Goal: Communication & Community: Answer question/provide support

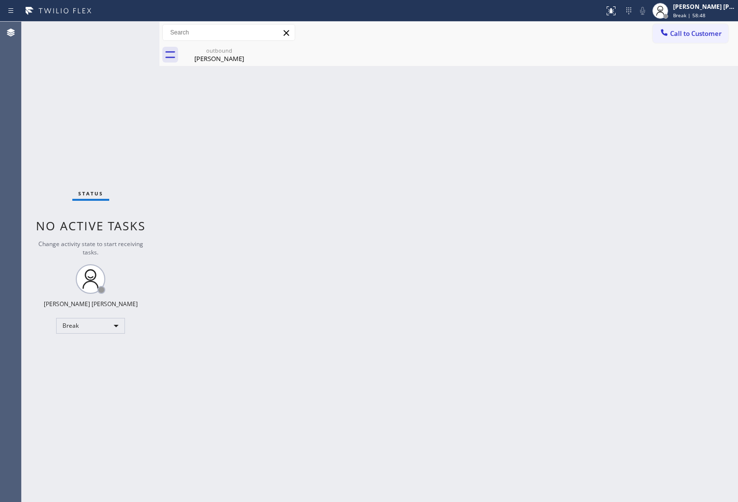
click at [241, 58] on div "[PERSON_NAME]" at bounding box center [219, 58] width 74 height 9
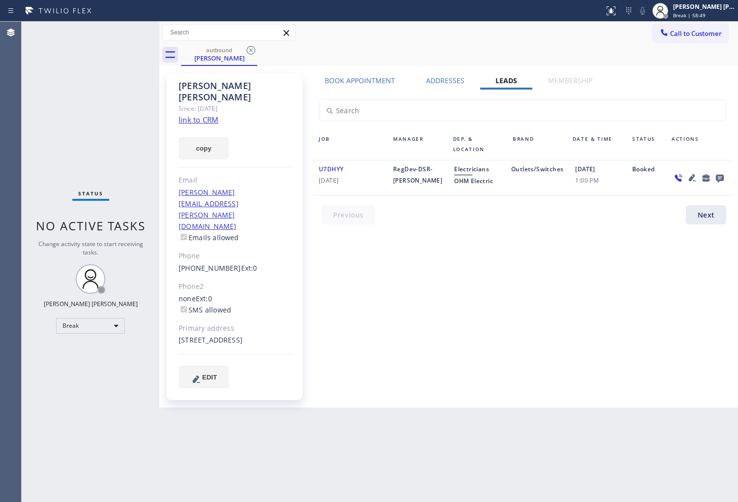
click at [259, 48] on div "outbound [PERSON_NAME]" at bounding box center [459, 55] width 557 height 22
click at [250, 50] on icon at bounding box center [251, 50] width 12 height 12
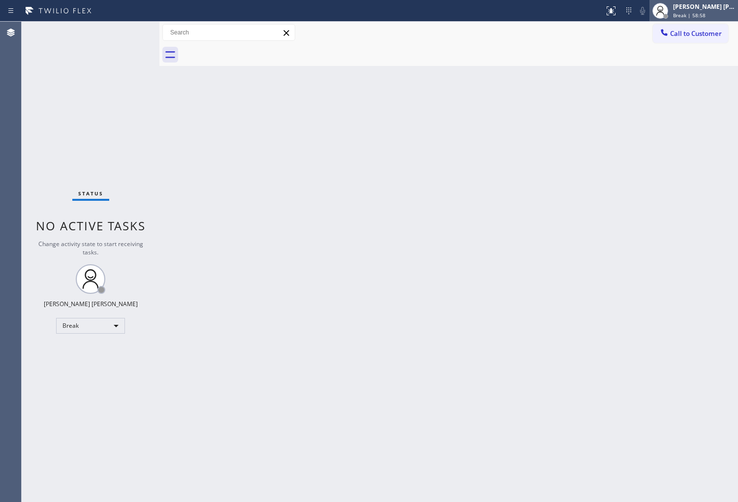
click at [702, 15] on span "Break | 58:58" at bounding box center [690, 15] width 32 height 7
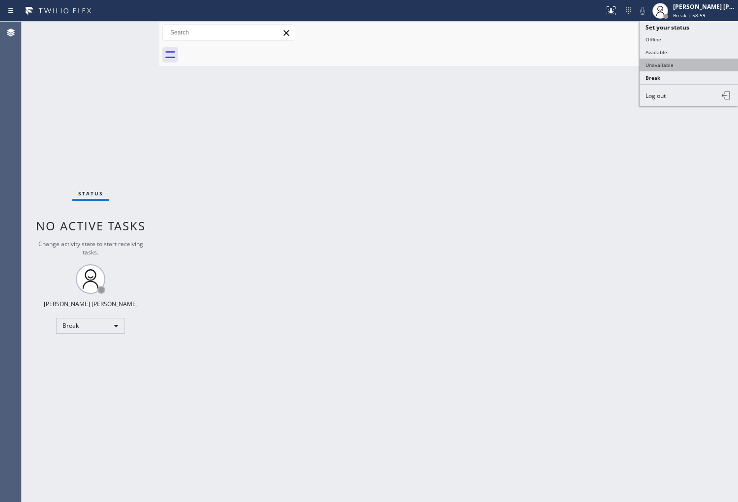
click at [702, 65] on button "Unavailable" at bounding box center [689, 65] width 98 height 13
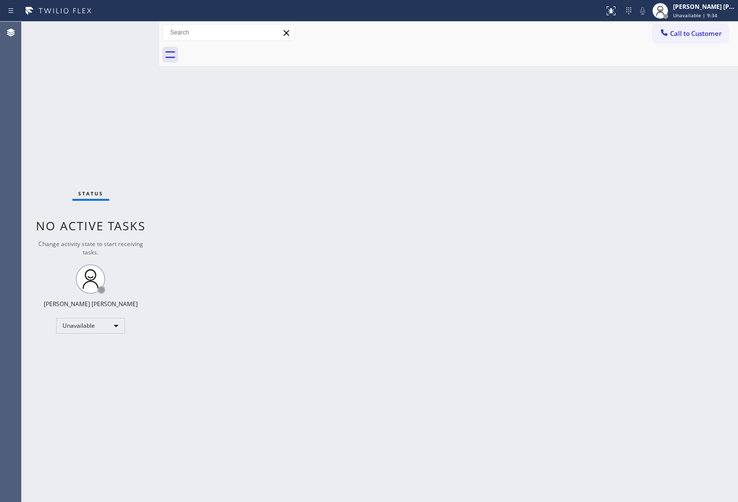
click at [678, 35] on span "Call to Customer" at bounding box center [697, 33] width 52 height 9
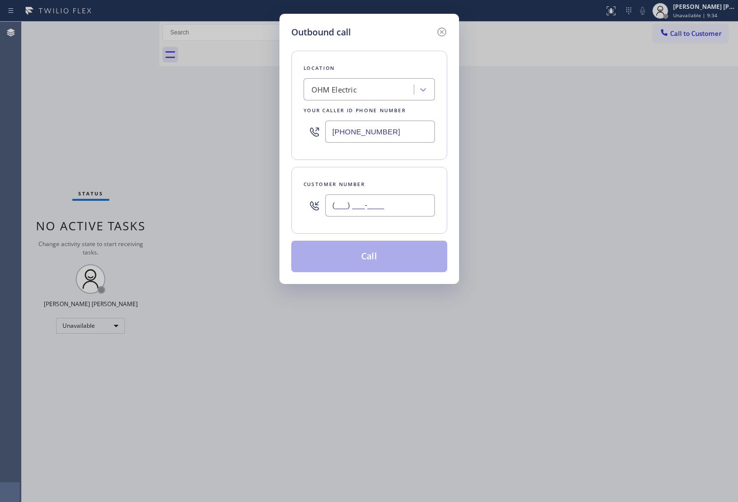
click at [420, 203] on input "(___) ___-____" at bounding box center [380, 205] width 110 height 22
paste input "760) 614-9952"
type input "[PHONE_NUMBER]"
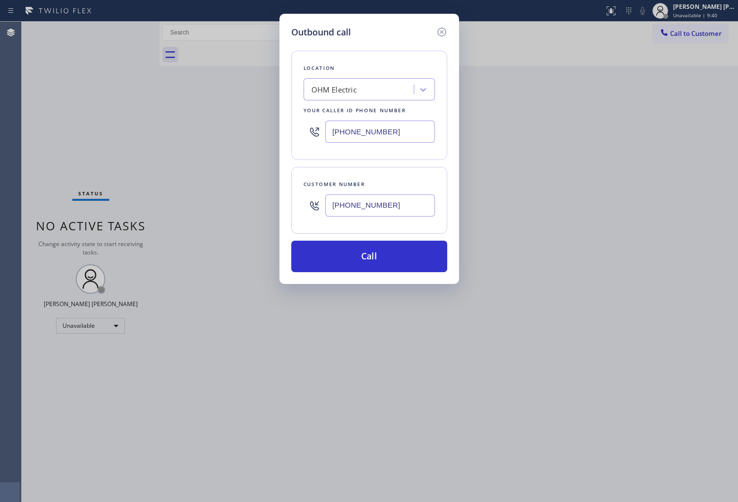
click at [409, 138] on input "[PHONE_NUMBER]" at bounding box center [380, 132] width 110 height 22
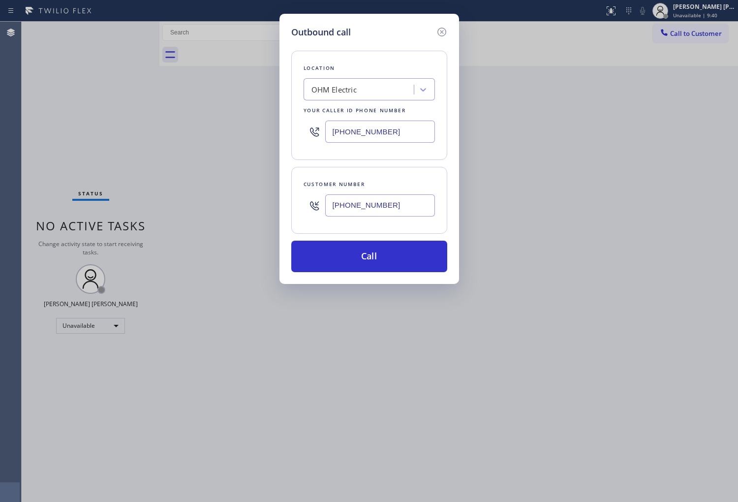
paste input "760) 906-8444"
type input "[PHONE_NUMBER]"
click at [402, 252] on button "Call" at bounding box center [369, 257] width 156 height 32
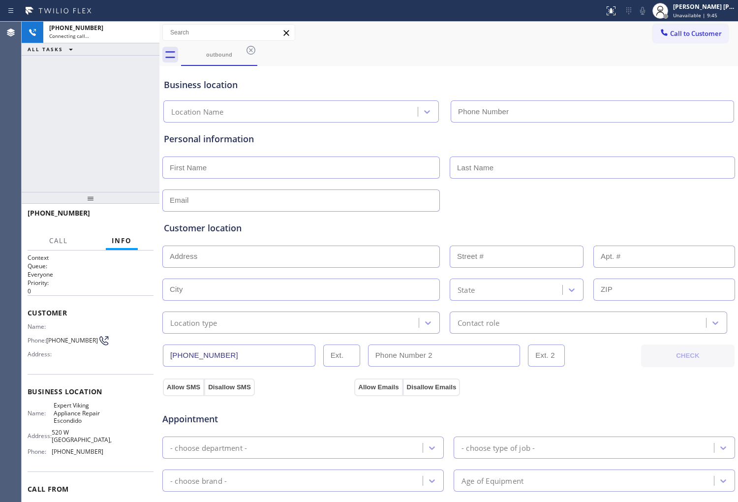
type input "[PHONE_NUMBER]"
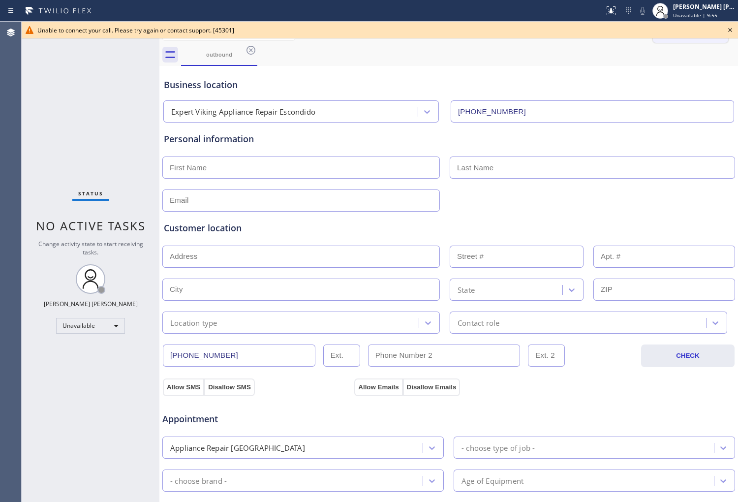
drag, startPoint x: 729, startPoint y: 27, endPoint x: 697, endPoint y: 41, distance: 35.3
click at [729, 27] on icon at bounding box center [731, 30] width 12 height 12
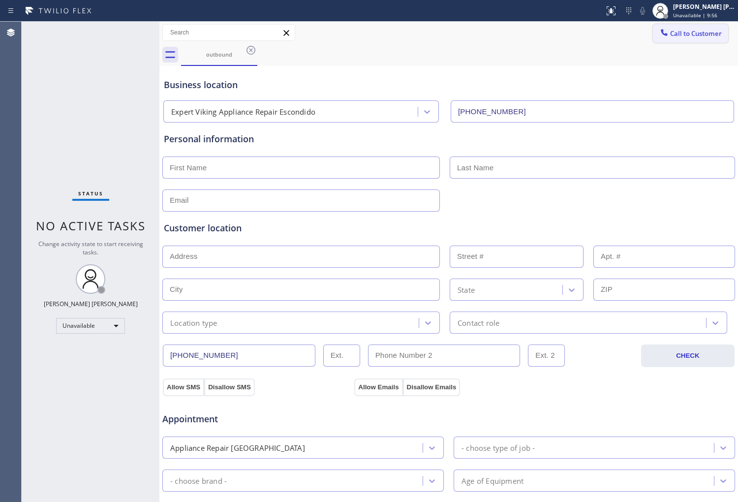
click at [677, 42] on button "Call to Customer" at bounding box center [690, 33] width 75 height 19
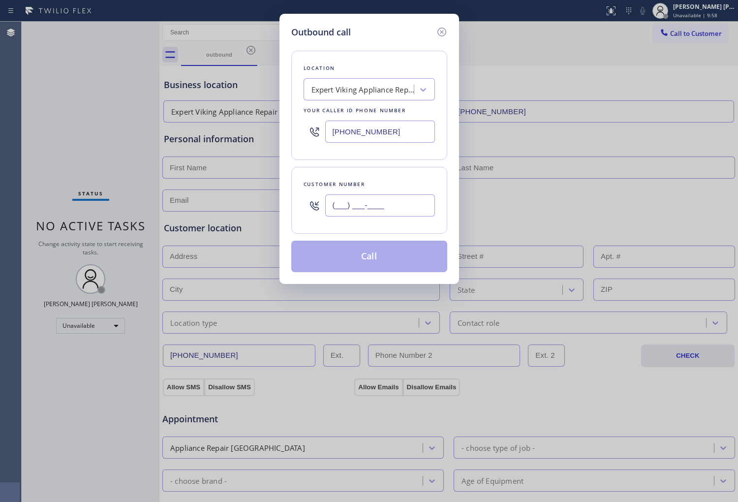
click at [358, 207] on input "(___) ___-____" at bounding box center [380, 205] width 110 height 22
paste input "760) 614-9952"
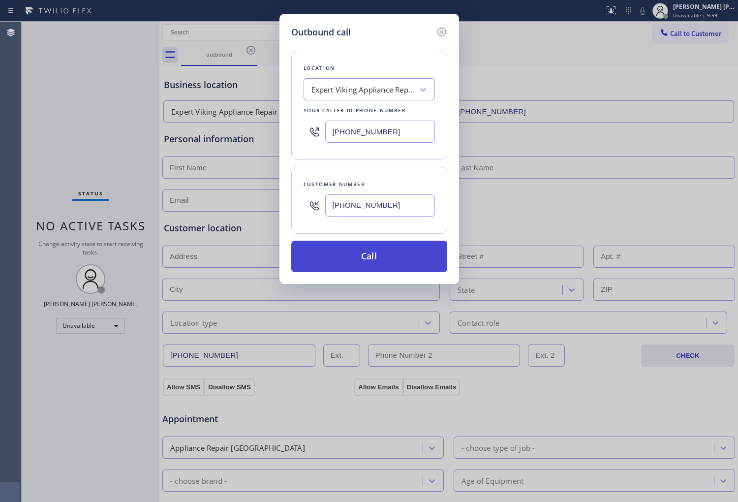
type input "[PHONE_NUMBER]"
click at [368, 257] on button "Call" at bounding box center [369, 257] width 156 height 32
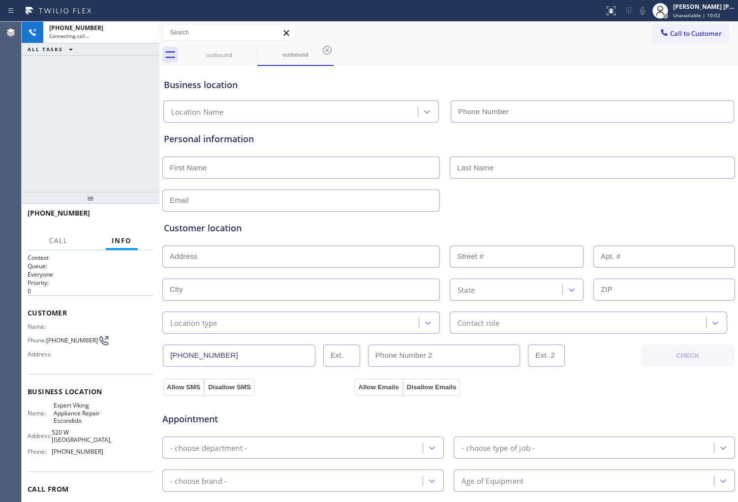
type input "[PHONE_NUMBER]"
click at [645, 11] on icon at bounding box center [643, 11] width 5 height 8
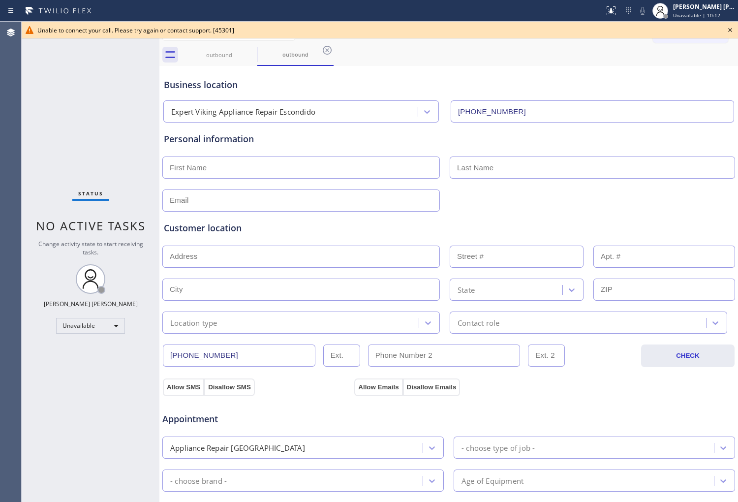
click at [729, 30] on icon at bounding box center [731, 30] width 12 height 12
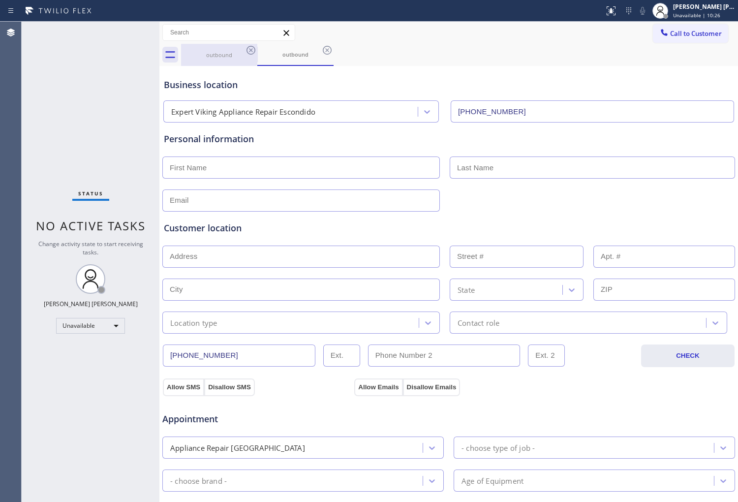
click at [234, 55] on div "outbound" at bounding box center [219, 54] width 74 height 7
click at [242, 51] on div "outbound" at bounding box center [219, 54] width 74 height 7
click at [678, 32] on span "Call to Customer" at bounding box center [697, 33] width 52 height 9
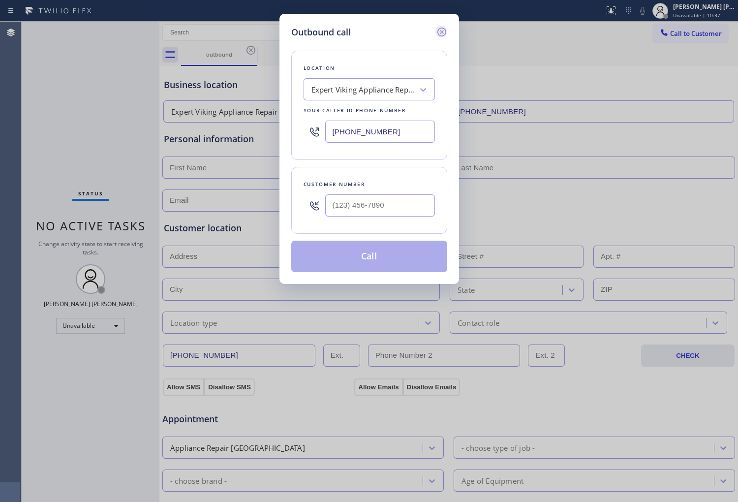
click at [445, 31] on icon at bounding box center [442, 32] width 12 height 12
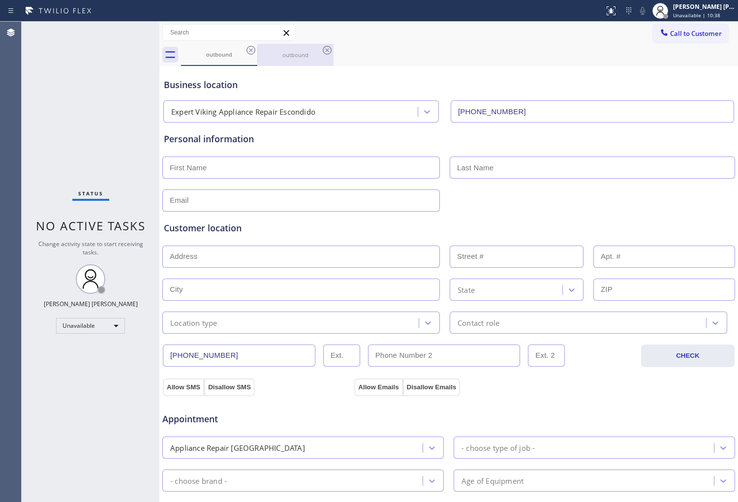
click at [257, 50] on div at bounding box center [257, 55] width 0 height 16
click at [252, 50] on icon at bounding box center [251, 50] width 12 height 12
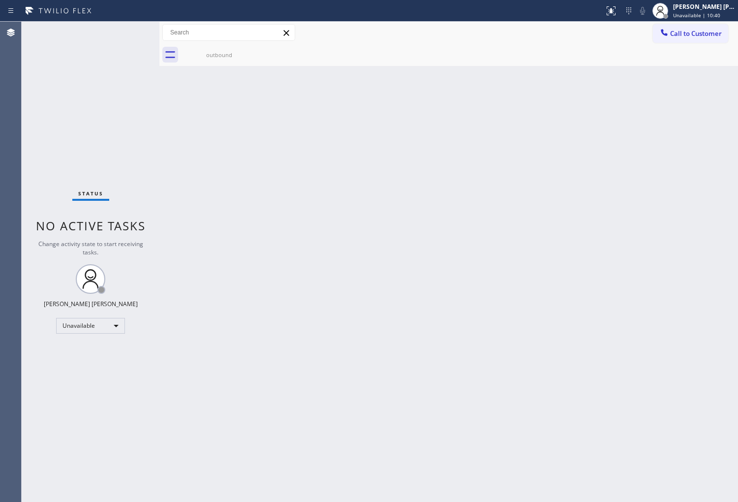
click at [0, 0] on icon at bounding box center [0, 0] width 0 height 0
click at [685, 33] on span "Call to Customer" at bounding box center [697, 33] width 52 height 9
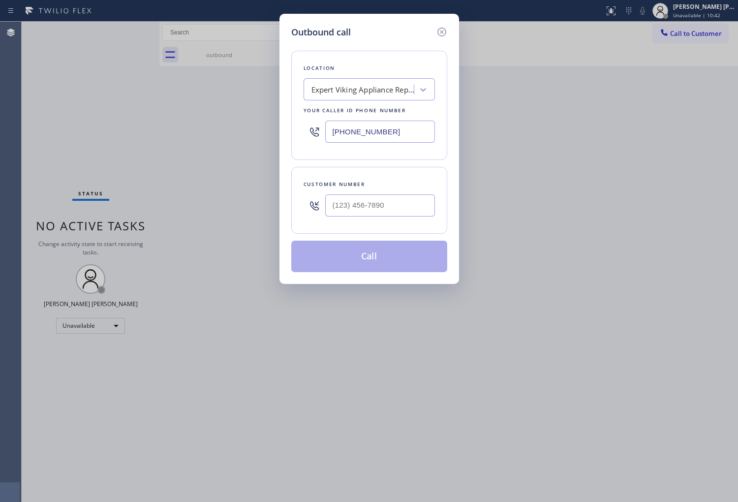
click at [353, 134] on input "[PHONE_NUMBER]" at bounding box center [380, 132] width 110 height 22
paste input "206) 309-4022"
type input "[PHONE_NUMBER]"
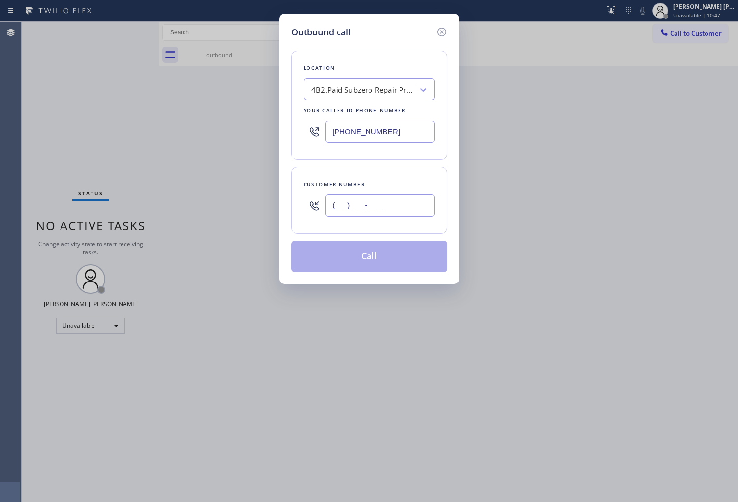
click at [390, 207] on input "(___) ___-____" at bounding box center [380, 205] width 110 height 22
paste input "206) 992-0574"
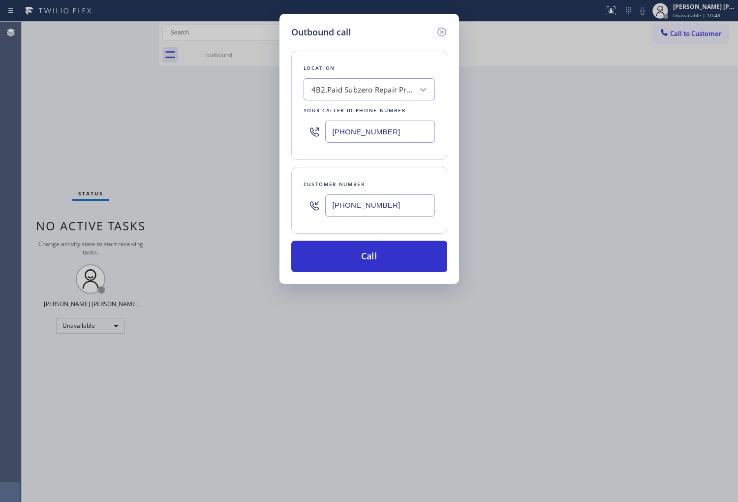
type input "[PHONE_NUMBER]"
click at [362, 123] on input "[PHONE_NUMBER]" at bounding box center [380, 132] width 110 height 22
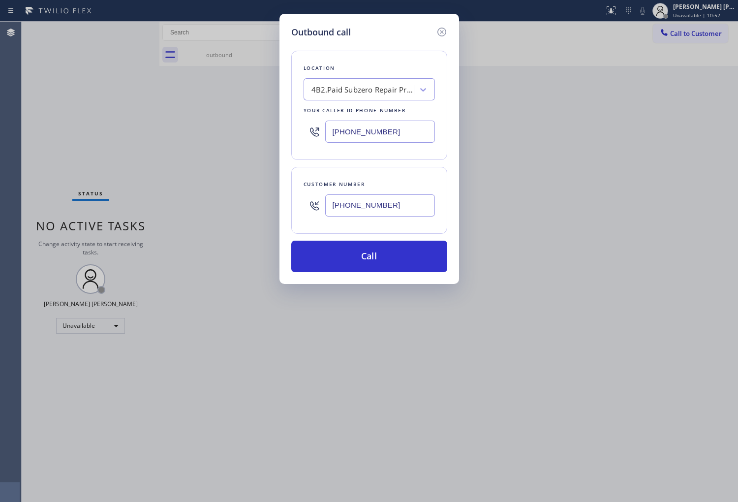
paste input "855) 731-495"
type input "[PHONE_NUMBER]"
click at [380, 252] on button "Call" at bounding box center [369, 257] width 156 height 32
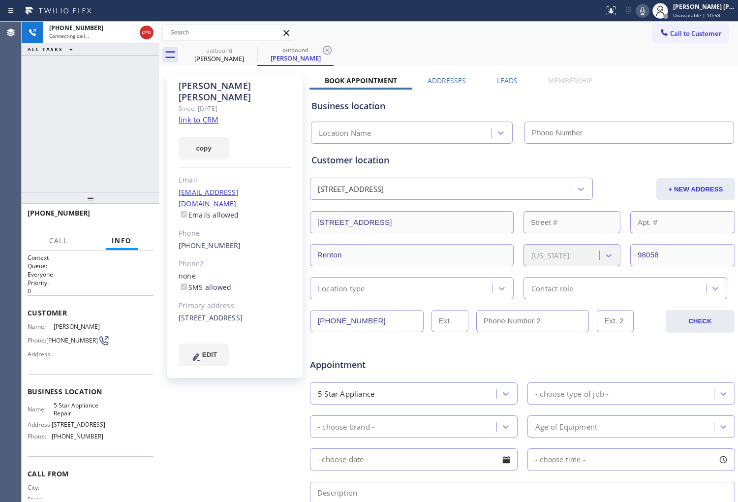
type input "[PHONE_NUMBER]"
click at [84, 130] on div "[PHONE_NUMBER] Connecting call… ALL TASKS ALL TASKS ACTIVE TASKS TASKS IN WRAP …" at bounding box center [91, 107] width 138 height 170
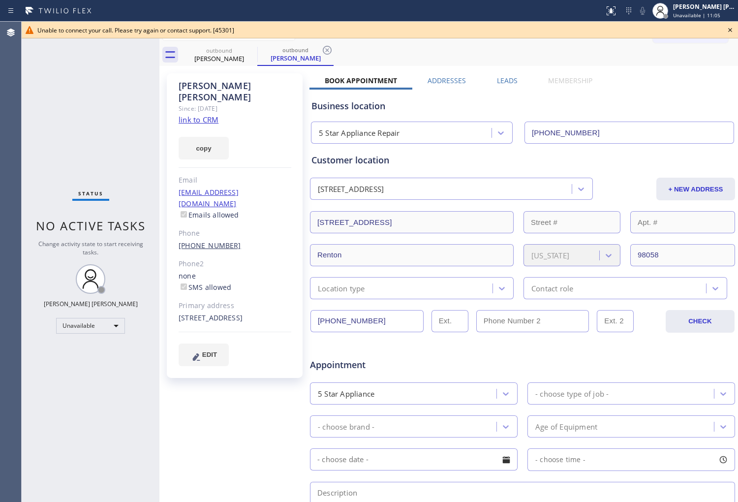
click at [202, 241] on link "[PHONE_NUMBER]" at bounding box center [210, 245] width 63 height 9
click at [0, 0] on div "Outbound call Location 5 Star Appliance Repair Your caller id phone number [PHO…" at bounding box center [0, 0] width 0 height 0
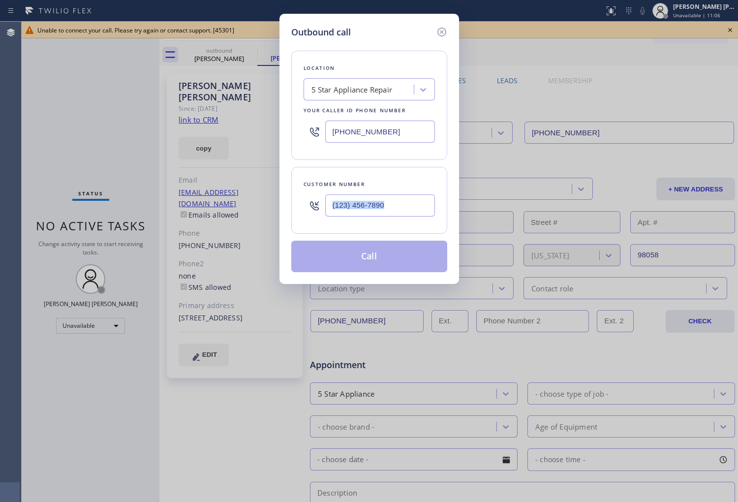
type input "[PHONE_NUMBER]"
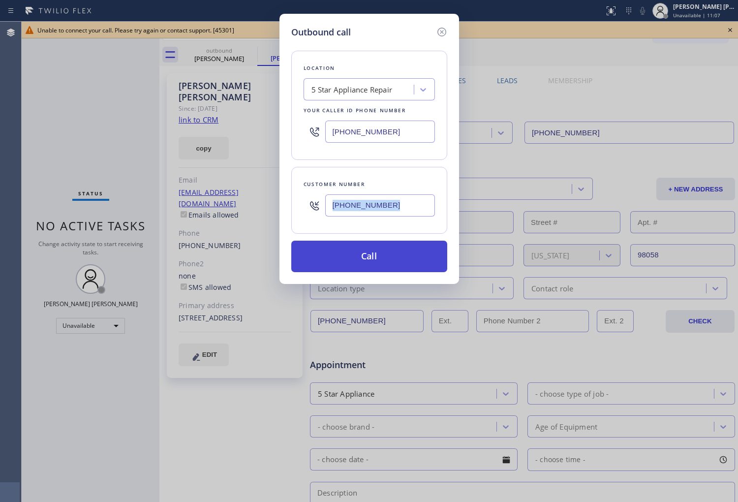
click at [368, 265] on button "Call" at bounding box center [369, 257] width 156 height 32
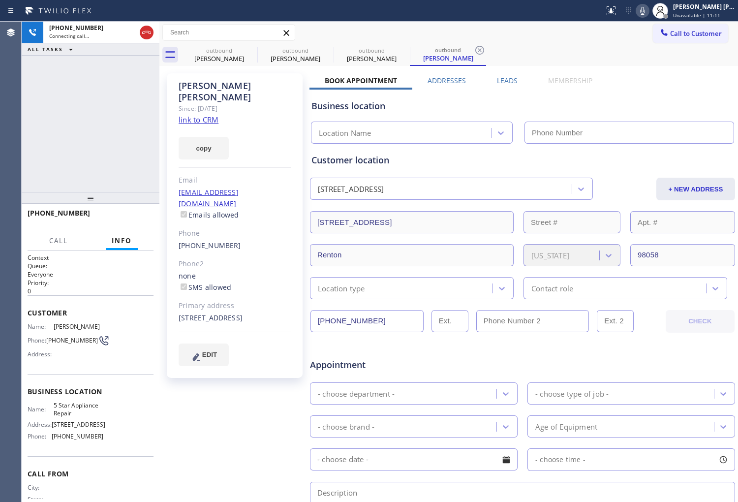
type input "[PHONE_NUMBER]"
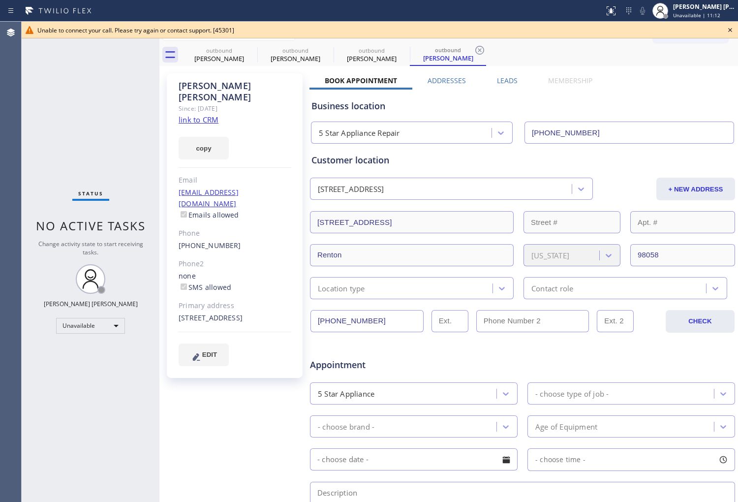
click at [730, 30] on icon at bounding box center [731, 30] width 4 height 4
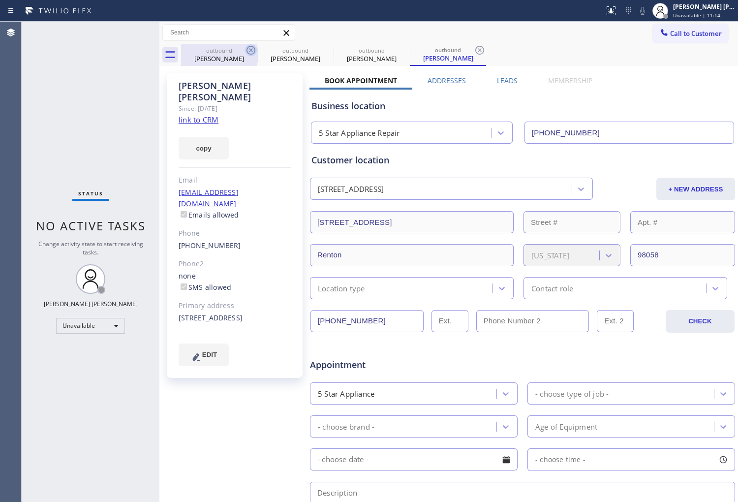
click at [254, 49] on icon at bounding box center [251, 50] width 12 height 12
click at [0, 0] on icon at bounding box center [0, 0] width 0 height 0
click at [476, 50] on icon at bounding box center [480, 50] width 9 height 9
click at [250, 50] on div "outbound [PERSON_NAME] outbound [PERSON_NAME] outbound [PERSON_NAME] outbound […" at bounding box center [459, 55] width 557 height 22
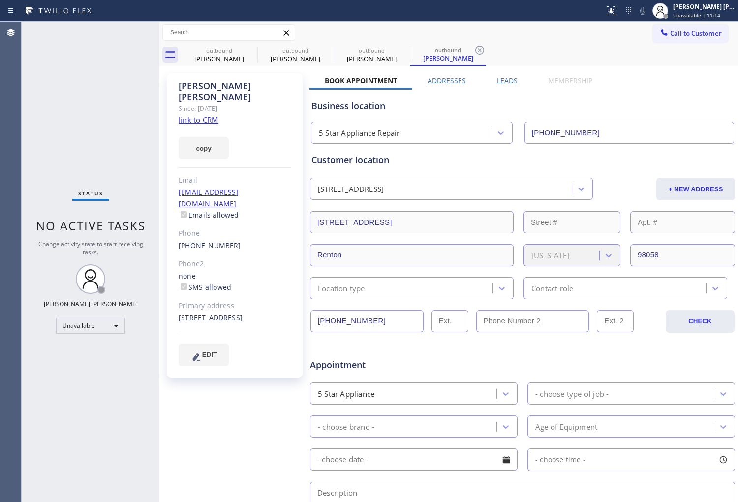
click at [250, 50] on div "outbound [PERSON_NAME] outbound [PERSON_NAME] outbound [PERSON_NAME] outbound […" at bounding box center [459, 55] width 557 height 22
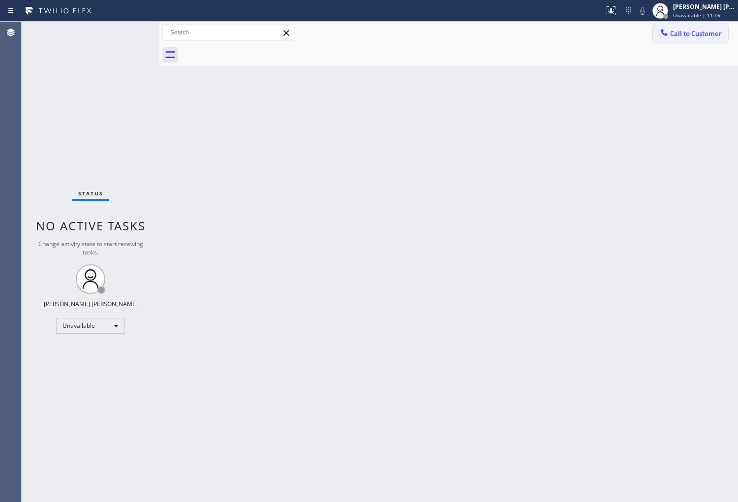
click at [692, 32] on span "Call to Customer" at bounding box center [697, 33] width 52 height 9
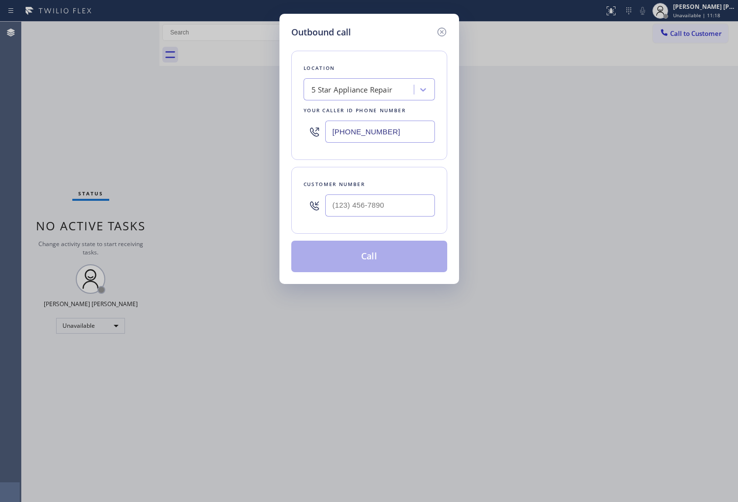
click at [341, 207] on input "text" at bounding box center [380, 205] width 110 height 22
click at [341, 207] on input "(___) ___-____" at bounding box center [380, 205] width 110 height 22
paste input "760) 614-9952"
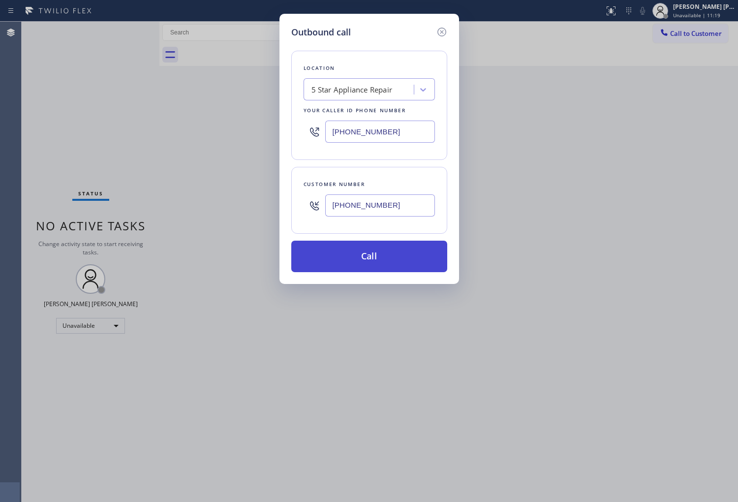
type input "[PHONE_NUMBER]"
click at [375, 263] on button "Call" at bounding box center [369, 257] width 156 height 32
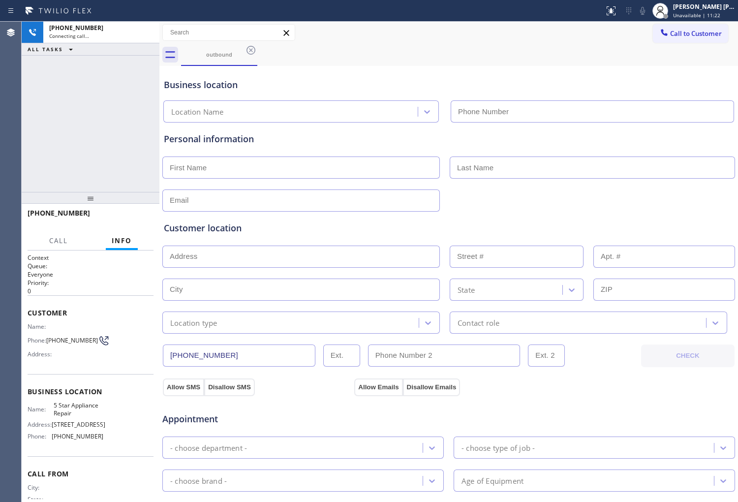
type input "[PHONE_NUMBER]"
click at [61, 214] on span "[PHONE_NUMBER]" at bounding box center [59, 212] width 63 height 9
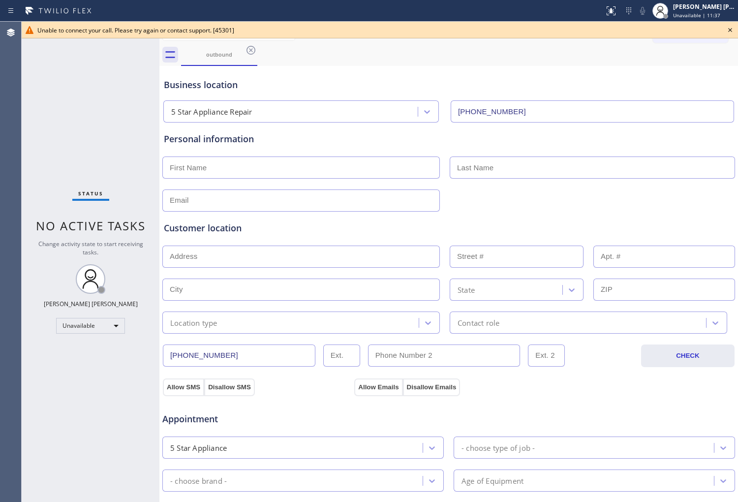
click at [734, 32] on icon at bounding box center [731, 30] width 12 height 12
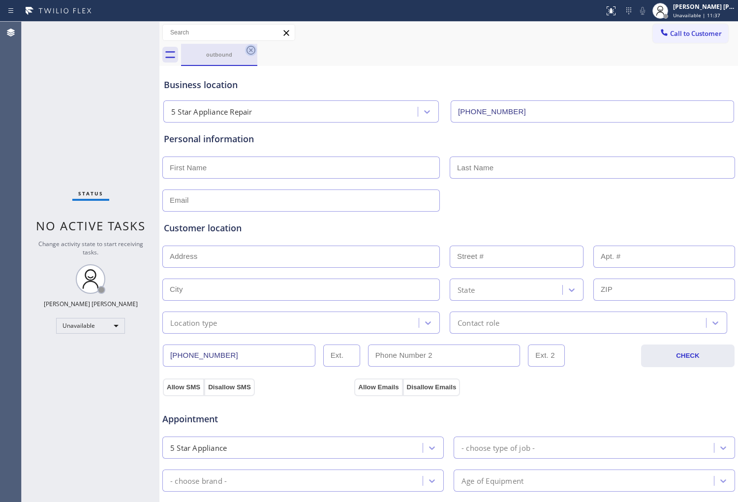
click at [251, 51] on icon at bounding box center [251, 50] width 12 height 12
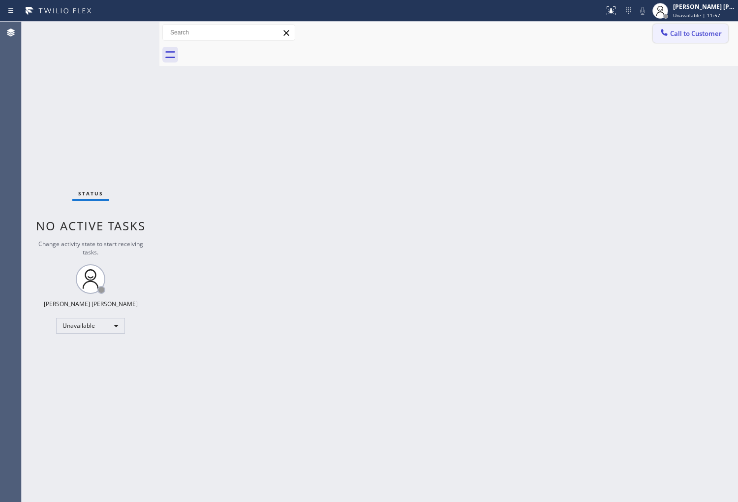
click at [680, 37] on span "Call to Customer" at bounding box center [697, 33] width 52 height 9
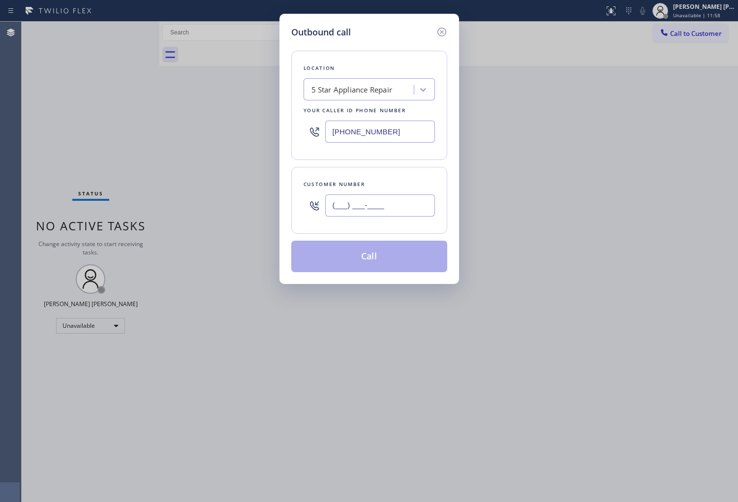
click at [378, 210] on input "(___) ___-____" at bounding box center [380, 205] width 110 height 22
paste input "303) 748-3817"
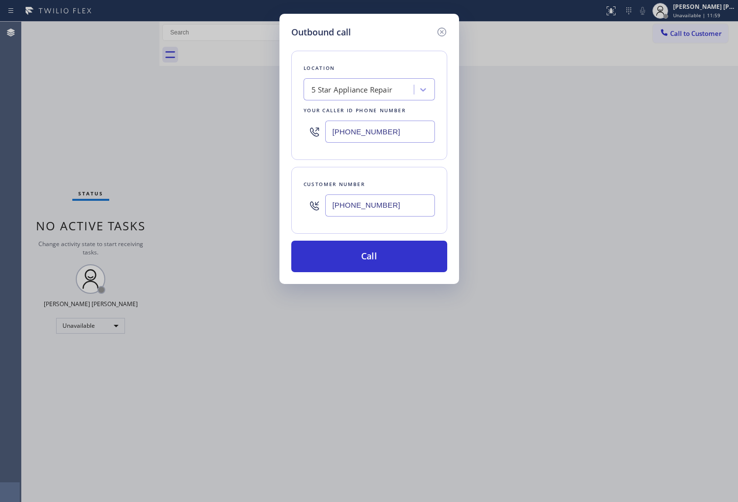
type input "[PHONE_NUMBER]"
click at [360, 132] on input "[PHONE_NUMBER]" at bounding box center [380, 132] width 110 height 22
paste input "340-1313"
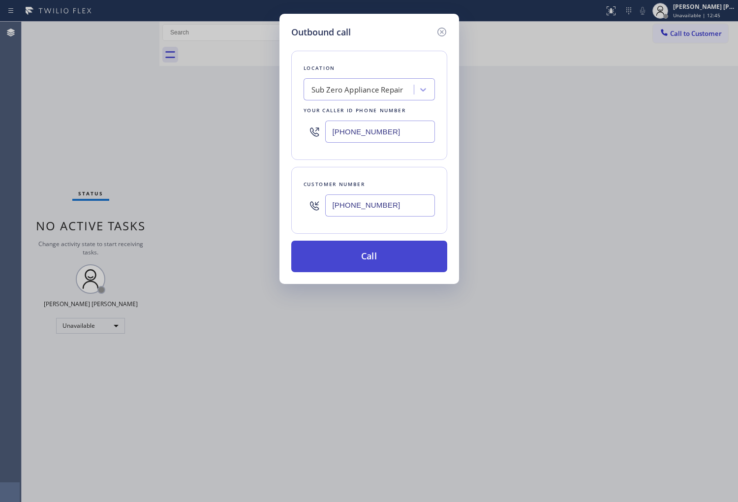
type input "[PHONE_NUMBER]"
click at [381, 266] on button "Call" at bounding box center [369, 257] width 156 height 32
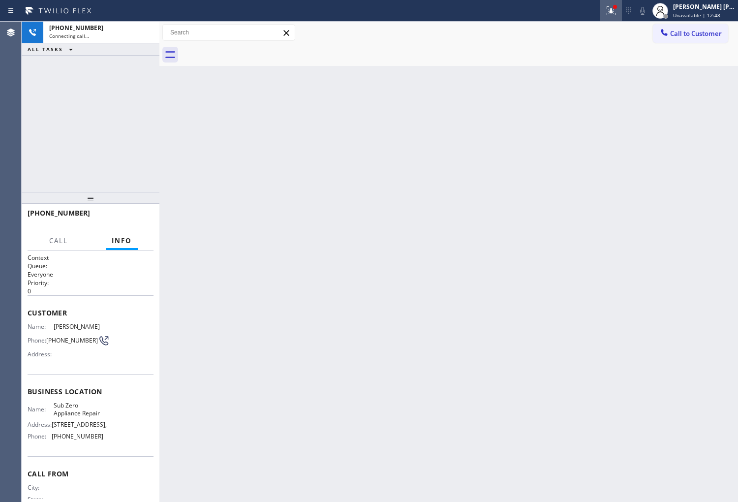
click at [617, 11] on icon at bounding box center [612, 11] width 12 height 12
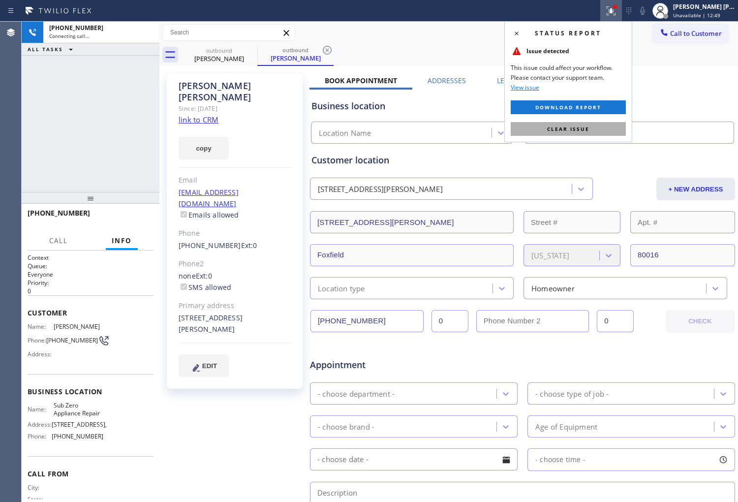
click at [563, 130] on span "Clear issue" at bounding box center [568, 129] width 42 height 7
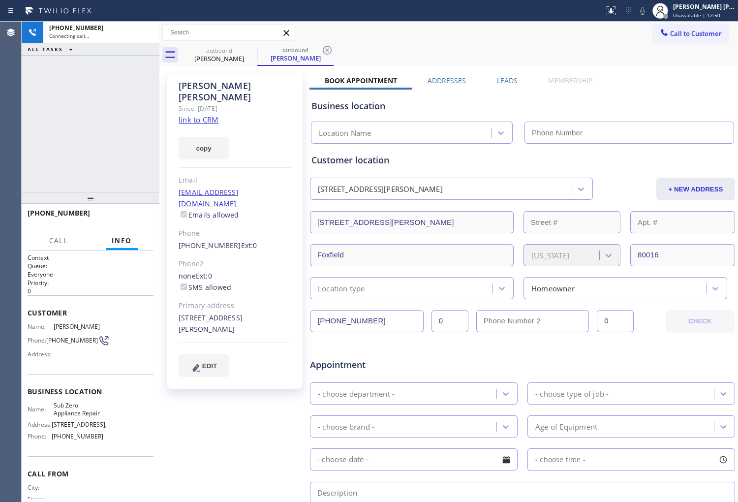
type input "[PHONE_NUMBER]"
click at [59, 97] on div "[PHONE_NUMBER] Connecting call… ALL TASKS ALL TASKS ACTIVE TASKS TASKS IN WRAP …" at bounding box center [91, 107] width 138 height 170
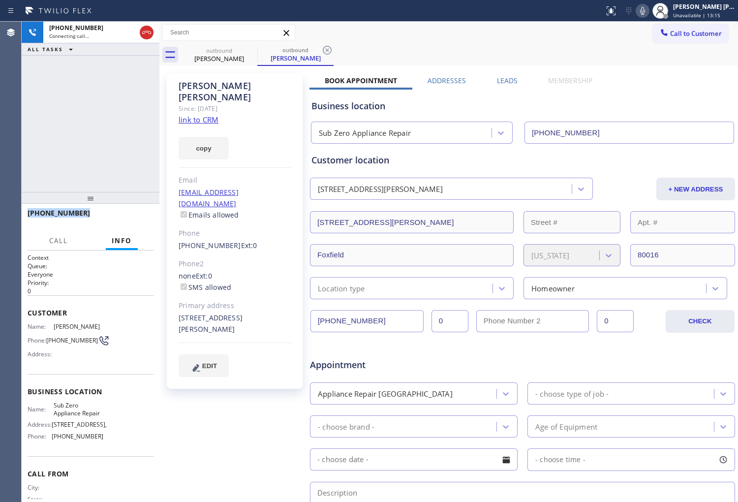
click at [2, 179] on div "Agent Desktop" at bounding box center [10, 262] width 21 height 481
click at [648, 8] on icon at bounding box center [643, 11] width 12 height 12
click at [649, 7] on icon at bounding box center [643, 11] width 12 height 12
click at [17, 87] on div "Agent Desktop" at bounding box center [10, 262] width 21 height 481
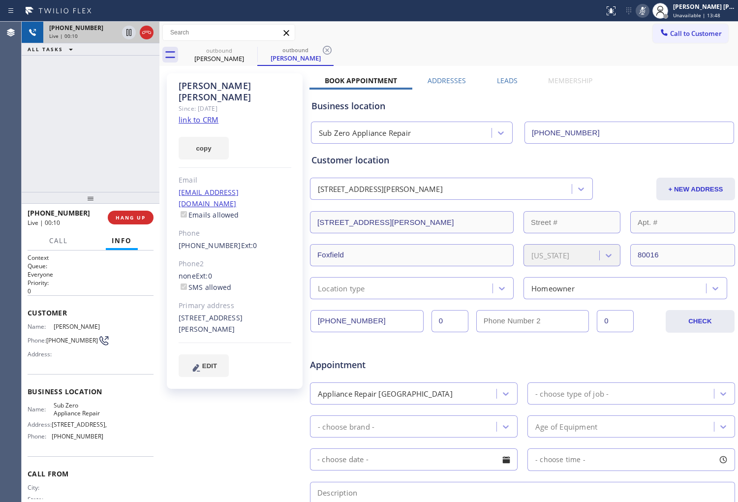
click at [150, 32] on icon at bounding box center [147, 33] width 12 height 12
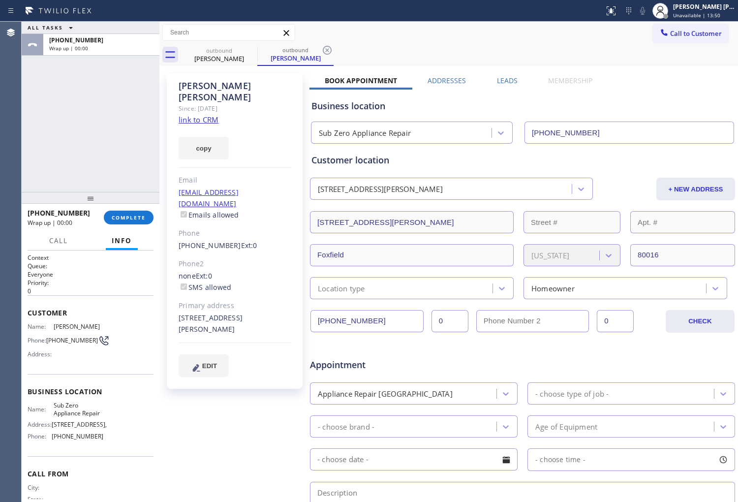
click at [511, 79] on label "Leads" at bounding box center [507, 80] width 21 height 9
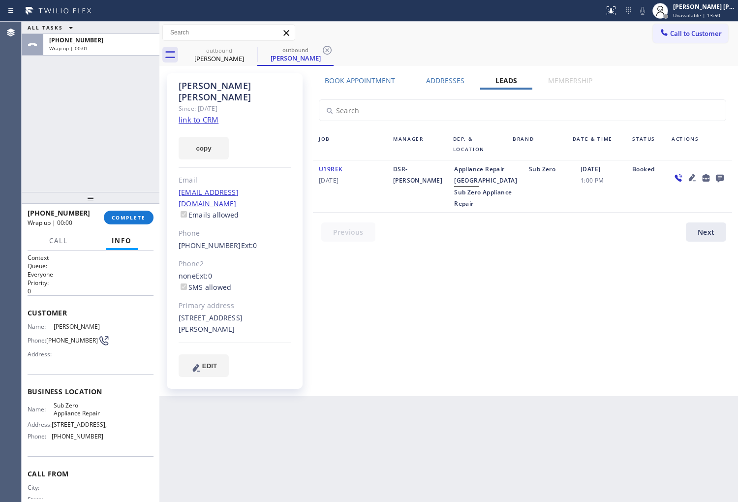
click at [716, 176] on icon at bounding box center [720, 179] width 8 height 8
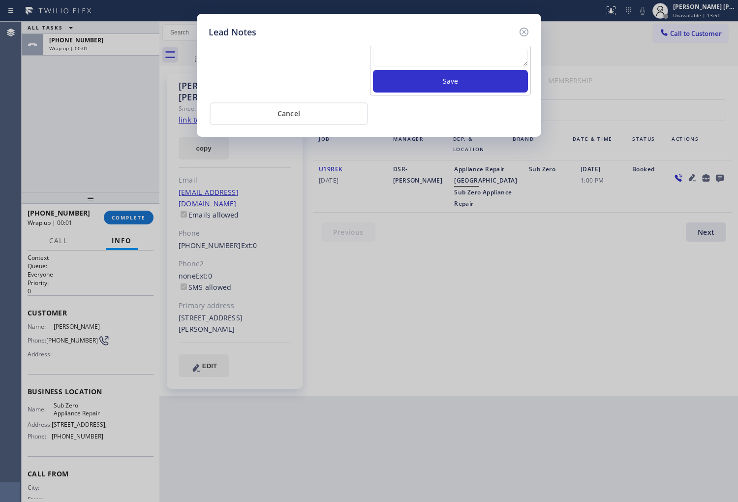
click at [424, 63] on textarea at bounding box center [450, 58] width 155 height 18
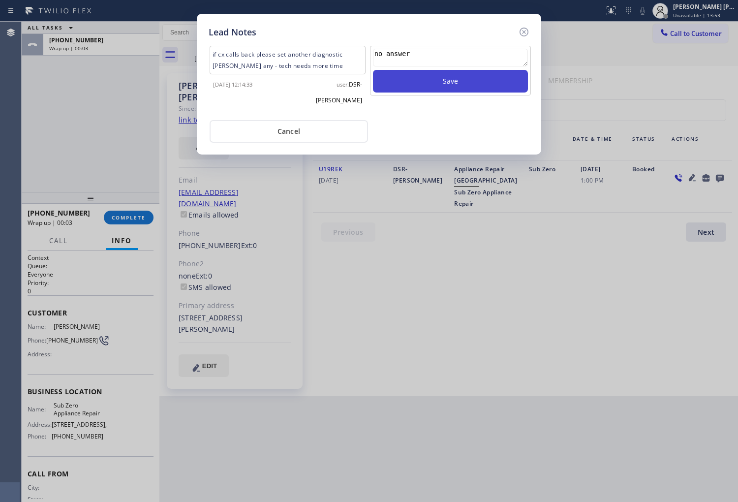
type textarea "no answer"
click at [416, 86] on button "Save" at bounding box center [450, 81] width 155 height 23
click at [525, 31] on icon at bounding box center [524, 32] width 9 height 9
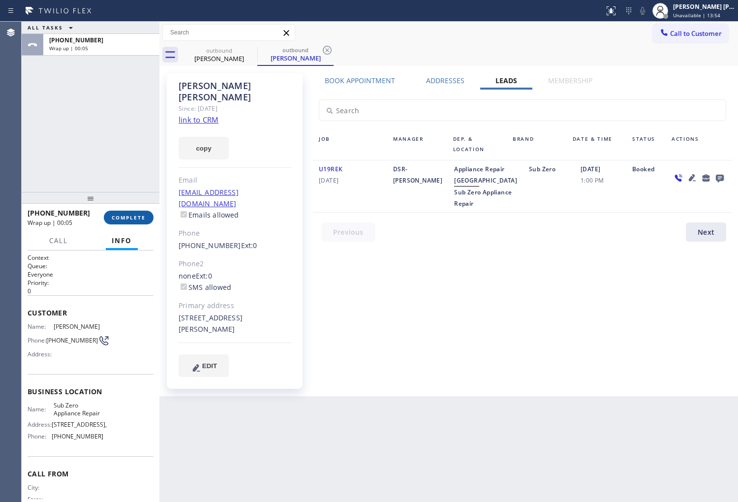
click at [127, 218] on span "COMPLETE" at bounding box center [129, 217] width 34 height 7
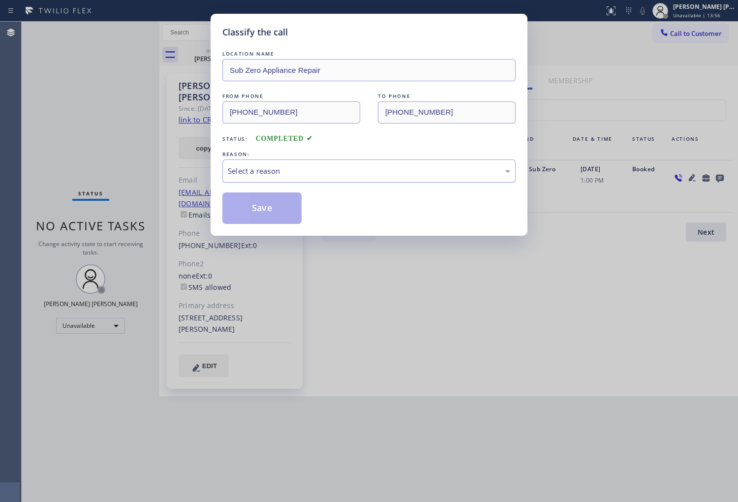
click at [288, 173] on div "Select a reason" at bounding box center [369, 170] width 283 height 11
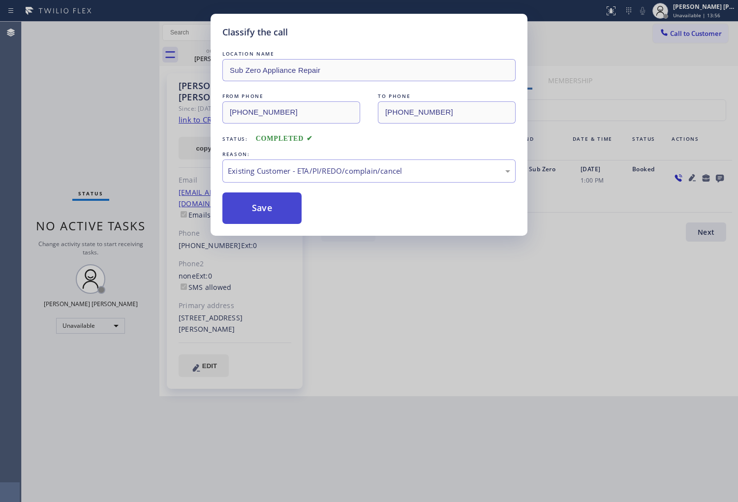
click at [225, 203] on button "Save" at bounding box center [262, 209] width 79 height 32
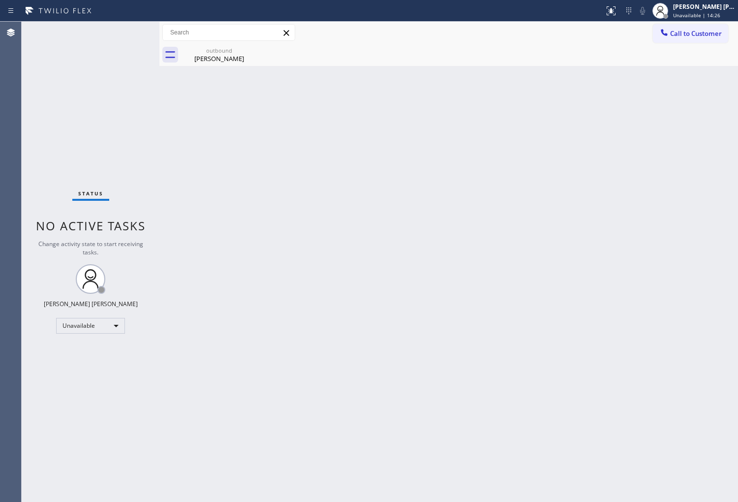
click at [3, 252] on div "Agent Desktop" at bounding box center [10, 262] width 21 height 481
click at [18, 128] on div "Agent Desktop" at bounding box center [10, 262] width 21 height 481
click at [659, 42] on div "Call to Customer Outbound call Location Sub Zero Appliance Repair Your caller i…" at bounding box center [449, 44] width 579 height 44
click at [672, 36] on span "Call to Customer" at bounding box center [697, 33] width 52 height 9
click at [0, 0] on div "Outbound call Location Sub Zero Appliance Repair Your caller id phone number [P…" at bounding box center [0, 0] width 0 height 0
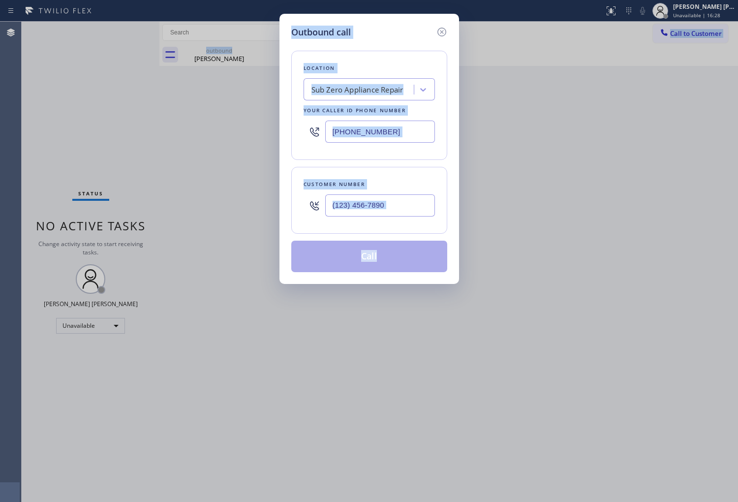
click at [392, 201] on input "text" at bounding box center [380, 205] width 110 height 22
click at [392, 201] on input "(___) ___-____" at bounding box center [380, 205] width 110 height 22
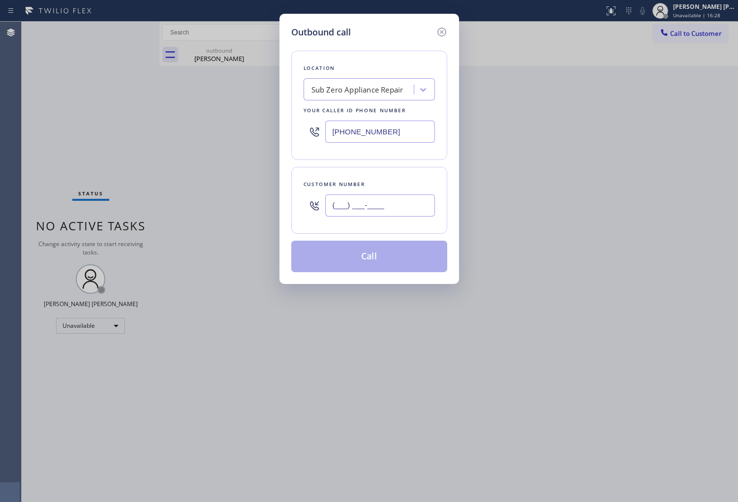
click at [392, 201] on input "(___) ___-____" at bounding box center [380, 205] width 110 height 22
paste input "720) 839-8596"
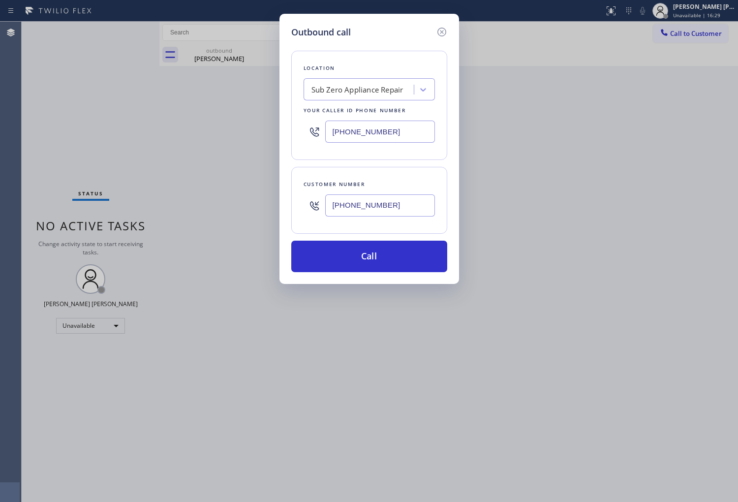
type input "[PHONE_NUMBER]"
click at [368, 101] on div "Location Sub Zero Appliance Repair Your caller id phone number [PHONE_NUMBER]" at bounding box center [369, 105] width 156 height 109
click at [366, 94] on div "Sub Zero Appliance Repair" at bounding box center [358, 89] width 92 height 11
paste input "GE Monogram Appliance Repair"
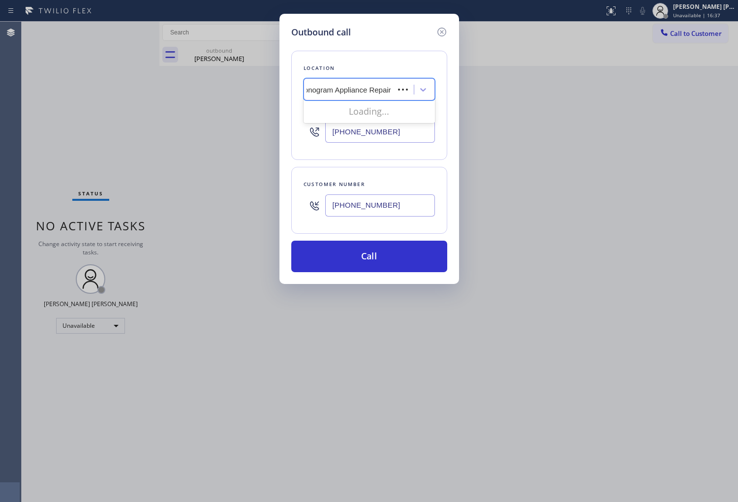
scroll to position [0, 11]
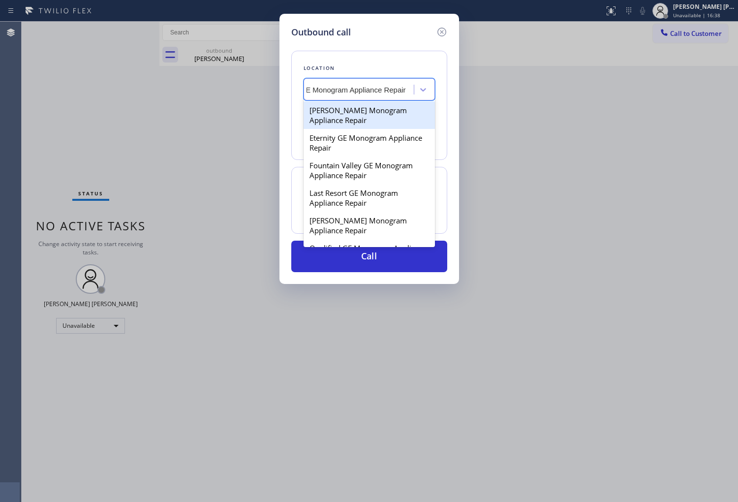
type input "GE Monogram Appliance Repair"
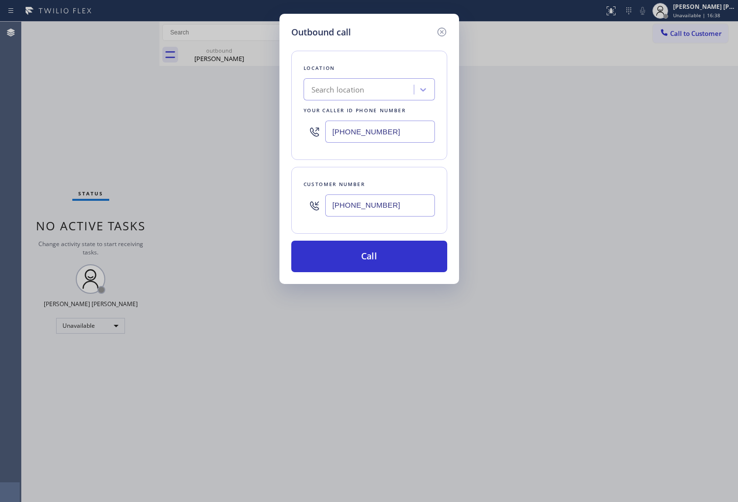
click at [149, 117] on div "Outbound call Location Search location Your caller id phone number [PHONE_NUMBE…" at bounding box center [369, 251] width 738 height 502
click at [355, 139] on input "[PHONE_NUMBER]" at bounding box center [380, 132] width 110 height 22
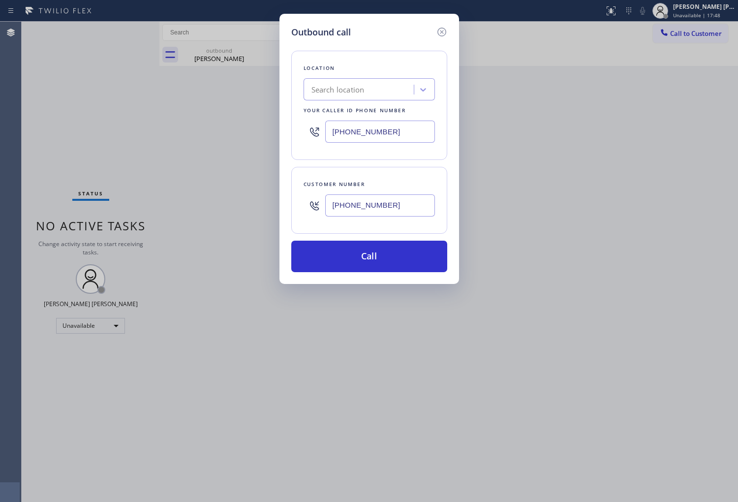
click at [349, 95] on div "Search location" at bounding box center [338, 89] width 53 height 11
click at [350, 128] on input "[PHONE_NUMBER]" at bounding box center [380, 132] width 110 height 22
paste input "720-4596"
click at [350, 128] on input "[PHONE_NUMBER]" at bounding box center [380, 132] width 110 height 22
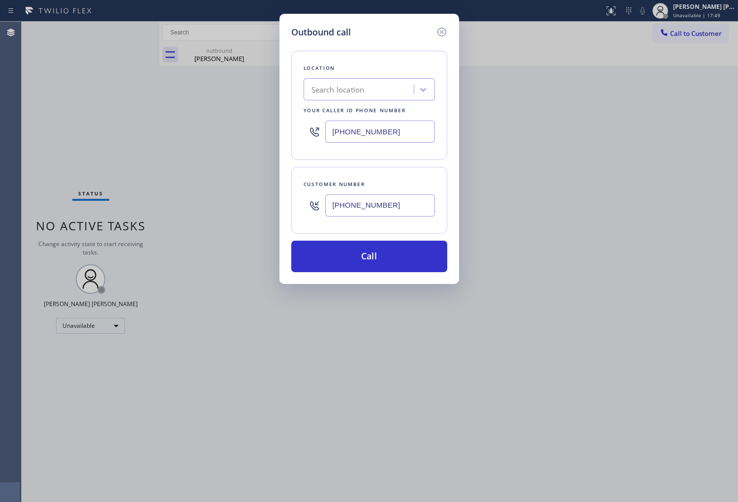
click at [350, 128] on input "[PHONE_NUMBER]" at bounding box center [380, 132] width 110 height 22
paste input "720) 459-6264"
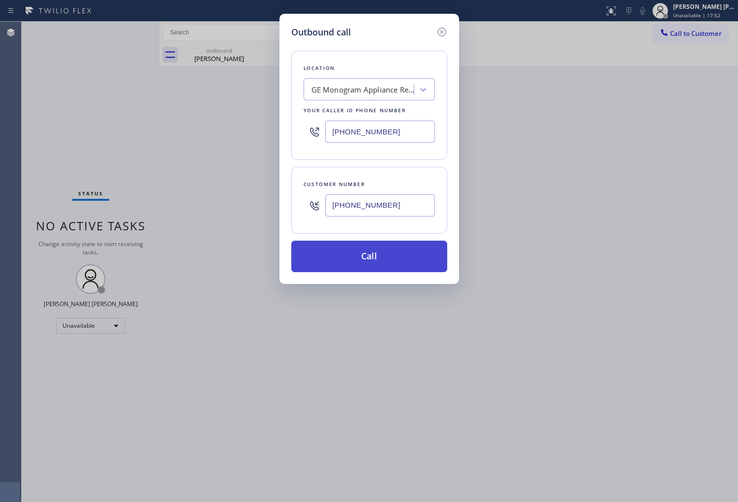
type input "[PHONE_NUMBER]"
click at [391, 261] on button "Call" at bounding box center [369, 257] width 156 height 32
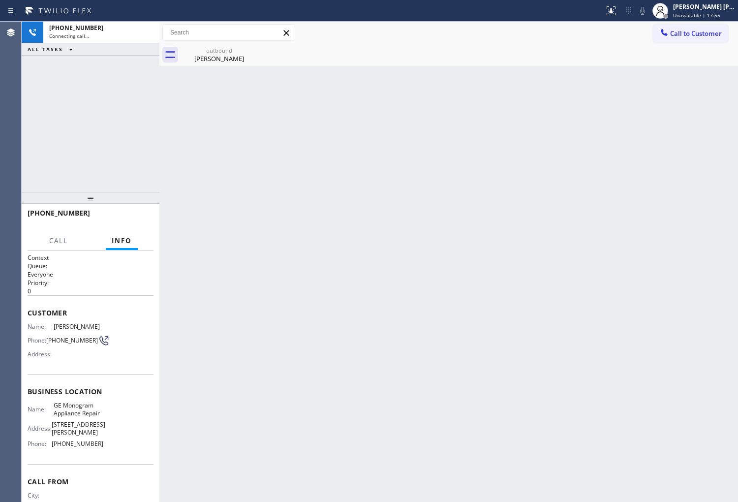
click at [0, 0] on icon at bounding box center [0, 0] width 0 height 0
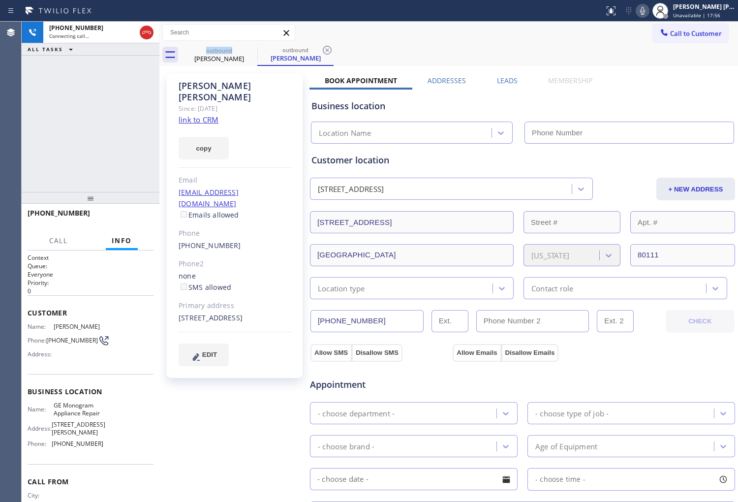
click at [206, 86] on div "[PERSON_NAME]" at bounding box center [235, 91] width 113 height 23
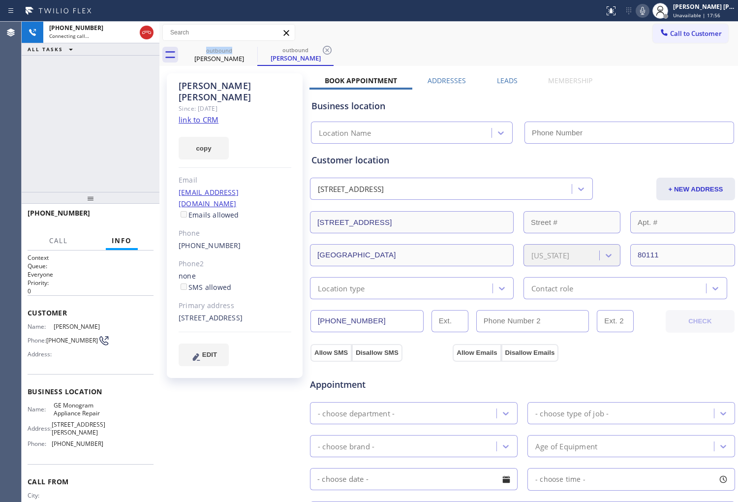
click at [206, 86] on div "[PERSON_NAME]" at bounding box center [235, 91] width 113 height 23
type input "[PHONE_NUMBER]"
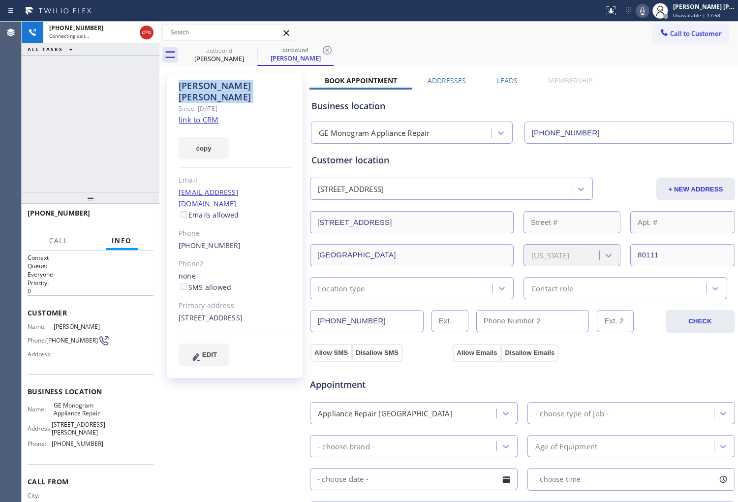
click at [29, 77] on div "[PHONE_NUMBER] Connecting call… ALL TASKS ALL TASKS ACTIVE TASKS TASKS IN WRAP …" at bounding box center [91, 107] width 138 height 170
drag, startPoint x: 243, startPoint y: 365, endPoint x: 250, endPoint y: 343, distance: 23.5
click at [247, 366] on div "[PERSON_NAME] Since: [DATE] link to CRM copy Email [EMAIL_ADDRESS][DOMAIN_NAME]…" at bounding box center [235, 225] width 136 height 305
click at [74, 204] on div at bounding box center [91, 198] width 138 height 12
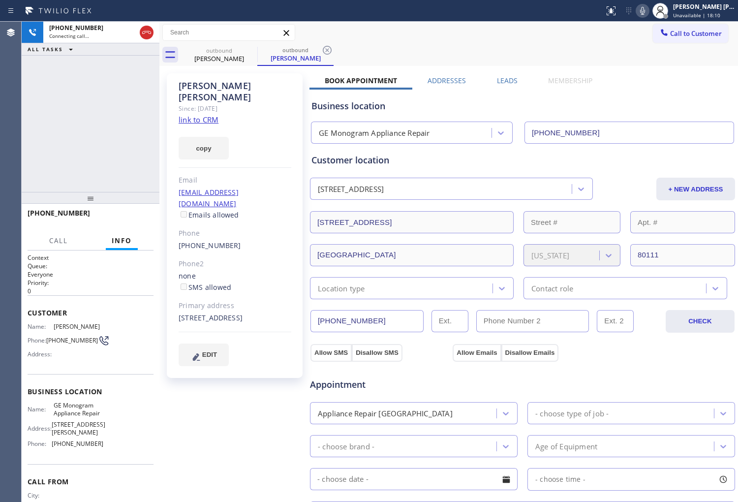
click at [60, 209] on span "[PHONE_NUMBER]" at bounding box center [59, 212] width 63 height 9
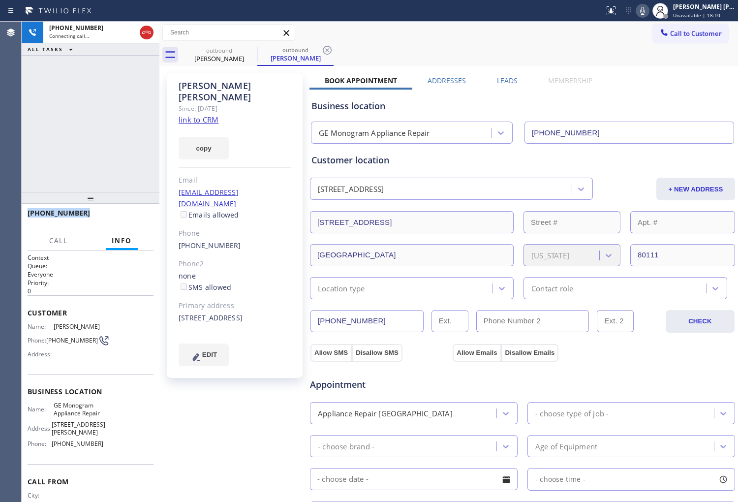
click at [60, 209] on span "[PHONE_NUMBER]" at bounding box center [59, 212] width 63 height 9
copy span "[PHONE_NUMBER]"
click at [649, 9] on icon at bounding box center [643, 11] width 12 height 12
click at [276, 110] on div "[PERSON_NAME] Since: [DATE] link to CRM copy Email [EMAIL_ADDRESS][DOMAIN_NAME]…" at bounding box center [235, 225] width 136 height 305
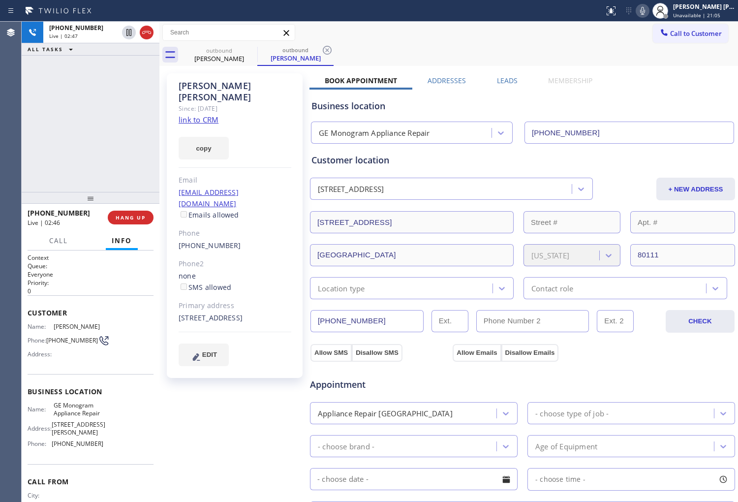
click at [104, 149] on div "[PHONE_NUMBER] Live | 02:47 ALL TASKS ALL TASKS ACTIVE TASKS TASKS IN WRAP UP" at bounding box center [91, 107] width 138 height 170
click at [215, 85] on div "[PERSON_NAME]" at bounding box center [235, 91] width 113 height 23
click at [97, 122] on div "[PHONE_NUMBER] Live | 03:49 ALL TASKS ALL TASKS ACTIVE TASKS TASKS IN WRAP UP" at bounding box center [91, 107] width 138 height 170
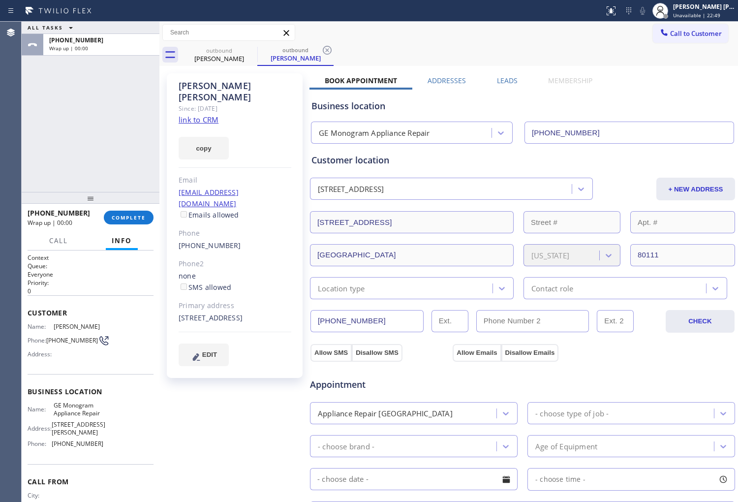
click at [505, 81] on label "Leads" at bounding box center [507, 80] width 21 height 9
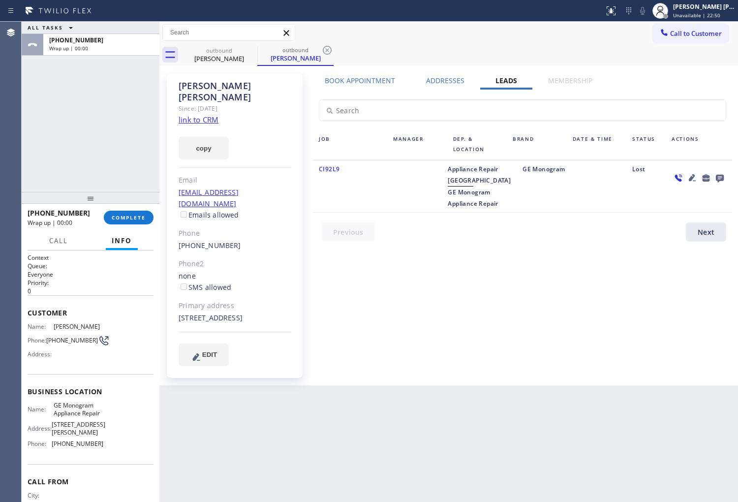
click at [725, 176] on icon at bounding box center [720, 178] width 12 height 12
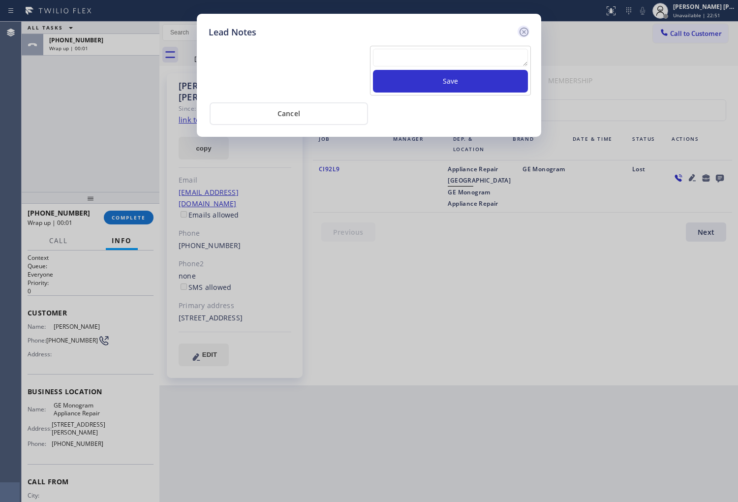
click at [526, 29] on icon at bounding box center [524, 32] width 12 height 12
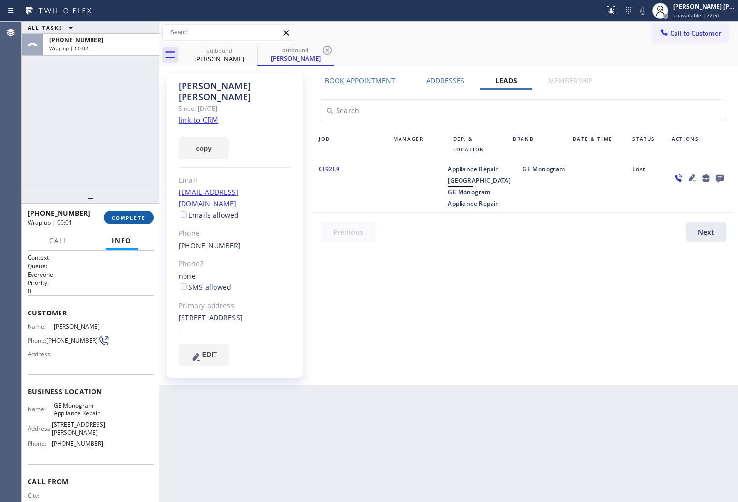
click at [134, 214] on span "COMPLETE" at bounding box center [129, 217] width 34 height 7
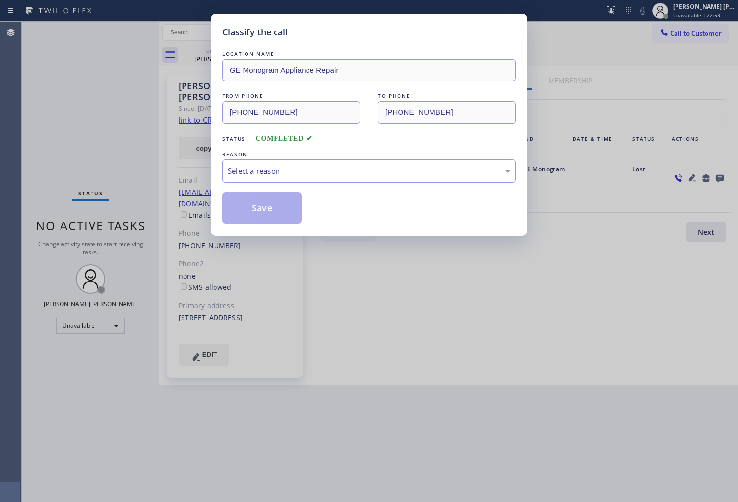
click at [280, 174] on div "Select a reason" at bounding box center [369, 170] width 283 height 11
click at [269, 204] on button "Save" at bounding box center [262, 209] width 79 height 32
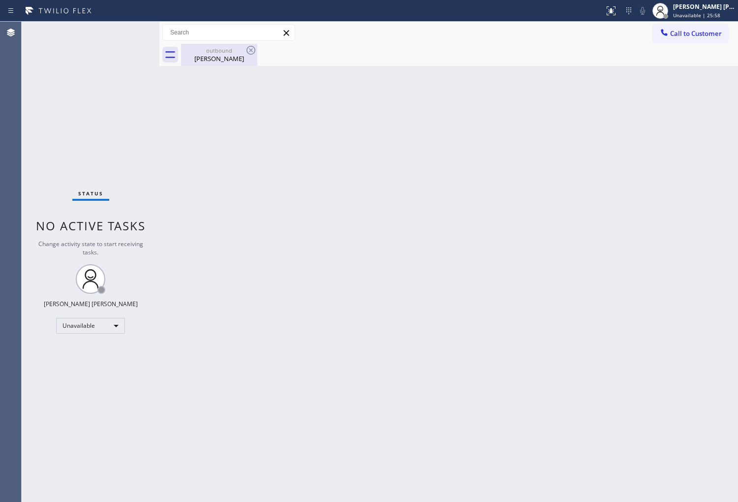
click at [228, 59] on div "[PERSON_NAME]" at bounding box center [219, 58] width 74 height 9
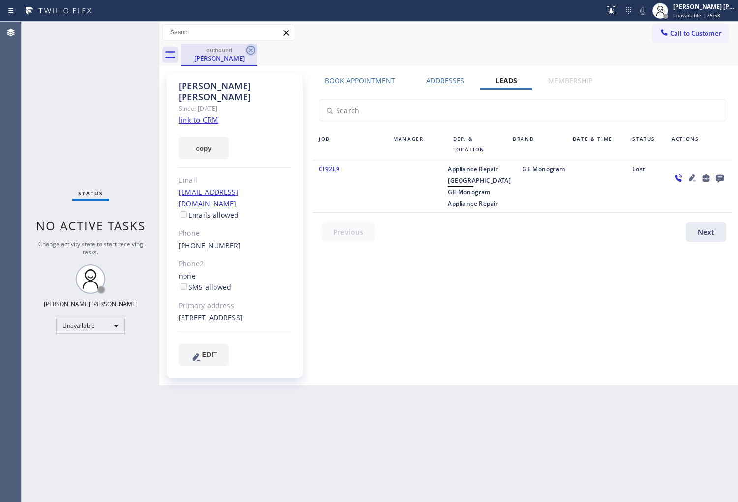
click at [255, 51] on icon at bounding box center [251, 50] width 9 height 9
drag, startPoint x: 255, startPoint y: 51, endPoint x: 450, endPoint y: 468, distance: 460.3
click at [255, 51] on div "outbound [PERSON_NAME]" at bounding box center [459, 55] width 557 height 22
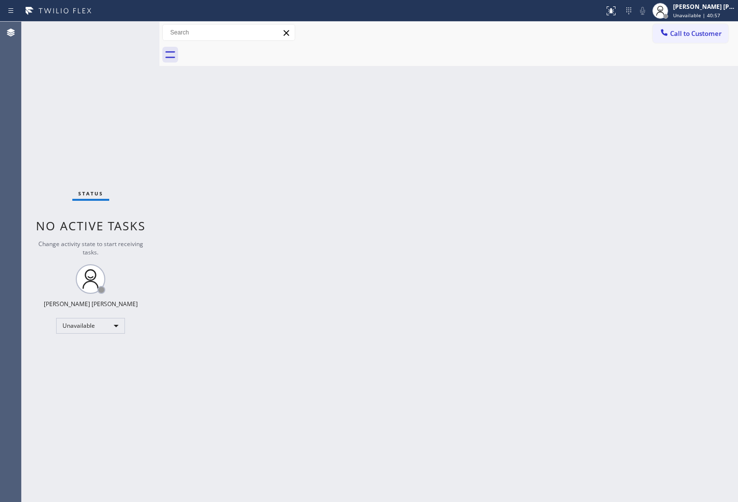
click at [719, 39] on button "Call to Customer" at bounding box center [690, 33] width 75 height 19
click at [0, 0] on div "Outbound call Location GE Monogram Appliance Repair Your caller id phone number…" at bounding box center [0, 0] width 0 height 0
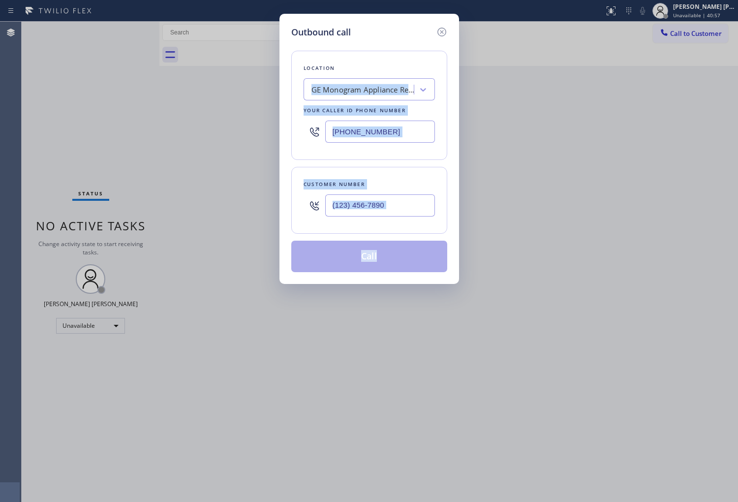
click at [416, 199] on input "text" at bounding box center [380, 205] width 110 height 22
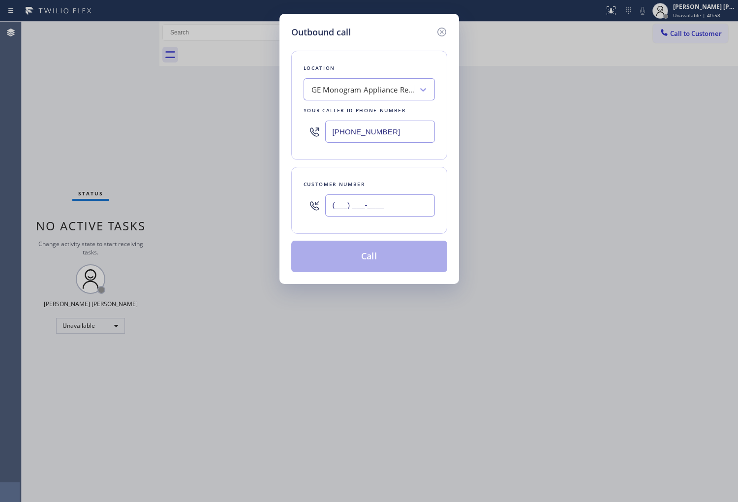
click at [416, 199] on input "(___) ___-____" at bounding box center [380, 205] width 110 height 22
paste input "650) 542-0936"
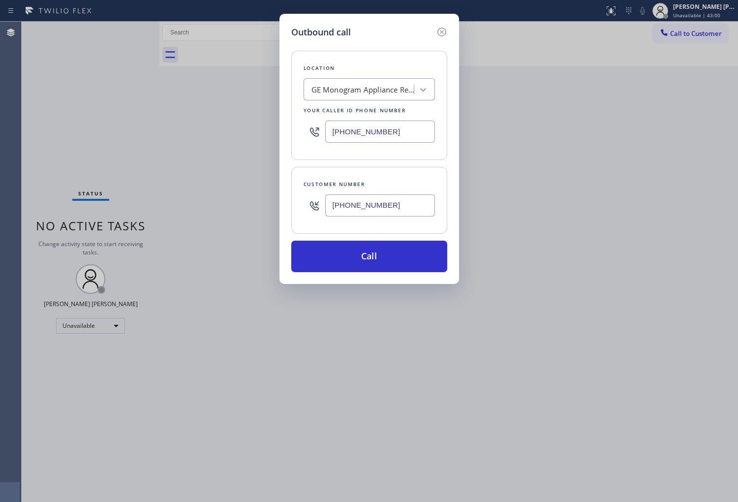
click at [386, 205] on input "[PHONE_NUMBER]" at bounding box center [380, 205] width 110 height 22
paste input "02) 405-4528"
type input "[PHONE_NUMBER]"
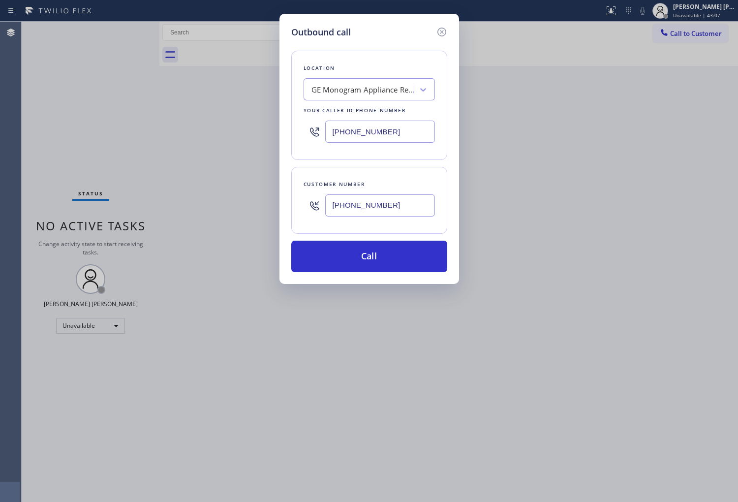
click at [375, 135] on input "[PHONE_NUMBER]" at bounding box center [380, 132] width 110 height 22
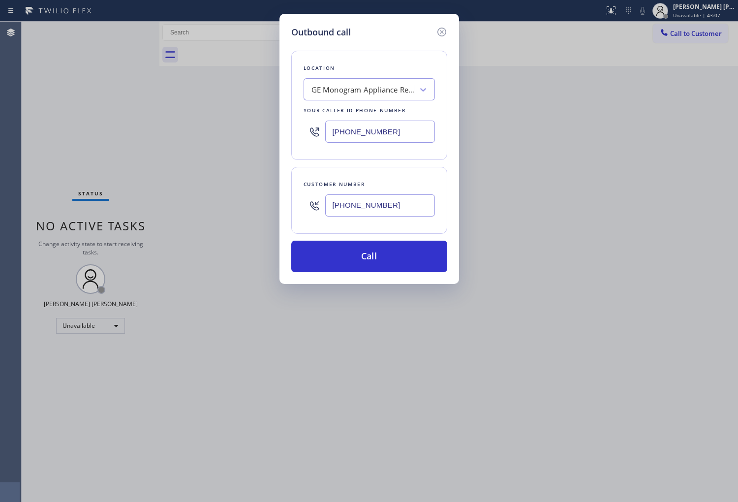
click at [375, 135] on input "[PHONE_NUMBER]" at bounding box center [380, 132] width 110 height 22
paste input "855) 666-9755"
type input "[PHONE_NUMBER]"
click at [394, 242] on button "Call" at bounding box center [369, 257] width 156 height 32
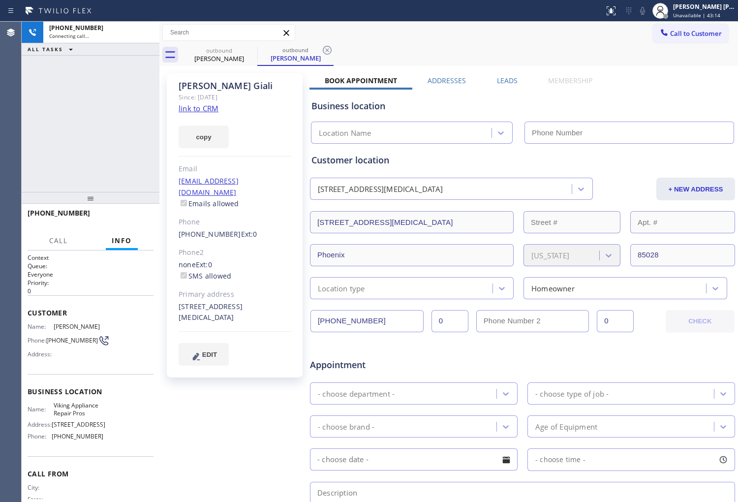
type input "[PHONE_NUMBER]"
click at [617, 15] on icon at bounding box center [612, 11] width 12 height 12
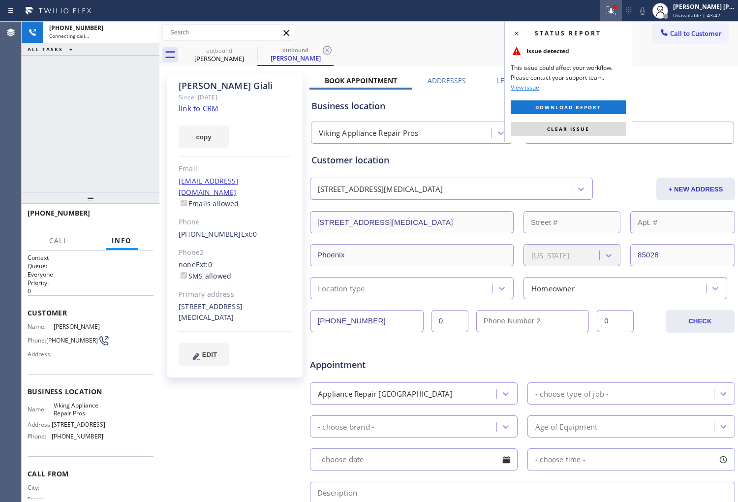
click at [572, 126] on span "Clear issue" at bounding box center [568, 129] width 42 height 7
click at [572, 125] on input "[PHONE_NUMBER]" at bounding box center [630, 133] width 210 height 22
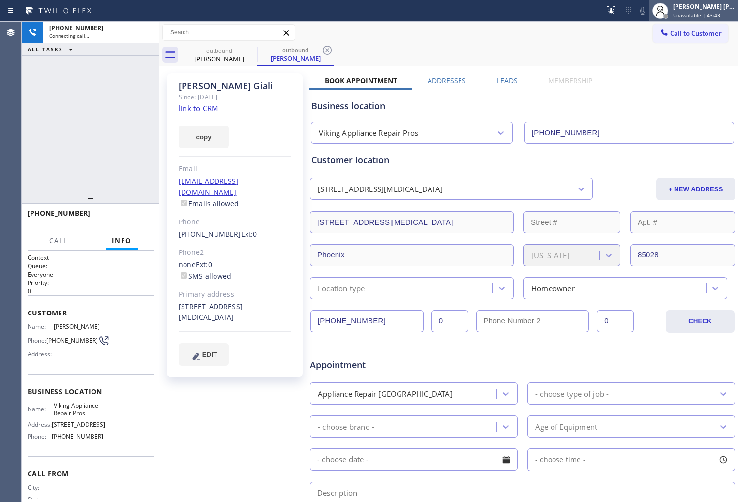
click at [682, 6] on div "[PERSON_NAME] [PERSON_NAME] Unavailable | 43:43" at bounding box center [705, 10] width 67 height 17
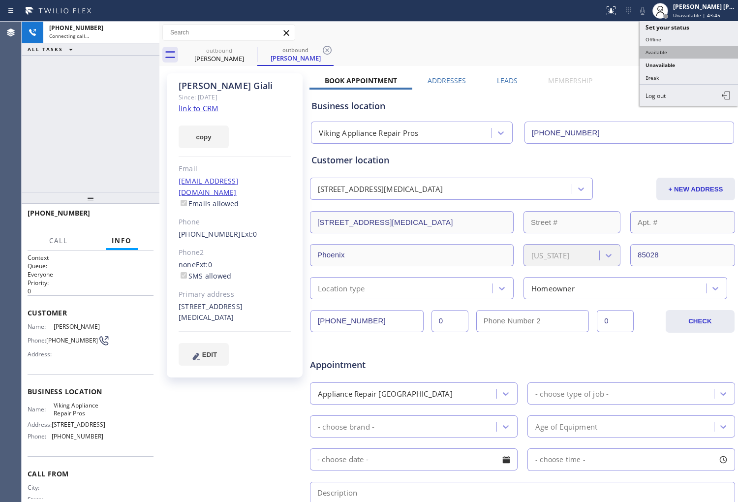
click at [671, 57] on button "Available" at bounding box center [689, 52] width 98 height 13
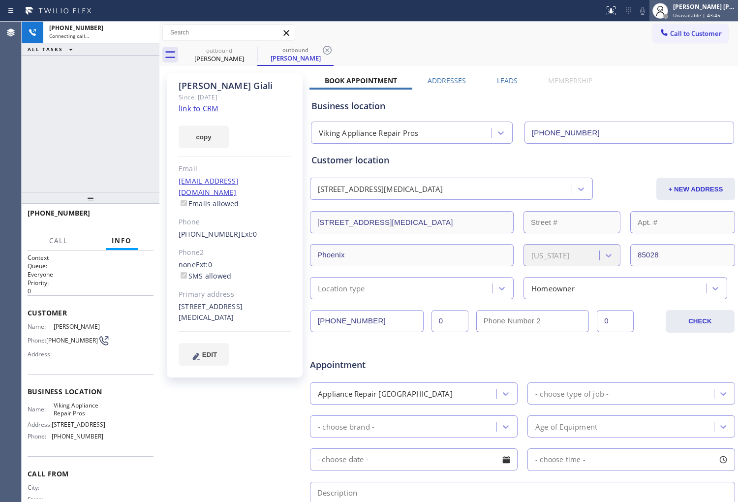
click at [707, 16] on span "Unavailable | 43:45" at bounding box center [697, 15] width 47 height 7
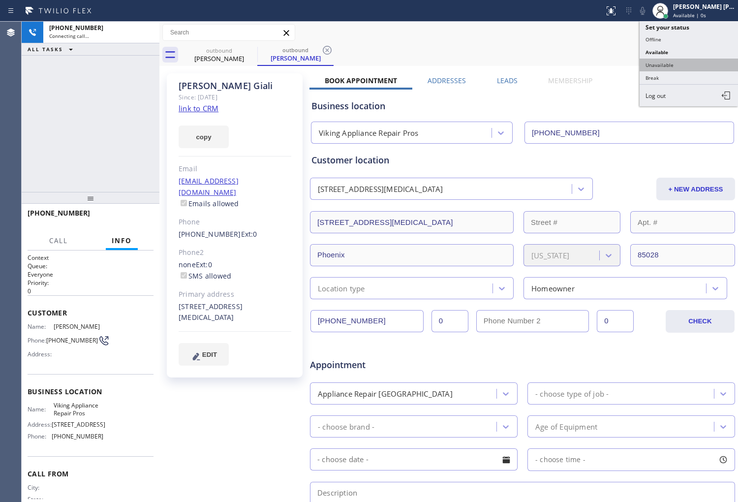
click at [680, 65] on button "Unavailable" at bounding box center [689, 65] width 98 height 13
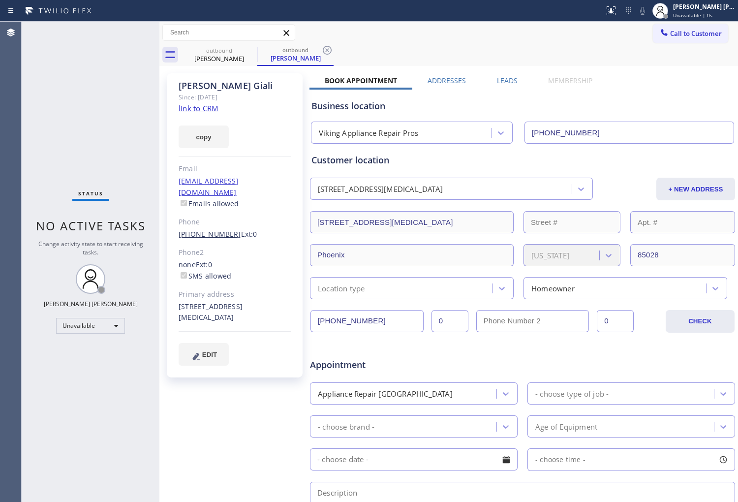
click at [214, 229] on link "[PHONE_NUMBER]" at bounding box center [210, 233] width 63 height 9
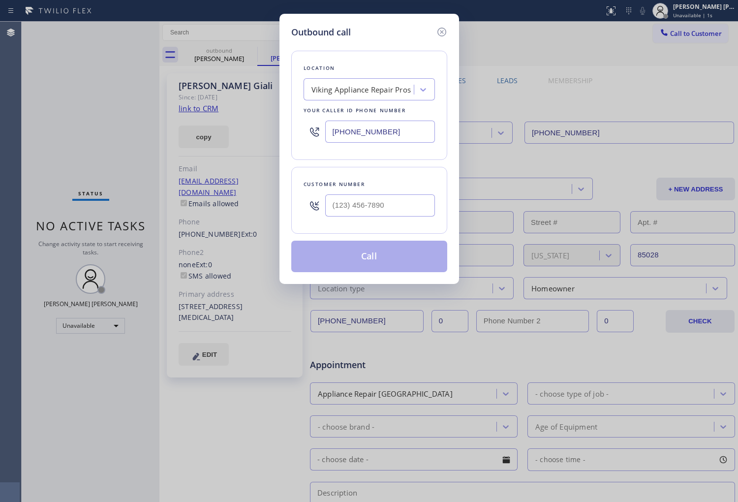
type input "[PHONE_NUMBER]"
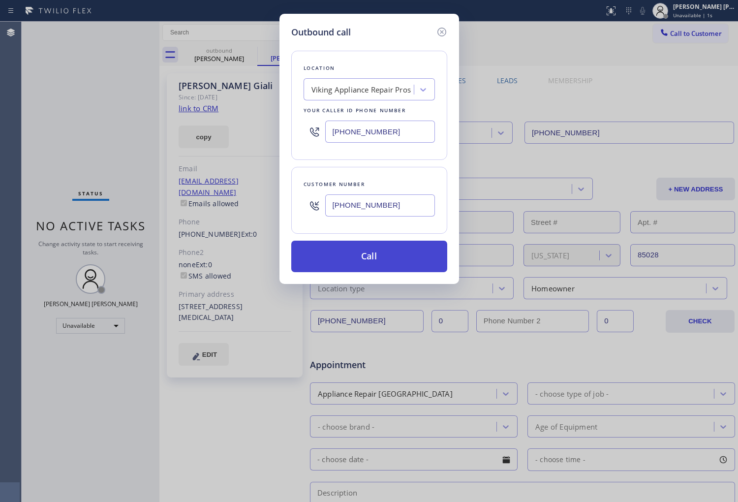
click at [352, 253] on button "Call" at bounding box center [369, 257] width 156 height 32
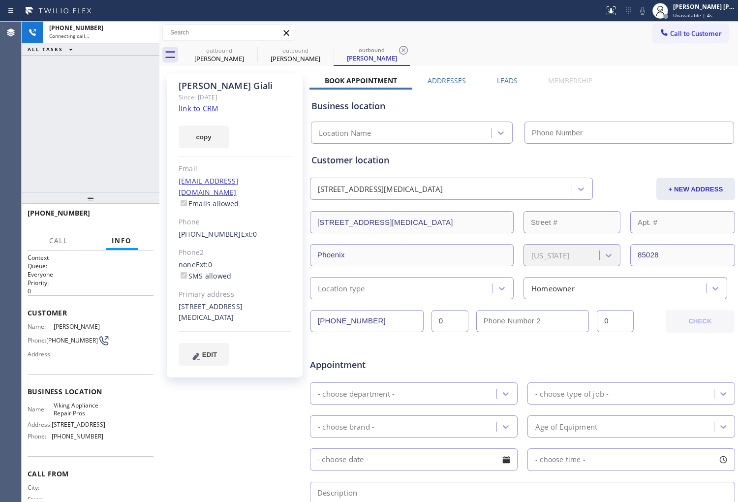
click at [95, 139] on div "[PHONE_NUMBER] Connecting call… ALL TASKS ALL TASKS ACTIVE TASKS TASKS IN WRAP …" at bounding box center [91, 107] width 138 height 170
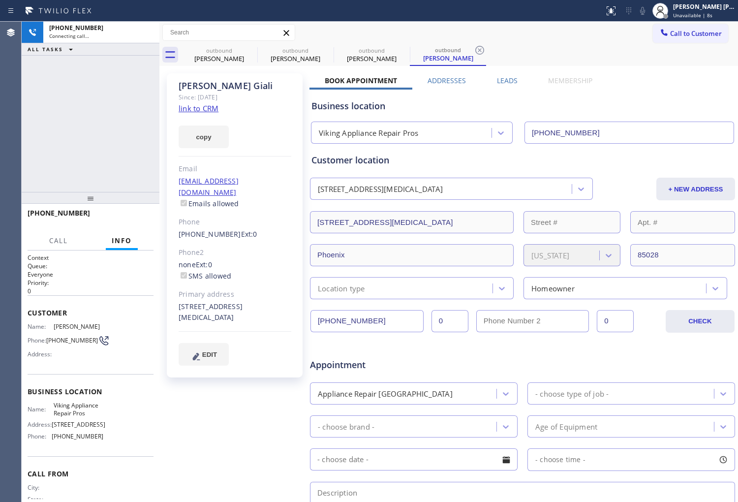
type input "[PHONE_NUMBER]"
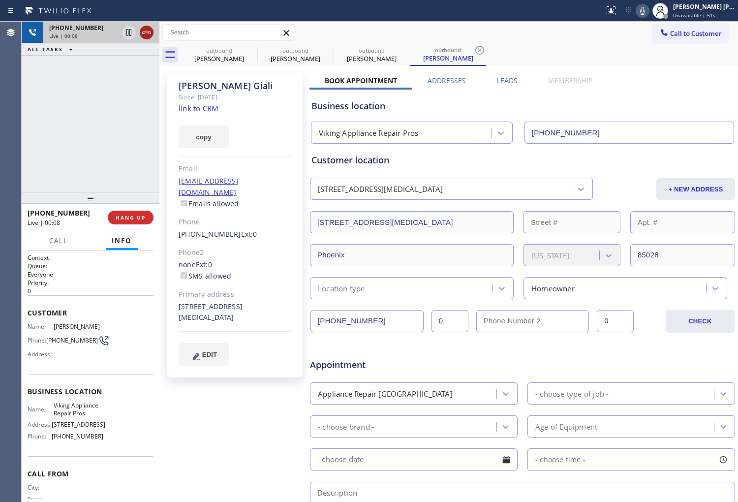
click at [146, 32] on icon at bounding box center [147, 33] width 12 height 12
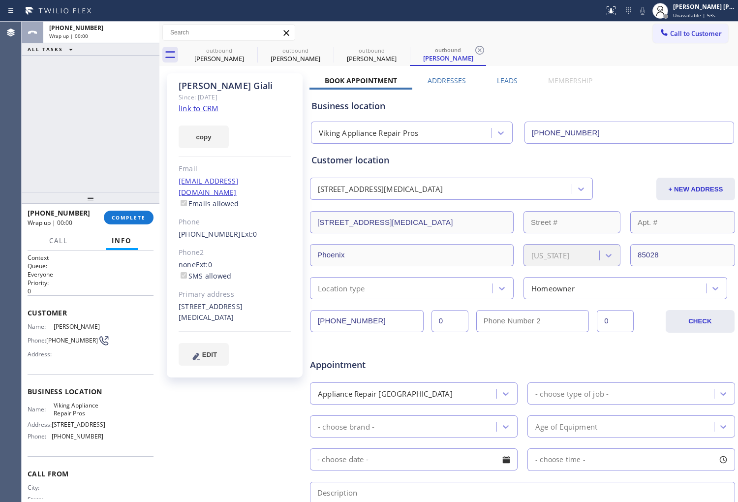
click at [511, 83] on label "Leads" at bounding box center [507, 80] width 21 height 9
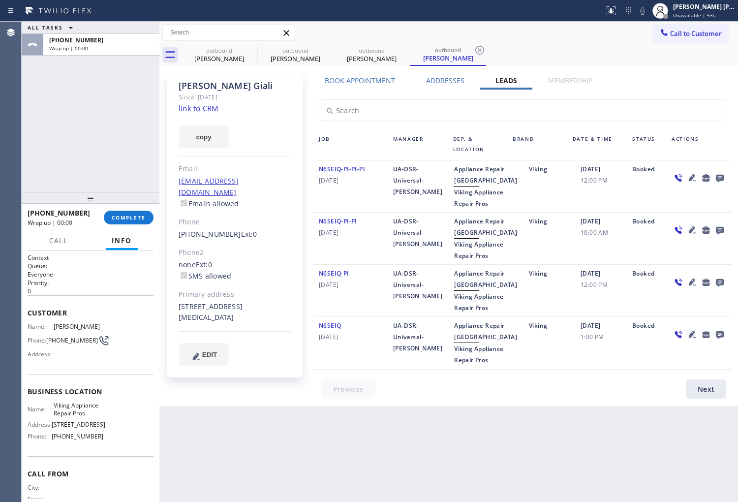
click at [715, 173] on icon at bounding box center [720, 178] width 12 height 12
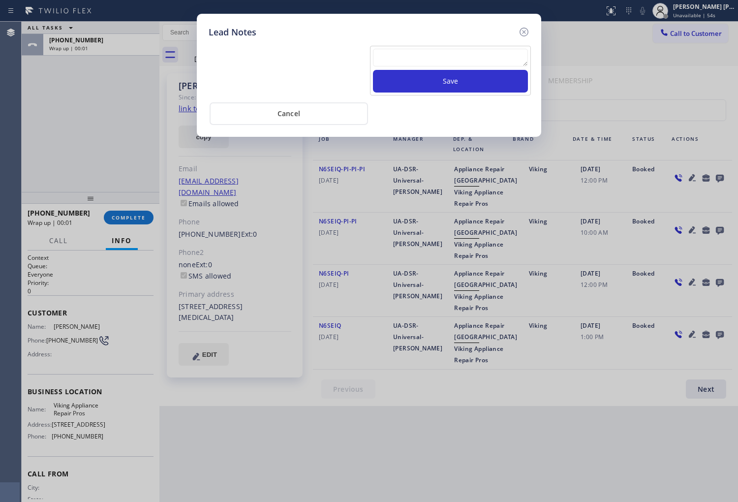
click at [447, 62] on textarea at bounding box center [450, 58] width 155 height 18
type textarea "no answer"
click at [421, 84] on button "Save" at bounding box center [450, 81] width 155 height 23
click at [523, 33] on icon at bounding box center [524, 32] width 9 height 9
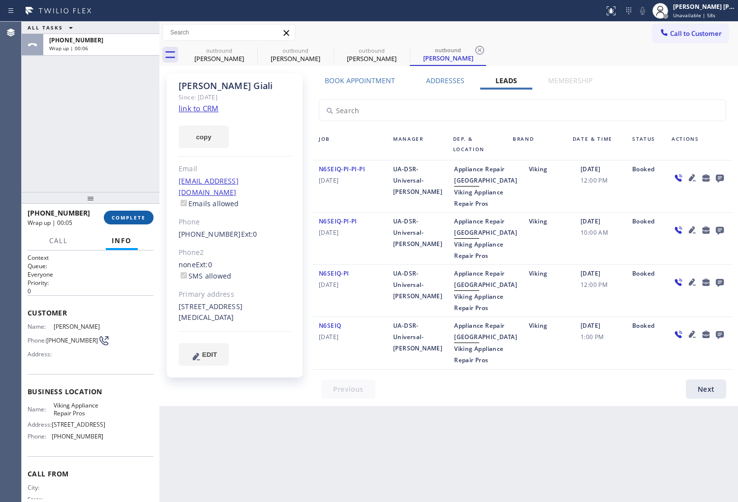
click at [127, 220] on span "COMPLETE" at bounding box center [129, 217] width 34 height 7
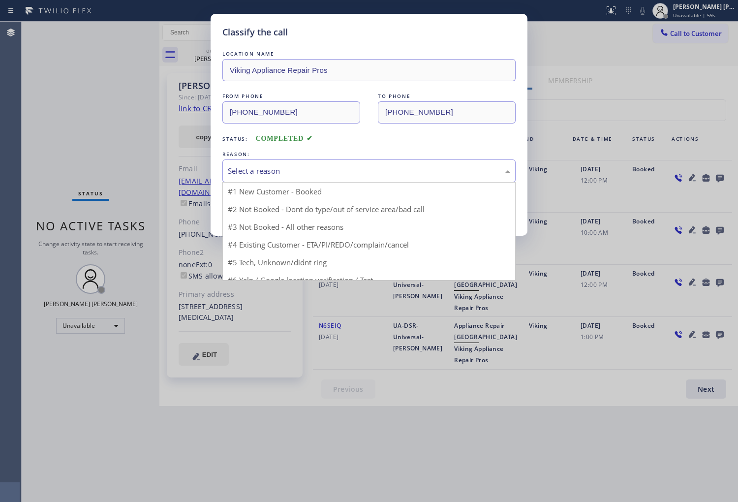
click at [340, 173] on div "Select a reason" at bounding box center [369, 170] width 283 height 11
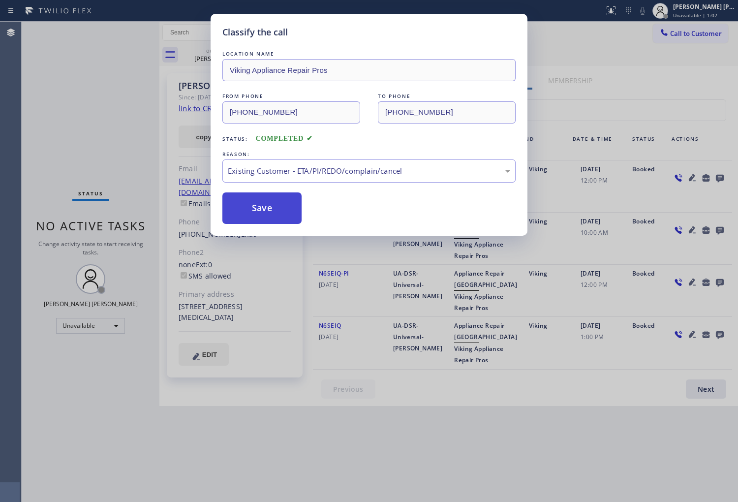
click at [275, 206] on button "Save" at bounding box center [262, 209] width 79 height 32
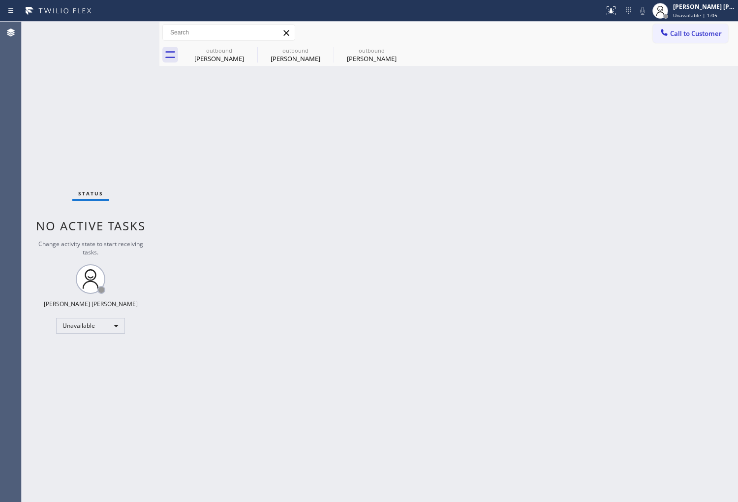
drag, startPoint x: 249, startPoint y: 50, endPoint x: 151, endPoint y: 9, distance: 106.3
click at [0, 0] on icon at bounding box center [0, 0] width 0 height 0
click at [249, 50] on div "outbound [PERSON_NAME] outbound [PERSON_NAME] outbound [PERSON_NAME]" at bounding box center [459, 55] width 557 height 22
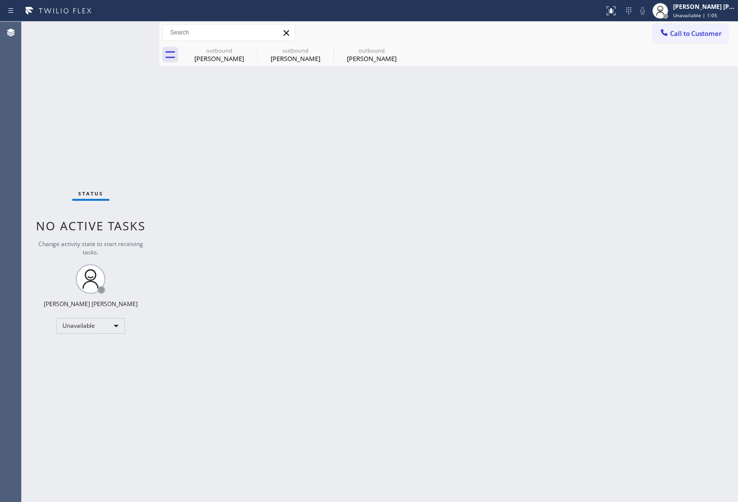
click at [249, 50] on div "outbound [PERSON_NAME] outbound [PERSON_NAME] outbound [PERSON_NAME]" at bounding box center [459, 55] width 557 height 22
click at [27, 246] on div "Status No active tasks Change activity state to start receiving tasks. [PERSON_…" at bounding box center [91, 262] width 138 height 481
click at [690, 39] on button "Call to Customer" at bounding box center [690, 33] width 75 height 19
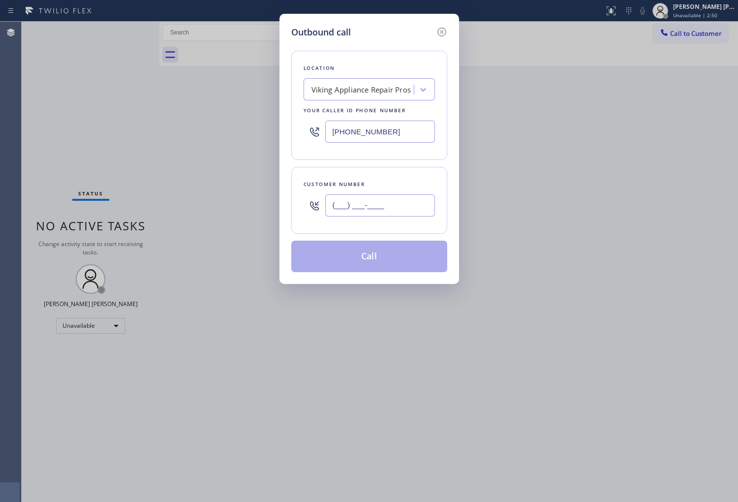
click at [399, 216] on input "(___) ___-____" at bounding box center [380, 205] width 110 height 22
paste input "332) 296-0200"
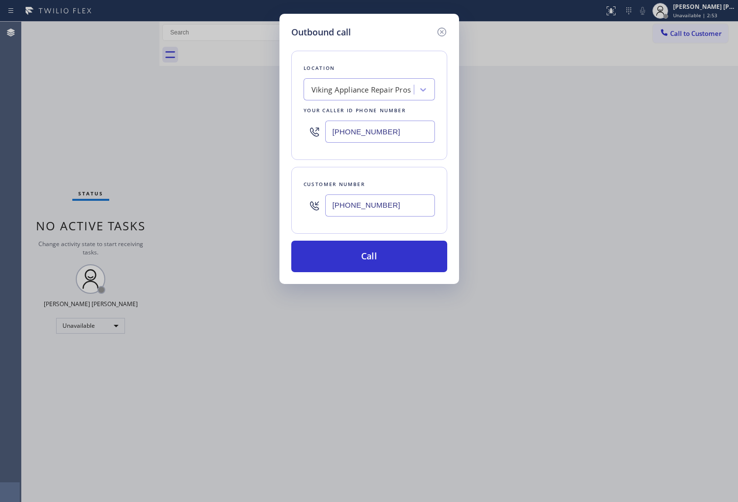
type input "[PHONE_NUMBER]"
click at [388, 130] on input "[PHONE_NUMBER]" at bounding box center [380, 132] width 110 height 22
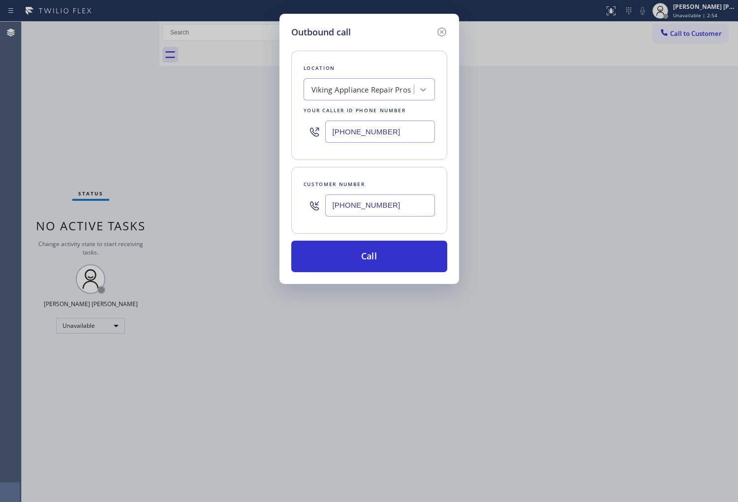
click at [388, 130] on input "[PHONE_NUMBER]" at bounding box center [380, 132] width 110 height 22
paste input "619) 592-8726"
type input "[PHONE_NUMBER]"
click at [385, 258] on button "Call" at bounding box center [369, 257] width 156 height 32
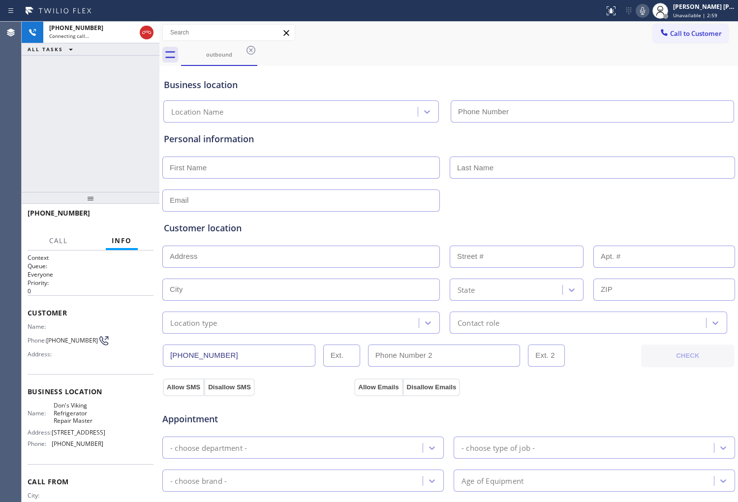
type input "[PHONE_NUMBER]"
click at [143, 36] on icon at bounding box center [147, 33] width 12 height 12
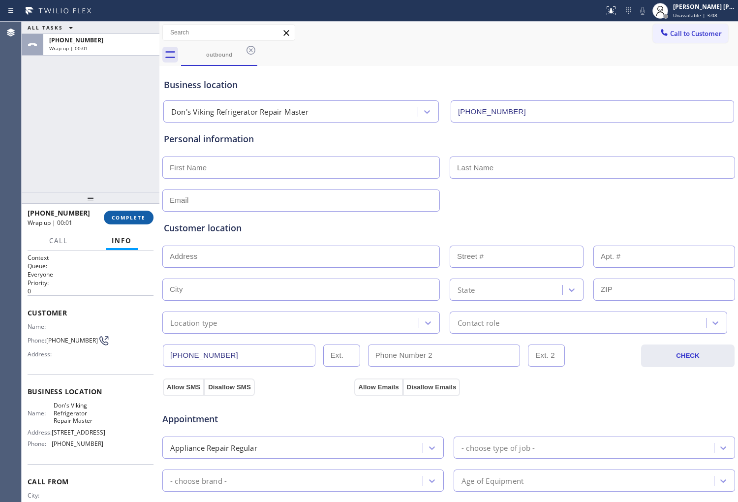
drag, startPoint x: 142, startPoint y: 227, endPoint x: 138, endPoint y: 217, distance: 10.6
click at [140, 227] on div "[PHONE_NUMBER] Wrap up | 00:01 COMPLETE" at bounding box center [91, 218] width 126 height 26
click at [138, 217] on span "COMPLETE" at bounding box center [129, 217] width 34 height 7
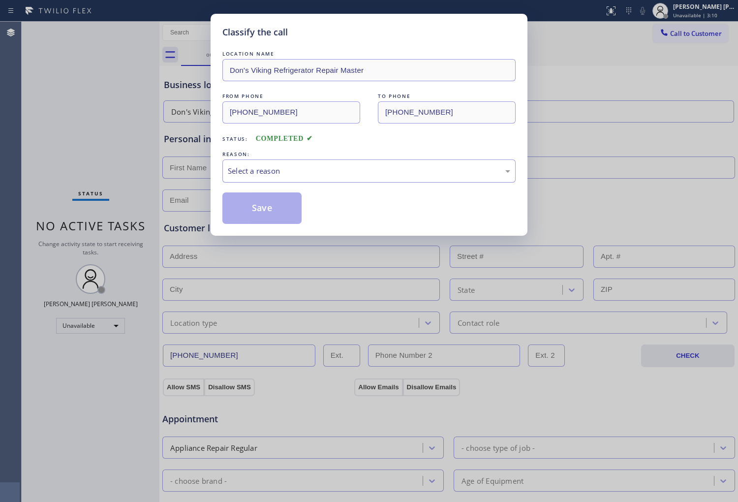
click at [293, 175] on div "Select a reason" at bounding box center [369, 170] width 283 height 11
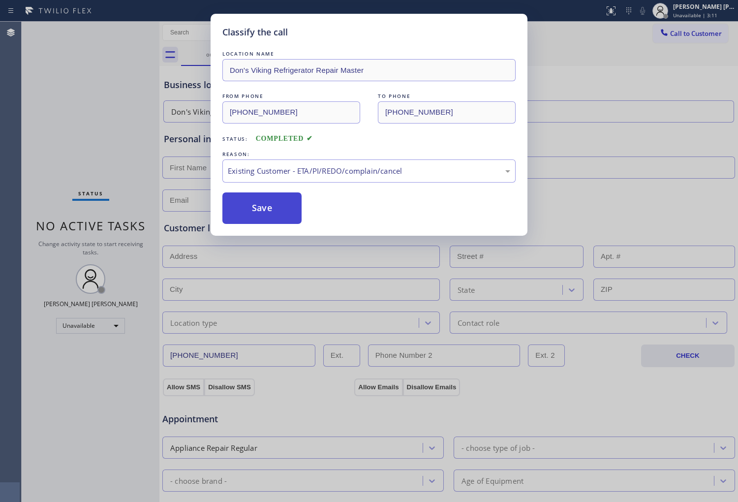
click at [274, 212] on button "Save" at bounding box center [262, 209] width 79 height 32
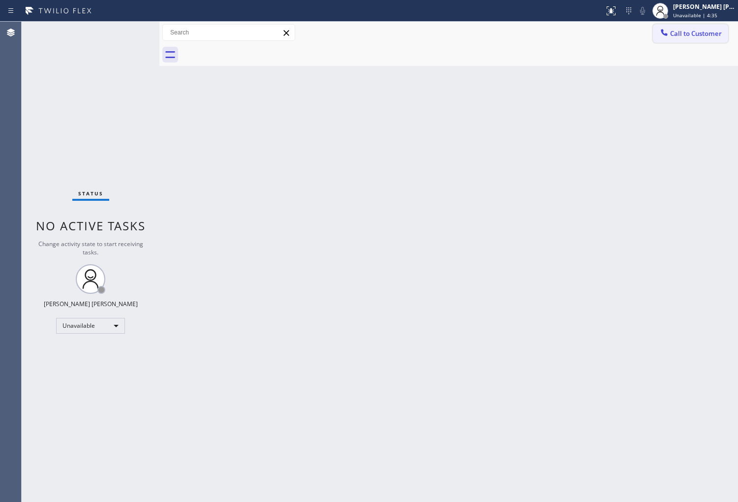
click at [683, 37] on span "Call to Customer" at bounding box center [697, 33] width 52 height 9
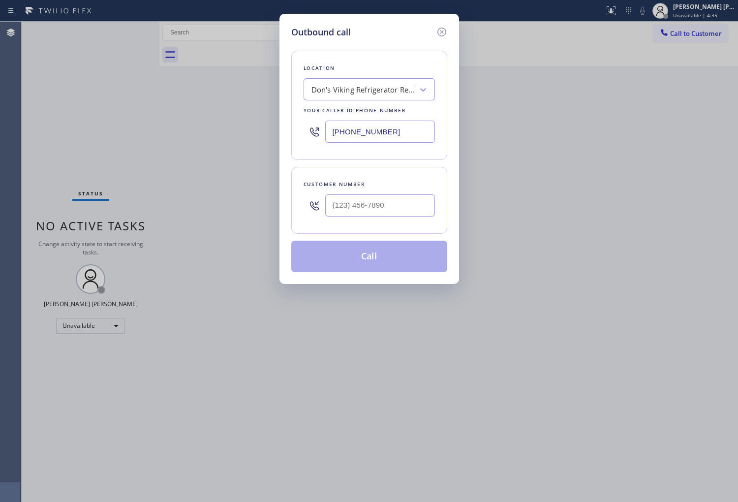
click at [359, 124] on input "[PHONE_NUMBER]" at bounding box center [380, 132] width 110 height 22
paste input "02) 313-1762"
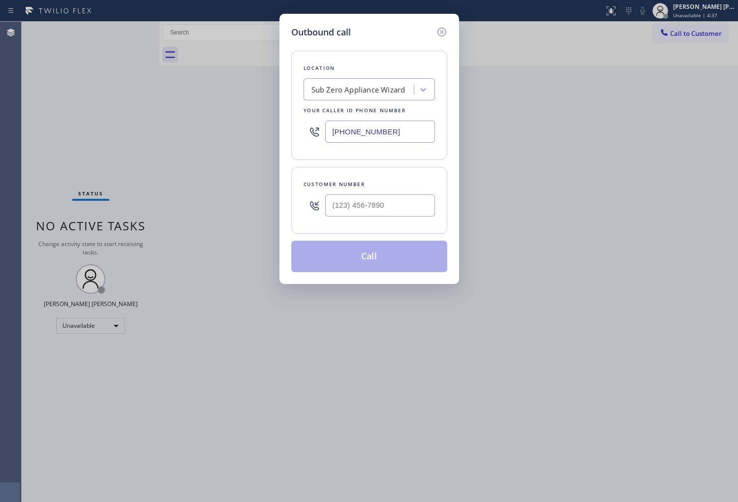
type input "[PHONE_NUMBER]"
click at [385, 209] on input "text" at bounding box center [380, 205] width 110 height 22
paste input "480) 213-4814"
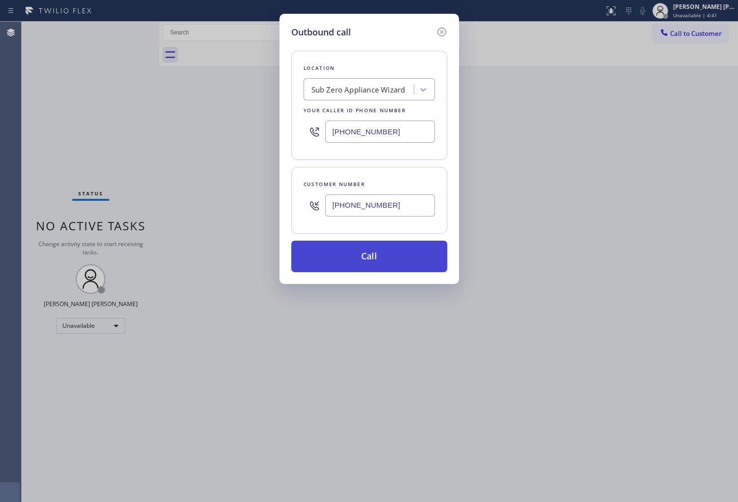
type input "[PHONE_NUMBER]"
click at [375, 258] on button "Call" at bounding box center [369, 257] width 156 height 32
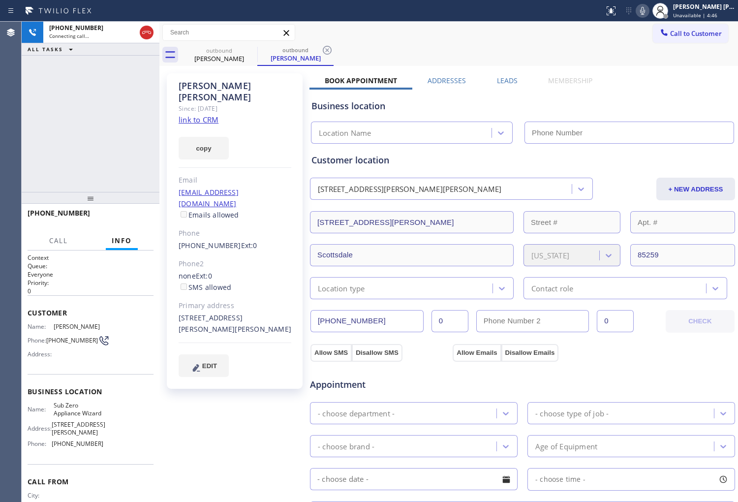
type input "[PHONE_NUMBER]"
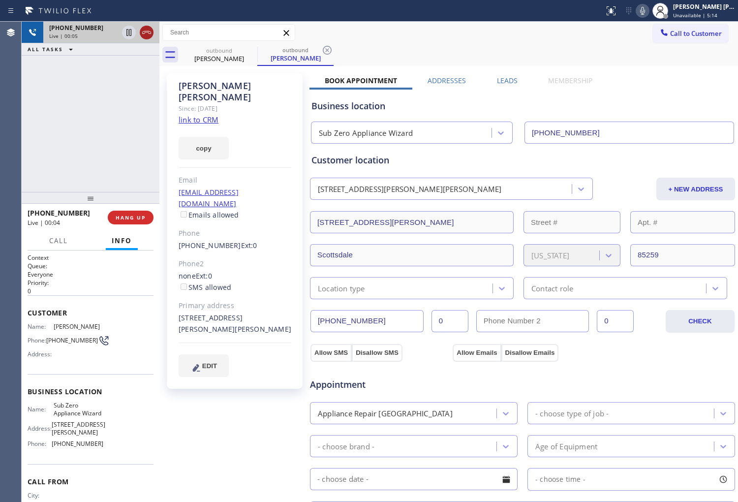
click at [146, 35] on icon at bounding box center [147, 33] width 12 height 12
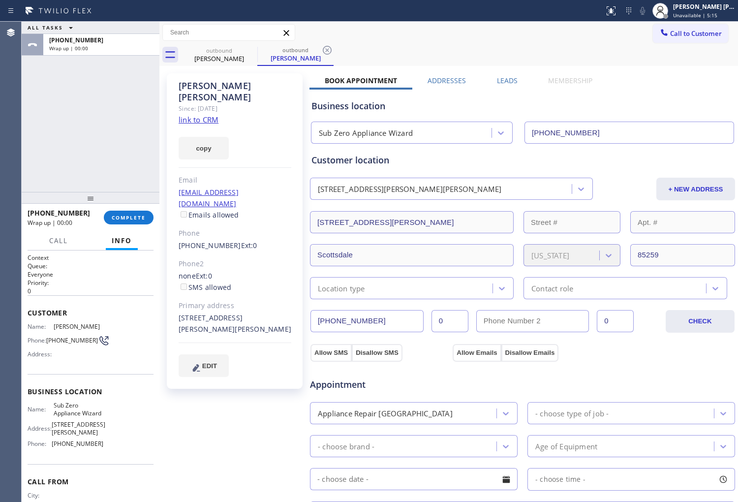
click at [486, 72] on div "[PERSON_NAME] Since: [DATE] link to CRM copy Email [EMAIL_ADDRESS][DOMAIN_NAME]…" at bounding box center [449, 397] width 574 height 658
drag, startPoint x: 508, startPoint y: 77, endPoint x: 568, endPoint y: 134, distance: 82.5
click at [508, 77] on label "Leads" at bounding box center [507, 80] width 21 height 9
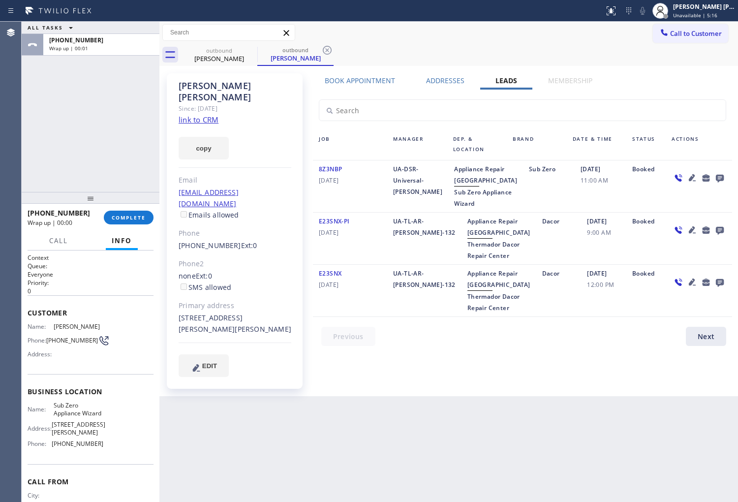
click at [722, 177] on icon at bounding box center [720, 178] width 12 height 12
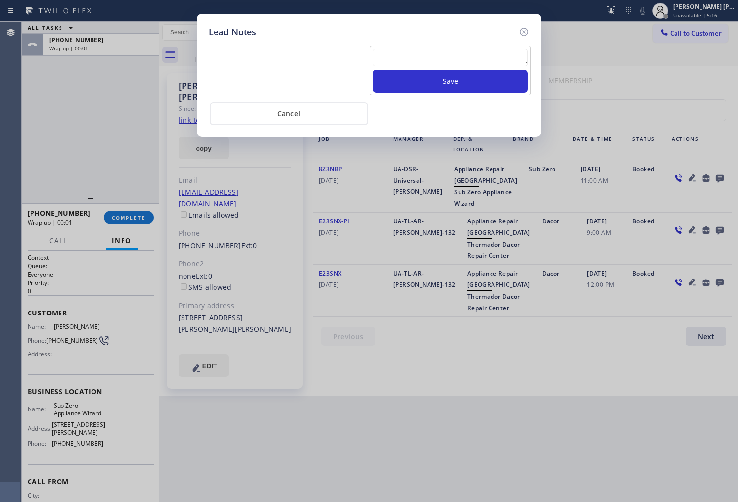
click at [505, 51] on textarea at bounding box center [450, 58] width 155 height 18
type textarea "no answer"
click at [492, 81] on button "Save" at bounding box center [450, 81] width 155 height 23
click at [523, 32] on icon at bounding box center [524, 32] width 12 height 12
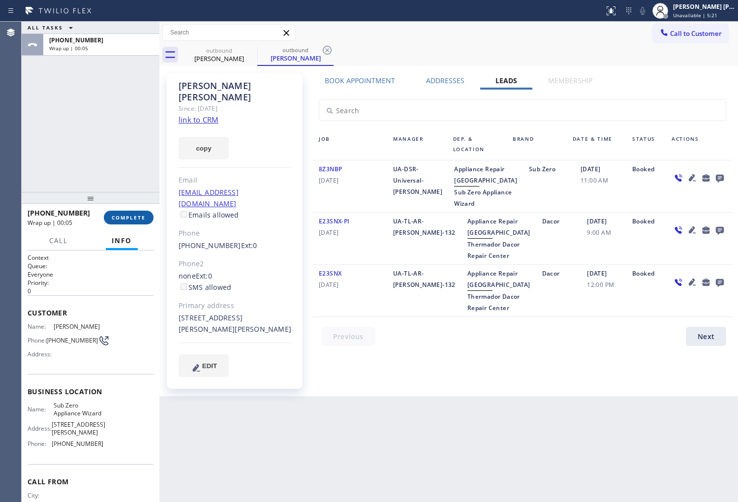
click at [149, 218] on button "COMPLETE" at bounding box center [129, 218] width 50 height 14
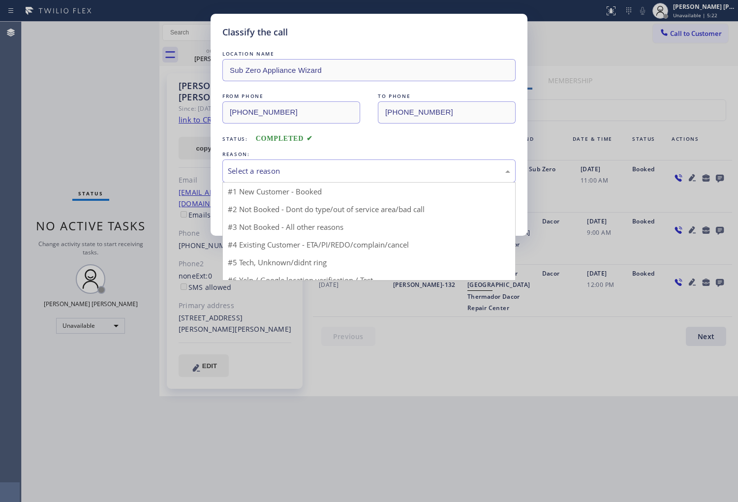
click at [263, 172] on div "Select a reason" at bounding box center [369, 170] width 283 height 11
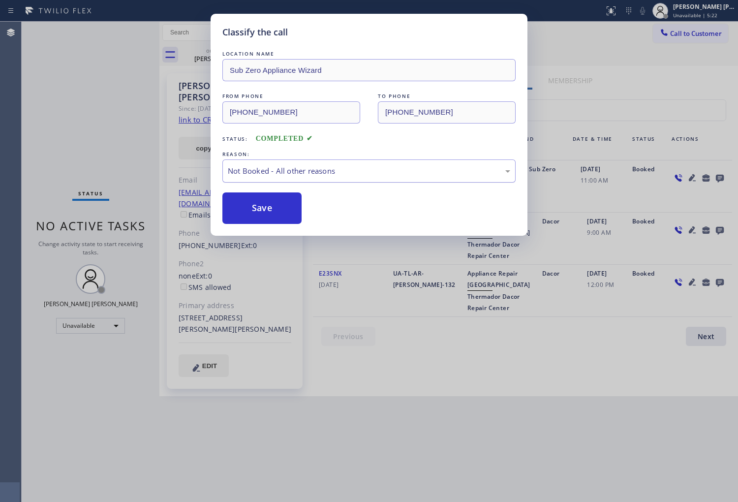
click at [263, 169] on div "Not Booked - All other reasons" at bounding box center [369, 170] width 283 height 11
click at [258, 210] on button "Save" at bounding box center [262, 209] width 79 height 32
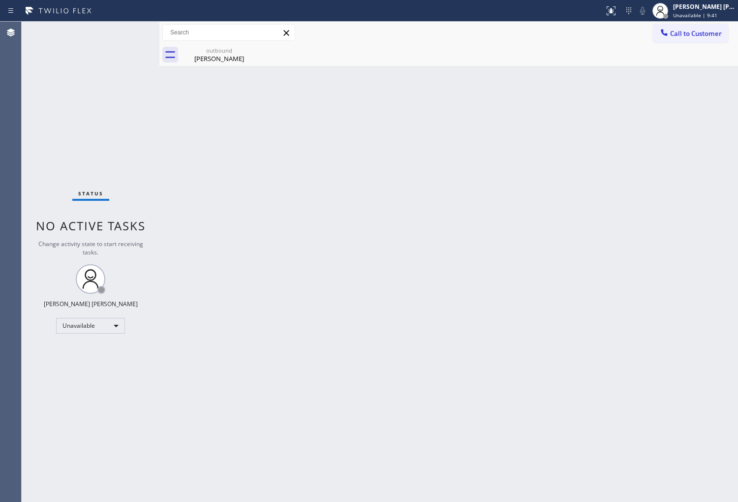
click at [668, 38] on div at bounding box center [665, 34] width 12 height 12
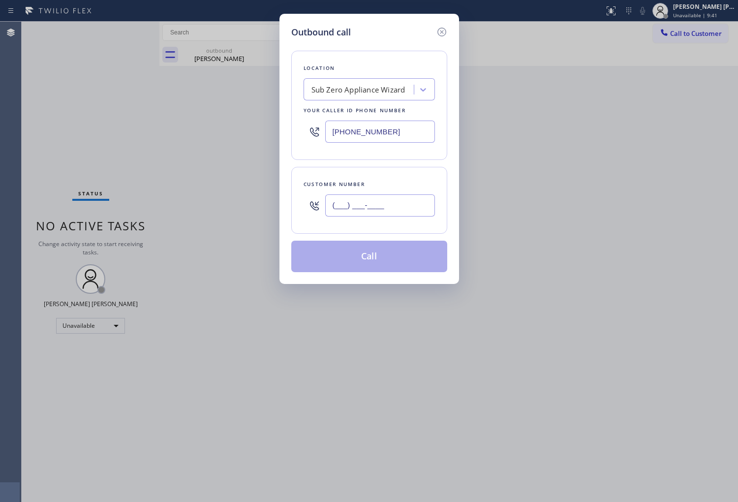
click at [375, 206] on input "(___) ___-____" at bounding box center [380, 205] width 110 height 22
paste input "602) 579-9078"
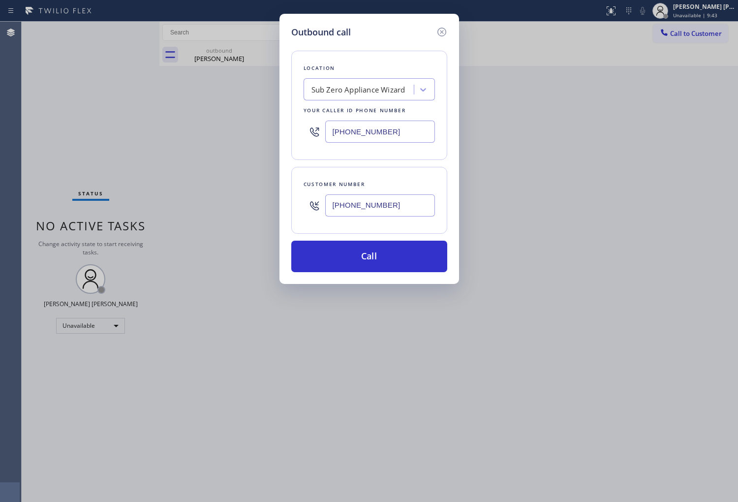
type input "[PHONE_NUMBER]"
click at [352, 125] on input "[PHONE_NUMBER]" at bounding box center [380, 132] width 110 height 22
paste input "755-6017"
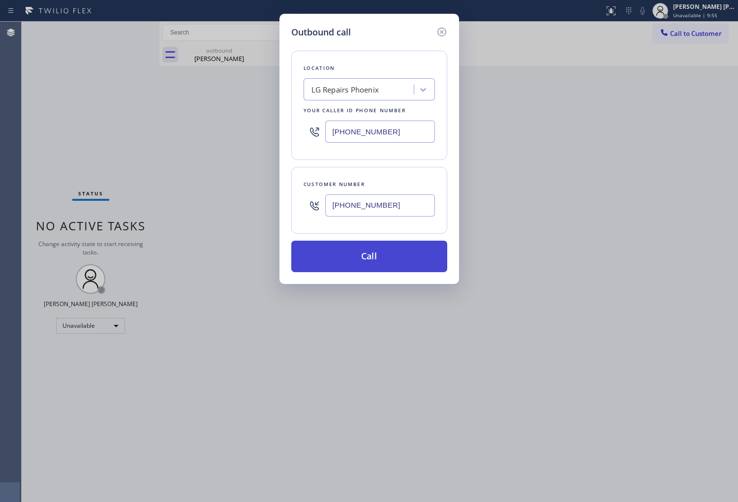
type input "[PHONE_NUMBER]"
click at [385, 254] on button "Call" at bounding box center [369, 257] width 156 height 32
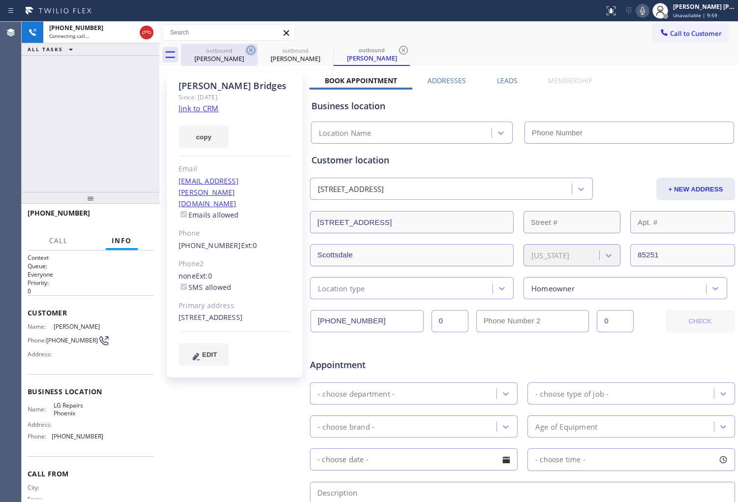
click at [249, 50] on icon at bounding box center [251, 50] width 12 height 12
click at [650, 17] on button at bounding box center [643, 11] width 14 height 14
type input "[PHONE_NUMBER]"
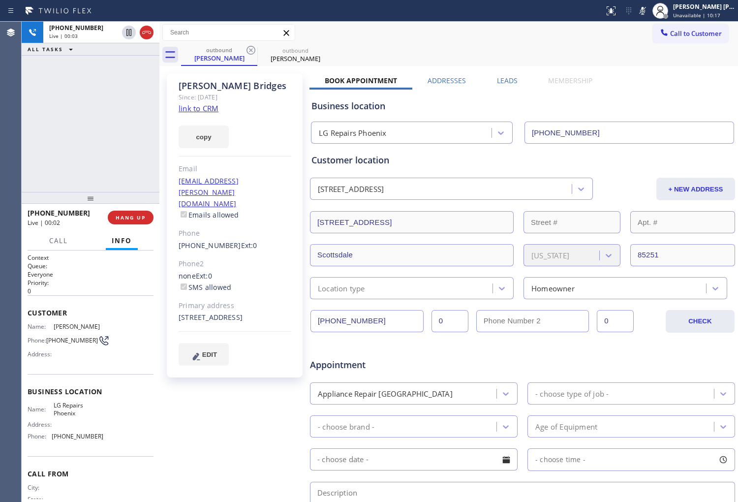
click at [649, 12] on icon at bounding box center [643, 11] width 12 height 12
click at [649, 8] on icon at bounding box center [643, 11] width 12 height 12
click at [649, 11] on icon at bounding box center [643, 11] width 12 height 12
click at [117, 138] on div "[PHONE_NUMBER] Live | 00:40 ALL TASKS ALL TASKS ACTIVE TASKS TASKS IN WRAP UP" at bounding box center [91, 107] width 138 height 170
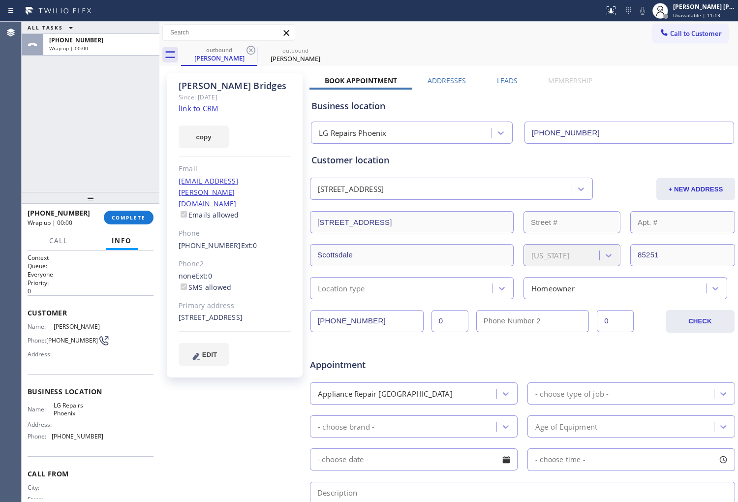
click at [503, 83] on label "Leads" at bounding box center [507, 80] width 21 height 9
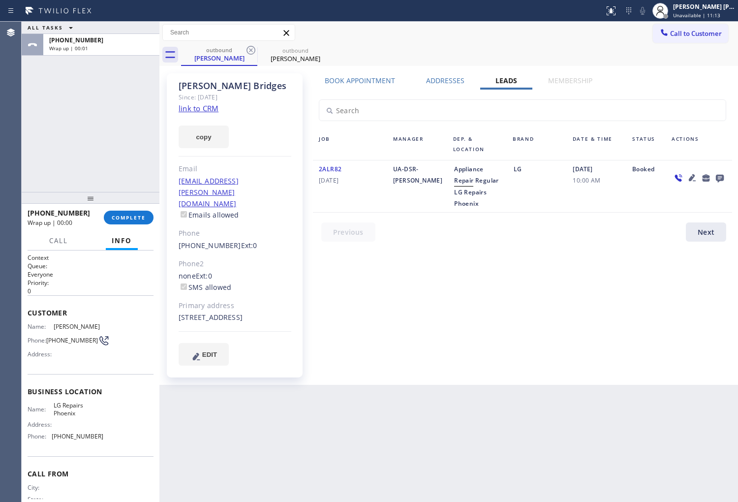
click at [717, 176] on icon at bounding box center [720, 179] width 8 height 8
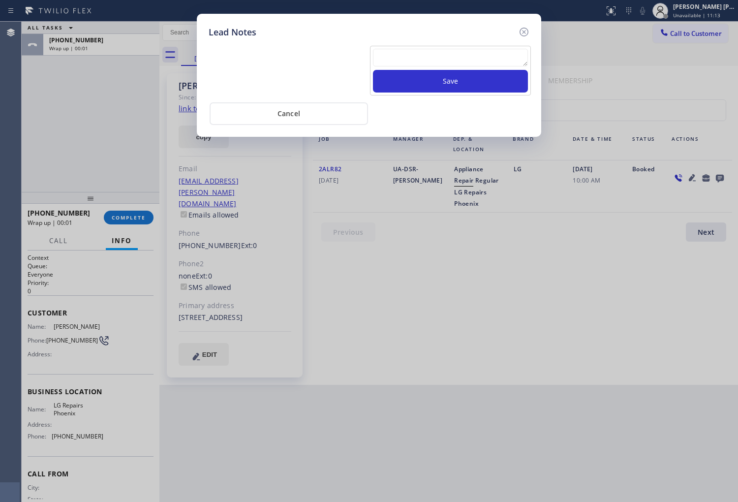
click at [467, 58] on textarea at bounding box center [450, 58] width 155 height 18
type textarea "ALL GOOD"
click at [465, 91] on button "Save" at bounding box center [450, 81] width 155 height 23
click at [527, 26] on icon at bounding box center [524, 32] width 12 height 12
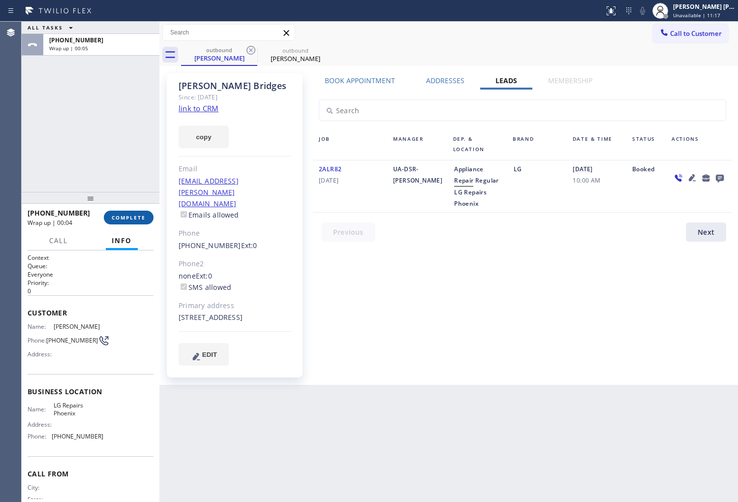
click at [160, 213] on div at bounding box center [160, 262] width 0 height 481
click at [135, 219] on span "COMPLETE" at bounding box center [129, 217] width 34 height 7
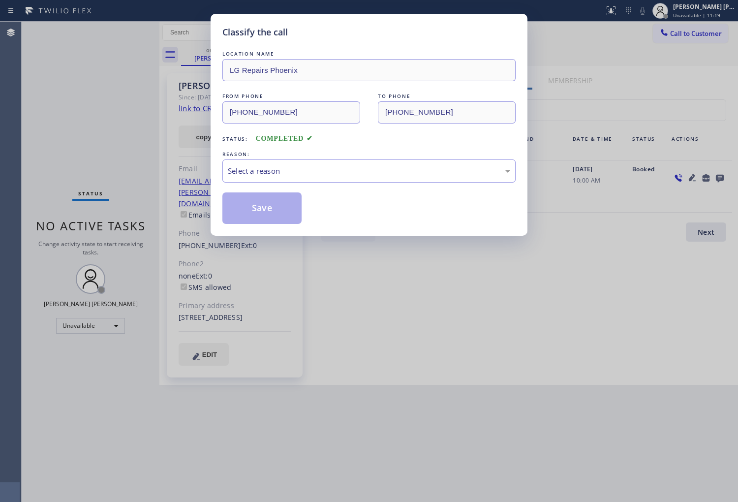
click at [293, 179] on div "Select a reason" at bounding box center [369, 171] width 293 height 23
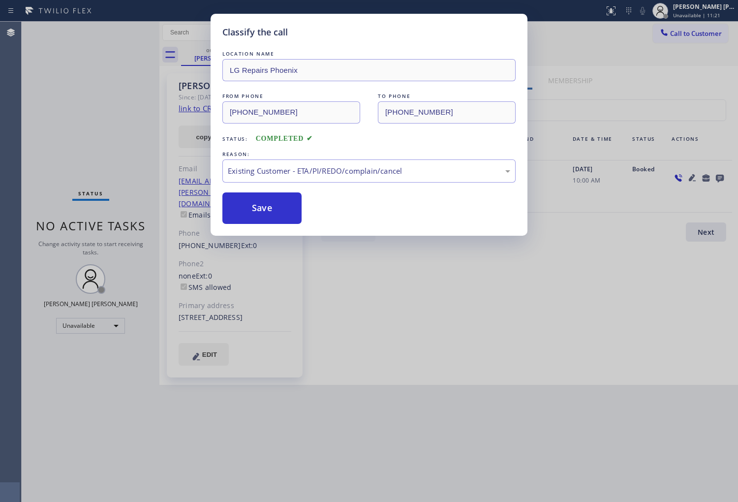
drag, startPoint x: 257, startPoint y: 201, endPoint x: 68, endPoint y: 5, distance: 271.6
click at [256, 201] on button "Save" at bounding box center [262, 209] width 79 height 32
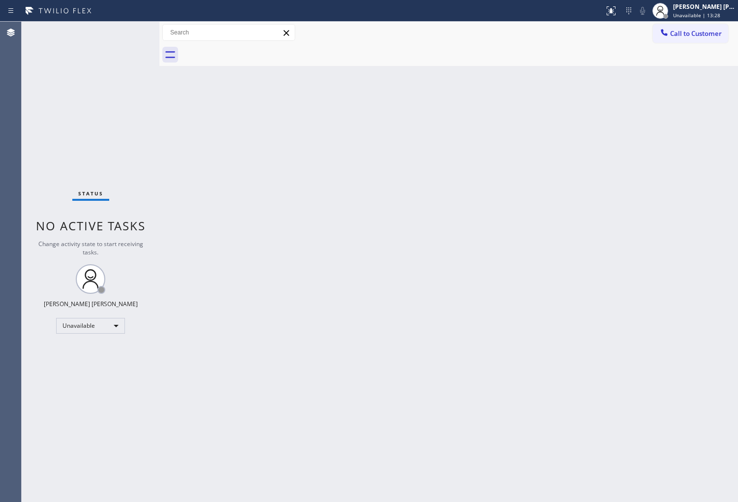
drag, startPoint x: 464, startPoint y: 500, endPoint x: 274, endPoint y: 376, distance: 227.2
click at [482, 476] on div "Back to Dashboard Change Sender ID Customers Technicians Select a contact Outbo…" at bounding box center [449, 262] width 579 height 481
click at [4, 149] on div "Agent Desktop" at bounding box center [10, 262] width 21 height 481
click at [711, 31] on span "Call to Customer" at bounding box center [697, 33] width 52 height 9
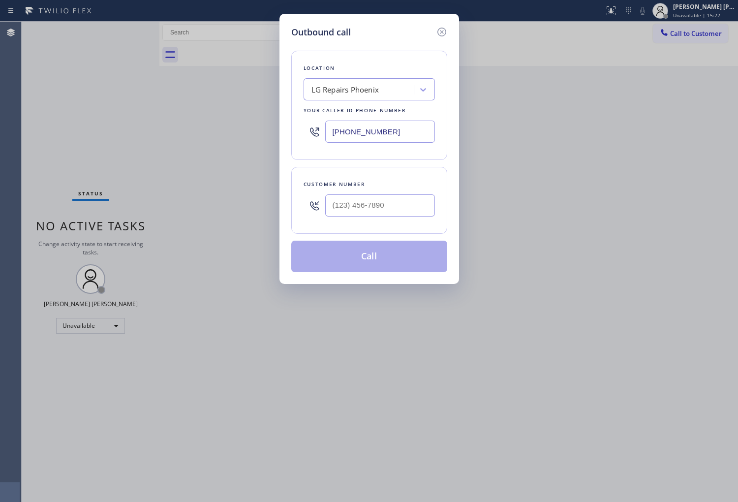
click at [369, 133] on input "[PHONE_NUMBER]" at bounding box center [380, 132] width 110 height 22
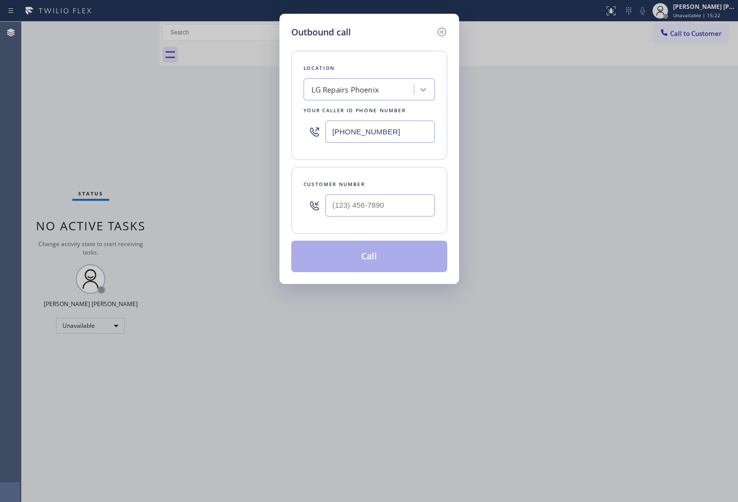
click at [369, 133] on input "[PHONE_NUMBER]" at bounding box center [380, 132] width 110 height 22
paste input "720) 802-5745"
type input "[PHONE_NUMBER]"
click at [368, 209] on input "(___) ___-____" at bounding box center [380, 205] width 110 height 22
paste input "303) 748-5771"
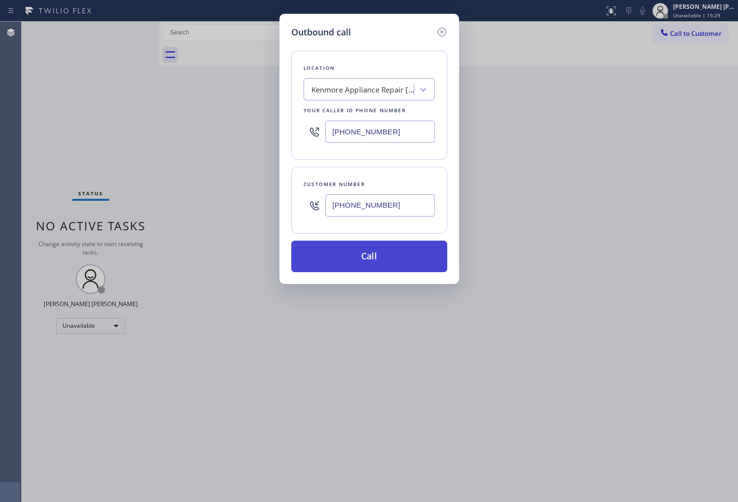
type input "[PHONE_NUMBER]"
click at [399, 260] on button "Call" at bounding box center [369, 257] width 156 height 32
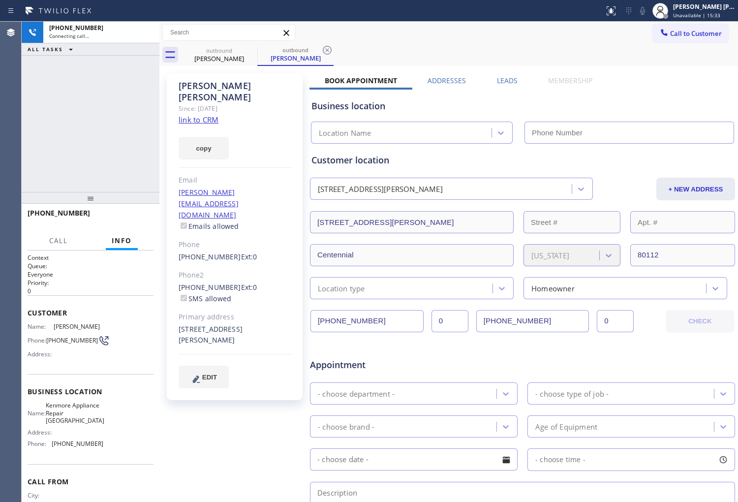
drag, startPoint x: 181, startPoint y: 117, endPoint x: 210, endPoint y: 78, distance: 48.6
click at [210, 78] on div "[PERSON_NAME] Since: [DATE] link to CRM copy Email [PERSON_NAME][EMAIL_ADDRESS]…" at bounding box center [235, 236] width 136 height 327
click at [649, 13] on icon at bounding box center [643, 11] width 12 height 12
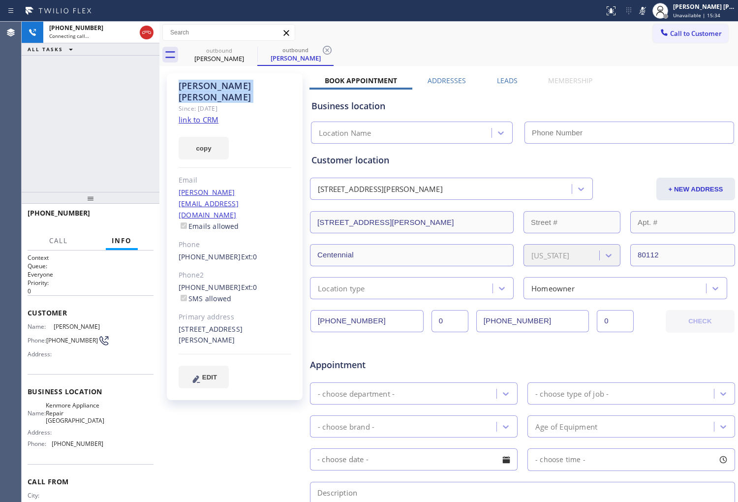
type input "[PHONE_NUMBER]"
click at [91, 134] on div "[PHONE_NUMBER] Connecting call… ALL TASKS ALL TASKS ACTIVE TASKS TASKS IN WRAP …" at bounding box center [91, 107] width 138 height 170
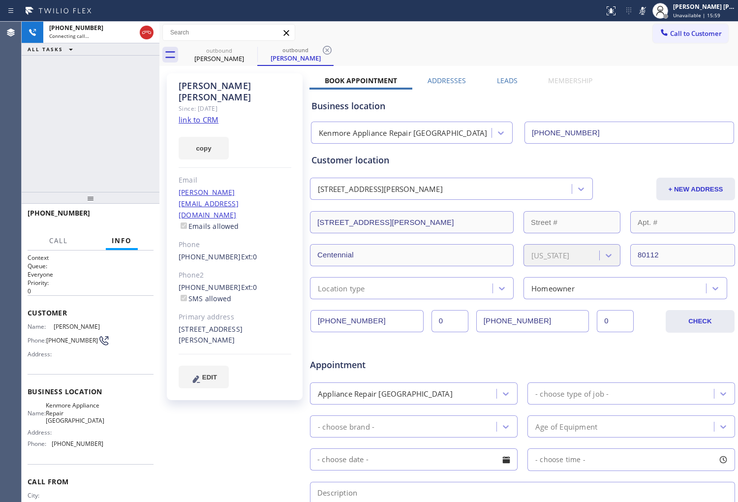
click at [649, 18] on div "Status report No issues detected If you experience an issue, please download th…" at bounding box center [670, 11] width 138 height 22
click at [649, 14] on icon at bounding box center [643, 11] width 12 height 12
click at [649, 11] on icon at bounding box center [643, 11] width 12 height 12
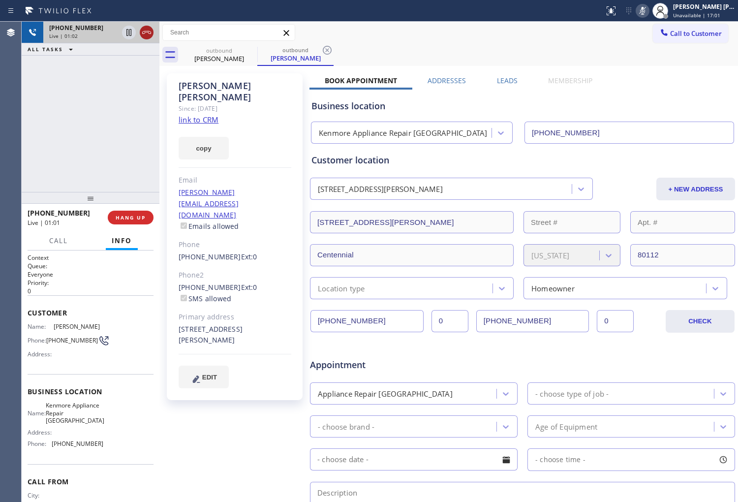
click at [151, 32] on icon at bounding box center [146, 32] width 9 height 3
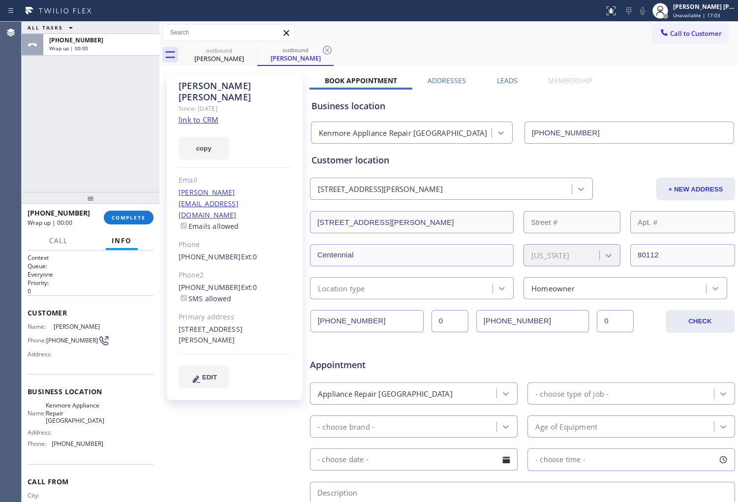
click at [510, 76] on label "Leads" at bounding box center [507, 80] width 21 height 9
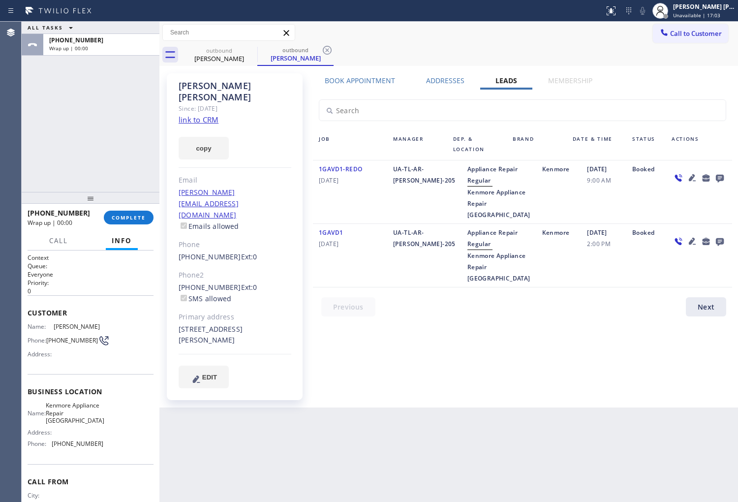
click at [719, 176] on icon at bounding box center [720, 178] width 12 height 12
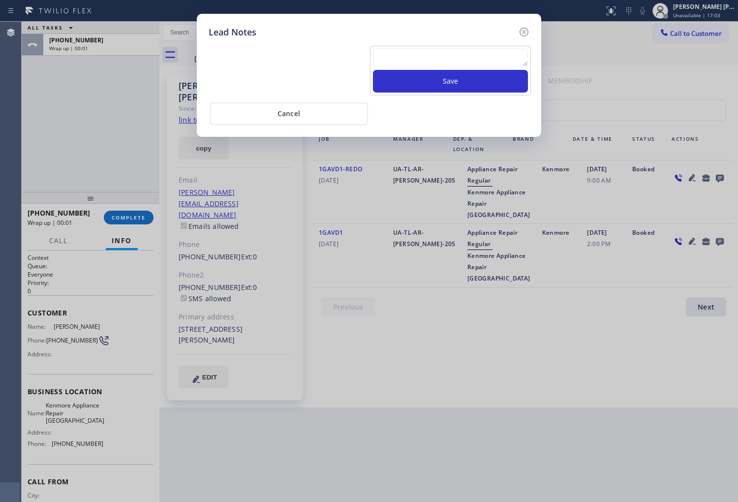
click at [479, 58] on textarea at bounding box center [450, 58] width 155 height 18
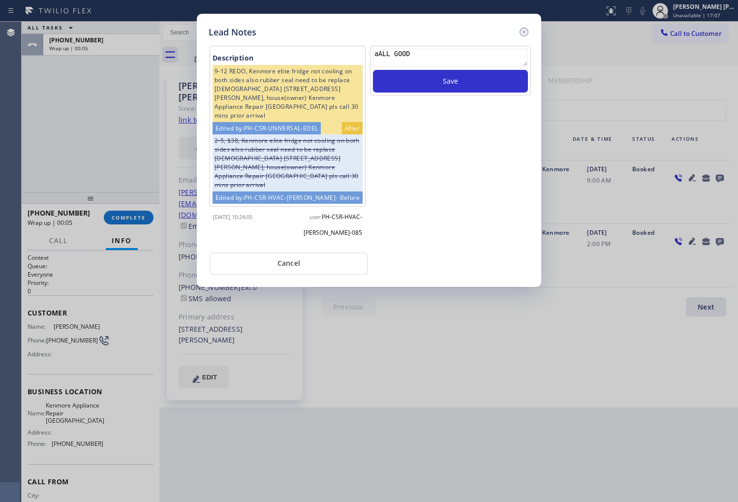
type textarea "aALL GOOD"
click at [466, 94] on div "aALL GOOD Save" at bounding box center [450, 71] width 161 height 50
drag, startPoint x: 466, startPoint y: 94, endPoint x: 464, endPoint y: 86, distance: 8.5
click at [466, 94] on div "aALL GOOD Save" at bounding box center [450, 71] width 161 height 50
click at [464, 80] on button "Save" at bounding box center [450, 81] width 155 height 23
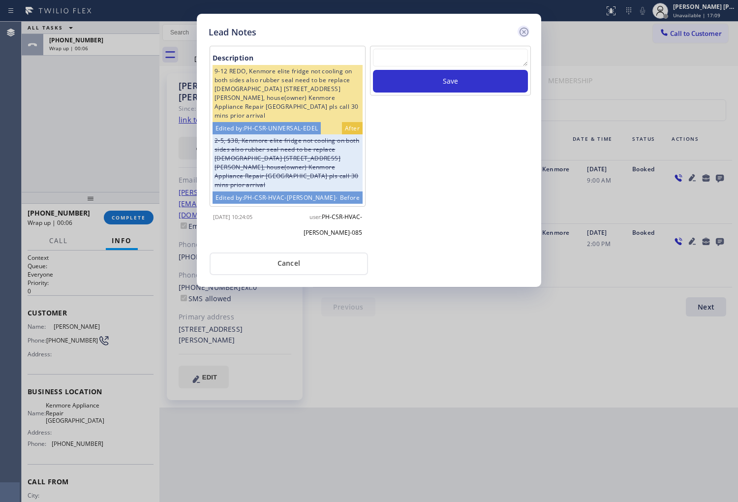
click at [521, 30] on icon at bounding box center [524, 32] width 9 height 9
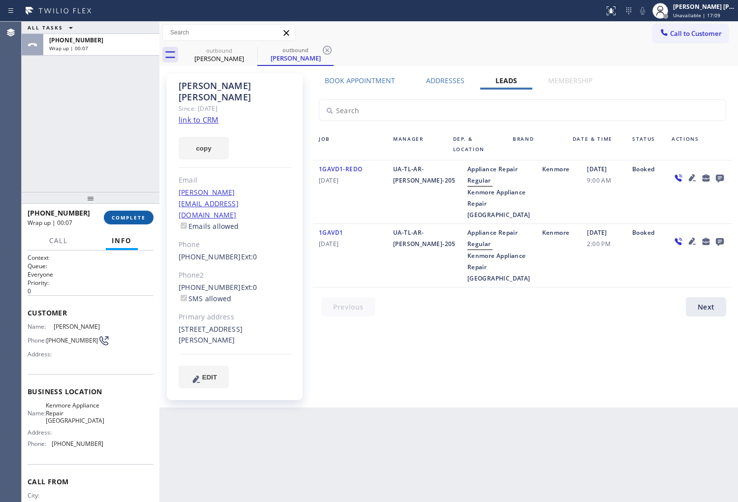
click at [134, 219] on span "COMPLETE" at bounding box center [129, 217] width 34 height 7
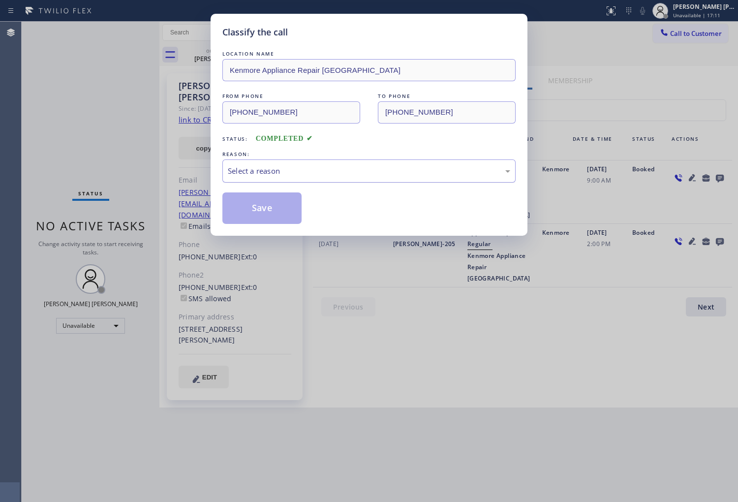
click at [269, 171] on div "Select a reason" at bounding box center [369, 170] width 283 height 11
click at [273, 178] on div "Select a reason" at bounding box center [369, 171] width 293 height 23
click at [281, 179] on div "Select a reason" at bounding box center [369, 171] width 293 height 23
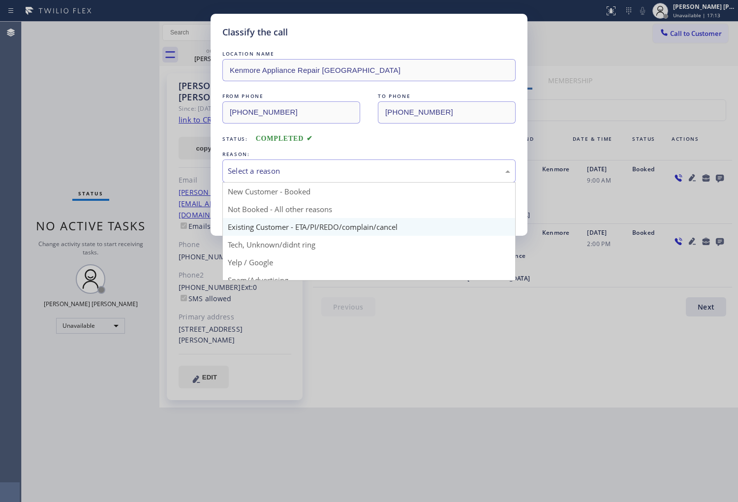
click at [283, 232] on div "Classify the call LOCATION NAME Kenmore Appliance Repair [GEOGRAPHIC_DATA] FROM…" at bounding box center [369, 125] width 317 height 222
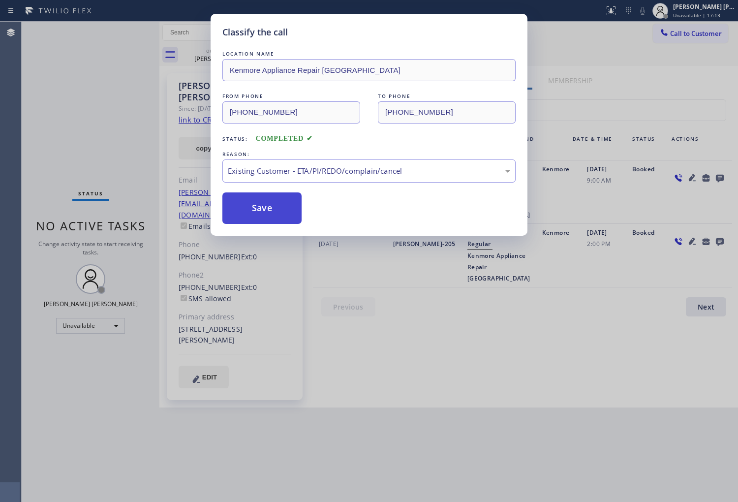
click at [249, 208] on button "Save" at bounding box center [262, 209] width 79 height 32
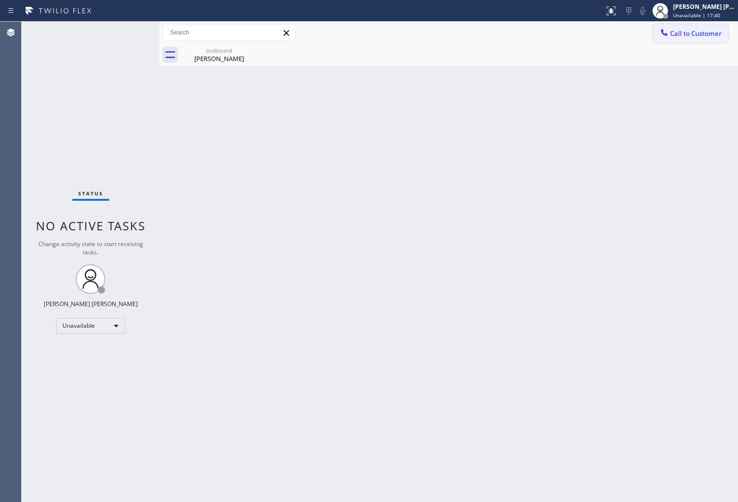
click at [682, 38] on button "Call to Customer" at bounding box center [690, 33] width 75 height 19
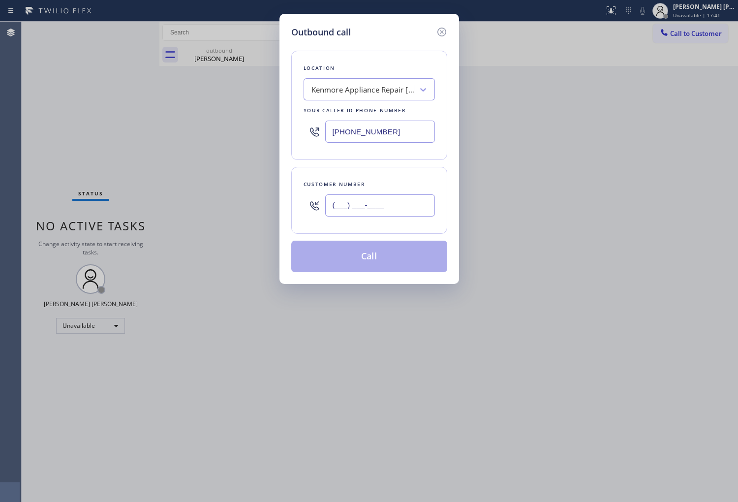
click at [371, 212] on input "(___) ___-____" at bounding box center [380, 205] width 110 height 22
paste input "650) 644-5664"
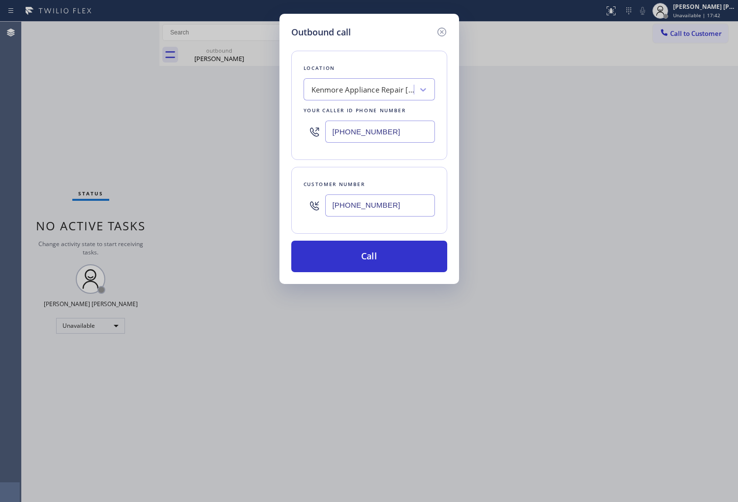
type input "[PHONE_NUMBER]"
click at [360, 123] on input "[PHONE_NUMBER]" at bounding box center [380, 132] width 110 height 22
paste input "77-9179"
click at [360, 123] on input "[PHONE_NUMBER]" at bounding box center [380, 132] width 110 height 22
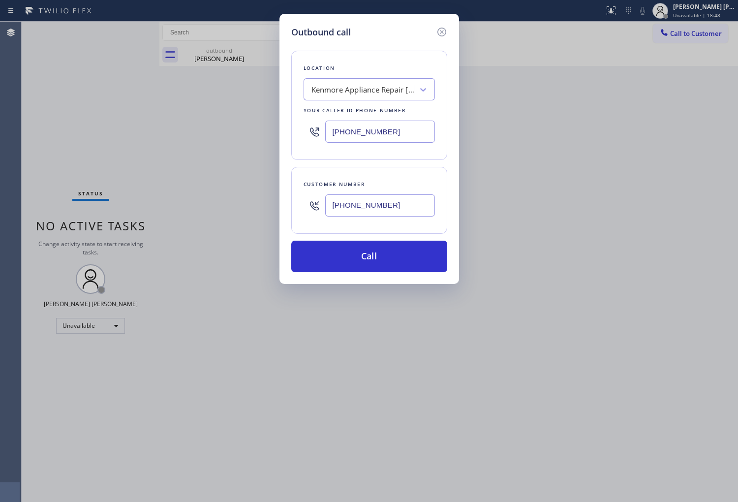
click at [360, 123] on input "[PHONE_NUMBER]" at bounding box center [380, 132] width 110 height 22
paste input "877) 917-9852"
type input "[PHONE_NUMBER]"
click at [365, 257] on button "Call" at bounding box center [369, 257] width 156 height 32
drag, startPoint x: 365, startPoint y: 257, endPoint x: 470, endPoint y: 43, distance: 238.0
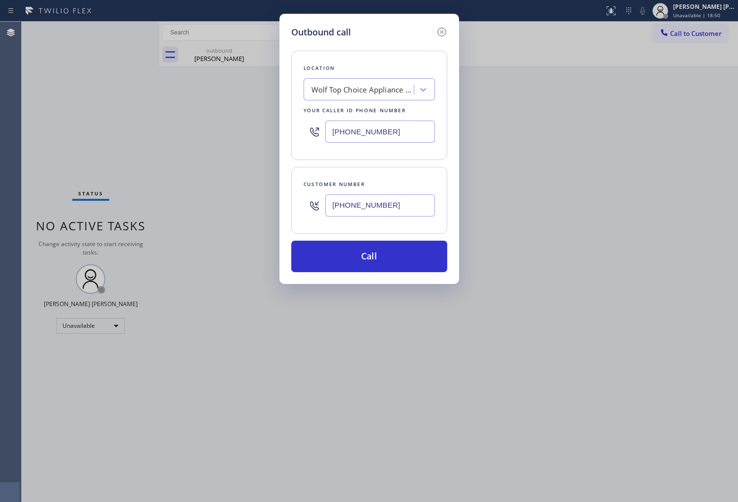
click at [365, 257] on button "Call" at bounding box center [369, 257] width 156 height 32
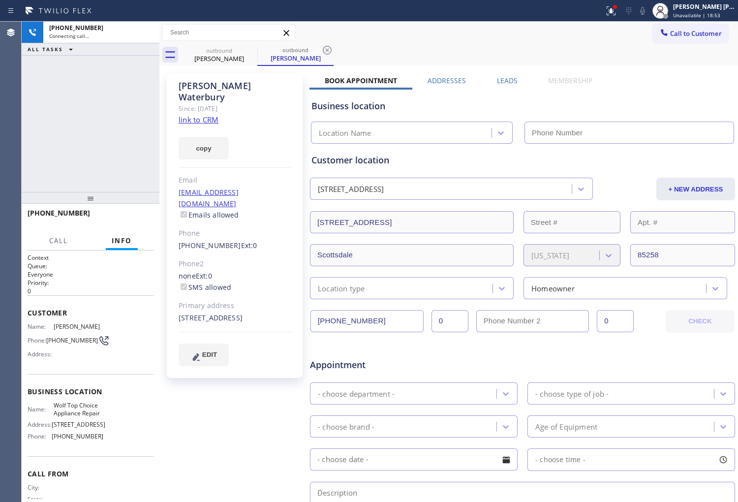
click at [0, 0] on icon at bounding box center [0, 0] width 0 height 0
type input "[PHONE_NUMBER]"
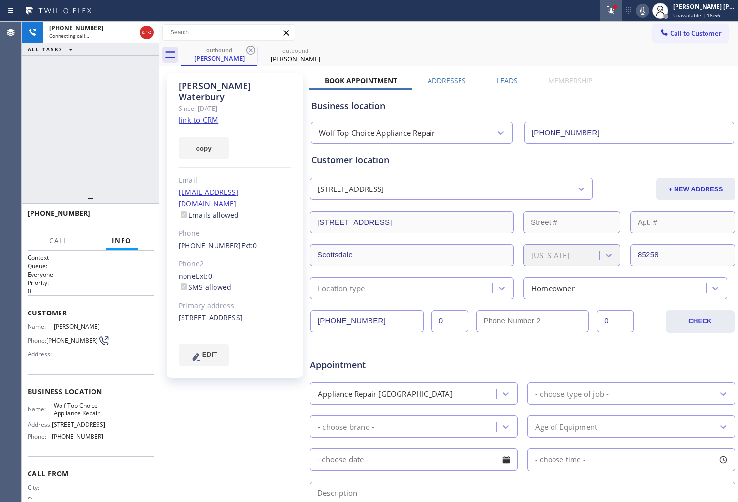
click at [617, 5] on icon at bounding box center [612, 11] width 12 height 12
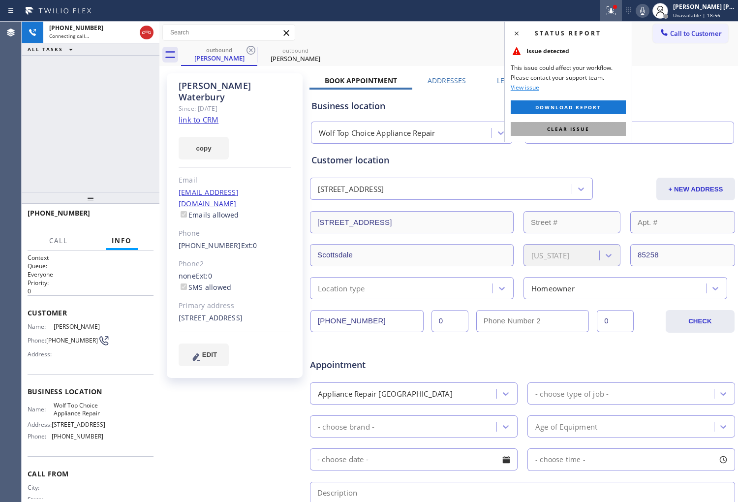
click at [589, 130] on button "Clear issue" at bounding box center [568, 129] width 115 height 14
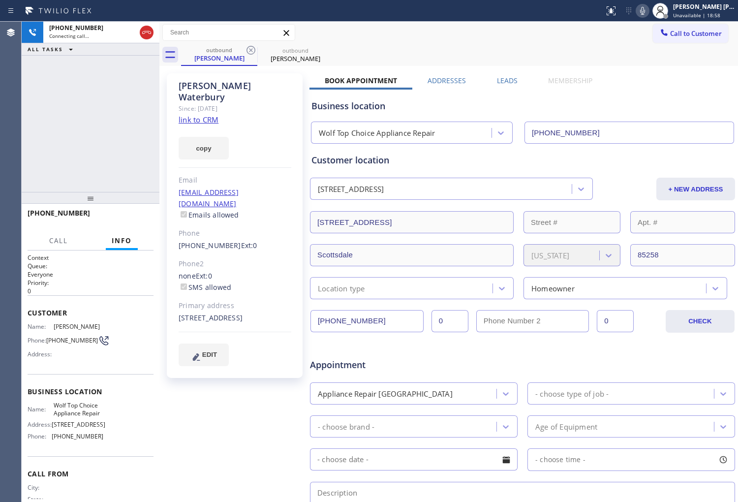
click at [102, 134] on div "[PHONE_NUMBER] Connecting call… ALL TASKS ALL TASKS ACTIVE TASKS TASKS IN WRAP …" at bounding box center [91, 107] width 138 height 170
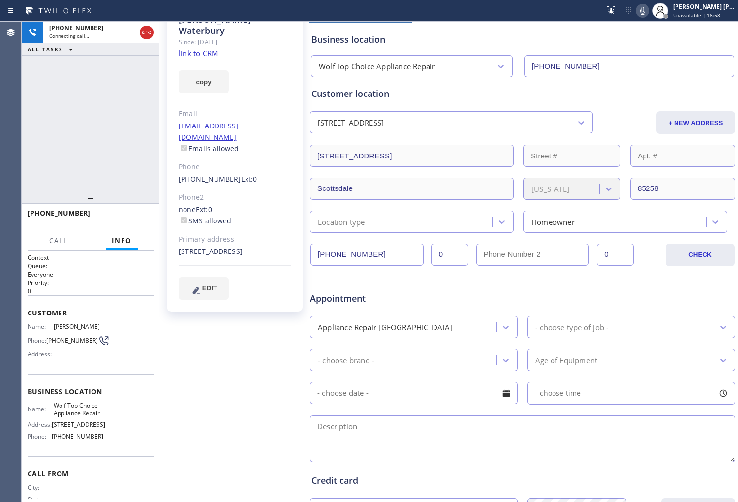
scroll to position [164, 0]
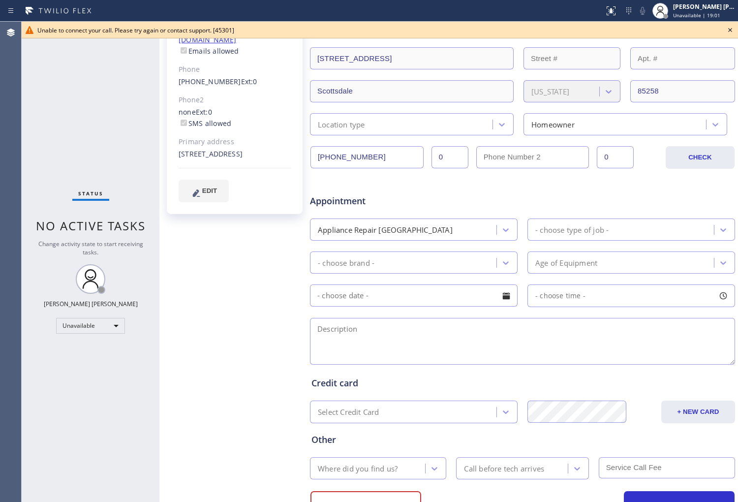
click at [13, 142] on div "Agent Desktop" at bounding box center [10, 262] width 21 height 481
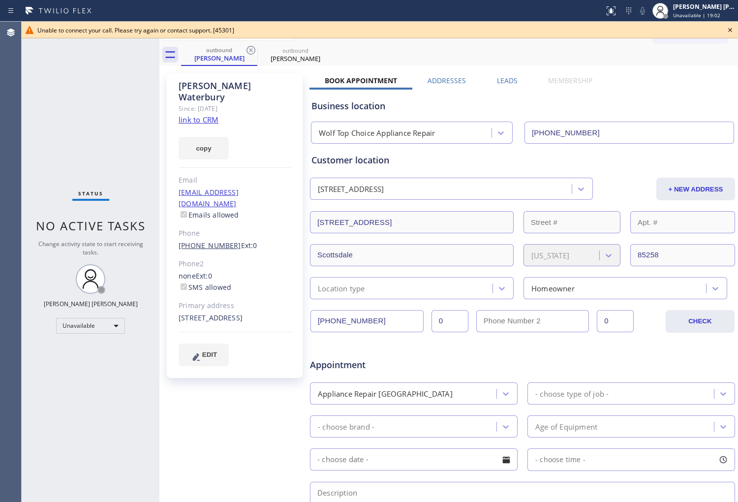
click at [213, 241] on link "[PHONE_NUMBER]" at bounding box center [210, 245] width 63 height 9
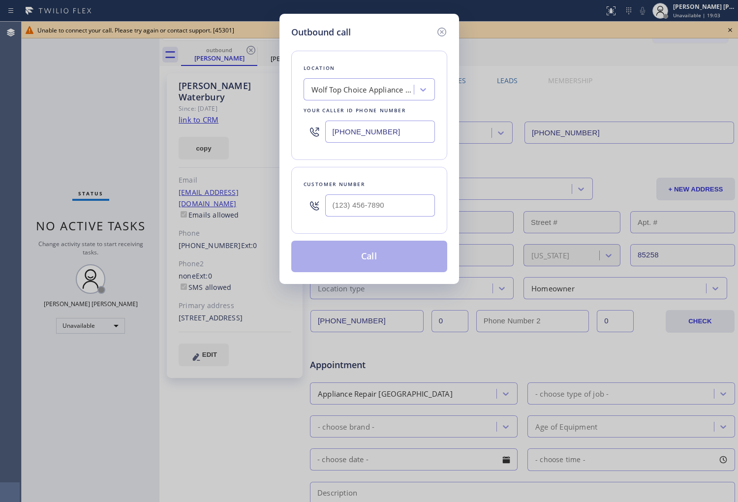
type input "[PHONE_NUMBER]"
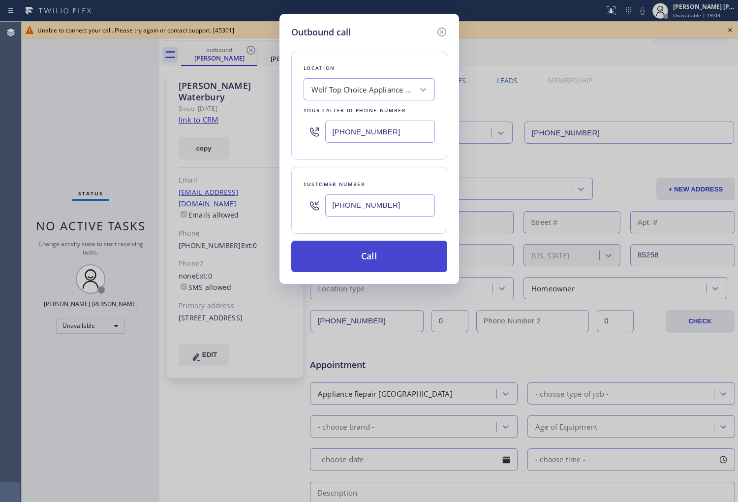
click at [394, 259] on button "Call" at bounding box center [369, 257] width 156 height 32
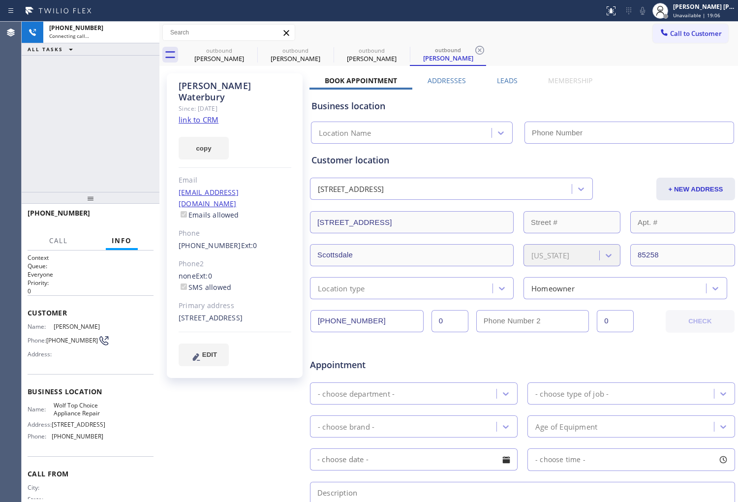
click at [71, 122] on div "[PHONE_NUMBER] Connecting call… ALL TASKS ALL TASKS ACTIVE TASKS TASKS IN WRAP …" at bounding box center [91, 107] width 138 height 170
type input "[PHONE_NUMBER]"
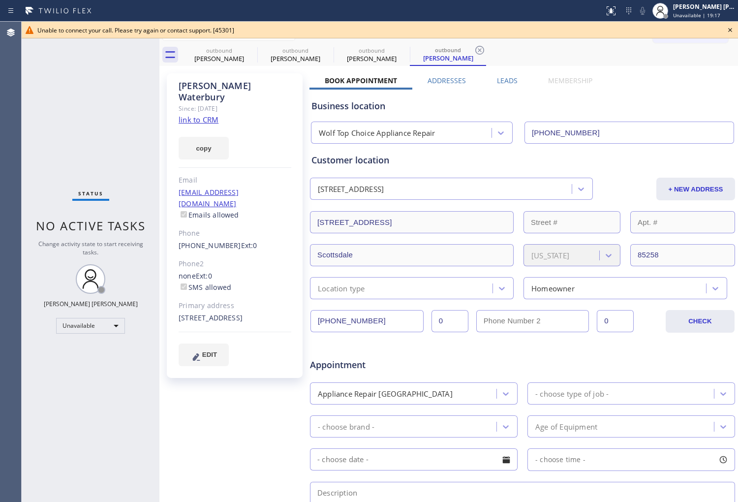
click at [729, 29] on icon at bounding box center [731, 30] width 4 height 4
click at [729, 29] on div "Call to Customer Outbound call Location Wolf Top Choice Appliance Repair Your c…" at bounding box center [695, 32] width 85 height 17
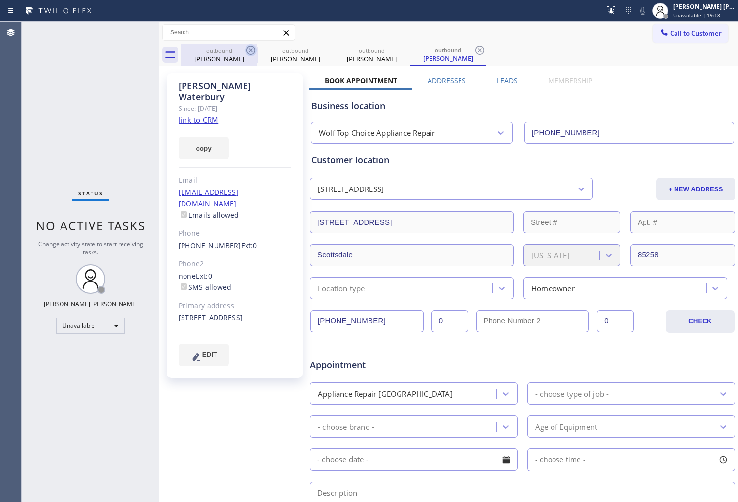
click at [252, 50] on icon at bounding box center [251, 50] width 9 height 9
click at [0, 0] on icon at bounding box center [0, 0] width 0 height 0
click at [245, 51] on icon at bounding box center [251, 50] width 12 height 12
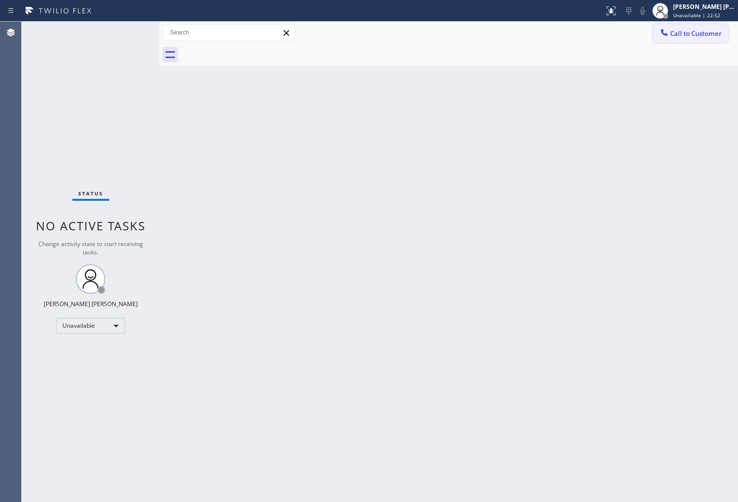
click at [707, 37] on span "Call to Customer" at bounding box center [697, 33] width 52 height 9
click at [0, 0] on div "Outbound call Location Wolf Top Choice Appliance Repair Your caller id phone nu…" at bounding box center [0, 0] width 0 height 0
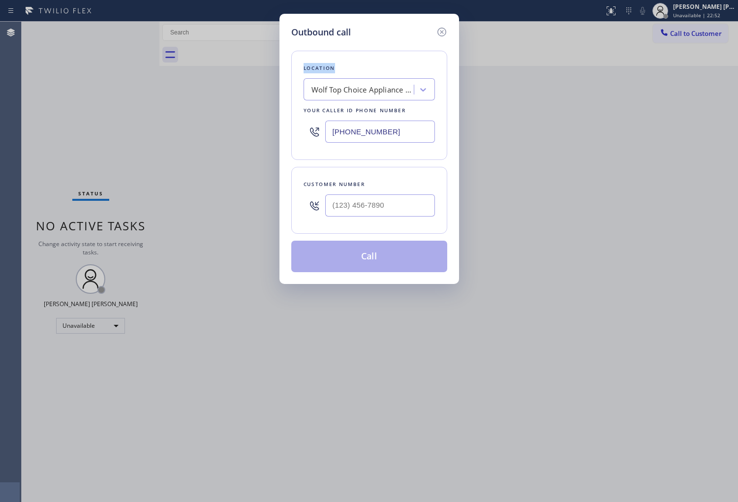
click at [351, 202] on input "text" at bounding box center [380, 205] width 110 height 22
click at [351, 202] on input "(___) ___-____" at bounding box center [380, 205] width 110 height 22
paste input "920-8192"
click at [361, 194] on input "(___) 920-8192" at bounding box center [380, 205] width 110 height 22
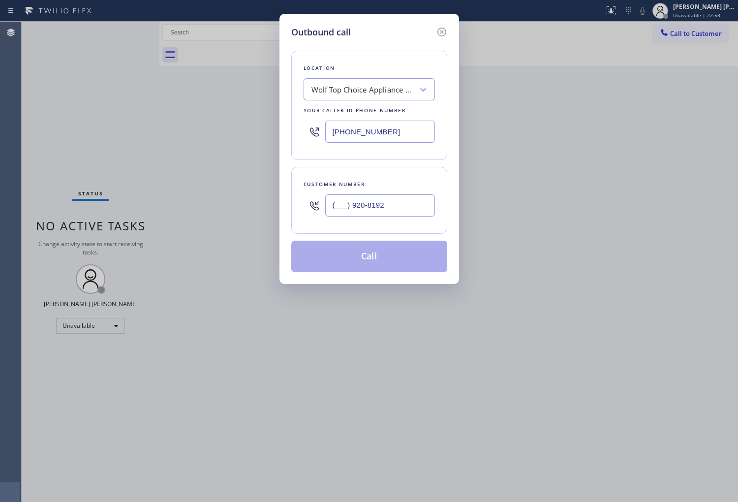
click at [361, 194] on input "(___) 920-8192" at bounding box center [380, 205] width 110 height 22
paste input "920) 819-2589"
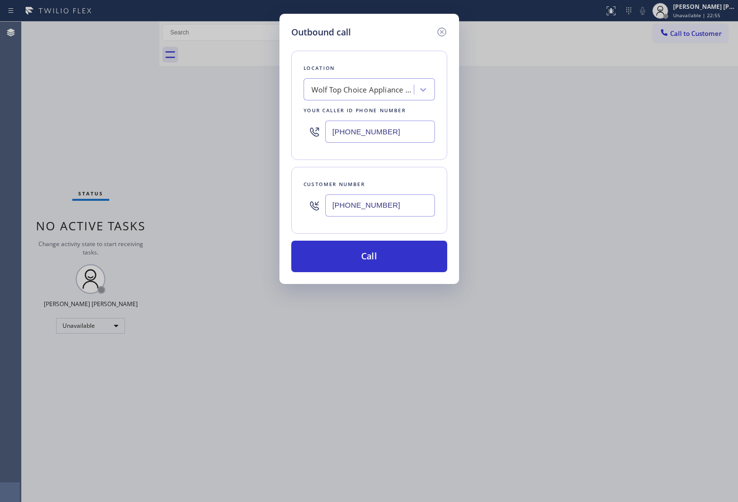
type input "[PHONE_NUMBER]"
click at [345, 134] on input "[PHONE_NUMBER]" at bounding box center [380, 132] width 110 height 22
paste input "602) 691-7988"
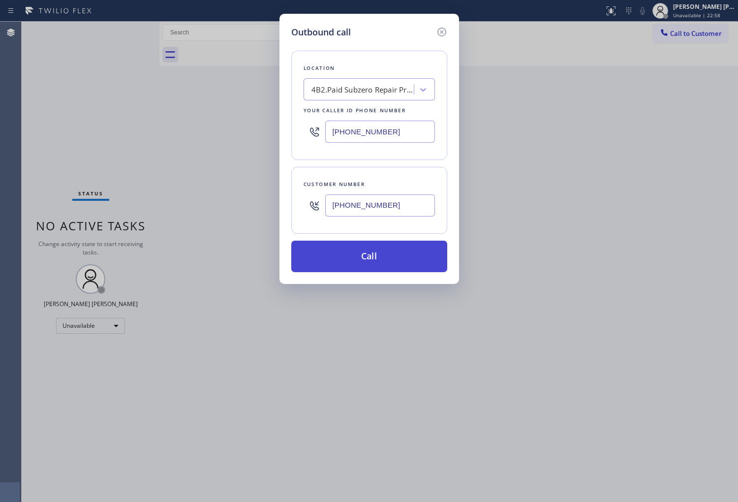
type input "[PHONE_NUMBER]"
click at [403, 249] on button "Call" at bounding box center [369, 257] width 156 height 32
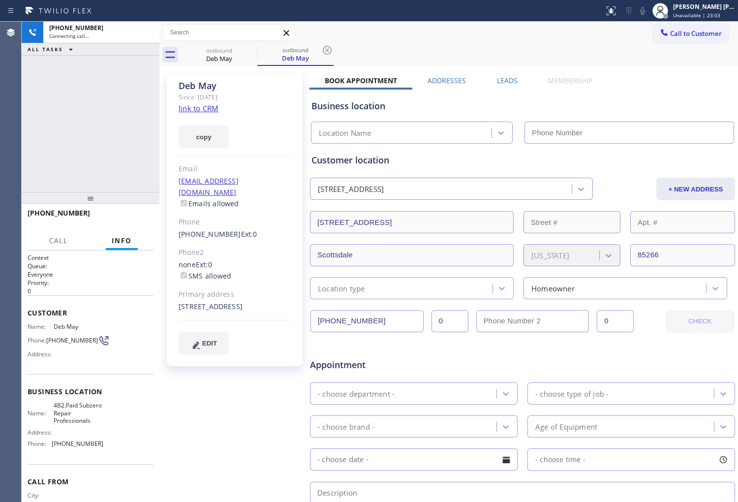
type input "[PHONE_NUMBER]"
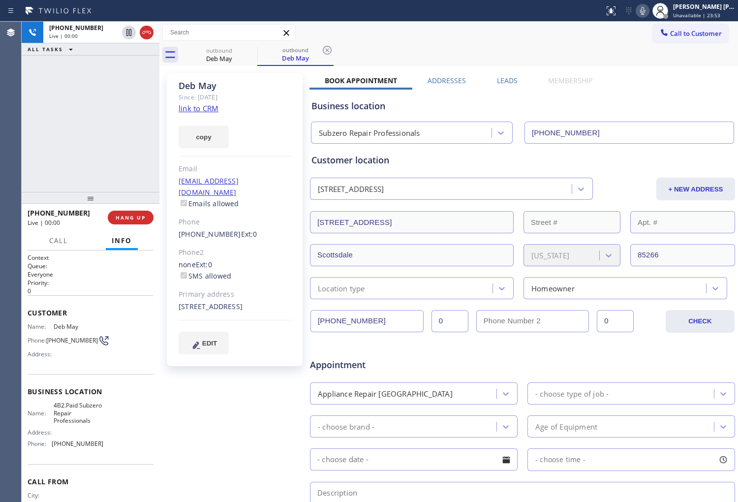
click at [0, 141] on div "Agent Desktop" at bounding box center [10, 262] width 21 height 481
click at [145, 32] on icon at bounding box center [147, 33] width 12 height 12
drag, startPoint x: 145, startPoint y: 32, endPoint x: 157, endPoint y: 41, distance: 15.4
click at [145, 32] on icon at bounding box center [147, 33] width 12 height 12
click at [505, 77] on label "Leads" at bounding box center [507, 80] width 21 height 9
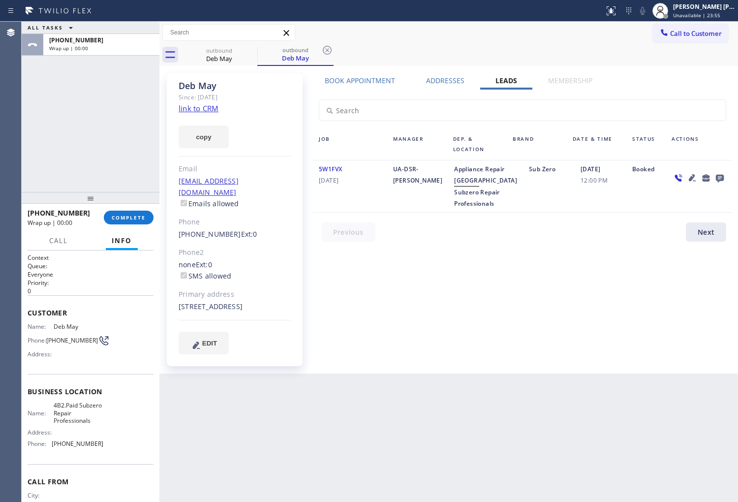
click at [722, 177] on icon at bounding box center [720, 178] width 12 height 12
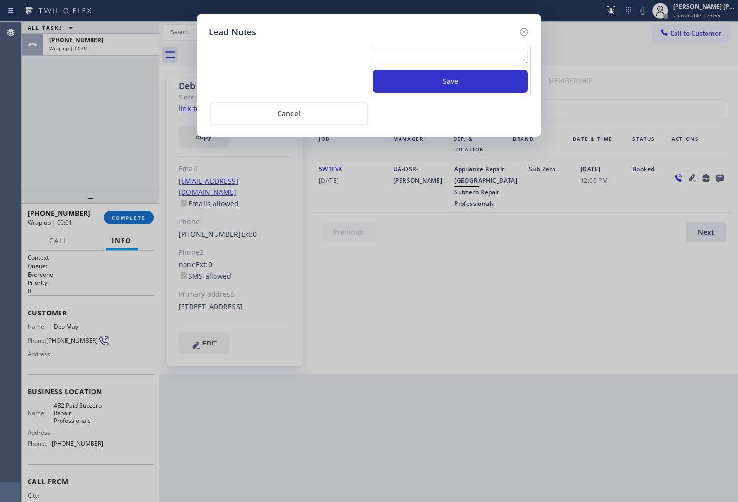
click at [467, 33] on div "Lead Notes" at bounding box center [369, 32] width 321 height 13
drag, startPoint x: 467, startPoint y: 33, endPoint x: 460, endPoint y: 53, distance: 21.3
click at [467, 33] on div "Lead Notes" at bounding box center [369, 32] width 321 height 13
click at [460, 53] on textarea at bounding box center [450, 58] width 155 height 18
type textarea "voicemail"
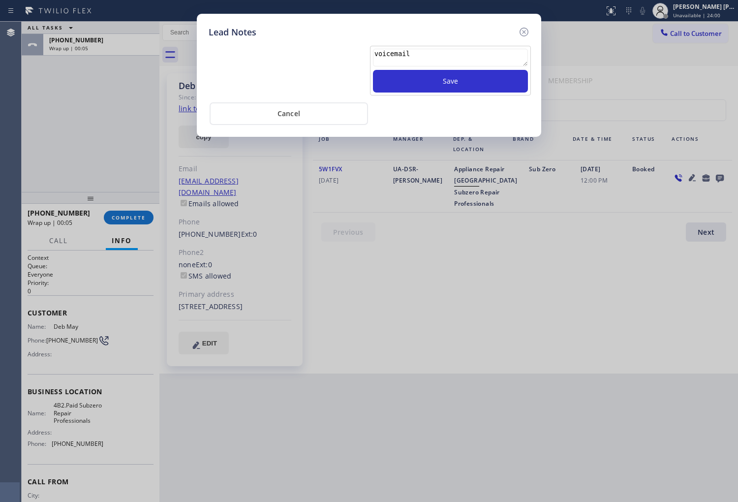
click at [484, 104] on div "Cancel" at bounding box center [369, 112] width 321 height 25
click at [485, 89] on button "Save" at bounding box center [450, 81] width 155 height 23
click at [528, 32] on icon at bounding box center [524, 32] width 9 height 9
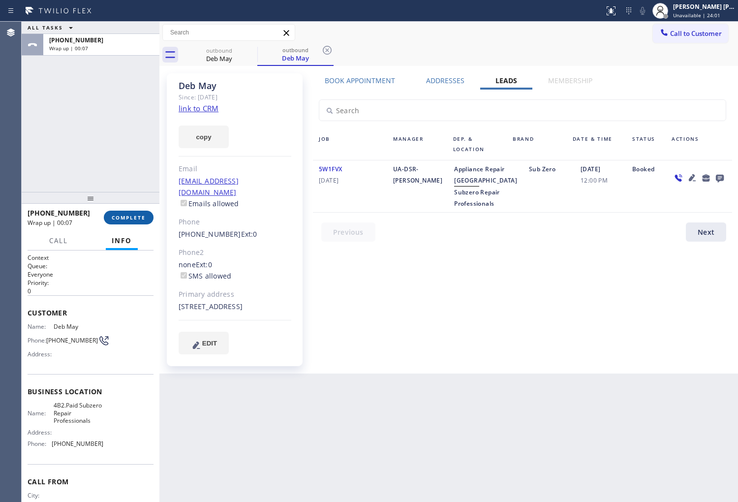
click at [128, 214] on span "COMPLETE" at bounding box center [129, 217] width 34 height 7
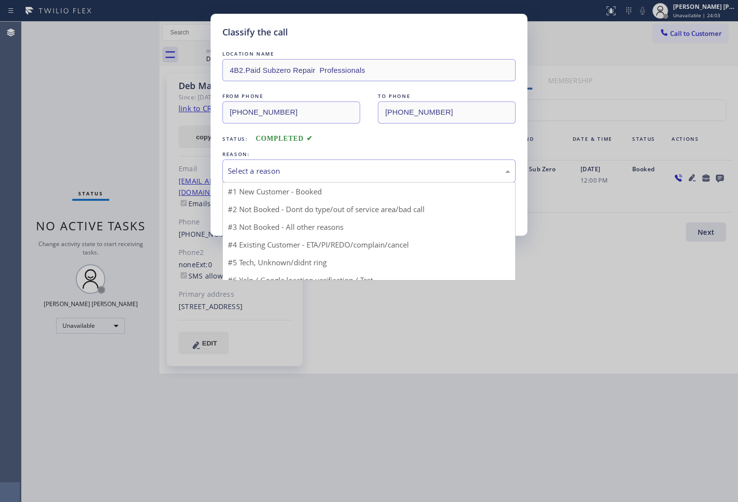
click at [312, 179] on div "Select a reason" at bounding box center [369, 171] width 293 height 23
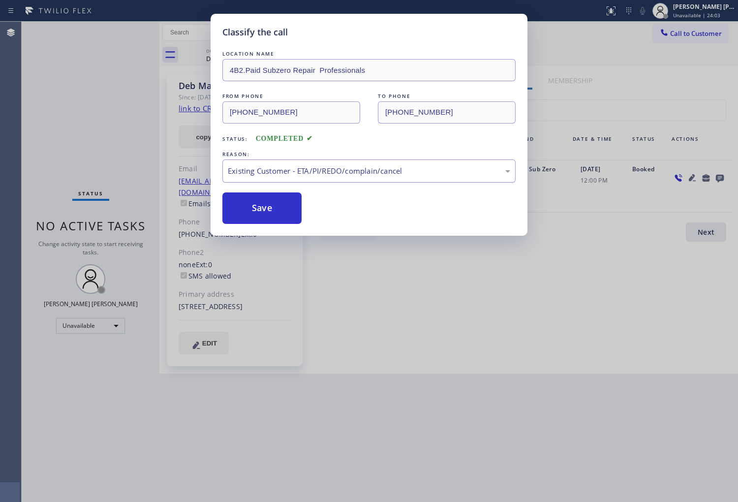
click at [277, 167] on div "Existing Customer - ETA/PI/REDO/complain/cancel" at bounding box center [369, 170] width 283 height 11
click at [264, 211] on button "Save" at bounding box center [262, 209] width 79 height 32
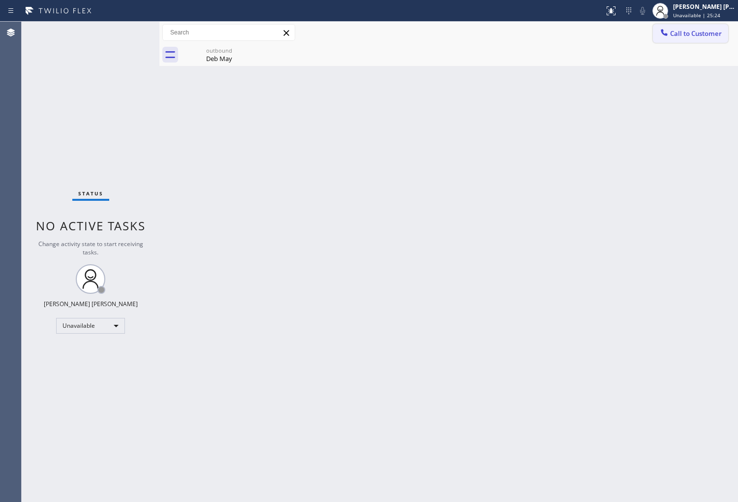
click at [717, 31] on span "Call to Customer" at bounding box center [697, 33] width 52 height 9
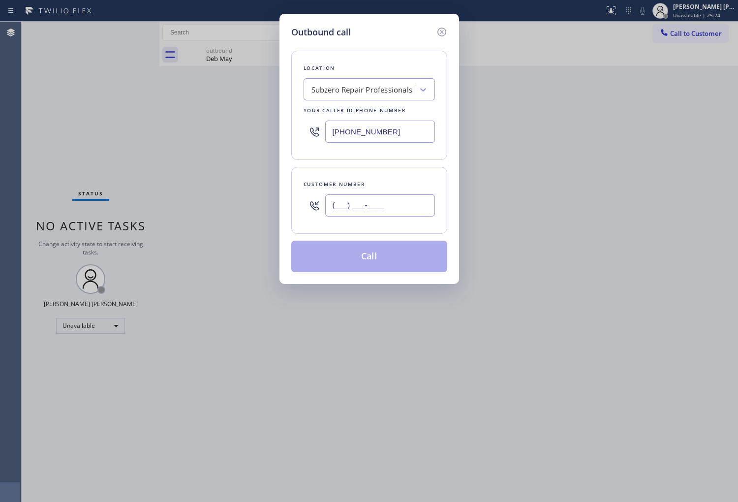
click at [363, 204] on input "(___) ___-____" at bounding box center [380, 205] width 110 height 22
paste input "323) 527-6187"
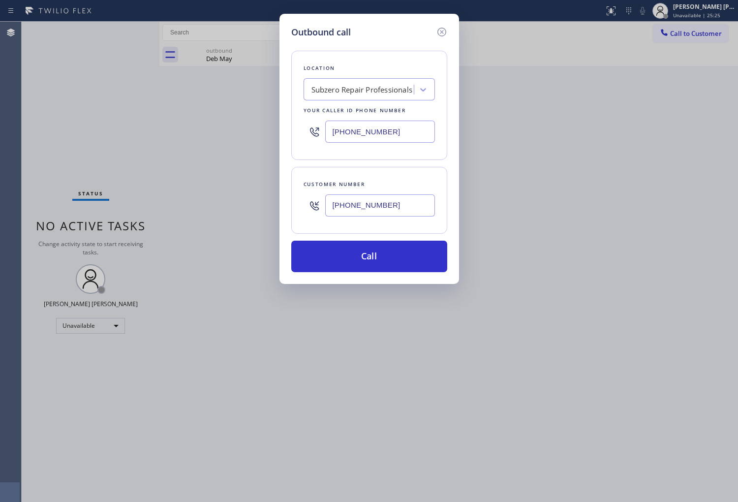
type input "[PHONE_NUMBER]"
click at [372, 127] on input "[PHONE_NUMBER]" at bounding box center [380, 132] width 110 height 22
paste input "61) 349-4879"
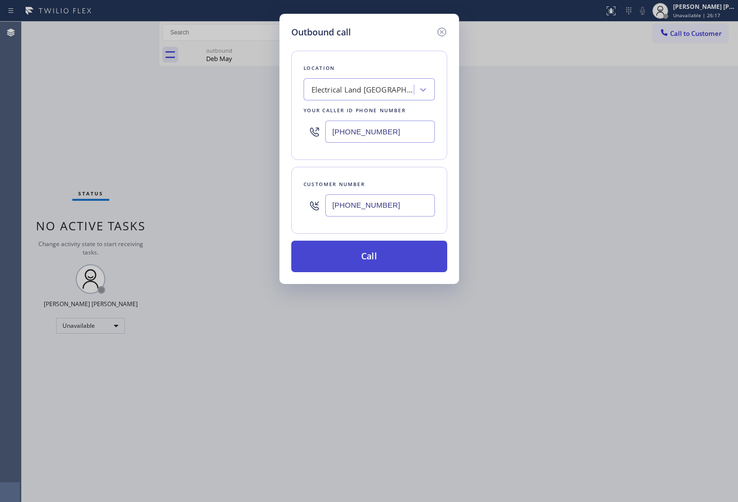
type input "[PHONE_NUMBER]"
click at [386, 259] on button "Call" at bounding box center [369, 257] width 156 height 32
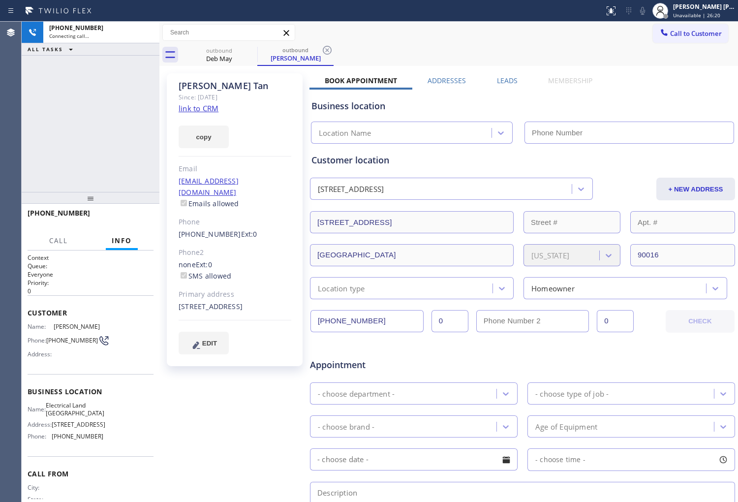
click at [0, 0] on icon at bounding box center [0, 0] width 0 height 0
click at [212, 82] on div "[PERSON_NAME]" at bounding box center [235, 85] width 113 height 11
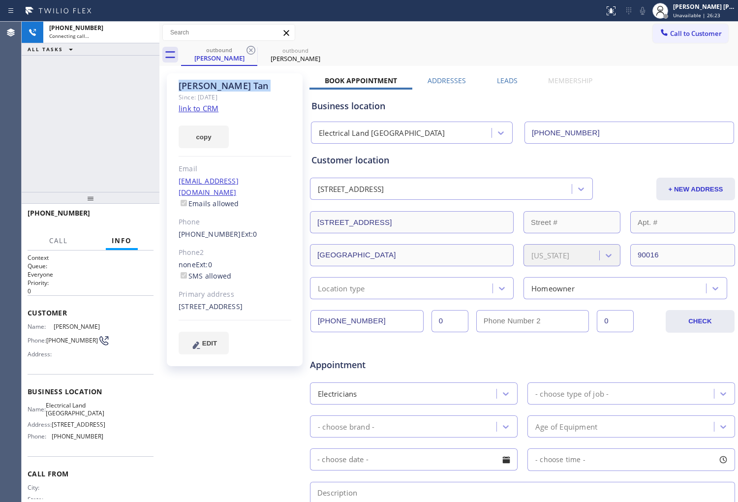
type input "[PHONE_NUMBER]"
click at [125, 212] on button "HANG UP" at bounding box center [131, 218] width 46 height 14
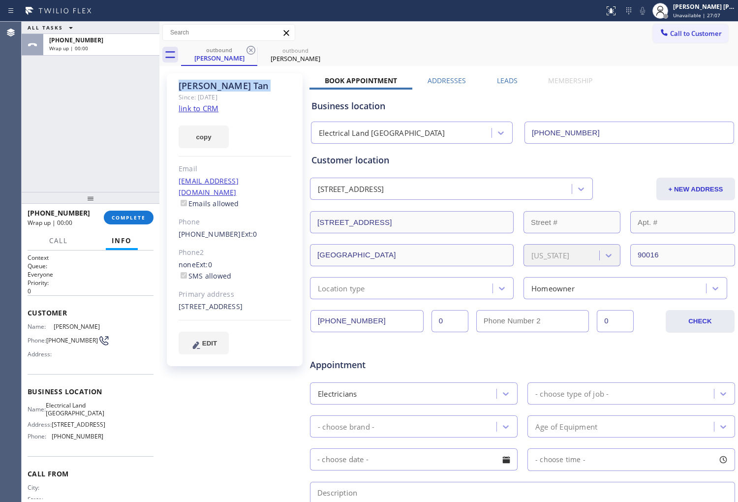
click at [505, 80] on label "Leads" at bounding box center [507, 80] width 21 height 9
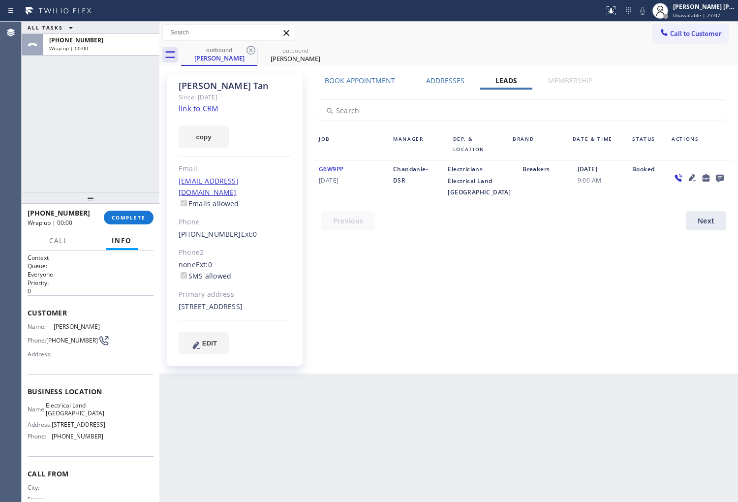
click at [720, 175] on icon at bounding box center [720, 179] width 8 height 8
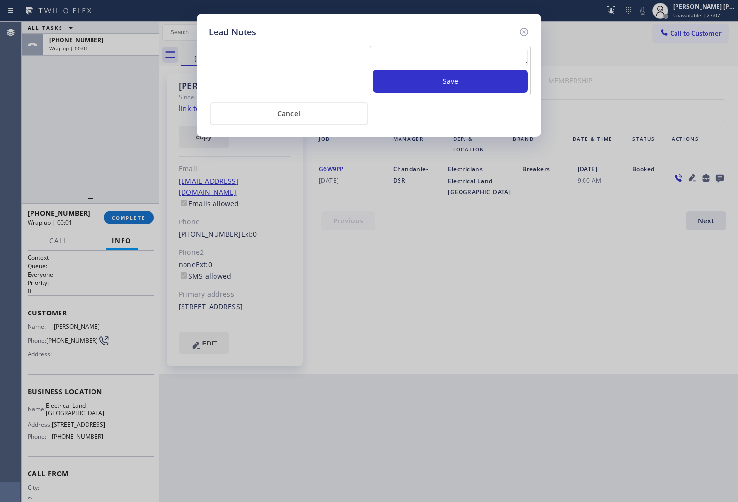
click at [496, 55] on textarea at bounding box center [450, 58] width 155 height 18
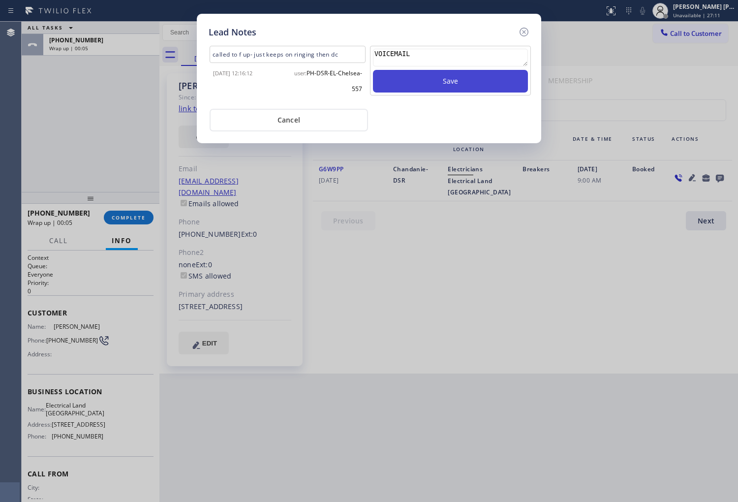
type textarea "VOICEMAIL"
click at [474, 77] on button "Save" at bounding box center [450, 81] width 155 height 23
click at [520, 33] on icon at bounding box center [524, 32] width 12 height 12
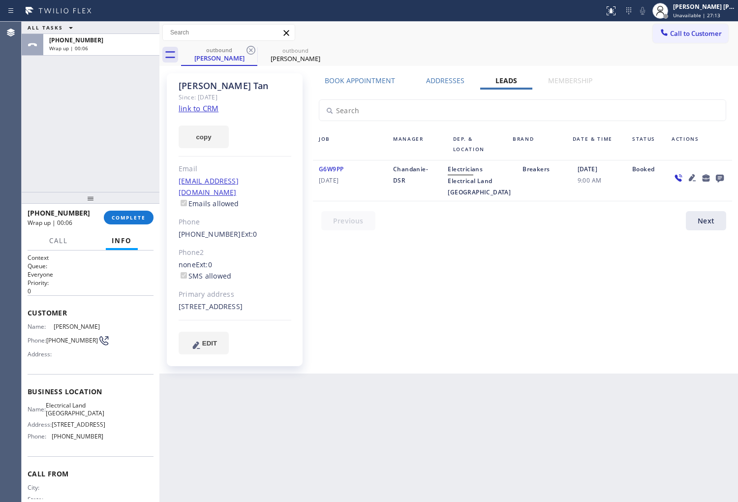
click at [161, 209] on div "ALL TASKS ALL TASKS ACTIVE TASKS TASKS IN WRAP UP [PHONE_NUMBER] Wrap up | 00:0…" at bounding box center [380, 262] width 717 height 481
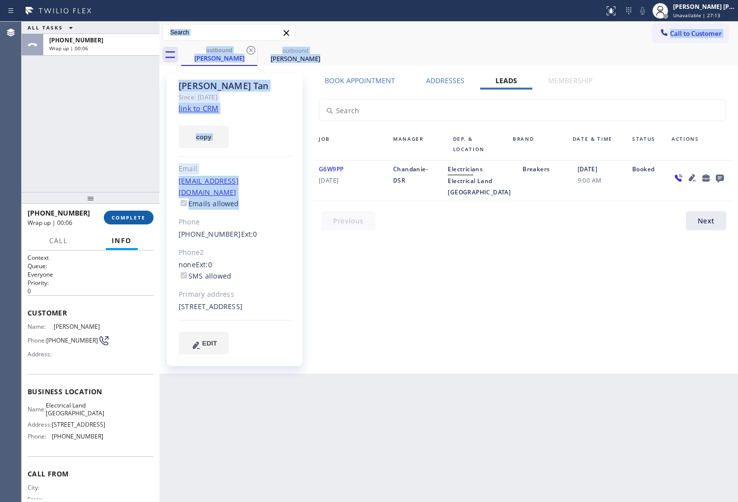
click at [150, 212] on button "COMPLETE" at bounding box center [129, 218] width 50 height 14
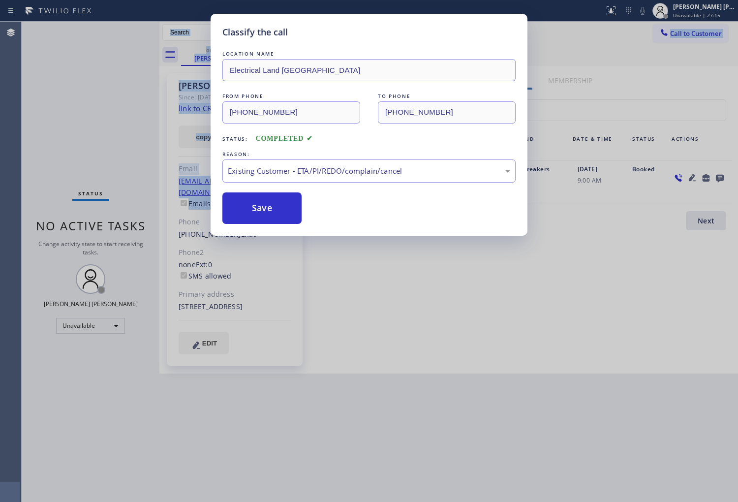
click at [240, 217] on button "Save" at bounding box center [262, 209] width 79 height 32
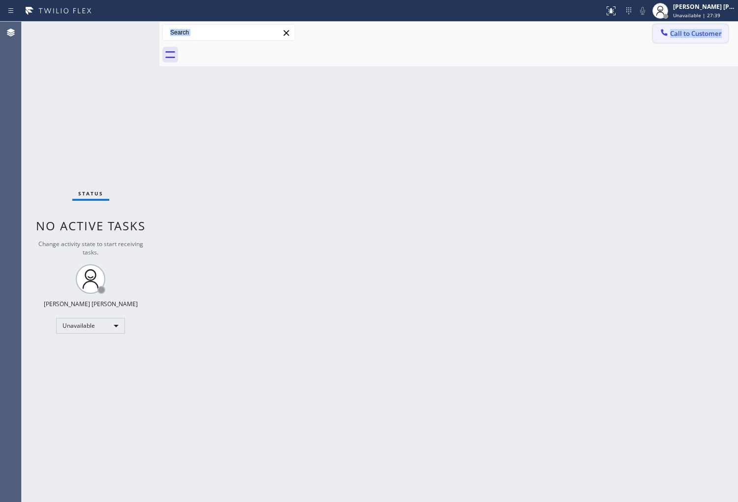
click at [687, 25] on button "Call to Customer" at bounding box center [690, 33] width 75 height 19
click at [0, 0] on div "Outbound call Location Electrical Land [GEOGRAPHIC_DATA] Your caller id phone n…" at bounding box center [0, 0] width 0 height 0
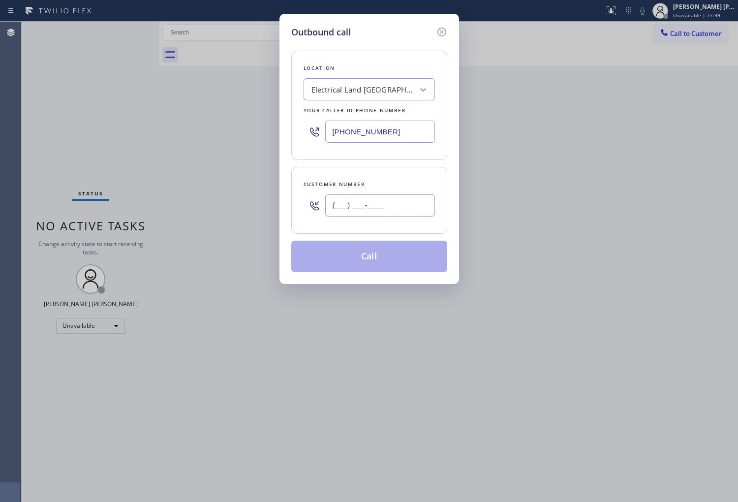
click at [374, 213] on input "(___) ___-____" at bounding box center [380, 205] width 110 height 22
paste input "714) 878-9090"
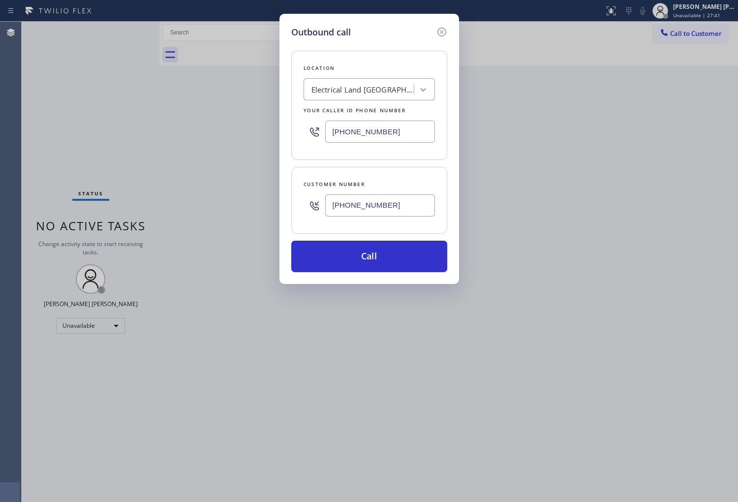
type input "[PHONE_NUMBER]"
click at [355, 134] on input "[PHONE_NUMBER]" at bounding box center [380, 132] width 110 height 22
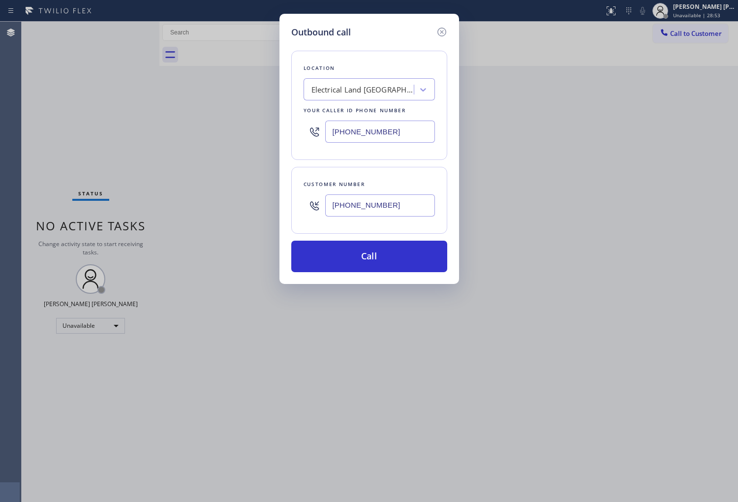
click at [355, 134] on input "[PHONE_NUMBER]" at bounding box center [380, 132] width 110 height 22
paste input "213) 277-6121"
type input "[PHONE_NUMBER]"
click at [400, 207] on input "[PHONE_NUMBER]" at bounding box center [380, 205] width 110 height 22
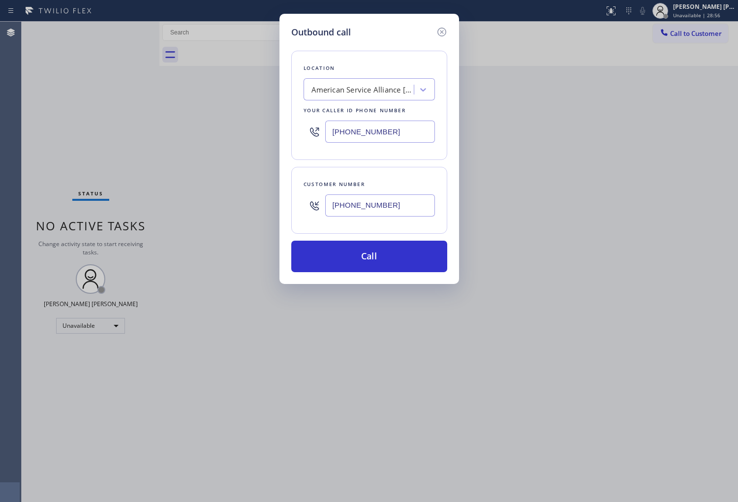
click at [400, 207] on input "[PHONE_NUMBER]" at bounding box center [380, 205] width 110 height 22
paste input "626) 664-8521"
type input "[PHONE_NUMBER]"
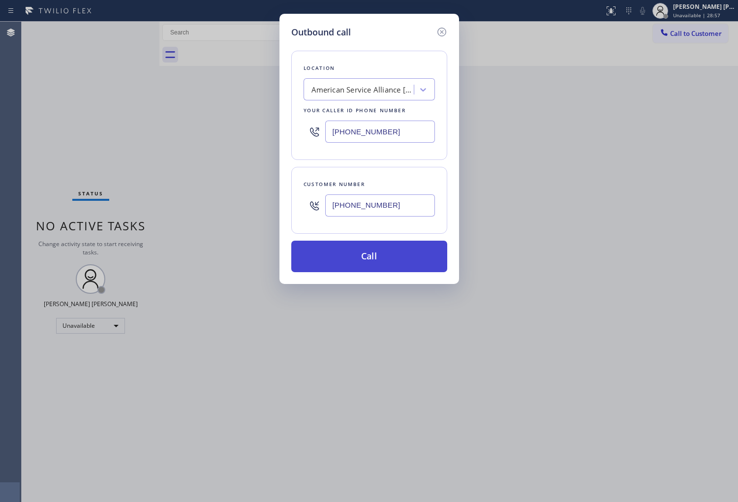
click at [389, 260] on button "Call" at bounding box center [369, 257] width 156 height 32
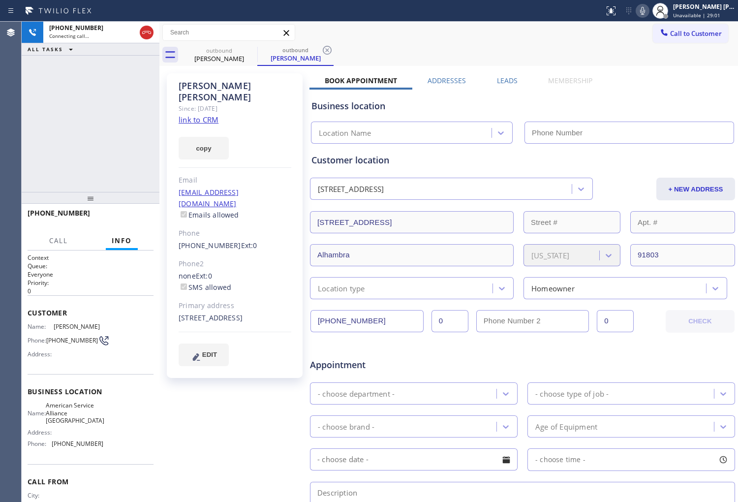
click at [188, 87] on div "[PERSON_NAME]" at bounding box center [235, 91] width 113 height 23
type input "[PHONE_NUMBER]"
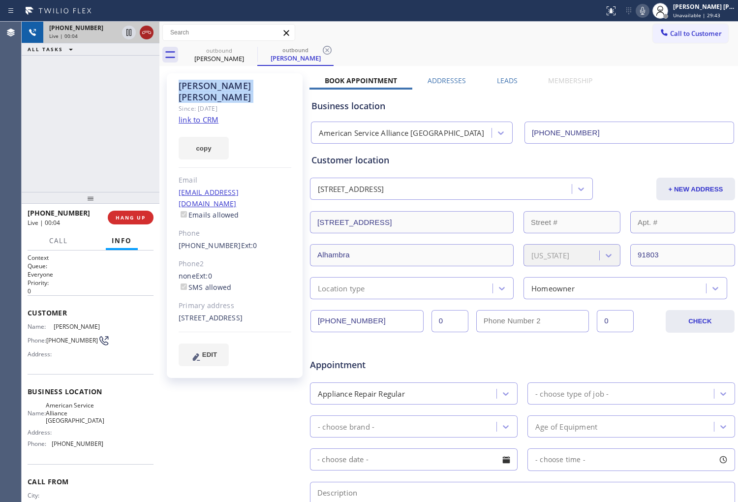
click at [150, 31] on icon at bounding box center [147, 33] width 12 height 12
click at [511, 81] on label "Leads" at bounding box center [507, 80] width 21 height 9
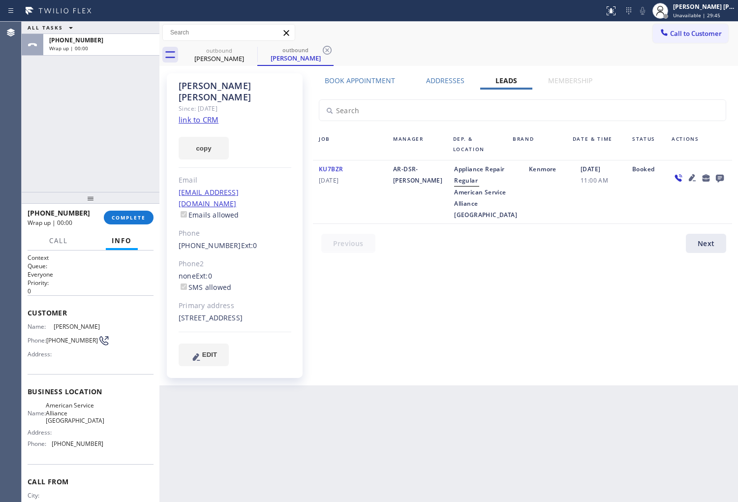
click at [724, 179] on icon at bounding box center [720, 179] width 8 height 8
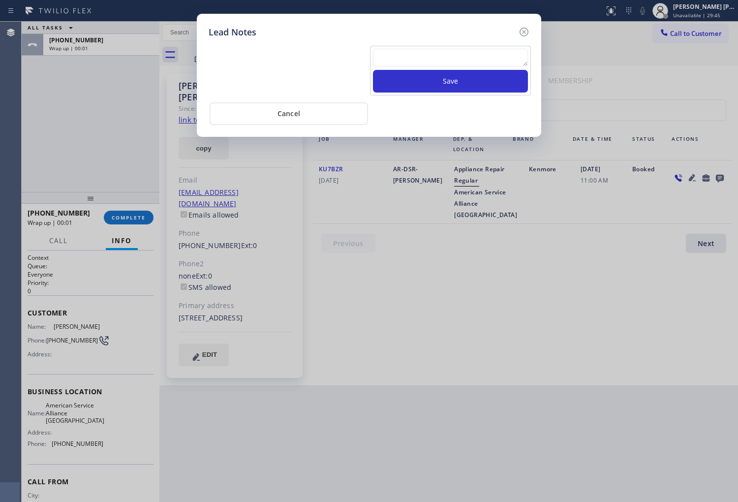
click at [474, 47] on div "Save" at bounding box center [450, 71] width 161 height 50
click at [471, 59] on textarea at bounding box center [450, 58] width 155 height 18
type textarea "VOICEMAIL"
click at [514, 74] on button "Save" at bounding box center [450, 81] width 155 height 23
click at [524, 30] on icon at bounding box center [524, 32] width 12 height 12
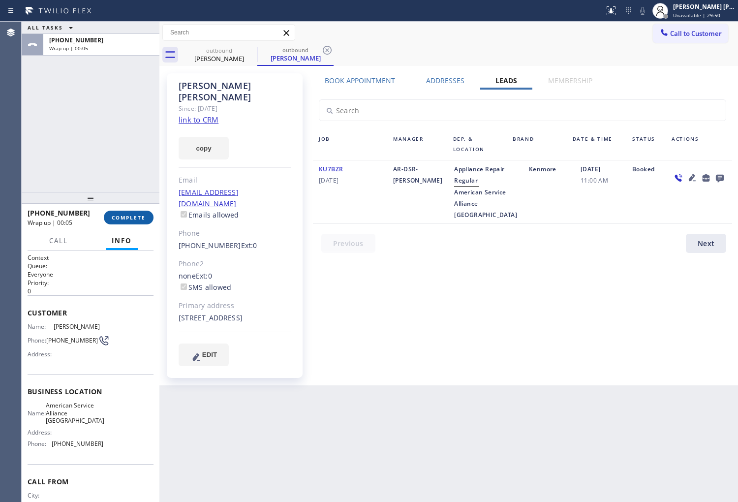
drag, startPoint x: 156, startPoint y: 207, endPoint x: 121, endPoint y: 214, distance: 35.6
click at [154, 208] on div "[PHONE_NUMBER] Wrap up | 00:05 COMPLETE" at bounding box center [91, 218] width 138 height 28
click at [120, 215] on span "COMPLETE" at bounding box center [129, 217] width 34 height 7
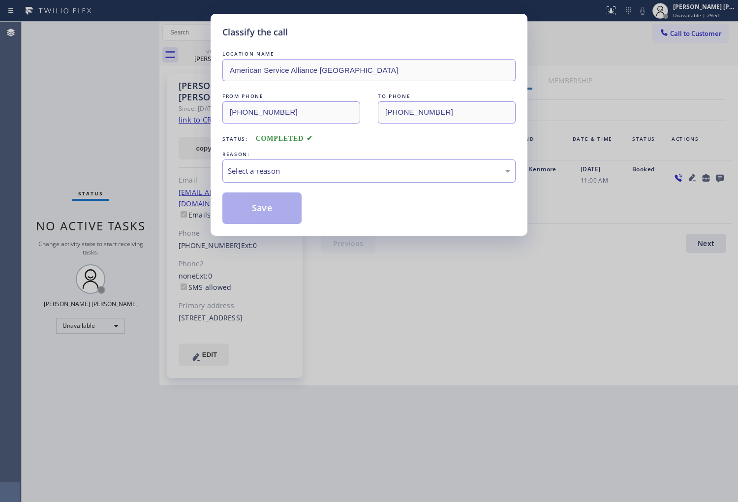
click at [311, 178] on div "Select a reason" at bounding box center [369, 171] width 293 height 23
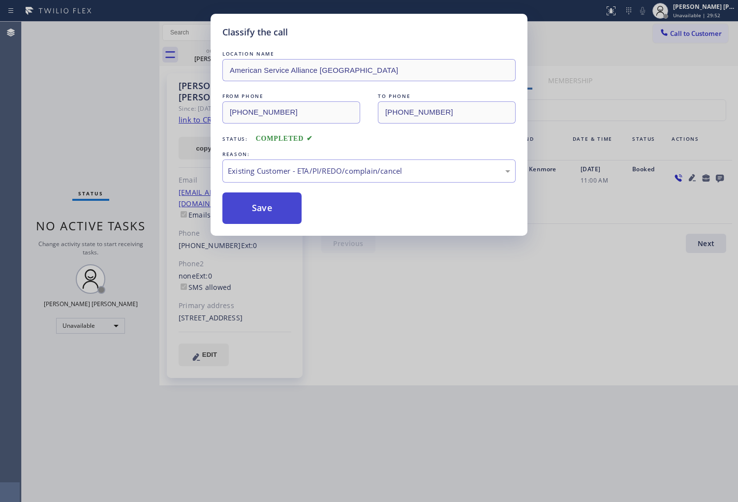
click at [272, 202] on button "Save" at bounding box center [262, 209] width 79 height 32
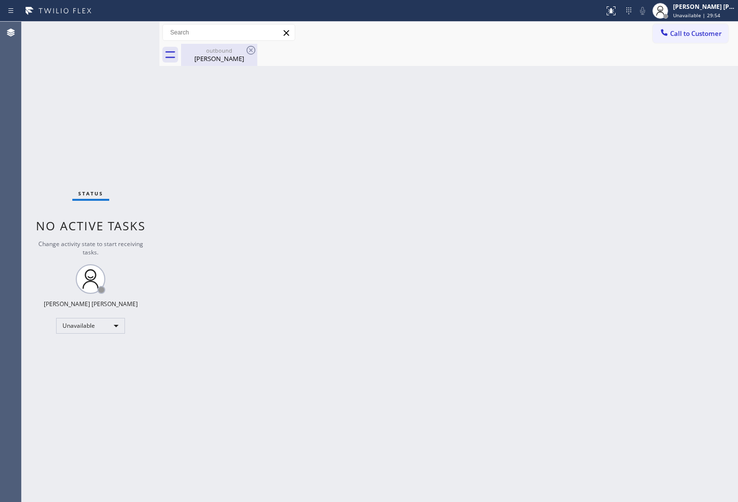
click at [244, 60] on div "[PERSON_NAME]" at bounding box center [219, 58] width 74 height 9
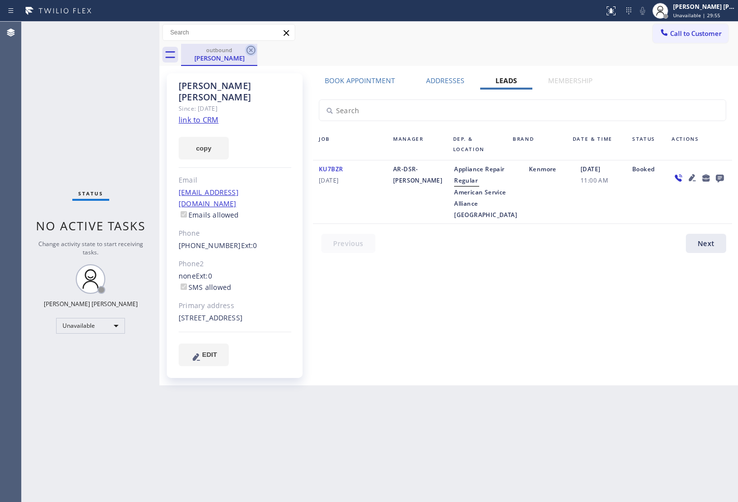
click at [249, 53] on icon at bounding box center [251, 50] width 12 height 12
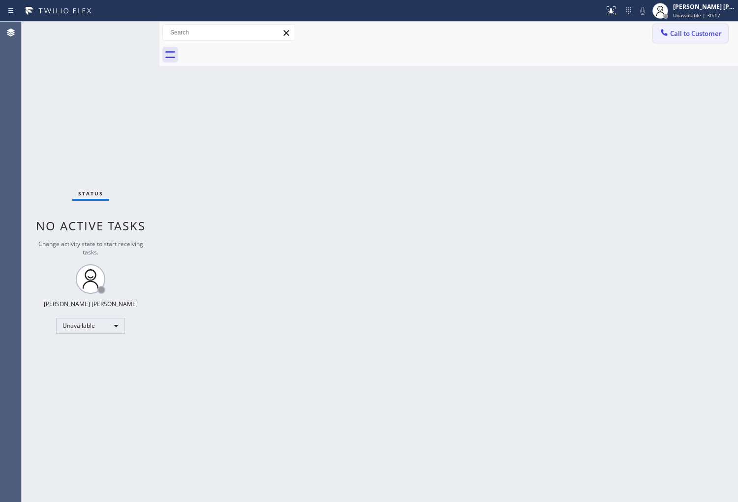
click at [715, 28] on button "Call to Customer" at bounding box center [690, 33] width 75 height 19
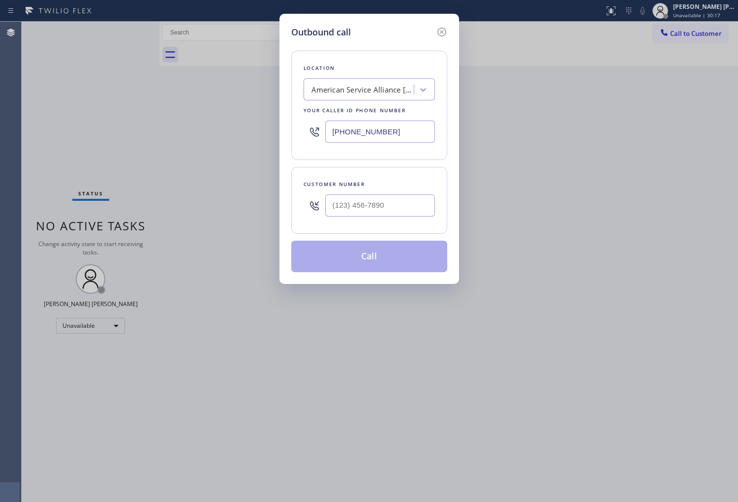
click at [393, 190] on div at bounding box center [380, 206] width 110 height 32
click at [391, 204] on input "text" at bounding box center [380, 205] width 110 height 22
click at [391, 204] on input "(___) ___-____" at bounding box center [380, 205] width 110 height 22
paste input "7145"
click at [410, 200] on input "(___) ___-7145" at bounding box center [380, 205] width 110 height 22
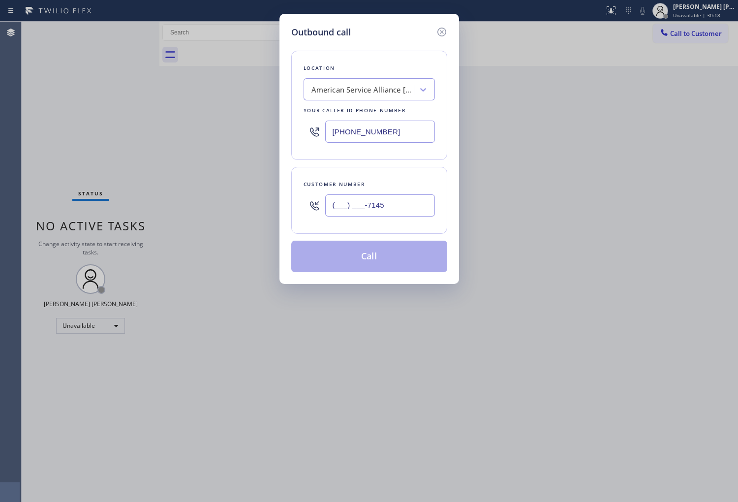
click at [410, 200] on input "(___) ___-7145" at bounding box center [380, 205] width 110 height 22
paste input "714) 552-6069"
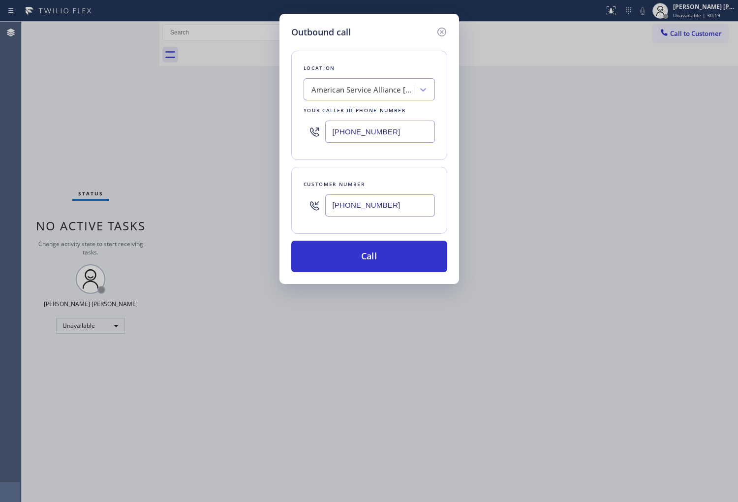
type input "[PHONE_NUMBER]"
click at [342, 130] on input "[PHONE_NUMBER]" at bounding box center [380, 132] width 110 height 22
paste input "714) 248-8176"
click at [355, 131] on input "[PHONE_NUMBER]" at bounding box center [380, 132] width 110 height 22
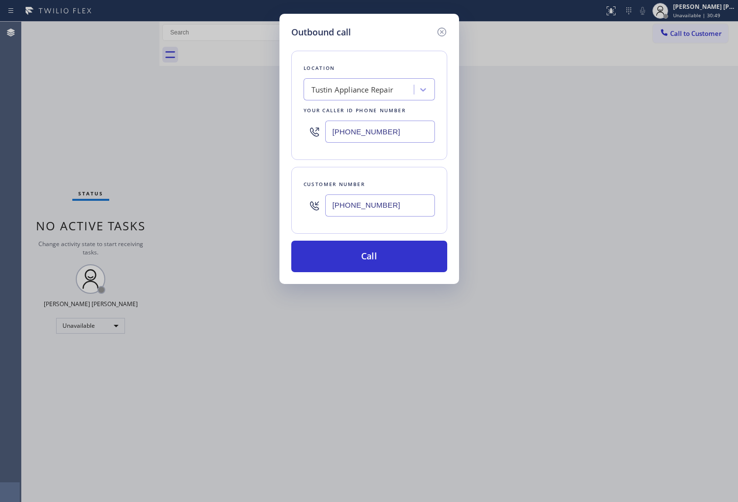
click at [355, 131] on input "[PHONE_NUMBER]" at bounding box center [380, 132] width 110 height 22
paste input "text"
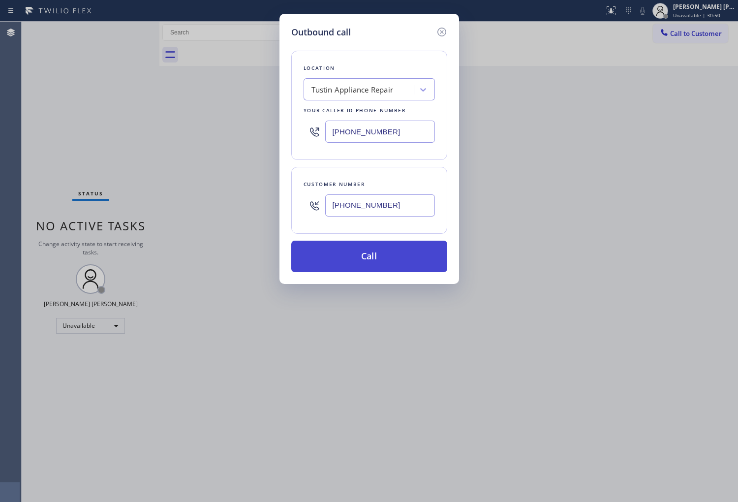
type input "[PHONE_NUMBER]"
click at [394, 262] on button "Call" at bounding box center [369, 257] width 156 height 32
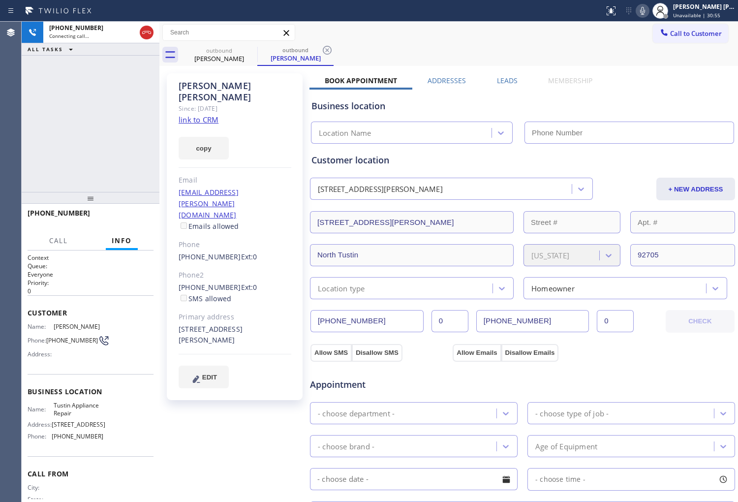
type input "[PHONE_NUMBER]"
click at [32, 250] on div "Call Info" at bounding box center [91, 241] width 126 height 20
click at [644, 2] on div "Status report No issues detected If you experience an issue, please download th…" at bounding box center [670, 11] width 138 height 22
click at [647, 9] on icon at bounding box center [643, 11] width 12 height 12
click at [6, 144] on div "Agent Desktop" at bounding box center [10, 262] width 21 height 481
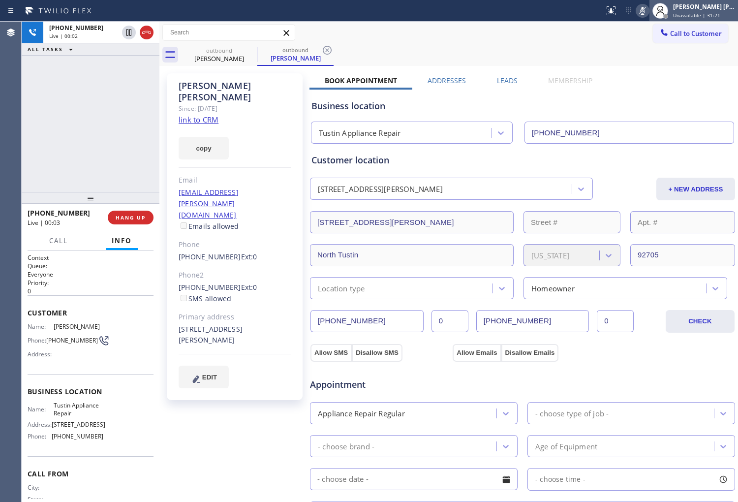
click at [665, 10] on icon at bounding box center [661, 11] width 12 height 12
click at [648, 16] on icon at bounding box center [643, 11] width 12 height 12
click at [647, 11] on icon at bounding box center [643, 11] width 12 height 12
click at [649, 15] on icon at bounding box center [643, 11] width 12 height 12
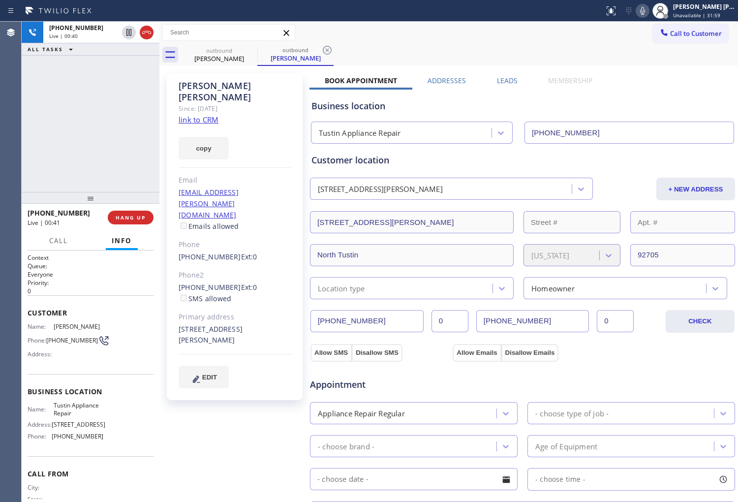
click at [112, 144] on div "[PHONE_NUMBER] Live | 00:40 ALL TASKS ALL TASKS ACTIVE TASKS TASKS IN WRAP UP" at bounding box center [91, 107] width 138 height 170
click at [649, 15] on icon at bounding box center [643, 11] width 12 height 12
click at [649, 12] on icon at bounding box center [643, 11] width 12 height 12
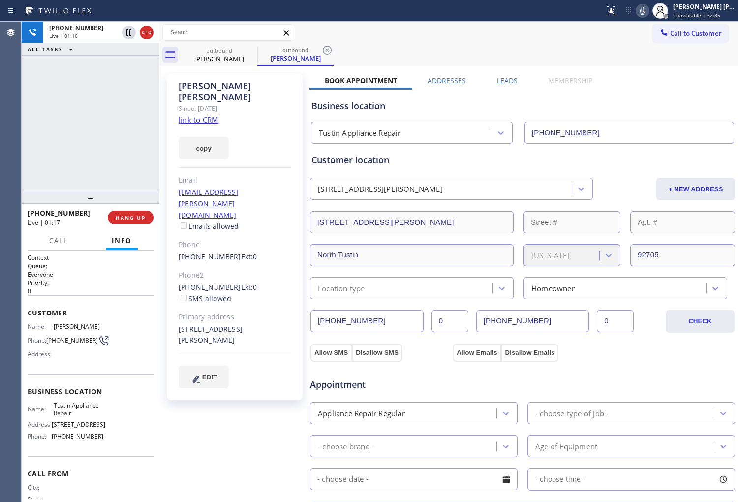
click at [61, 124] on div "[PHONE_NUMBER] Live | 01:16 ALL TASKS ALL TASKS ACTIVE TASKS TASKS IN WRAP UP" at bounding box center [91, 107] width 138 height 170
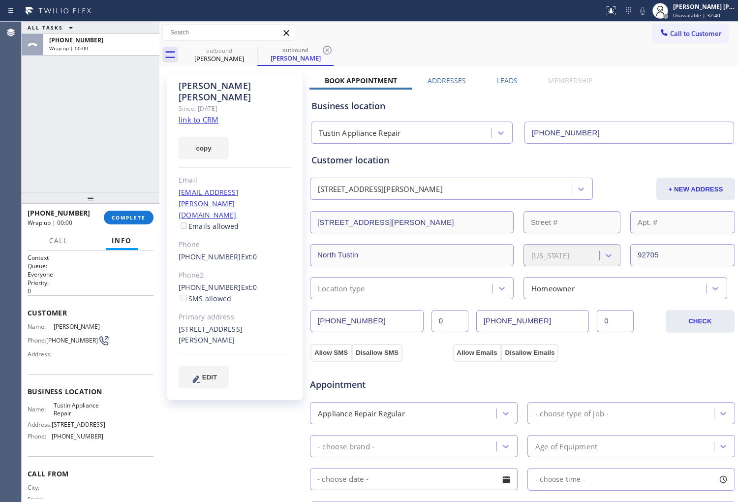
click at [514, 77] on label "Leads" at bounding box center [507, 80] width 21 height 9
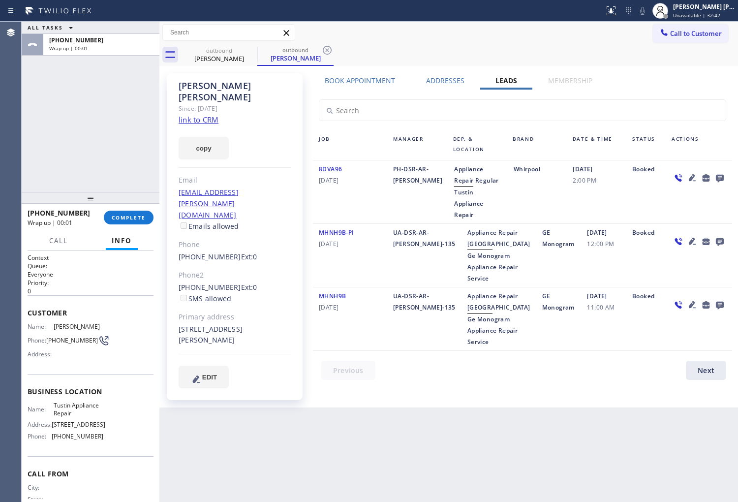
click at [717, 176] on icon at bounding box center [720, 179] width 8 height 8
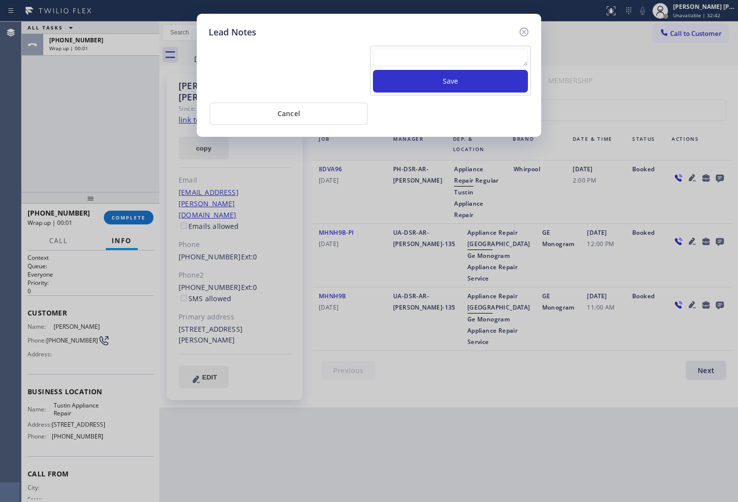
click at [479, 55] on textarea at bounding box center [450, 58] width 155 height 18
type textarea "a"
type textarea "ALL GOOD"
click at [417, 120] on div "Cancel" at bounding box center [369, 112] width 321 height 25
click at [466, 72] on button "Save" at bounding box center [450, 81] width 155 height 23
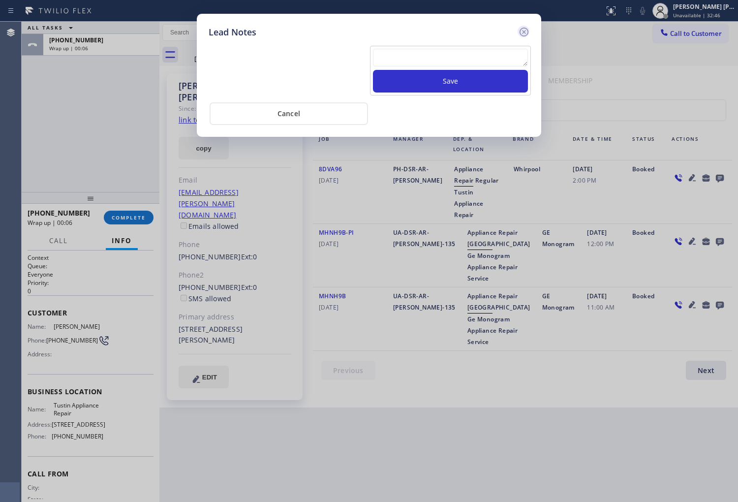
click at [521, 30] on icon at bounding box center [524, 32] width 9 height 9
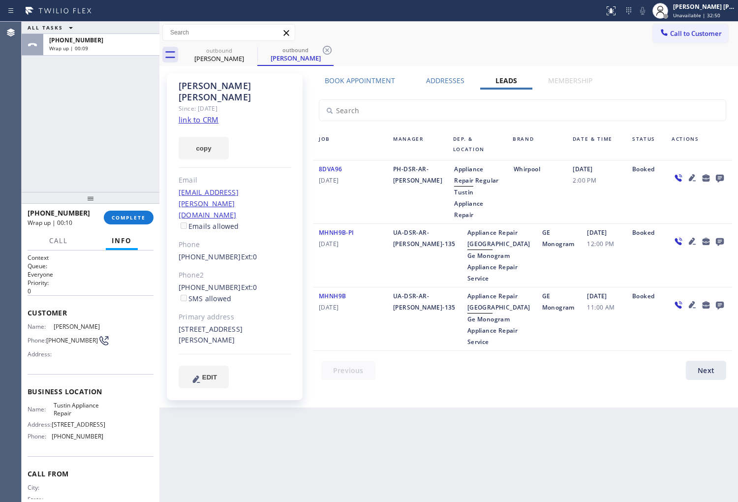
click at [126, 207] on div "[PHONE_NUMBER] Wrap up | 00:10 COMPLETE" at bounding box center [91, 218] width 126 height 26
click at [128, 224] on button "COMPLETE" at bounding box center [129, 218] width 50 height 14
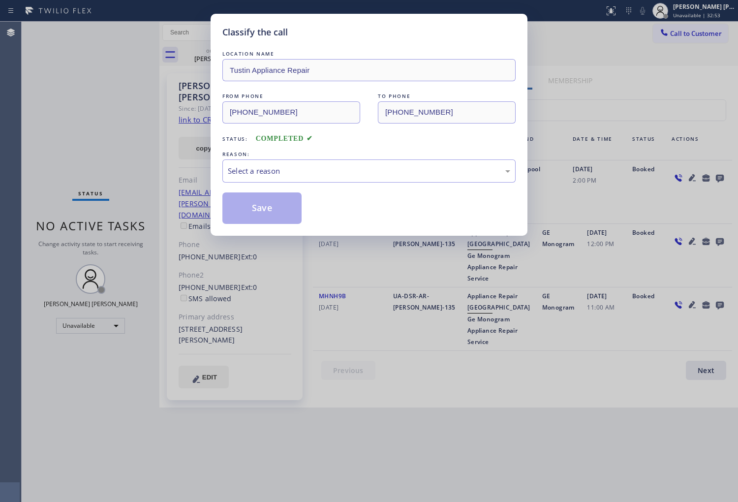
click at [282, 178] on div "Select a reason" at bounding box center [369, 171] width 293 height 23
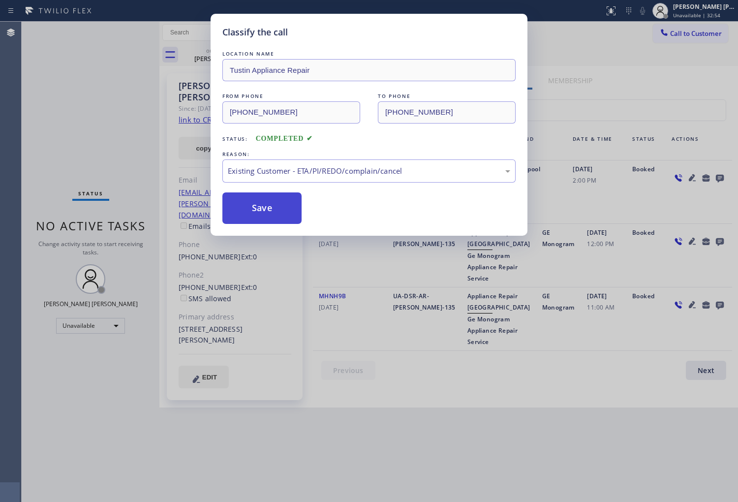
click at [264, 203] on button "Save" at bounding box center [262, 209] width 79 height 32
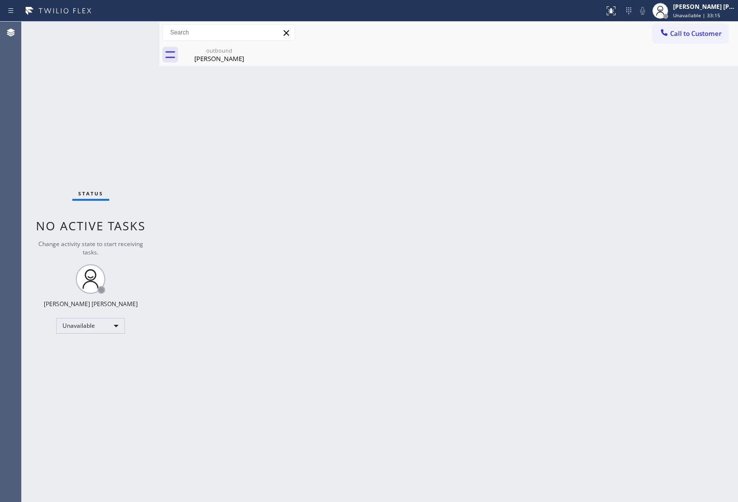
click at [710, 28] on button "Call to Customer" at bounding box center [690, 33] width 75 height 19
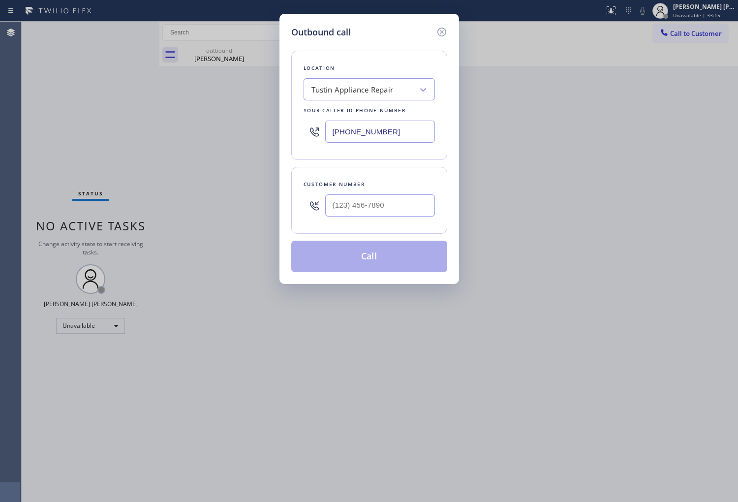
click at [710, 28] on div "Outbound call Location Tustin Appliance Repair Your caller id phone number [PHO…" at bounding box center [369, 251] width 738 height 502
click at [401, 197] on input "(___) ___-____" at bounding box center [380, 205] width 110 height 22
paste input "714) 321-1767"
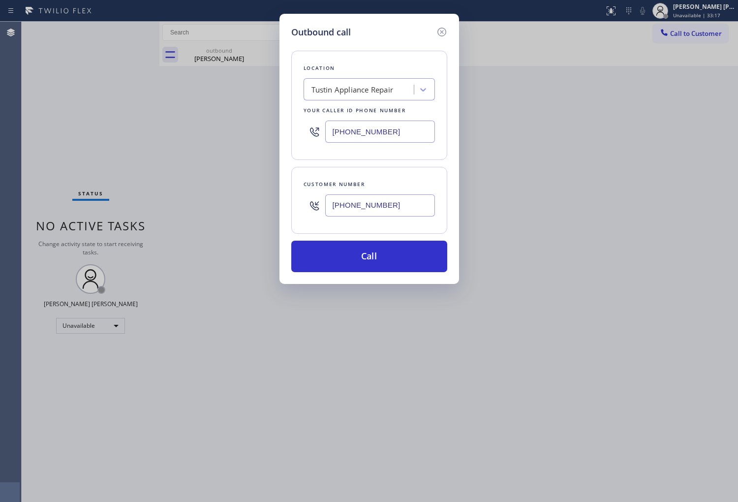
type input "[PHONE_NUMBER]"
click at [360, 141] on input "[PHONE_NUMBER]" at bounding box center [380, 132] width 110 height 22
paste input "855-4254"
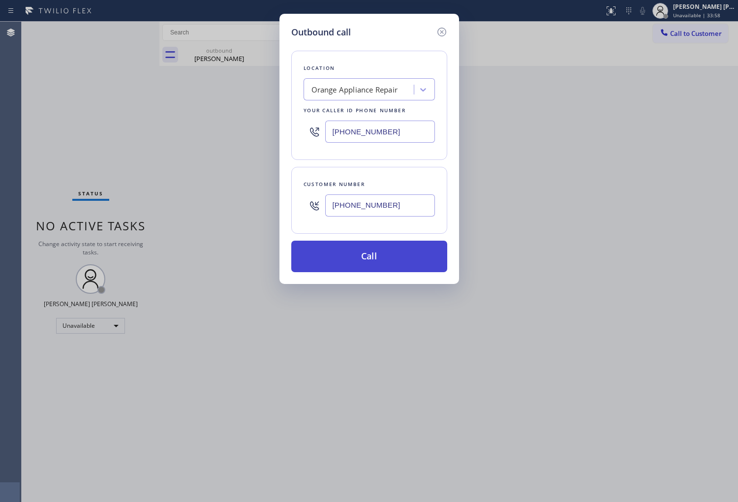
type input "[PHONE_NUMBER]"
click at [396, 252] on button "Call" at bounding box center [369, 257] width 156 height 32
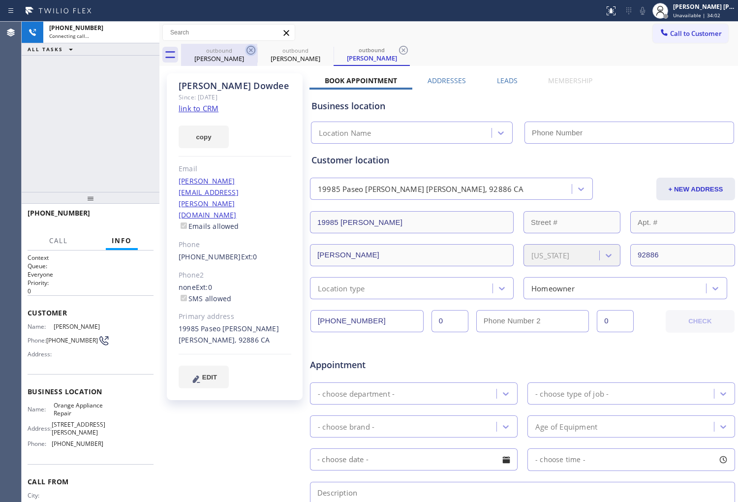
click at [250, 50] on icon at bounding box center [251, 50] width 12 height 12
type input "[PHONE_NUMBER]"
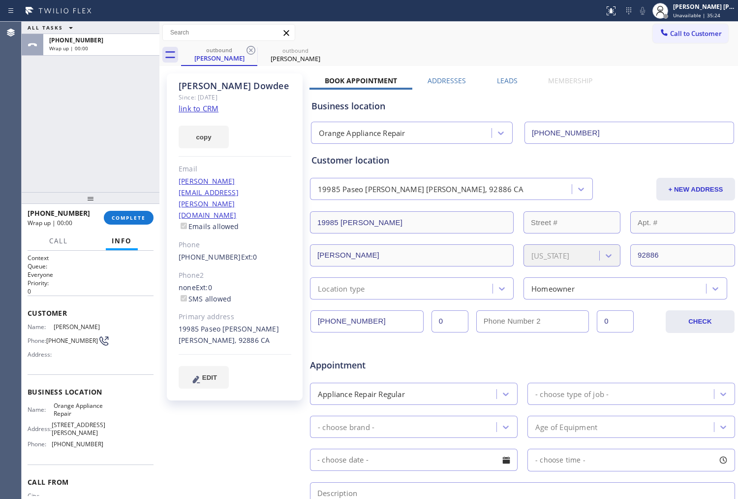
drag, startPoint x: 519, startPoint y: 84, endPoint x: 514, endPoint y: 81, distance: 5.7
click at [519, 84] on div "Leads" at bounding box center [507, 83] width 51 height 14
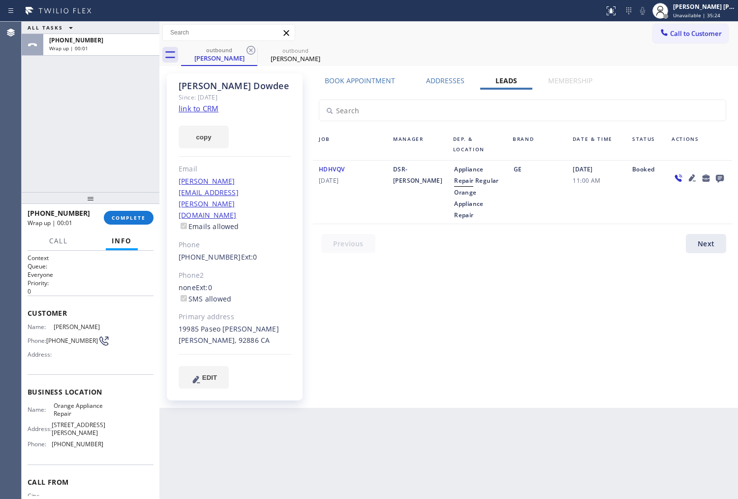
click at [725, 176] on icon at bounding box center [720, 178] width 12 height 12
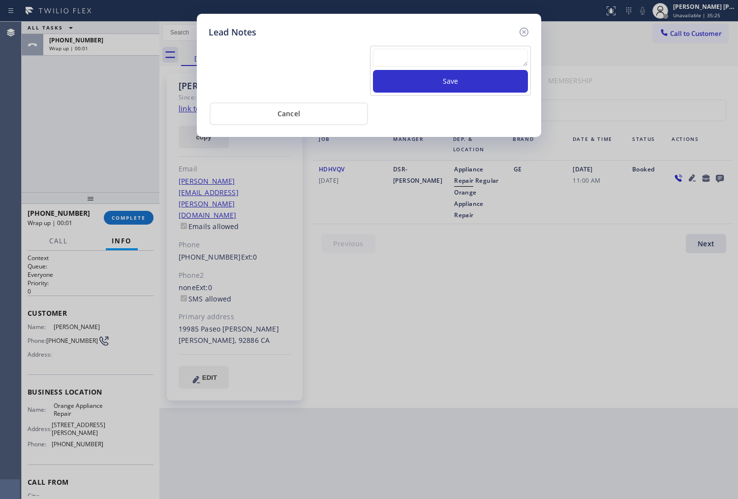
click at [435, 56] on textarea at bounding box center [450, 58] width 155 height 18
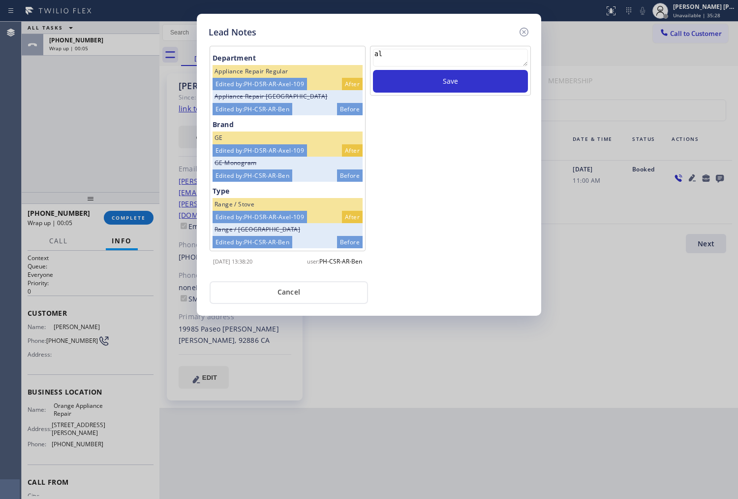
type textarea "a"
type textarea "ALL GOOD"
click at [437, 90] on button "Save" at bounding box center [450, 81] width 155 height 23
click at [521, 33] on icon at bounding box center [524, 32] width 12 height 12
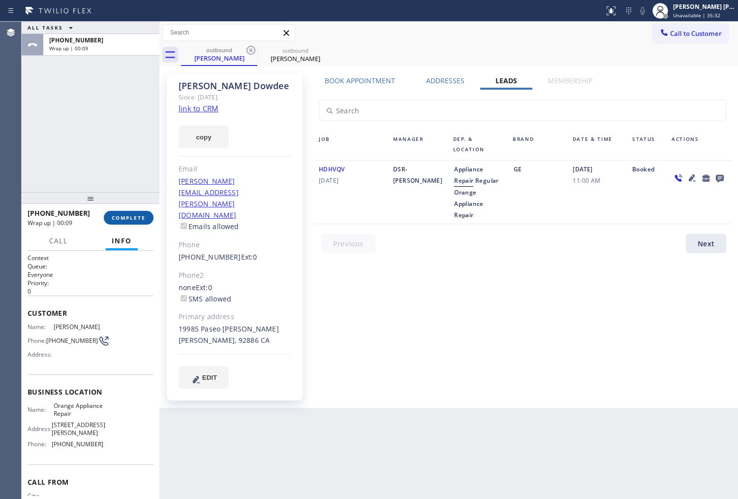
click at [128, 217] on span "COMPLETE" at bounding box center [129, 217] width 34 height 7
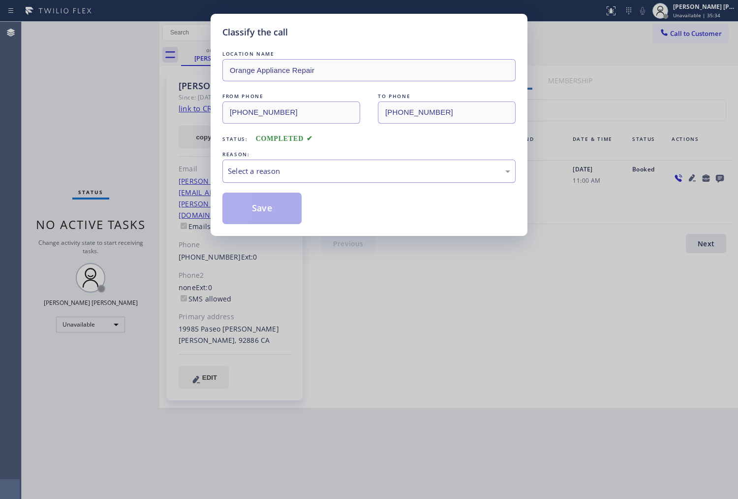
click at [329, 179] on div "Select a reason" at bounding box center [369, 171] width 293 height 23
click at [257, 209] on button "Save" at bounding box center [262, 209] width 79 height 32
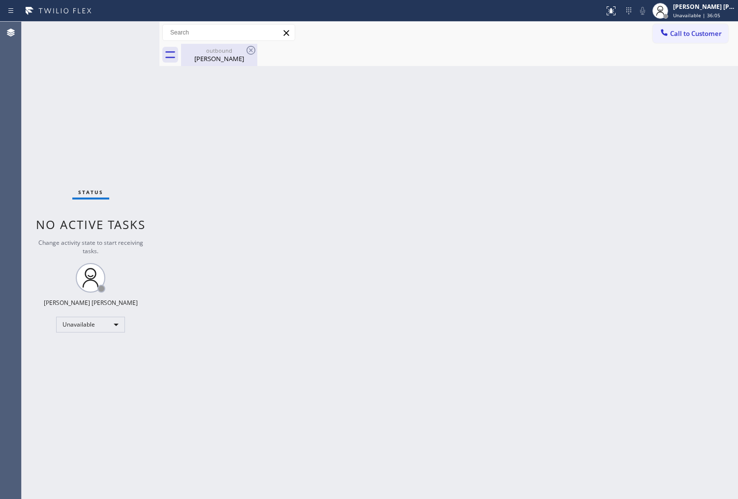
click at [232, 57] on div "[PERSON_NAME]" at bounding box center [219, 58] width 74 height 9
click at [249, 50] on icon at bounding box center [251, 50] width 12 height 12
click at [249, 50] on div "outbound [PERSON_NAME]" at bounding box center [459, 55] width 557 height 22
click at [696, 35] on span "Call to Customer" at bounding box center [697, 33] width 52 height 9
click at [0, 0] on div "Outbound call Location Orange Appliance Repair Your caller id phone number [PHO…" at bounding box center [0, 0] width 0 height 0
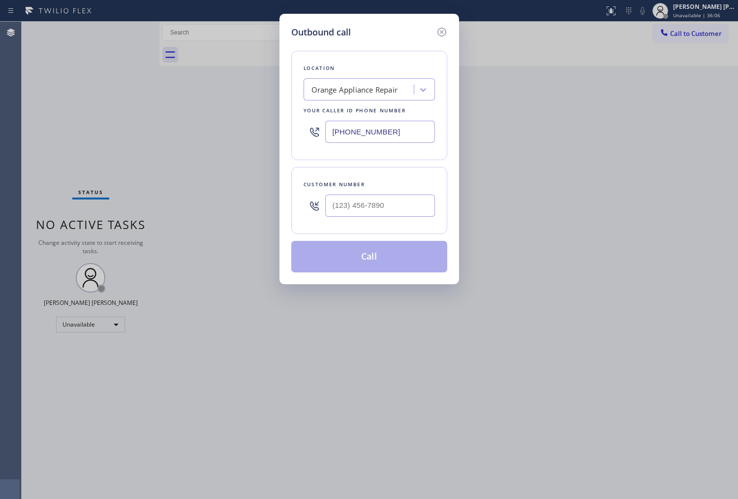
click at [391, 205] on input "text" at bounding box center [380, 205] width 110 height 22
click at [391, 205] on input "(___) ___-____" at bounding box center [380, 205] width 110 height 22
paste input "text"
type input "(___) ___-____"
click at [730, 36] on div "Outbound call Location Orange Appliance Repair Your caller id phone number [PHO…" at bounding box center [369, 249] width 738 height 499
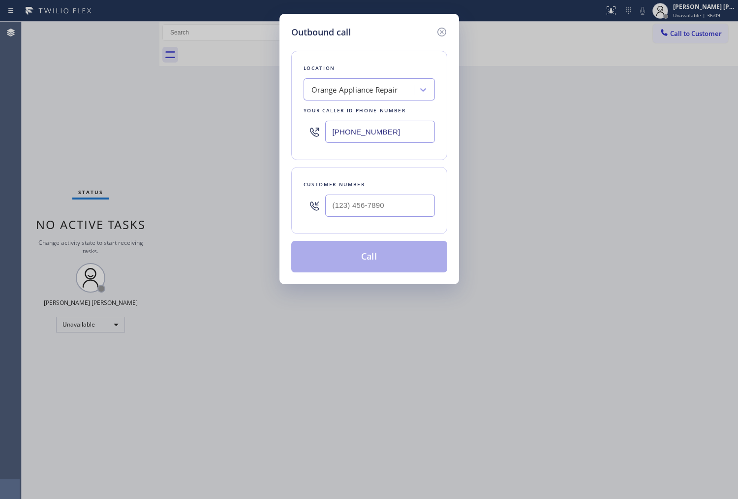
click at [360, 213] on input "text" at bounding box center [380, 205] width 110 height 22
paste input "310) 467-1571"
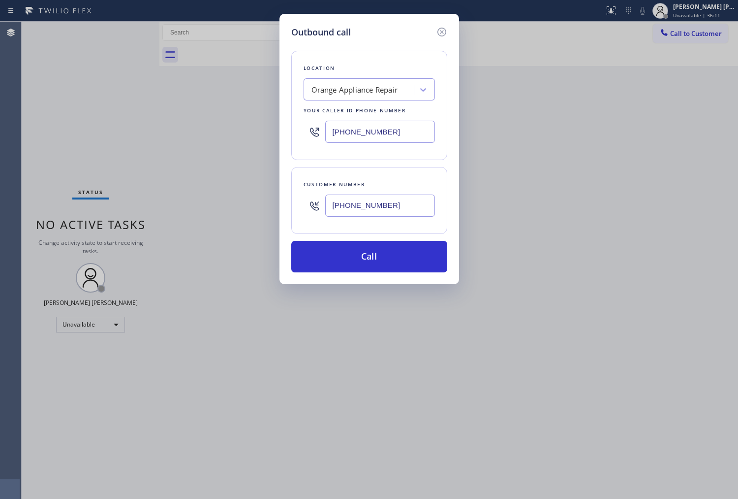
type input "[PHONE_NUMBER]"
click at [360, 135] on input "[PHONE_NUMBER]" at bounding box center [380, 132] width 110 height 22
paste input "213) 513-656"
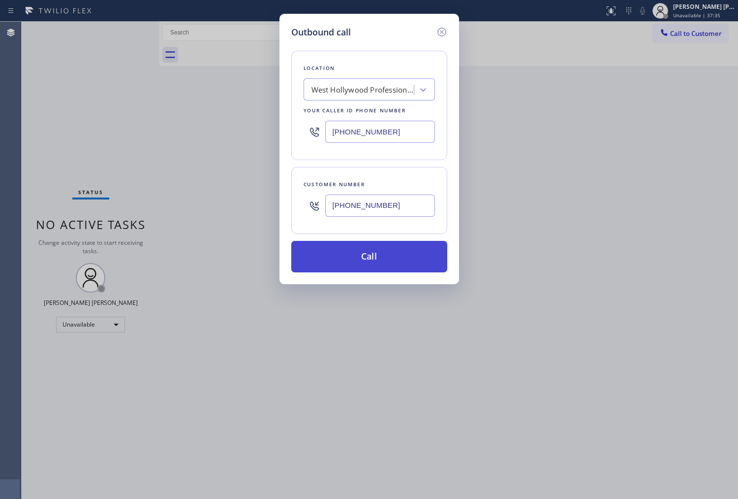
type input "[PHONE_NUMBER]"
click at [387, 253] on button "Call" at bounding box center [369, 257] width 156 height 32
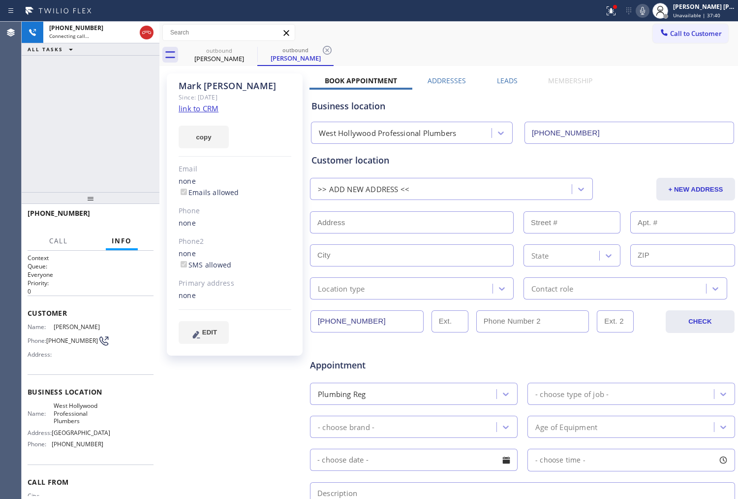
type input "[PHONE_NUMBER]"
click at [617, 10] on icon at bounding box center [612, 11] width 12 height 12
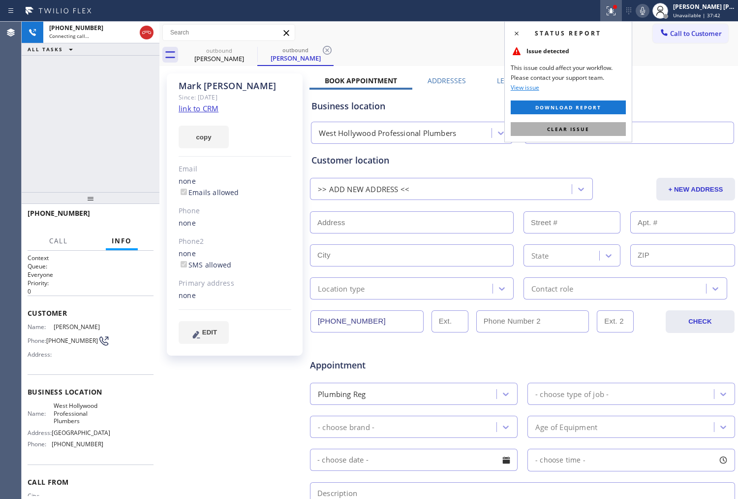
click at [569, 129] on span "Clear issue" at bounding box center [568, 129] width 42 height 7
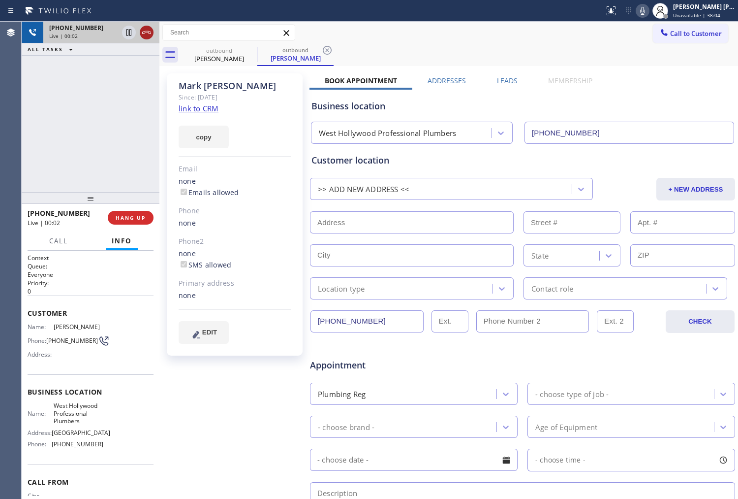
click at [147, 30] on icon at bounding box center [147, 33] width 12 height 12
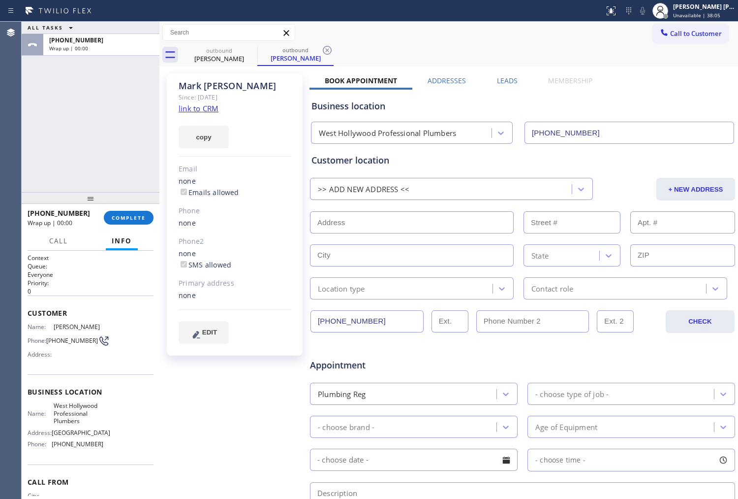
click at [511, 77] on label "Leads" at bounding box center [507, 80] width 21 height 9
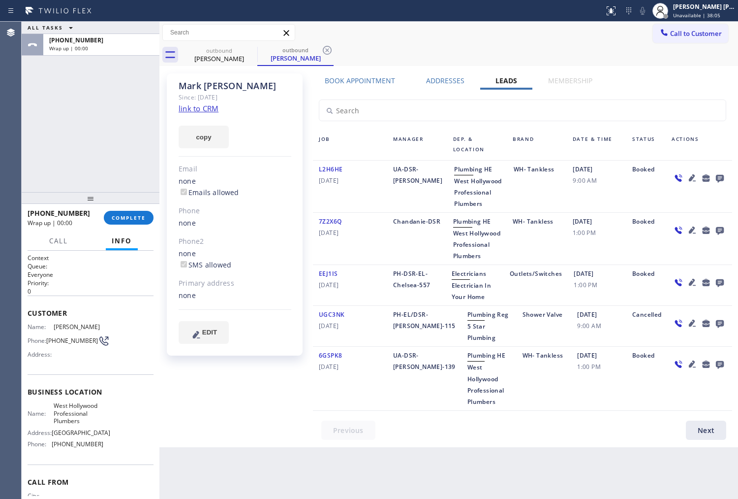
click at [715, 169] on div at bounding box center [699, 186] width 66 height 46
click at [720, 177] on icon at bounding box center [720, 178] width 12 height 12
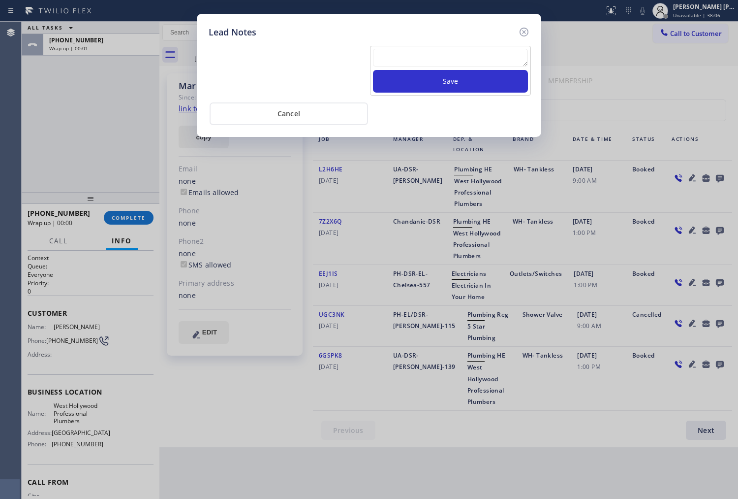
click at [480, 56] on textarea at bounding box center [450, 58] width 155 height 18
type textarea "VOICEMAIL"
click at [488, 84] on button "Save" at bounding box center [450, 81] width 155 height 23
click at [524, 32] on icon at bounding box center [524, 32] width 12 height 12
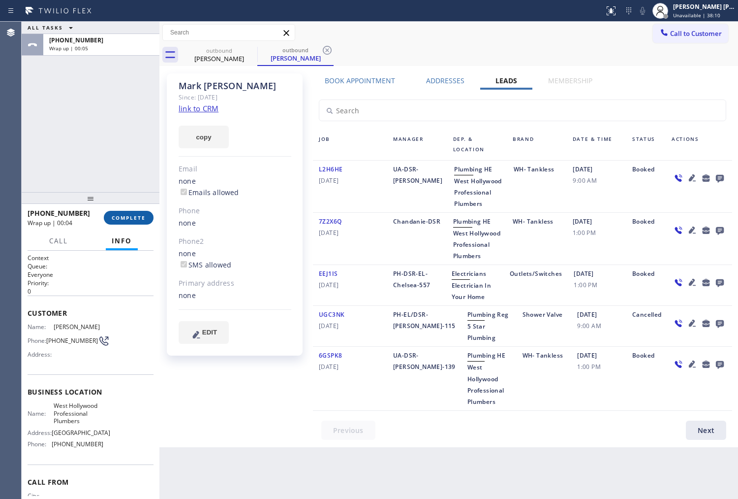
click at [138, 212] on button "COMPLETE" at bounding box center [129, 218] width 50 height 14
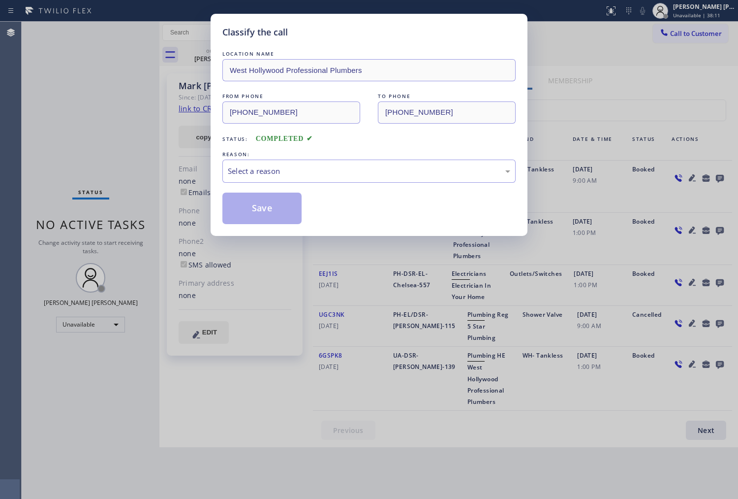
click at [261, 190] on div "LOCATION NAME [GEOGRAPHIC_DATA] Professional Plumbers FROM PHONE [PHONE_NUMBER]…" at bounding box center [369, 136] width 293 height 175
click at [273, 169] on div "Select a reason" at bounding box center [369, 170] width 283 height 11
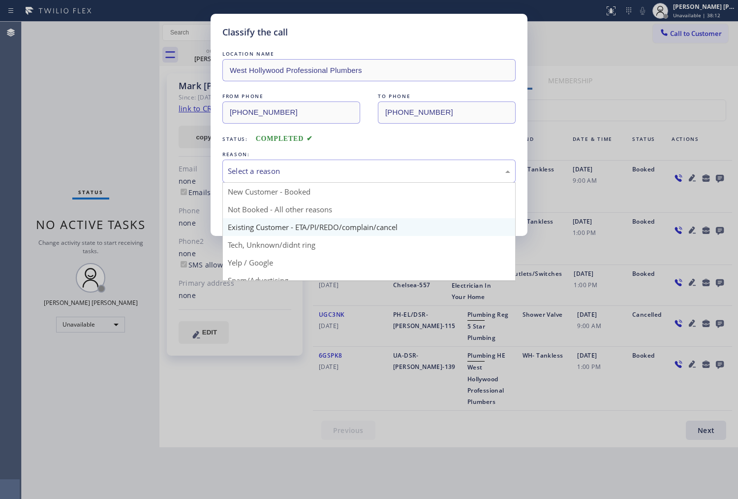
click at [275, 226] on div "Classify the call LOCATION NAME [GEOGRAPHIC_DATA] Professional Plumbers FROM PH…" at bounding box center [369, 125] width 317 height 222
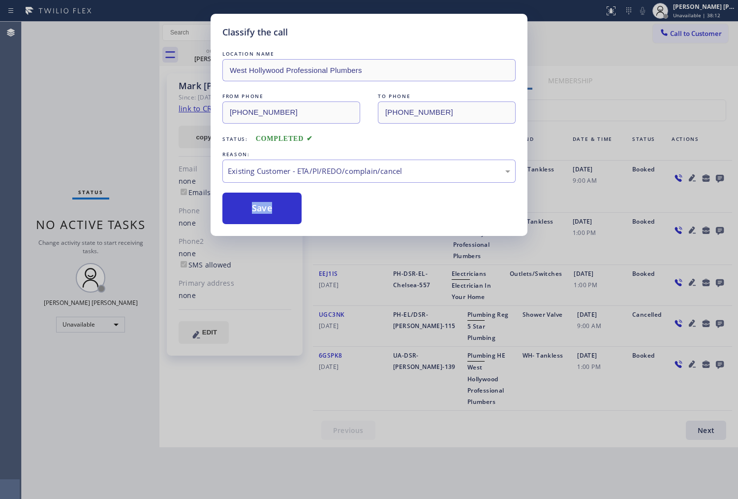
click at [271, 217] on button "Save" at bounding box center [262, 209] width 79 height 32
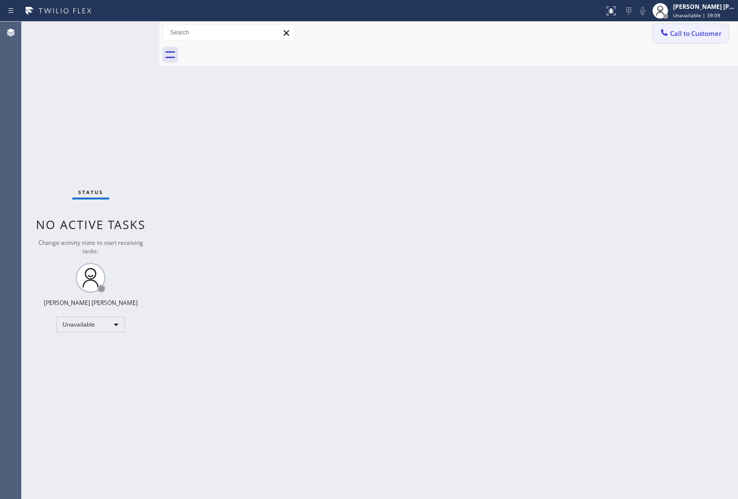
click at [683, 40] on button "Call to Customer" at bounding box center [690, 33] width 75 height 19
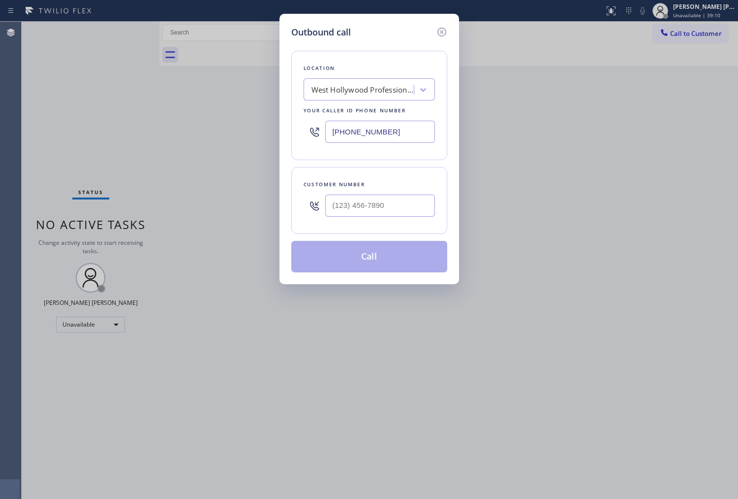
click at [343, 136] on input "[PHONE_NUMBER]" at bounding box center [380, 132] width 110 height 22
paste input "760) 388-0908"
type input "[PHONE_NUMBER]"
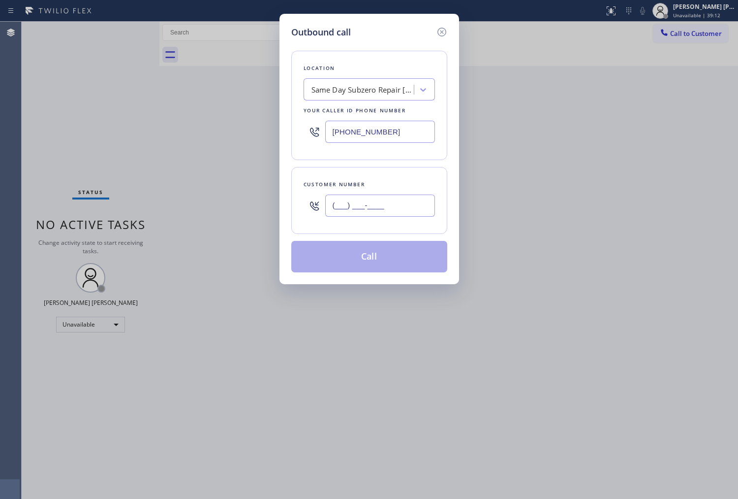
click at [383, 213] on input "(___) ___-____" at bounding box center [380, 205] width 110 height 22
paste input "760) 898-2269"
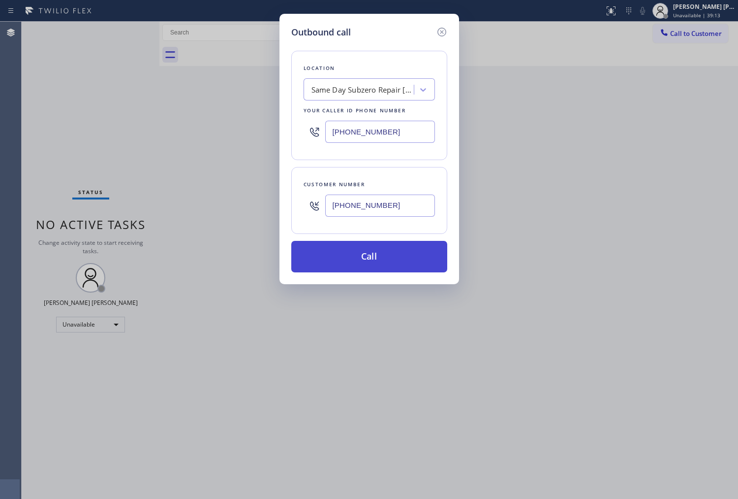
type input "[PHONE_NUMBER]"
click at [387, 252] on button "Call" at bounding box center [369, 257] width 156 height 32
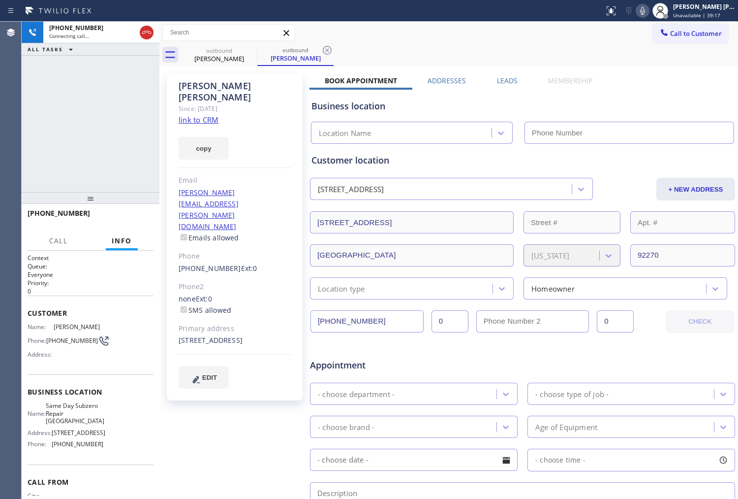
click at [117, 104] on div "[PHONE_NUMBER] Connecting call… ALL TASKS ALL TASKS ACTIVE TASKS TASKS IN WRAP …" at bounding box center [91, 107] width 138 height 170
type input "[PHONE_NUMBER]"
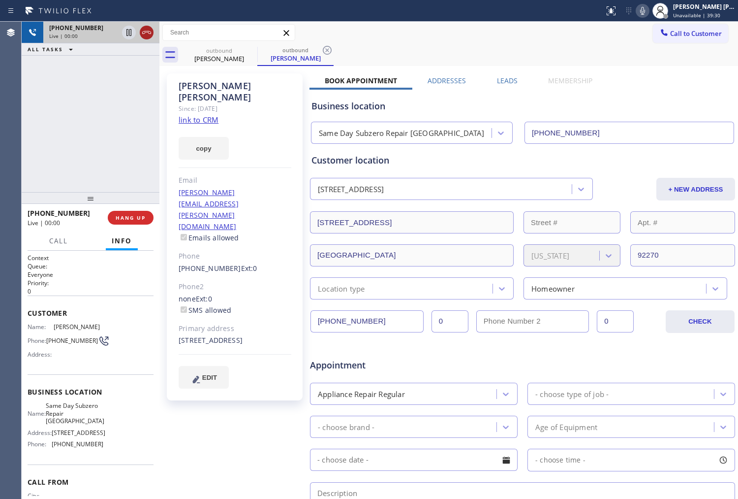
click at [151, 32] on icon at bounding box center [147, 33] width 12 height 12
click at [518, 86] on div "Business location Same Day Subzero Repair [GEOGRAPHIC_DATA] [PHONE_NUMBER]" at bounding box center [523, 115] width 426 height 58
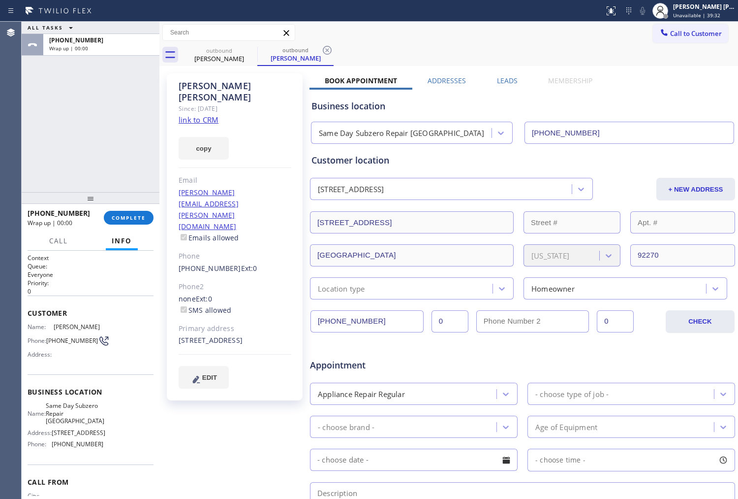
click at [511, 77] on label "Leads" at bounding box center [507, 80] width 21 height 9
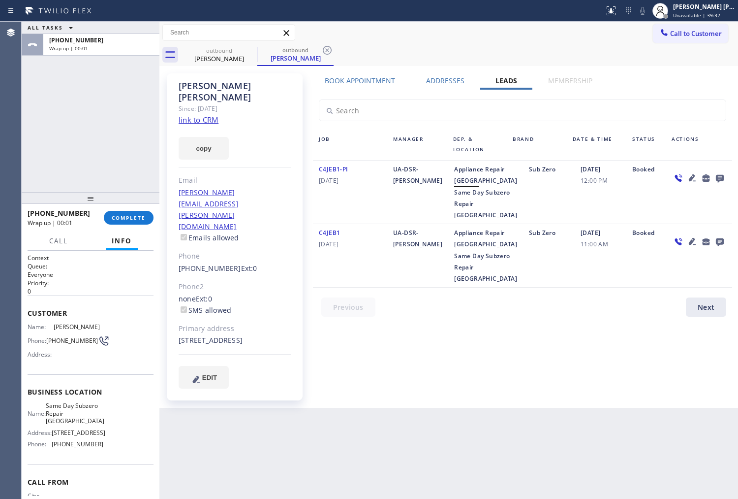
click at [718, 174] on icon at bounding box center [720, 178] width 12 height 12
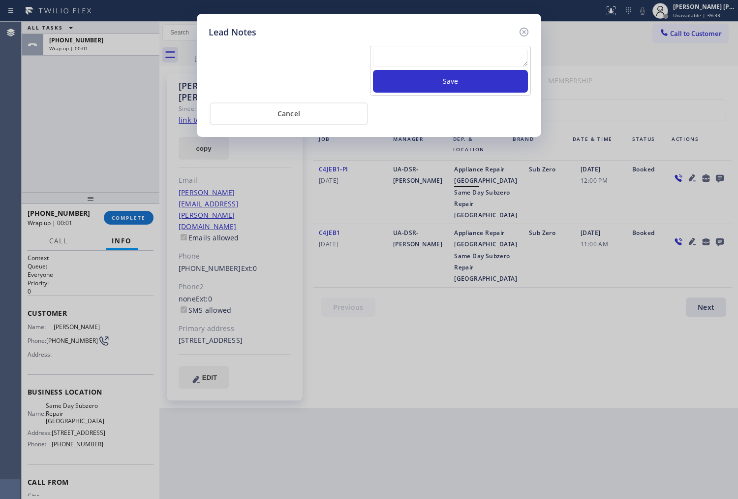
click at [442, 60] on textarea at bounding box center [450, 58] width 155 height 18
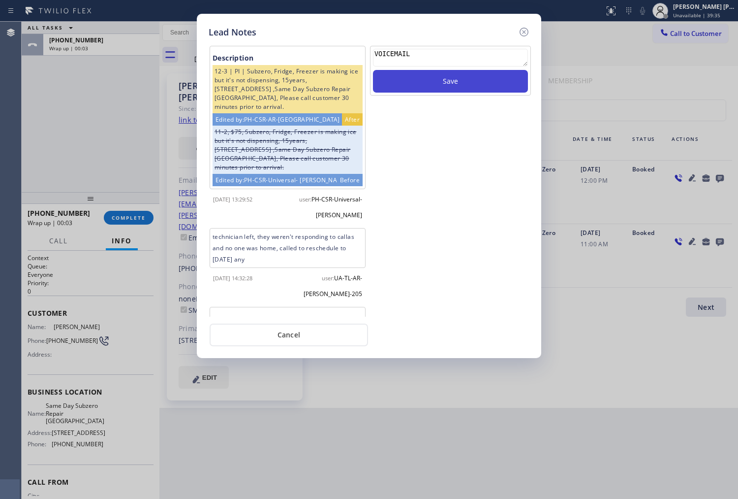
type textarea "VOICEMAIL"
click at [417, 88] on button "Save" at bounding box center [450, 81] width 155 height 23
click at [525, 32] on icon at bounding box center [524, 32] width 9 height 9
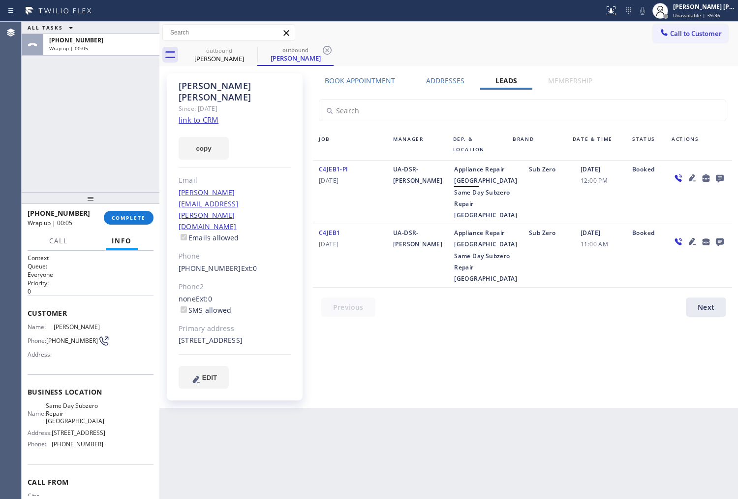
click at [124, 208] on div "[PHONE_NUMBER] Wrap up | 00:05 COMPLETE" at bounding box center [91, 218] width 126 height 26
click at [130, 217] on span "COMPLETE" at bounding box center [129, 217] width 34 height 7
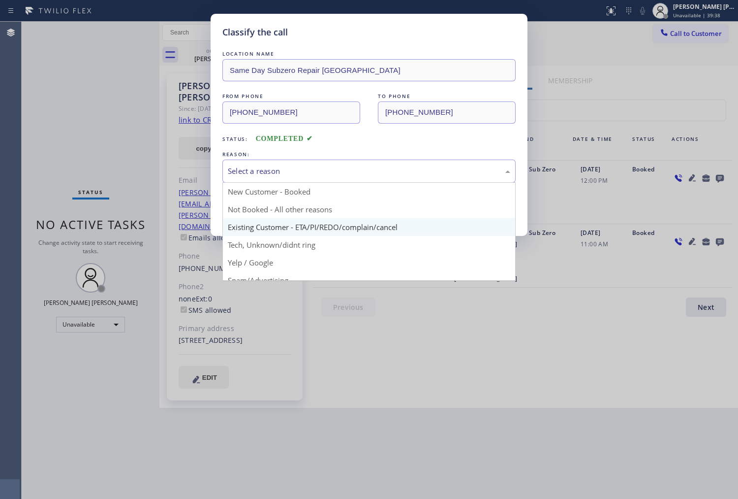
click at [261, 228] on div "Classify the call LOCATION NAME Same Day Subzero Repair [GEOGRAPHIC_DATA] FROM …" at bounding box center [369, 125] width 317 height 222
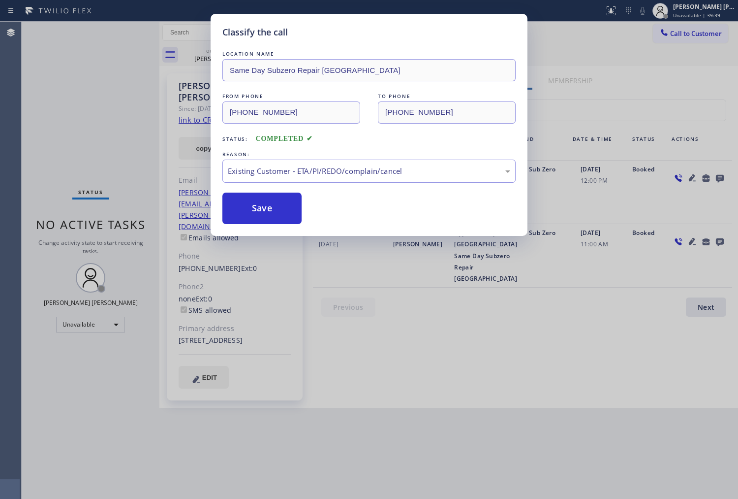
click at [255, 213] on button "Save" at bounding box center [262, 209] width 79 height 32
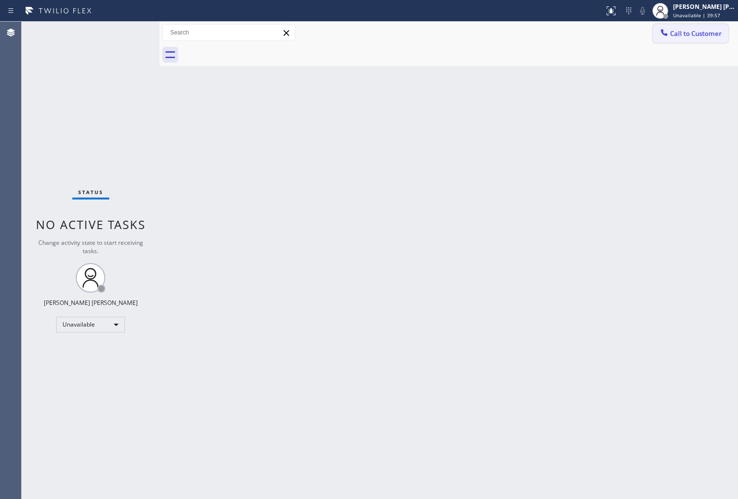
click at [706, 42] on button "Call to Customer" at bounding box center [690, 33] width 75 height 19
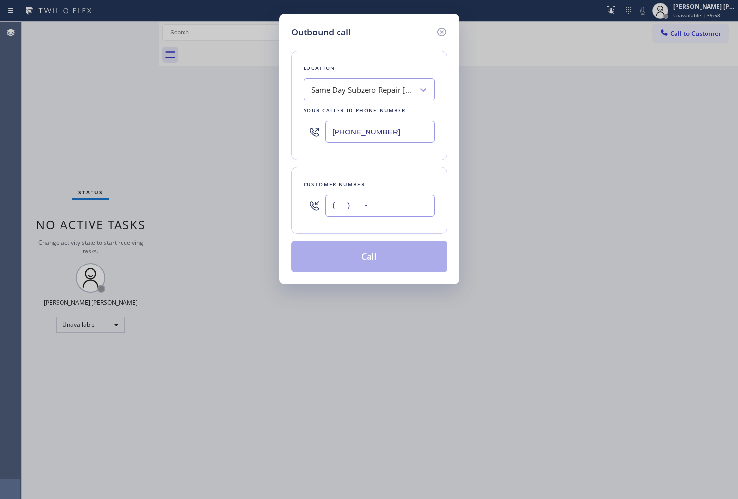
click at [378, 198] on input "(___) ___-____" at bounding box center [380, 205] width 110 height 22
paste input "303) 681-4563"
type input "[PHONE_NUMBER]"
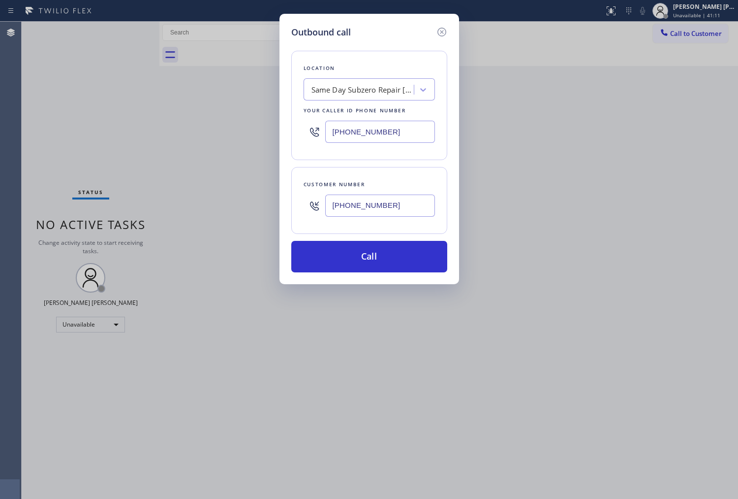
click at [370, 134] on input "[PHONE_NUMBER]" at bounding box center [380, 132] width 110 height 22
paste input "20) 307-7285"
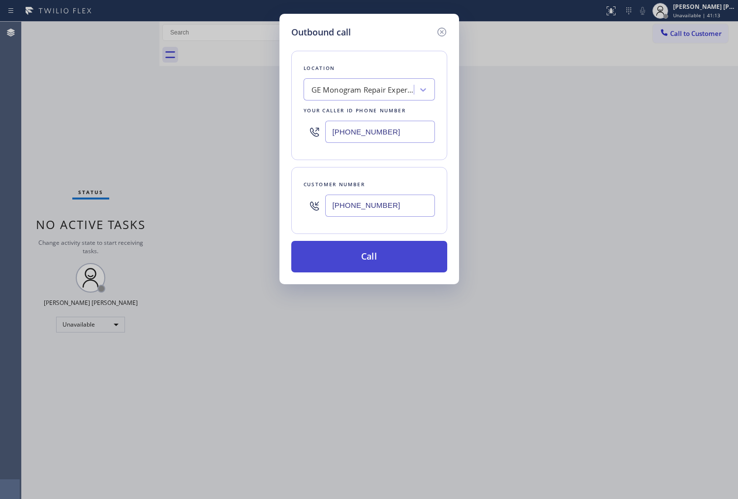
type input "[PHONE_NUMBER]"
click at [412, 265] on button "Call" at bounding box center [369, 257] width 156 height 32
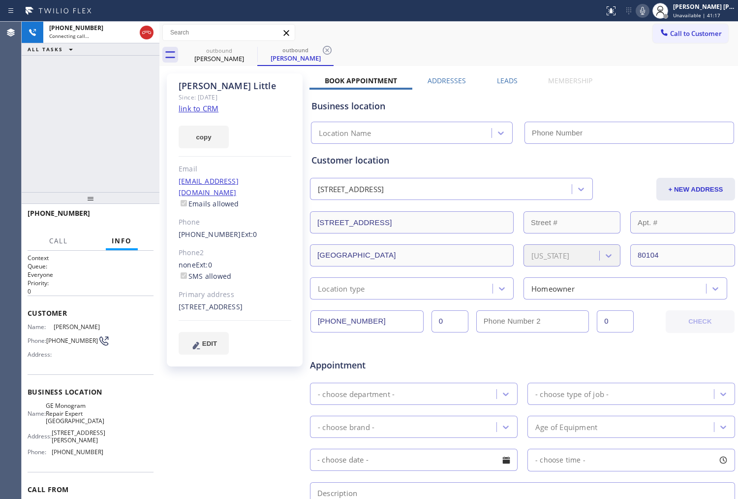
type input "[PHONE_NUMBER]"
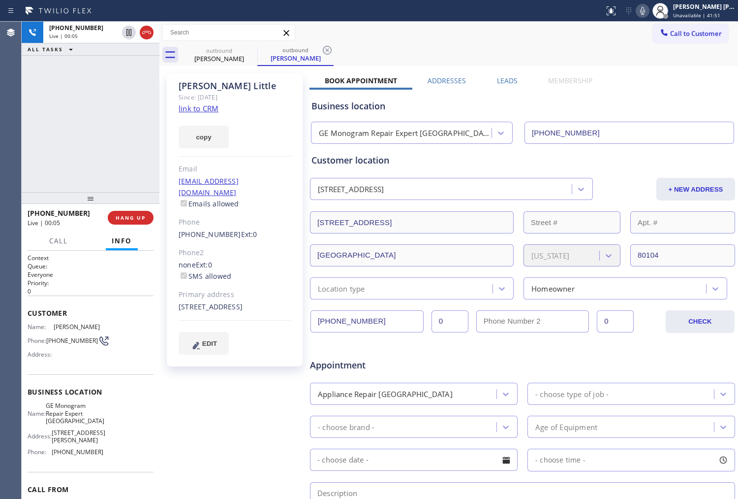
click at [3, 97] on div "Agent Desktop" at bounding box center [10, 260] width 21 height 477
click at [149, 34] on icon at bounding box center [147, 33] width 12 height 12
click at [503, 81] on label "Leads" at bounding box center [507, 80] width 21 height 9
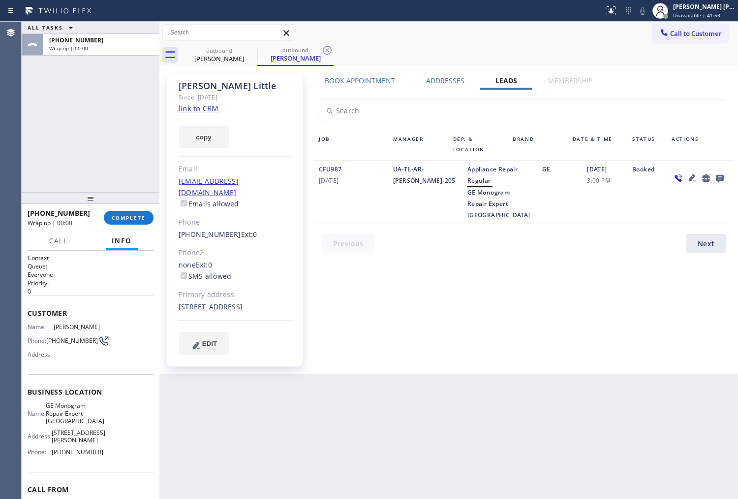
click at [721, 178] on icon at bounding box center [720, 179] width 8 height 8
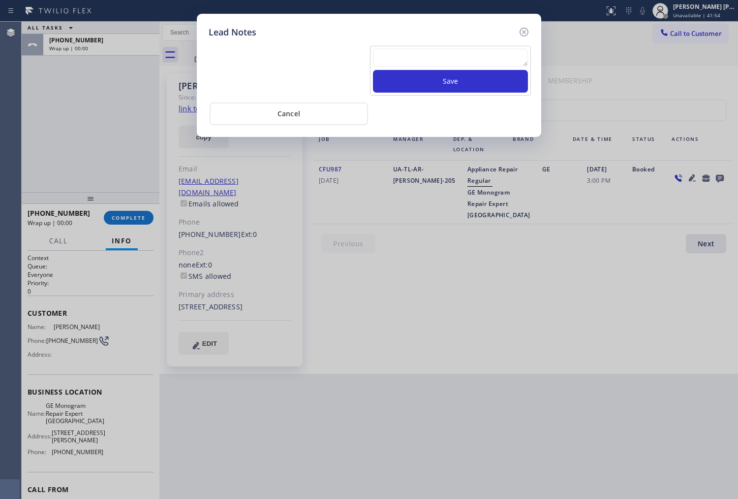
click at [479, 52] on textarea at bounding box center [450, 58] width 155 height 18
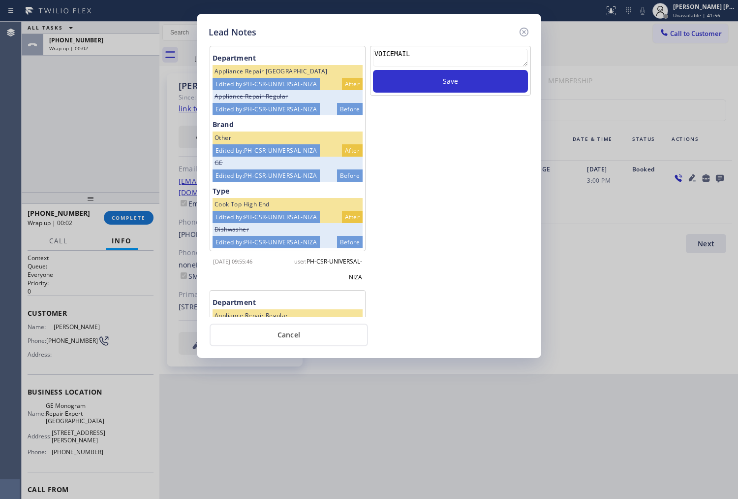
drag, startPoint x: 476, startPoint y: 52, endPoint x: 476, endPoint y: 65, distance: 13.3
click at [476, 52] on textarea "VOICEMAIL" at bounding box center [450, 58] width 155 height 18
type textarea "VOICEMAIL"
click at [478, 88] on button "Save" at bounding box center [450, 81] width 155 height 23
drag, startPoint x: 527, startPoint y: 34, endPoint x: 440, endPoint y: 98, distance: 108.5
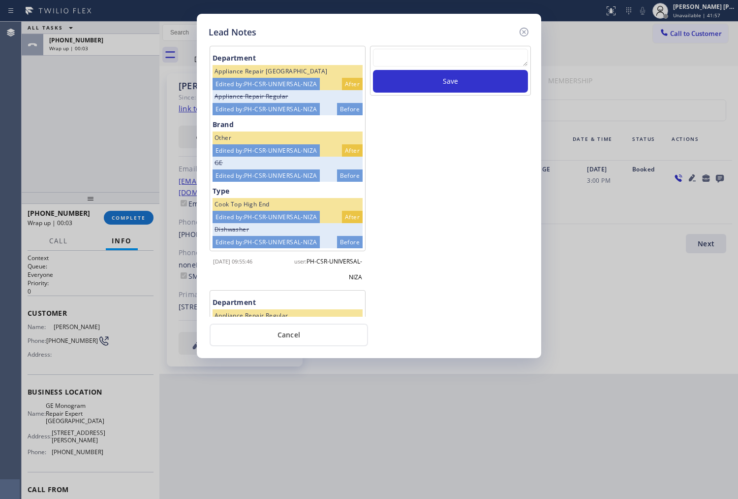
click at [527, 33] on icon at bounding box center [524, 32] width 12 height 12
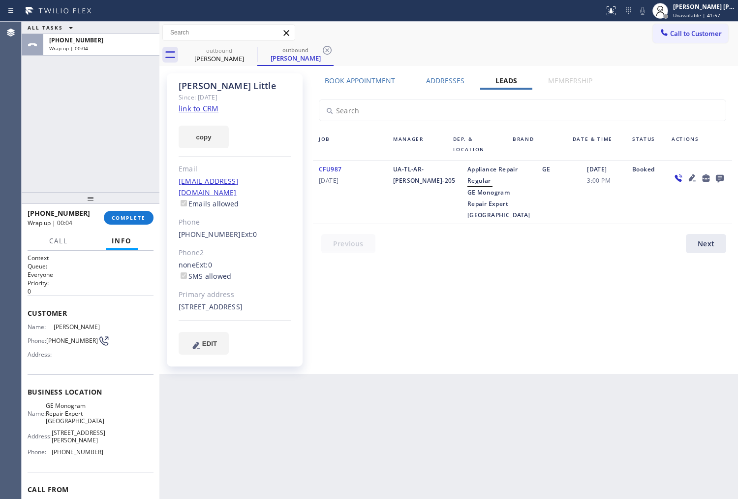
click at [137, 203] on div at bounding box center [91, 198] width 138 height 12
click at [146, 222] on button "COMPLETE" at bounding box center [129, 218] width 50 height 14
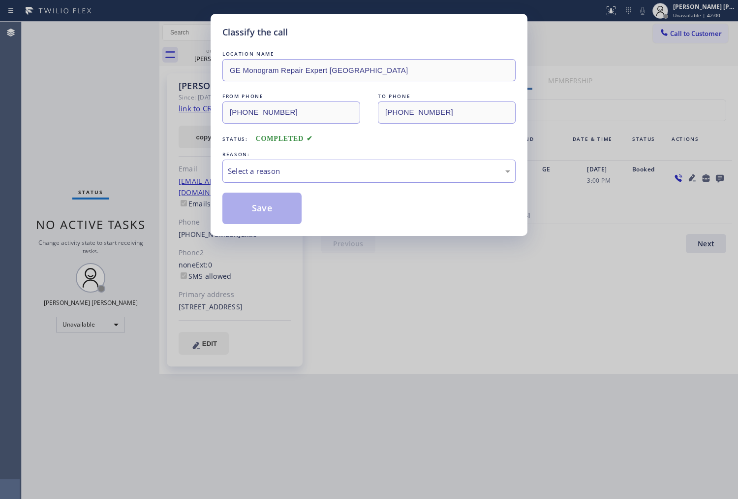
click at [281, 174] on div "Select a reason" at bounding box center [369, 170] width 283 height 11
click at [257, 202] on button "Save" at bounding box center [262, 209] width 79 height 32
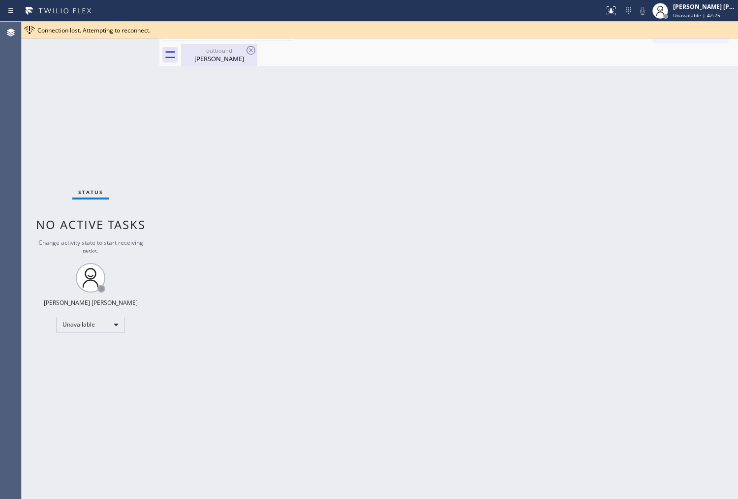
click at [253, 60] on div "[PERSON_NAME]" at bounding box center [219, 58] width 74 height 9
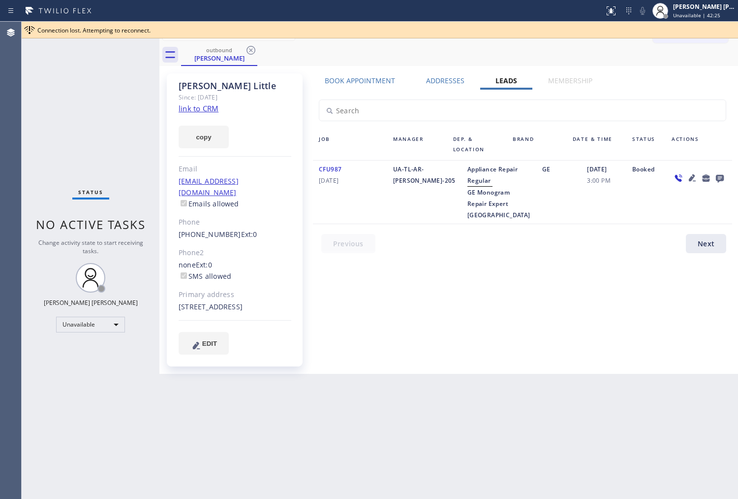
click at [254, 51] on icon at bounding box center [251, 50] width 12 height 12
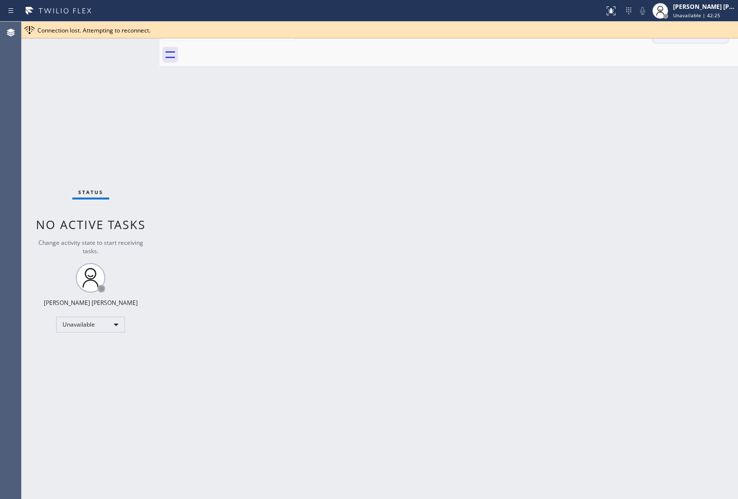
click at [696, 41] on button "Call to Customer" at bounding box center [690, 33] width 75 height 19
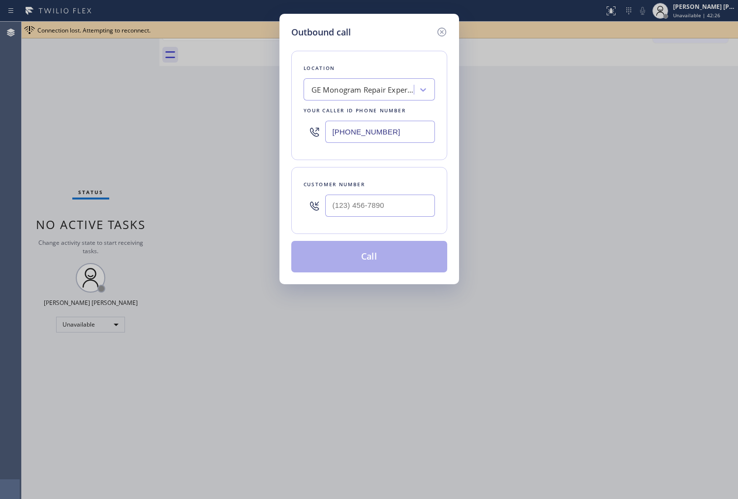
click at [370, 211] on input "text" at bounding box center [380, 205] width 110 height 22
click at [370, 211] on input "(___) ___-____" at bounding box center [380, 205] width 110 height 22
paste input "715) 456-6208"
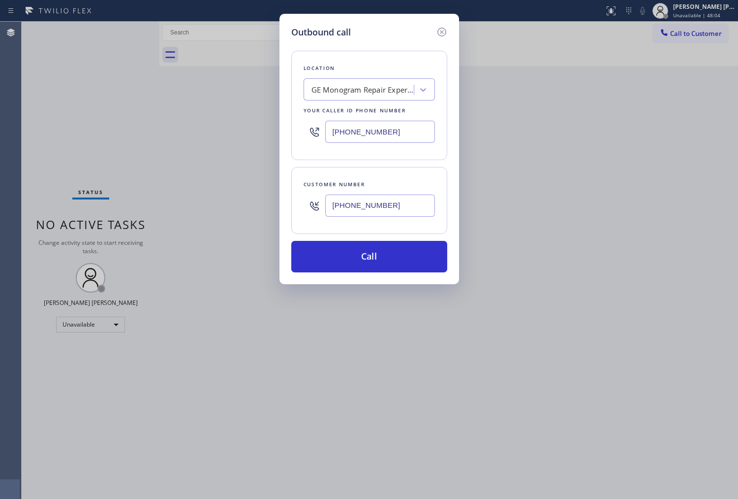
click at [368, 218] on div "[PHONE_NUMBER]" at bounding box center [380, 206] width 110 height 32
click at [373, 210] on input "[PHONE_NUMBER]" at bounding box center [380, 205] width 110 height 22
paste input "949) 396-0575"
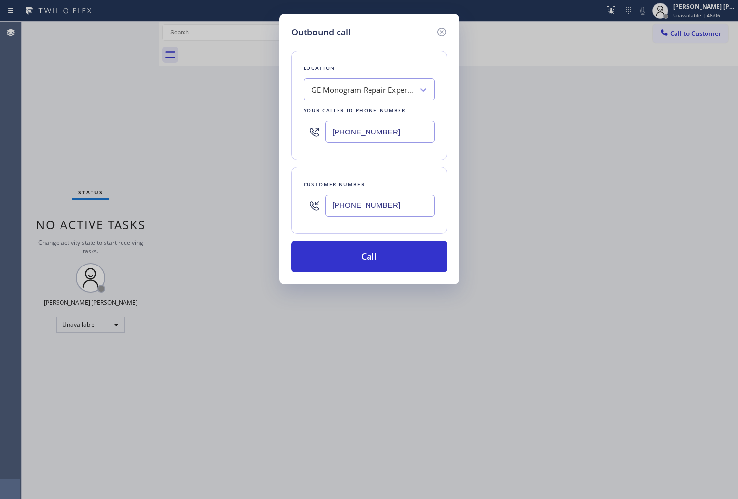
type input "[PHONE_NUMBER]"
click at [349, 131] on input "[PHONE_NUMBER]" at bounding box center [380, 132] width 110 height 22
paste input "949-3960"
click at [349, 131] on input "[PHONE_NUMBER]" at bounding box center [380, 132] width 110 height 22
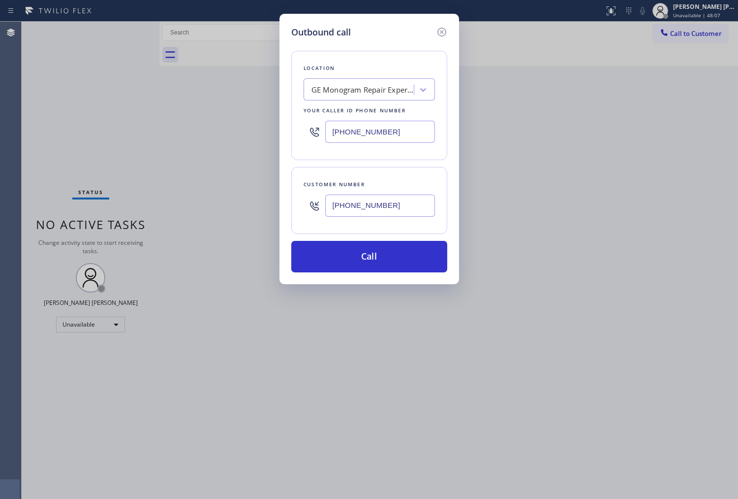
click at [349, 131] on input "[PHONE_NUMBER]" at bounding box center [380, 132] width 110 height 22
paste input "949) 396-057"
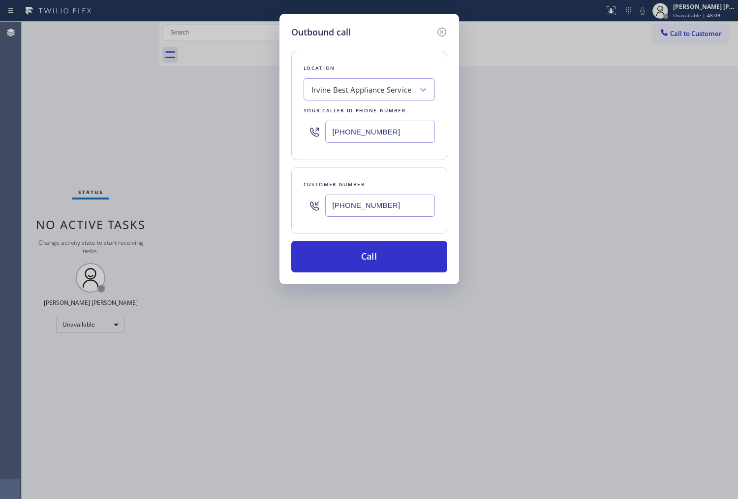
type input "[PHONE_NUMBER]"
drag, startPoint x: 343, startPoint y: 208, endPoint x: 312, endPoint y: 210, distance: 31.1
click at [312, 210] on div "[PHONE_NUMBER]" at bounding box center [369, 206] width 131 height 32
paste input "715) 456-6208"
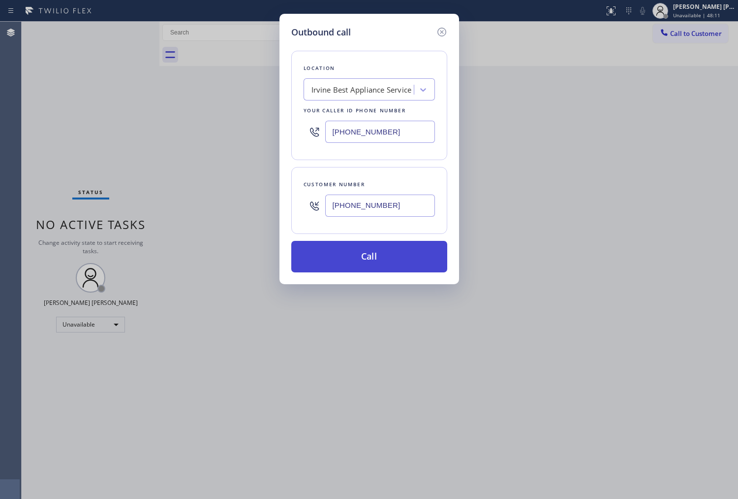
type input "[PHONE_NUMBER]"
click at [395, 255] on button "Call" at bounding box center [369, 257] width 156 height 32
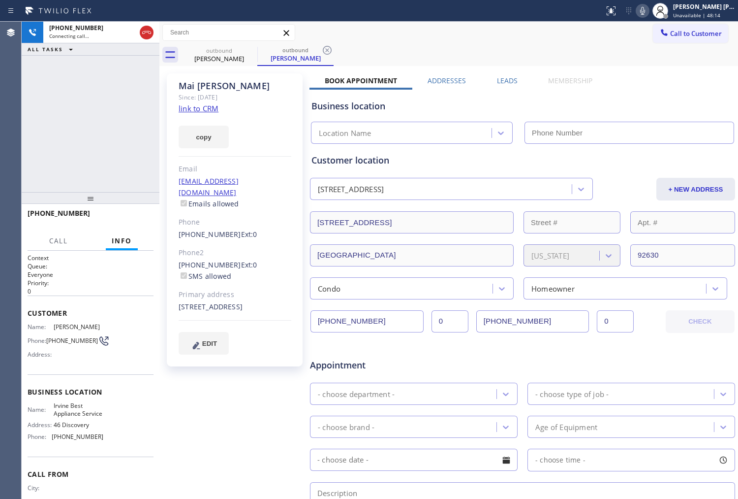
click at [215, 84] on div "[PERSON_NAME]" at bounding box center [235, 85] width 113 height 11
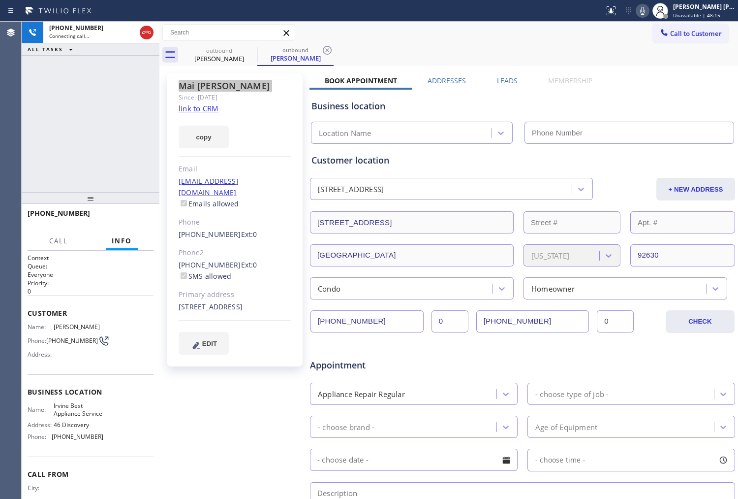
type input "[PHONE_NUMBER]"
click at [649, 15] on icon at bounding box center [643, 11] width 12 height 12
click at [104, 121] on div "[PHONE_NUMBER] Live | 00:02 ALL TASKS ALL TASKS ACTIVE TASKS TASKS IN WRAP UP" at bounding box center [91, 107] width 138 height 170
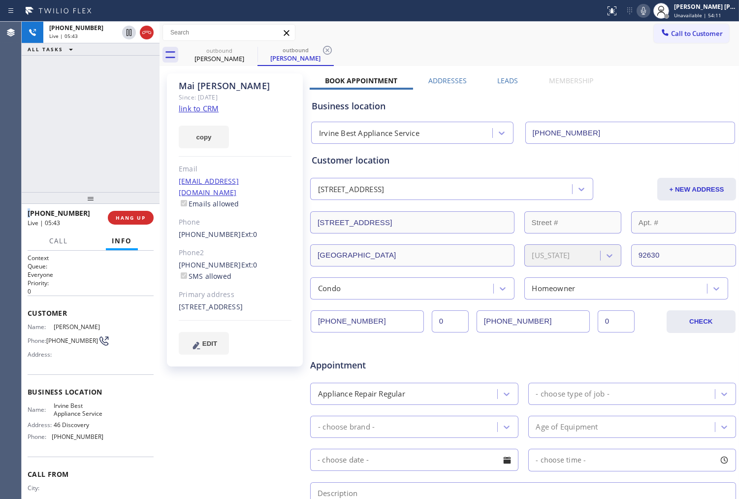
click at [655, 70] on div "[PERSON_NAME] Since: [DATE] link to CRM copy Email [EMAIL_ADDRESS][DOMAIN_NAME]…" at bounding box center [449, 387] width 575 height 638
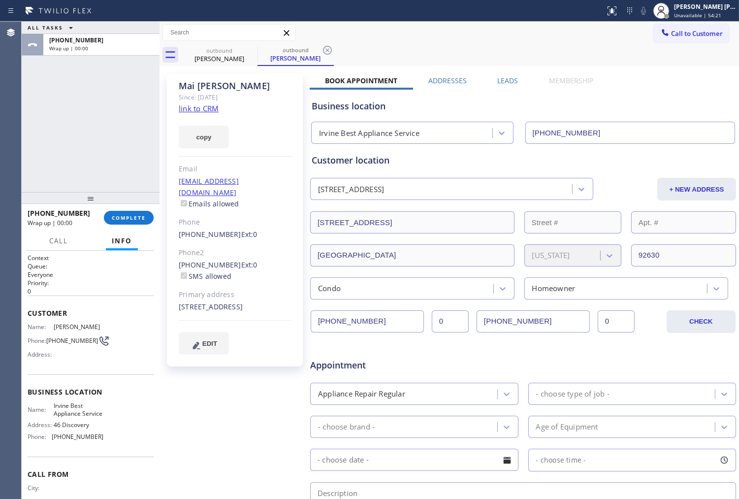
click at [513, 76] on label "Leads" at bounding box center [507, 80] width 21 height 9
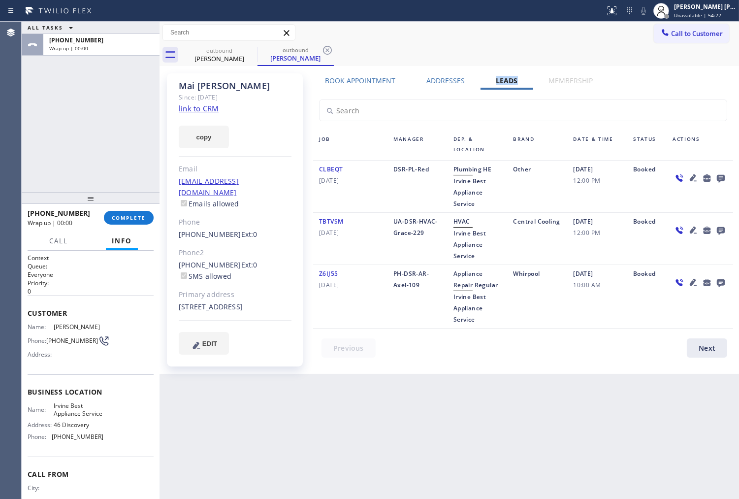
click at [722, 180] on icon at bounding box center [721, 179] width 8 height 8
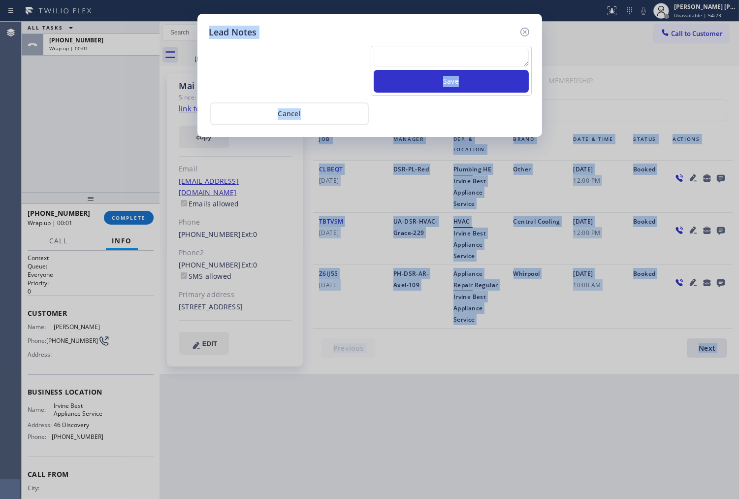
click at [443, 62] on textarea at bounding box center [451, 58] width 155 height 18
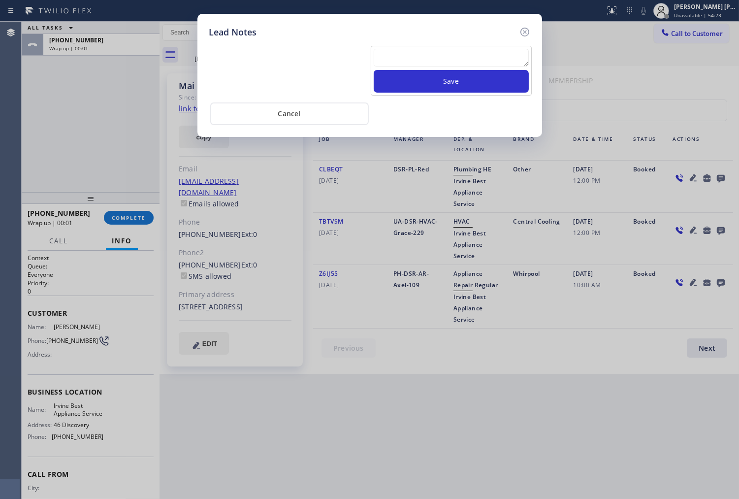
click at [443, 62] on textarea at bounding box center [451, 58] width 155 height 18
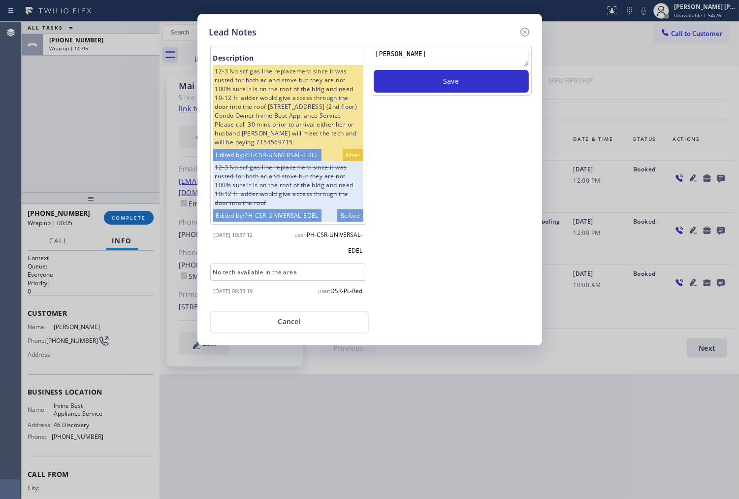
click at [385, 55] on textarea "[PERSON_NAME]" at bounding box center [451, 58] width 155 height 18
type textarea "ALL GOOD"
click at [422, 85] on button "Save" at bounding box center [451, 81] width 155 height 23
click at [522, 34] on icon at bounding box center [525, 32] width 12 height 12
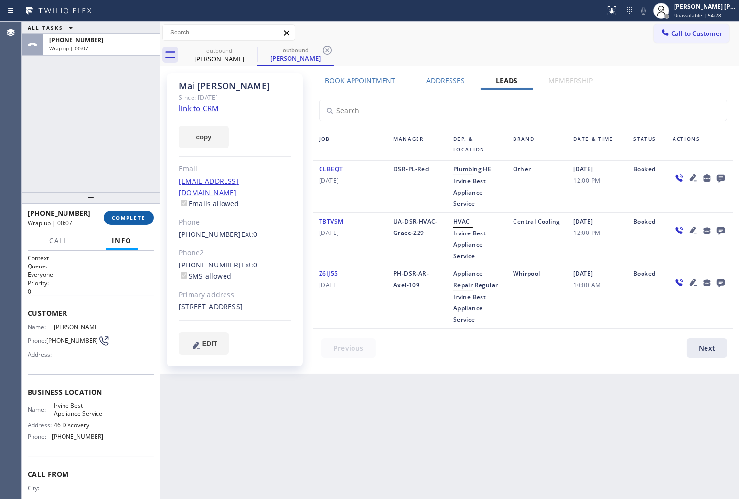
click at [138, 211] on button "COMPLETE" at bounding box center [129, 218] width 50 height 14
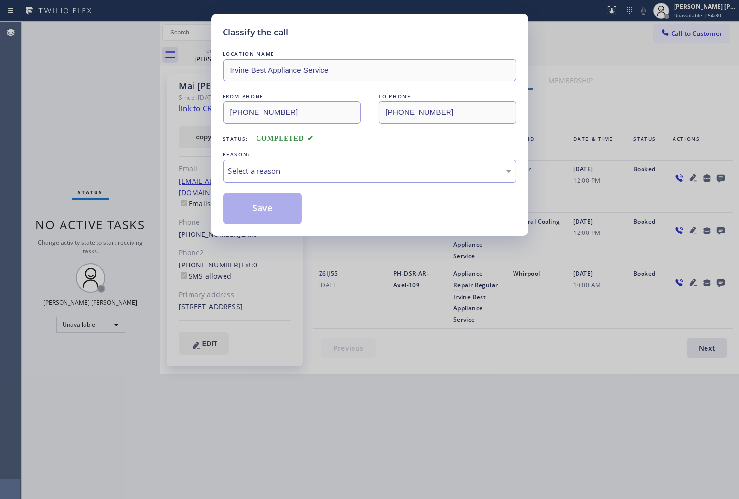
click at [289, 189] on div "LOCATION NAME [GEOGRAPHIC_DATA] Best Appliance Service FROM PHONE [PHONE_NUMBER…" at bounding box center [369, 136] width 293 height 175
click at [290, 169] on div "Select a reason" at bounding box center [369, 170] width 283 height 11
click at [295, 180] on div "Select a reason" at bounding box center [369, 171] width 293 height 23
click at [276, 212] on button "Save" at bounding box center [262, 209] width 79 height 32
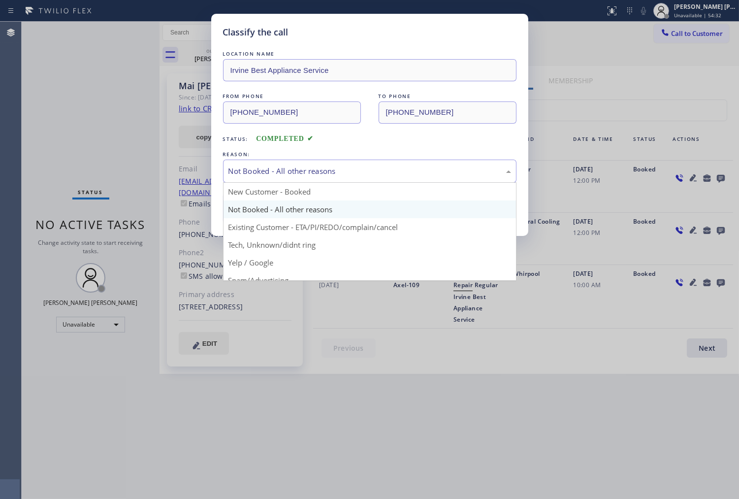
click at [289, 179] on div "Not Booked - All other reasons" at bounding box center [369, 171] width 293 height 23
click at [291, 215] on button "Save" at bounding box center [262, 209] width 79 height 32
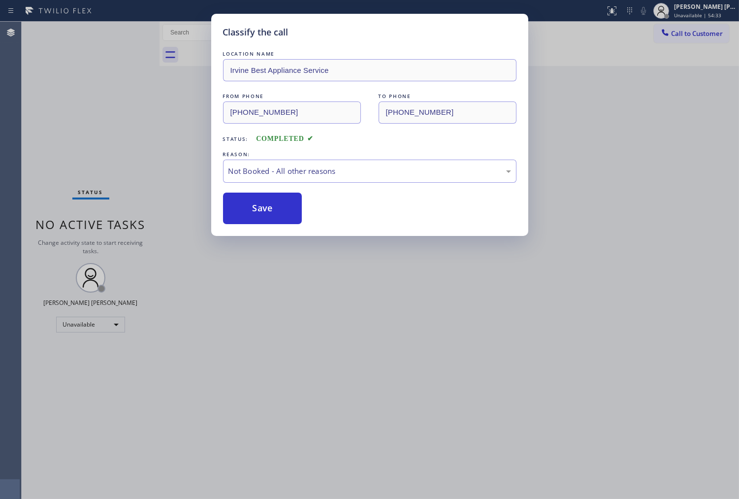
click at [303, 176] on div "Back to Dashboard Change Sender ID Customers Technicians Select a contact Outbo…" at bounding box center [449, 260] width 579 height 477
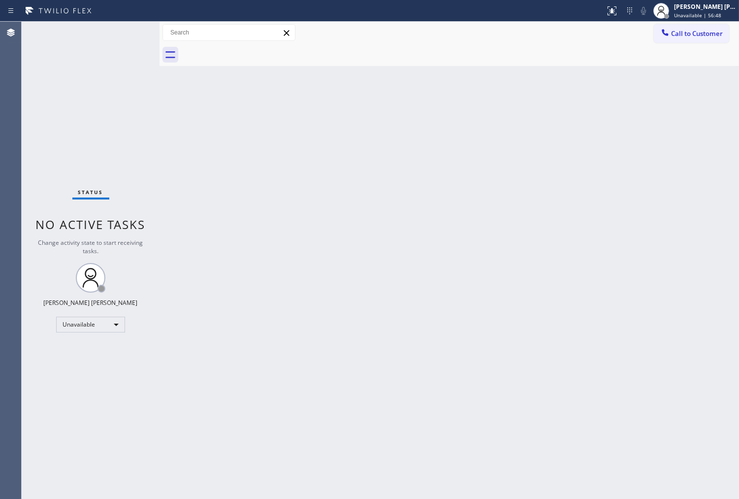
click at [670, 44] on div at bounding box center [460, 55] width 558 height 22
click at [678, 38] on button "Call to Customer" at bounding box center [691, 33] width 75 height 19
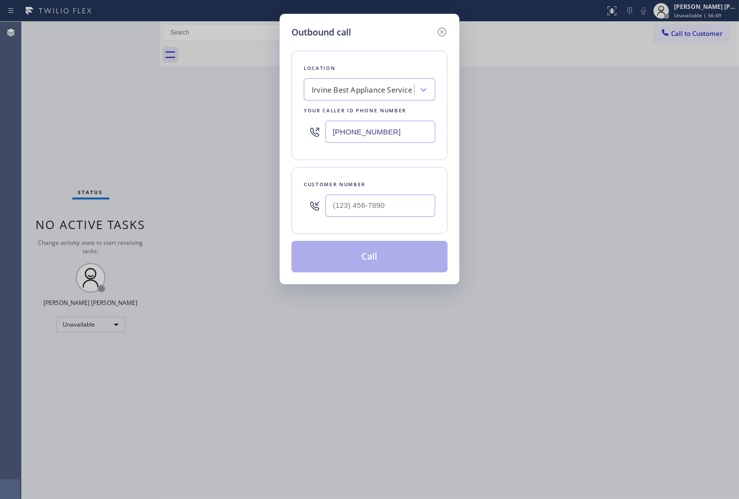
click at [360, 217] on div at bounding box center [380, 206] width 110 height 32
click at [360, 212] on input "(___) ___-____" at bounding box center [380, 205] width 110 height 22
paste input "480) 203-4793"
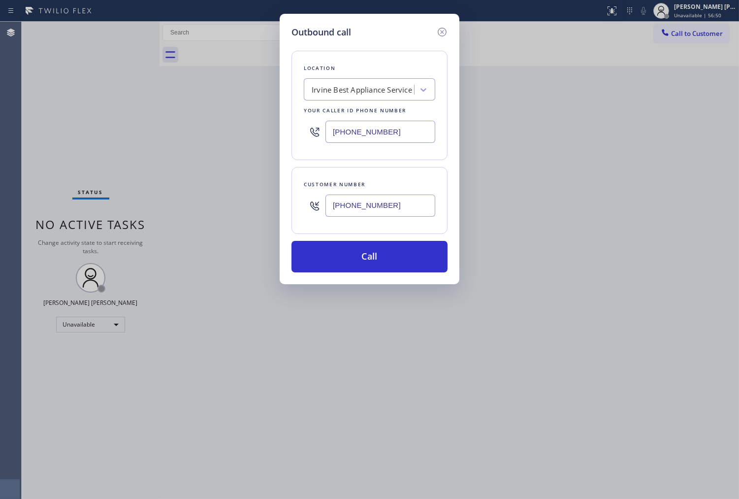
type input "[PHONE_NUMBER]"
click at [373, 125] on input "[PHONE_NUMBER]" at bounding box center [380, 132] width 110 height 22
paste input "480) 203-4793"
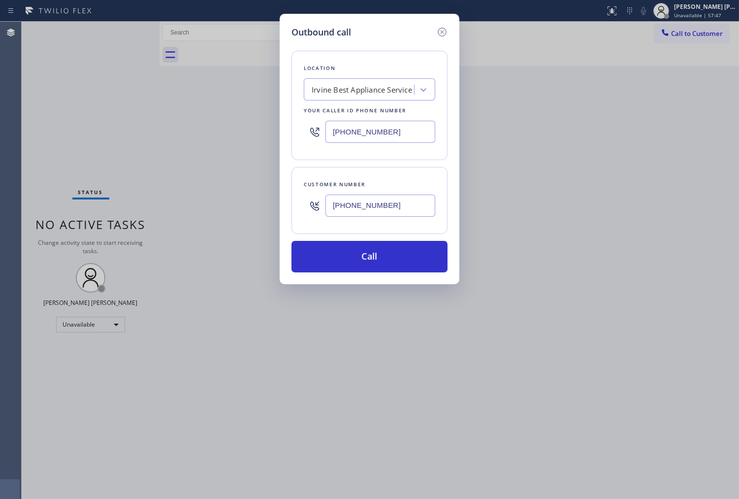
type input "[PHONE_NUMBER]"
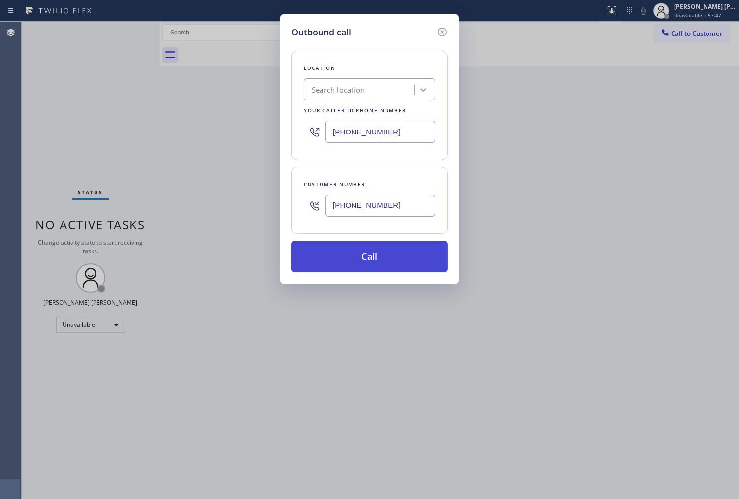
click at [369, 252] on button "Call" at bounding box center [369, 257] width 156 height 32
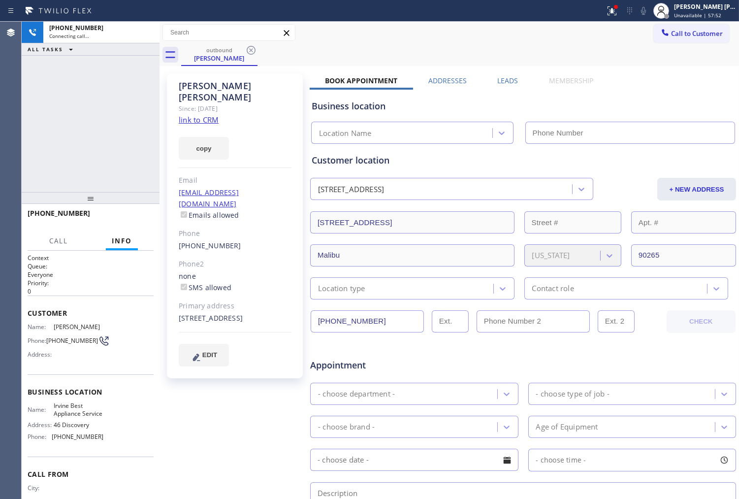
click at [618, 15] on icon at bounding box center [612, 11] width 12 height 12
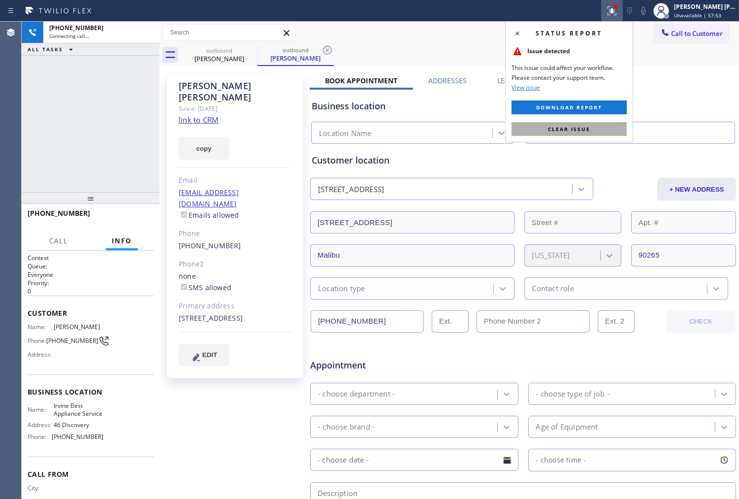
click at [588, 133] on button "Clear issue" at bounding box center [569, 129] width 115 height 14
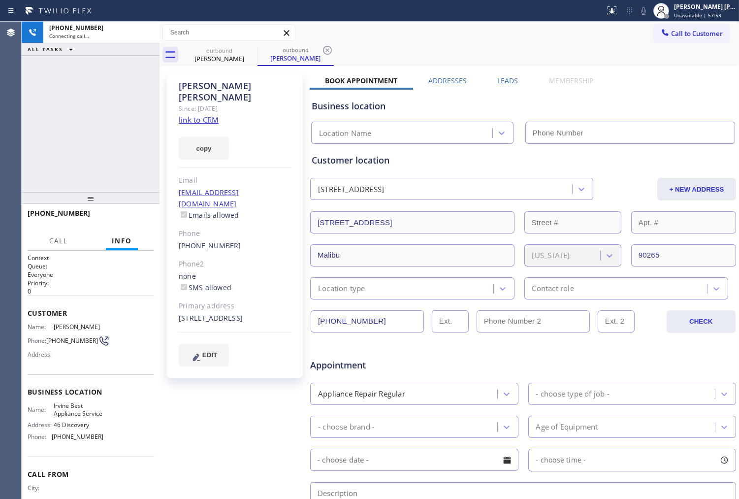
type input "[PHONE_NUMBER]"
click at [126, 105] on div "[PHONE_NUMBER] Connecting call… ALL TASKS ALL TASKS ACTIVE TASKS TASKS IN WRAP …" at bounding box center [91, 107] width 138 height 170
click at [30, 153] on div "[PHONE_NUMBER] Live | 00:01 ALL TASKS ALL TASKS ACTIVE TASKS TASKS IN WRAP UP" at bounding box center [91, 107] width 138 height 170
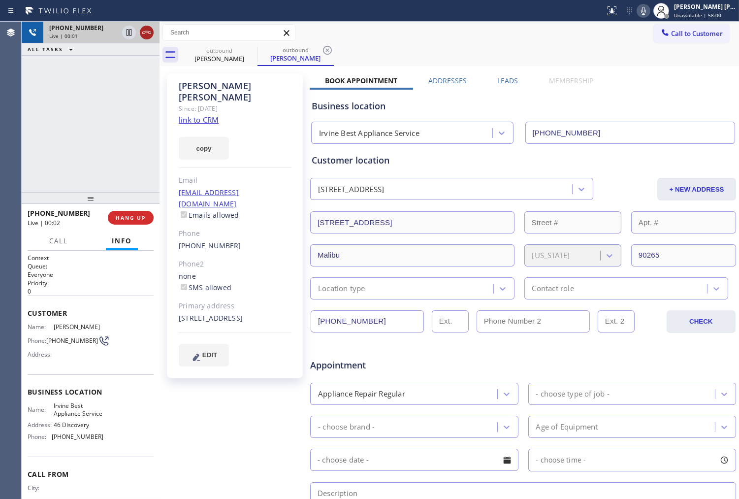
click at [144, 34] on icon at bounding box center [147, 33] width 12 height 12
click at [508, 86] on div "Business location [GEOGRAPHIC_DATA] Best Appliance Service [PHONE_NUMBER]" at bounding box center [523, 115] width 427 height 58
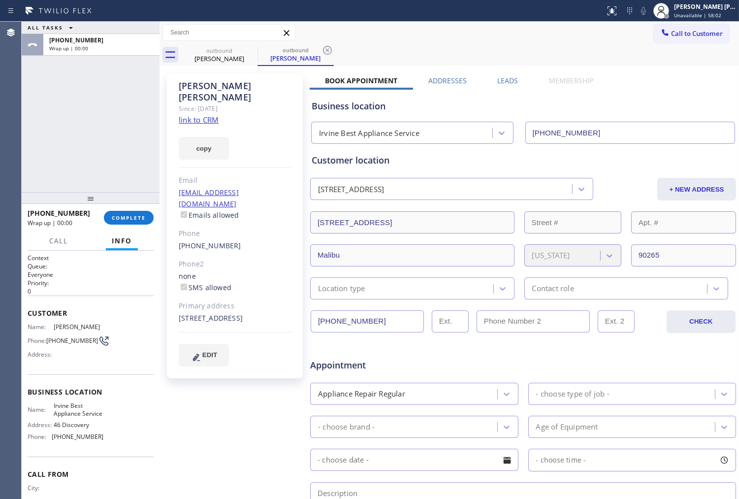
click at [506, 81] on label "Leads" at bounding box center [507, 80] width 21 height 9
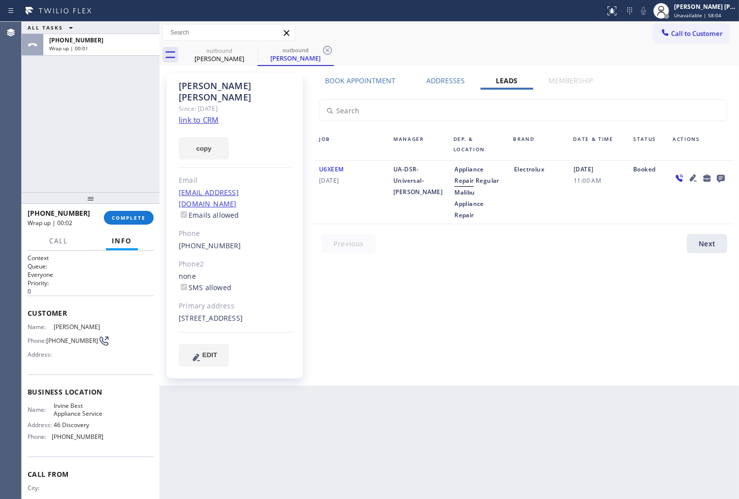
click at [715, 180] on icon at bounding box center [721, 178] width 12 height 12
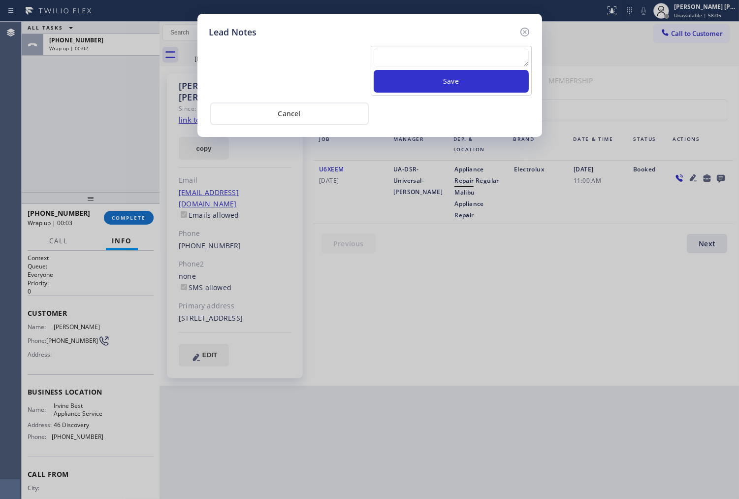
click at [480, 47] on div "Save" at bounding box center [451, 71] width 161 height 50
click at [473, 58] on textarea at bounding box center [451, 58] width 155 height 18
type textarea "NO ANSWER"
click at [469, 93] on button "Save" at bounding box center [451, 81] width 155 height 23
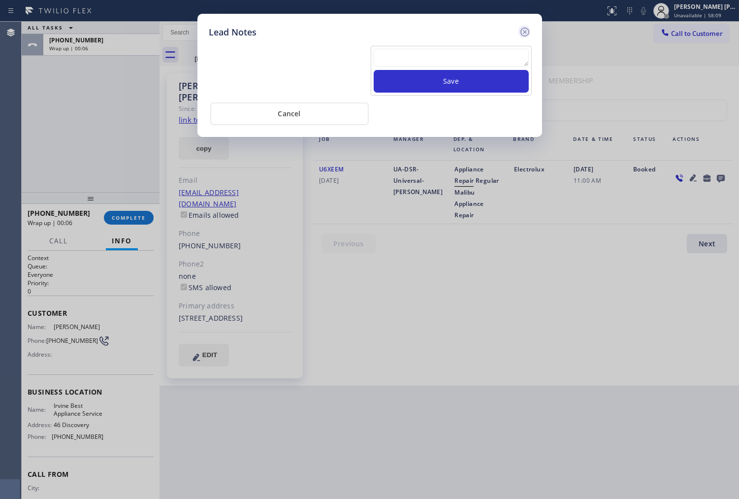
click at [526, 31] on icon at bounding box center [525, 32] width 12 height 12
drag, startPoint x: 526, startPoint y: 31, endPoint x: 414, endPoint y: 114, distance: 139.0
click at [526, 31] on div "Call to Customer Outbound call Location Search location Your caller id phone nu…" at bounding box center [449, 32] width 579 height 17
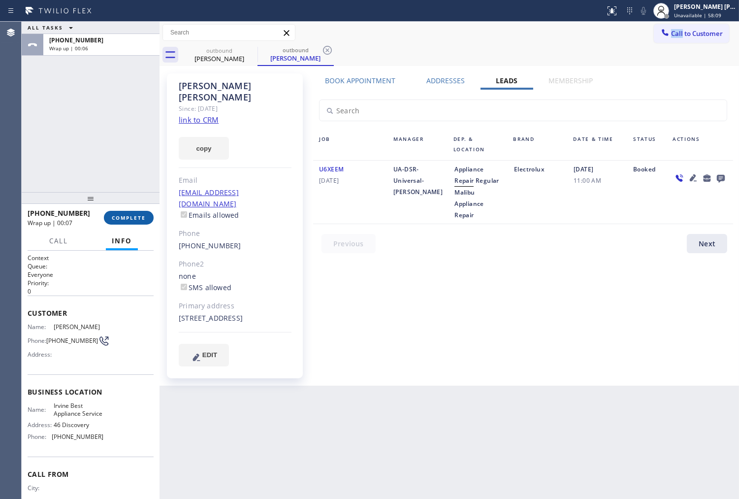
click at [134, 218] on span "COMPLETE" at bounding box center [129, 217] width 34 height 7
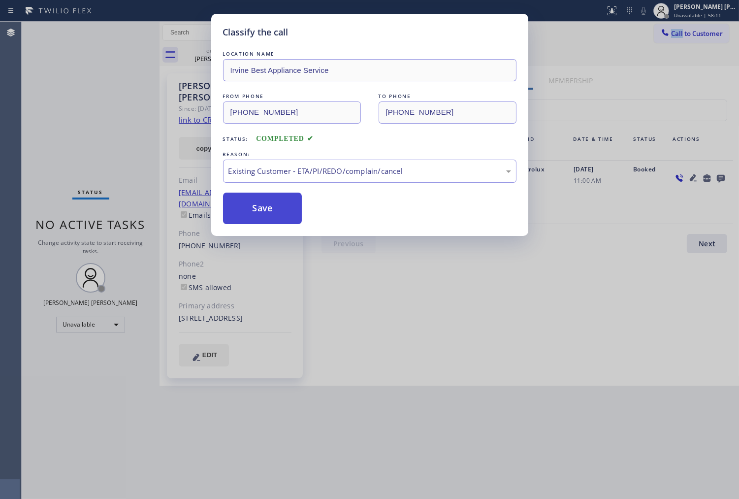
click at [261, 210] on button "Save" at bounding box center [262, 209] width 79 height 32
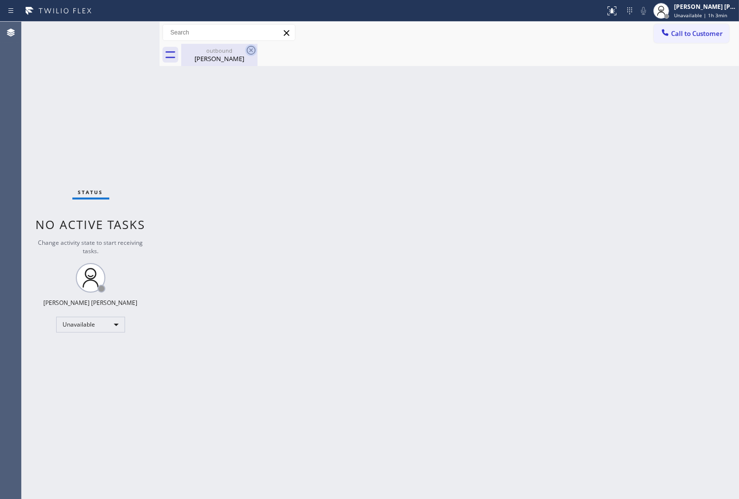
drag, startPoint x: 242, startPoint y: 60, endPoint x: 254, endPoint y: 54, distance: 13.0
click at [243, 60] on div "[PERSON_NAME]" at bounding box center [219, 58] width 74 height 9
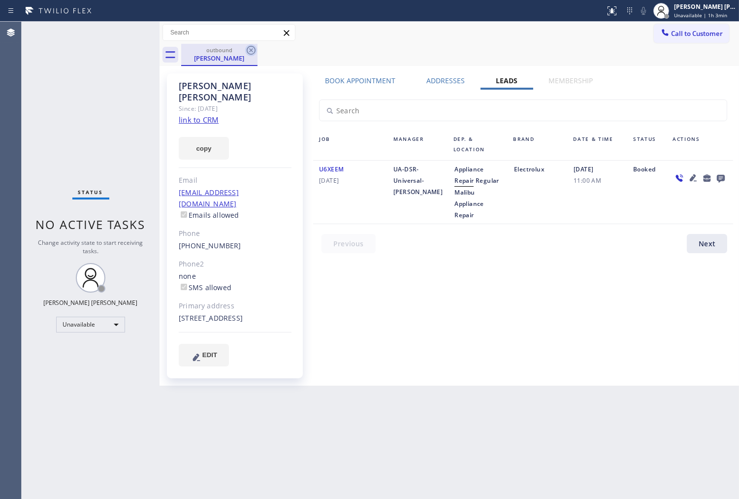
click at [248, 53] on icon at bounding box center [251, 50] width 9 height 9
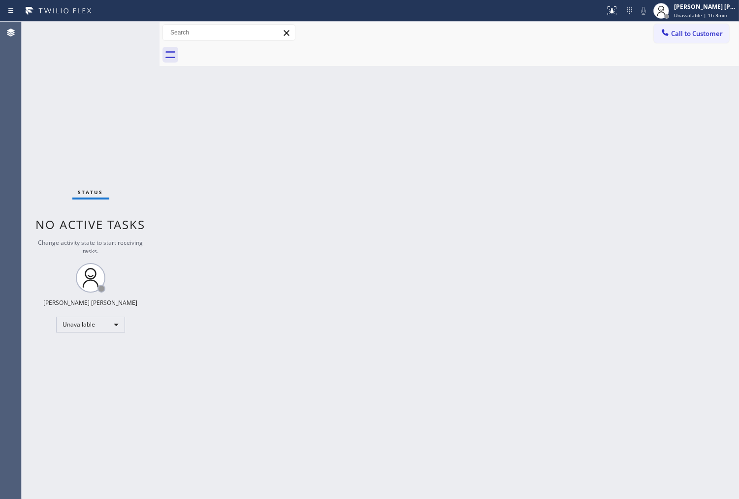
click at [682, 38] on button "Call to Customer" at bounding box center [691, 33] width 75 height 19
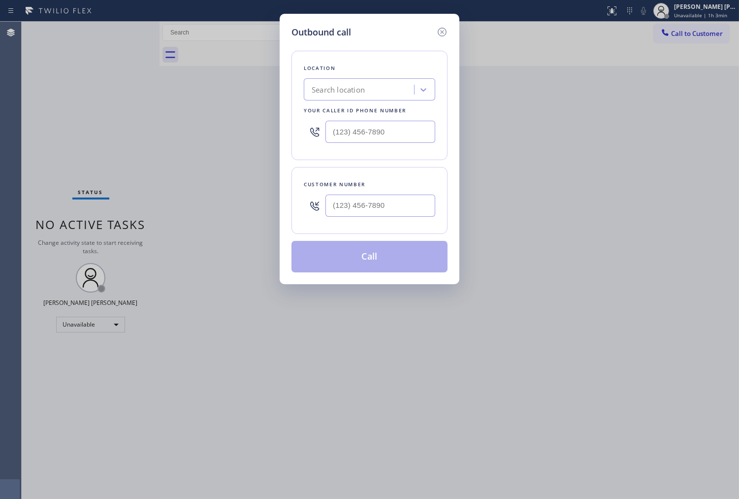
click at [388, 128] on input "text" at bounding box center [380, 132] width 110 height 22
click at [388, 128] on input "(___) ___-____" at bounding box center [380, 132] width 110 height 22
drag, startPoint x: 388, startPoint y: 128, endPoint x: 380, endPoint y: 127, distance: 8.4
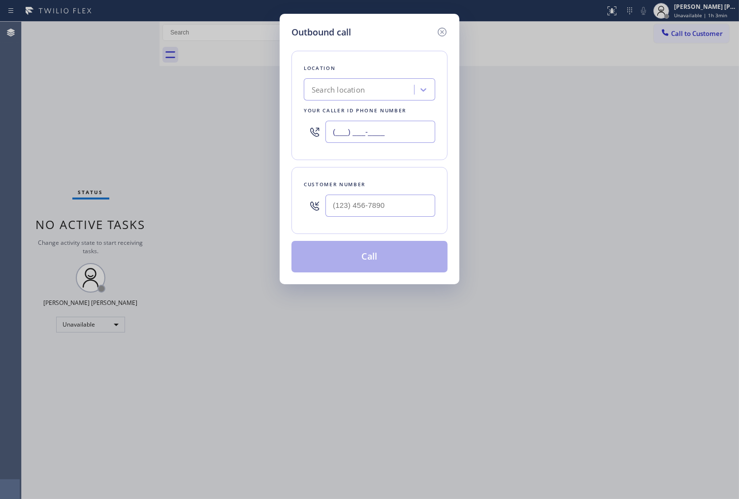
click at [388, 128] on input "(___) ___-____" at bounding box center [380, 132] width 110 height 22
paste input "949) 799-3868"
type input "[PHONE_NUMBER]"
click at [371, 196] on input "text" at bounding box center [380, 205] width 110 height 22
paste input "310) 738-4998"
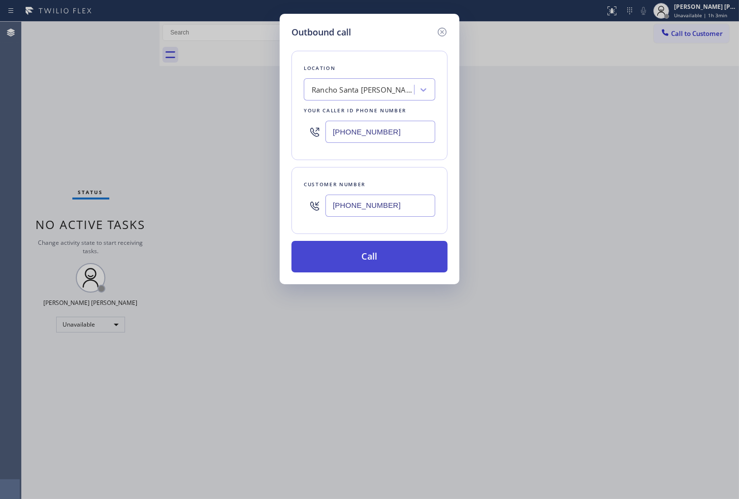
type input "[PHONE_NUMBER]"
click at [360, 253] on button "Call" at bounding box center [369, 257] width 156 height 32
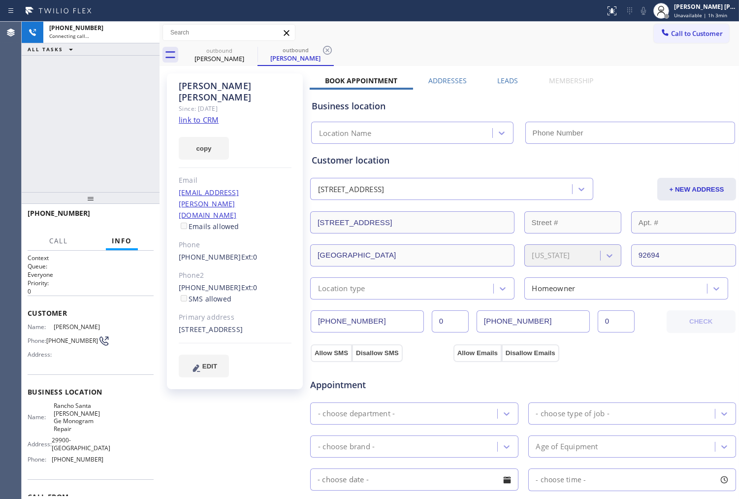
click at [234, 82] on div "[PERSON_NAME]" at bounding box center [235, 91] width 113 height 23
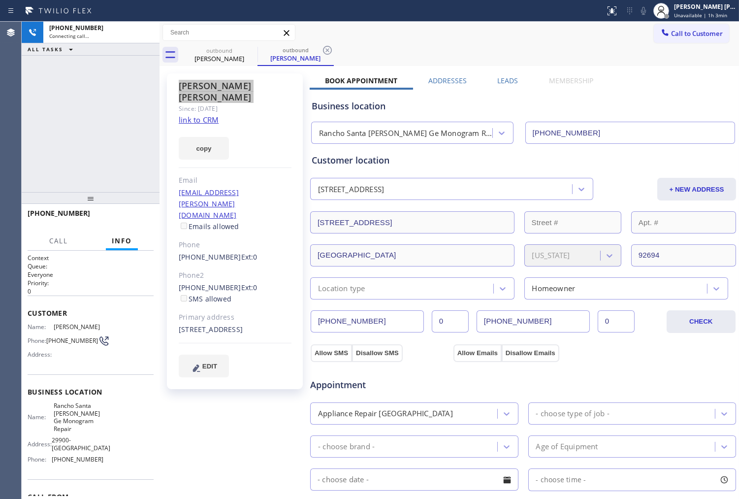
type input "[PHONE_NUMBER]"
drag, startPoint x: 149, startPoint y: 34, endPoint x: 165, endPoint y: 38, distance: 16.6
click at [149, 34] on icon at bounding box center [147, 33] width 12 height 12
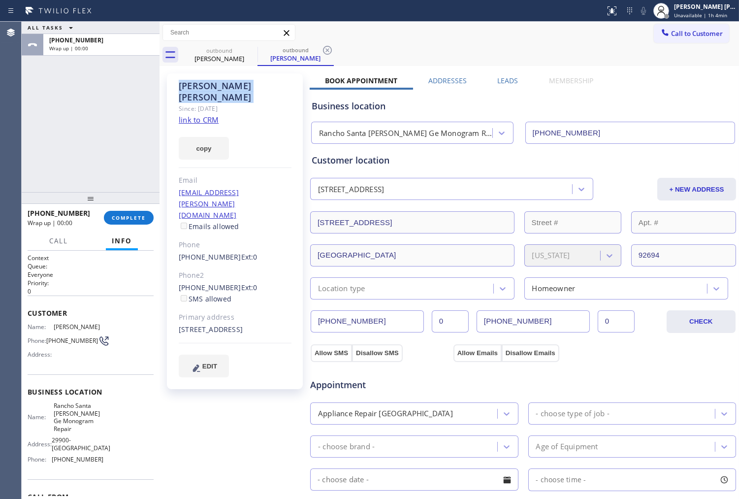
click at [484, 77] on div "Leads" at bounding box center [508, 83] width 52 height 14
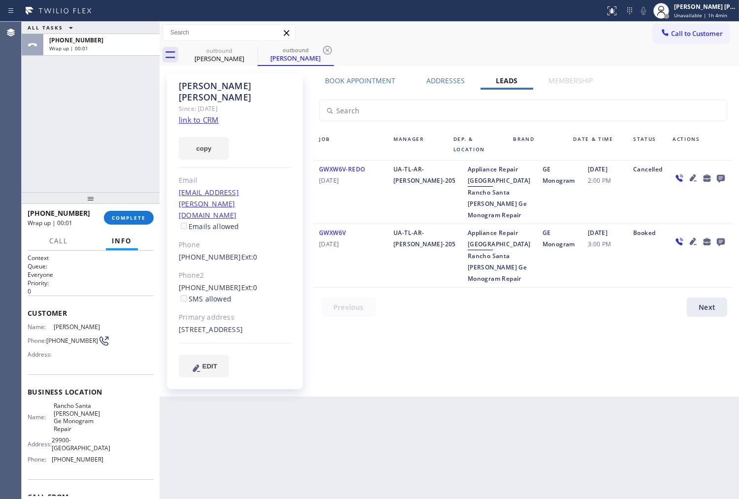
click at [719, 175] on icon at bounding box center [721, 179] width 8 height 8
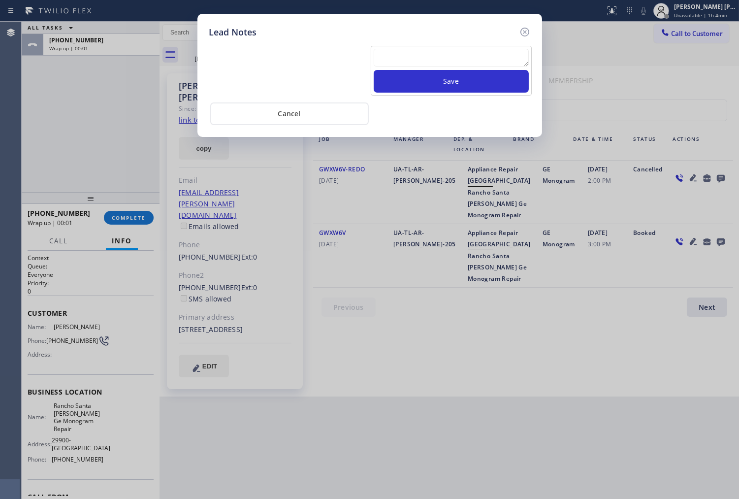
click at [474, 51] on textarea at bounding box center [451, 58] width 155 height 18
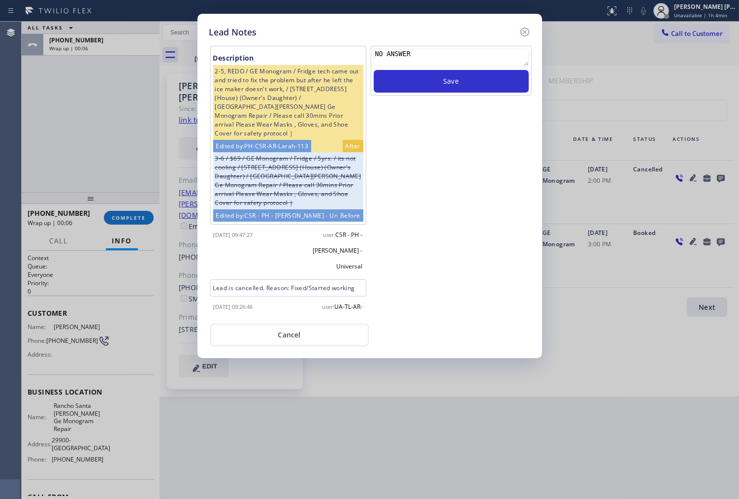
type textarea "NO ANSWER"
click at [467, 94] on div "NO ANSWER Save" at bounding box center [451, 71] width 161 height 50
click at [467, 87] on button "Save" at bounding box center [451, 81] width 155 height 23
click at [520, 34] on icon at bounding box center [525, 32] width 12 height 12
click at [520, 34] on div "Call to Customer Outbound call Location [GEOGRAPHIC_DATA][PERSON_NAME] Ge Monog…" at bounding box center [449, 32] width 579 height 17
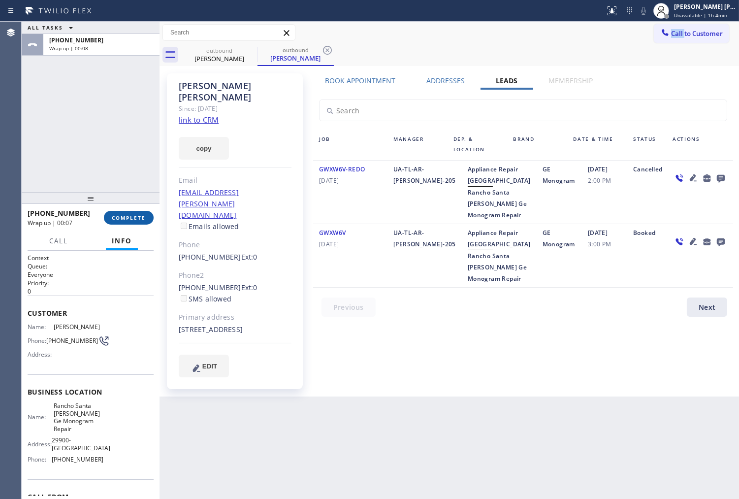
click at [116, 215] on span "COMPLETE" at bounding box center [129, 217] width 34 height 7
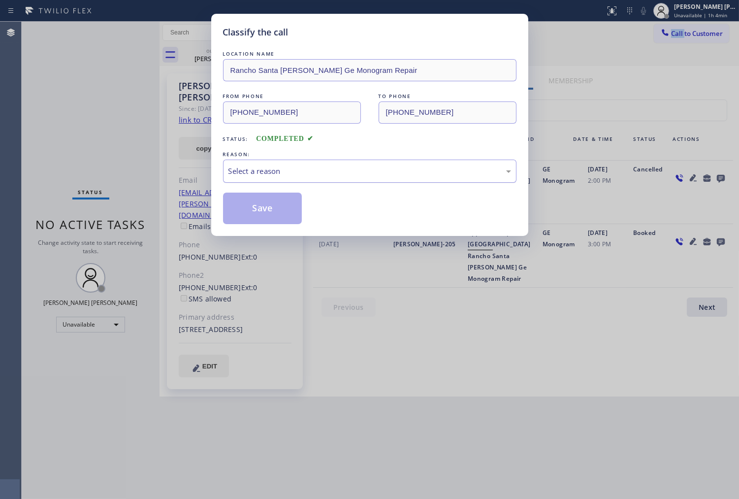
click at [265, 171] on div "Select a reason" at bounding box center [369, 170] width 283 height 11
click at [272, 168] on div "Select a reason" at bounding box center [369, 170] width 283 height 11
click at [254, 204] on button "Save" at bounding box center [262, 209] width 79 height 32
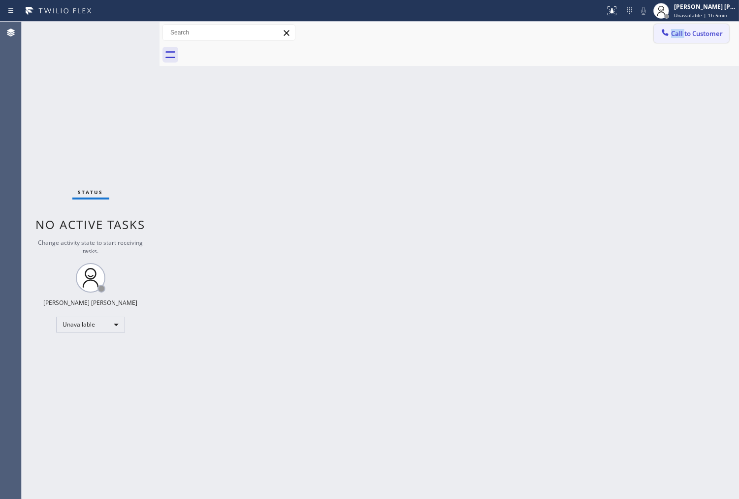
click at [711, 25] on button "Call to Customer" at bounding box center [691, 33] width 75 height 19
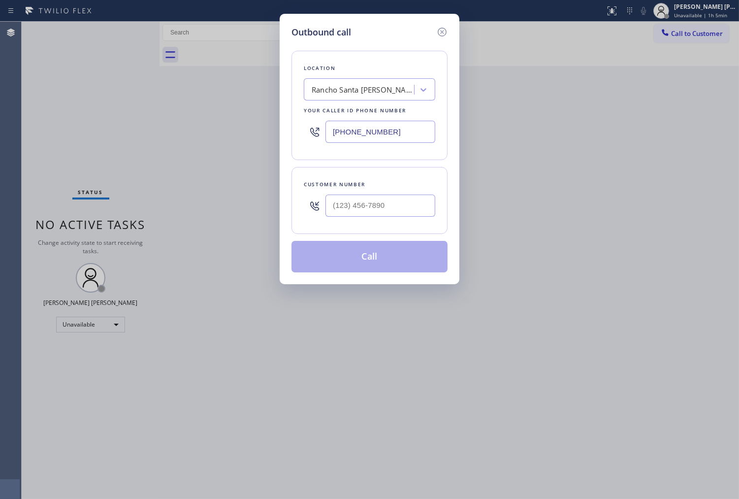
click at [388, 132] on input "[PHONE_NUMBER]" at bounding box center [380, 132] width 110 height 22
paste input "786) 661-1617"
type input "[PHONE_NUMBER]"
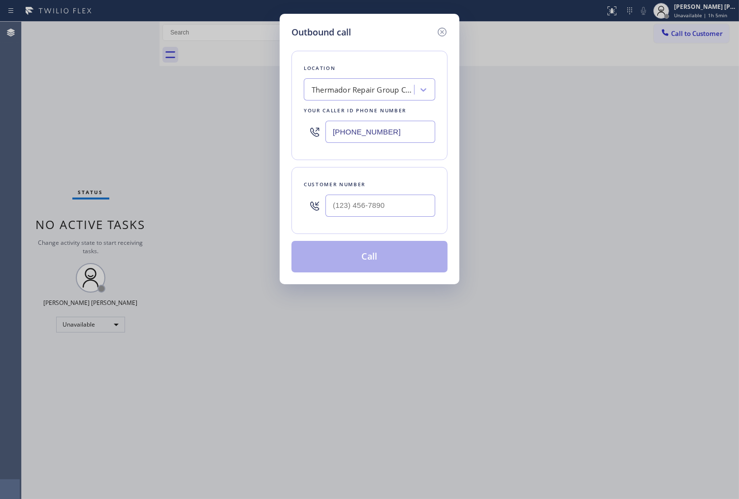
click at [372, 208] on input "text" at bounding box center [380, 205] width 110 height 22
click at [372, 208] on input "(___) ___-____" at bounding box center [380, 205] width 110 height 22
paste input "3057"
click at [372, 208] on input "(___) ___-3057" at bounding box center [380, 205] width 110 height 22
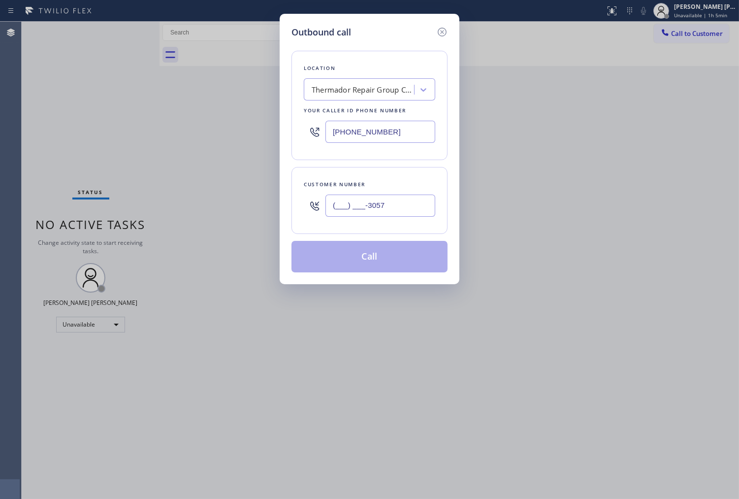
click at [372, 208] on input "(___) ___-3057" at bounding box center [380, 205] width 110 height 22
paste input "305) 724-8859"
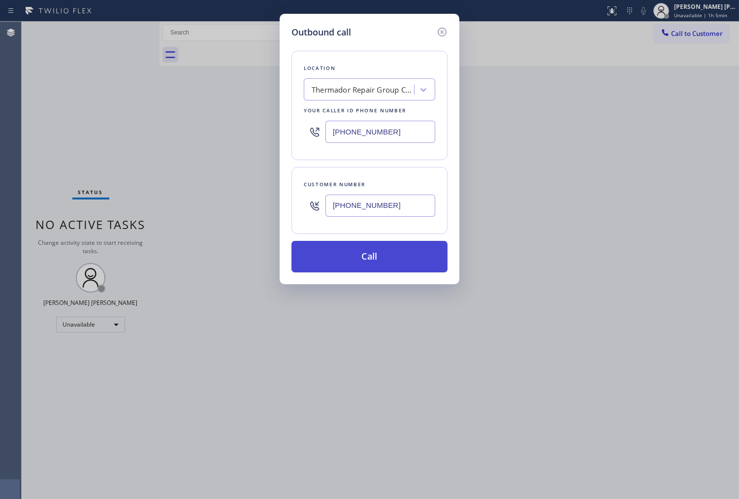
type input "[PHONE_NUMBER]"
click at [396, 256] on button "Call" at bounding box center [369, 257] width 156 height 32
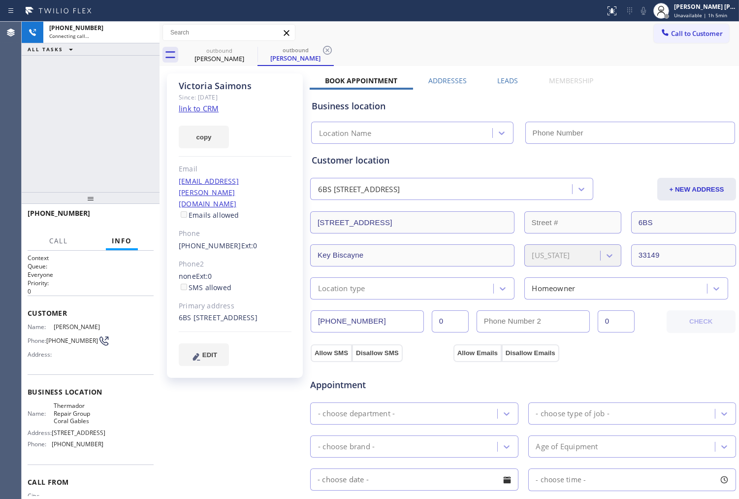
drag, startPoint x: 363, startPoint y: 99, endPoint x: 218, endPoint y: 87, distance: 145.3
click at [218, 87] on div "[PERSON_NAME]" at bounding box center [235, 85] width 113 height 11
copy div "[PERSON_NAME]"
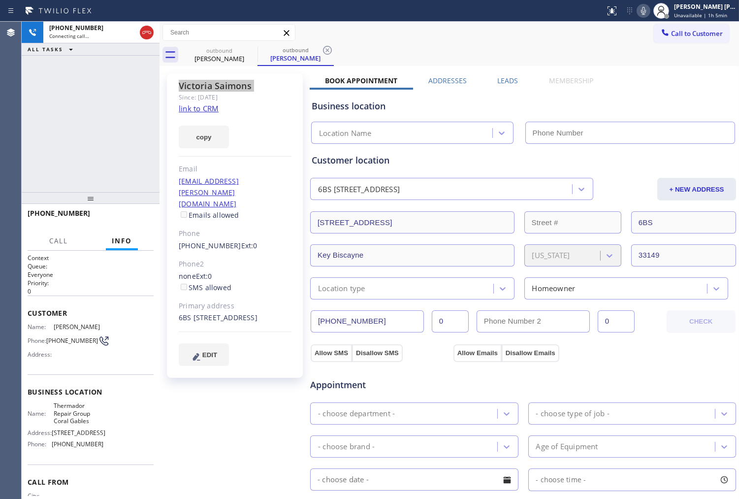
type input "[PHONE_NUMBER]"
click at [8, 145] on div "Agent Desktop" at bounding box center [10, 260] width 21 height 477
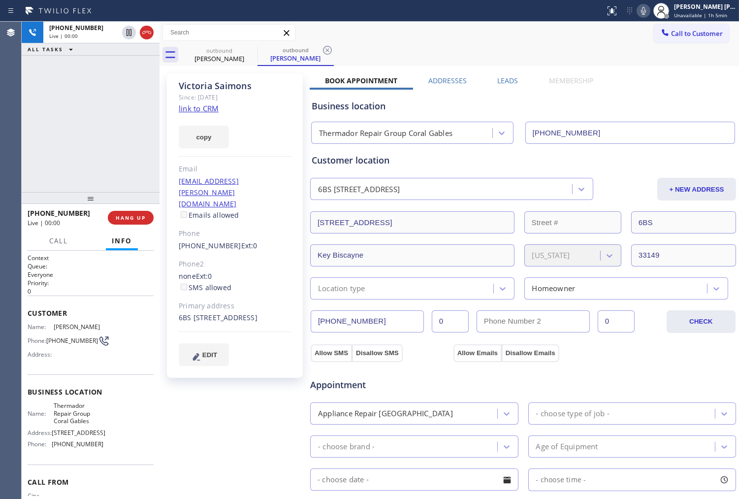
click at [3, 203] on div "Agent Desktop" at bounding box center [10, 260] width 21 height 477
click at [649, 15] on icon at bounding box center [644, 11] width 12 height 12
click at [649, 14] on icon at bounding box center [644, 11] width 12 height 12
click at [649, 10] on icon at bounding box center [644, 11] width 12 height 12
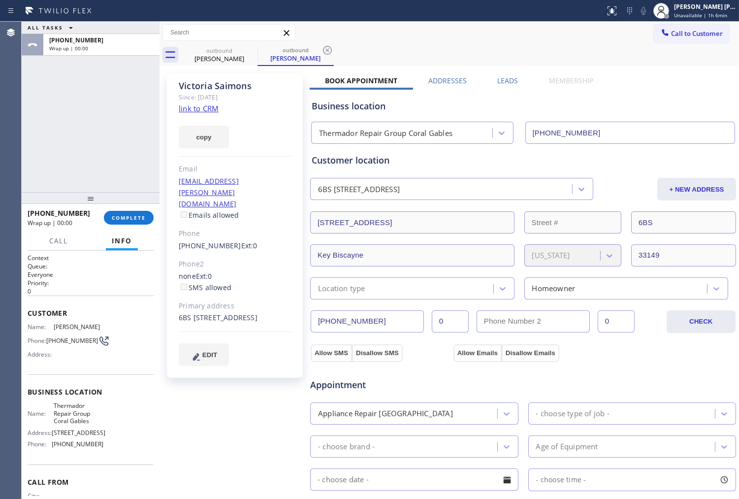
click at [513, 76] on label "Leads" at bounding box center [507, 80] width 21 height 9
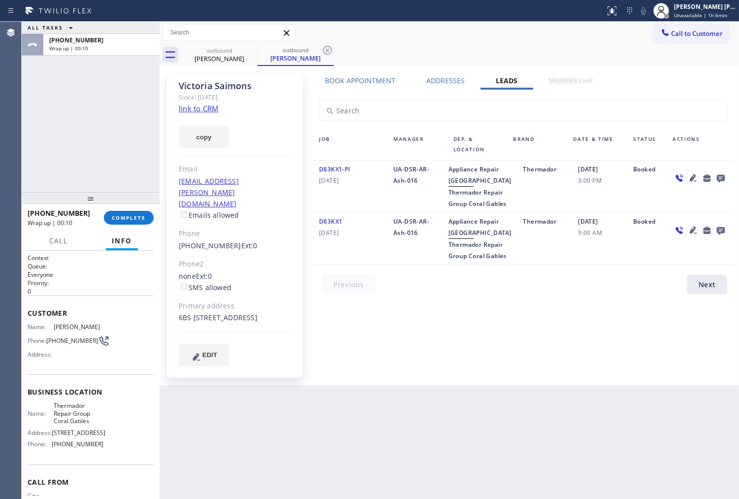
click at [722, 175] on icon at bounding box center [721, 179] width 8 height 8
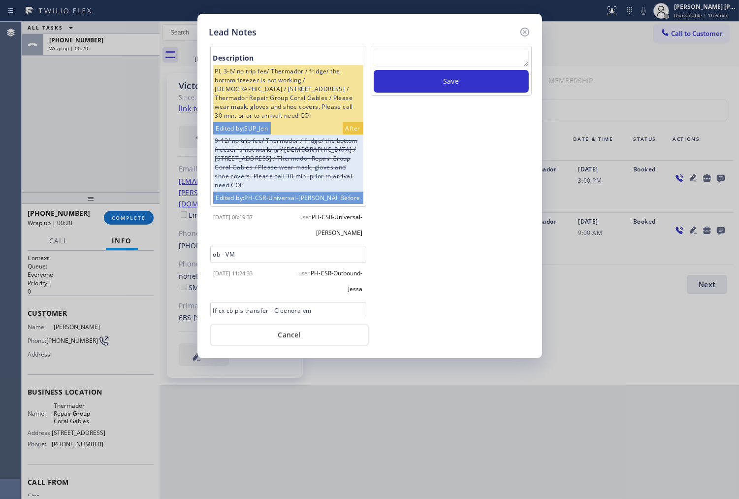
click at [414, 60] on textarea at bounding box center [451, 58] width 155 height 18
type textarea "ALL GOOD"
drag, startPoint x: 511, startPoint y: 77, endPoint x: 509, endPoint y: 71, distance: 6.2
click at [511, 77] on button "Save" at bounding box center [451, 81] width 155 height 23
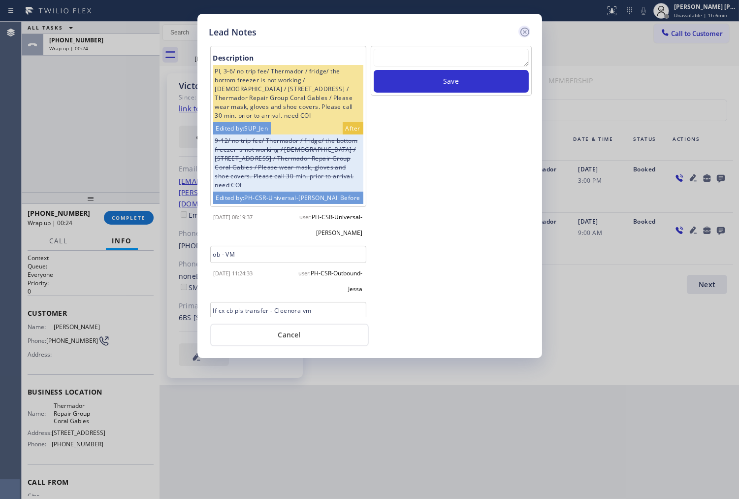
click at [519, 34] on icon at bounding box center [525, 32] width 12 height 12
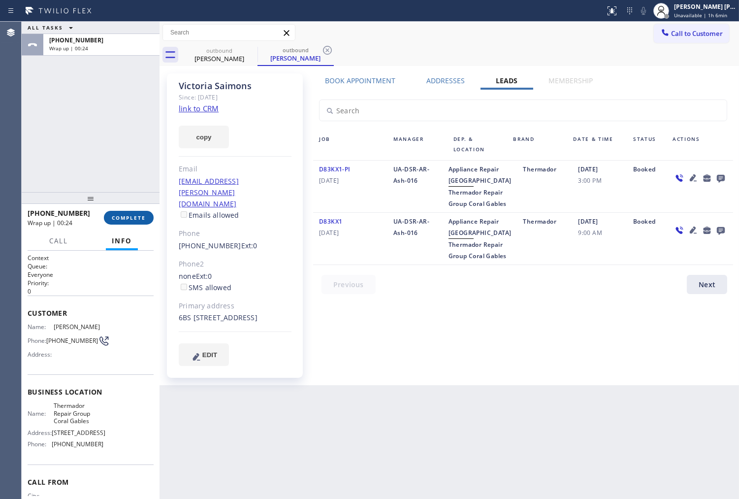
click at [125, 218] on span "COMPLETE" at bounding box center [129, 217] width 34 height 7
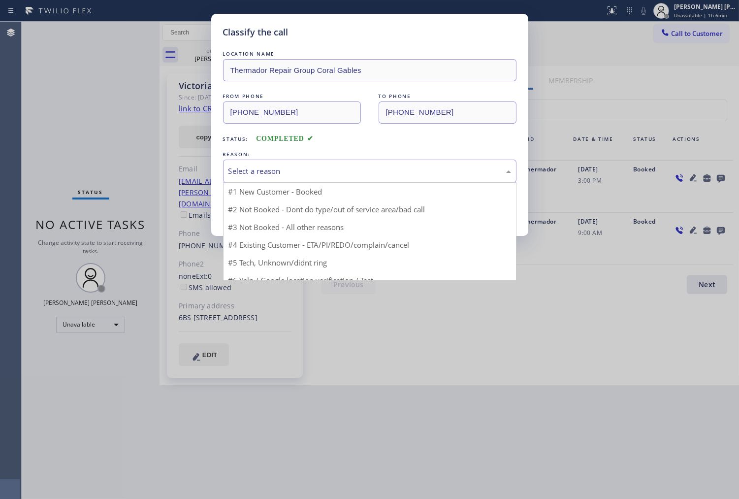
drag, startPoint x: 307, startPoint y: 165, endPoint x: 315, endPoint y: 159, distance: 10.1
click at [308, 163] on div "Select a reason" at bounding box center [369, 171] width 293 height 23
drag, startPoint x: 294, startPoint y: 234, endPoint x: 274, endPoint y: 211, distance: 30.7
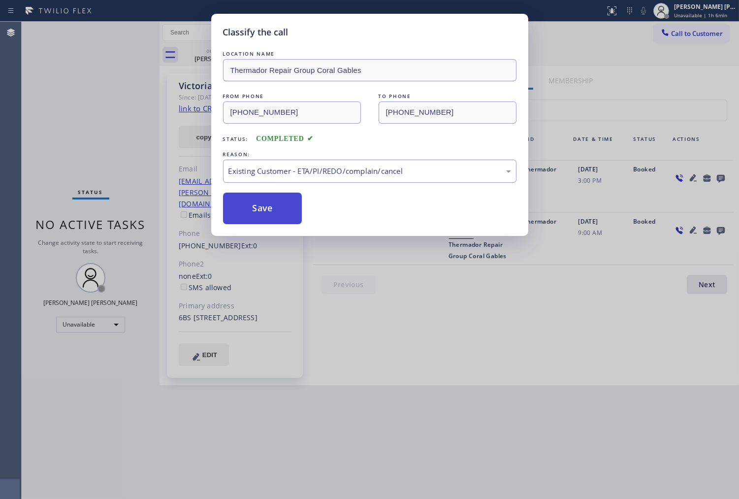
click at [263, 202] on button "Save" at bounding box center [262, 209] width 79 height 32
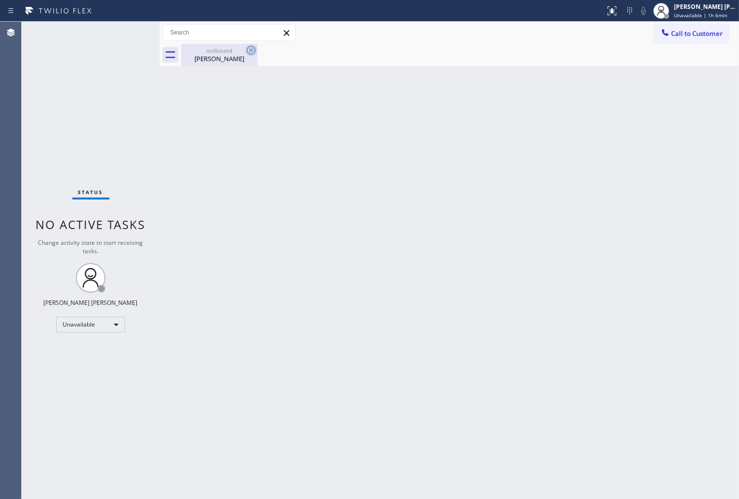
drag, startPoint x: 257, startPoint y: 62, endPoint x: 254, endPoint y: 51, distance: 10.6
click at [257, 62] on div "outbound [PERSON_NAME]" at bounding box center [219, 55] width 76 height 22
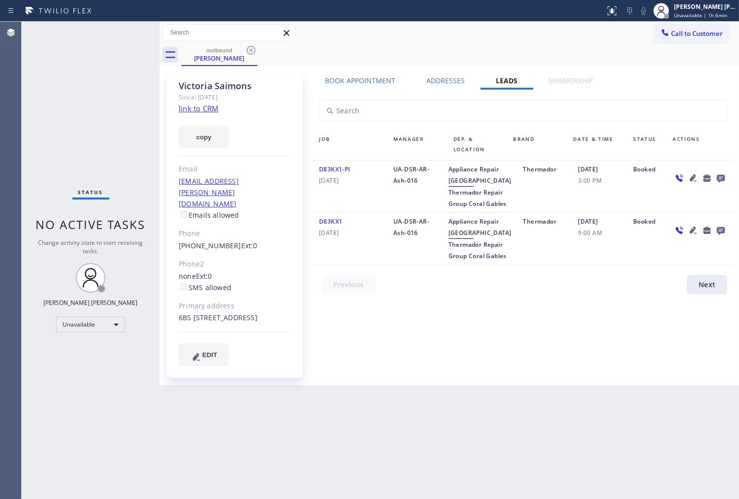
click at [253, 44] on icon at bounding box center [251, 50] width 12 height 12
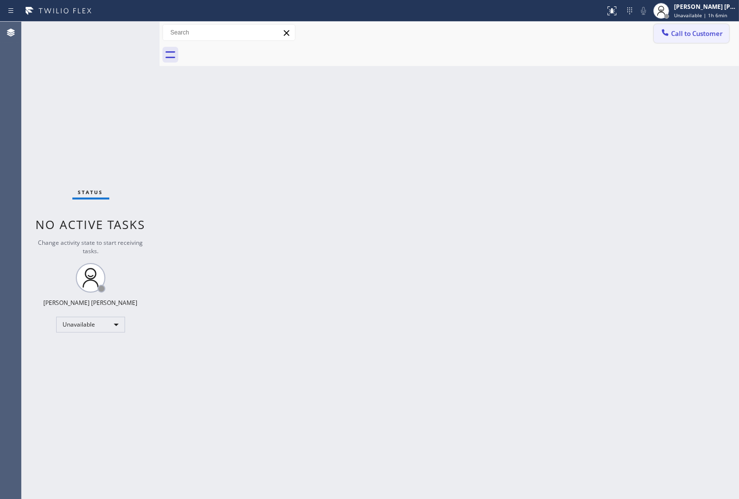
click at [707, 31] on span "Call to Customer" at bounding box center [697, 33] width 52 height 9
click at [0, 0] on div "Outbound call Location Thermador Repair Group Coral Gables Your caller id phone…" at bounding box center [0, 0] width 0 height 0
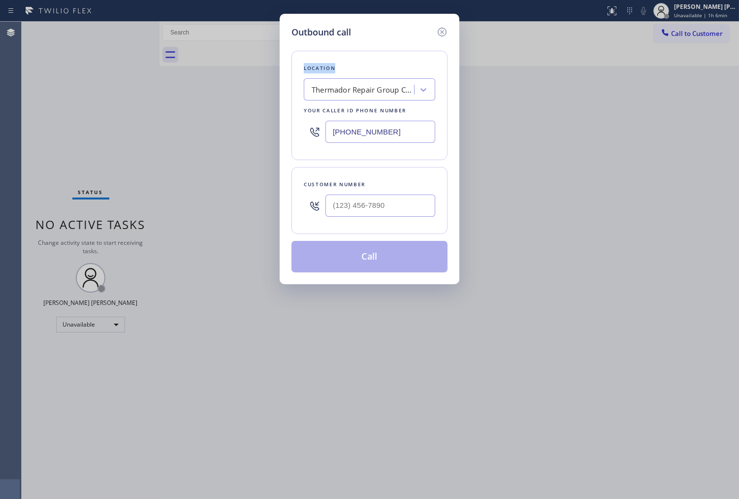
click at [316, 144] on div at bounding box center [315, 132] width 22 height 32
drag, startPoint x: 316, startPoint y: 144, endPoint x: 353, endPoint y: 131, distance: 38.6
click at [317, 143] on div at bounding box center [315, 132] width 22 height 32
click at [353, 131] on input "[PHONE_NUMBER]" at bounding box center [380, 132] width 110 height 22
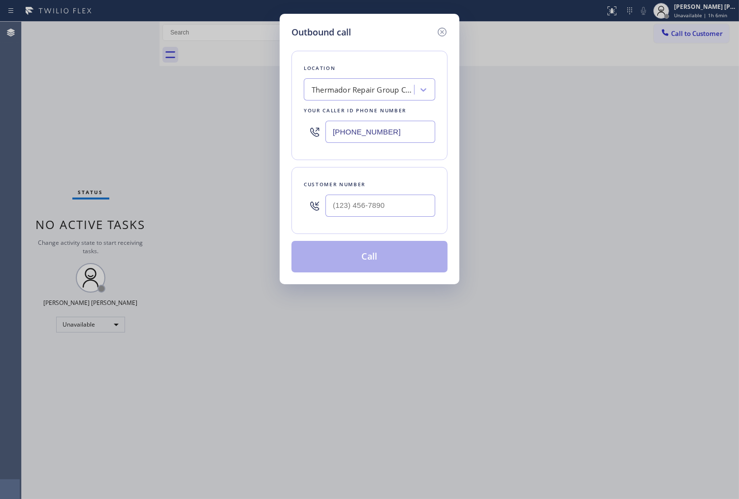
click at [353, 131] on input "[PHONE_NUMBER]" at bounding box center [380, 132] width 110 height 22
paste input "954) 807-1441"
type input "[PHONE_NUMBER]"
click at [397, 204] on input "text" at bounding box center [380, 205] width 110 height 22
click at [397, 204] on input "(___) ___-____" at bounding box center [380, 205] width 110 height 22
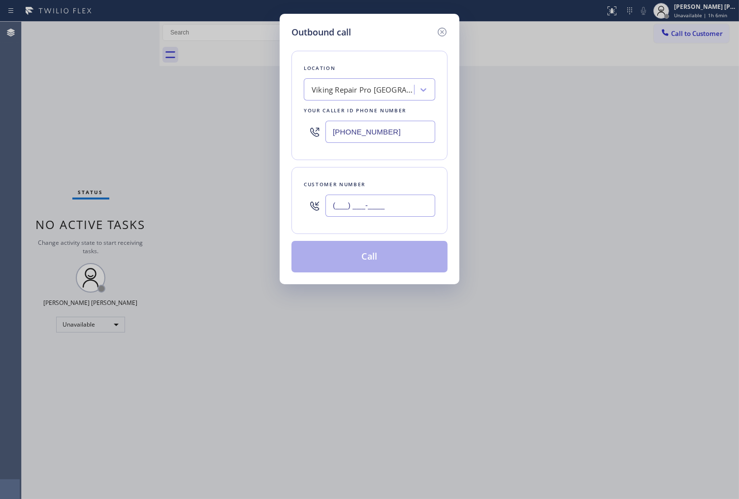
paste input "9547"
click at [397, 204] on input "(___) ___-9547" at bounding box center [380, 205] width 110 height 22
click at [375, 199] on input "(___) ___-9547" at bounding box center [380, 205] width 110 height 22
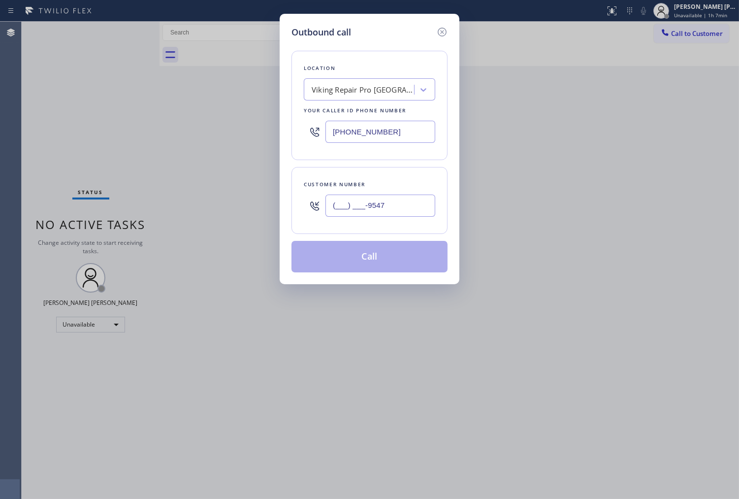
paste input "954) 744-9513"
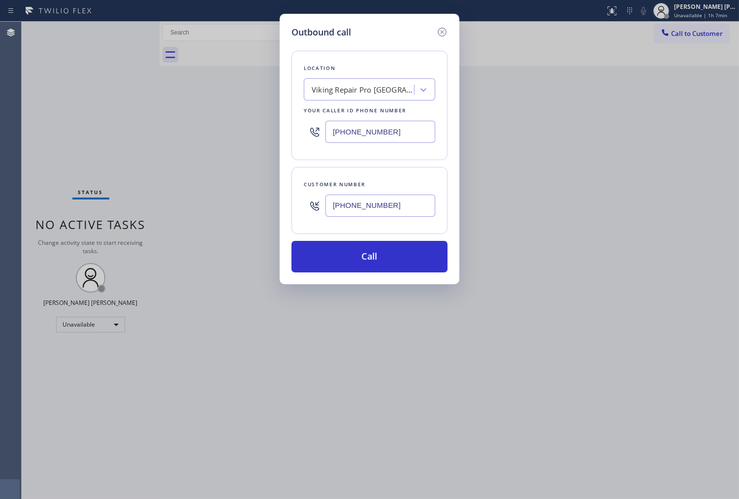
type input "[PHONE_NUMBER]"
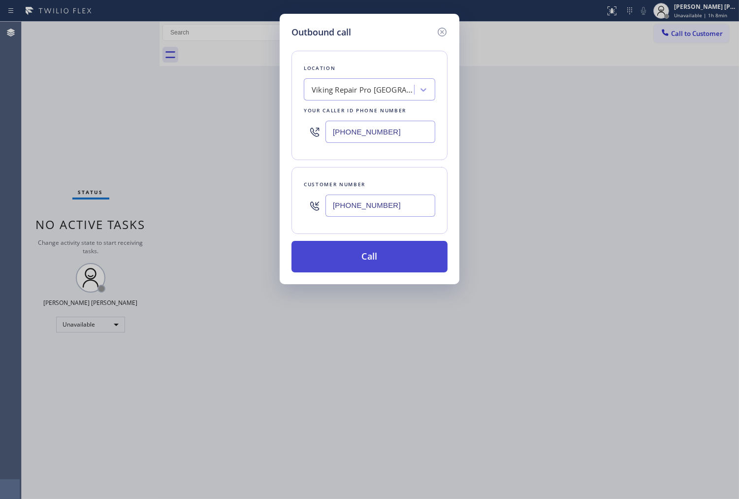
click at [373, 263] on button "Call" at bounding box center [369, 257] width 156 height 32
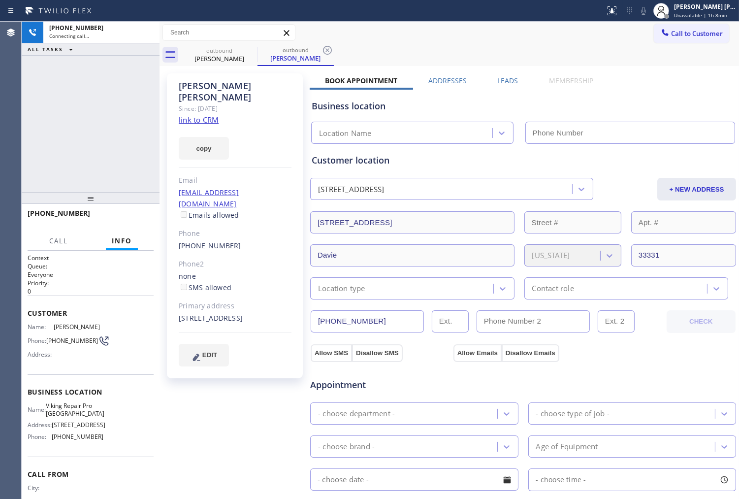
click at [199, 83] on div "[PERSON_NAME]" at bounding box center [235, 91] width 113 height 23
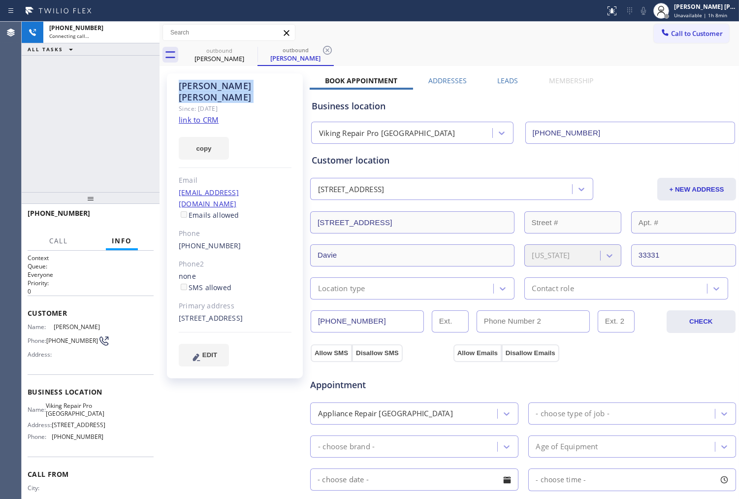
type input "[PHONE_NUMBER]"
click at [649, 14] on icon at bounding box center [644, 11] width 12 height 12
click at [91, 115] on div "[PHONE_NUMBER] Connecting call… ALL TASKS ALL TASKS ACTIVE TASKS TASKS IN WRAP …" at bounding box center [91, 107] width 138 height 170
click at [21, 185] on div "Agent Desktop" at bounding box center [11, 260] width 22 height 477
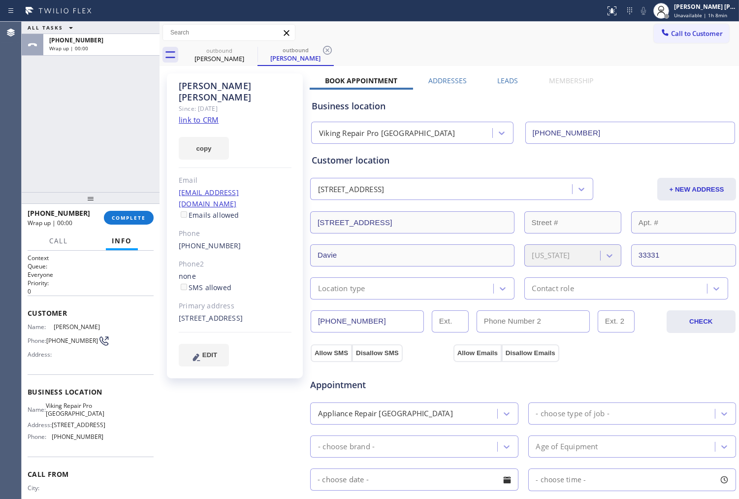
click at [511, 79] on label "Leads" at bounding box center [507, 80] width 21 height 9
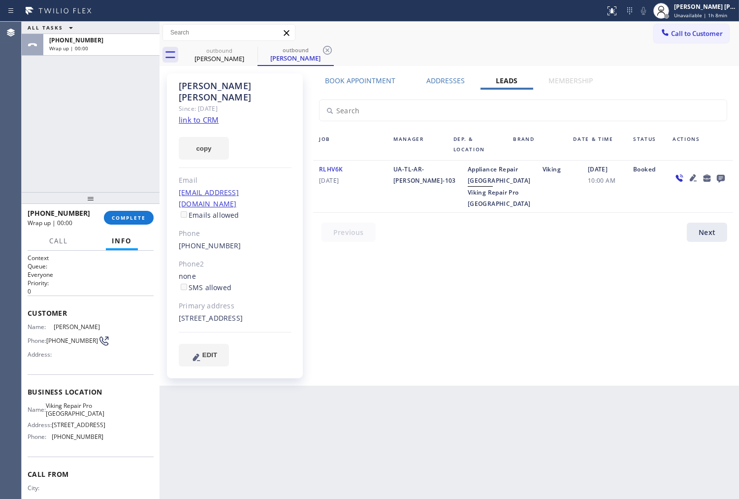
click at [721, 179] on icon at bounding box center [721, 179] width 8 height 8
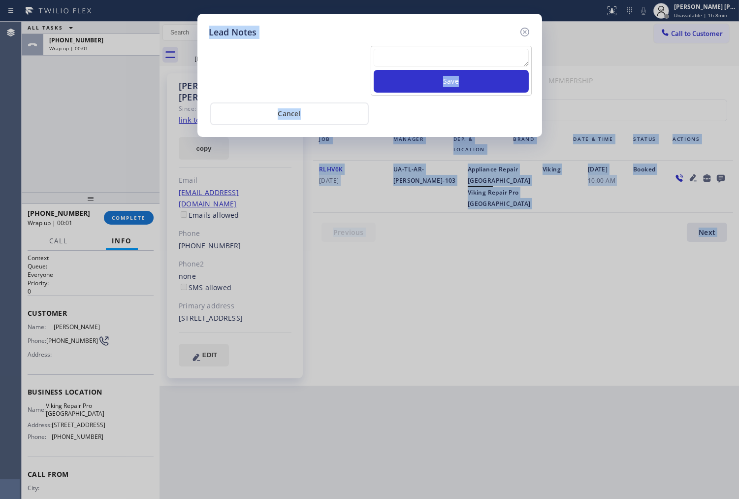
click at [436, 63] on textarea at bounding box center [451, 58] width 155 height 18
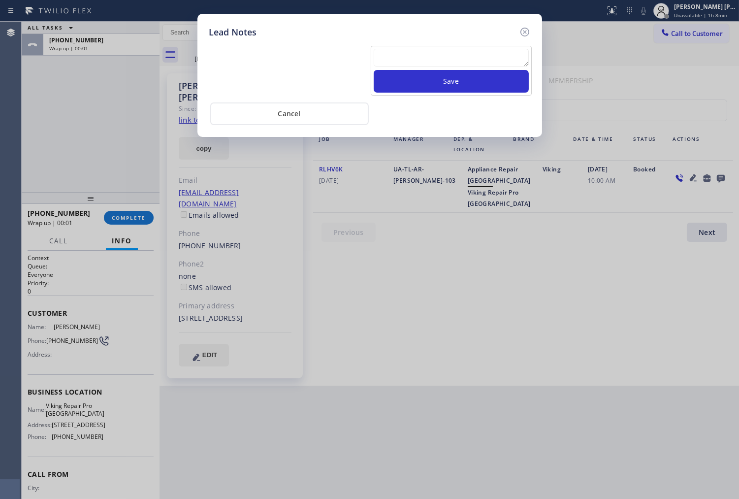
click at [436, 63] on textarea at bounding box center [451, 58] width 155 height 18
type textarea "hung up"
click at [442, 95] on div "hung up Save" at bounding box center [451, 71] width 161 height 50
click at [465, 81] on button "Save" at bounding box center [451, 81] width 155 height 23
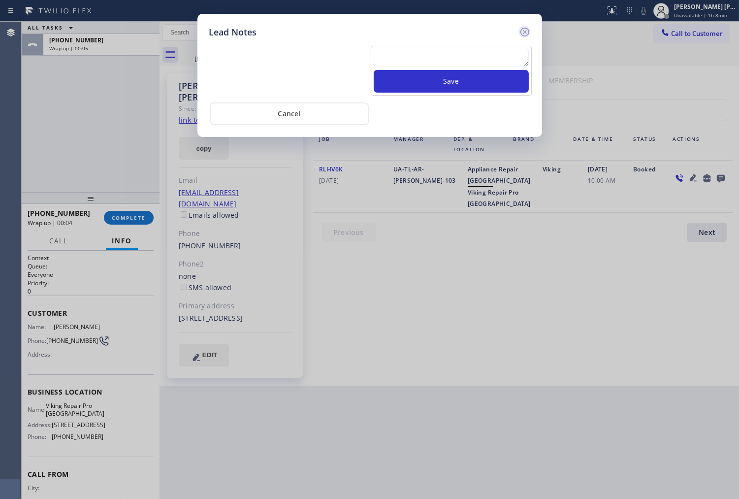
click at [523, 30] on icon at bounding box center [525, 32] width 12 height 12
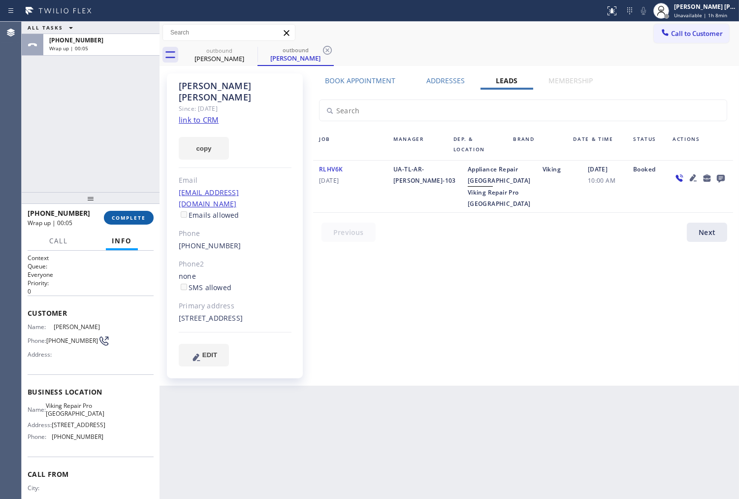
click at [145, 215] on span "COMPLETE" at bounding box center [129, 217] width 34 height 7
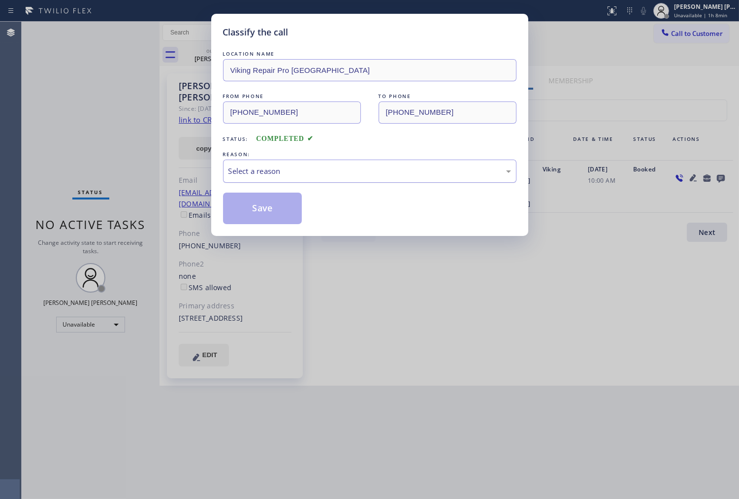
click at [276, 181] on div "Select a reason" at bounding box center [369, 171] width 293 height 23
click at [272, 204] on button "Save" at bounding box center [262, 209] width 79 height 32
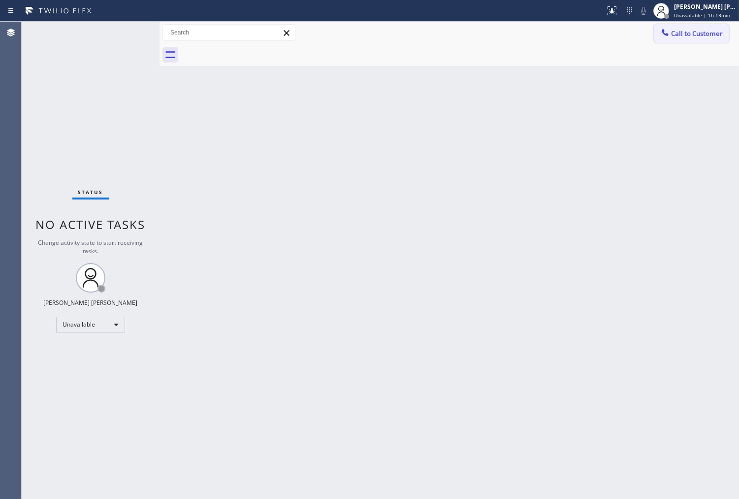
click at [717, 39] on button "Call to Customer" at bounding box center [691, 33] width 75 height 19
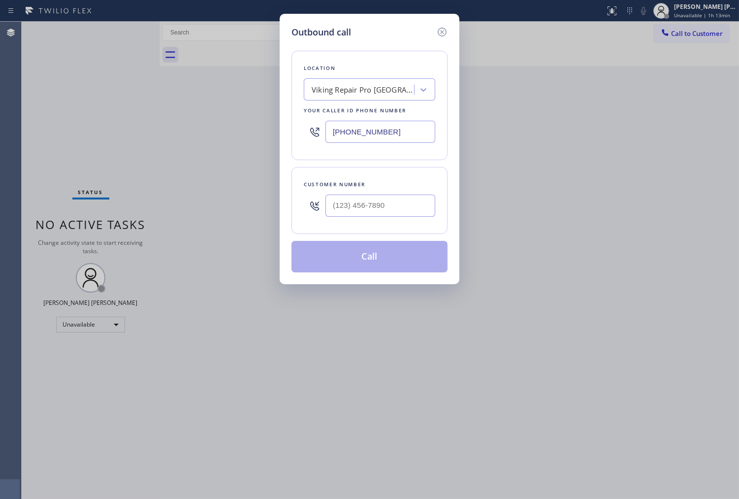
click at [346, 128] on input "[PHONE_NUMBER]" at bounding box center [380, 132] width 110 height 22
paste input "312) 847-2476"
type input "[PHONE_NUMBER]"
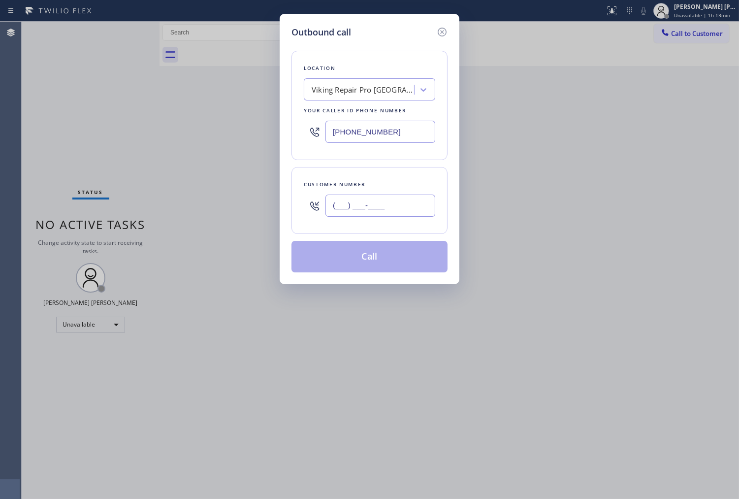
click at [356, 213] on input "(___) ___-____" at bounding box center [380, 205] width 110 height 22
paste input "708) 606-9071"
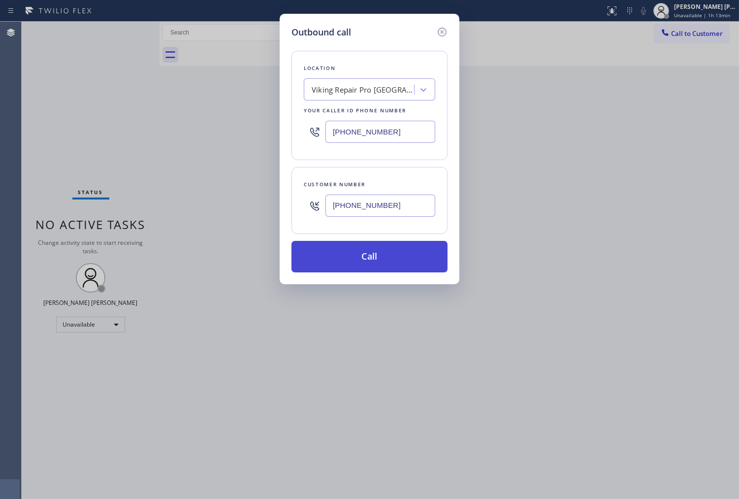
type input "[PHONE_NUMBER]"
click at [382, 261] on button "Call" at bounding box center [369, 257] width 156 height 32
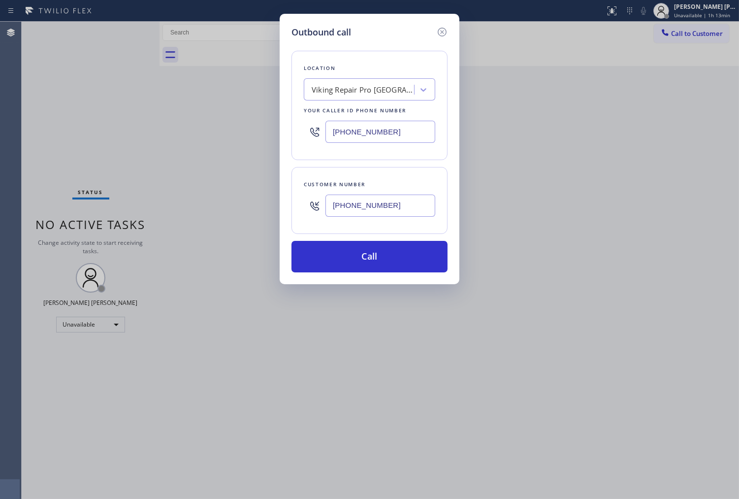
drag, startPoint x: 382, startPoint y: 261, endPoint x: 486, endPoint y: 45, distance: 240.5
click at [382, 261] on button "Call" at bounding box center [369, 257] width 156 height 32
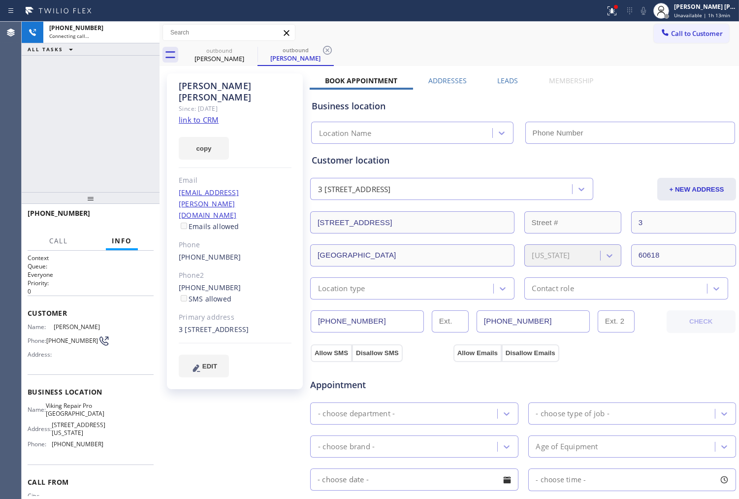
click at [216, 86] on div "[PERSON_NAME]" at bounding box center [235, 91] width 113 height 23
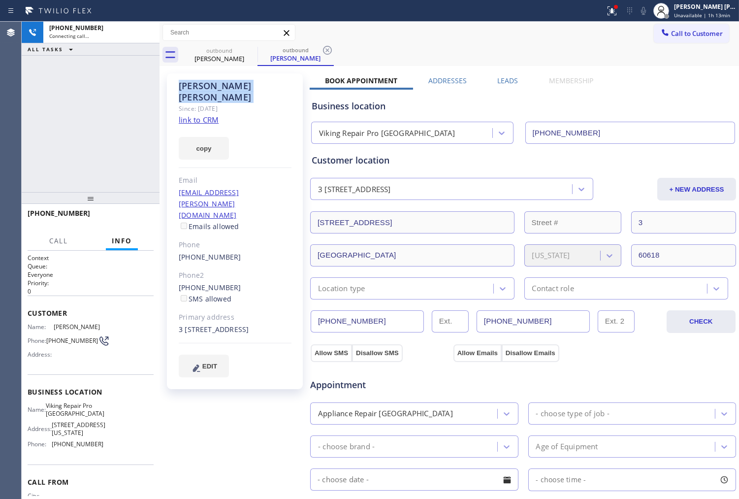
type input "[PHONE_NUMBER]"
click at [632, 24] on div "Call to Customer Outbound call Location Viking Repair Pro [GEOGRAPHIC_DATA] You…" at bounding box center [449, 32] width 579 height 17
click at [619, 18] on button at bounding box center [612, 11] width 22 height 22
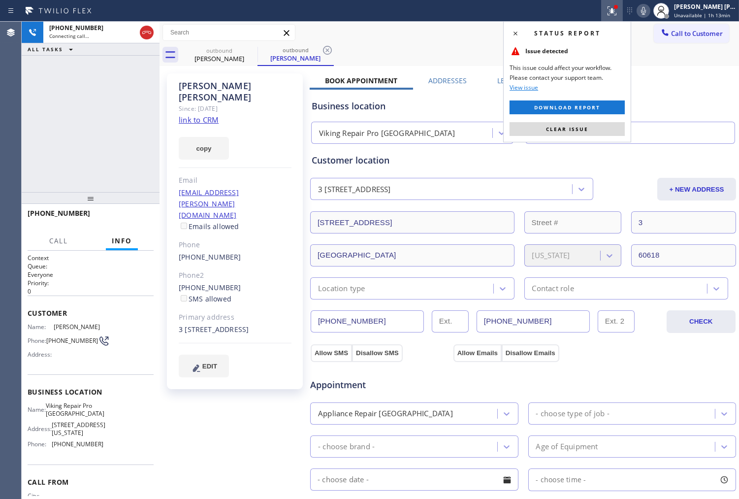
click at [579, 136] on div "Status report Issue detected This issue could affect your workflow. Please cont…" at bounding box center [567, 81] width 128 height 121
click at [575, 128] on span "Clear issue" at bounding box center [567, 129] width 42 height 7
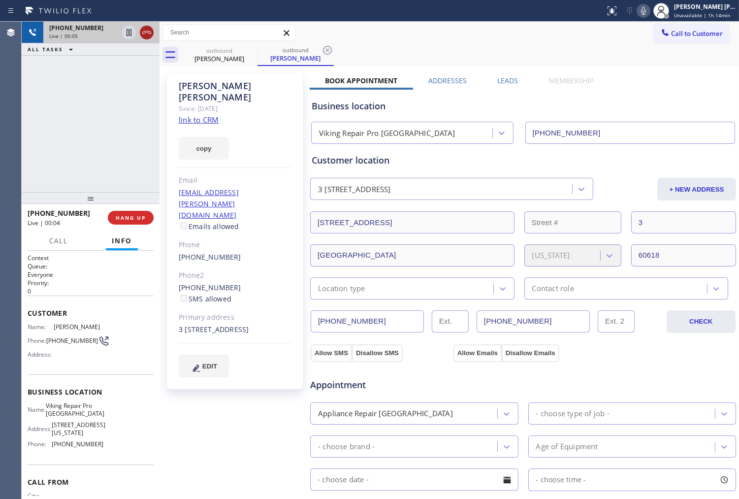
click at [150, 36] on icon at bounding box center [147, 33] width 12 height 12
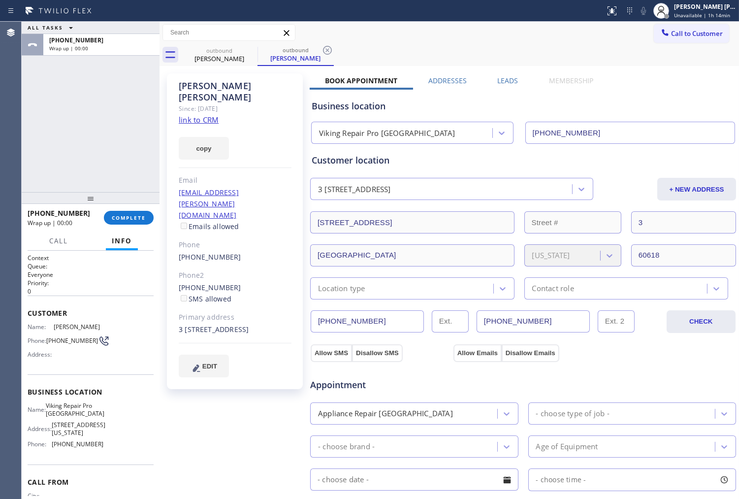
click at [505, 77] on label "Leads" at bounding box center [507, 80] width 21 height 9
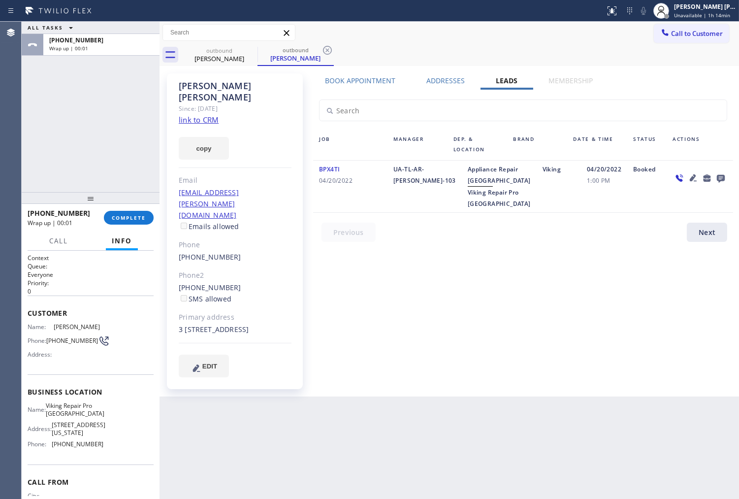
click at [722, 175] on icon at bounding box center [721, 179] width 8 height 8
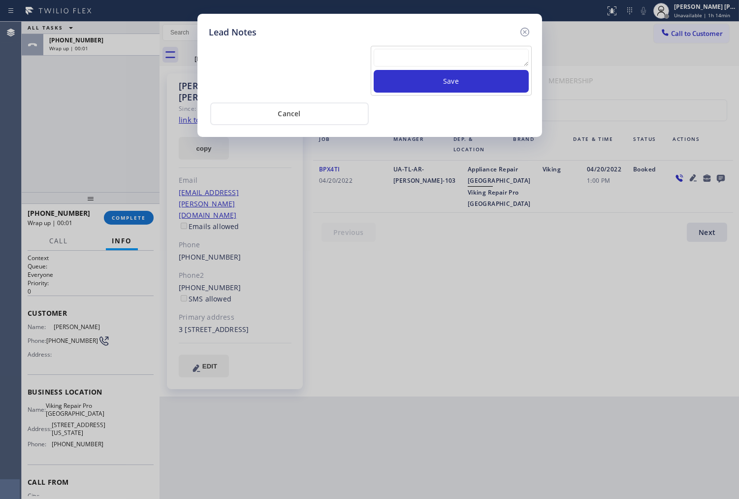
click at [479, 52] on textarea at bounding box center [451, 58] width 155 height 18
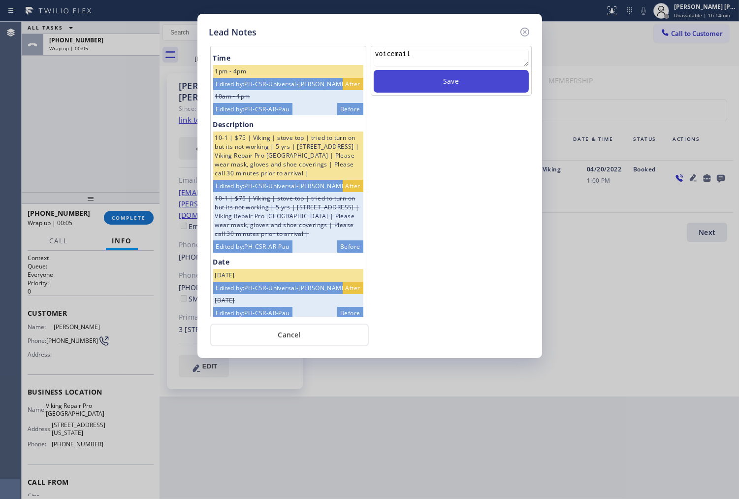
type textarea "voicemail"
click at [475, 82] on button "Save" at bounding box center [451, 81] width 155 height 23
click at [519, 32] on icon at bounding box center [525, 32] width 12 height 12
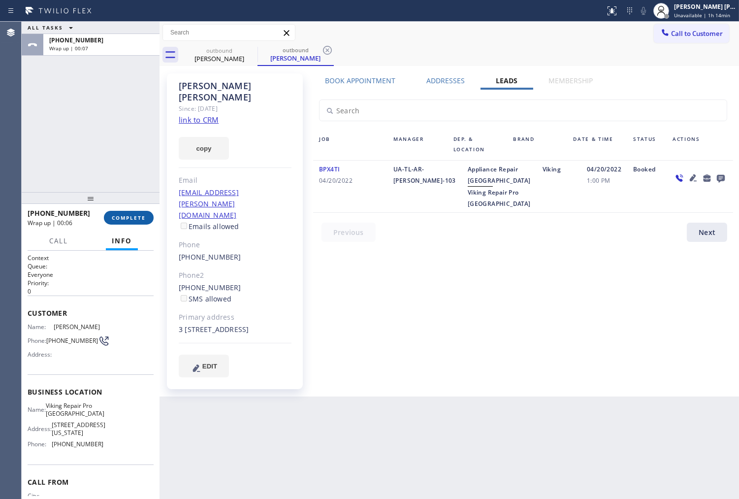
click at [121, 219] on span "COMPLETE" at bounding box center [129, 217] width 34 height 7
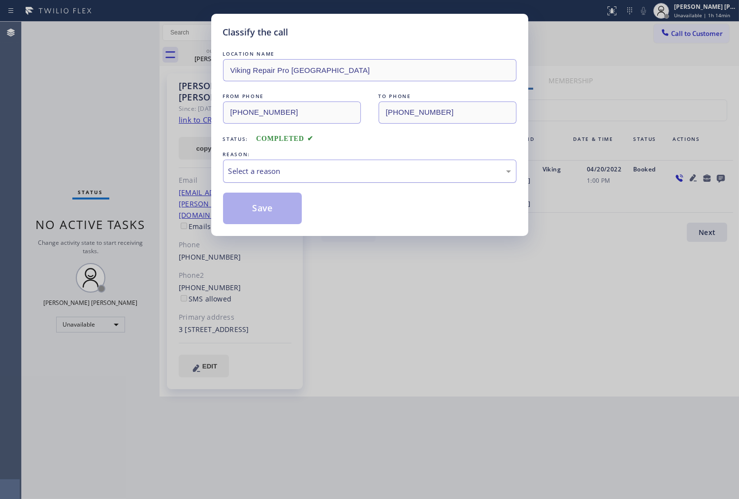
click at [283, 174] on div "Select a reason" at bounding box center [369, 170] width 283 height 11
click at [245, 204] on button "Save" at bounding box center [262, 209] width 79 height 32
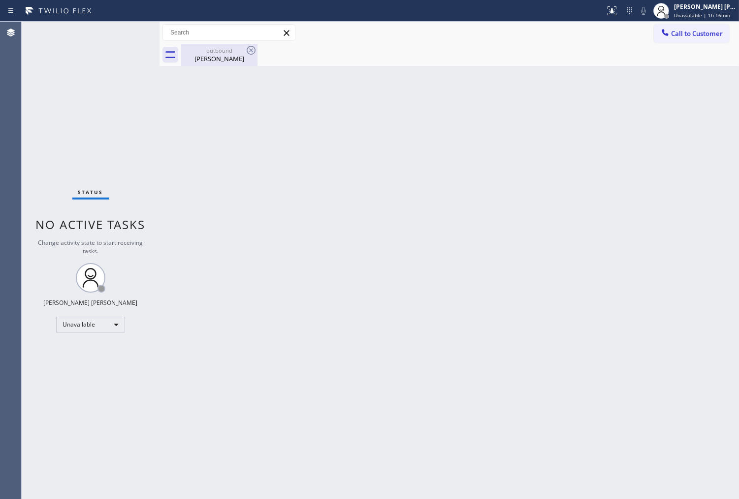
click at [229, 58] on div "[PERSON_NAME]" at bounding box center [219, 58] width 74 height 9
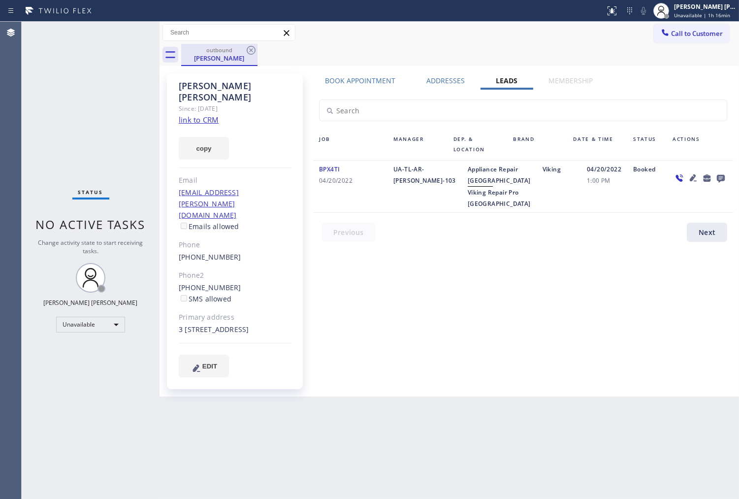
click at [242, 47] on div "outbound" at bounding box center [219, 49] width 74 height 7
click at [255, 49] on icon at bounding box center [251, 50] width 9 height 9
click at [255, 49] on div "outbound [PERSON_NAME]" at bounding box center [460, 55] width 558 height 22
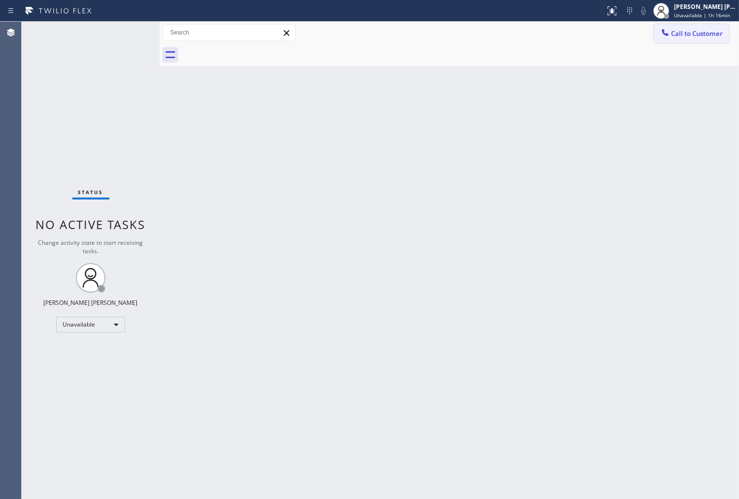
click at [663, 31] on icon at bounding box center [665, 32] width 6 height 6
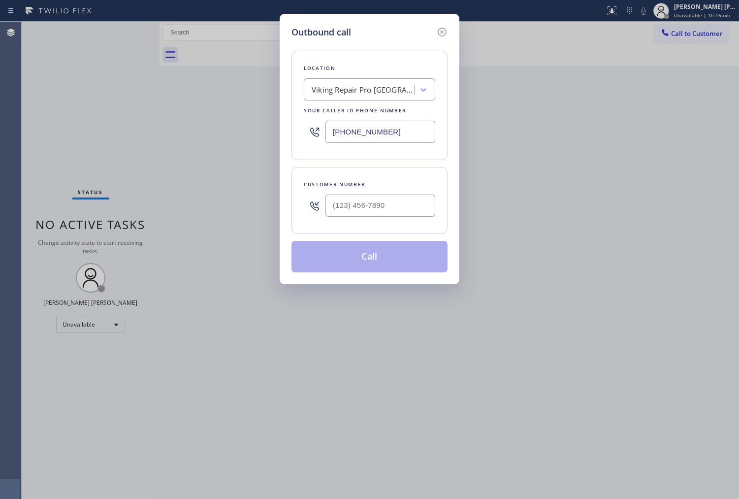
click at [403, 205] on input "text" at bounding box center [380, 205] width 110 height 22
click at [403, 205] on input "(___) ___-____" at bounding box center [380, 205] width 110 height 22
paste input "5612"
click at [399, 195] on input "(___) ___-5612" at bounding box center [380, 205] width 110 height 22
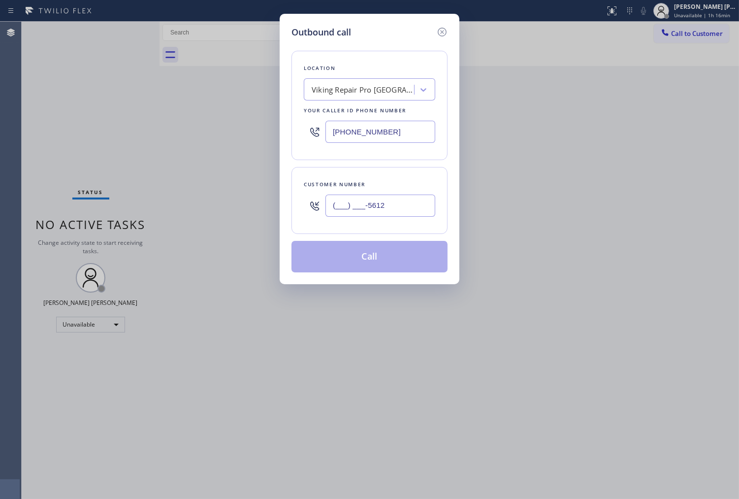
click at [399, 195] on input "(___) ___-5612" at bounding box center [380, 205] width 110 height 22
paste input "561) 255-4547"
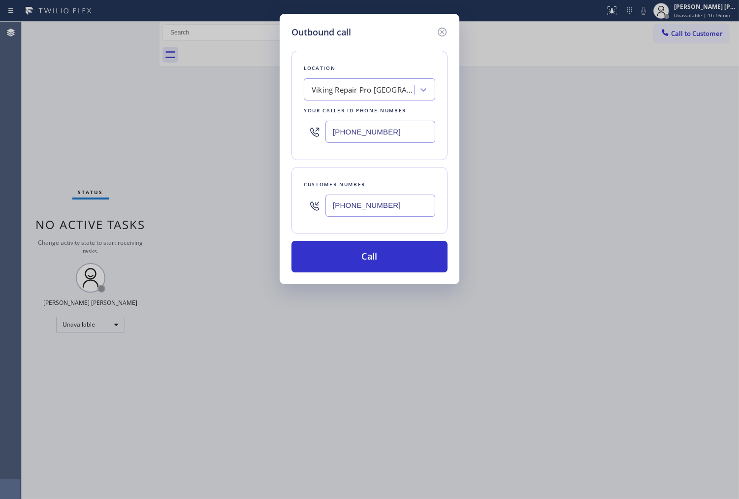
type input "[PHONE_NUMBER]"
click at [391, 130] on input "[PHONE_NUMBER]" at bounding box center [380, 132] width 110 height 22
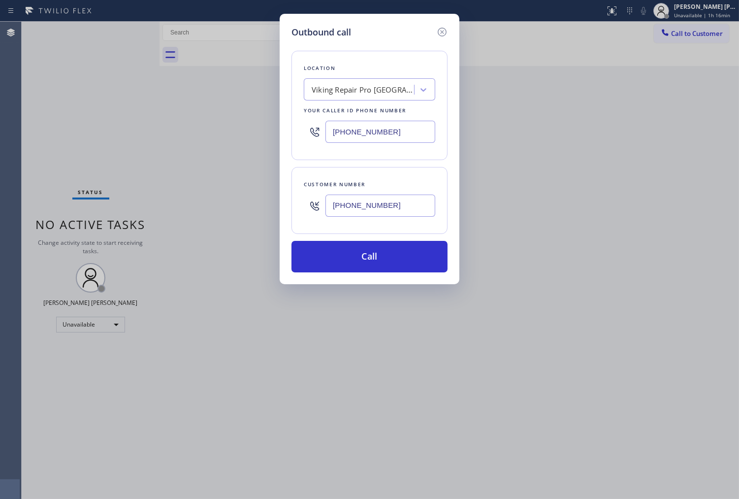
click at [391, 130] on input "[PHONE_NUMBER]" at bounding box center [380, 132] width 110 height 22
paste input "561) 781-789"
type input "[PHONE_NUMBER]"
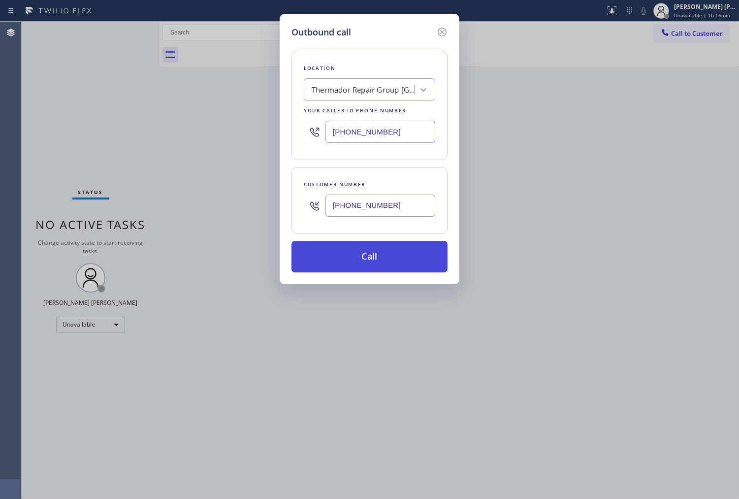
click at [399, 252] on button "Call" at bounding box center [369, 257] width 156 height 32
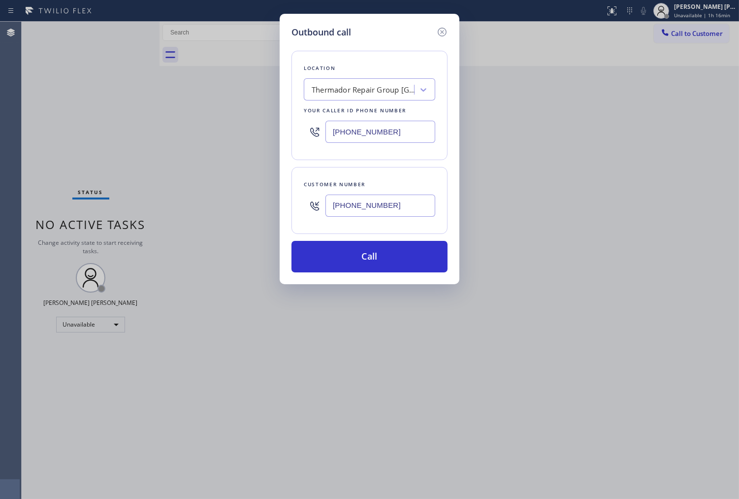
drag, startPoint x: 399, startPoint y: 252, endPoint x: 473, endPoint y: 42, distance: 222.5
click at [399, 252] on button "Call" at bounding box center [369, 257] width 156 height 32
click at [473, 42] on div "Call to Customer Outbound call Location Thermador Repair Group [GEOGRAPHIC_DATA…" at bounding box center [449, 33] width 579 height 22
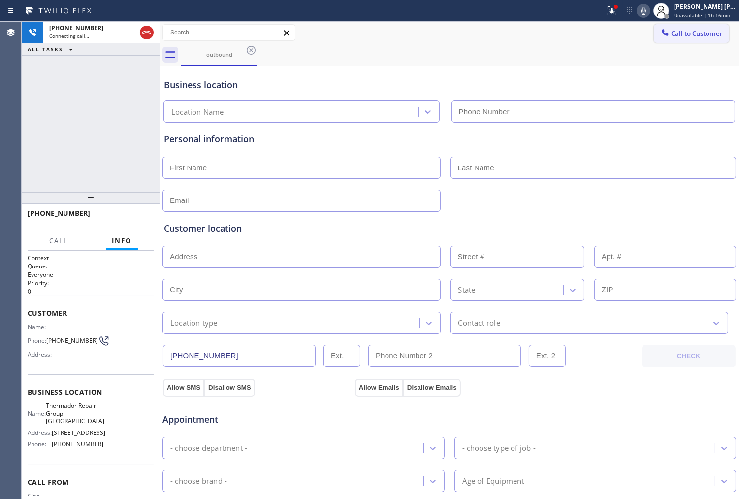
type input "[PHONE_NUMBER]"
click at [618, 12] on icon at bounding box center [612, 11] width 12 height 12
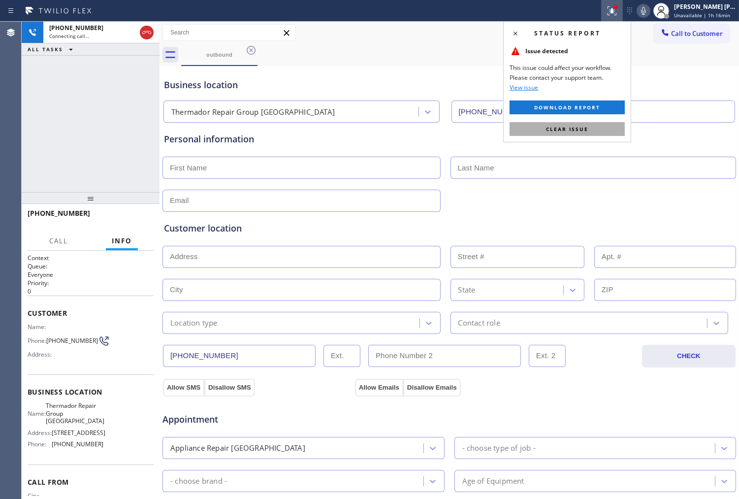
click at [575, 131] on span "Clear issue" at bounding box center [567, 129] width 42 height 7
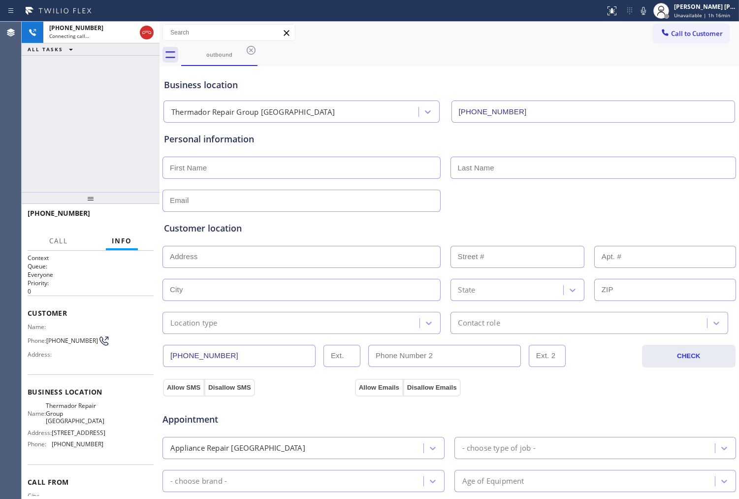
drag, startPoint x: 647, startPoint y: 11, endPoint x: 649, endPoint y: 23, distance: 11.9
click at [647, 10] on icon at bounding box center [644, 11] width 12 height 12
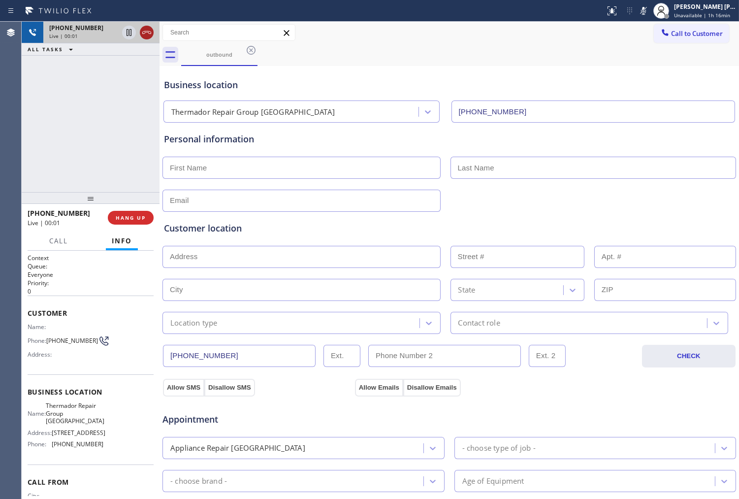
click at [144, 34] on icon at bounding box center [147, 33] width 12 height 12
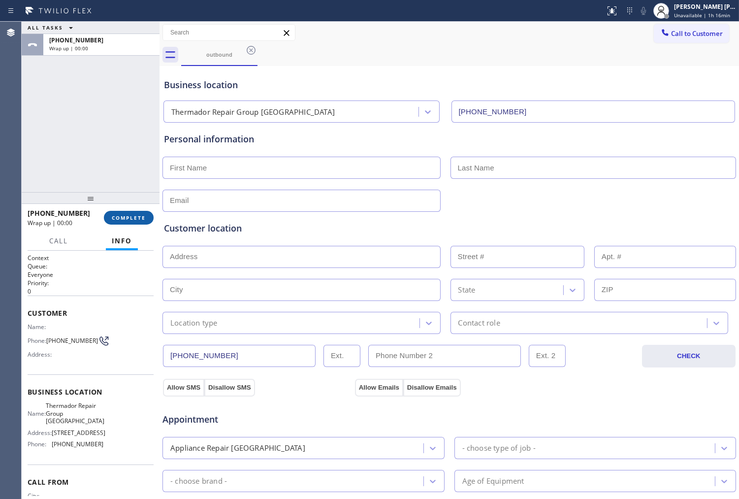
click at [141, 217] on span "COMPLETE" at bounding box center [129, 217] width 34 height 7
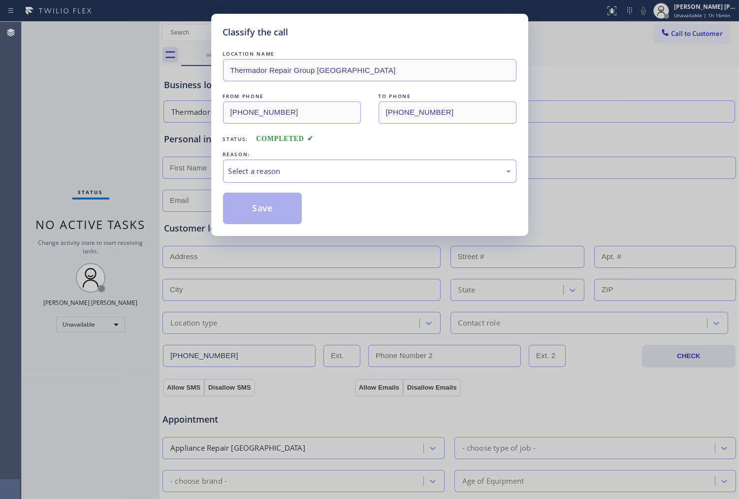
click at [382, 194] on div "Save" at bounding box center [369, 209] width 293 height 32
click at [371, 170] on div "Select a reason" at bounding box center [369, 170] width 283 height 11
click at [274, 212] on button "Save" at bounding box center [262, 209] width 79 height 32
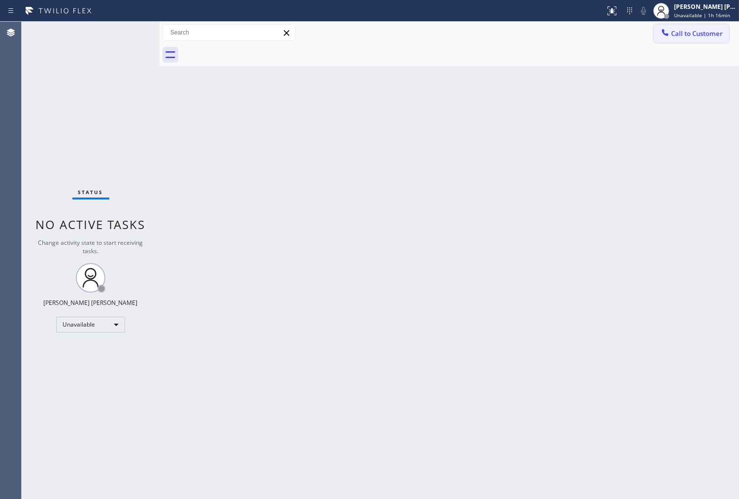
click at [672, 42] on button "Call to Customer" at bounding box center [691, 33] width 75 height 19
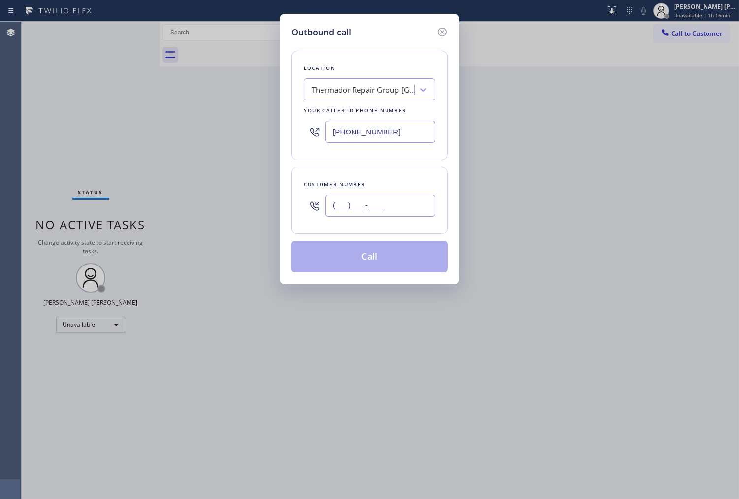
click at [345, 207] on input "(___) ___-____" at bounding box center [380, 205] width 110 height 22
paste input "718) 434-0182"
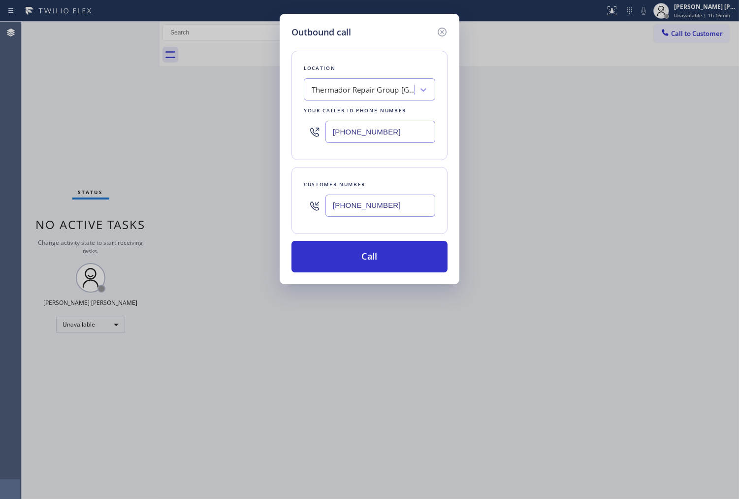
type input "[PHONE_NUMBER]"
click at [363, 127] on input "[PHONE_NUMBER]" at bounding box center [380, 132] width 110 height 22
paste input "347) 751-6478"
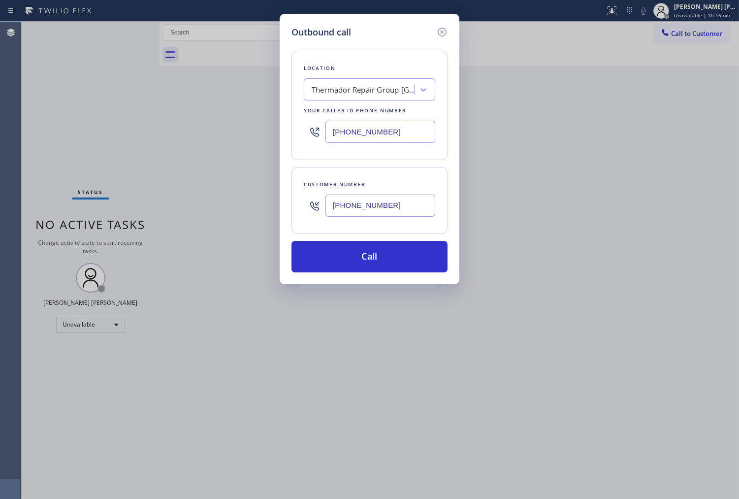
type input "[PHONE_NUMBER]"
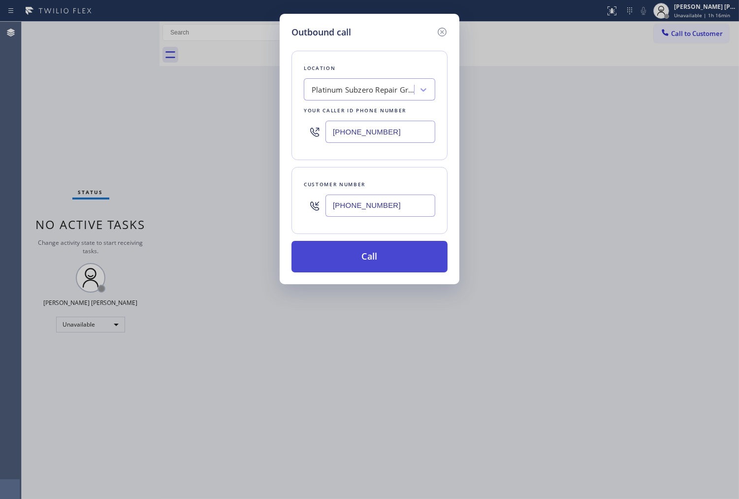
click at [409, 257] on button "Call" at bounding box center [369, 257] width 156 height 32
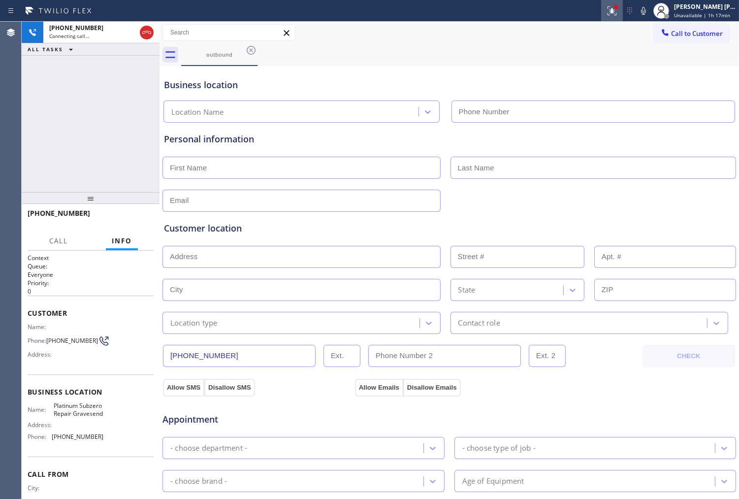
click at [610, 11] on div at bounding box center [612, 11] width 22 height 12
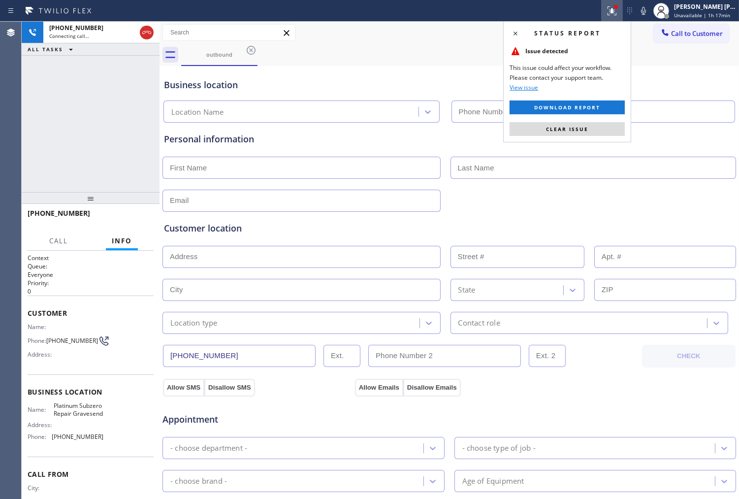
type input "[PHONE_NUMBER]"
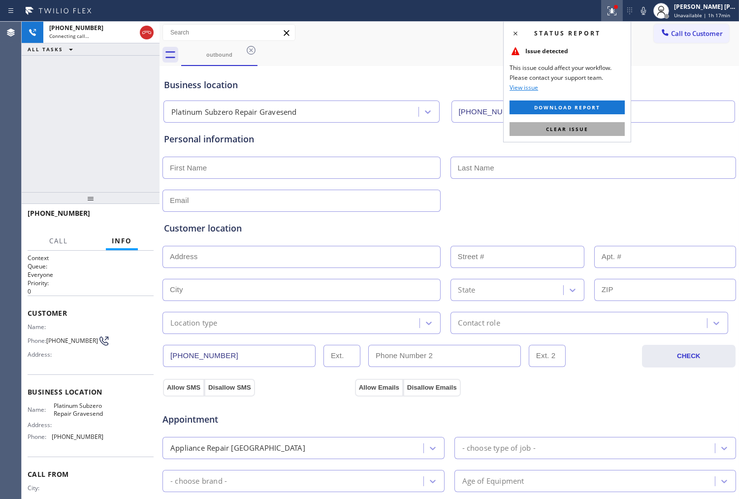
click at [582, 130] on span "Clear issue" at bounding box center [567, 129] width 42 height 7
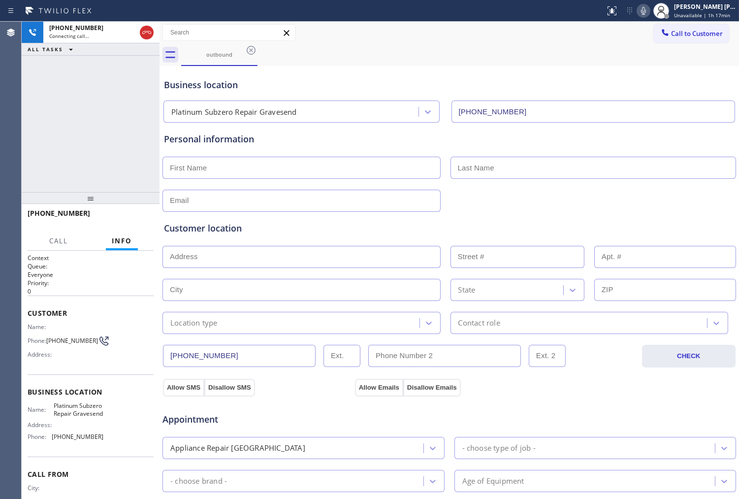
click at [649, 8] on icon at bounding box center [644, 11] width 12 height 12
click at [649, 11] on icon at bounding box center [644, 11] width 12 height 12
click at [649, 13] on icon at bounding box center [644, 11] width 12 height 12
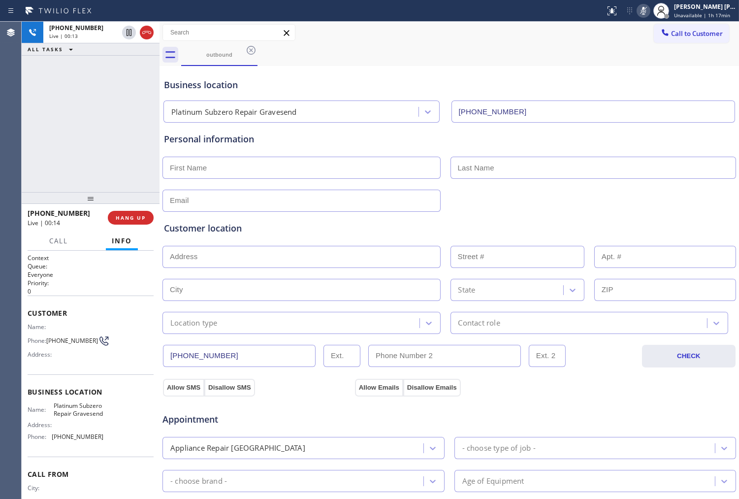
click at [649, 13] on icon at bounding box center [644, 11] width 12 height 12
click at [143, 35] on icon at bounding box center [147, 33] width 12 height 12
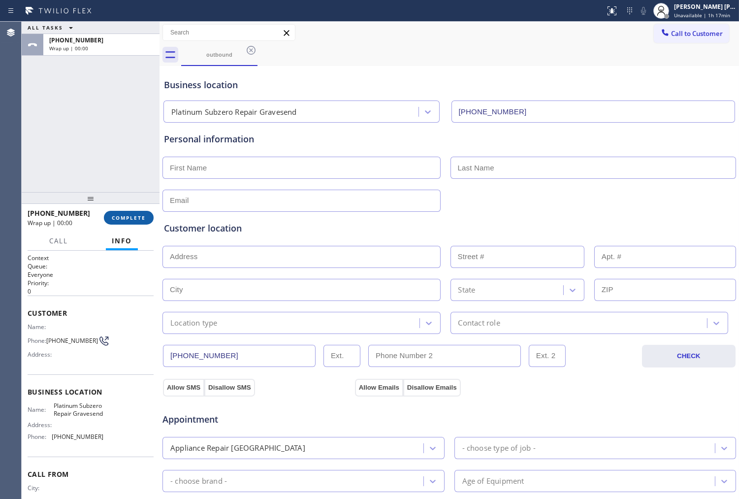
click at [131, 215] on span "COMPLETE" at bounding box center [129, 217] width 34 height 7
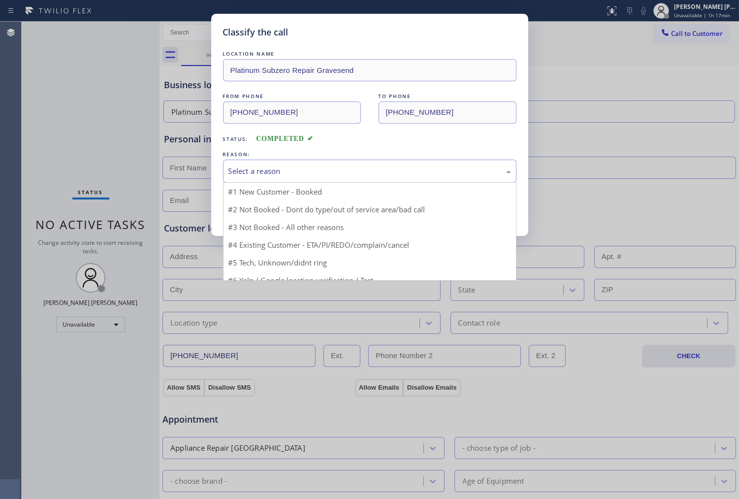
click at [247, 163] on div "Select a reason" at bounding box center [369, 171] width 293 height 23
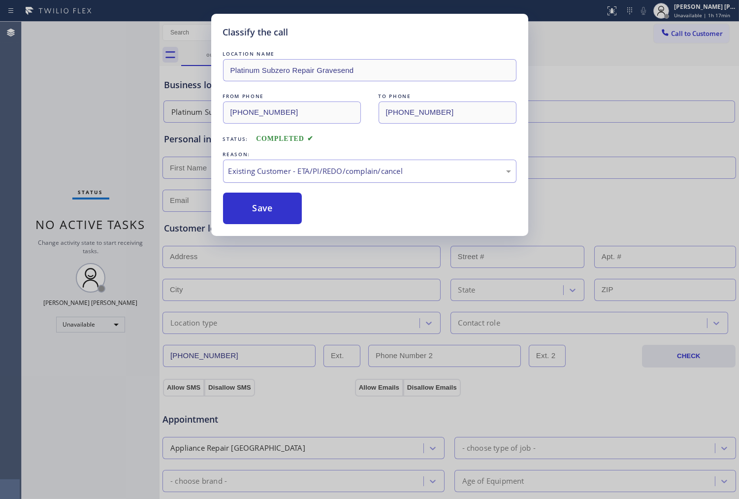
click at [264, 180] on div "Existing Customer - ETA/PI/REDO/complain/cancel" at bounding box center [369, 171] width 293 height 23
click at [253, 217] on button "Save" at bounding box center [262, 209] width 79 height 32
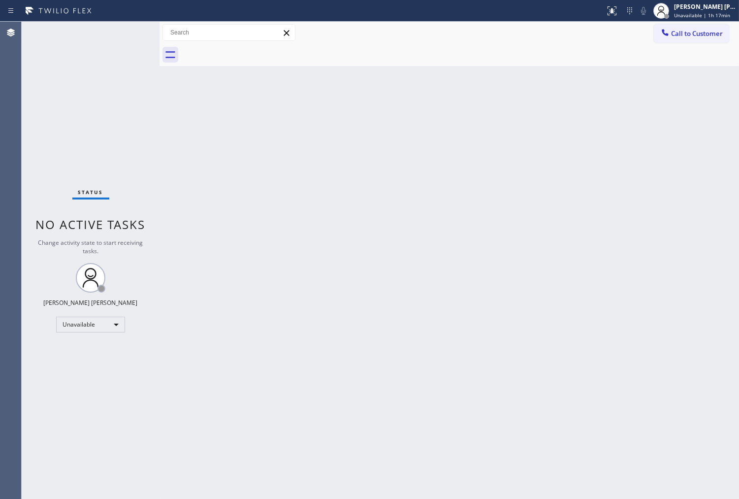
drag, startPoint x: 273, startPoint y: 210, endPoint x: 478, endPoint y: 226, distance: 205.5
click at [273, 210] on div "Back to Dashboard Change Sender ID Customers Technicians Select a contact Outbo…" at bounding box center [449, 260] width 579 height 477
click at [688, 38] on button "Call to Customer" at bounding box center [691, 33] width 75 height 19
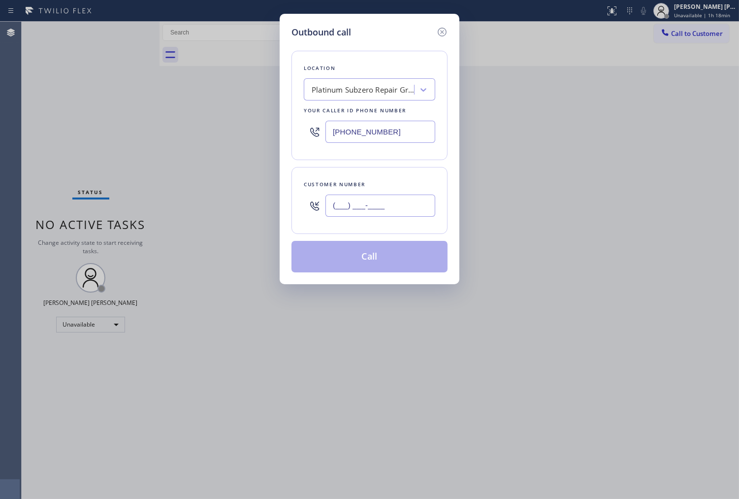
click at [380, 207] on input "(___) ___-____" at bounding box center [380, 205] width 110 height 22
paste input "646) 986-4237"
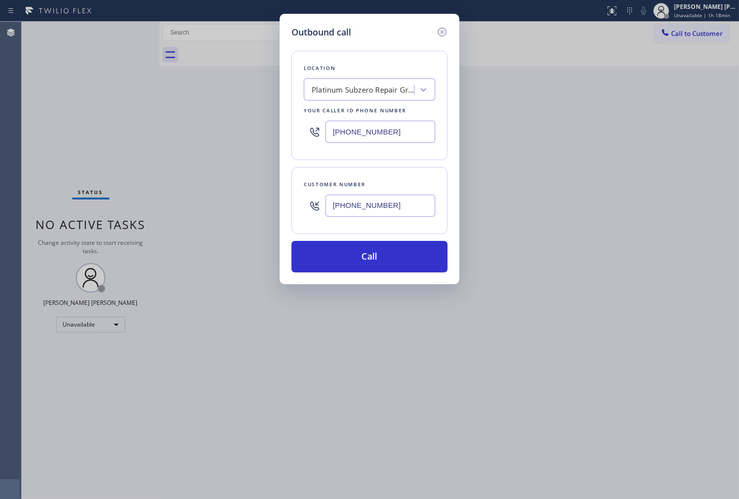
type input "[PHONE_NUMBER]"
click at [394, 130] on input "[PHONE_NUMBER]" at bounding box center [380, 132] width 110 height 22
paste input "3476"
click at [394, 130] on input "[PHONE_NUMBER]" at bounding box center [380, 132] width 110 height 22
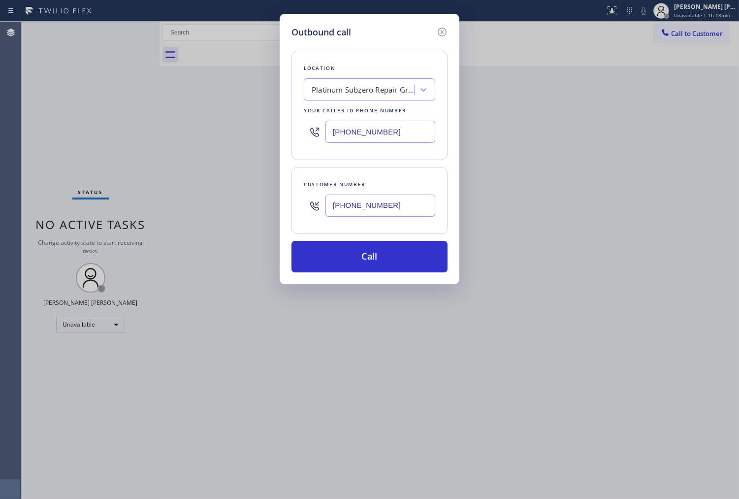
click at [394, 130] on input "[PHONE_NUMBER]" at bounding box center [380, 132] width 110 height 22
paste input "690-7214"
click at [411, 133] on input "[PHONE_NUMBER]" at bounding box center [380, 132] width 110 height 22
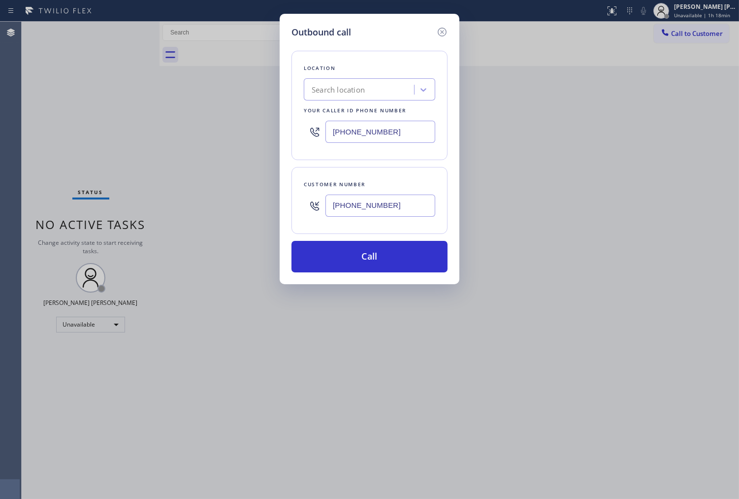
click at [411, 133] on input "[PHONE_NUMBER]" at bounding box center [380, 132] width 110 height 22
paste input "690-7214"
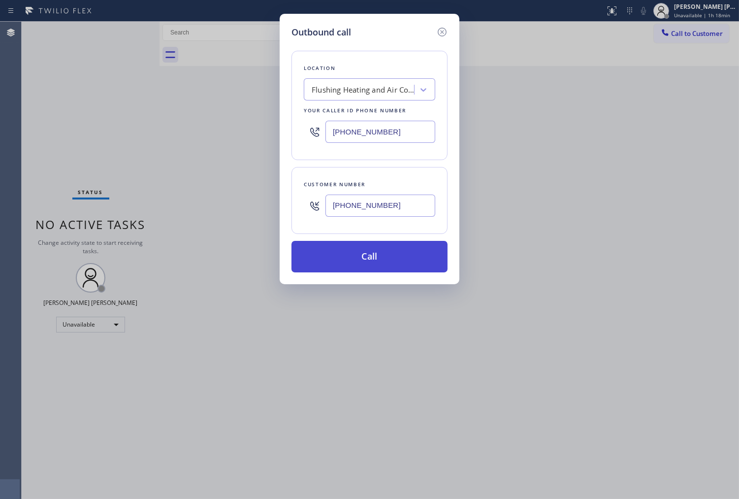
type input "[PHONE_NUMBER]"
click at [399, 250] on button "Call" at bounding box center [369, 257] width 156 height 32
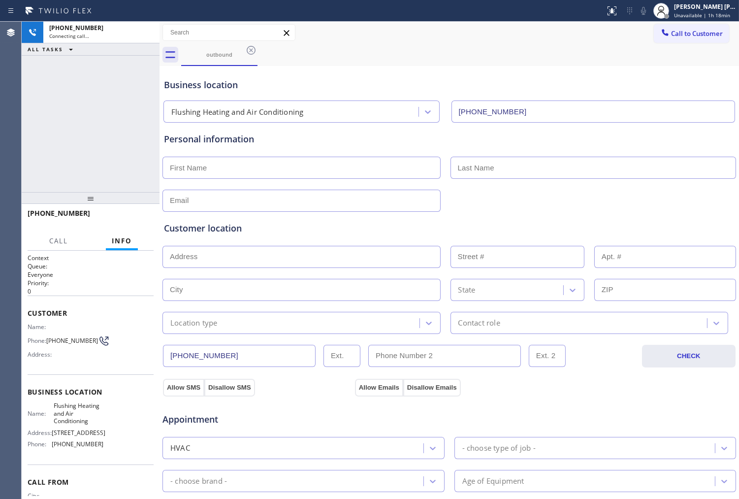
type input "[PHONE_NUMBER]"
click at [646, 19] on div "Status report No issues detected If you experience an issue, please download th…" at bounding box center [670, 11] width 138 height 22
click at [649, 15] on icon at bounding box center [644, 11] width 12 height 12
click at [148, 156] on div "[PHONE_NUMBER] Live | 00:01 ALL TASKS ALL TASKS ACTIVE TASKS TASKS IN WRAP UP" at bounding box center [91, 107] width 138 height 170
drag, startPoint x: 650, startPoint y: 10, endPoint x: 608, endPoint y: 202, distance: 196.6
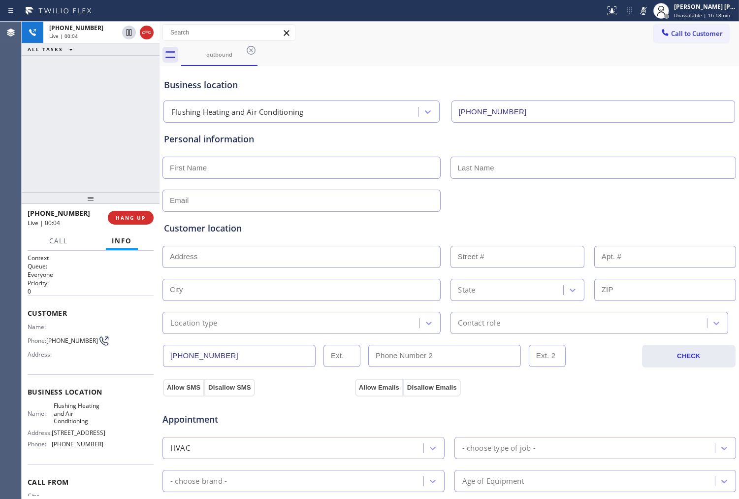
click at [649, 10] on icon at bounding box center [644, 11] width 12 height 12
click at [649, 5] on icon at bounding box center [644, 11] width 12 height 12
click at [649, 13] on icon at bounding box center [644, 11] width 12 height 12
click at [150, 31] on div "[PHONE_NUMBER]" at bounding box center [101, 28] width 104 height 8
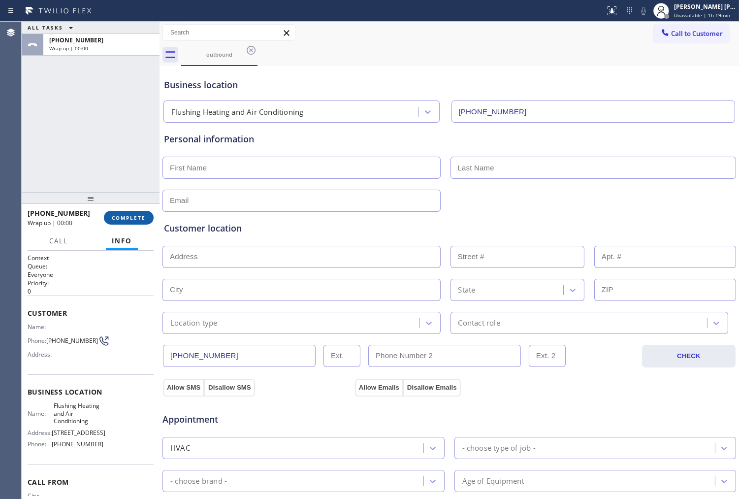
click at [125, 217] on span "COMPLETE" at bounding box center [129, 217] width 34 height 7
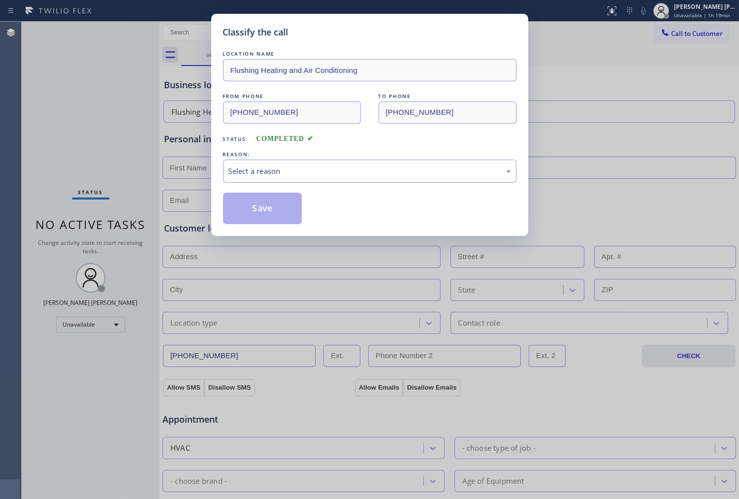
click at [281, 174] on div "Select a reason" at bounding box center [369, 170] width 283 height 11
click at [273, 166] on div "Select a reason" at bounding box center [369, 170] width 283 height 11
click at [269, 186] on div "LOCATION NAME Flushing Heating and Air Conditioning FROM PHONE [PHONE_NUMBER] T…" at bounding box center [369, 136] width 293 height 175
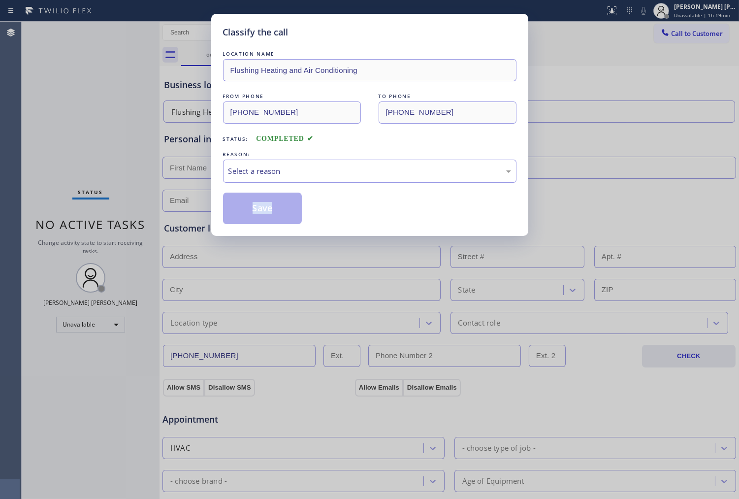
click at [269, 186] on div "LOCATION NAME Flushing Heating and Air Conditioning FROM PHONE [PHONE_NUMBER] T…" at bounding box center [369, 136] width 293 height 175
click at [266, 173] on div "Select a reason" at bounding box center [369, 170] width 283 height 11
click at [286, 173] on div "Existing Customer - ETA/PI/REDO/complain/cancel" at bounding box center [369, 170] width 283 height 11
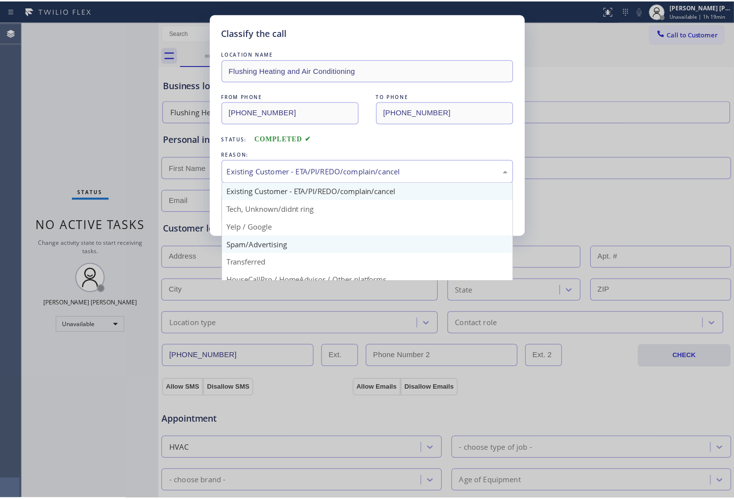
scroll to position [55, 0]
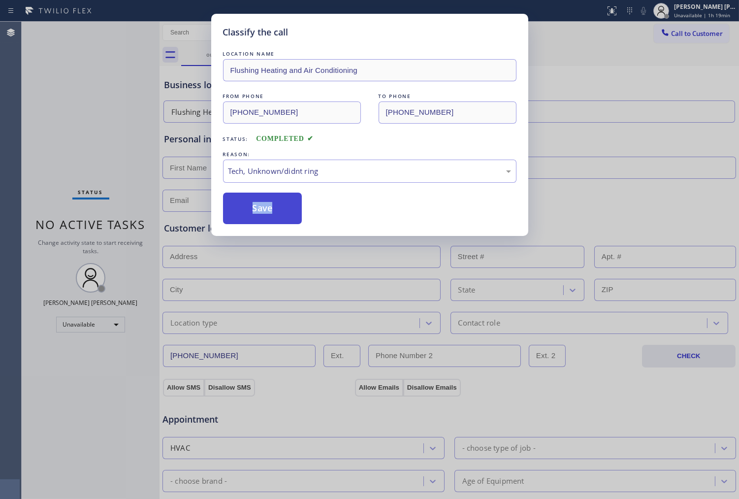
click at [263, 203] on button "Save" at bounding box center [262, 209] width 79 height 32
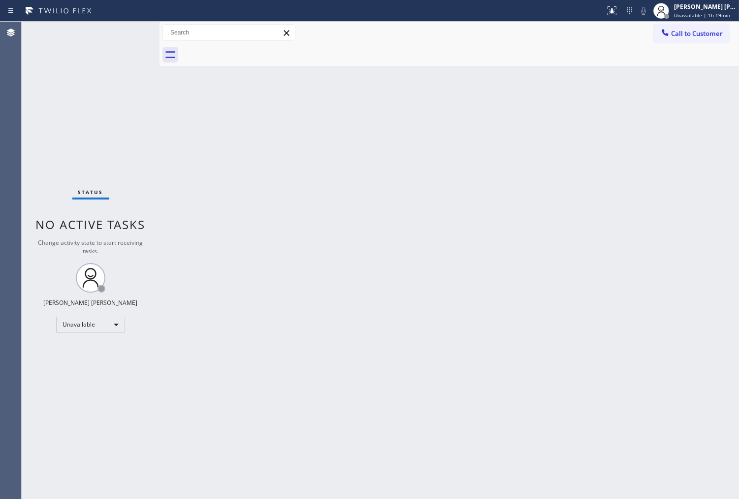
drag, startPoint x: 681, startPoint y: 30, endPoint x: 675, endPoint y: 42, distance: 13.7
click at [681, 30] on span "Call to Customer" at bounding box center [697, 33] width 52 height 9
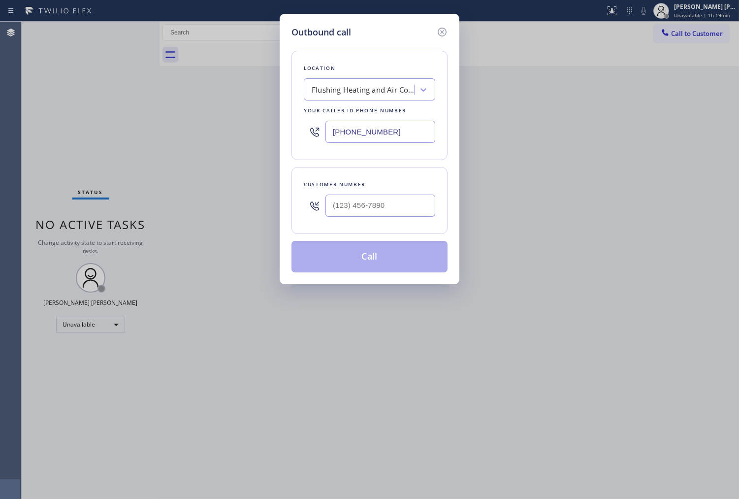
click at [422, 203] on input "text" at bounding box center [380, 205] width 110 height 22
paste input "813) 323-9134"
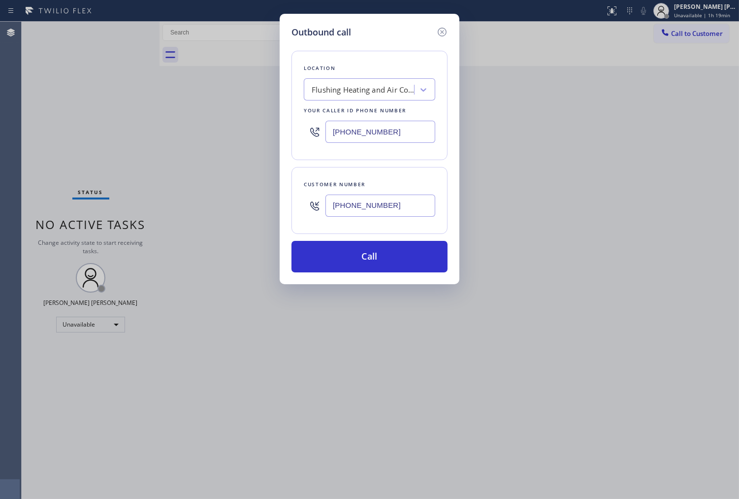
type input "[PHONE_NUMBER]"
click at [438, 138] on div "Location Flushing Heating and Air Conditioning Your caller id phone number [PHO…" at bounding box center [369, 105] width 156 height 109
click at [432, 132] on input "[PHONE_NUMBER]" at bounding box center [380, 132] width 110 height 22
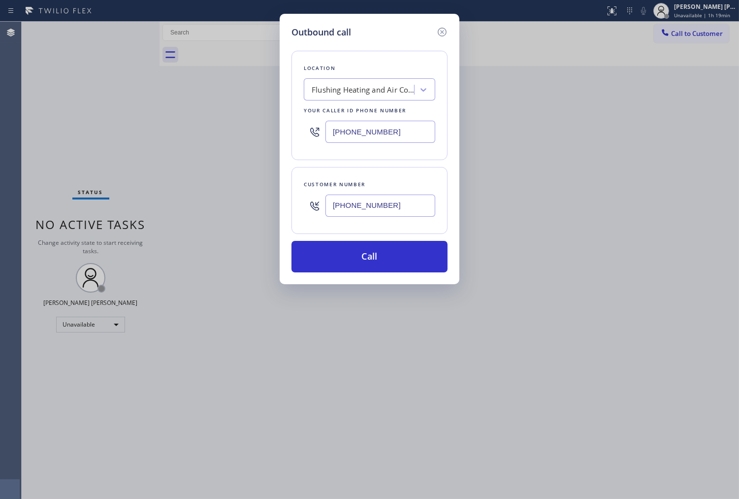
paste input "813) 285-4401"
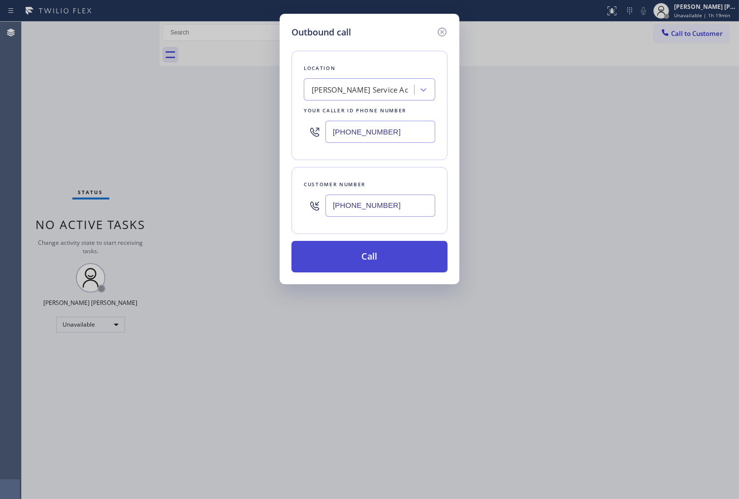
type input "[PHONE_NUMBER]"
click at [429, 253] on button "Call" at bounding box center [369, 257] width 156 height 32
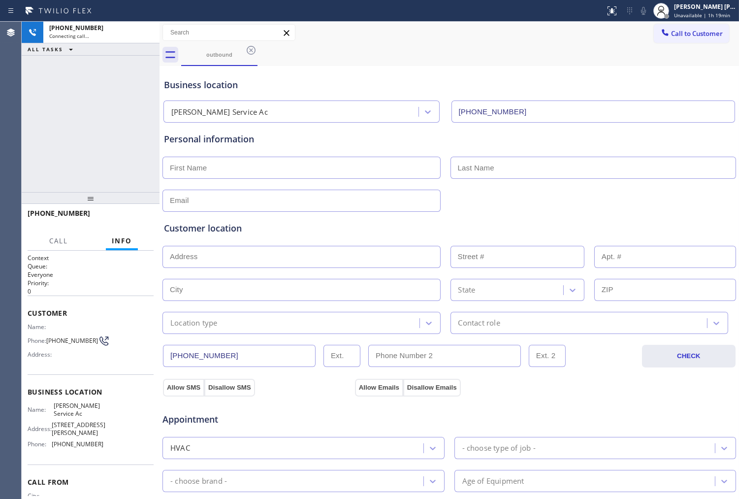
type input "[PHONE_NUMBER]"
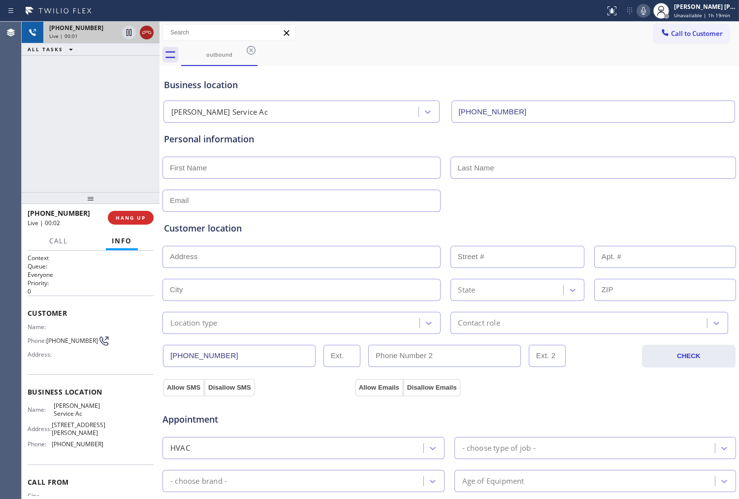
click at [146, 31] on icon at bounding box center [146, 32] width 9 height 3
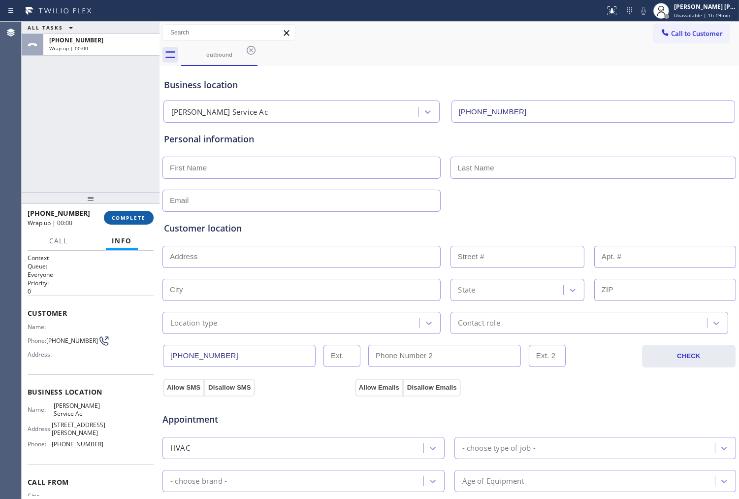
click at [148, 221] on button "COMPLETE" at bounding box center [129, 218] width 50 height 14
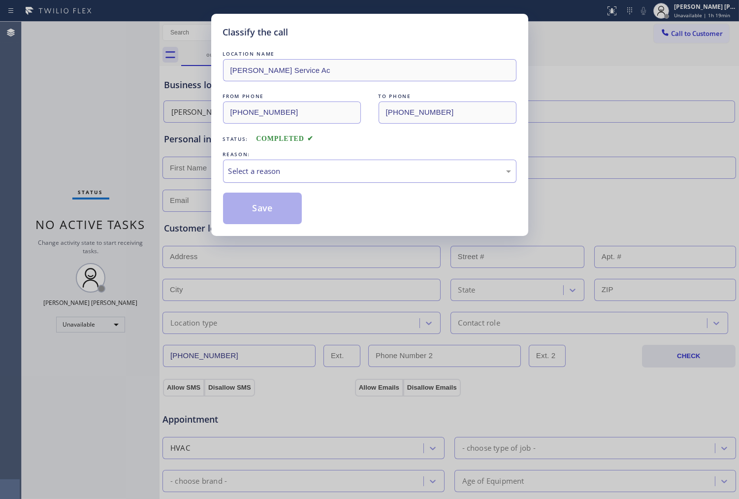
click at [261, 166] on div "Select a reason" at bounding box center [369, 170] width 283 height 11
click at [267, 172] on div "Existing Customer - ETA/PI/REDO/complain/cancel" at bounding box center [369, 170] width 283 height 11
click at [267, 171] on div "Existing Customer - ETA/PI/REDO/complain/cancel" at bounding box center [369, 170] width 283 height 11
click at [271, 176] on div "Existing Customer - ETA/PI/REDO/complain/cancel" at bounding box center [369, 170] width 283 height 11
click at [268, 217] on button "Save" at bounding box center [262, 209] width 79 height 32
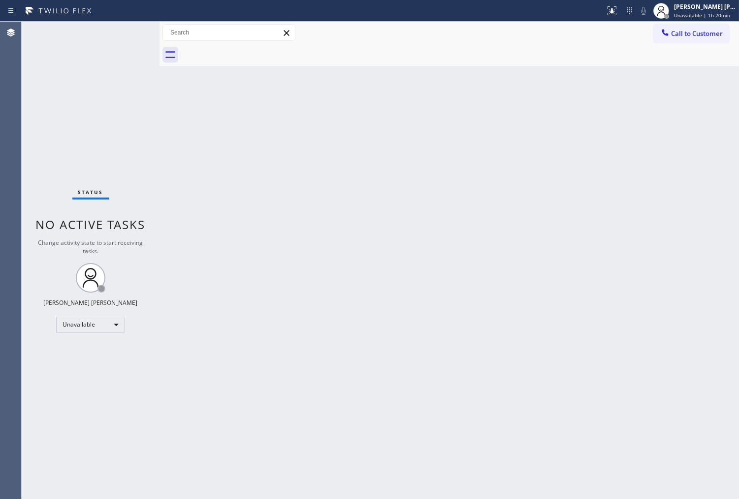
click at [692, 37] on span "Call to Customer" at bounding box center [697, 33] width 52 height 9
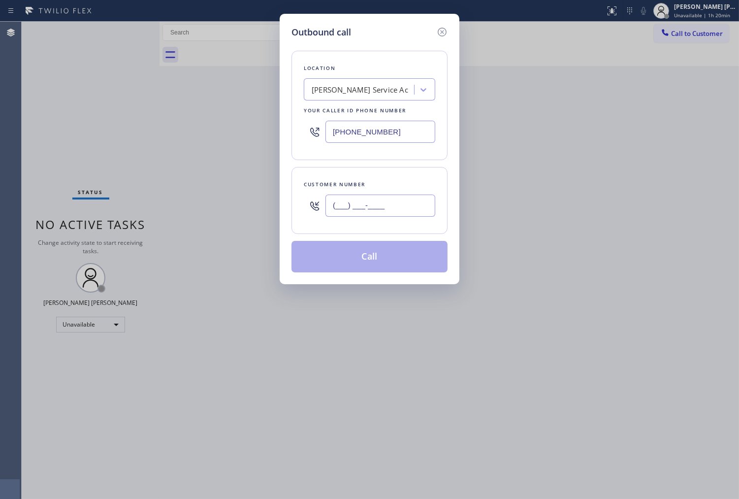
click at [402, 213] on input "(___) ___-____" at bounding box center [380, 205] width 110 height 22
paste input "720) 473-9573"
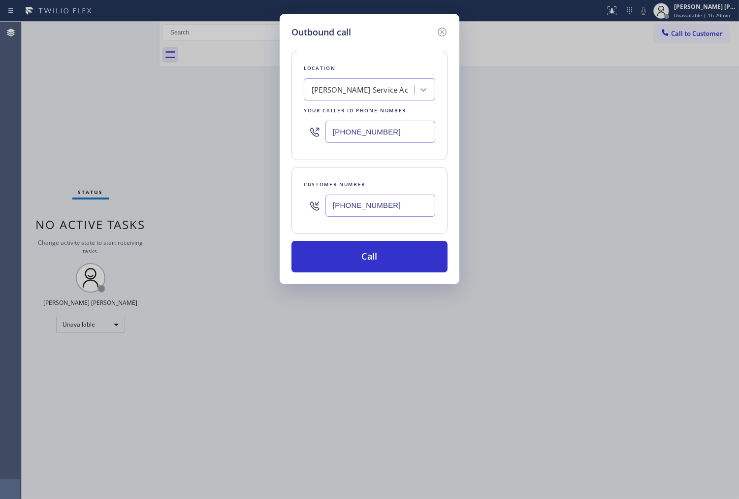
type input "[PHONE_NUMBER]"
click at [383, 126] on input "[PHONE_NUMBER]" at bounding box center [380, 132] width 110 height 22
paste input "214) 699-5489"
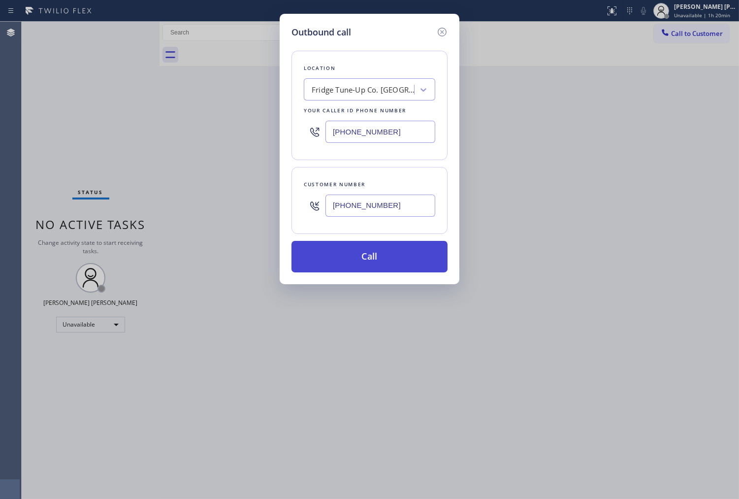
type input "[PHONE_NUMBER]"
click at [411, 245] on button "Call" at bounding box center [369, 257] width 156 height 32
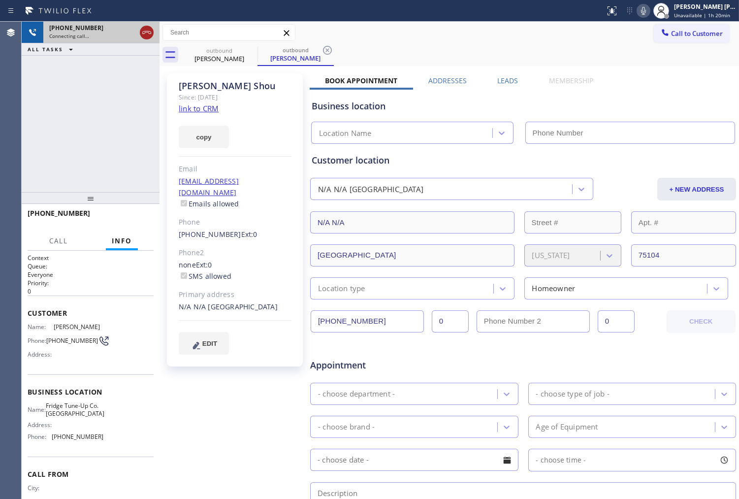
click at [147, 35] on icon at bounding box center [147, 33] width 12 height 12
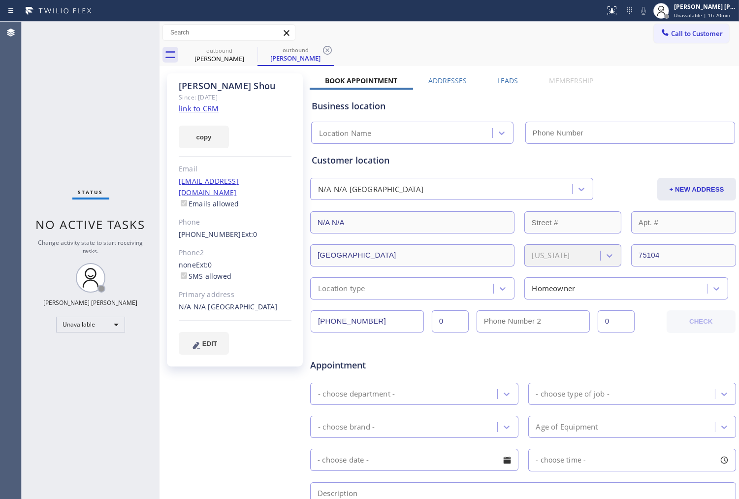
type input "[PHONE_NUMBER]"
click at [223, 89] on div "[PERSON_NAME]" at bounding box center [235, 85] width 113 height 11
copy div "[PERSON_NAME]"
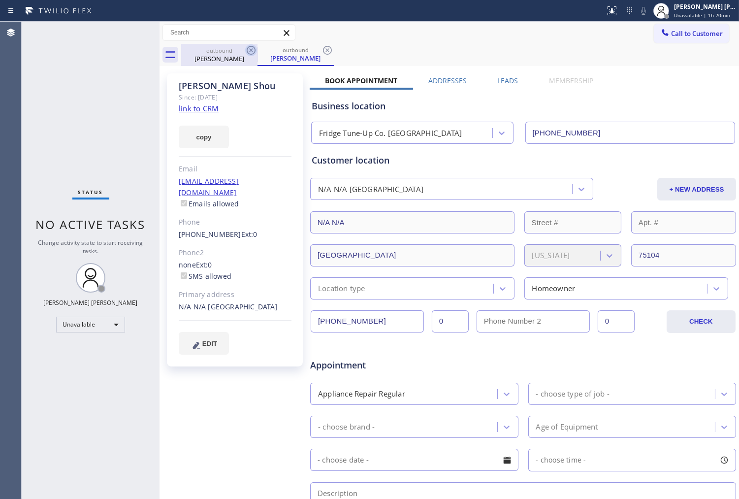
click at [249, 51] on icon at bounding box center [251, 50] width 9 height 9
click at [0, 0] on icon at bounding box center [0, 0] width 0 height 0
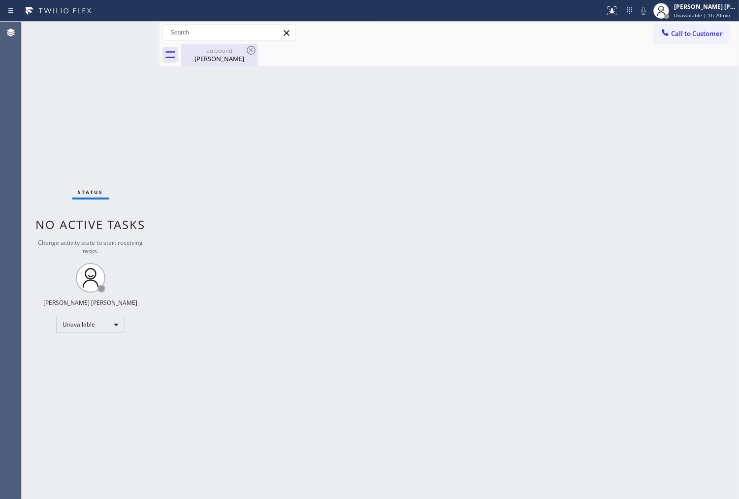
click at [250, 51] on icon at bounding box center [251, 50] width 12 height 12
click at [693, 34] on span "Call to Customer" at bounding box center [697, 33] width 52 height 9
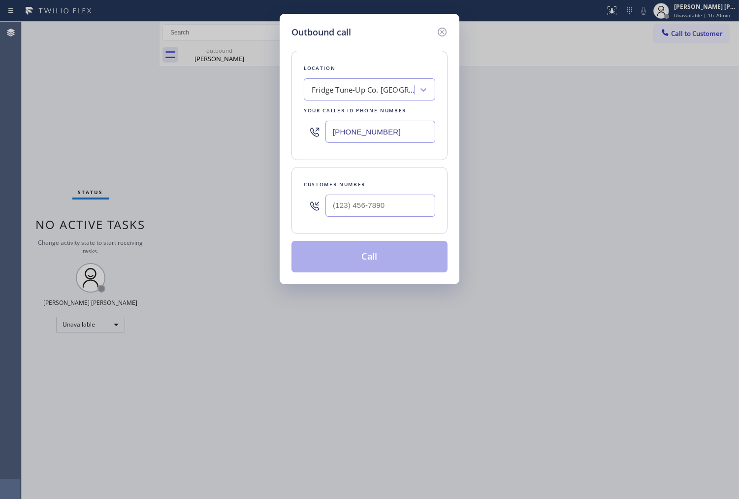
click at [693, 34] on div "Outbound call Location Fridge Tune-Up Co. [GEOGRAPHIC_DATA] Your caller id phon…" at bounding box center [369, 249] width 739 height 499
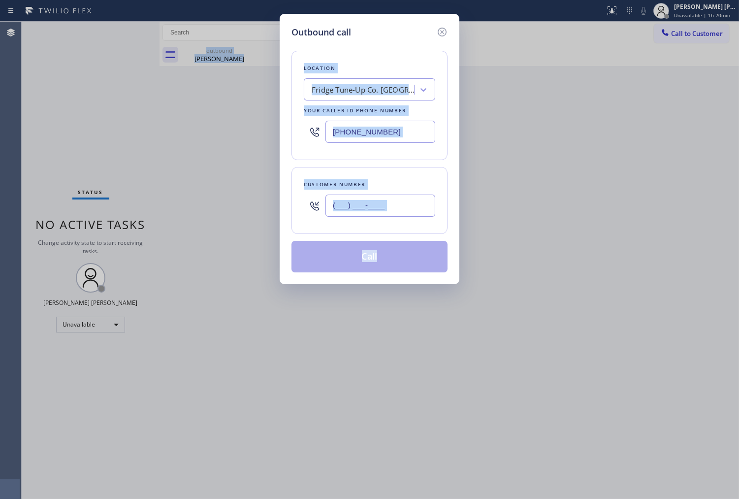
click at [370, 206] on input "(___) ___-____" at bounding box center [380, 205] width 110 height 22
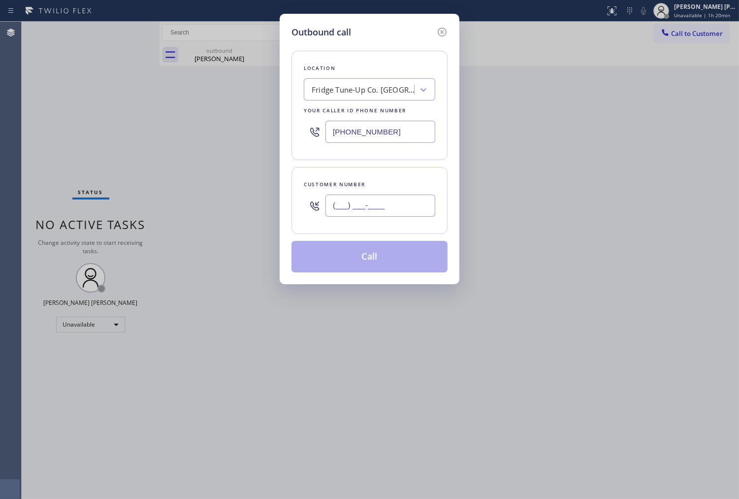
click at [370, 206] on input "(___) ___-____" at bounding box center [380, 205] width 110 height 22
paste input "631) 299-9292"
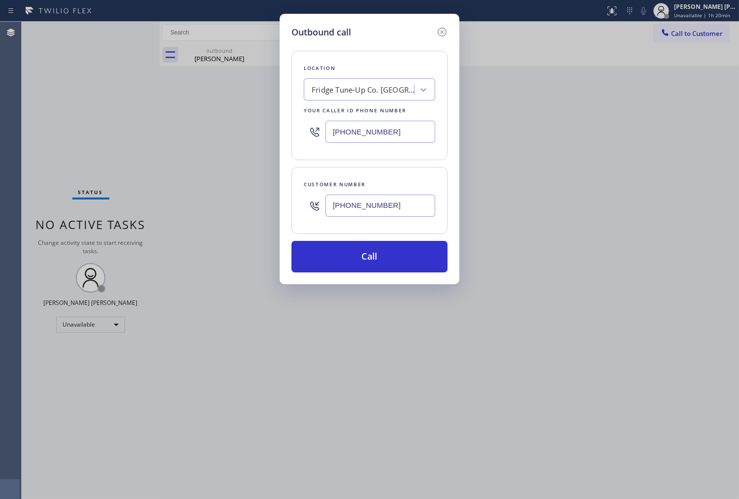
type input "[PHONE_NUMBER]"
click at [364, 131] on input "[PHONE_NUMBER]" at bounding box center [380, 132] width 110 height 22
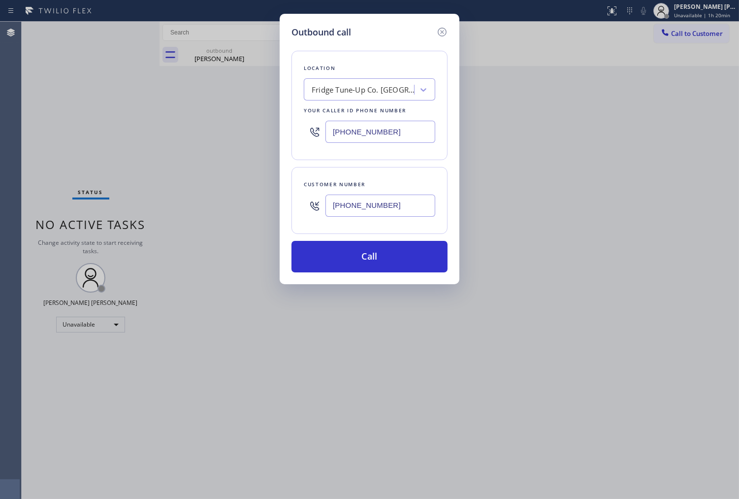
paste input "631) 203-1974"
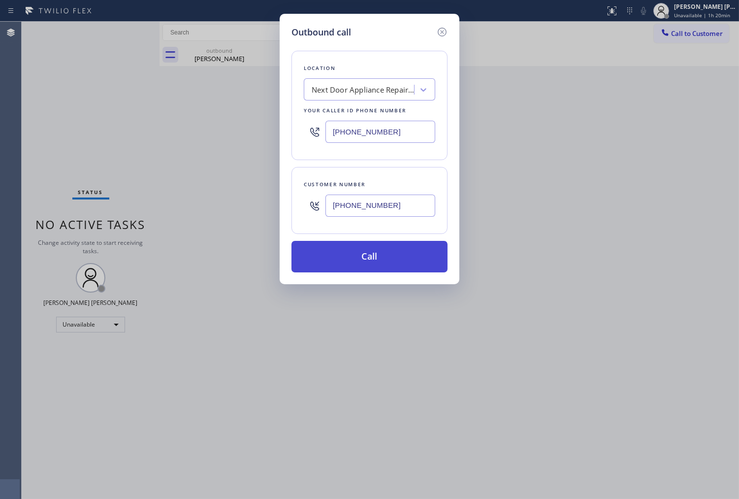
type input "[PHONE_NUMBER]"
click at [397, 250] on button "Call" at bounding box center [369, 257] width 156 height 32
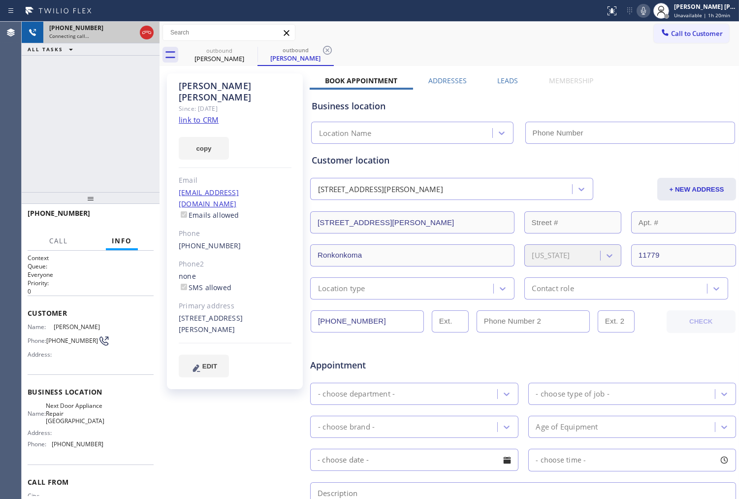
click at [149, 37] on icon at bounding box center [147, 33] width 12 height 12
type input "[PHONE_NUMBER]"
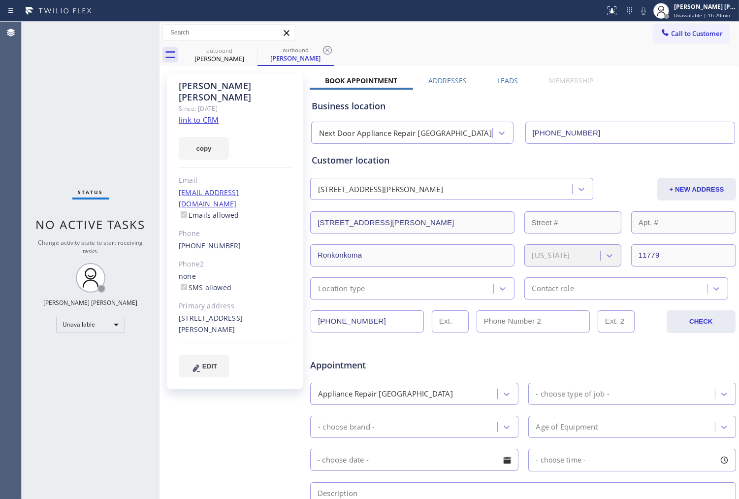
click at [187, 126] on div "copy" at bounding box center [235, 143] width 113 height 34
click at [197, 115] on link "link to CRM" at bounding box center [199, 120] width 40 height 10
click at [217, 90] on div "[PERSON_NAME]" at bounding box center [235, 91] width 113 height 23
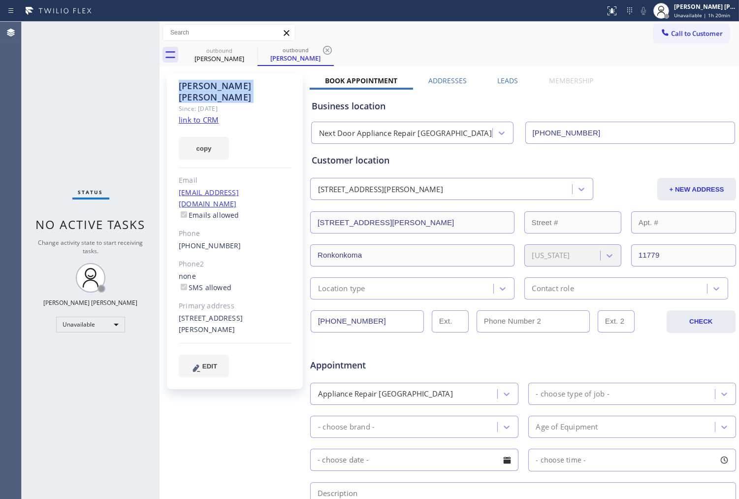
click at [217, 90] on div "[PERSON_NAME]" at bounding box center [235, 91] width 113 height 23
click at [245, 53] on div "outbound [PERSON_NAME]" at bounding box center [219, 55] width 76 height 22
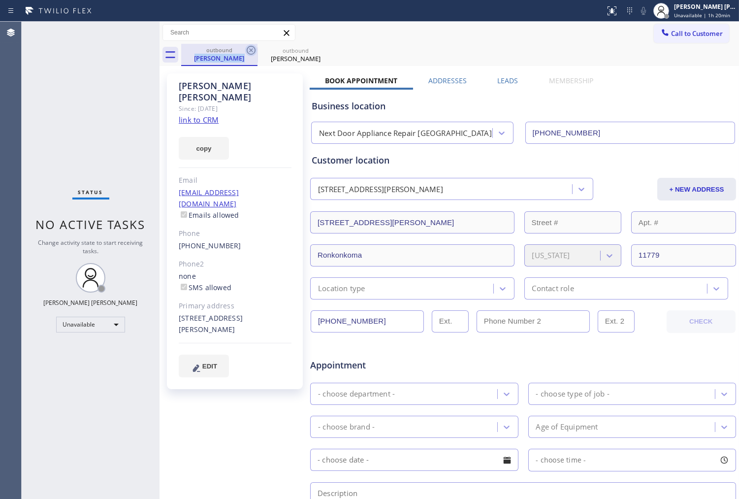
click at [245, 53] on icon at bounding box center [251, 50] width 12 height 12
click at [0, 0] on icon at bounding box center [0, 0] width 0 height 0
click at [246, 52] on div "outbound [PERSON_NAME] outbound [PERSON_NAME]" at bounding box center [460, 55] width 558 height 22
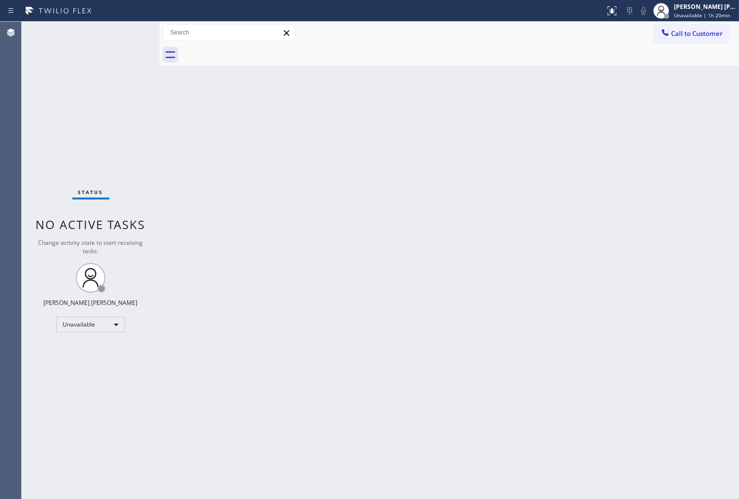
click at [246, 52] on div at bounding box center [460, 55] width 558 height 22
drag, startPoint x: 688, startPoint y: 42, endPoint x: 692, endPoint y: 46, distance: 5.6
click at [689, 42] on button "Call to Customer" at bounding box center [691, 33] width 75 height 19
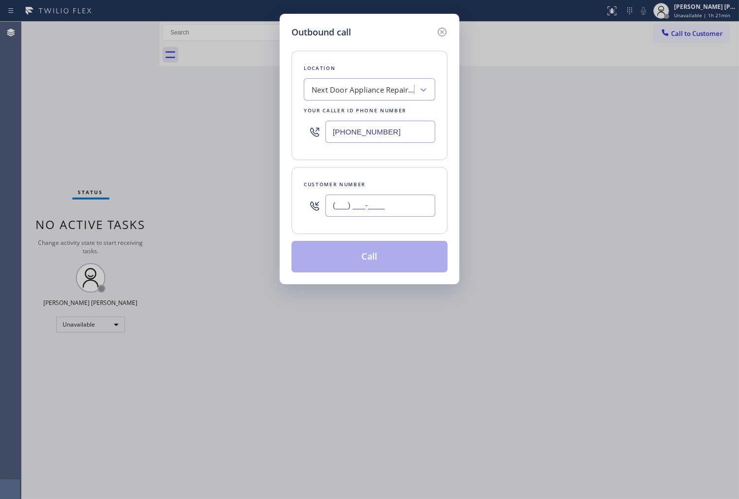
click at [415, 197] on input "(___) ___-____" at bounding box center [380, 205] width 110 height 22
paste input "5187"
click at [412, 197] on input "(___) ___-5187" at bounding box center [380, 205] width 110 height 22
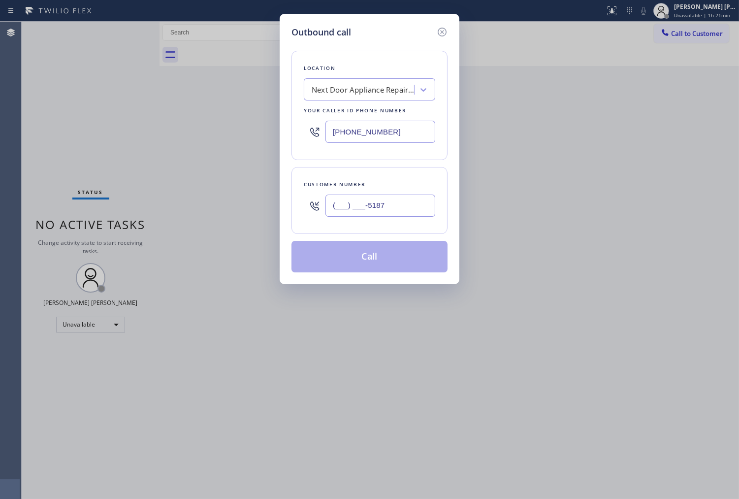
click at [412, 197] on input "(___) ___-5187" at bounding box center [380, 205] width 110 height 22
paste input "518) 704-9409"
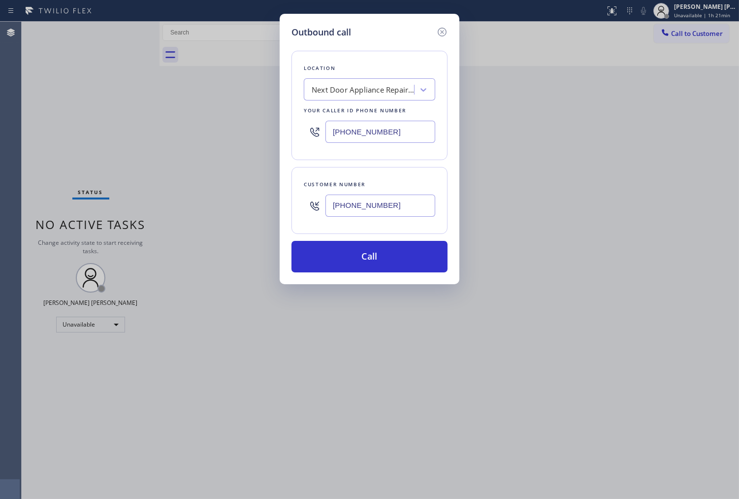
type input "[PHONE_NUMBER]"
click at [360, 130] on input "[PHONE_NUMBER]" at bounding box center [380, 132] width 110 height 22
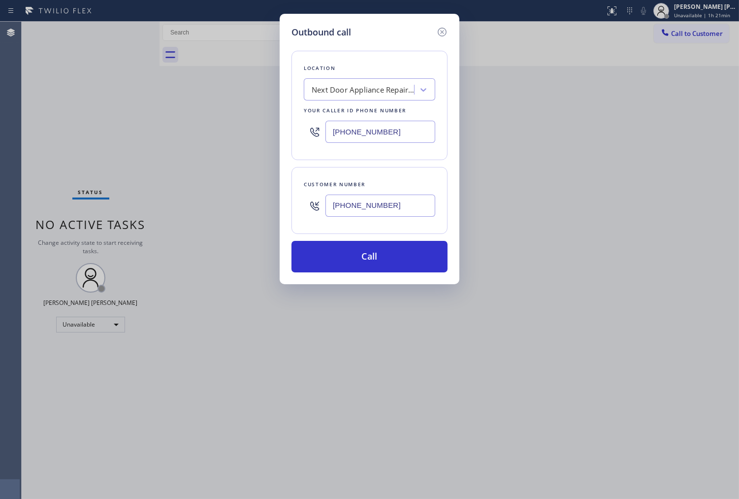
click at [360, 130] on input "[PHONE_NUMBER]" at bounding box center [380, 132] width 110 height 22
paste input "805) 519-7225"
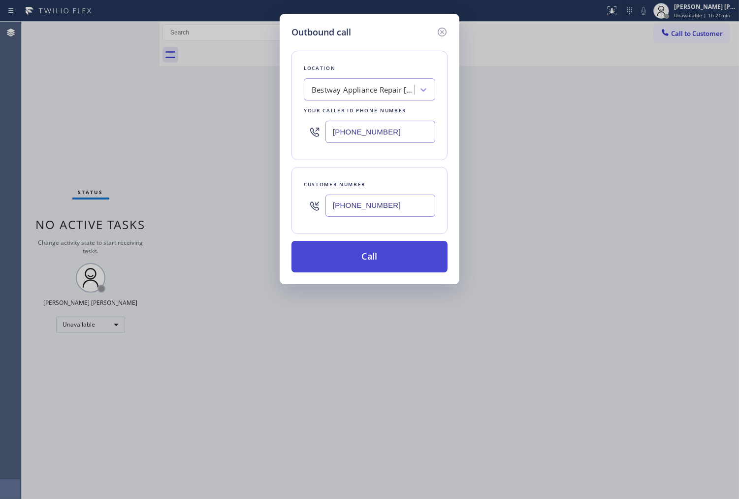
type input "[PHONE_NUMBER]"
click at [409, 254] on button "Call" at bounding box center [369, 257] width 156 height 32
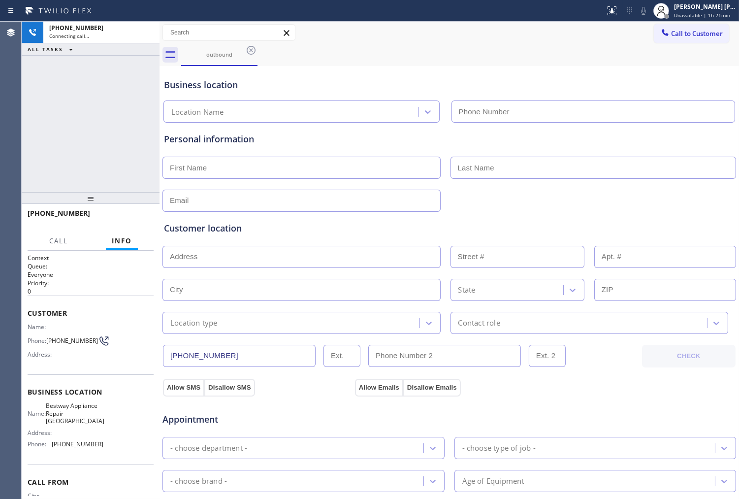
type input "[PHONE_NUMBER]"
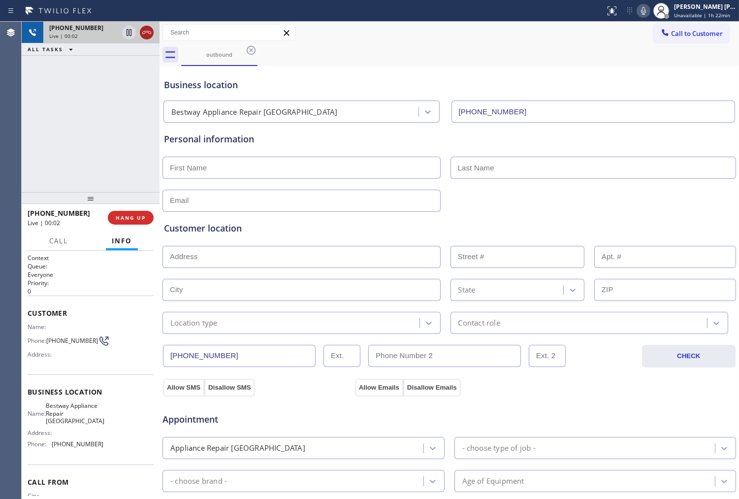
click at [150, 32] on icon at bounding box center [146, 32] width 9 height 3
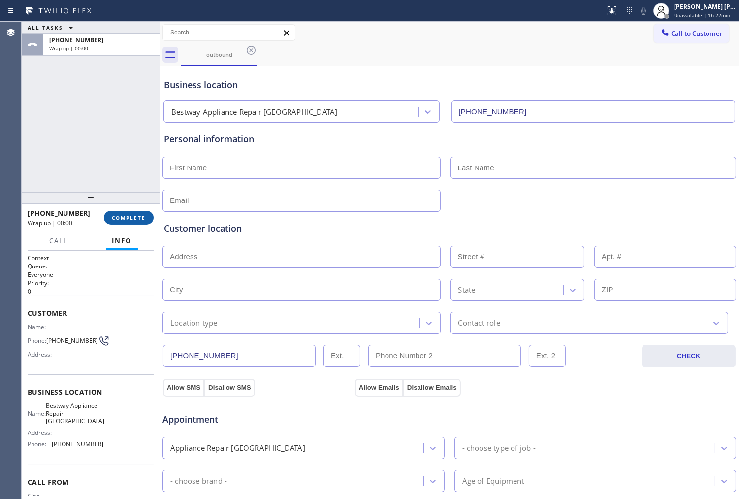
click at [144, 217] on span "COMPLETE" at bounding box center [129, 217] width 34 height 7
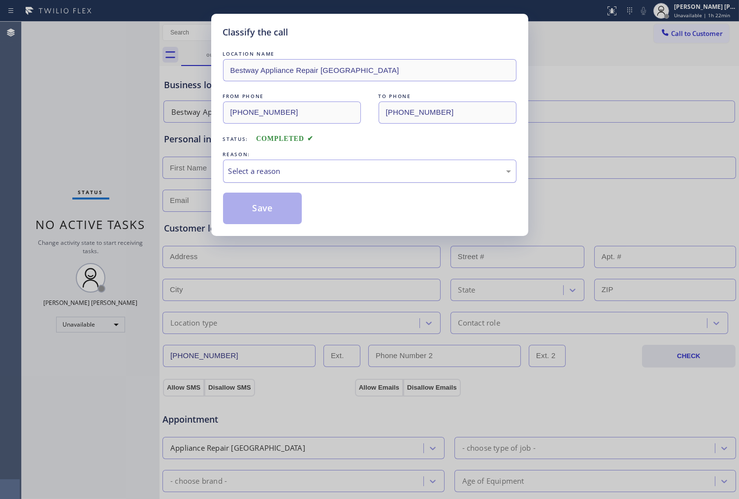
click at [336, 180] on div "Select a reason" at bounding box center [369, 171] width 293 height 23
click at [274, 208] on button "Save" at bounding box center [262, 209] width 79 height 32
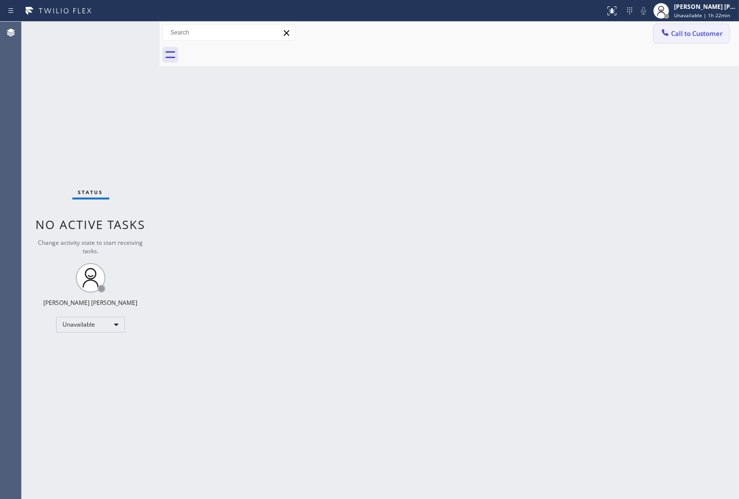
click at [670, 32] on icon at bounding box center [665, 33] width 10 height 10
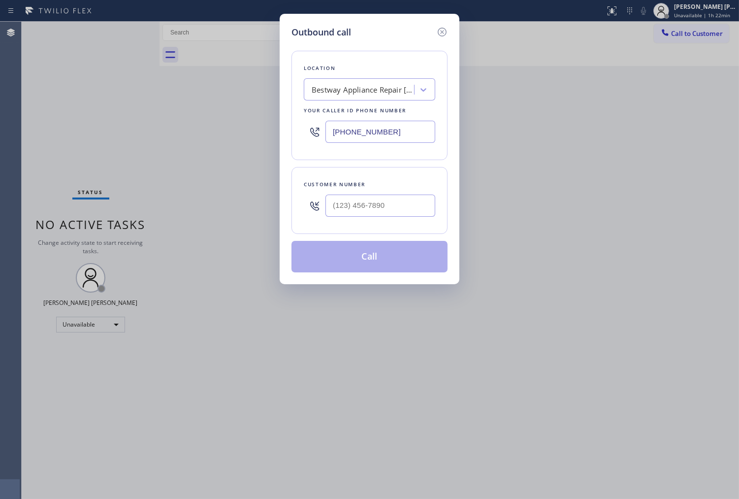
click at [376, 210] on input "text" at bounding box center [380, 205] width 110 height 22
click at [376, 210] on input "(___) ___-____" at bounding box center [380, 205] width 110 height 22
paste input "3478"
click at [376, 210] on input "(___) ___-3478" at bounding box center [380, 205] width 110 height 22
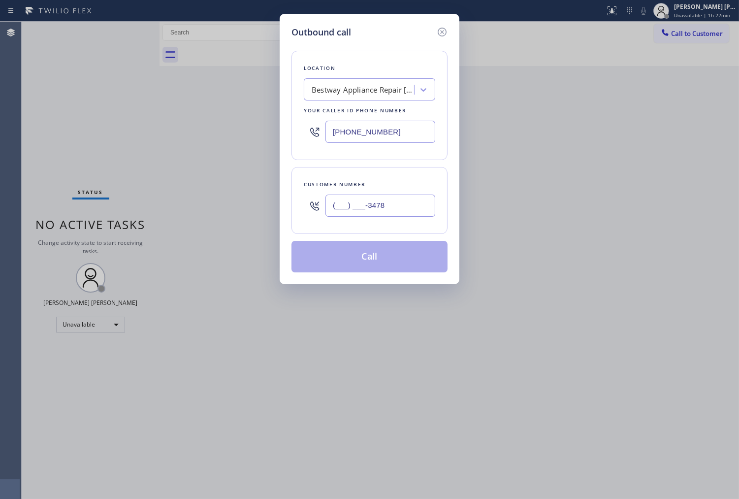
click at [376, 210] on input "(___) ___-3478" at bounding box center [380, 205] width 110 height 22
paste input "347) 854-8793"
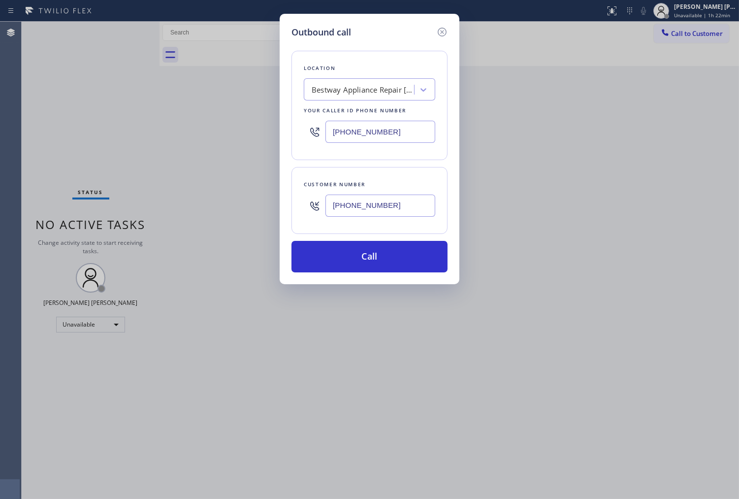
type input "[PHONE_NUMBER]"
click at [409, 133] on input "[PHONE_NUMBER]" at bounding box center [380, 132] width 110 height 22
paste input "315) 973-1147"
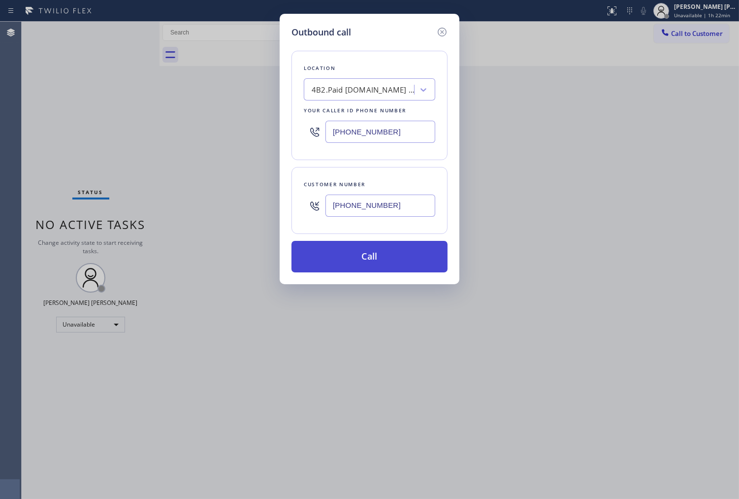
type input "[PHONE_NUMBER]"
click at [414, 247] on button "Call" at bounding box center [369, 257] width 156 height 32
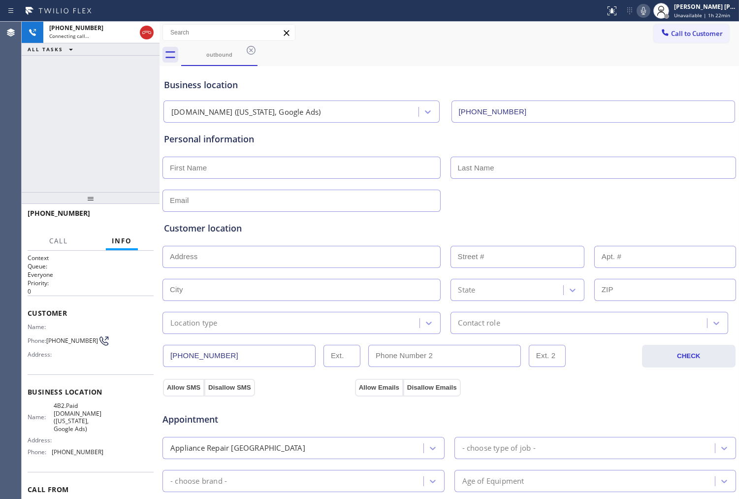
type input "[PHONE_NUMBER]"
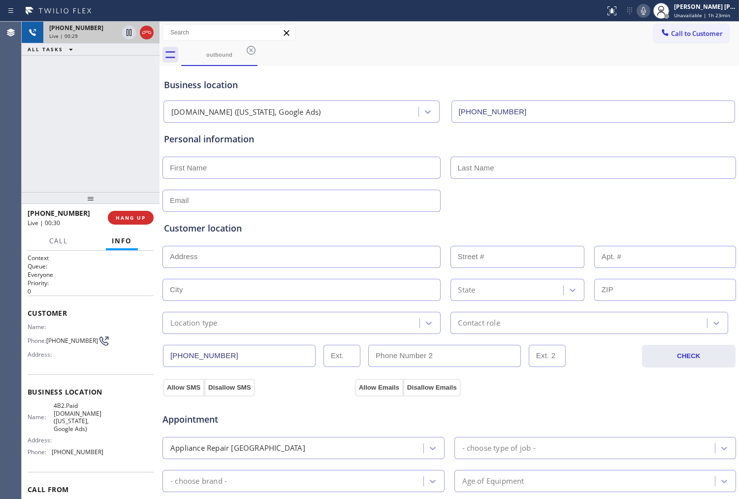
click at [118, 32] on div "[PHONE_NUMBER]" at bounding box center [83, 28] width 69 height 8
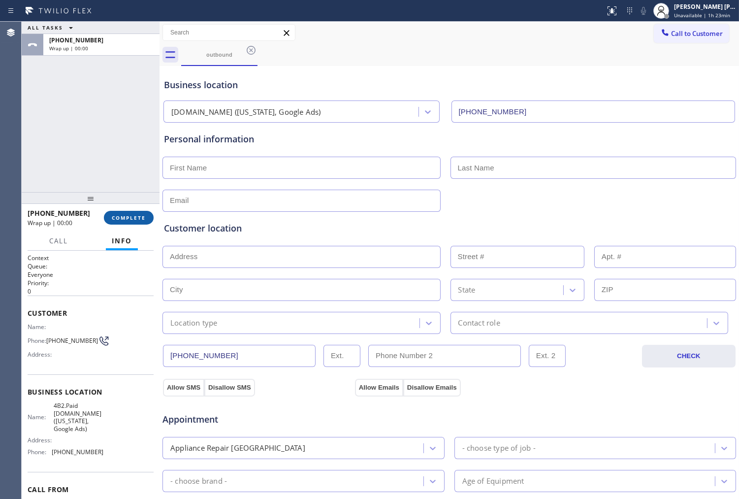
click at [125, 221] on button "COMPLETE" at bounding box center [129, 218] width 50 height 14
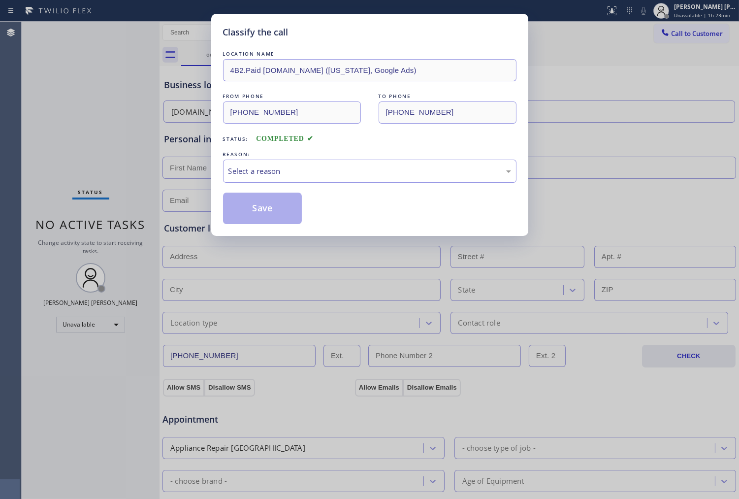
click at [274, 169] on div "Select a reason" at bounding box center [369, 170] width 283 height 11
drag, startPoint x: 259, startPoint y: 245, endPoint x: 254, endPoint y: 225, distance: 20.4
click at [254, 225] on div "Classify the call LOCATION NAME 4B2.Paid [DOMAIN_NAME] ([US_STATE], Google Ads)…" at bounding box center [369, 125] width 317 height 222
click at [257, 215] on button "Save" at bounding box center [262, 209] width 79 height 32
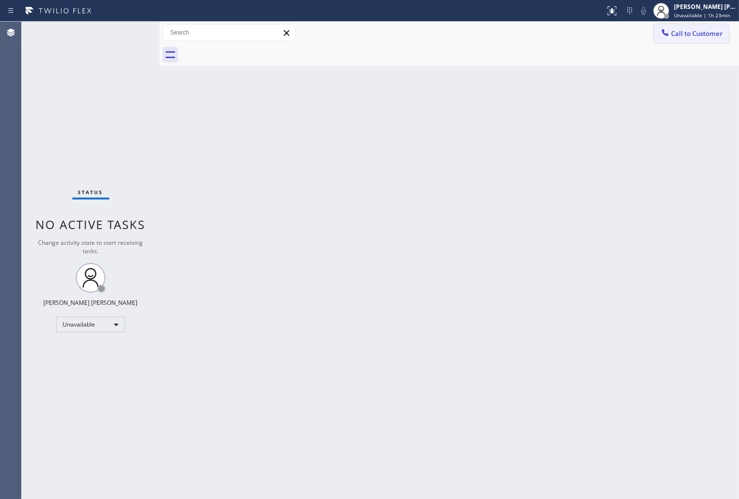
drag, startPoint x: 686, startPoint y: 32, endPoint x: 674, endPoint y: 50, distance: 21.0
click at [686, 32] on span "Call to Customer" at bounding box center [697, 33] width 52 height 9
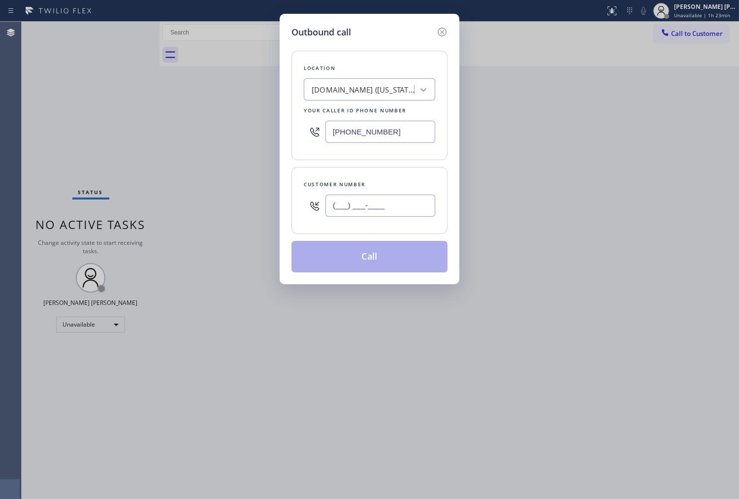
click at [380, 208] on input "(___) ___-____" at bounding box center [380, 205] width 110 height 22
paste input "424) 476-6607"
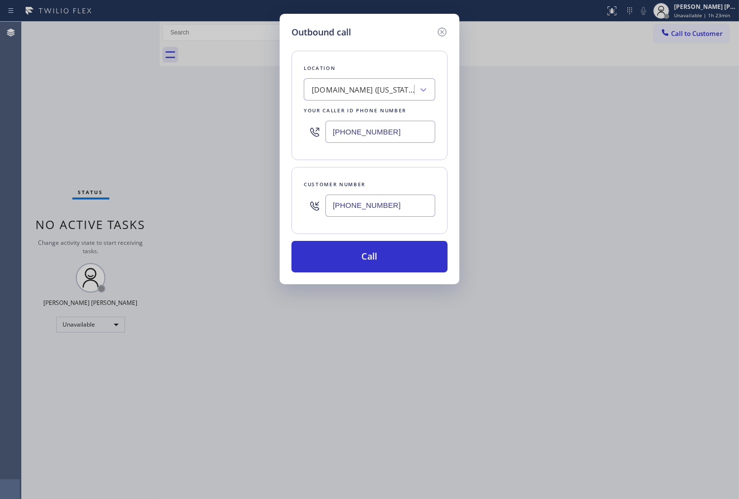
type input "[PHONE_NUMBER]"
click at [378, 127] on input "[PHONE_NUMBER]" at bounding box center [380, 132] width 110 height 22
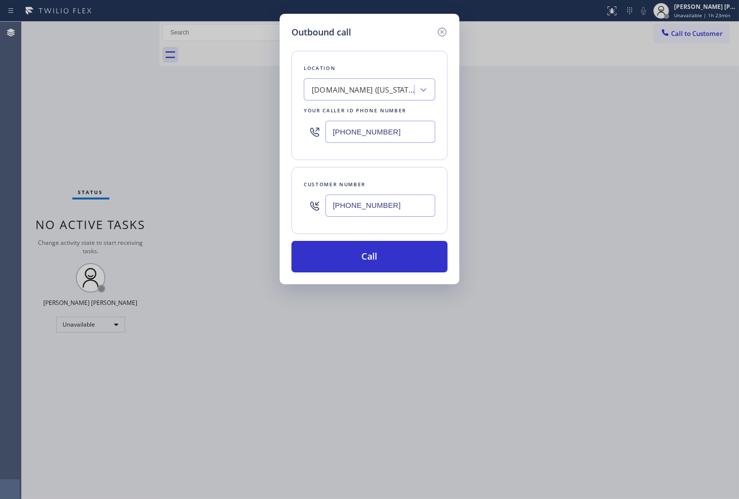
paste input "818) 293-1693"
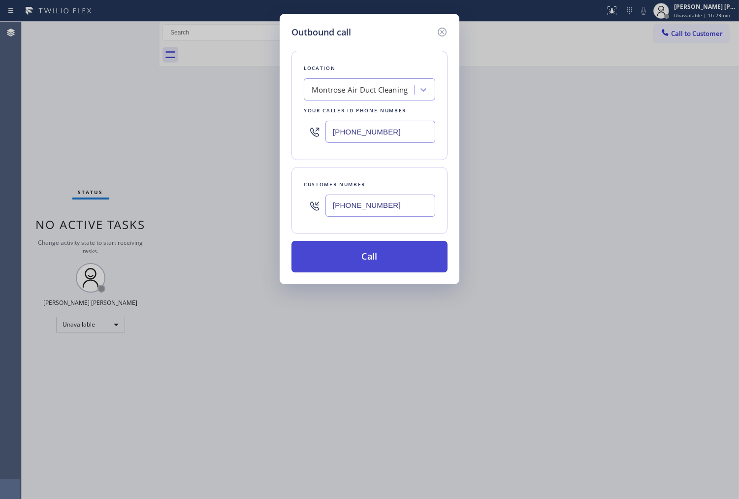
type input "[PHONE_NUMBER]"
click at [404, 252] on button "Call" at bounding box center [369, 257] width 156 height 32
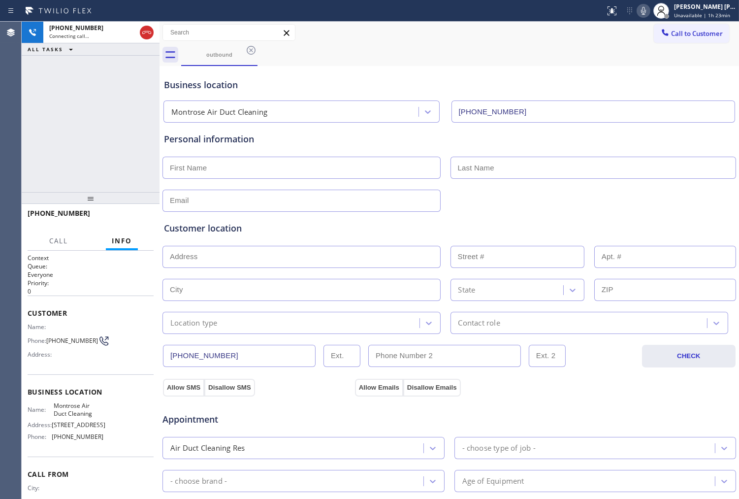
type input "[PHONE_NUMBER]"
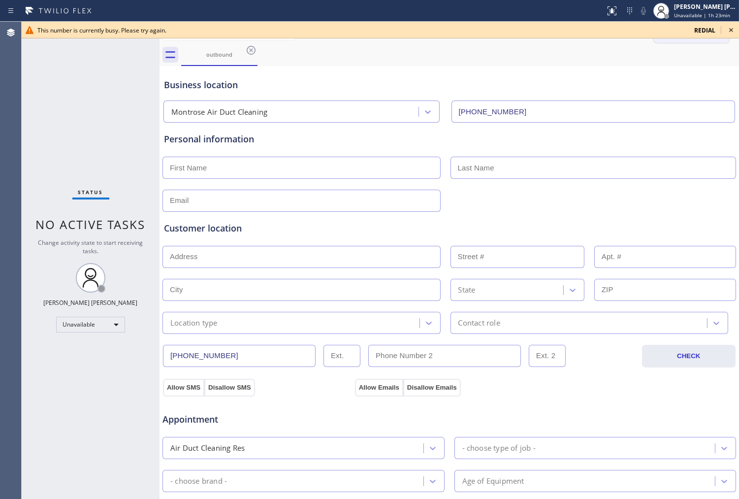
click at [733, 27] on icon at bounding box center [731, 30] width 12 height 12
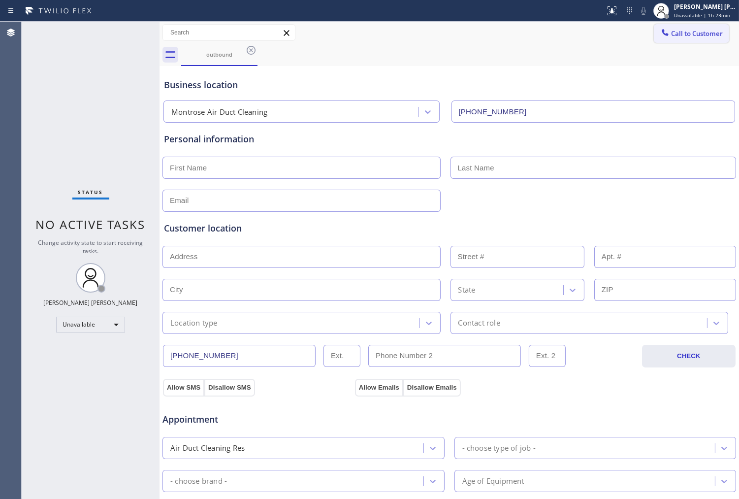
click at [676, 37] on span "Call to Customer" at bounding box center [697, 33] width 52 height 9
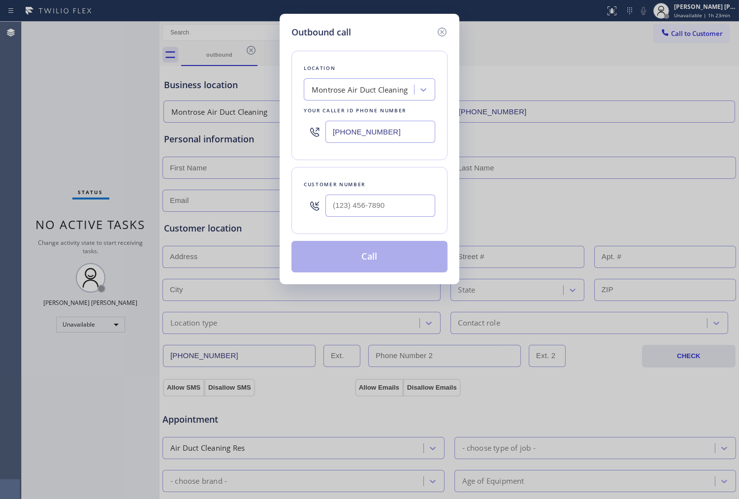
click at [394, 209] on input "text" at bounding box center [380, 205] width 110 height 22
click at [394, 209] on input "(___) ___-____" at bounding box center [380, 205] width 110 height 22
paste input "3604"
click at [393, 207] on input "(___) ___-3604" at bounding box center [380, 205] width 110 height 22
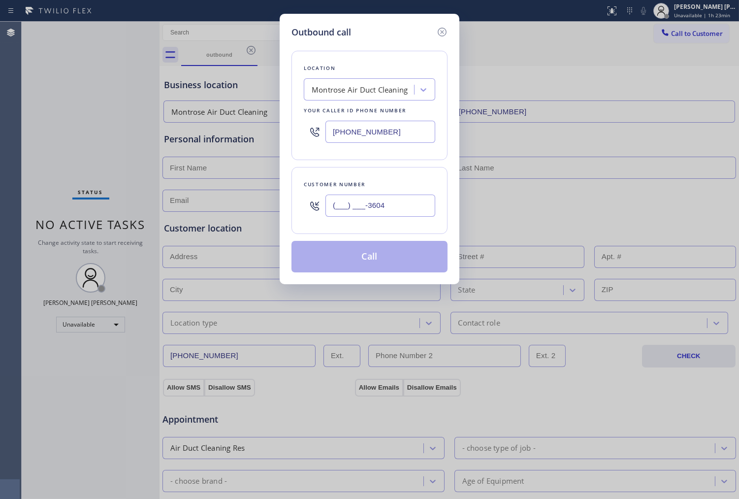
click at [393, 207] on input "(___) ___-3604" at bounding box center [380, 205] width 110 height 22
paste input "360) 477-4790"
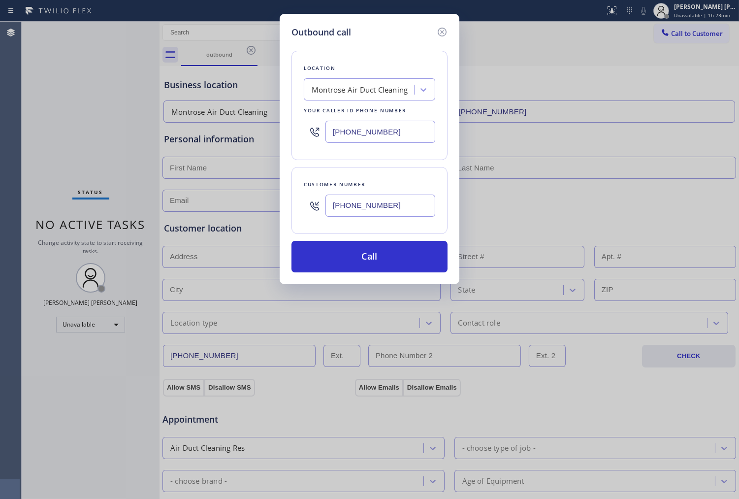
type input "[PHONE_NUMBER]"
click at [371, 134] on input "[PHONE_NUMBER]" at bounding box center [380, 132] width 110 height 22
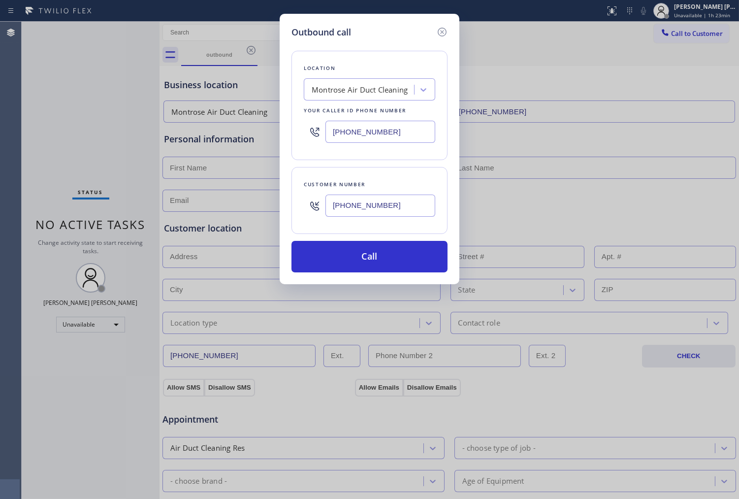
paste input "206) 565-0601"
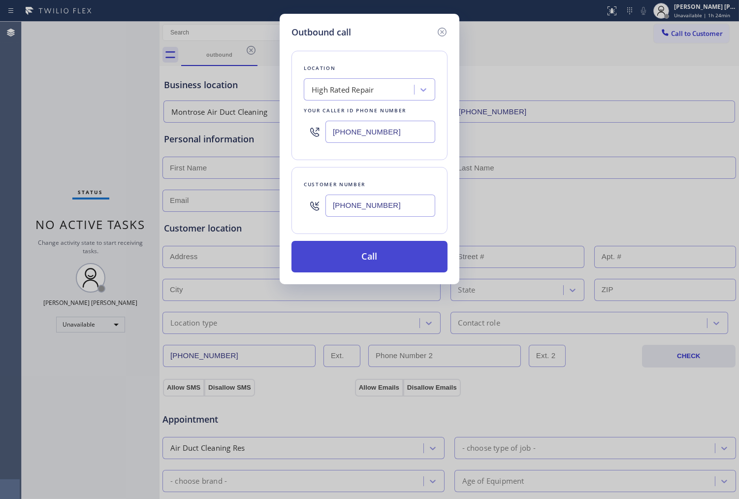
type input "[PHONE_NUMBER]"
click at [396, 256] on button "Call" at bounding box center [369, 257] width 156 height 32
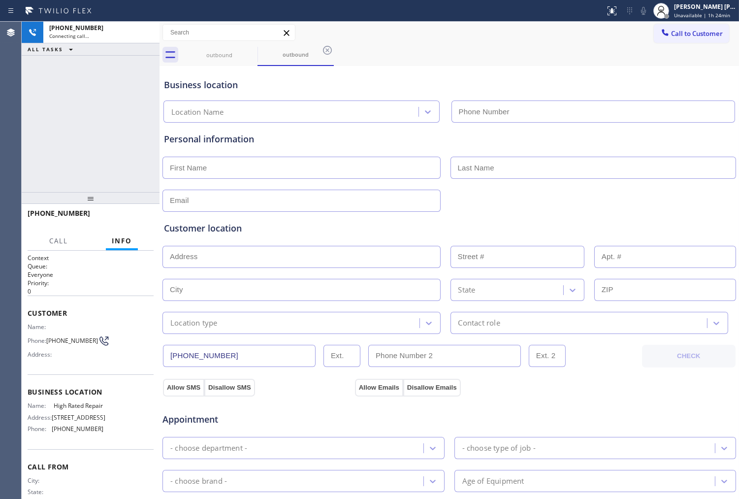
type input "[PHONE_NUMBER]"
click at [255, 50] on icon at bounding box center [251, 50] width 9 height 9
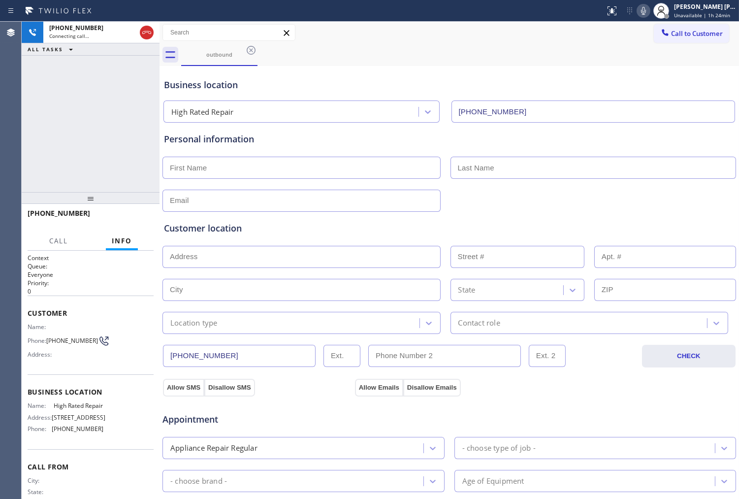
click at [76, 146] on div "[PHONE_NUMBER] Connecting call… ALL TASKS ALL TASKS ACTIVE TASKS TASKS IN WRAP …" at bounding box center [91, 107] width 138 height 170
click at [86, 95] on div "[PHONE_NUMBER] Connecting call… ALL TASKS ALL TASKS ACTIVE TASKS TASKS IN WRAP …" at bounding box center [91, 107] width 138 height 170
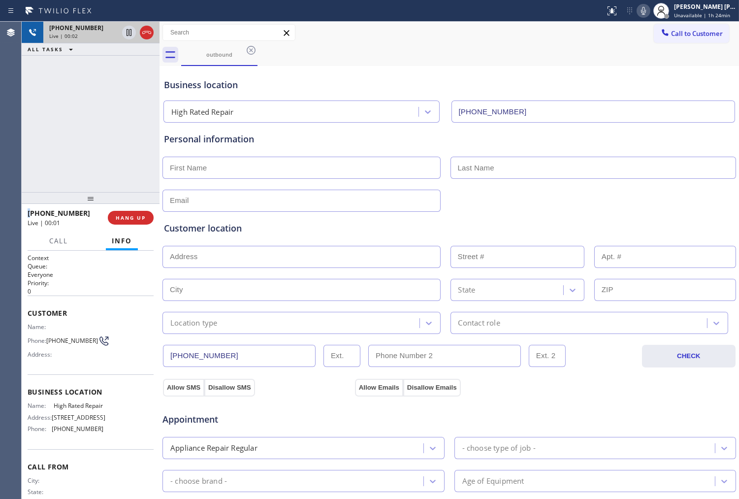
click at [149, 39] on div at bounding box center [137, 33] width 35 height 22
click at [151, 32] on icon at bounding box center [147, 33] width 12 height 12
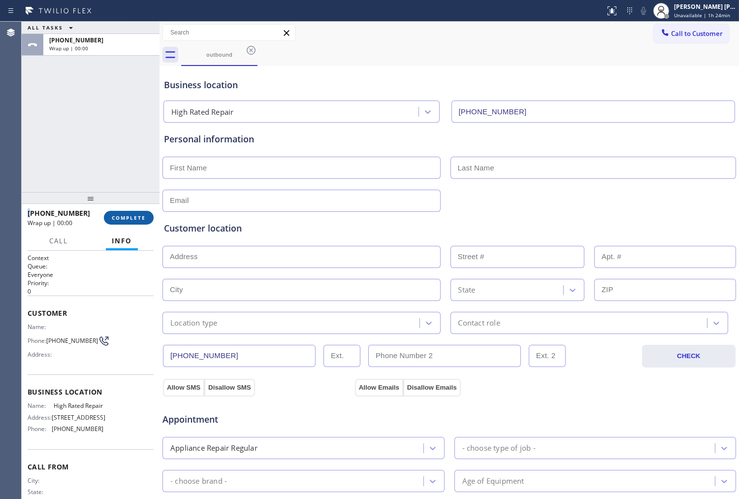
click at [141, 215] on span "COMPLETE" at bounding box center [129, 217] width 34 height 7
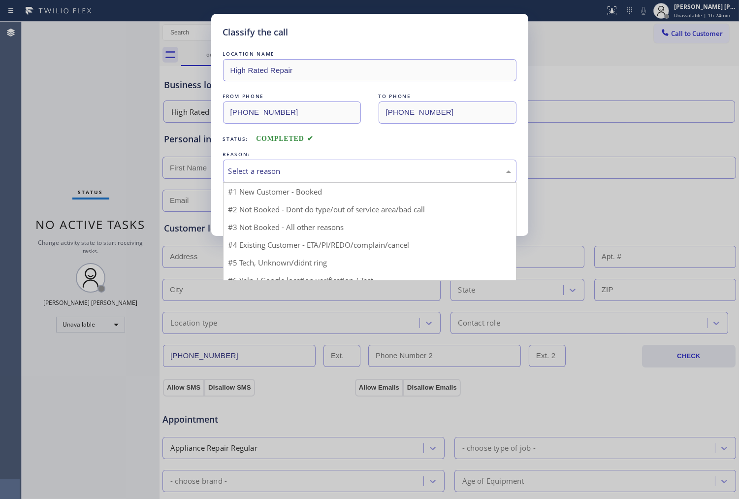
click at [248, 175] on div "Select a reason" at bounding box center [369, 170] width 283 height 11
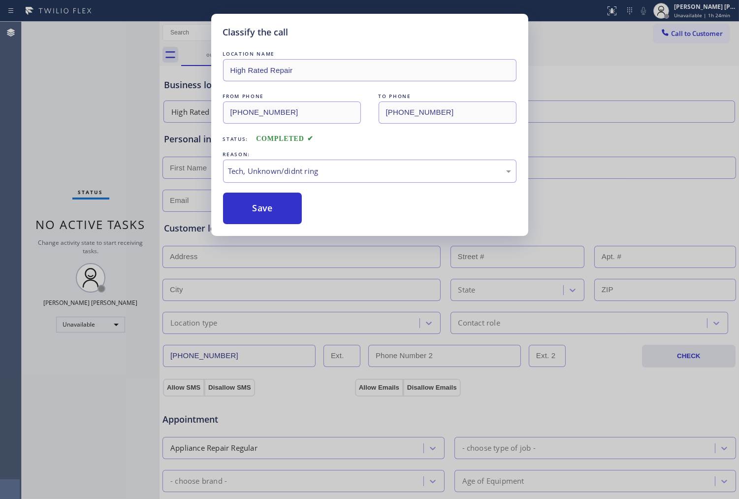
click at [259, 248] on div "Classify the call LOCATION NAME High Rated Repair FROM PHONE [PHONE_NUMBER] TO …" at bounding box center [369, 249] width 739 height 499
click at [247, 220] on button "Save" at bounding box center [262, 209] width 79 height 32
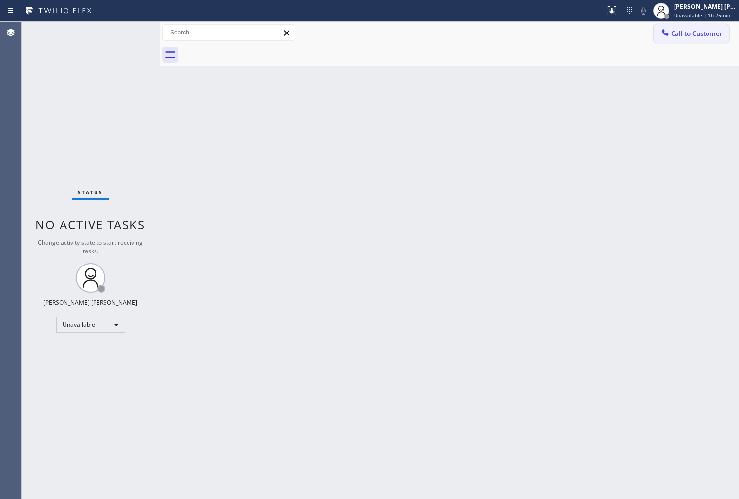
click at [689, 31] on span "Call to Customer" at bounding box center [697, 33] width 52 height 9
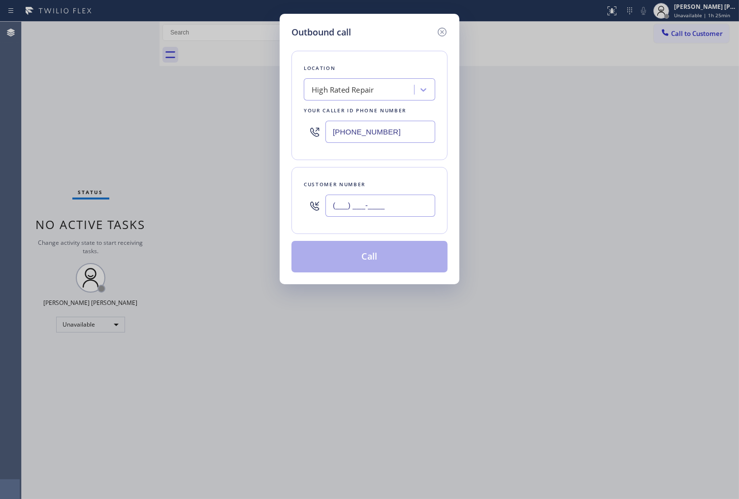
click at [428, 213] on input "(___) ___-____" at bounding box center [380, 205] width 110 height 22
paste input "682) 216-9567"
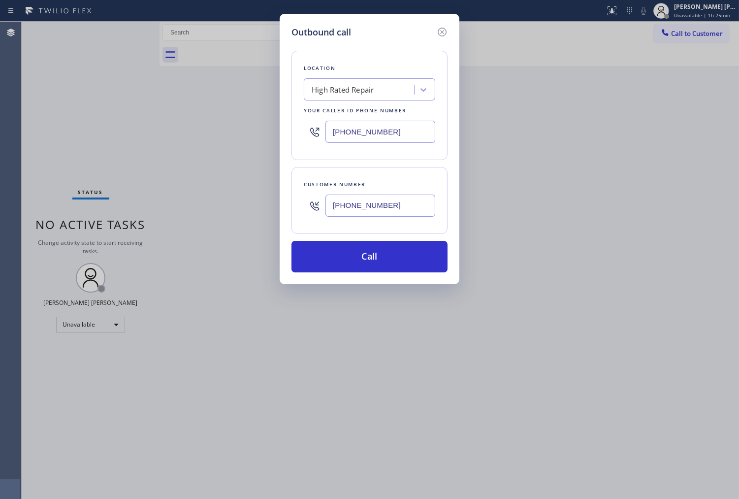
type input "[PHONE_NUMBER]"
click at [395, 138] on input "[PHONE_NUMBER]" at bounding box center [380, 132] width 110 height 22
paste input "817) 482-5346"
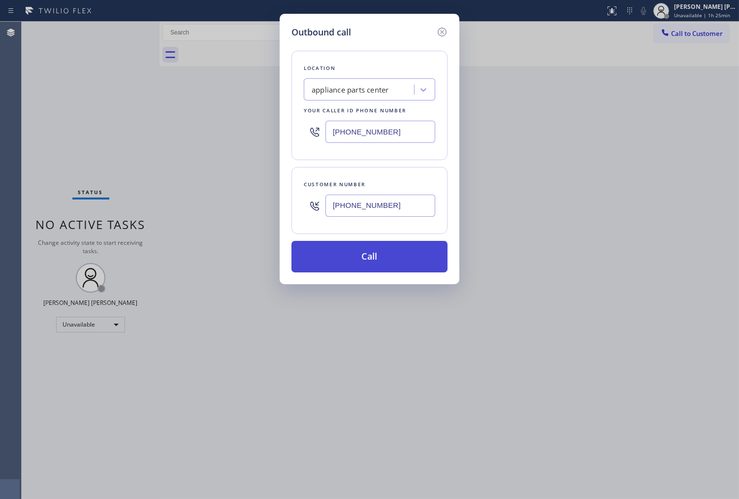
type input "[PHONE_NUMBER]"
click at [414, 255] on button "Call" at bounding box center [369, 257] width 156 height 32
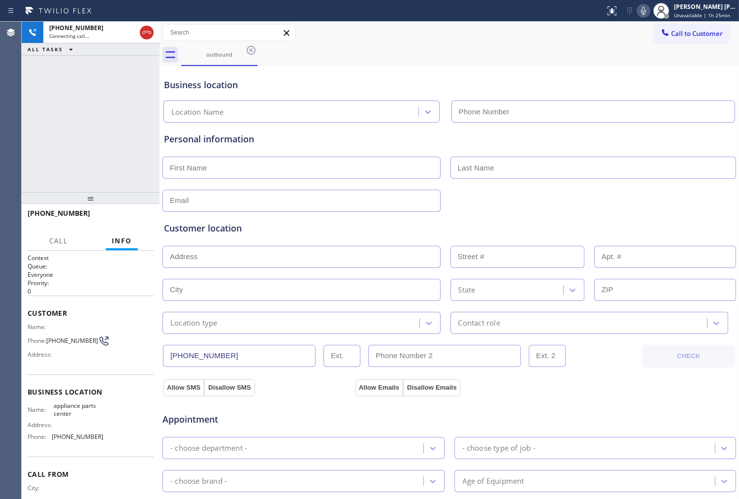
type input "[PHONE_NUMBER]"
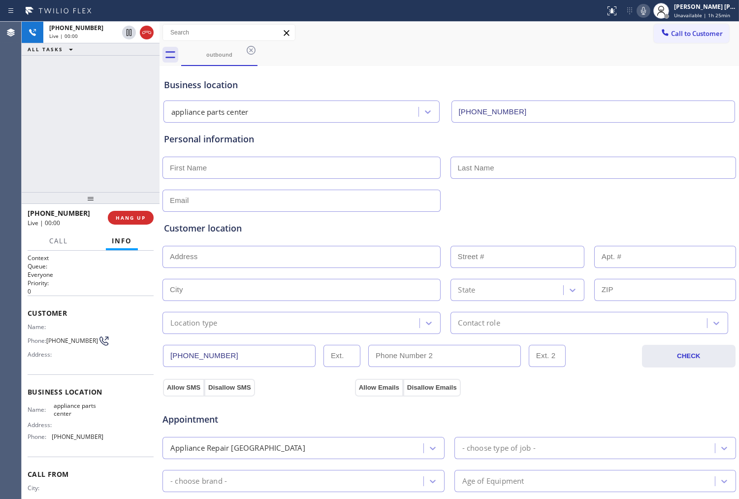
click at [145, 32] on icon at bounding box center [146, 32] width 9 height 3
click at [141, 222] on button "HANG UP" at bounding box center [131, 218] width 46 height 14
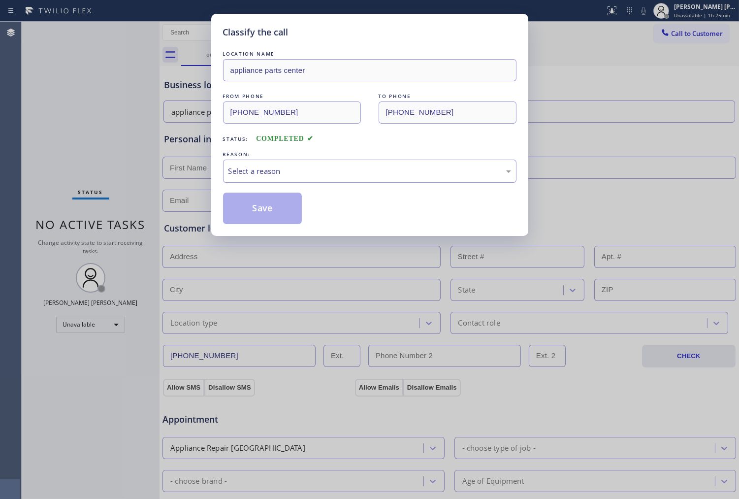
click at [272, 177] on div "Select a reason" at bounding box center [369, 171] width 293 height 23
click at [262, 170] on div "Select a reason" at bounding box center [369, 170] width 283 height 11
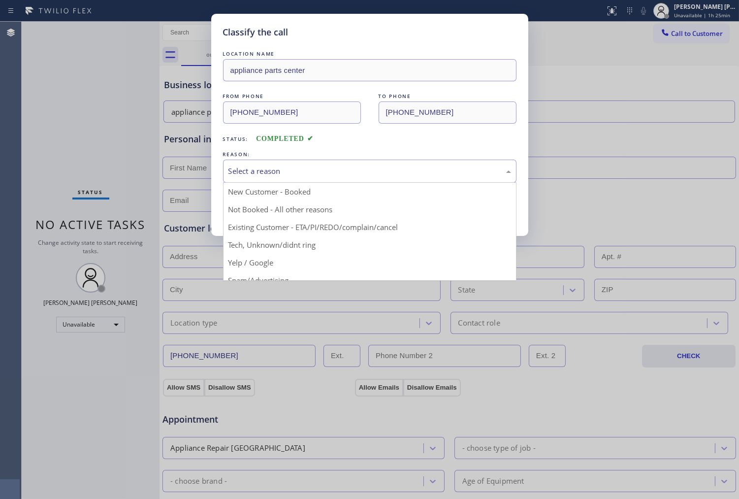
click at [287, 239] on div "Classify the call LOCATION NAME appliance parts center FROM PHONE [PHONE_NUMBER…" at bounding box center [369, 249] width 739 height 499
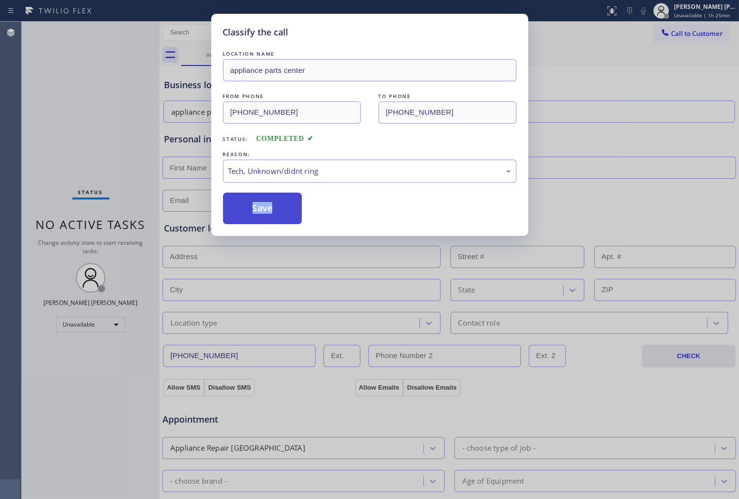
click at [276, 218] on button "Save" at bounding box center [262, 209] width 79 height 32
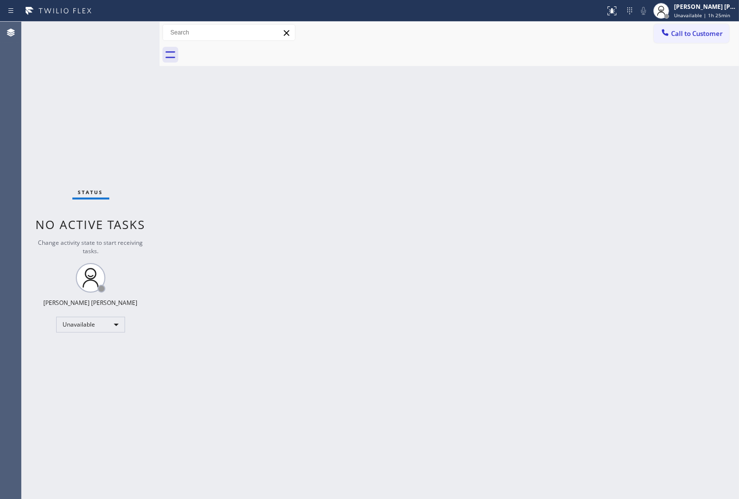
drag, startPoint x: 687, startPoint y: 32, endPoint x: 714, endPoint y: 89, distance: 62.8
click at [687, 32] on span "Call to Customer" at bounding box center [697, 33] width 52 height 9
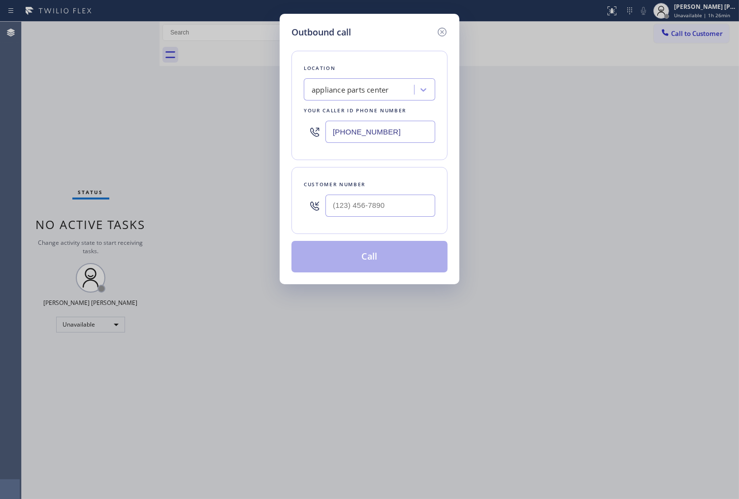
click at [391, 209] on input "text" at bounding box center [380, 205] width 110 height 22
paste input "754) 422-8859"
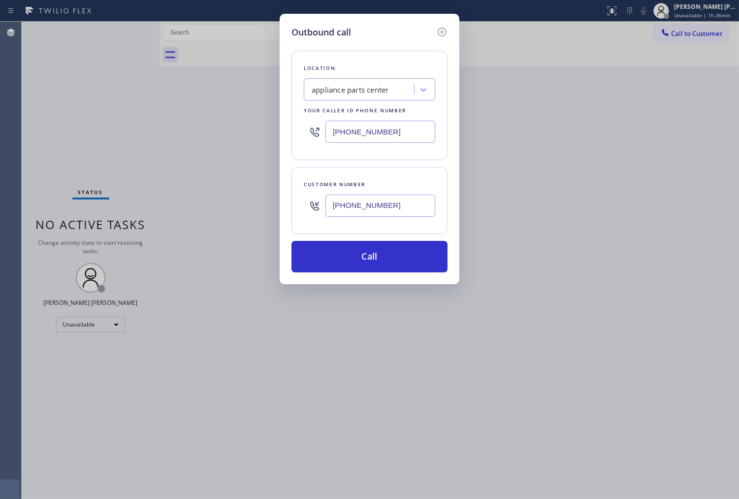
type input "[PHONE_NUMBER]"
click at [352, 136] on input "[PHONE_NUMBER]" at bounding box center [380, 132] width 110 height 22
paste input "954) 835-4464"
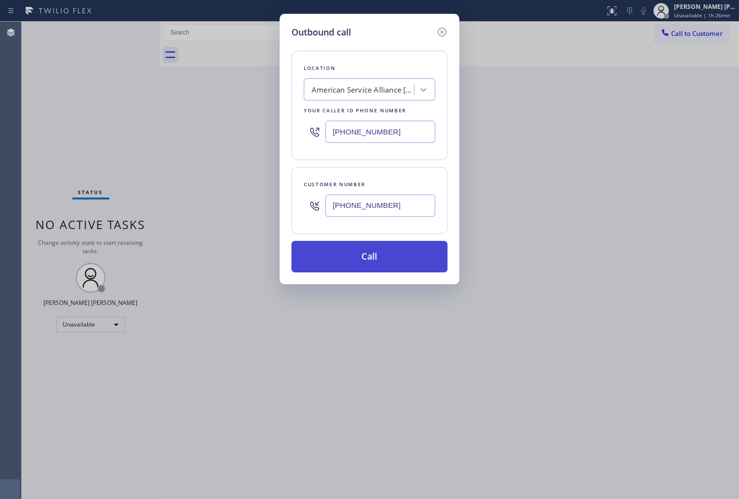
type input "[PHONE_NUMBER]"
click at [387, 250] on button "Call" at bounding box center [369, 257] width 156 height 32
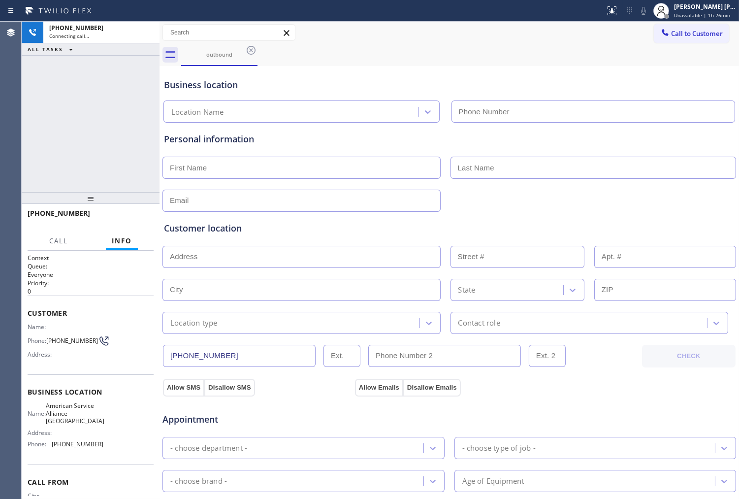
type input "[PHONE_NUMBER]"
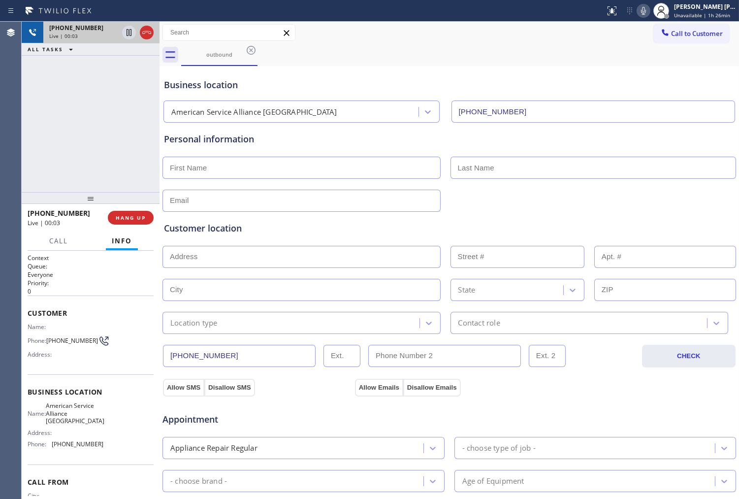
click at [155, 33] on div at bounding box center [137, 33] width 35 height 22
click at [149, 32] on icon at bounding box center [147, 33] width 12 height 12
click at [137, 218] on span "HANG UP" at bounding box center [131, 217] width 30 height 7
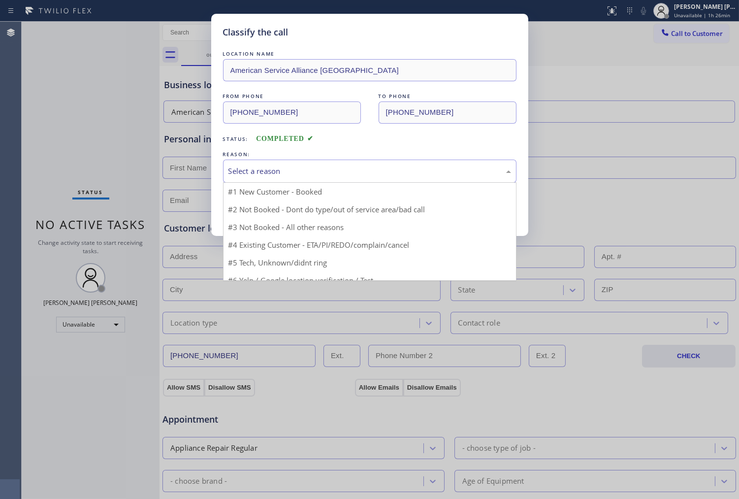
click at [250, 164] on div "Select a reason" at bounding box center [369, 171] width 293 height 23
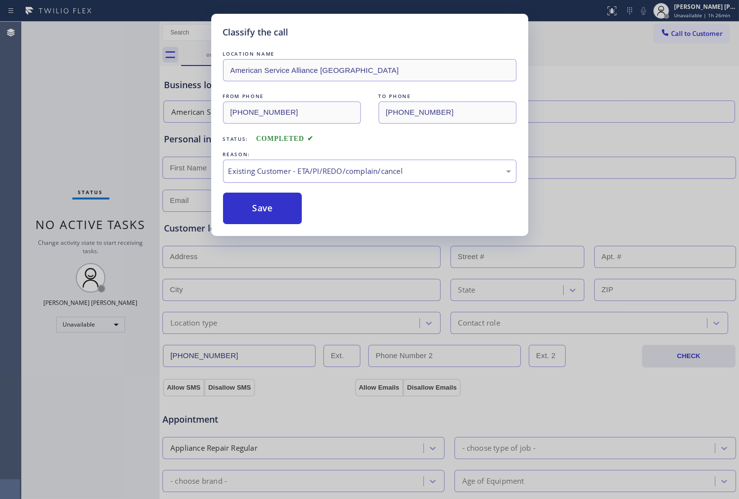
click at [269, 180] on div "Existing Customer - ETA/PI/REDO/complain/cancel" at bounding box center [369, 171] width 293 height 23
click at [264, 229] on div "Classify the call LOCATION NAME American Service Alliance [GEOGRAPHIC_DATA] FRO…" at bounding box center [369, 125] width 317 height 222
click at [267, 217] on button "Save" at bounding box center [262, 209] width 79 height 32
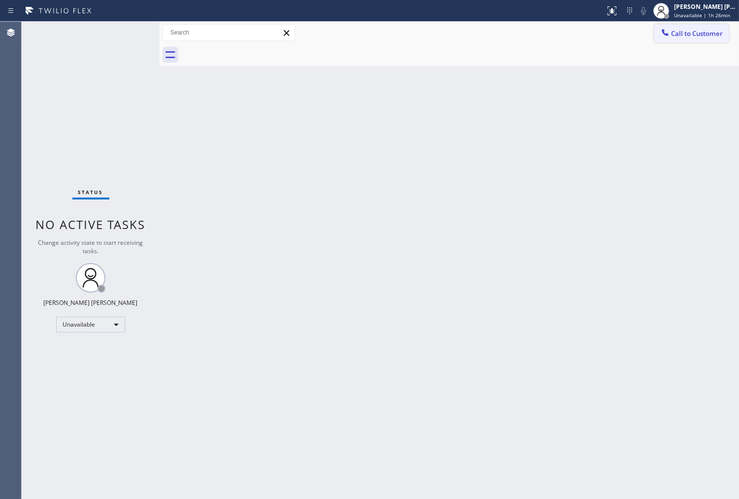
click at [681, 32] on span "Call to Customer" at bounding box center [697, 33] width 52 height 9
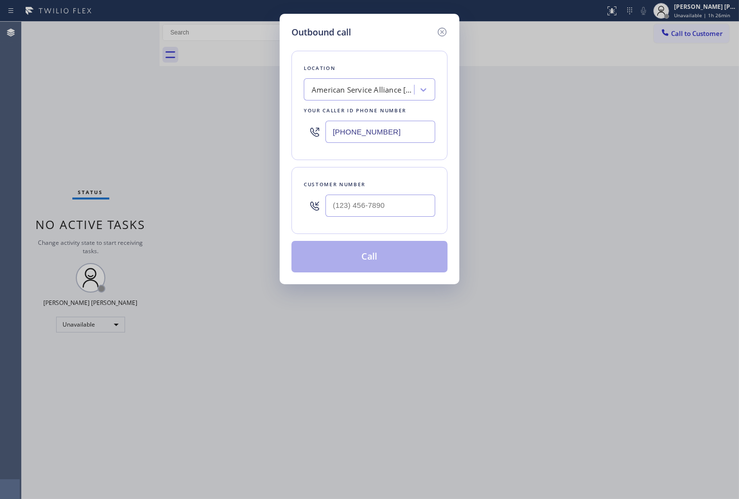
click at [416, 213] on input "text" at bounding box center [380, 205] width 110 height 22
paste input "817) 848-7745"
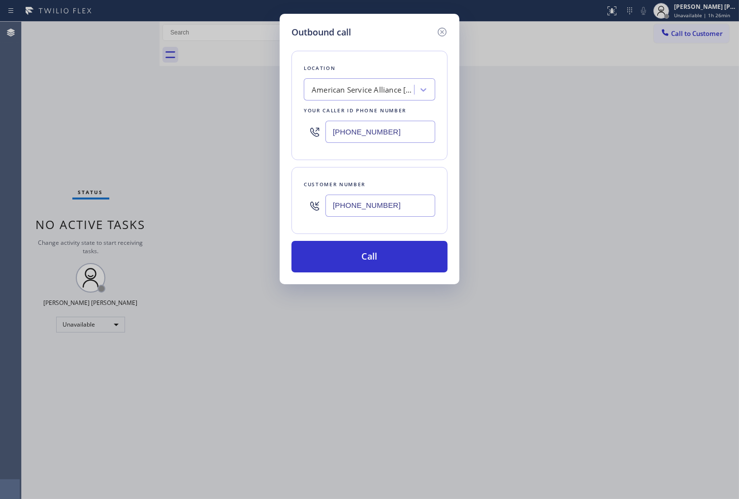
type input "[PHONE_NUMBER]"
click at [373, 129] on input "[PHONE_NUMBER]" at bounding box center [380, 132] width 110 height 22
paste input "817) 482-5346"
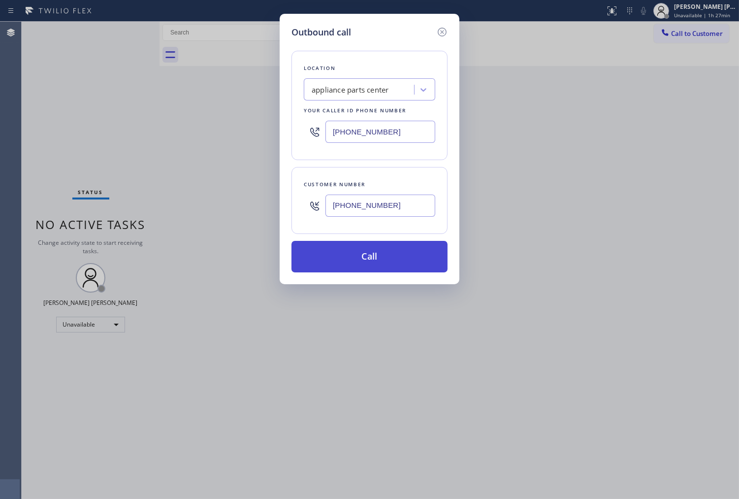
type input "[PHONE_NUMBER]"
click at [380, 247] on button "Call" at bounding box center [369, 257] width 156 height 32
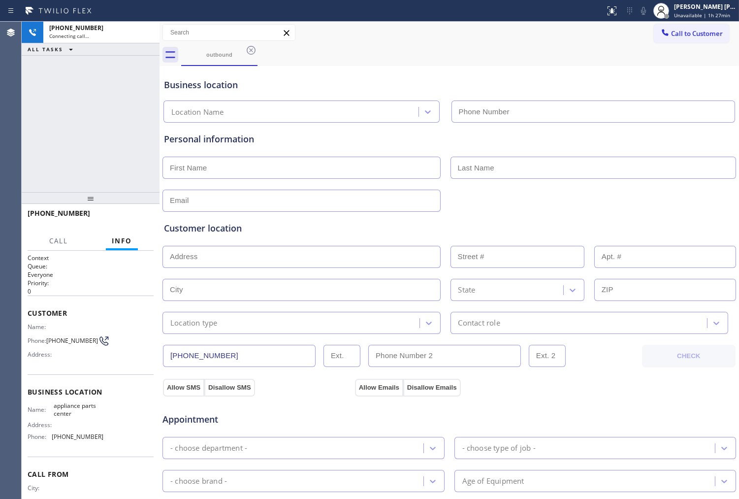
type input "[PHONE_NUMBER]"
click at [649, 11] on icon at bounding box center [644, 11] width 12 height 12
click at [63, 405] on span "appliance parts center" at bounding box center [78, 409] width 49 height 15
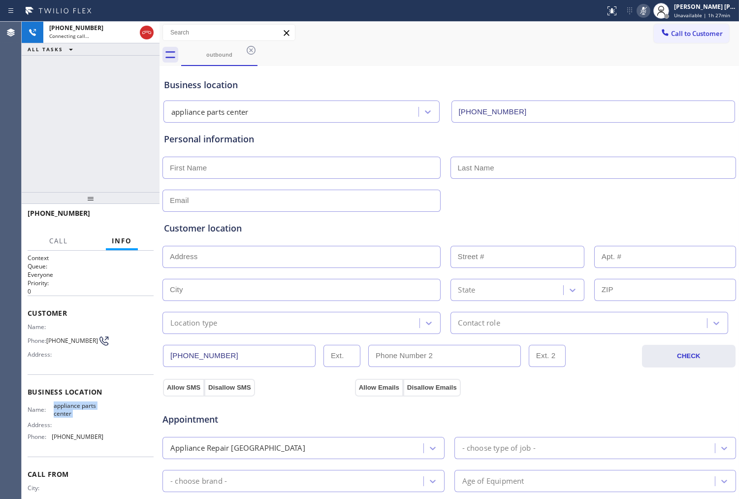
click at [63, 405] on span "appliance parts center" at bounding box center [78, 409] width 49 height 15
copy span "appliance parts center"
click at [141, 33] on icon at bounding box center [147, 33] width 12 height 12
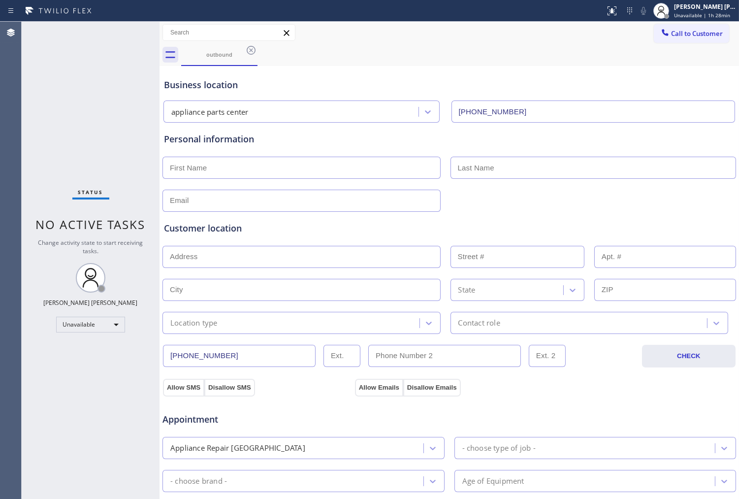
click at [257, 52] on div "outbound" at bounding box center [460, 55] width 558 height 22
click at [252, 51] on icon at bounding box center [251, 50] width 9 height 9
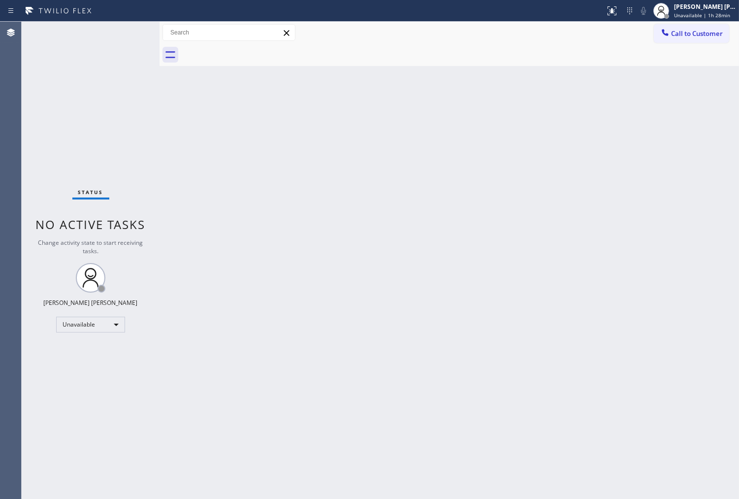
click at [688, 32] on span "Call to Customer" at bounding box center [697, 33] width 52 height 9
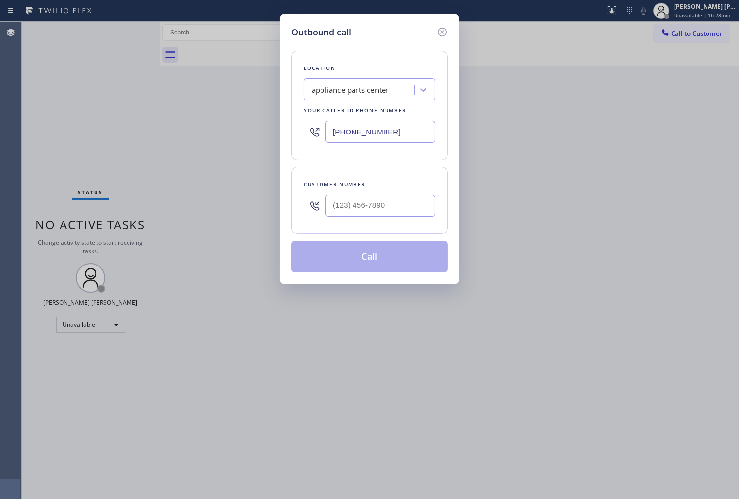
click at [392, 212] on input "text" at bounding box center [380, 205] width 110 height 22
click at [395, 212] on input "(___) ___-____" at bounding box center [380, 205] width 110 height 22
paste input "text"
type input "(___) ___-____"
click at [392, 208] on input "text" at bounding box center [380, 205] width 110 height 22
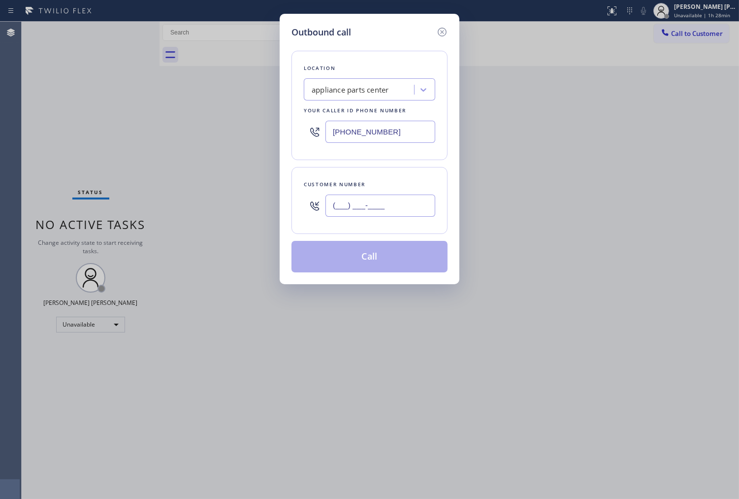
paste input "719) 316-3056"
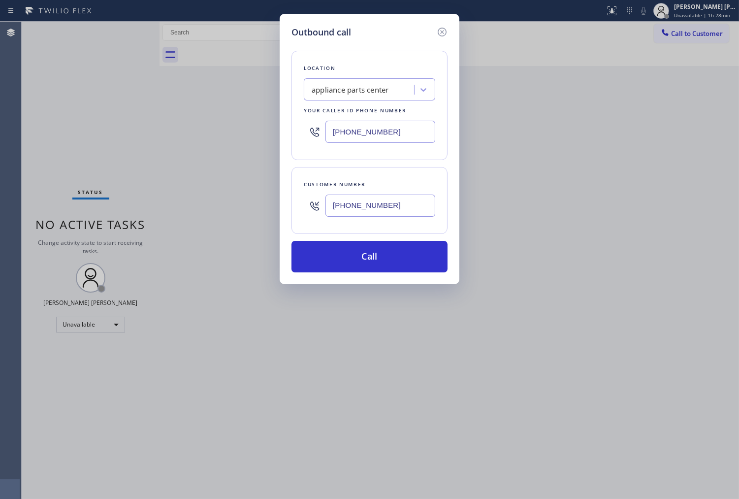
type input "[PHONE_NUMBER]"
click at [356, 135] on input "[PHONE_NUMBER]" at bounding box center [380, 132] width 110 height 22
paste input "719) 309-4451"
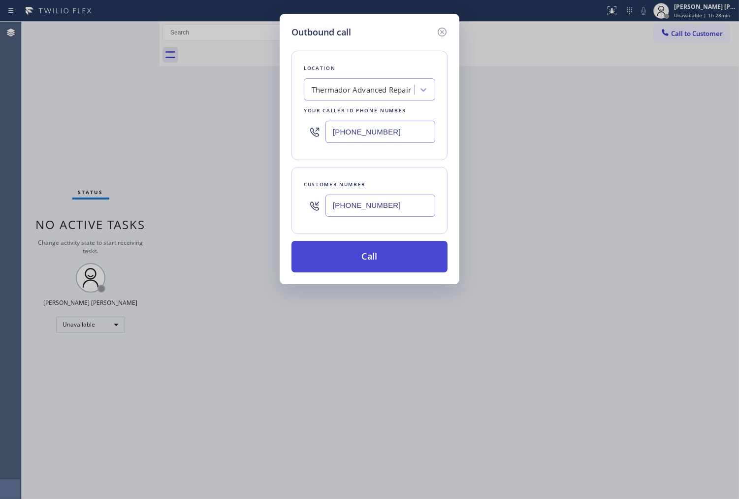
type input "[PHONE_NUMBER]"
click at [397, 248] on button "Call" at bounding box center [369, 257] width 156 height 32
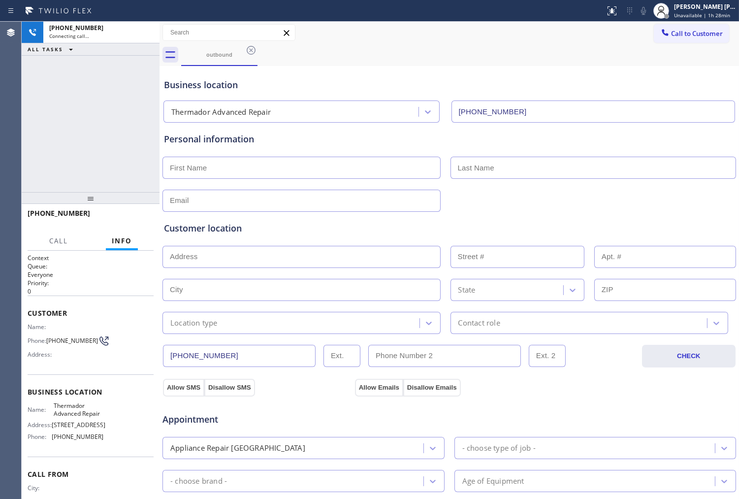
type input "[PHONE_NUMBER]"
click at [96, 142] on div "[PHONE_NUMBER] Connecting call… ALL TASKS ALL TASKS ACTIVE TASKS TASKS IN WRAP …" at bounding box center [91, 107] width 138 height 170
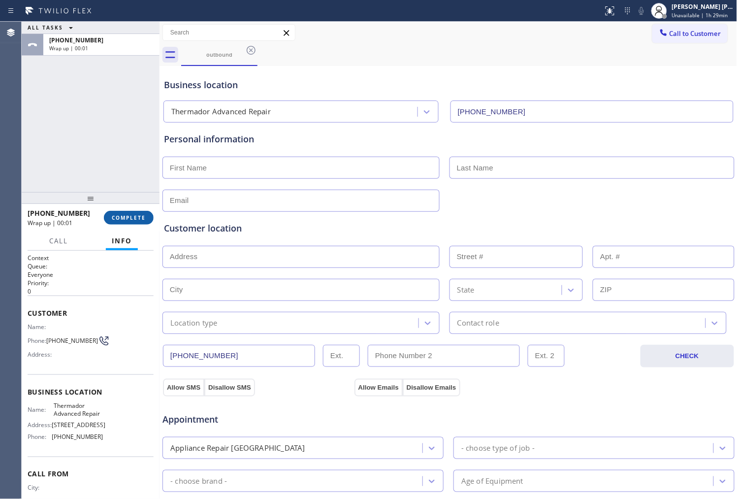
click at [139, 217] on span "COMPLETE" at bounding box center [129, 217] width 34 height 7
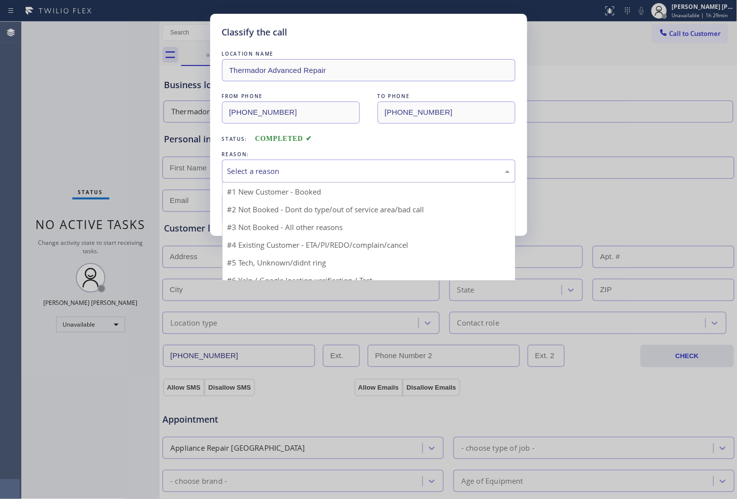
click at [296, 171] on div "Select a reason" at bounding box center [368, 170] width 283 height 11
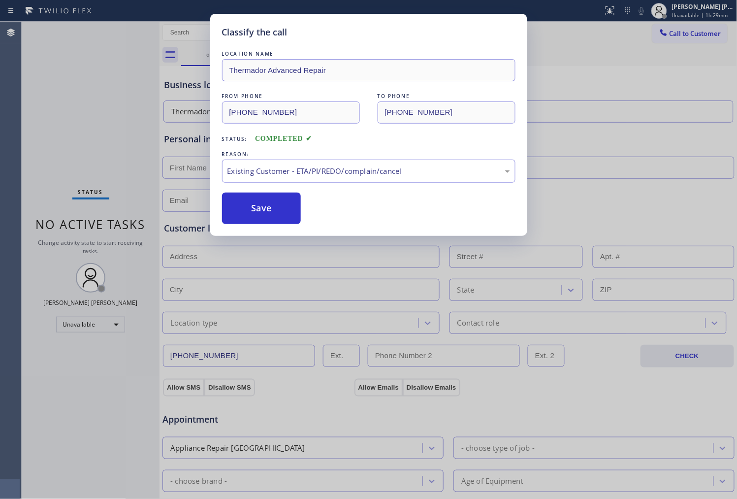
click at [281, 230] on div "Classify the call LOCATION NAME Thermador Advanced Repair FROM PHONE [PHONE_NUM…" at bounding box center [368, 125] width 317 height 222
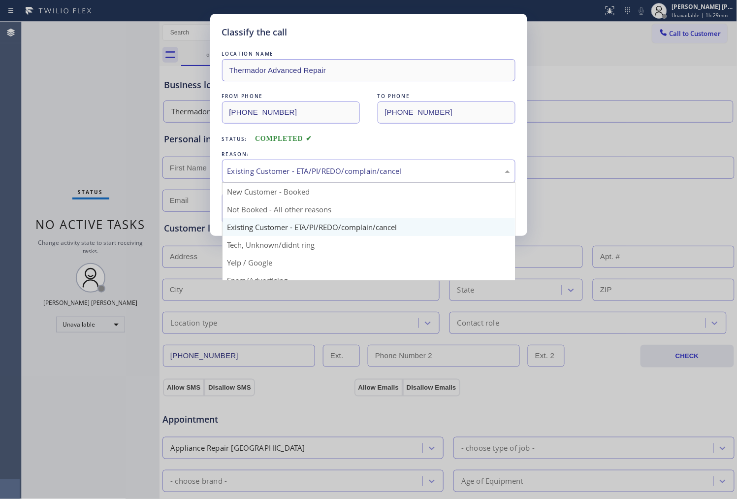
click at [282, 174] on div "Existing Customer - ETA/PI/REDO/complain/cancel" at bounding box center [368, 170] width 283 height 11
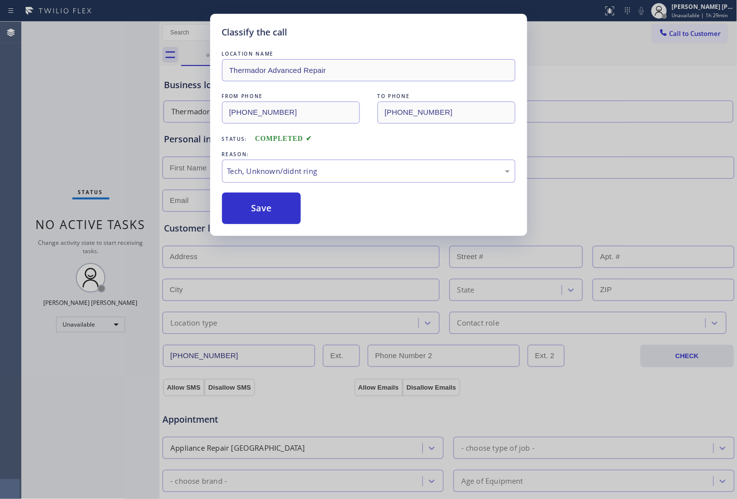
click at [265, 207] on button "Save" at bounding box center [261, 209] width 79 height 32
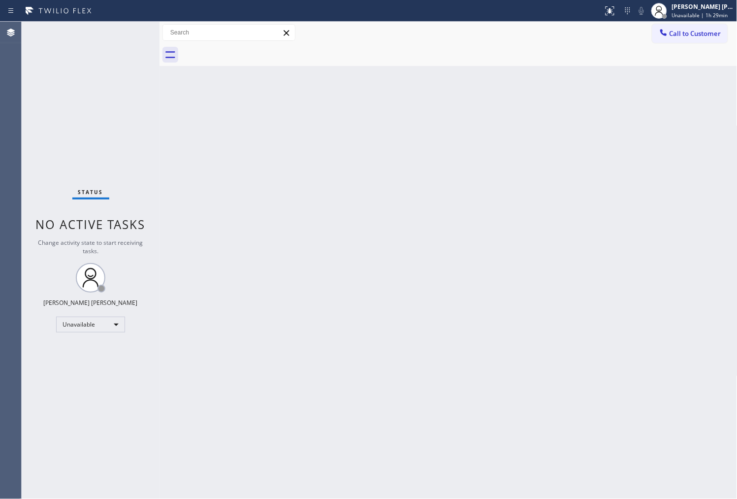
click at [687, 35] on span "Call to Customer" at bounding box center [696, 33] width 52 height 9
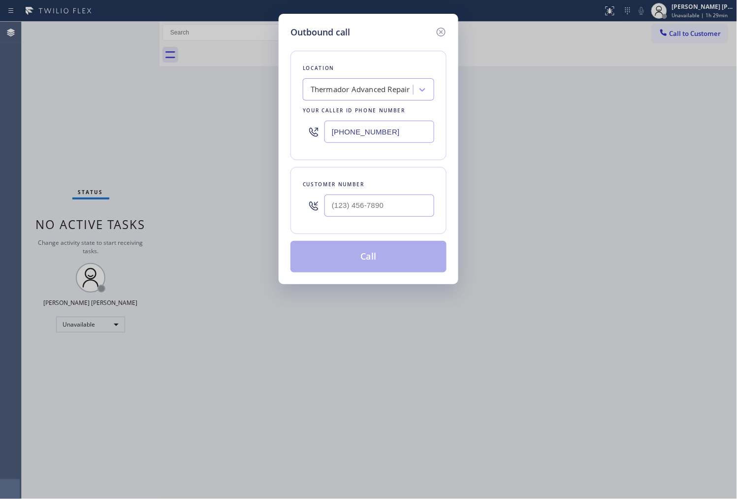
click at [397, 194] on div at bounding box center [379, 206] width 110 height 32
click at [397, 194] on input "text" at bounding box center [379, 205] width 110 height 22
paste
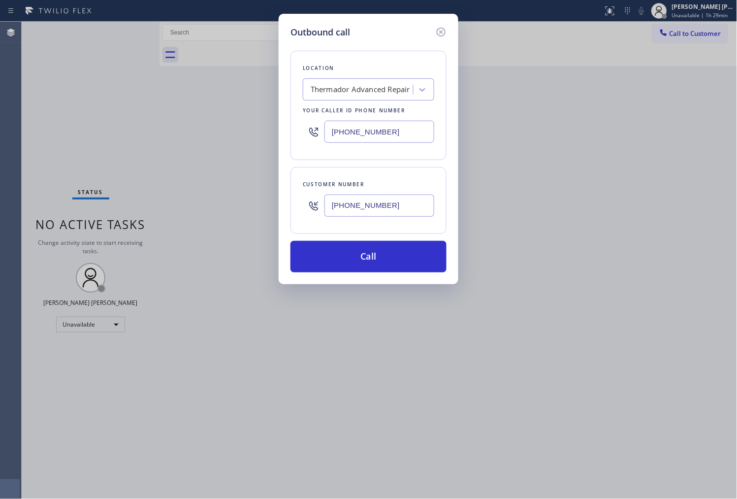
type input "[PHONE_NUMBER]"
click at [366, 128] on input "[PHONE_NUMBER]" at bounding box center [379, 132] width 110 height 22
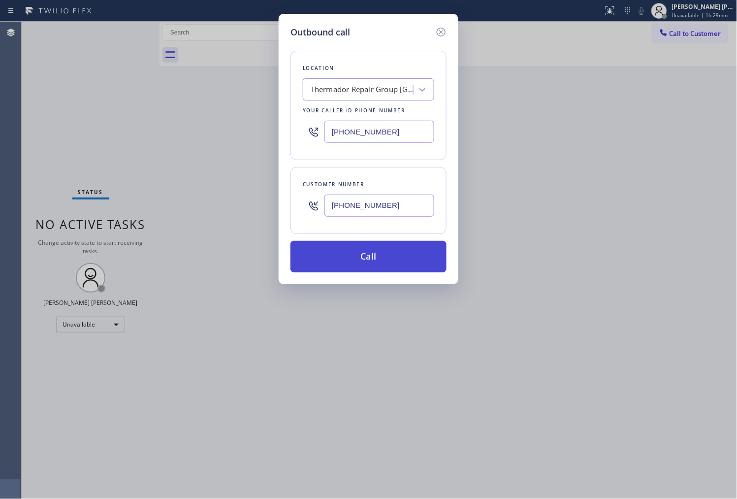
type input "[PHONE_NUMBER]"
click at [381, 257] on button "Call" at bounding box center [368, 257] width 156 height 32
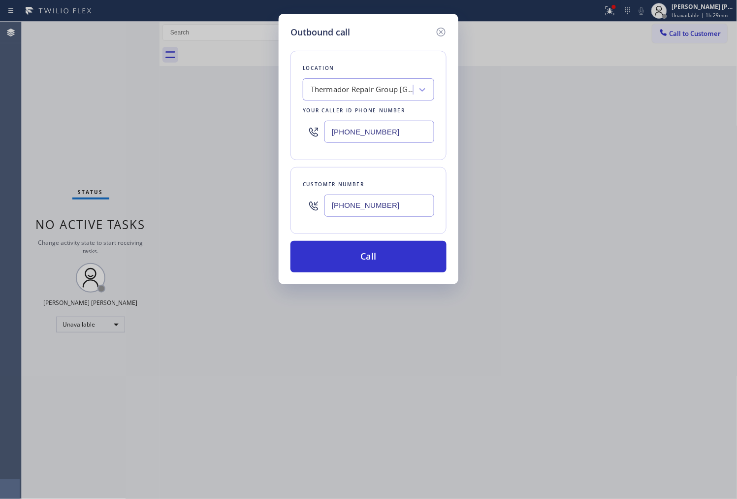
click at [458, 37] on div "Call to Customer Outbound call Location Thermador Repair Group [GEOGRAPHIC_DATA…" at bounding box center [449, 32] width 578 height 17
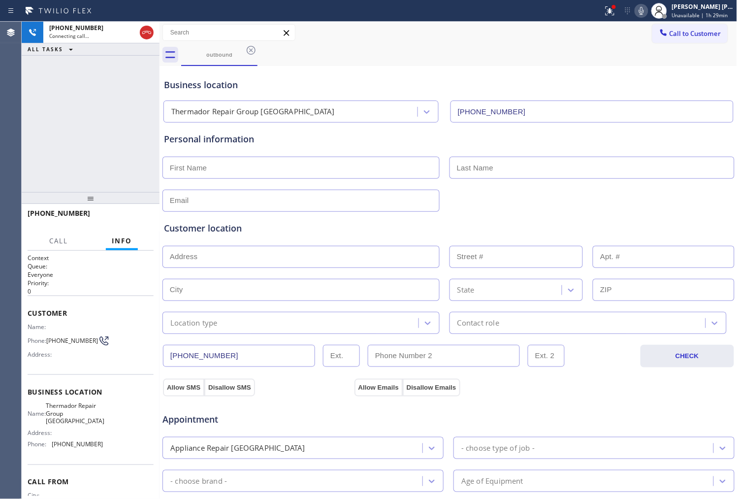
type input "[PHONE_NUMBER]"
click at [613, 5] on icon at bounding box center [610, 11] width 12 height 12
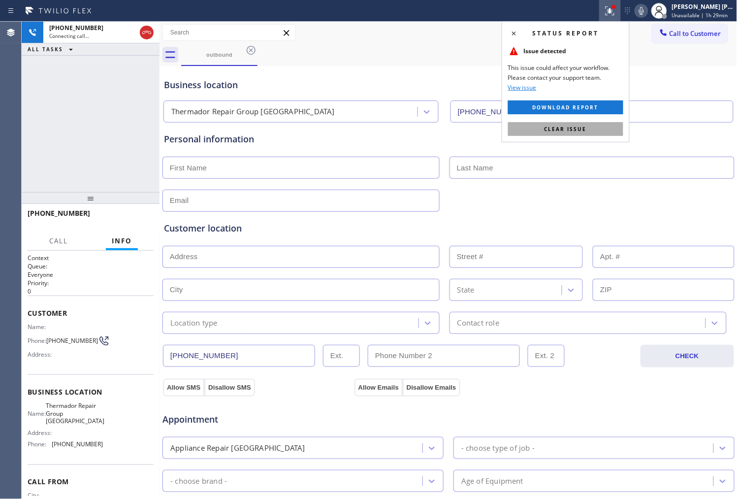
click at [581, 132] on span "Clear issue" at bounding box center [566, 129] width 42 height 7
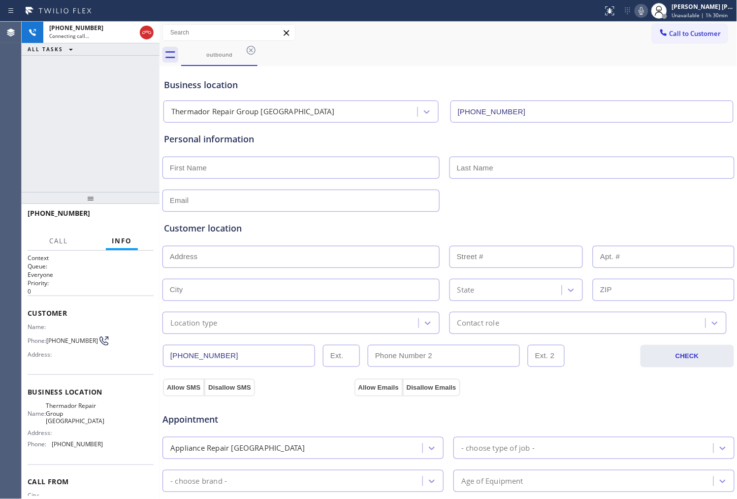
click at [2, 138] on div "Agent Desktop" at bounding box center [10, 260] width 21 height 477
click at [149, 32] on icon at bounding box center [147, 33] width 12 height 12
click at [128, 215] on span "HANG UP" at bounding box center [131, 217] width 30 height 7
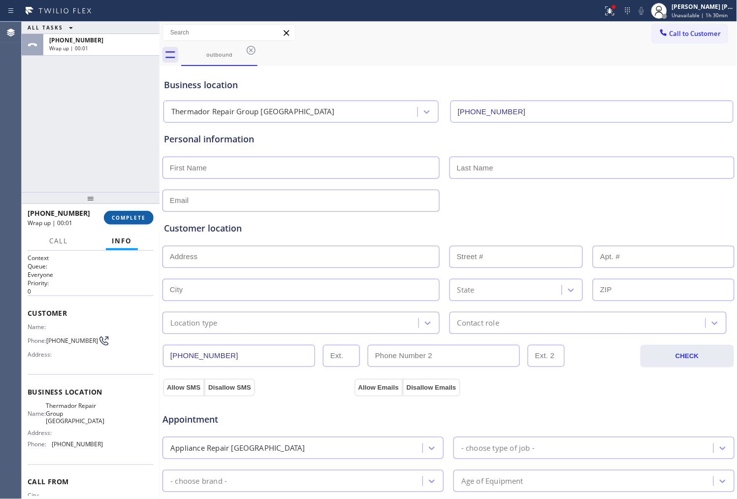
click at [136, 215] on span "COMPLETE" at bounding box center [129, 217] width 34 height 7
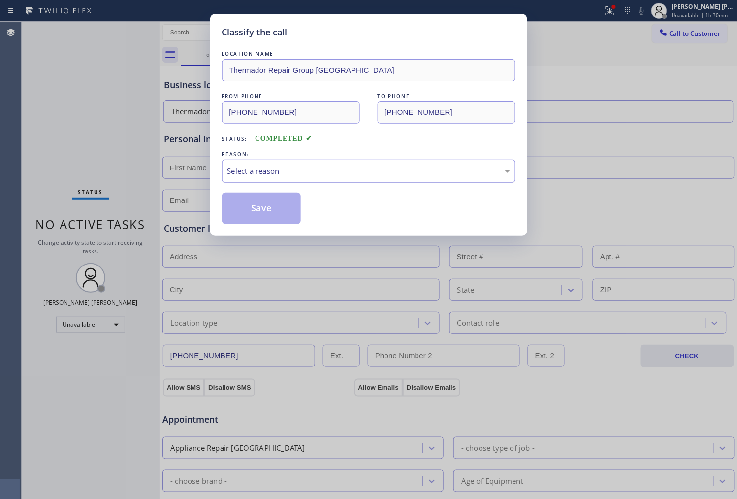
click at [303, 176] on div "Select a reason" at bounding box center [368, 170] width 283 height 11
click at [253, 204] on button "Save" at bounding box center [261, 209] width 79 height 32
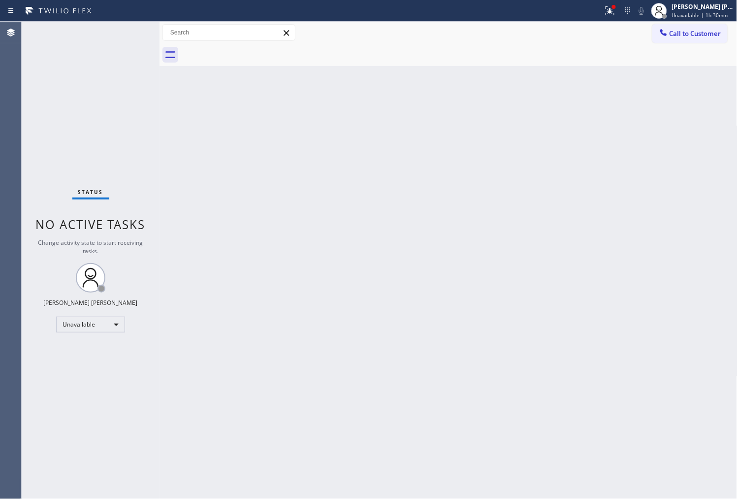
click at [695, 35] on span "Call to Customer" at bounding box center [696, 33] width 52 height 9
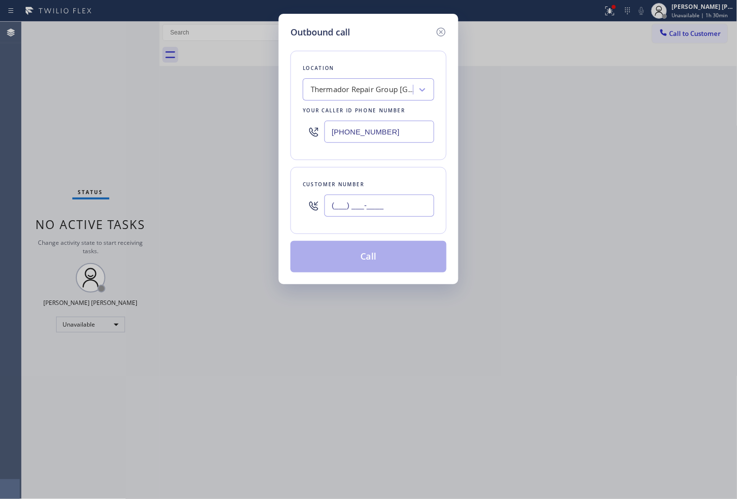
click at [407, 198] on input "(___) ___-____" at bounding box center [379, 205] width 110 height 22
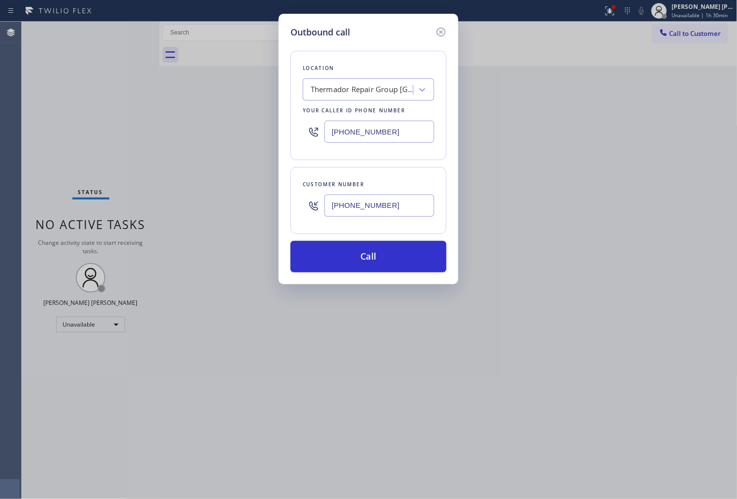
type input "[PHONE_NUMBER]"
click at [350, 122] on input "[PHONE_NUMBER]" at bounding box center [379, 132] width 110 height 22
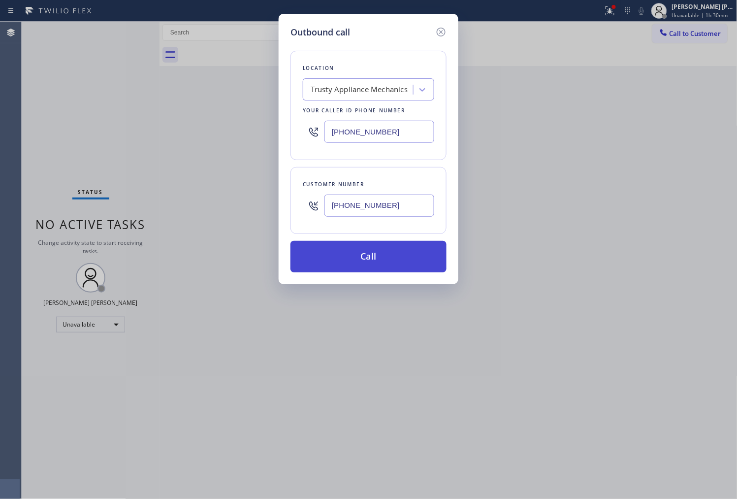
type input "[PHONE_NUMBER]"
click at [405, 257] on button "Call" at bounding box center [368, 257] width 156 height 32
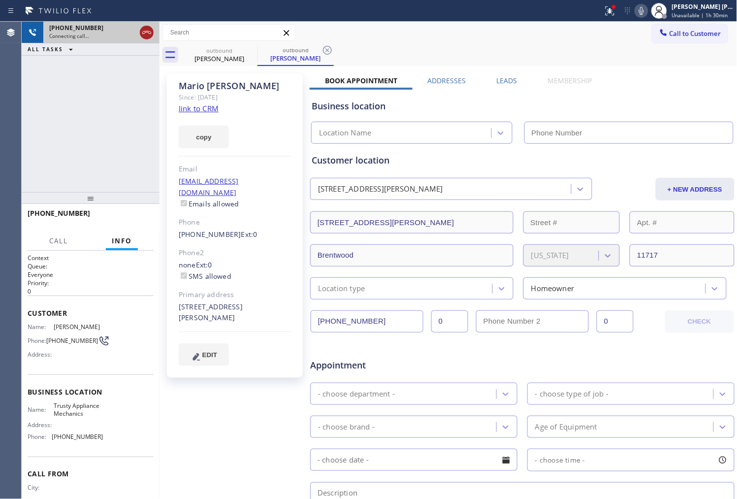
click at [153, 35] on icon at bounding box center [147, 33] width 12 height 12
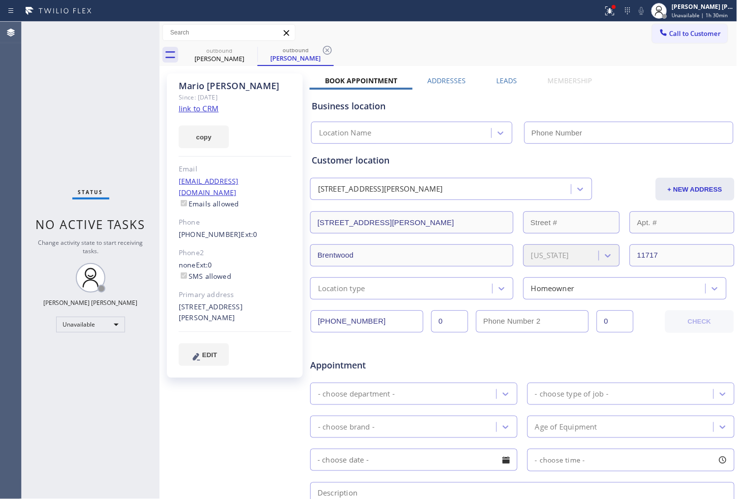
type input "[PHONE_NUMBER]"
click at [200, 90] on div "[PERSON_NAME]" at bounding box center [235, 85] width 113 height 11
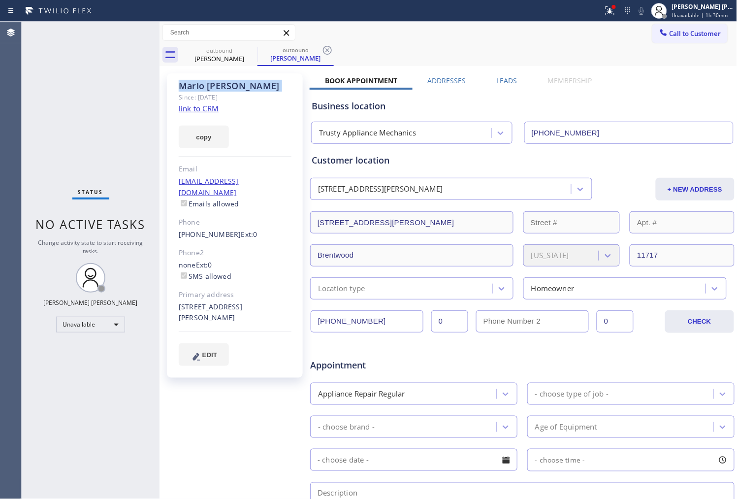
click at [200, 90] on div "[PERSON_NAME]" at bounding box center [235, 85] width 113 height 11
click at [257, 51] on div at bounding box center [257, 54] width 0 height 15
click at [254, 50] on icon at bounding box center [251, 50] width 12 height 12
click at [257, 50] on div "outbound [PERSON_NAME]" at bounding box center [295, 55] width 76 height 22
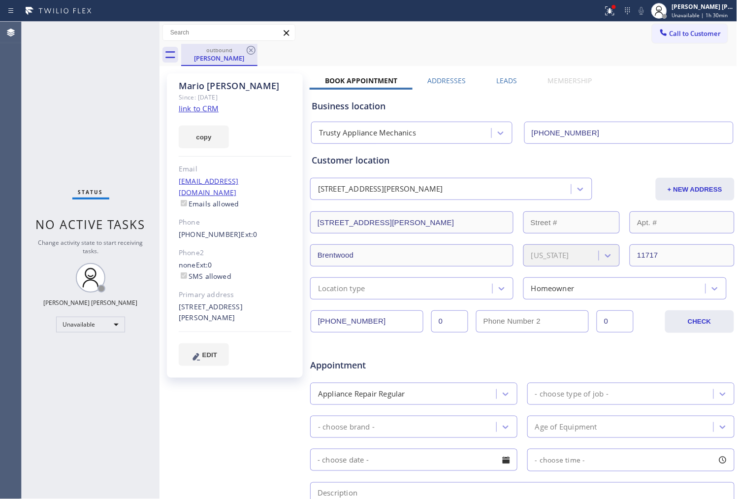
click at [254, 60] on div "[PERSON_NAME]" at bounding box center [219, 58] width 74 height 9
click at [250, 54] on icon at bounding box center [251, 50] width 9 height 9
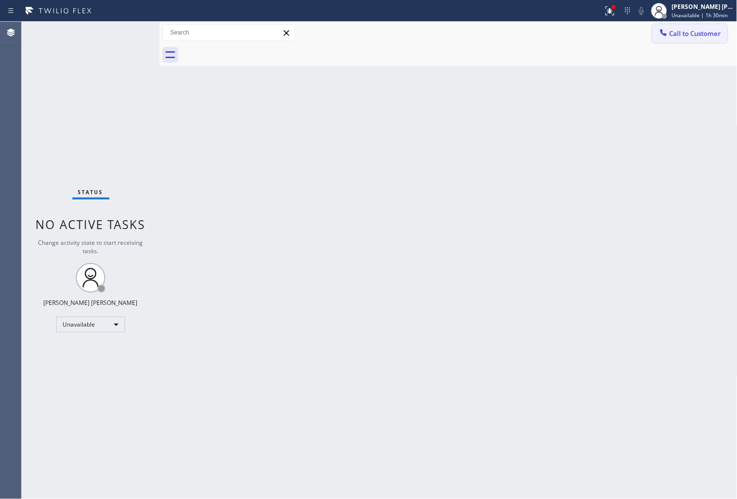
click at [673, 38] on button "Call to Customer" at bounding box center [689, 33] width 75 height 19
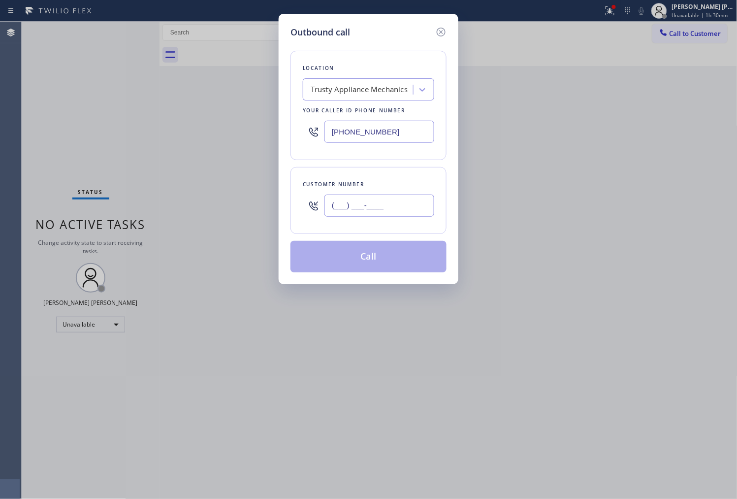
click at [359, 204] on input "(___) ___-____" at bounding box center [379, 205] width 110 height 22
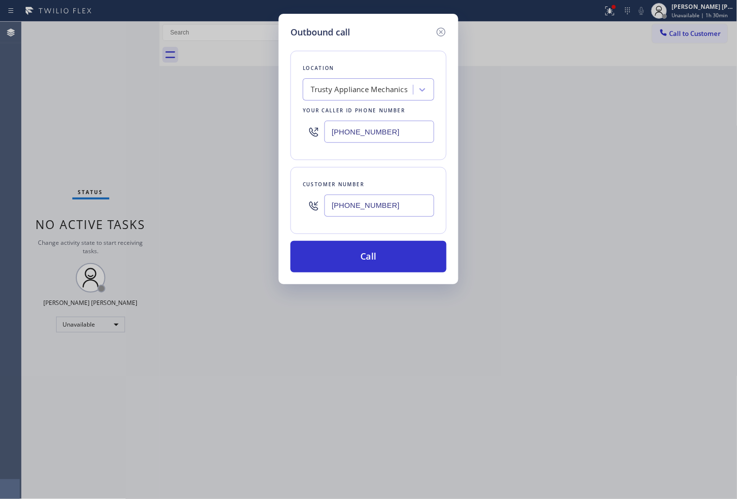
type input "[PHONE_NUMBER]"
click at [385, 138] on input "[PHONE_NUMBER]" at bounding box center [379, 132] width 110 height 22
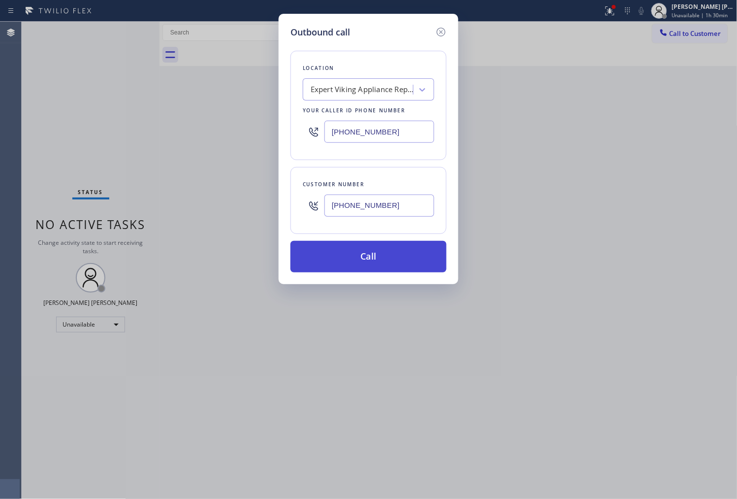
type input "[PHONE_NUMBER]"
click at [401, 253] on button "Call" at bounding box center [368, 257] width 156 height 32
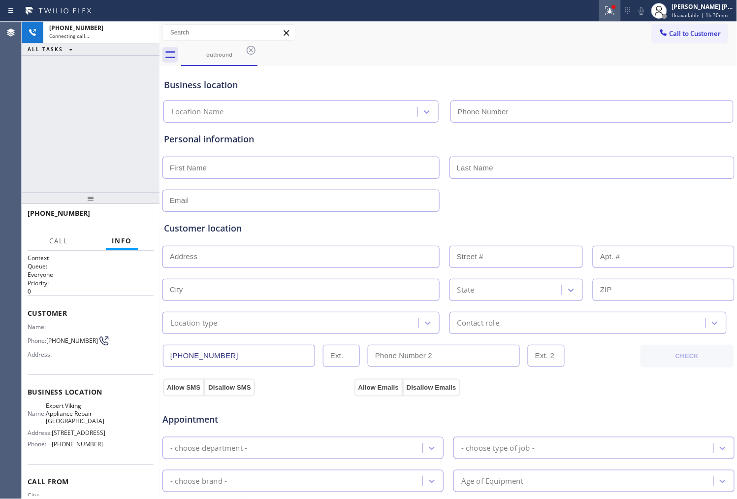
click at [616, 14] on icon at bounding box center [610, 11] width 12 height 12
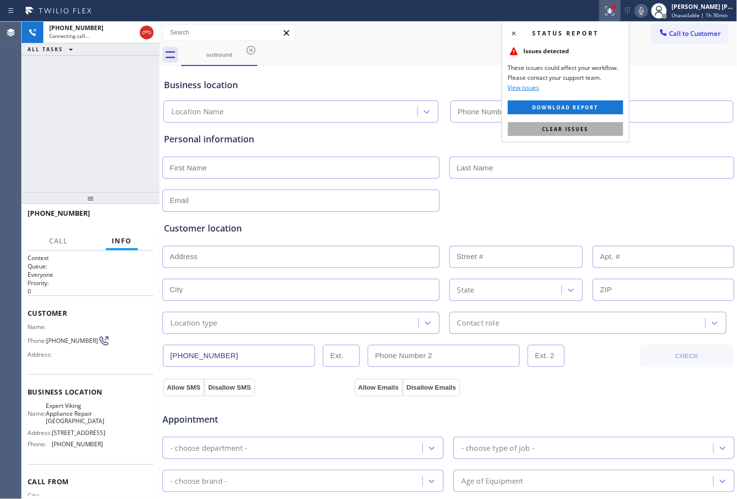
click at [583, 129] on span "Clear issues" at bounding box center [566, 129] width 46 height 7
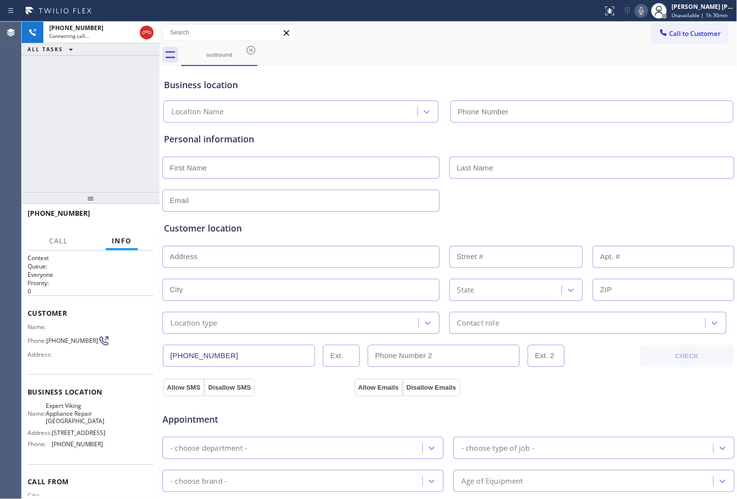
type input "[PHONE_NUMBER]"
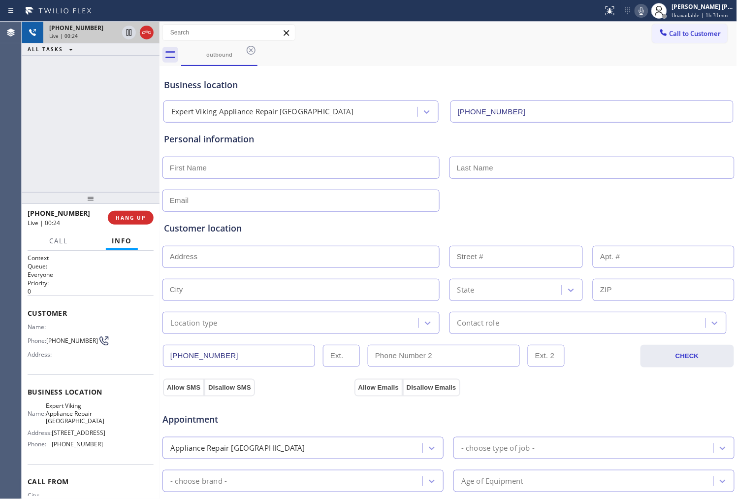
click at [143, 33] on icon at bounding box center [146, 32] width 9 height 3
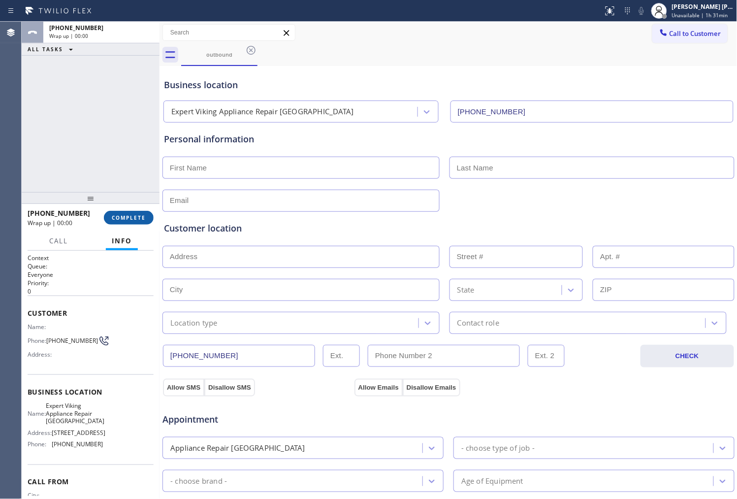
click at [123, 219] on span "COMPLETE" at bounding box center [129, 217] width 34 height 7
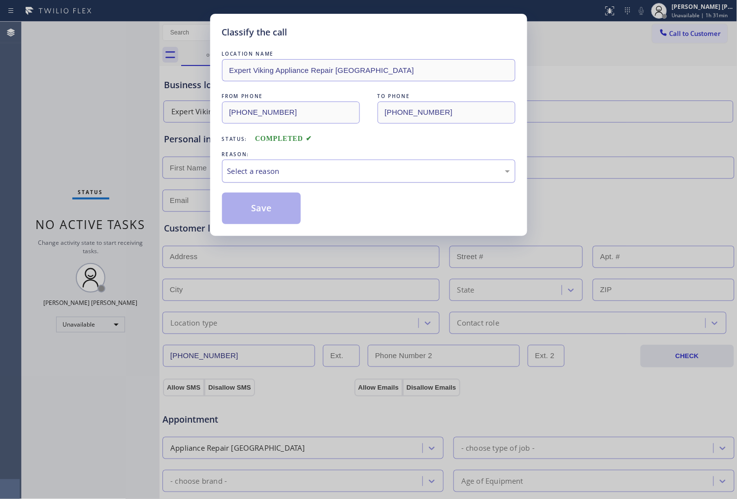
click at [269, 161] on div "Select a reason" at bounding box center [368, 171] width 293 height 23
click at [267, 168] on div "Select a reason" at bounding box center [368, 170] width 283 height 11
click at [266, 165] on div "Existing Customer - ETA/PI/REDO/complain/cancel" at bounding box center [368, 170] width 283 height 11
click at [258, 212] on button "Save" at bounding box center [261, 209] width 79 height 32
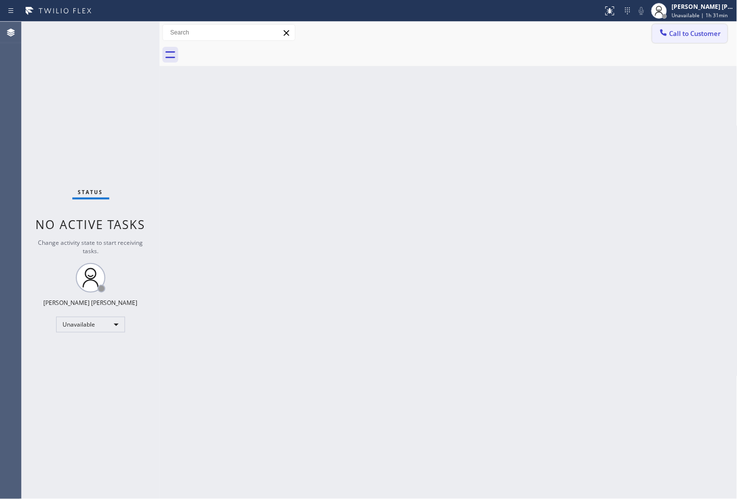
click at [698, 35] on span "Call to Customer" at bounding box center [696, 33] width 52 height 9
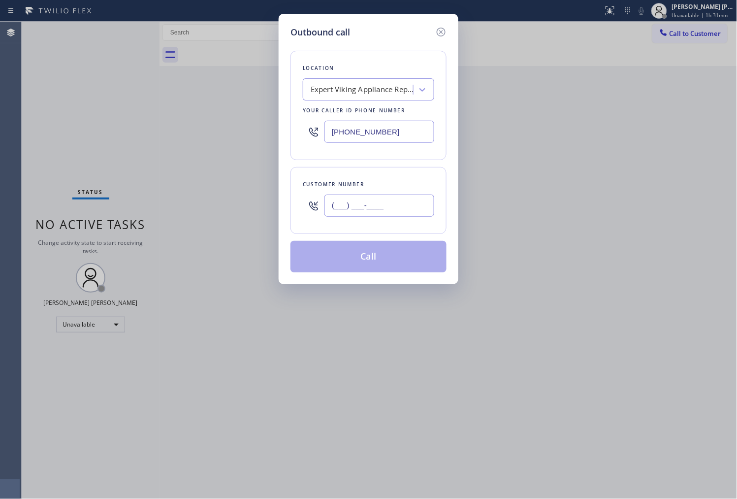
click at [370, 214] on input "(___) ___-____" at bounding box center [379, 205] width 110 height 22
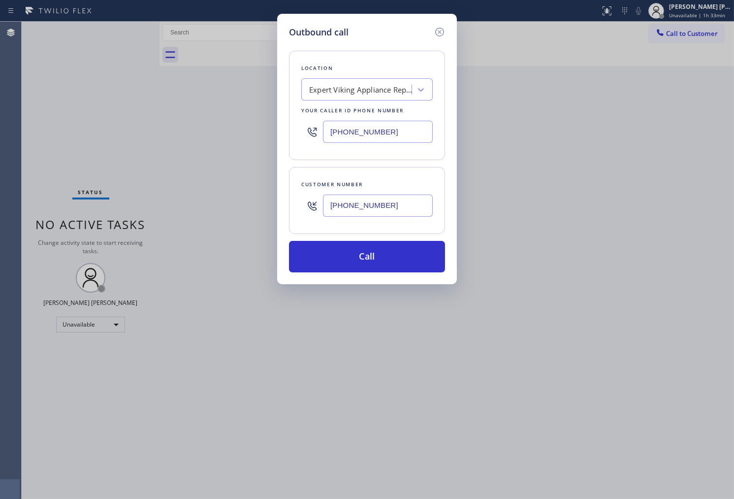
click at [364, 205] on input "[PHONE_NUMBER]" at bounding box center [378, 205] width 110 height 22
type input "[PHONE_NUMBER]"
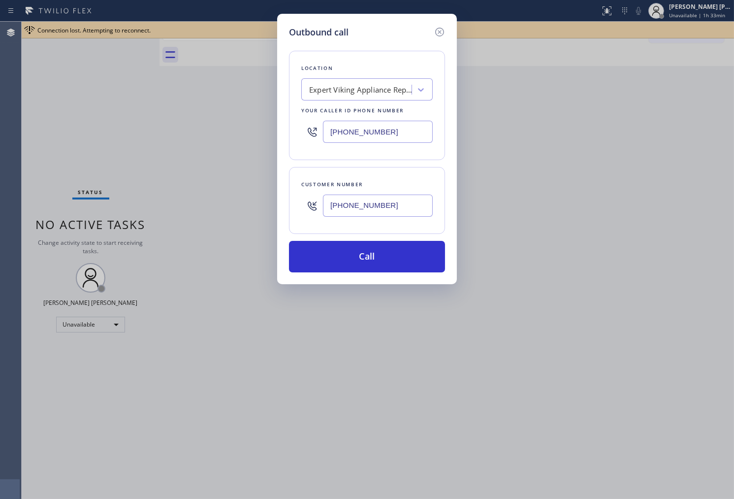
click at [407, 127] on input "[PHONE_NUMBER]" at bounding box center [378, 132] width 110 height 22
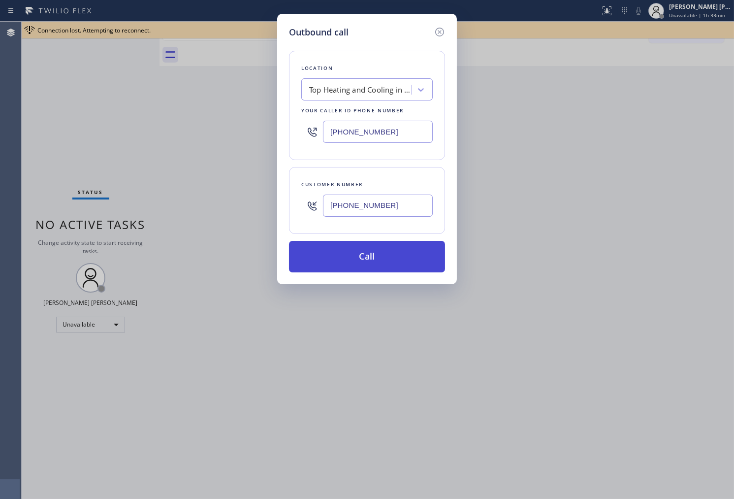
type input "[PHONE_NUMBER]"
click at [389, 256] on button "Call" at bounding box center [367, 257] width 156 height 32
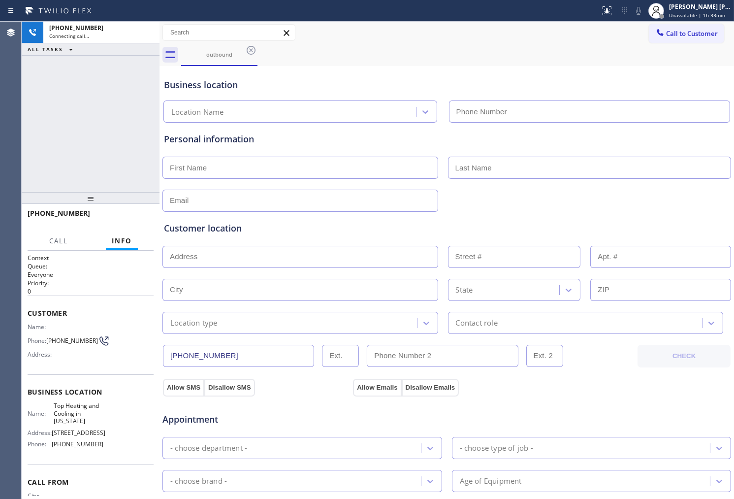
type input "[PHONE_NUMBER]"
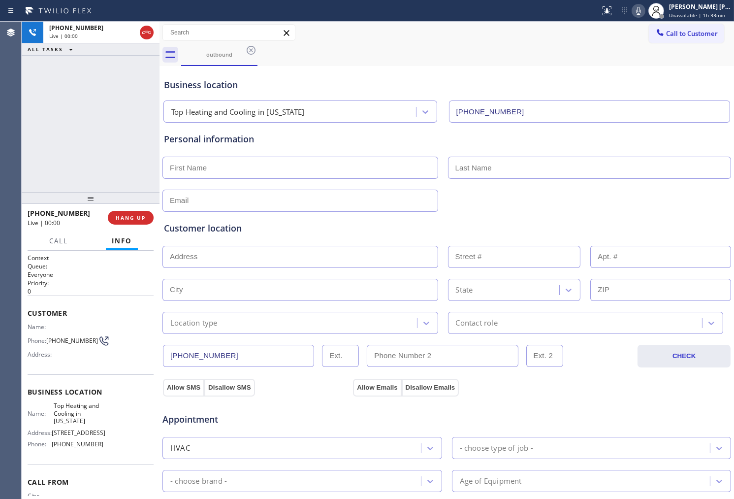
click at [641, 7] on icon at bounding box center [638, 11] width 5 height 8
click at [163, 33] on input "text" at bounding box center [229, 33] width 132 height 16
click at [144, 33] on icon at bounding box center [147, 33] width 12 height 12
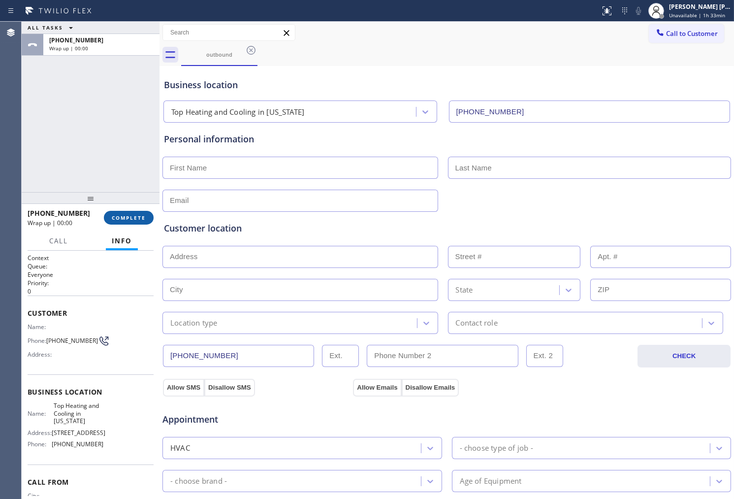
click at [119, 215] on span "COMPLETE" at bounding box center [129, 217] width 34 height 7
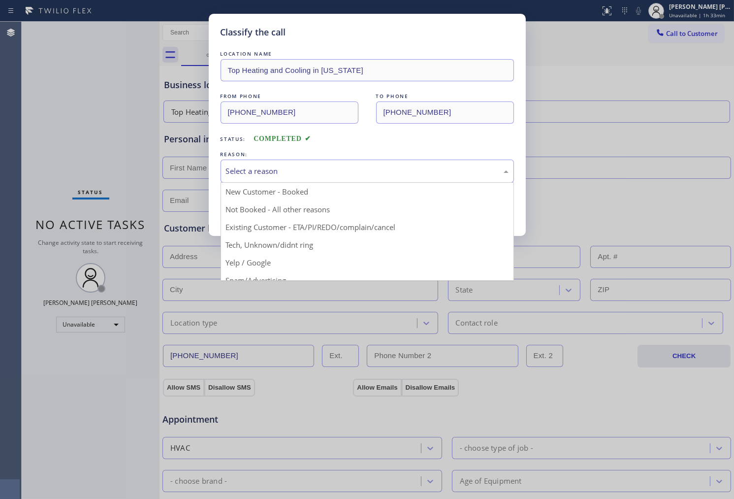
click at [281, 171] on div "Select a reason" at bounding box center [367, 170] width 283 height 11
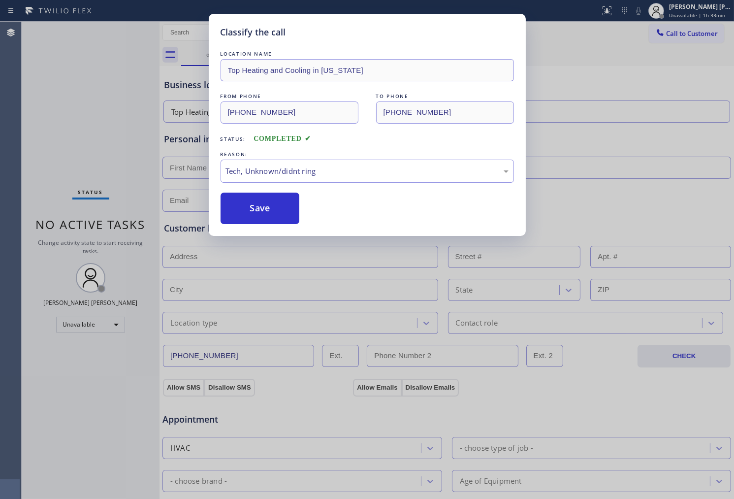
click at [261, 210] on button "Save" at bounding box center [260, 209] width 79 height 32
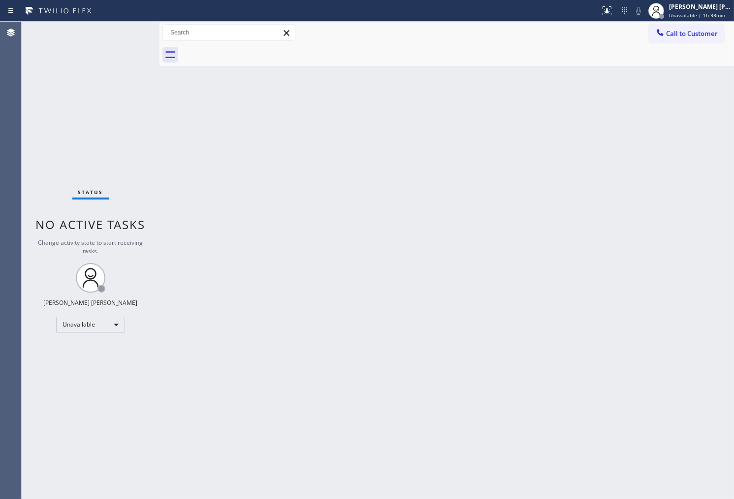
click at [702, 35] on span "Call to Customer" at bounding box center [692, 33] width 52 height 9
click at [0, 0] on div "Outbound call Location Top Heating and Cooling in [US_STATE] Your caller id pho…" at bounding box center [0, 0] width 0 height 0
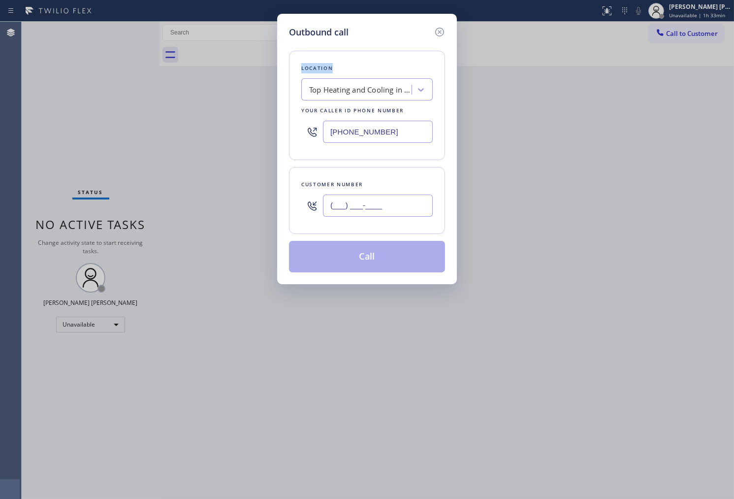
click at [391, 202] on input "(___) ___-____" at bounding box center [378, 205] width 110 height 22
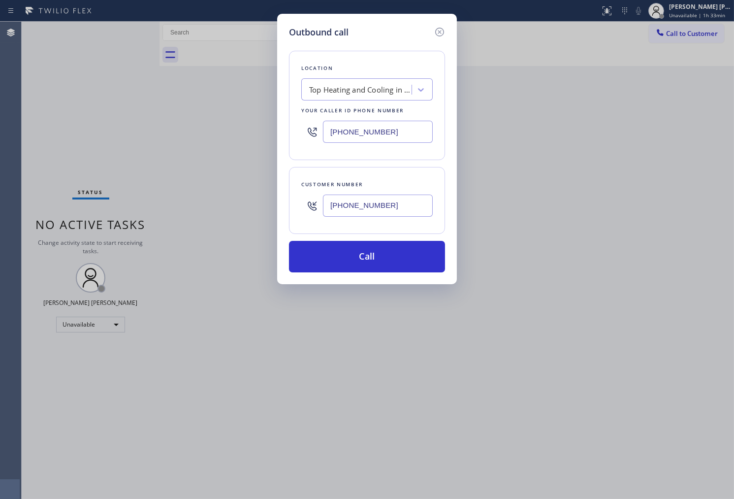
type input "[PHONE_NUMBER]"
click at [364, 130] on input "[PHONE_NUMBER]" at bounding box center [378, 132] width 110 height 22
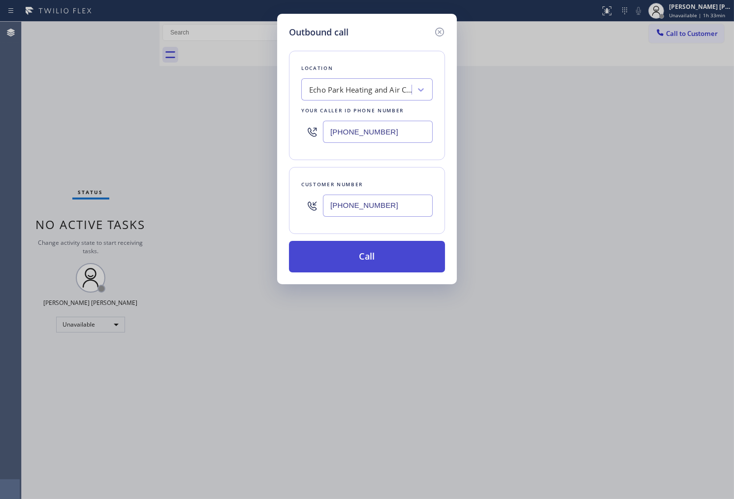
type input "[PHONE_NUMBER]"
click at [393, 258] on button "Call" at bounding box center [367, 257] width 156 height 32
drag, startPoint x: 393, startPoint y: 258, endPoint x: 459, endPoint y: 43, distance: 225.0
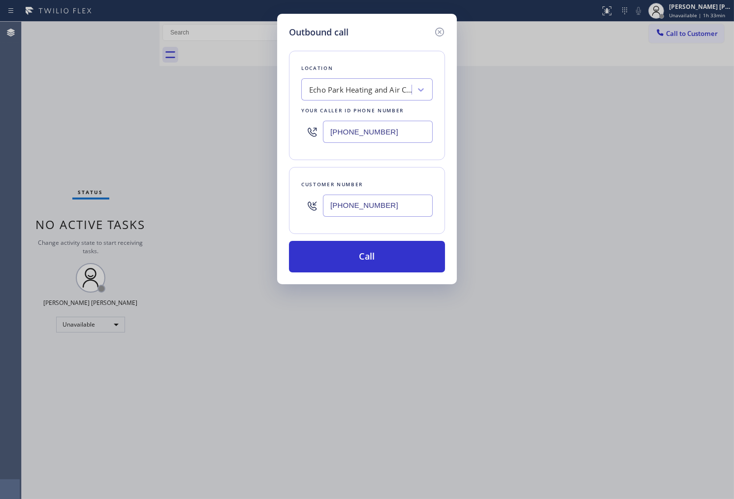
click at [393, 258] on button "Call" at bounding box center [367, 257] width 156 height 32
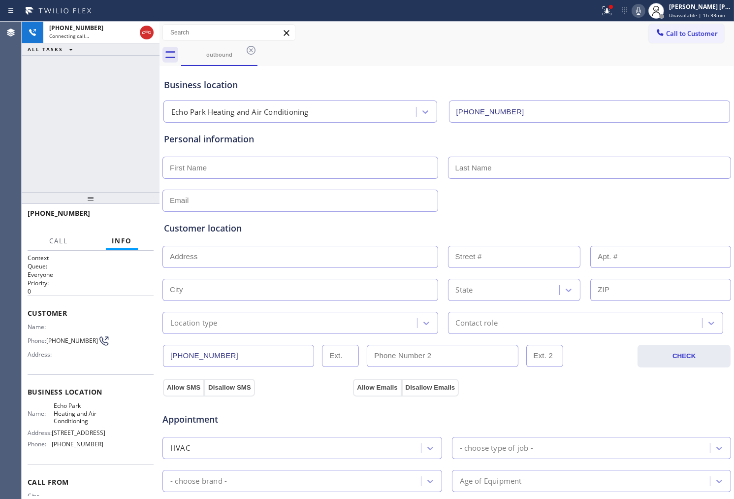
type input "[PHONE_NUMBER]"
click at [613, 14] on icon at bounding box center [607, 11] width 12 height 12
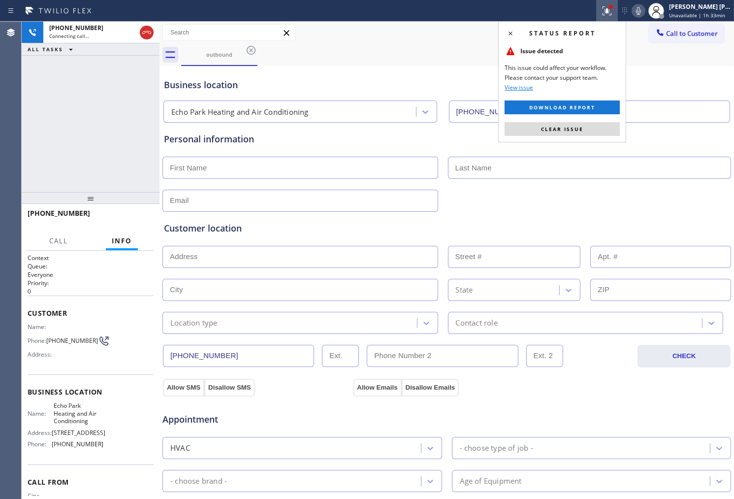
click at [613, 14] on icon at bounding box center [607, 11] width 12 height 12
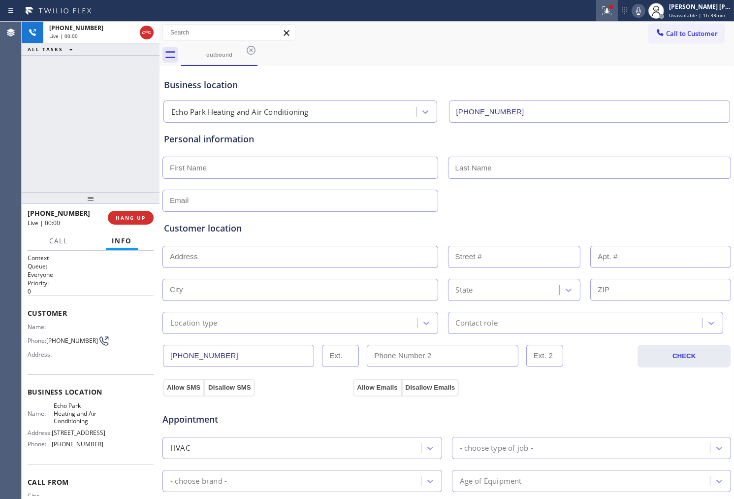
click at [618, 10] on div at bounding box center [607, 11] width 22 height 12
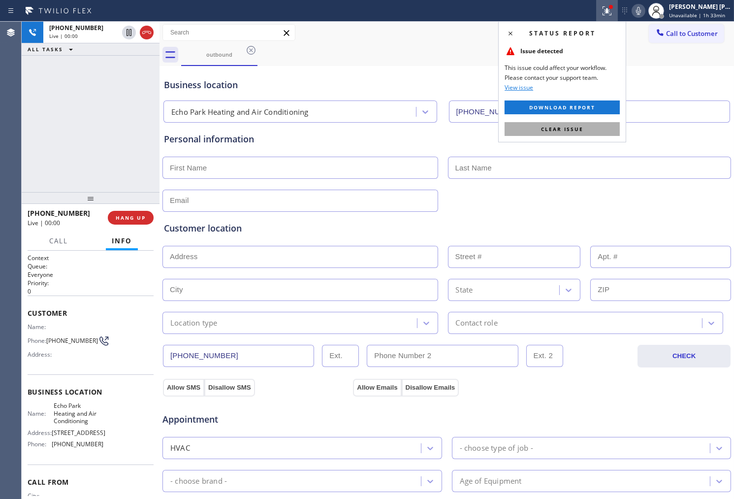
click at [577, 133] on button "Clear issue" at bounding box center [562, 129] width 115 height 14
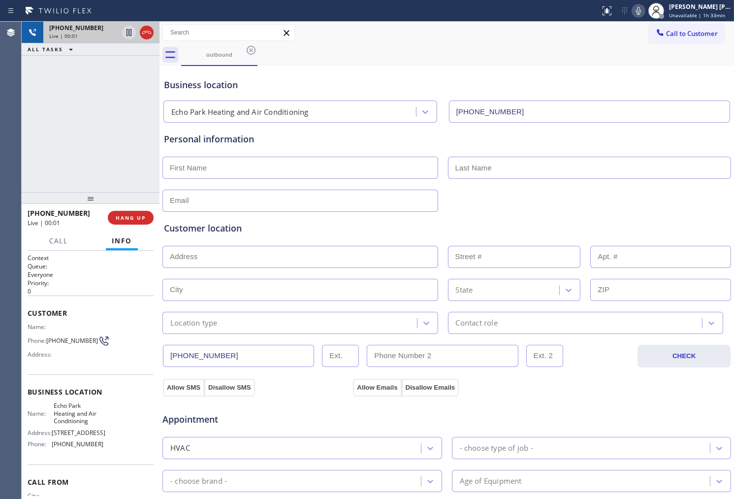
drag, startPoint x: 144, startPoint y: 34, endPoint x: 148, endPoint y: 40, distance: 6.7
click at [145, 34] on icon at bounding box center [147, 33] width 12 height 12
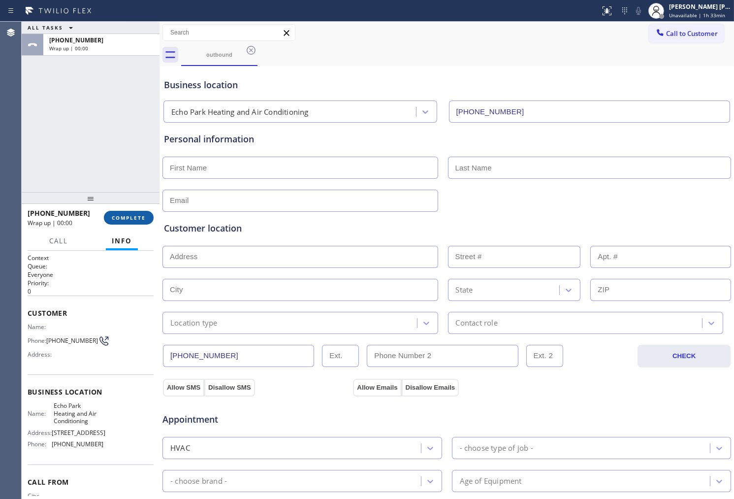
click at [126, 219] on span "COMPLETE" at bounding box center [129, 217] width 34 height 7
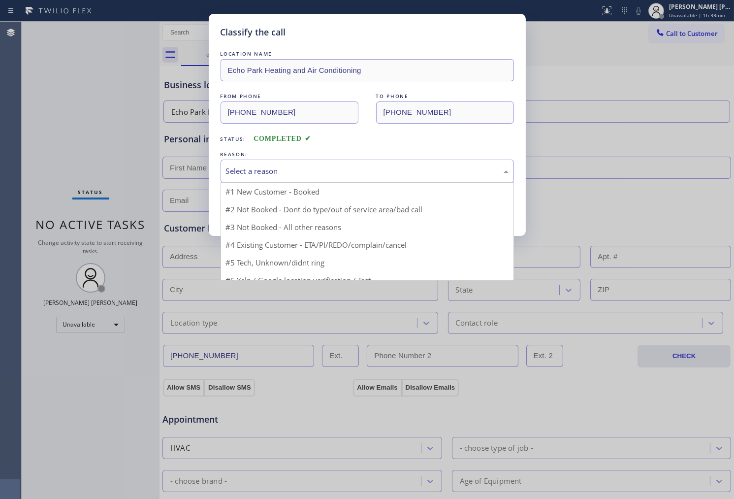
click at [302, 163] on div "Select a reason" at bounding box center [367, 171] width 293 height 23
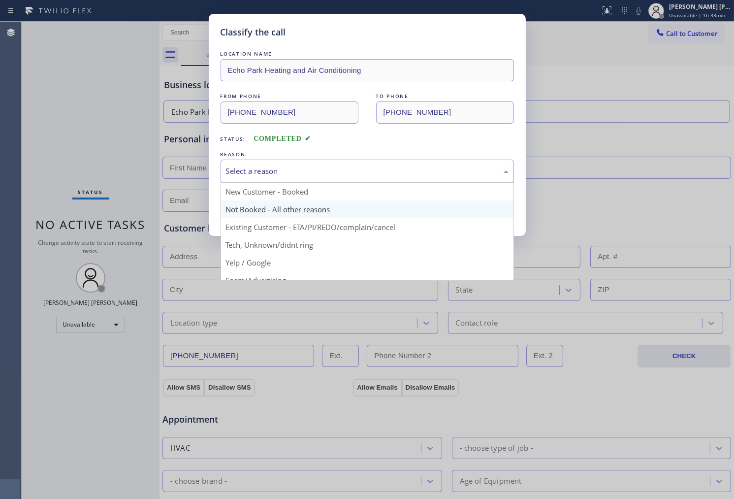
scroll to position [55, 0]
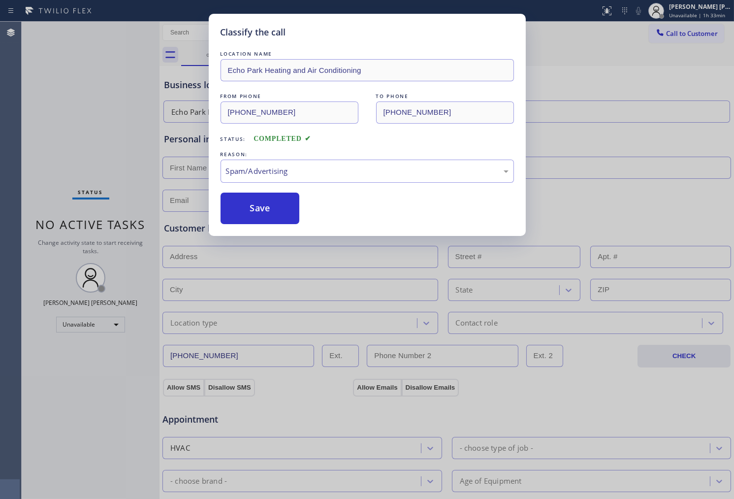
click at [272, 210] on button "Save" at bounding box center [260, 209] width 79 height 32
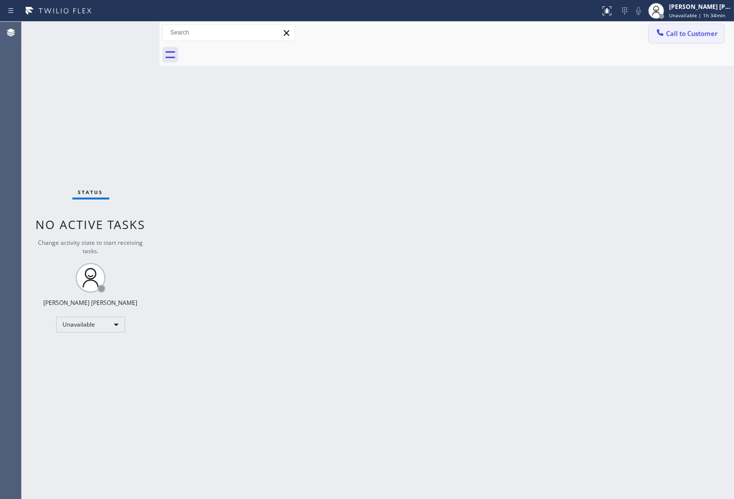
click at [681, 25] on button "Call to Customer" at bounding box center [686, 33] width 75 height 19
click at [0, 0] on div "Outbound call Location [GEOGRAPHIC_DATA] Heating and Air Conditioning Your call…" at bounding box center [0, 0] width 0 height 0
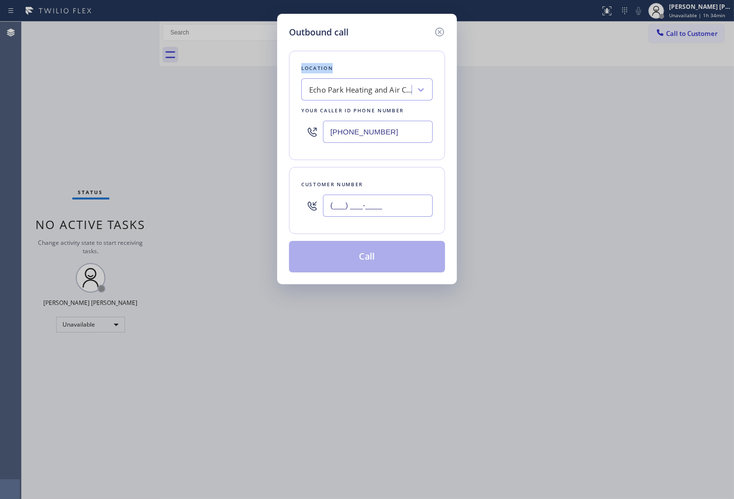
click at [365, 211] on input "(___) ___-____" at bounding box center [378, 205] width 110 height 22
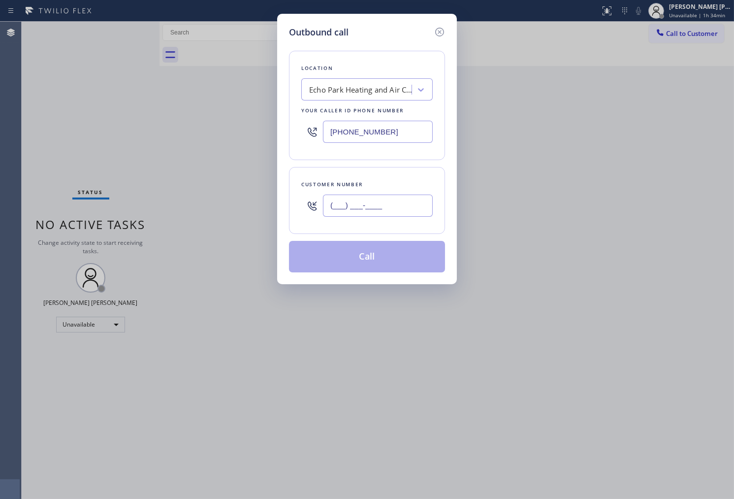
click at [365, 211] on input "(___) ___-____" at bounding box center [378, 205] width 110 height 22
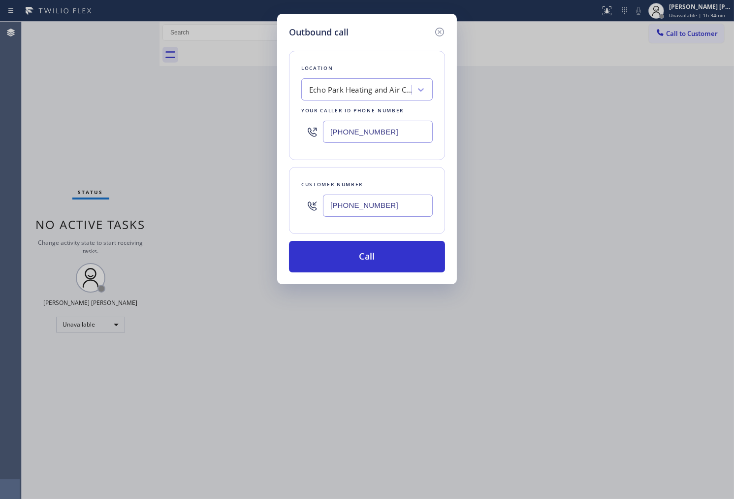
type input "[PHONE_NUMBER]"
click at [376, 127] on input "[PHONE_NUMBER]" at bounding box center [378, 132] width 110 height 22
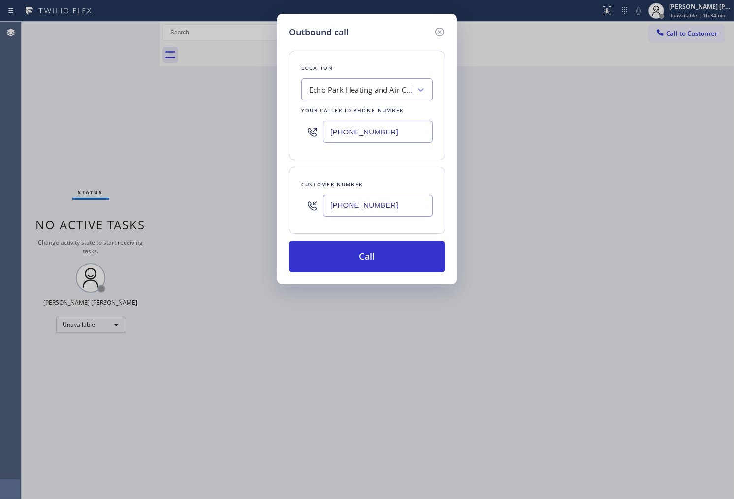
click at [376, 127] on input "[PHONE_NUMBER]" at bounding box center [378, 132] width 110 height 22
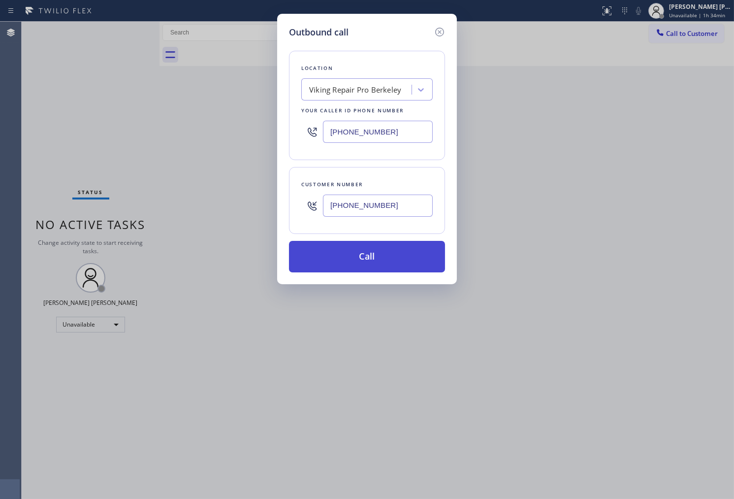
type input "[PHONE_NUMBER]"
click at [402, 255] on button "Call" at bounding box center [367, 257] width 156 height 32
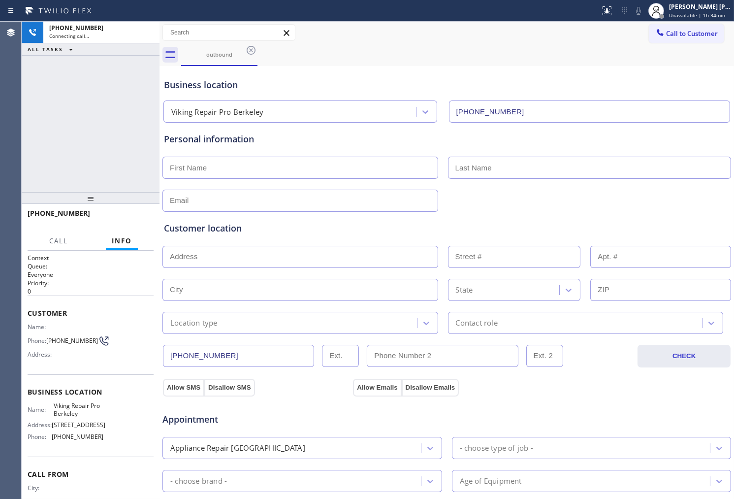
type input "[PHONE_NUMBER]"
click at [69, 143] on div "[PHONE_NUMBER] Connecting call… ALL TASKS ALL TASKS ACTIVE TASKS TASKS IN WRAP …" at bounding box center [91, 107] width 138 height 170
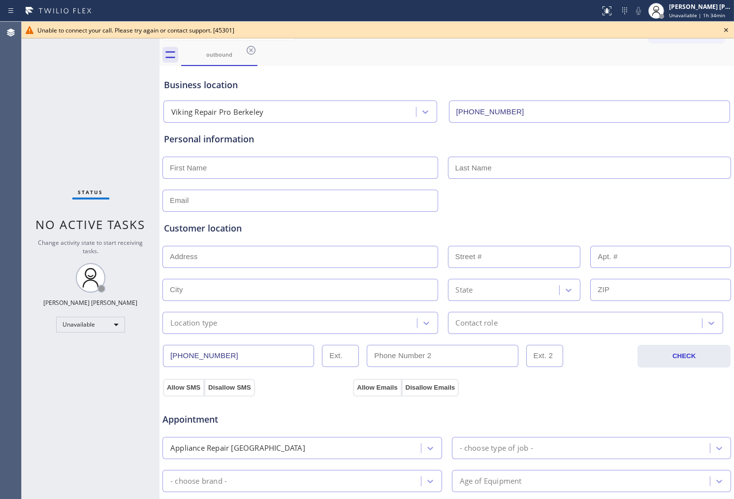
click at [725, 30] on icon at bounding box center [726, 30] width 12 height 12
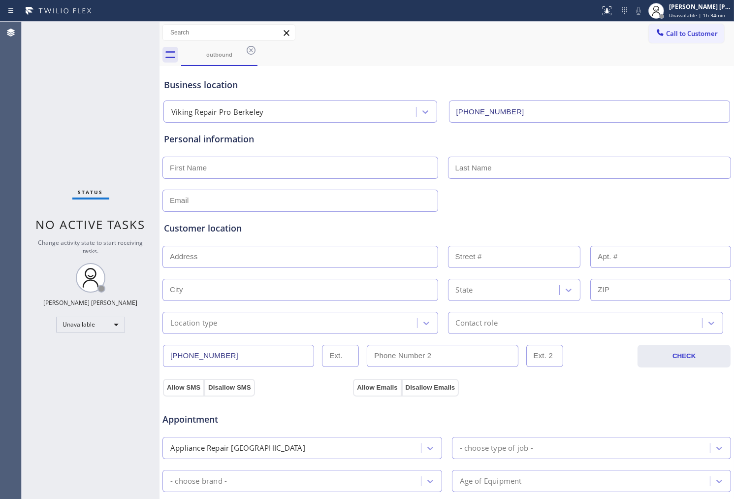
click at [656, 32] on icon at bounding box center [660, 33] width 10 height 10
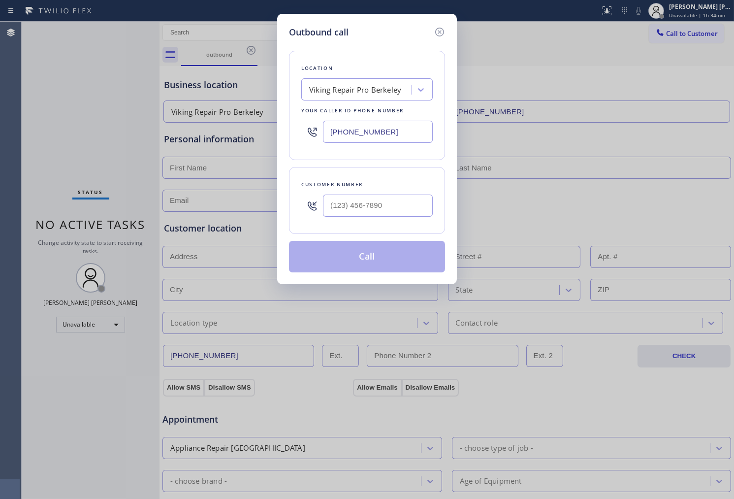
click at [382, 200] on input "text" at bounding box center [378, 205] width 110 height 22
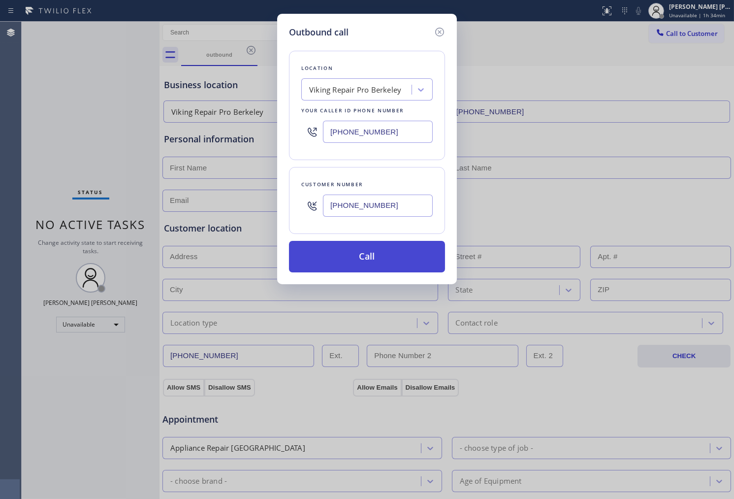
type input "[PHONE_NUMBER]"
click at [394, 263] on button "Call" at bounding box center [367, 257] width 156 height 32
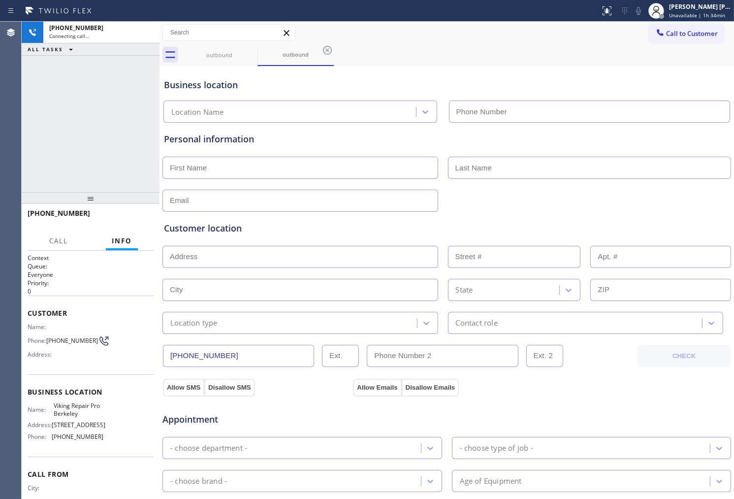
type input "[PHONE_NUMBER]"
click at [0, 0] on icon at bounding box center [0, 0] width 0 height 0
click at [643, 11] on icon at bounding box center [639, 11] width 12 height 12
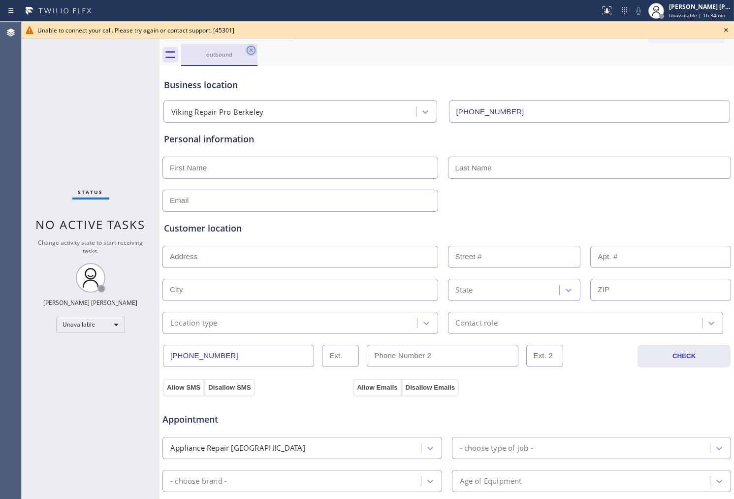
click at [251, 46] on icon at bounding box center [251, 50] width 9 height 9
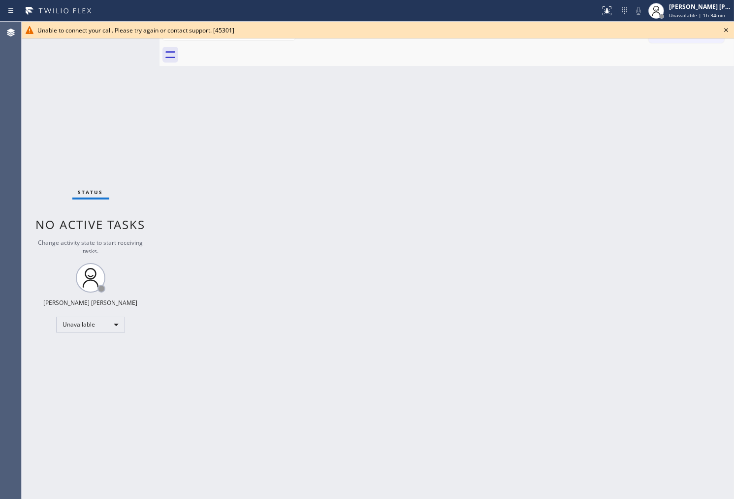
click at [677, 38] on div at bounding box center [378, 38] width 712 height 0
click at [677, 44] on div at bounding box center [457, 55] width 553 height 22
click at [676, 40] on button "Call to Customer" at bounding box center [686, 33] width 75 height 19
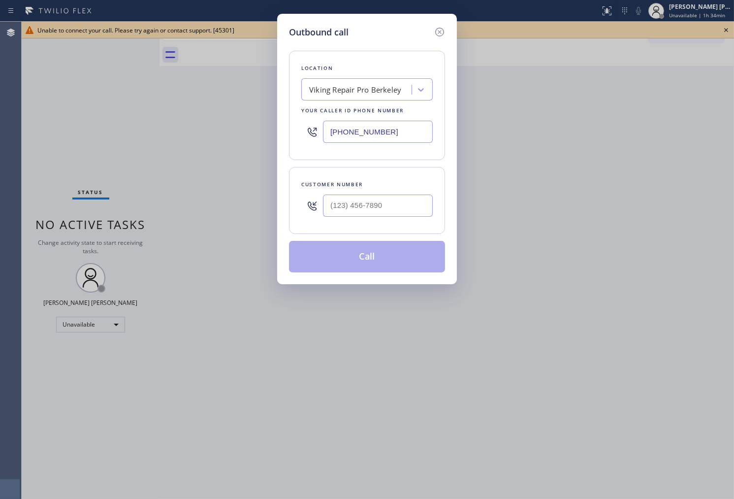
click at [409, 203] on input "text" at bounding box center [378, 205] width 110 height 22
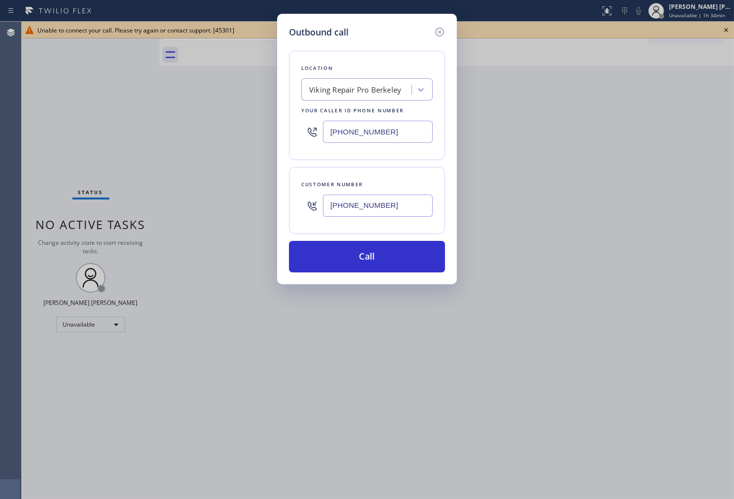
type input "[PHONE_NUMBER]"
click at [370, 125] on input "[PHONE_NUMBER]" at bounding box center [378, 132] width 110 height 22
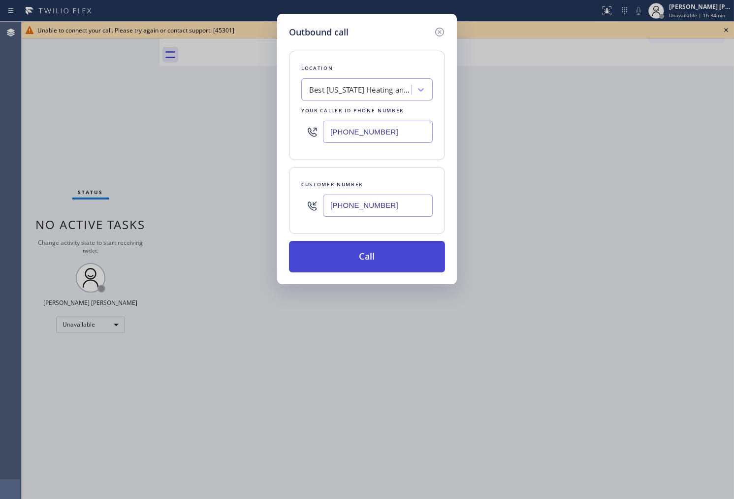
type input "[PHONE_NUMBER]"
click at [402, 259] on button "Call" at bounding box center [367, 257] width 156 height 32
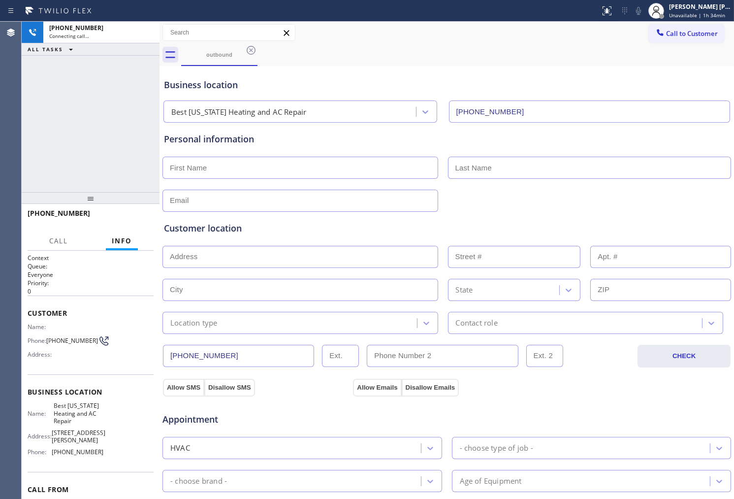
type input "[PHONE_NUMBER]"
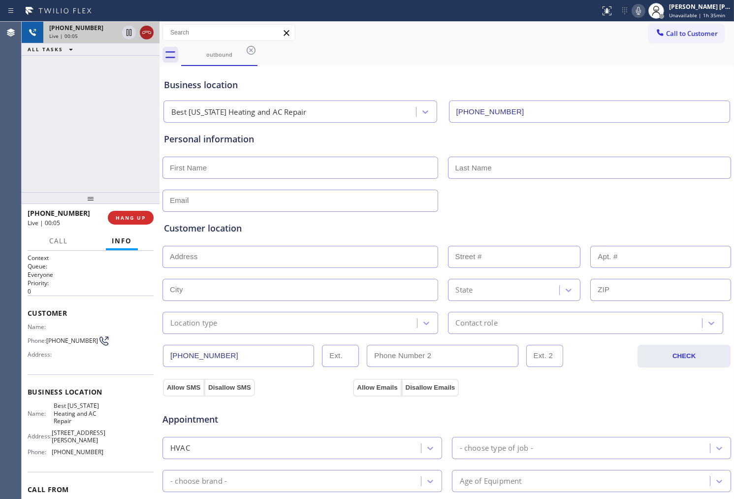
click at [150, 32] on icon at bounding box center [147, 33] width 12 height 12
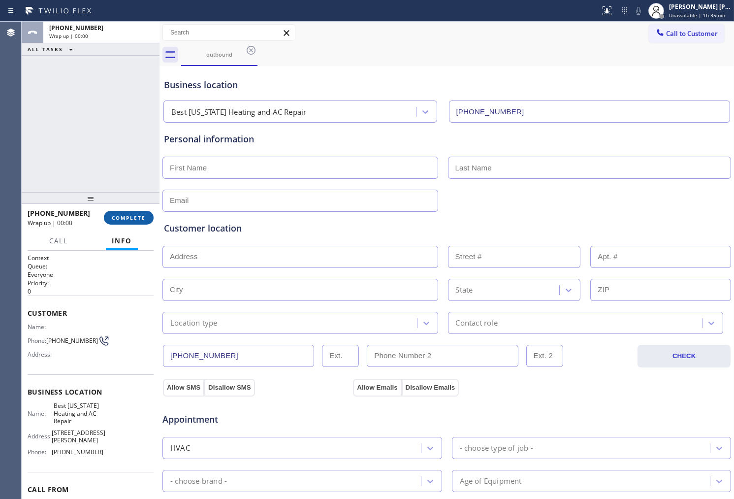
click at [136, 219] on span "COMPLETE" at bounding box center [129, 217] width 34 height 7
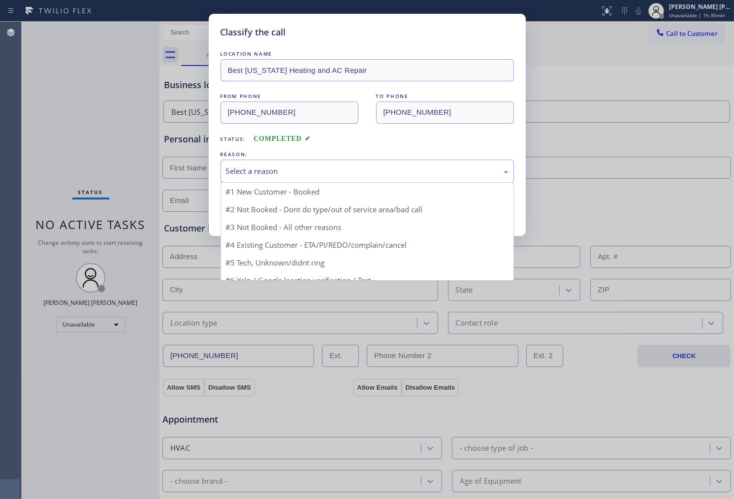
click at [301, 161] on div "Select a reason" at bounding box center [367, 171] width 293 height 23
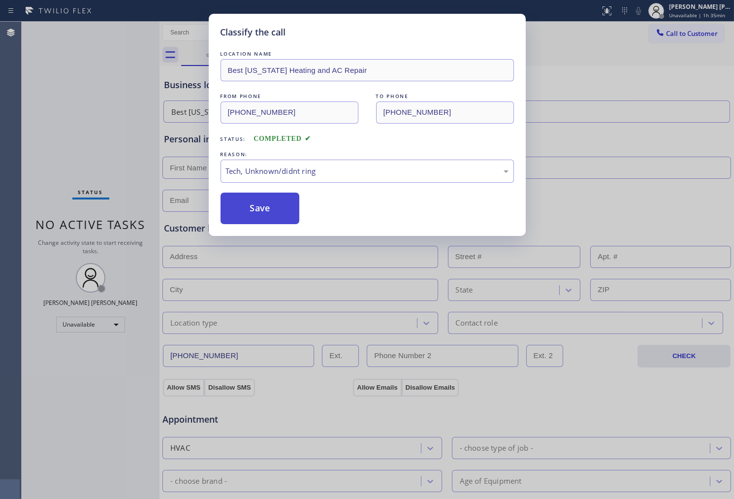
click at [266, 209] on button "Save" at bounding box center [260, 209] width 79 height 32
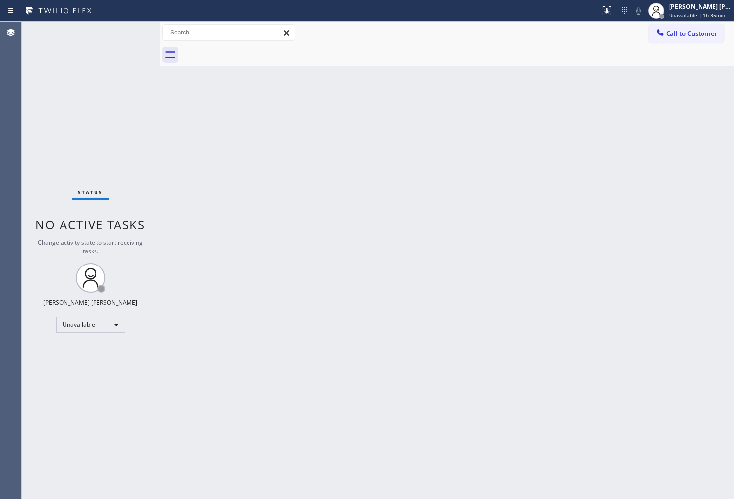
click at [693, 40] on button "Call to Customer" at bounding box center [686, 33] width 75 height 19
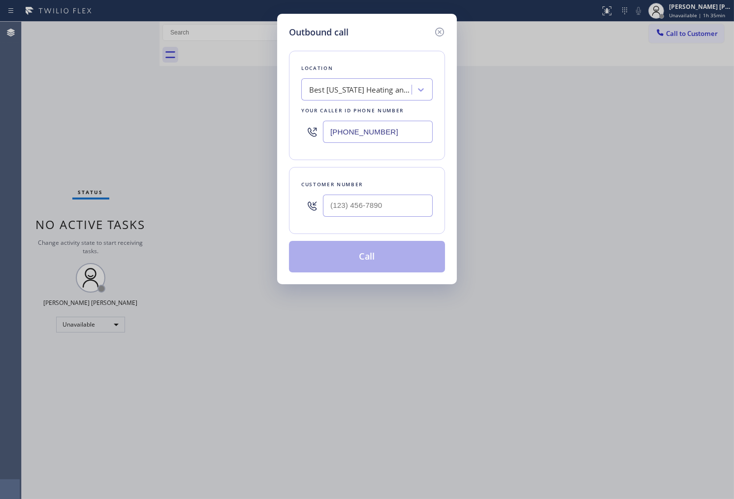
click at [377, 203] on input "text" at bounding box center [378, 205] width 110 height 22
click at [377, 203] on input "(___) ___-____" at bounding box center [378, 205] width 110 height 22
click at [378, 203] on input "(___) ___-7739" at bounding box center [378, 205] width 110 height 22
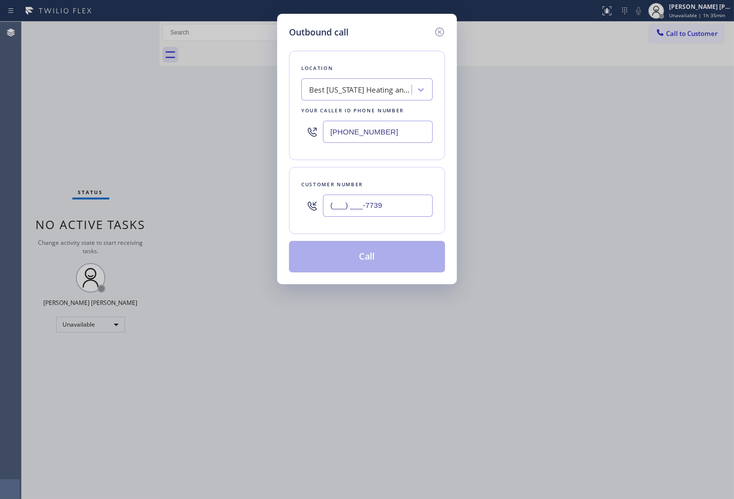
click at [378, 203] on input "(___) ___-7739" at bounding box center [378, 205] width 110 height 22
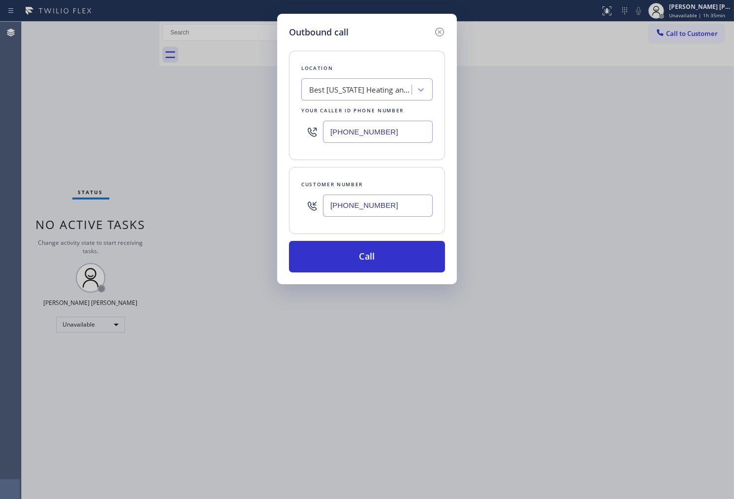
type input "[PHONE_NUMBER]"
click at [383, 132] on input "[PHONE_NUMBER]" at bounding box center [378, 132] width 110 height 22
drag, startPoint x: 392, startPoint y: 129, endPoint x: 295, endPoint y: 126, distance: 96.6
click at [295, 126] on div "Location Best [US_STATE] Heating and AC Repair Your caller id phone number [PHO…" at bounding box center [367, 105] width 156 height 109
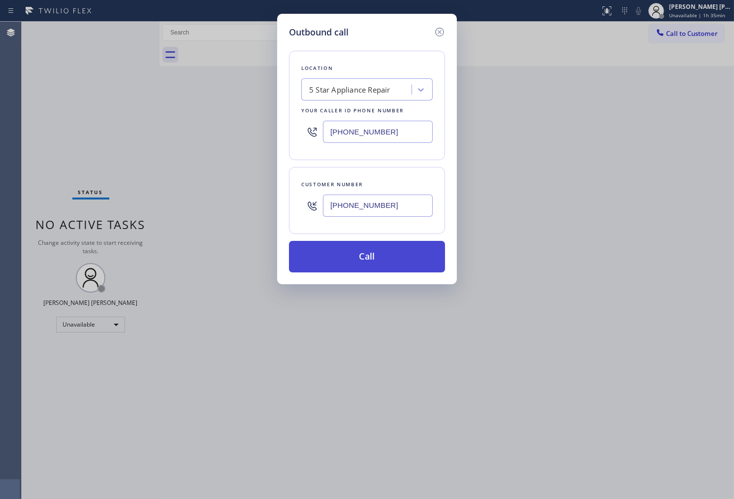
type input "[PHONE_NUMBER]"
click at [401, 258] on button "Call" at bounding box center [367, 257] width 156 height 32
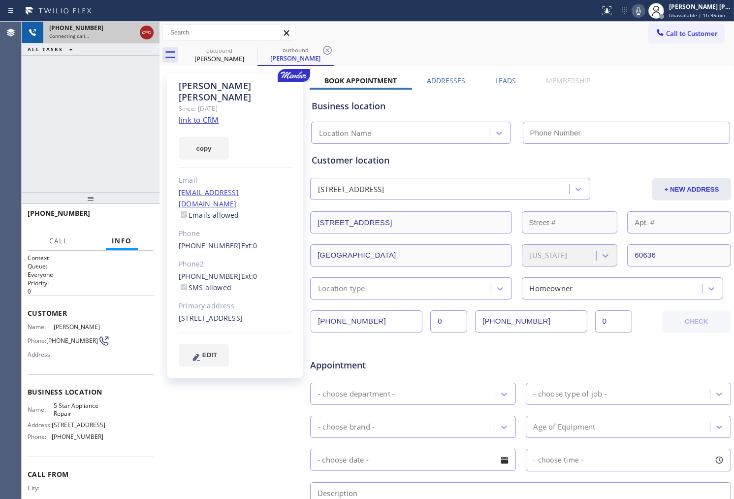
click at [147, 34] on icon at bounding box center [147, 33] width 12 height 12
type input "[PHONE_NUMBER]"
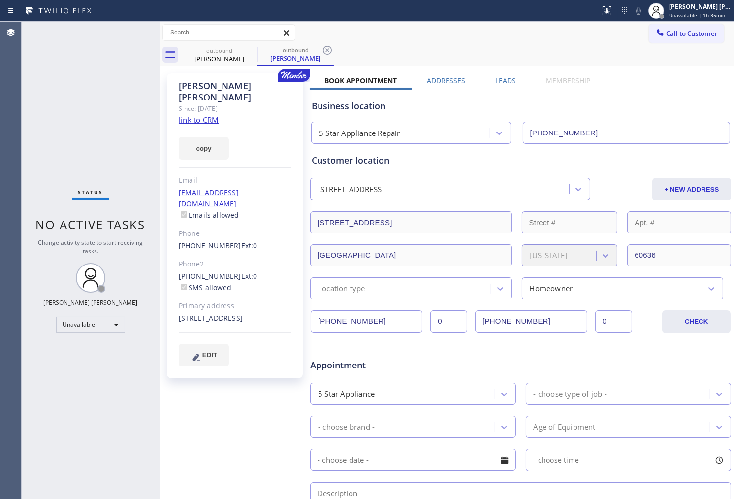
click at [222, 88] on div "[PERSON_NAME]" at bounding box center [235, 91] width 113 height 23
copy div "[PERSON_NAME]"
click at [242, 51] on div "outbound" at bounding box center [219, 50] width 74 height 7
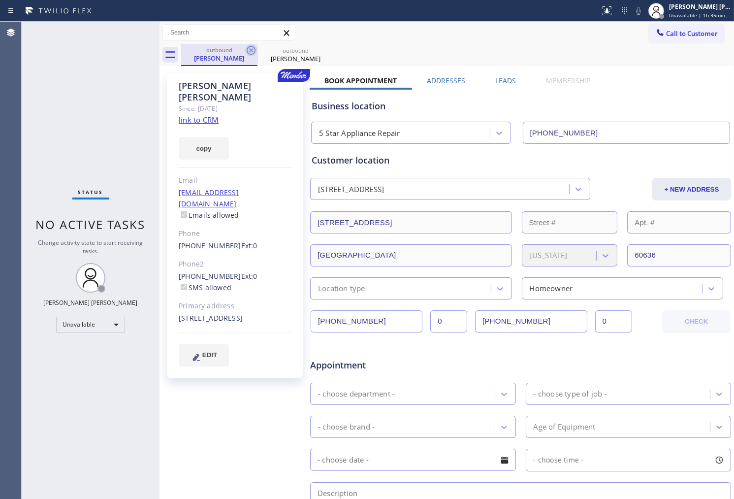
click at [247, 51] on icon at bounding box center [251, 50] width 9 height 9
click at [0, 0] on icon at bounding box center [0, 0] width 0 height 0
click at [247, 51] on div "outbound [PERSON_NAME] outbound [PERSON_NAME]" at bounding box center [457, 55] width 553 height 22
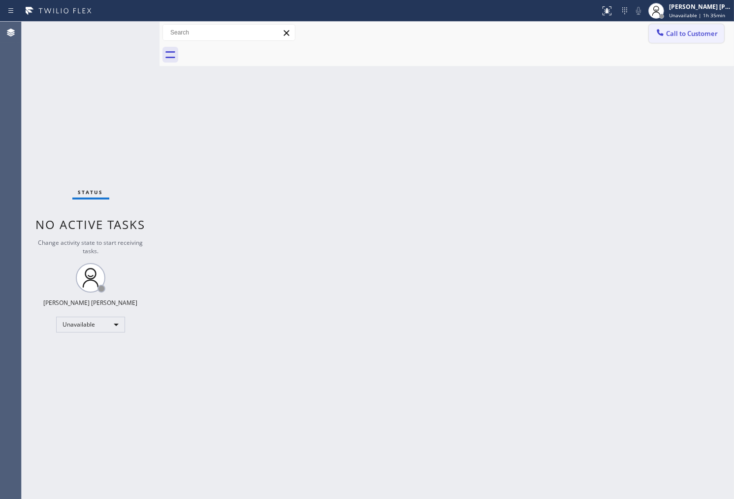
click at [651, 38] on button "Call to Customer" at bounding box center [686, 33] width 75 height 19
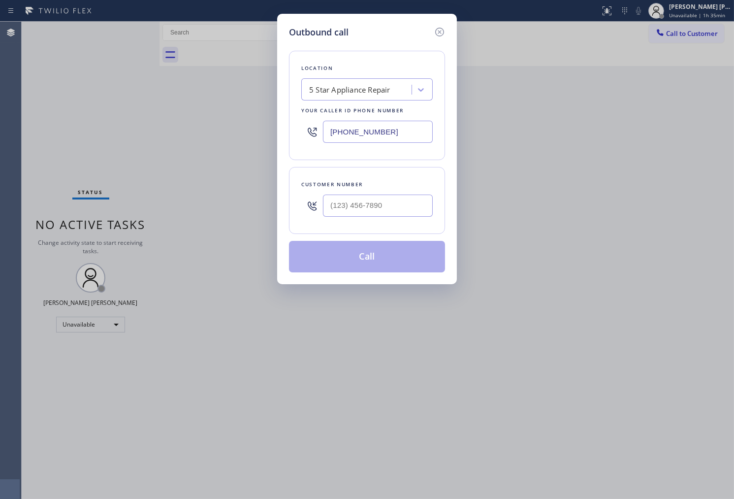
click at [371, 202] on input "text" at bounding box center [378, 205] width 110 height 22
click at [371, 202] on input "(___) ___-____" at bounding box center [378, 205] width 110 height 22
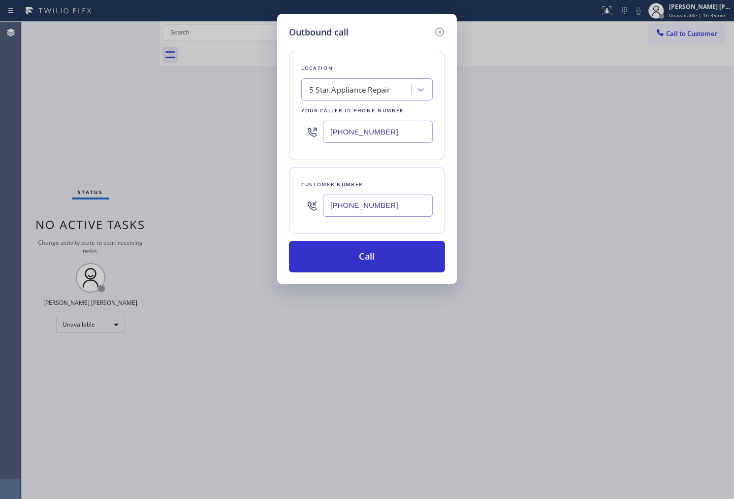
type input "[PHONE_NUMBER]"
click at [357, 123] on input "[PHONE_NUMBER]" at bounding box center [378, 132] width 110 height 22
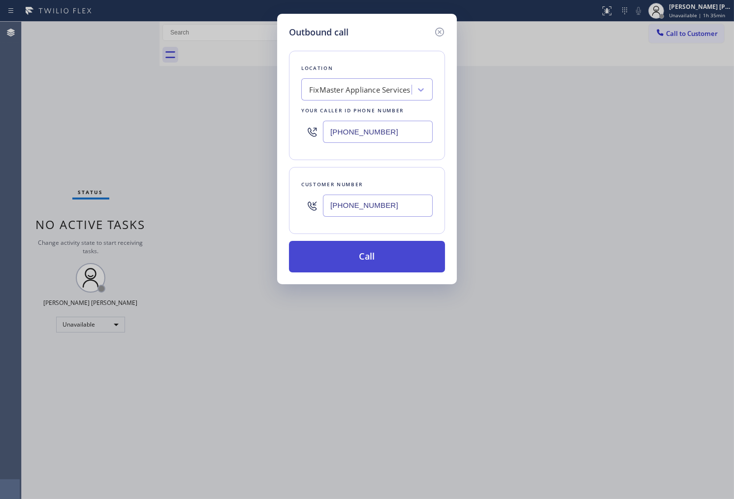
type input "[PHONE_NUMBER]"
click at [409, 261] on button "Call" at bounding box center [367, 257] width 156 height 32
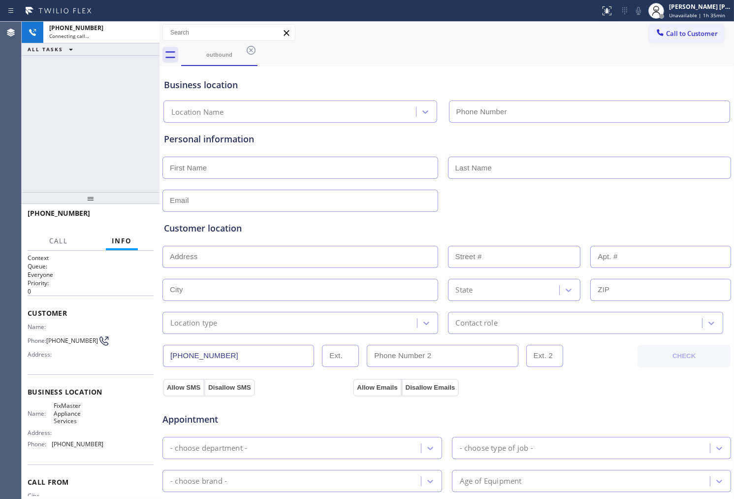
type input "[PHONE_NUMBER]"
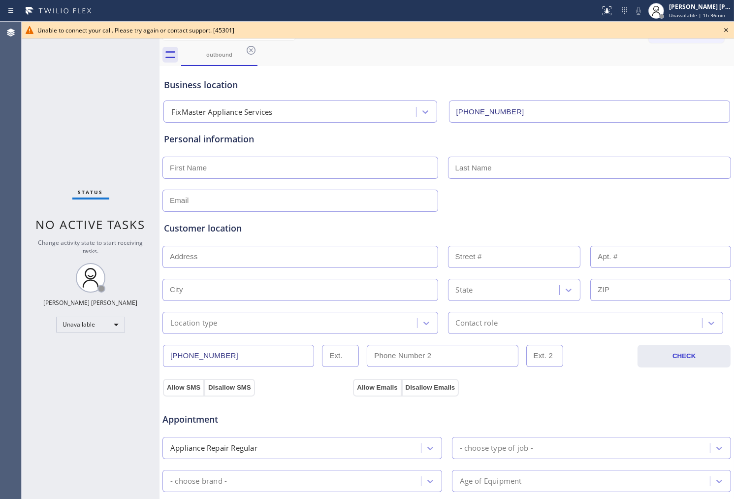
click at [729, 31] on icon at bounding box center [726, 30] width 12 height 12
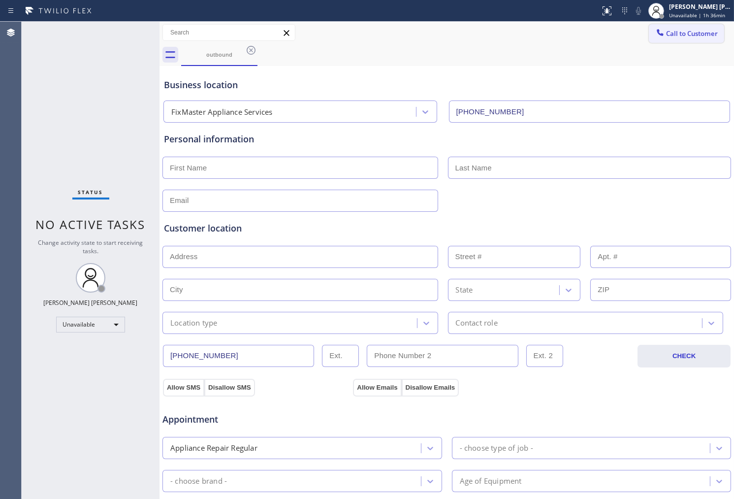
click at [685, 35] on span "Call to Customer" at bounding box center [692, 33] width 52 height 9
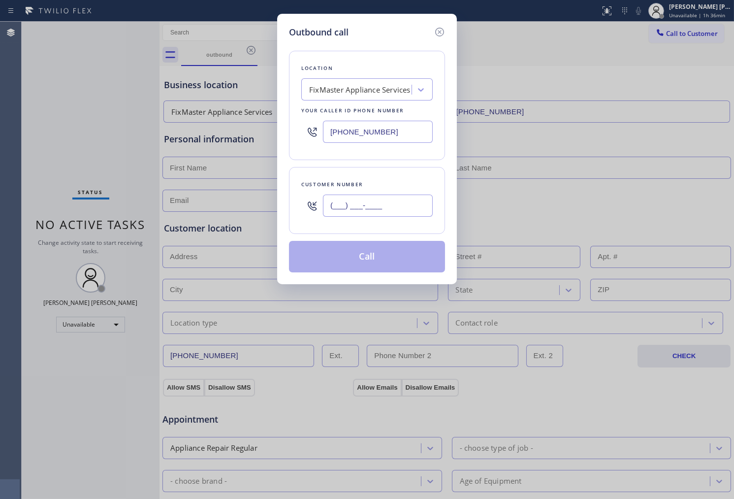
click at [396, 210] on input "(___) ___-____" at bounding box center [378, 205] width 110 height 22
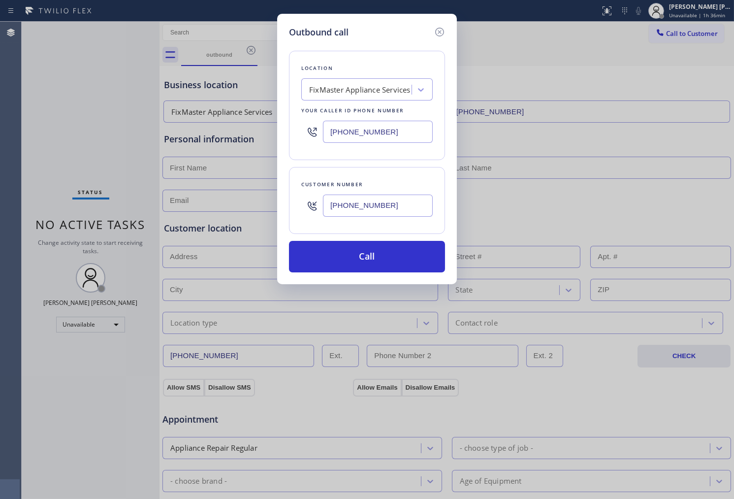
type input "[PHONE_NUMBER]"
click at [349, 127] on input "[PHONE_NUMBER]" at bounding box center [378, 132] width 110 height 22
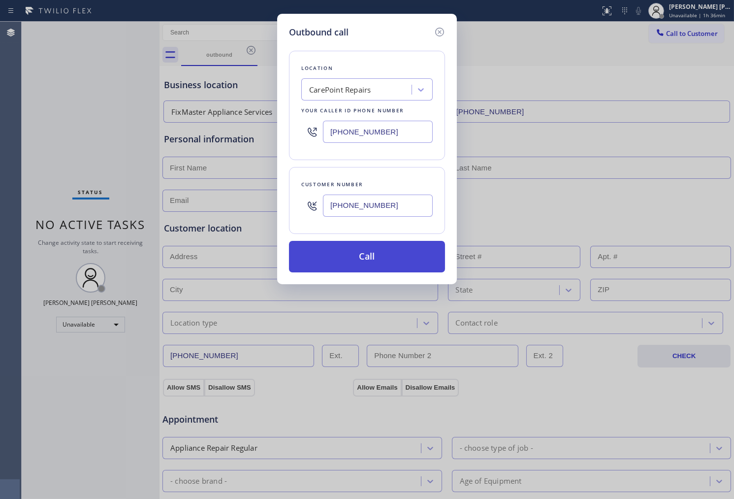
type input "[PHONE_NUMBER]"
click at [373, 253] on button "Call" at bounding box center [367, 257] width 156 height 32
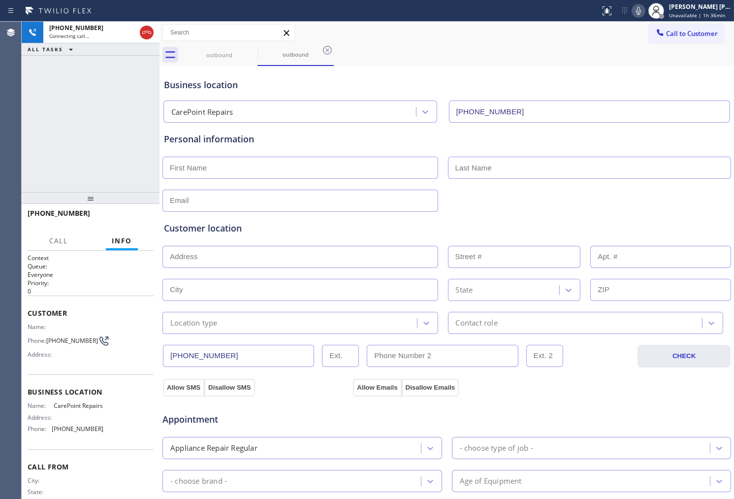
click at [644, 12] on icon at bounding box center [639, 11] width 12 height 12
click at [149, 33] on icon at bounding box center [147, 33] width 12 height 12
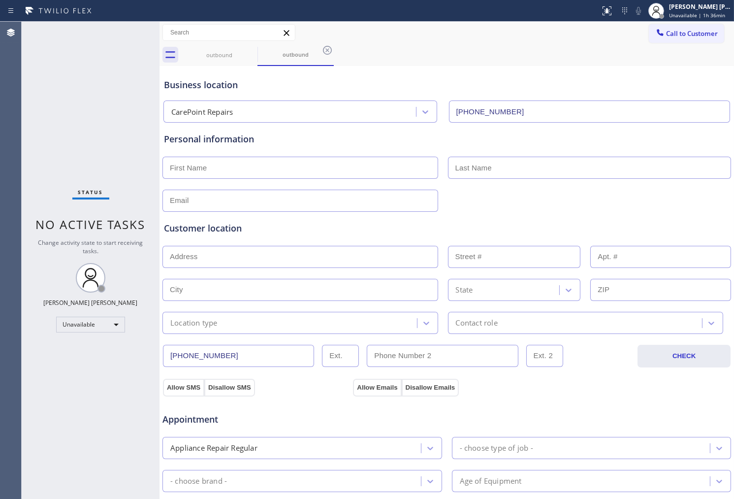
click at [0, 0] on icon at bounding box center [0, 0] width 0 height 0
click at [257, 54] on div "outbound" at bounding box center [295, 55] width 76 height 22
click at [323, 54] on icon at bounding box center [327, 50] width 9 height 9
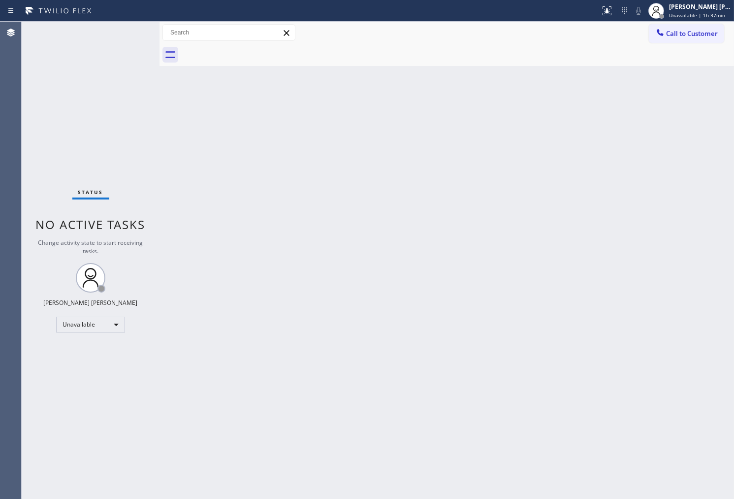
click at [681, 29] on span "Call to Customer" at bounding box center [692, 33] width 52 height 9
click at [0, 0] on div "Outbound call Location CarePoint Repairs Your caller id phone number [PHONE_NUM…" at bounding box center [0, 0] width 0 height 0
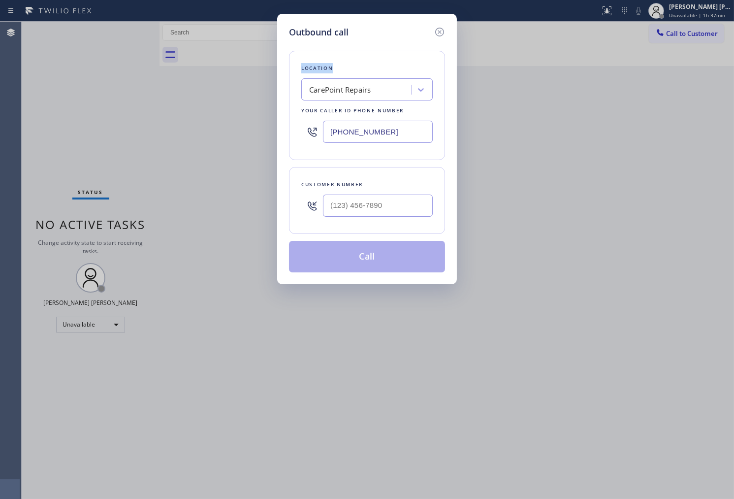
click at [371, 207] on input "text" at bounding box center [378, 205] width 110 height 22
click at [371, 207] on input "(___) ___-____" at bounding box center [378, 205] width 110 height 22
click at [374, 207] on input "(___) ___-5102" at bounding box center [378, 205] width 110 height 22
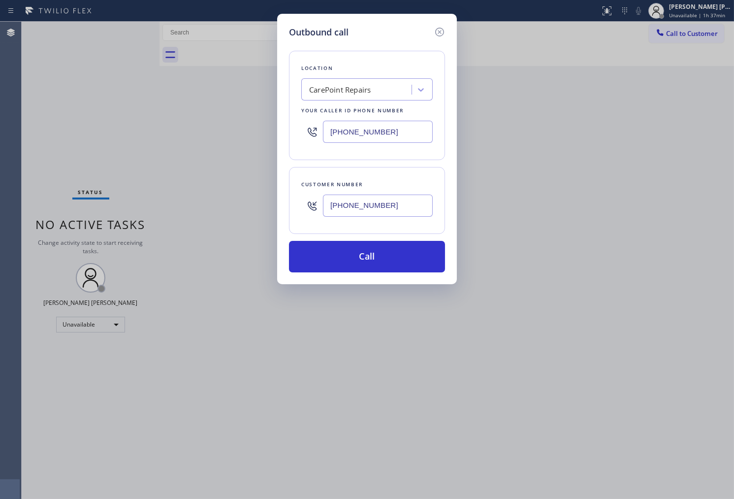
click at [369, 130] on input "[PHONE_NUMBER]" at bounding box center [378, 132] width 110 height 22
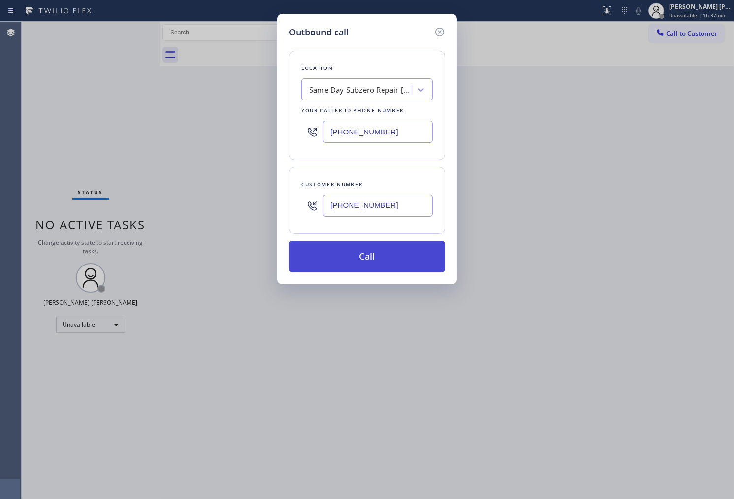
click at [392, 257] on button "Call" at bounding box center [367, 257] width 156 height 32
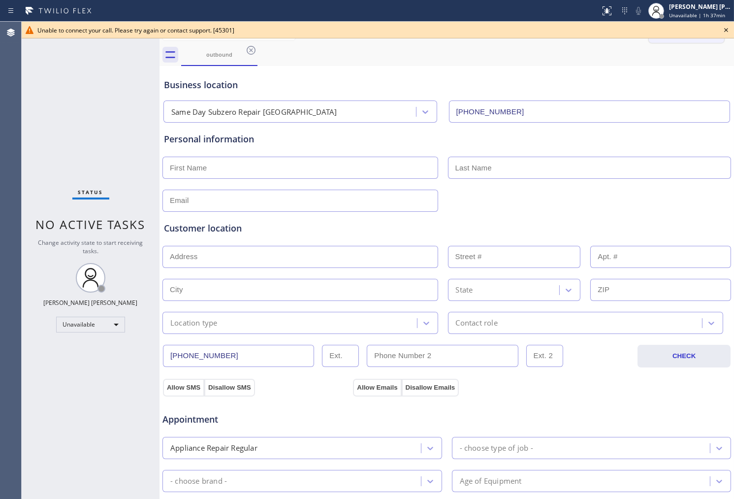
drag, startPoint x: 723, startPoint y: 31, endPoint x: 711, endPoint y: 35, distance: 12.2
click at [723, 31] on icon at bounding box center [726, 30] width 12 height 12
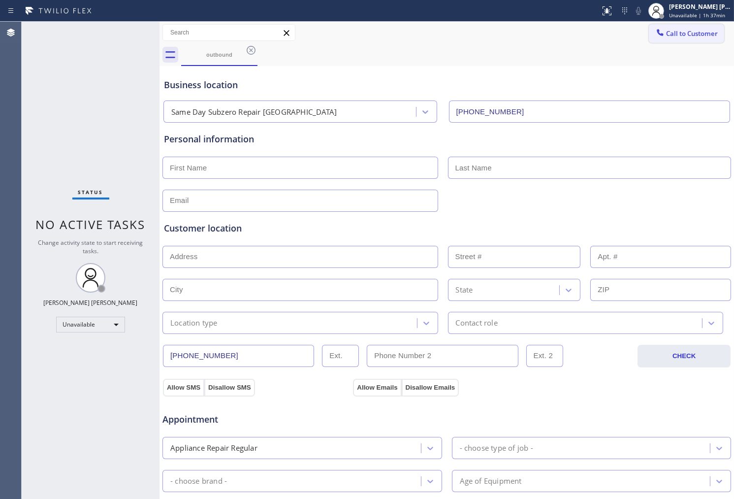
click at [675, 33] on span "Call to Customer" at bounding box center [692, 33] width 52 height 9
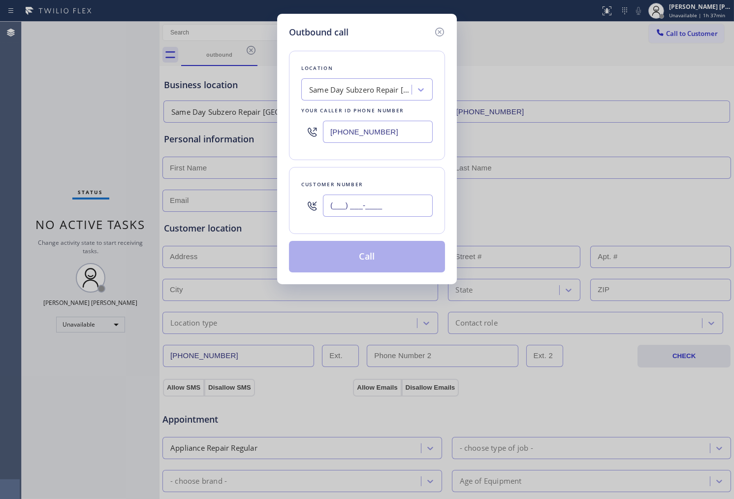
click at [410, 215] on input "(___) ___-____" at bounding box center [378, 205] width 110 height 22
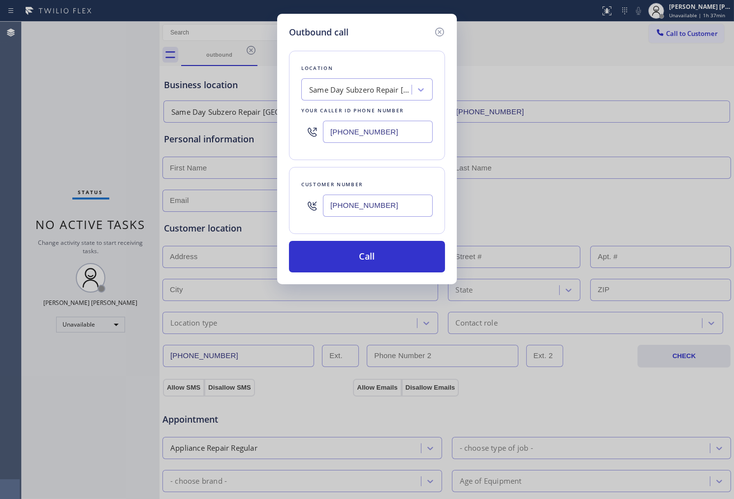
click at [390, 130] on input "[PHONE_NUMBER]" at bounding box center [378, 132] width 110 height 22
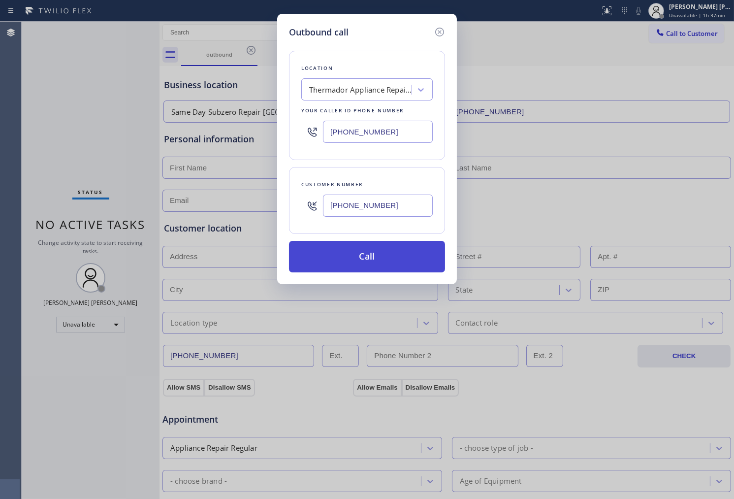
click at [405, 267] on button "Call" at bounding box center [367, 257] width 156 height 32
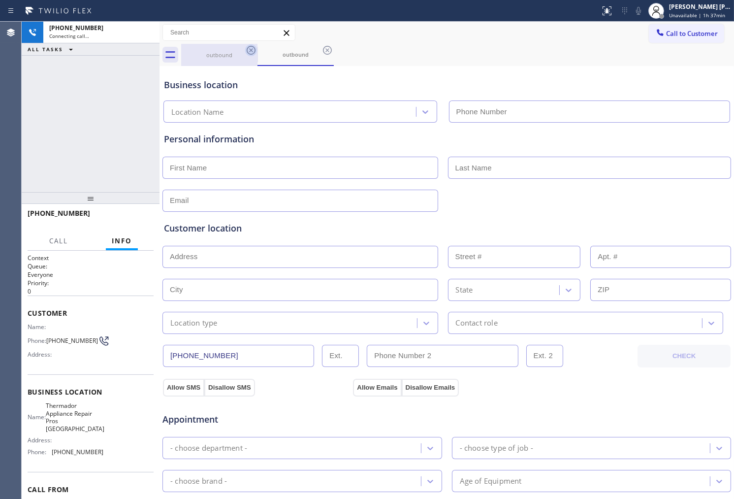
click at [253, 51] on icon at bounding box center [251, 50] width 12 height 12
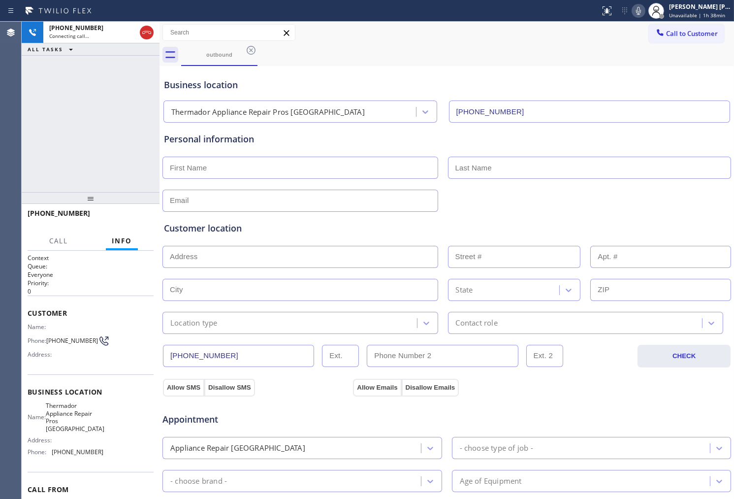
click at [643, 20] on div "Status report No issues detected If you experience an issue, please download th…" at bounding box center [665, 11] width 138 height 22
click at [643, 16] on icon at bounding box center [639, 11] width 12 height 12
click at [142, 38] on div at bounding box center [147, 33] width 18 height 22
click at [148, 36] on icon at bounding box center [147, 33] width 12 height 12
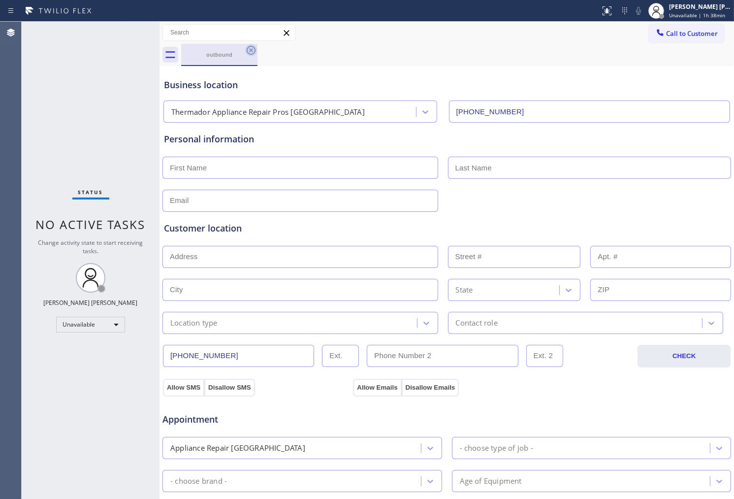
click at [255, 52] on icon at bounding box center [251, 50] width 12 height 12
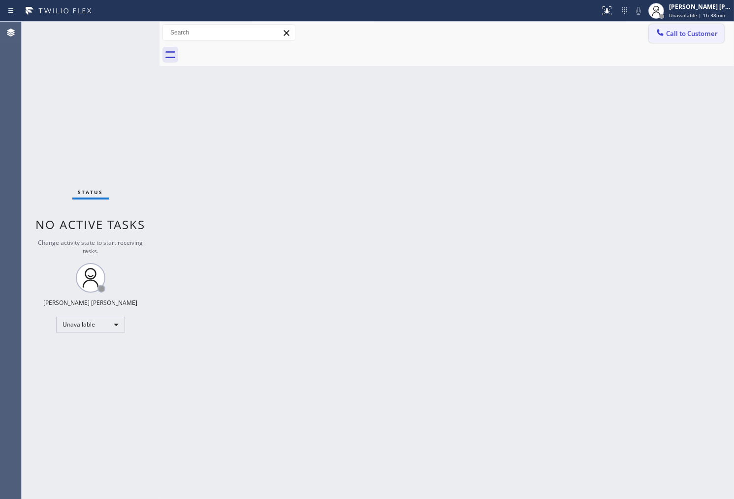
click at [689, 36] on span "Call to Customer" at bounding box center [692, 33] width 52 height 9
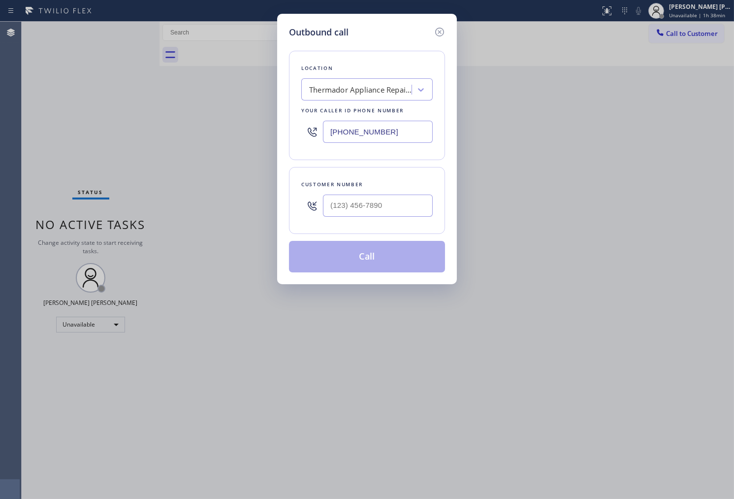
click at [380, 204] on input "text" at bounding box center [378, 205] width 110 height 22
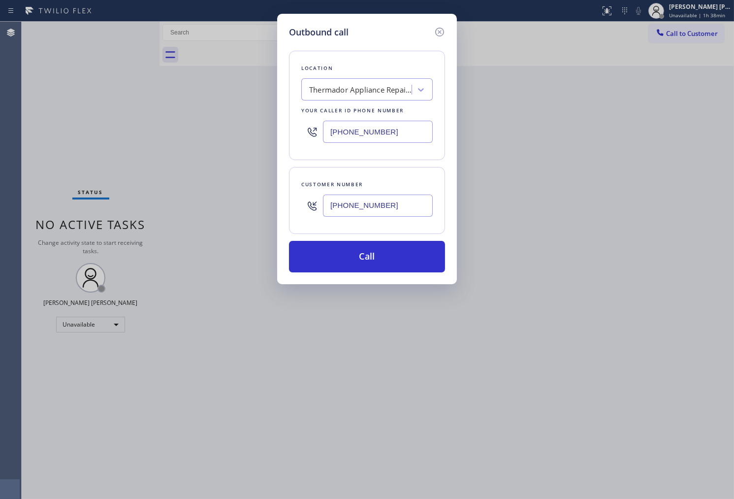
click at [375, 134] on input "[PHONE_NUMBER]" at bounding box center [378, 132] width 110 height 22
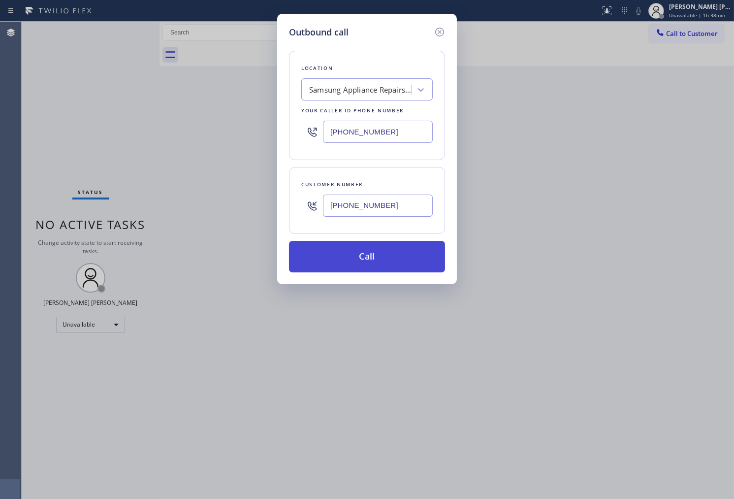
click at [387, 256] on button "Call" at bounding box center [367, 257] width 156 height 32
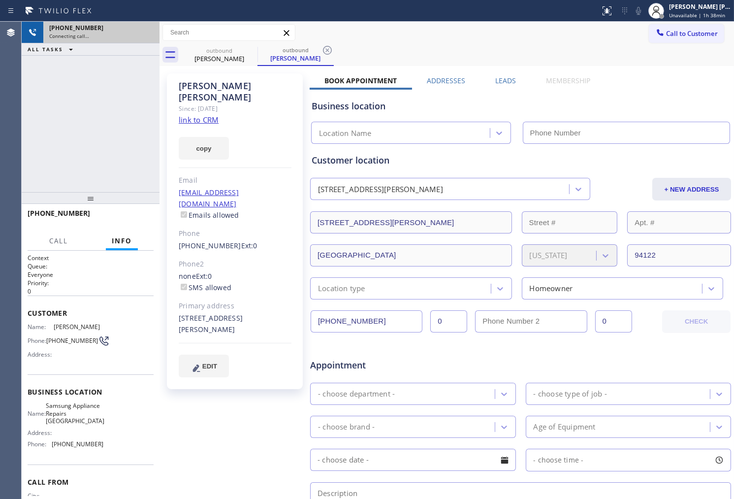
click at [152, 33] on div "Connecting call…" at bounding box center [101, 35] width 104 height 7
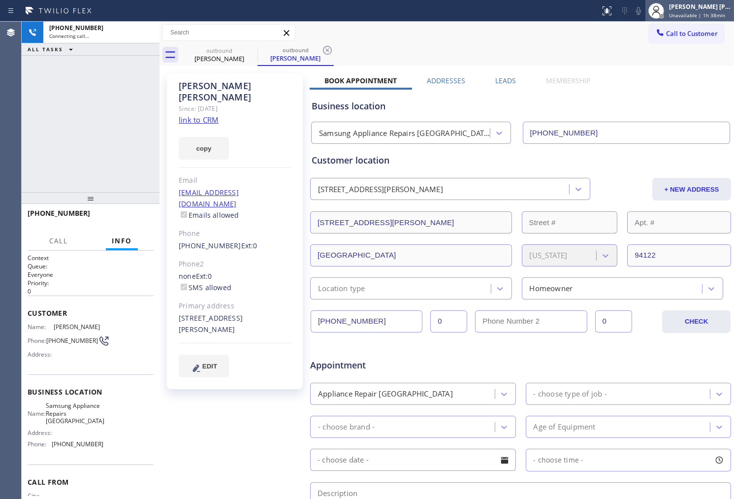
click at [694, 14] on span "Unavailable | 1h 38min" at bounding box center [697, 15] width 56 height 7
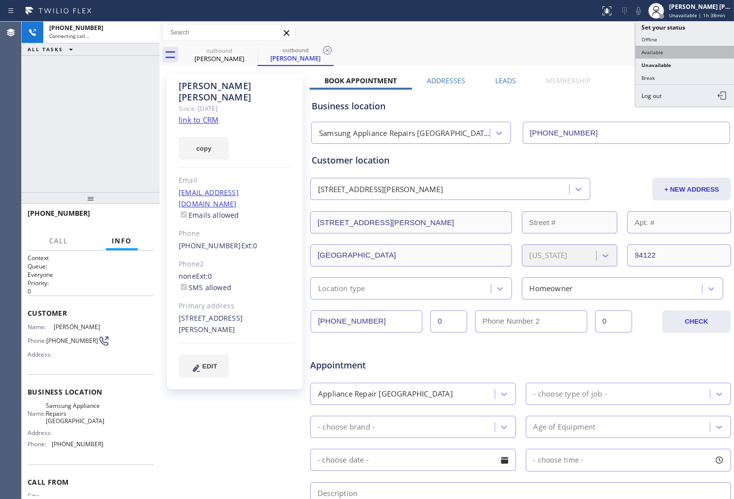
click at [657, 53] on button "Available" at bounding box center [685, 52] width 98 height 13
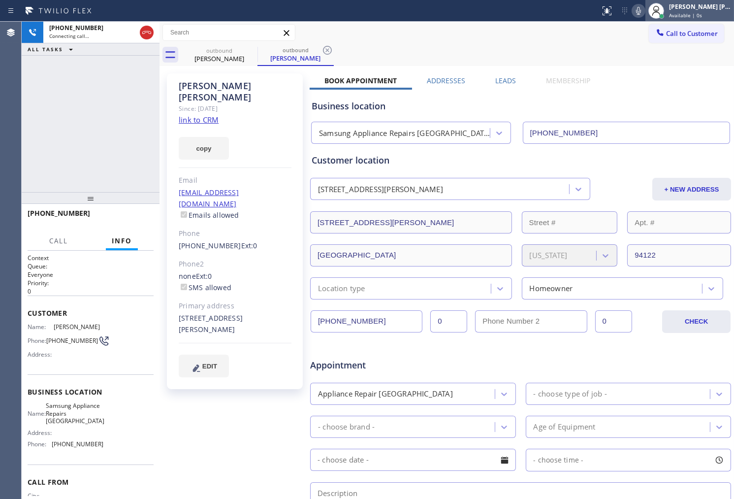
click at [702, 15] on span "Available | 0s" at bounding box center [685, 15] width 33 height 7
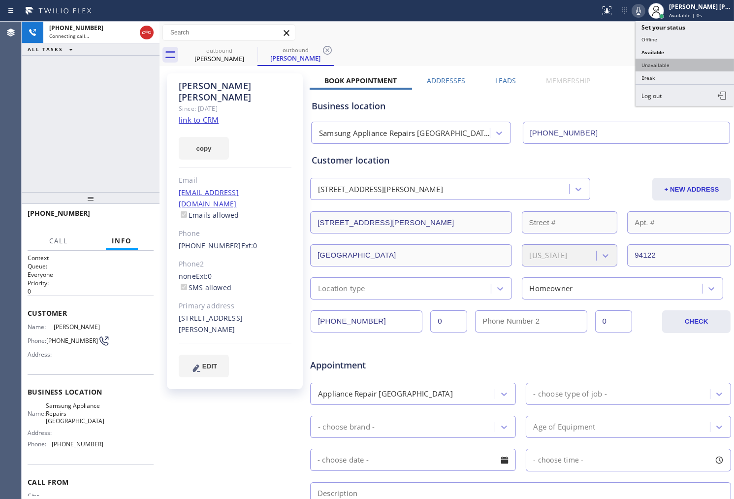
click at [664, 61] on button "Unavailable" at bounding box center [685, 65] width 98 height 13
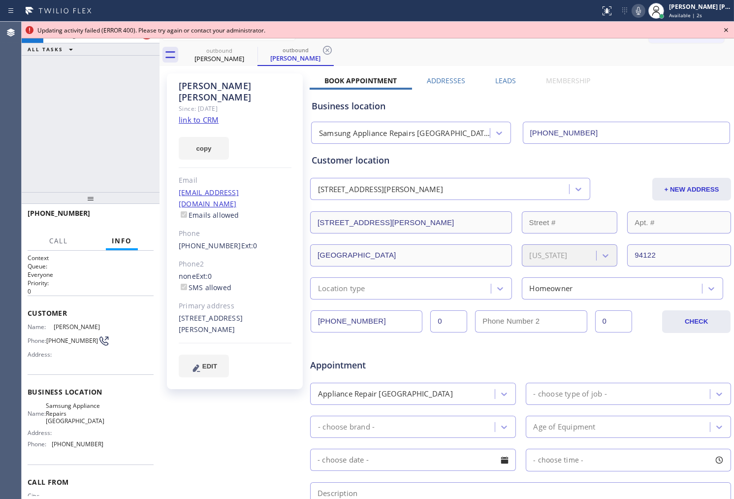
click at [146, 38] on div at bounding box center [378, 38] width 712 height 0
click at [146, 38] on button at bounding box center [147, 33] width 14 height 14
click at [702, 13] on span "Available | 4s" at bounding box center [685, 15] width 33 height 7
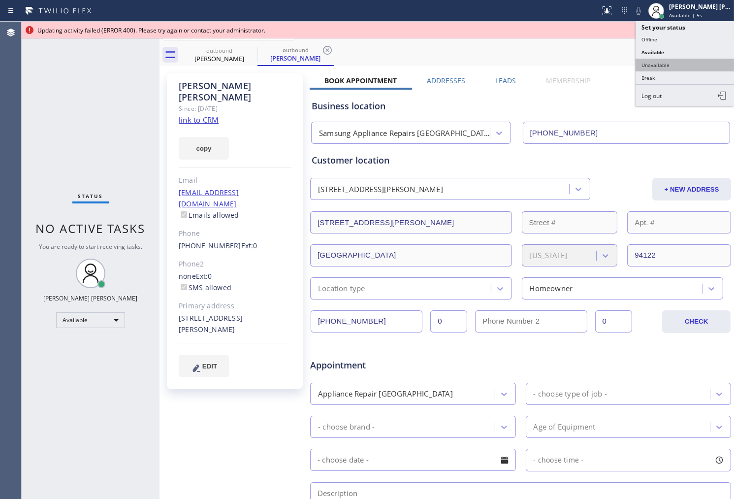
click at [661, 62] on button "Unavailable" at bounding box center [685, 65] width 98 height 13
click at [661, 62] on div "outbound [PERSON_NAME] outbound [PERSON_NAME]" at bounding box center [457, 55] width 553 height 22
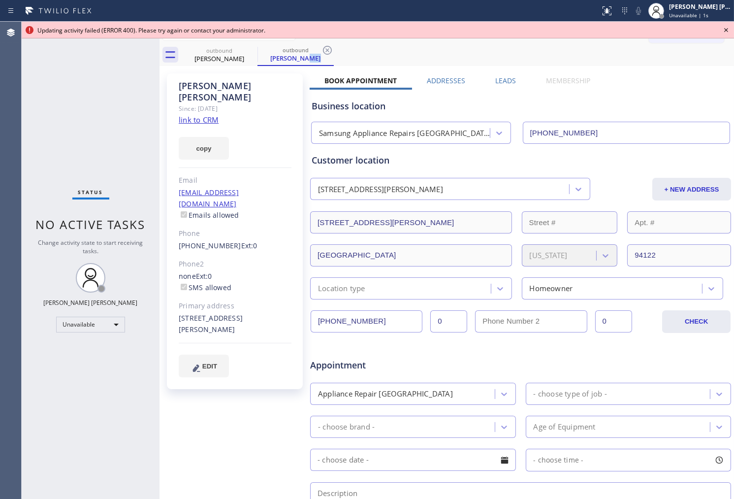
click at [204, 90] on div "[PERSON_NAME]" at bounding box center [235, 91] width 113 height 23
copy div "[PERSON_NAME]"
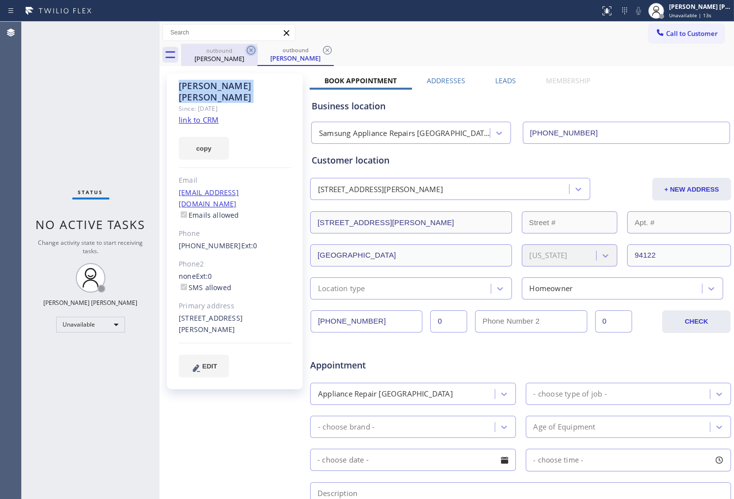
click at [253, 49] on icon at bounding box center [251, 50] width 12 height 12
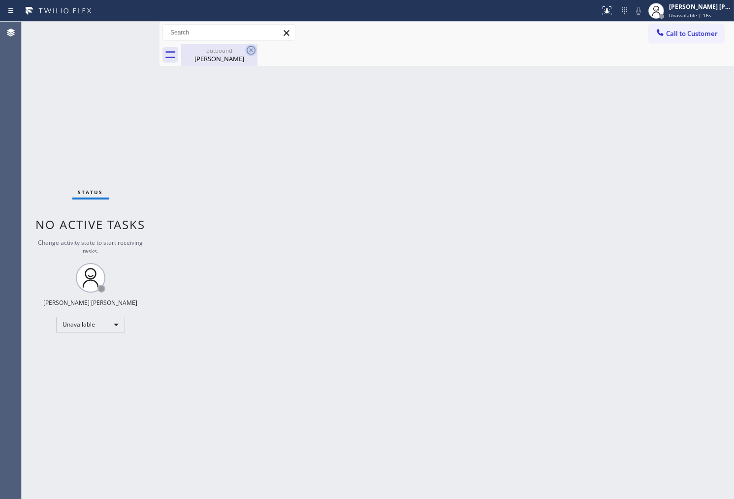
click at [253, 58] on div "[PERSON_NAME]" at bounding box center [219, 58] width 74 height 9
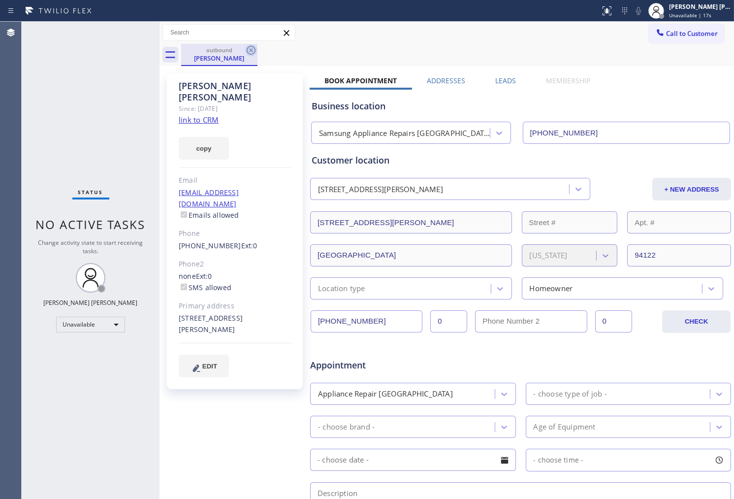
click at [253, 48] on icon at bounding box center [251, 50] width 9 height 9
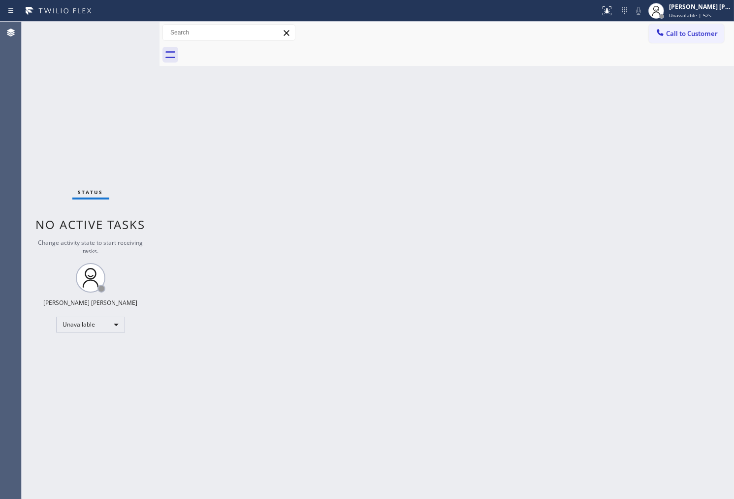
click at [686, 46] on div at bounding box center [457, 55] width 553 height 22
click at [683, 37] on span "Call to Customer" at bounding box center [692, 33] width 52 height 9
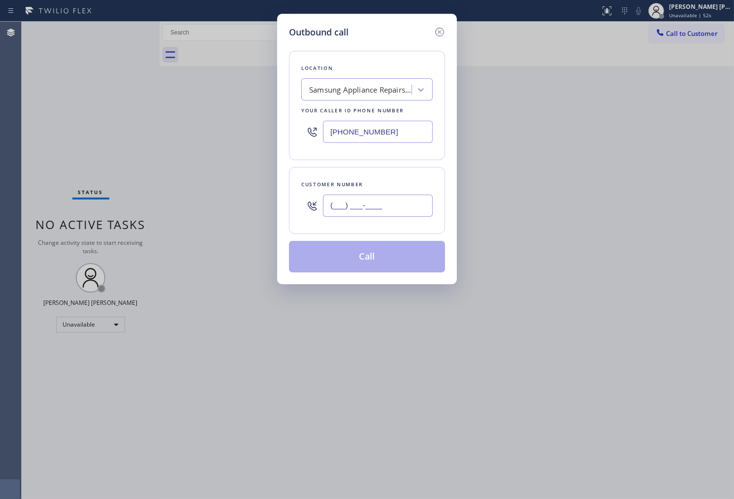
click at [391, 199] on input "(___) ___-____" at bounding box center [378, 205] width 110 height 22
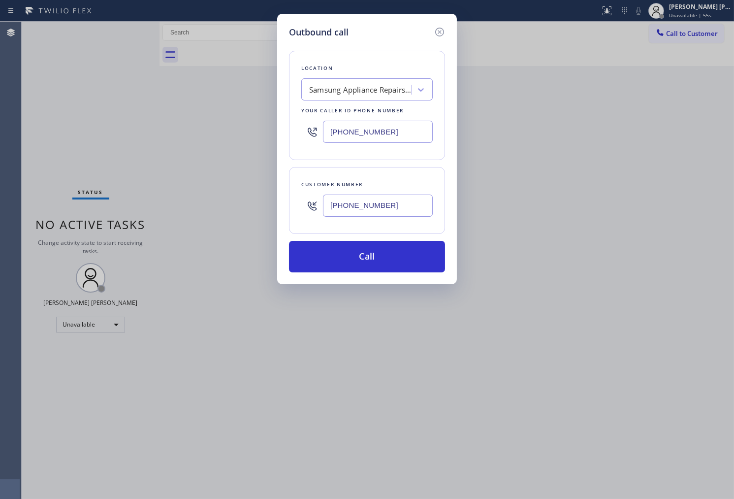
click at [384, 139] on input "[PHONE_NUMBER]" at bounding box center [378, 132] width 110 height 22
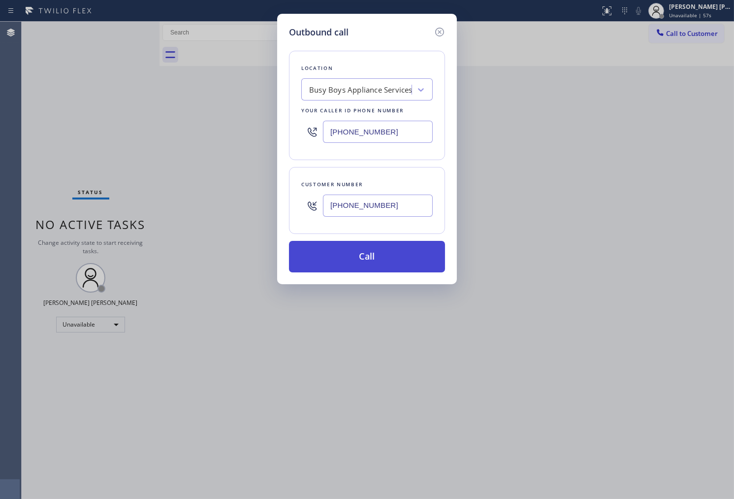
click at [387, 253] on button "Call" at bounding box center [367, 257] width 156 height 32
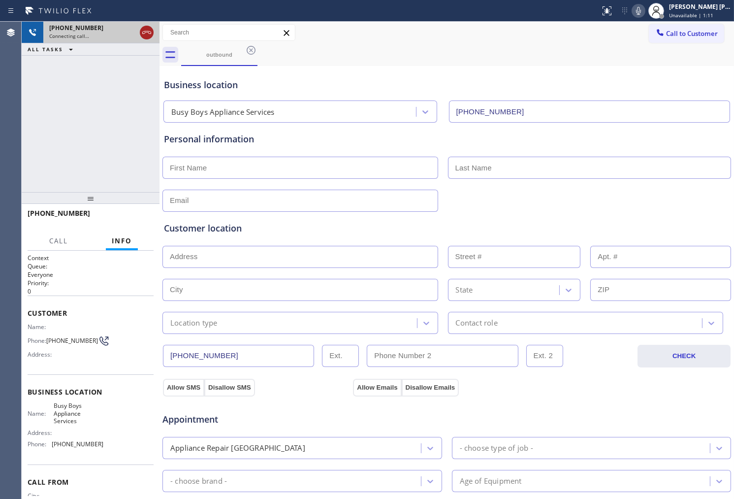
click at [145, 28] on icon at bounding box center [147, 33] width 12 height 12
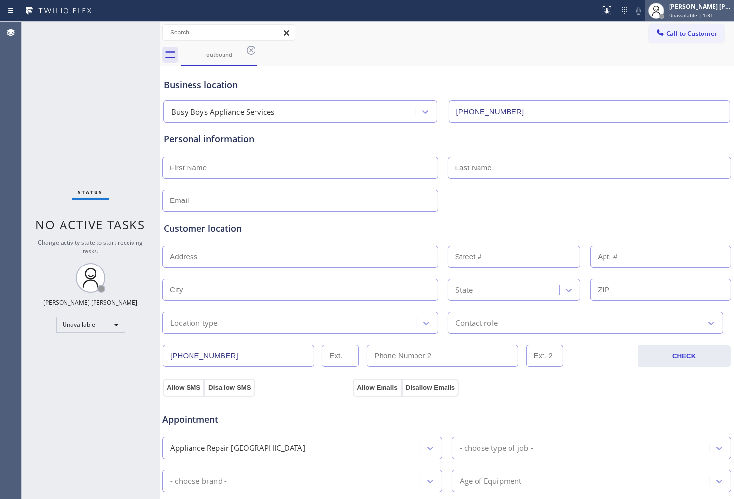
click at [732, 2] on div "[PERSON_NAME] [PERSON_NAME] Unavailable | 1:31" at bounding box center [700, 10] width 67 height 17
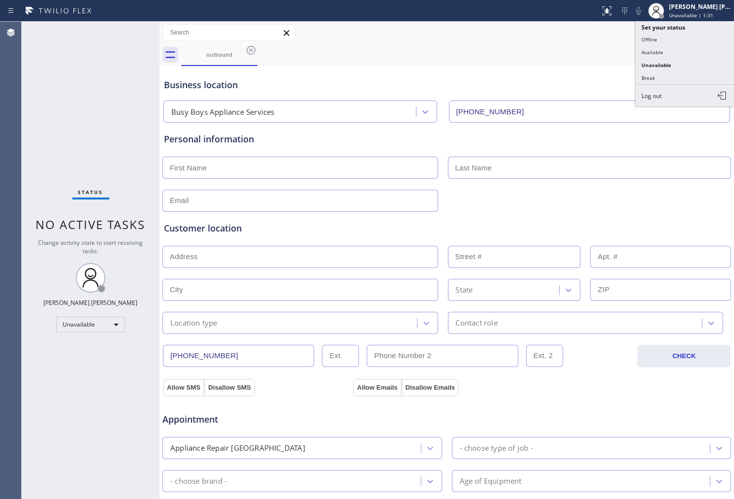
drag, startPoint x: 731, startPoint y: 0, endPoint x: 742, endPoint y: -8, distance: 14.1
click at [734, 0] on html "Status report No issues detected If you experience an issue, please download th…" at bounding box center [367, 249] width 734 height 499
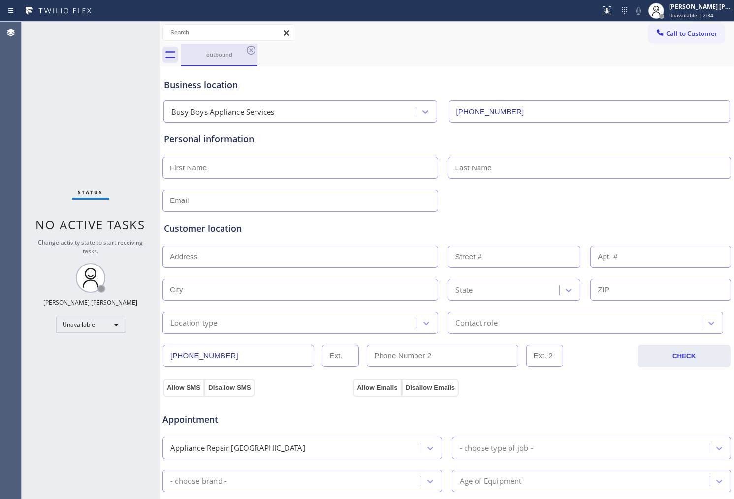
click at [245, 57] on div "outbound" at bounding box center [219, 54] width 74 height 7
click at [252, 50] on icon at bounding box center [251, 50] width 12 height 12
click at [252, 50] on div "outbound" at bounding box center [457, 55] width 553 height 22
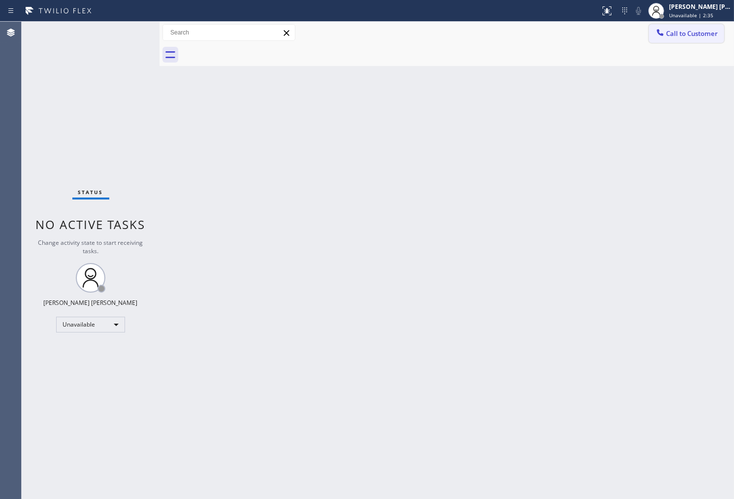
click at [688, 36] on span "Call to Customer" at bounding box center [692, 33] width 52 height 9
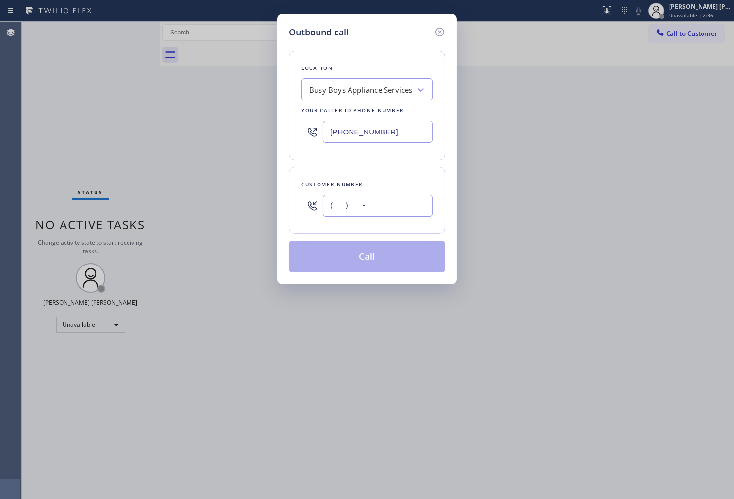
click at [391, 209] on input "(___) ___-____" at bounding box center [378, 205] width 110 height 22
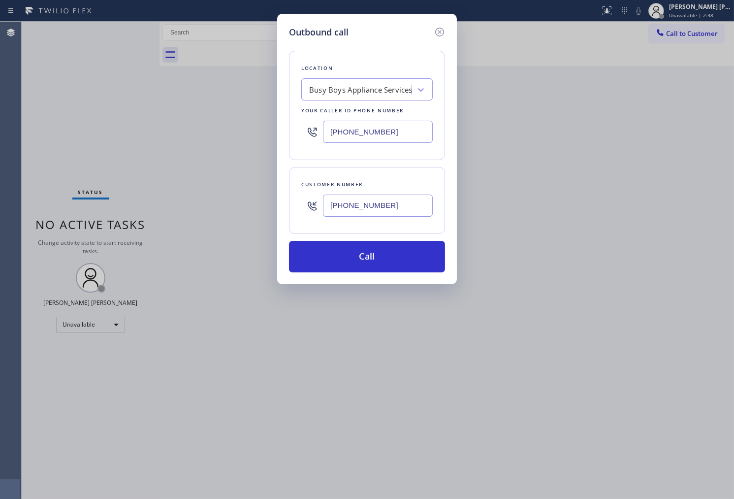
click at [378, 131] on input "[PHONE_NUMBER]" at bounding box center [378, 132] width 110 height 22
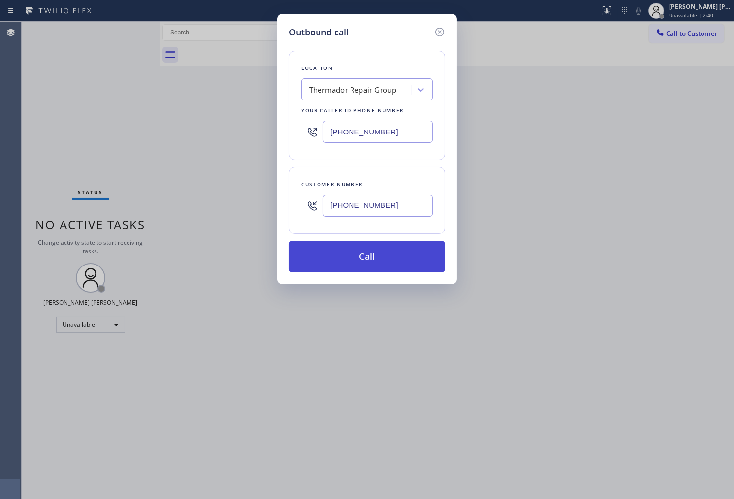
click at [394, 258] on button "Call" at bounding box center [367, 257] width 156 height 32
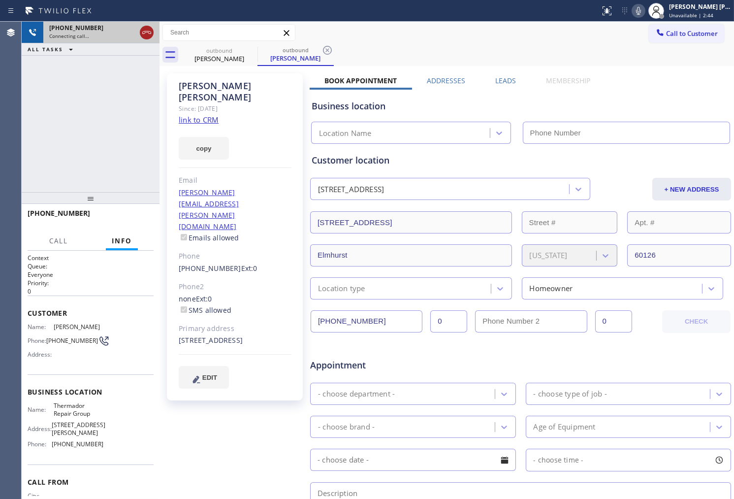
click at [146, 36] on icon at bounding box center [147, 33] width 12 height 12
click at [212, 87] on div "[PERSON_NAME]" at bounding box center [235, 91] width 113 height 23
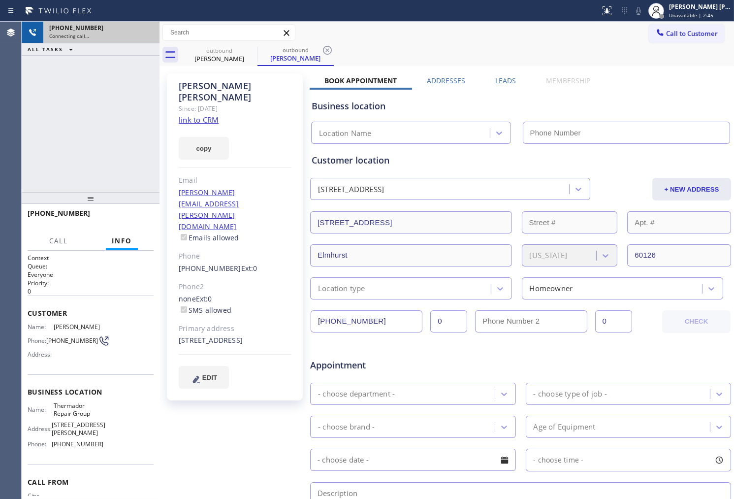
click at [212, 87] on div "[PERSON_NAME]" at bounding box center [235, 91] width 113 height 23
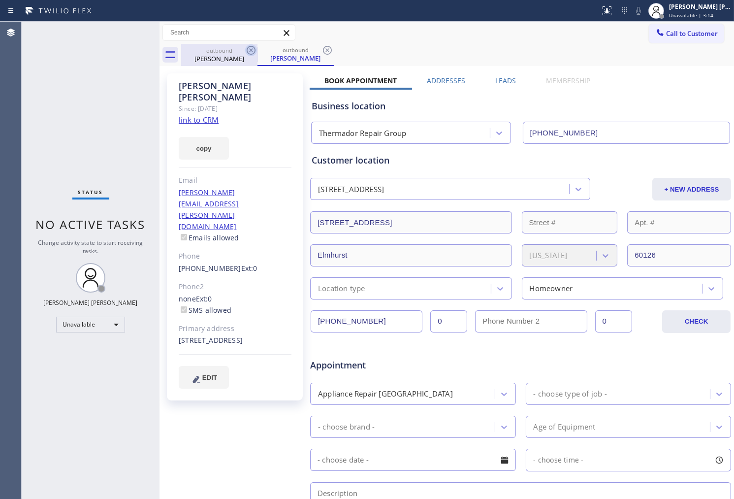
click at [249, 48] on icon at bounding box center [251, 50] width 12 height 12
click at [0, 0] on icon at bounding box center [0, 0] width 0 height 0
click at [257, 48] on div "outbound [PERSON_NAME]" at bounding box center [295, 55] width 76 height 22
click at [253, 51] on icon at bounding box center [251, 50] width 12 height 12
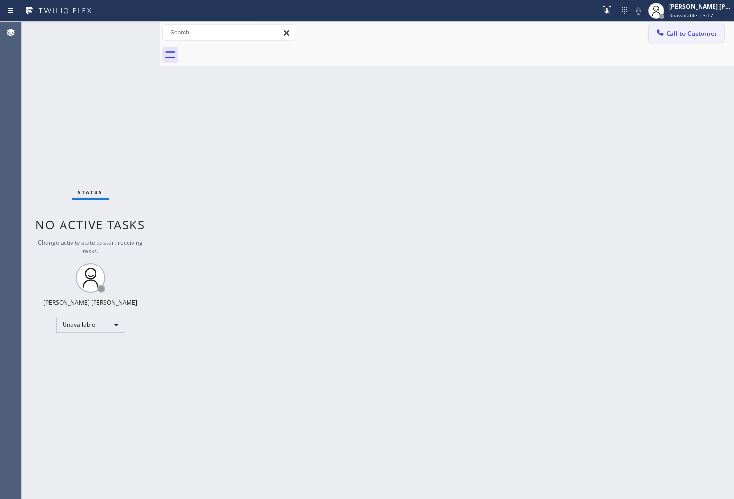
click at [682, 36] on span "Call to Customer" at bounding box center [692, 33] width 52 height 9
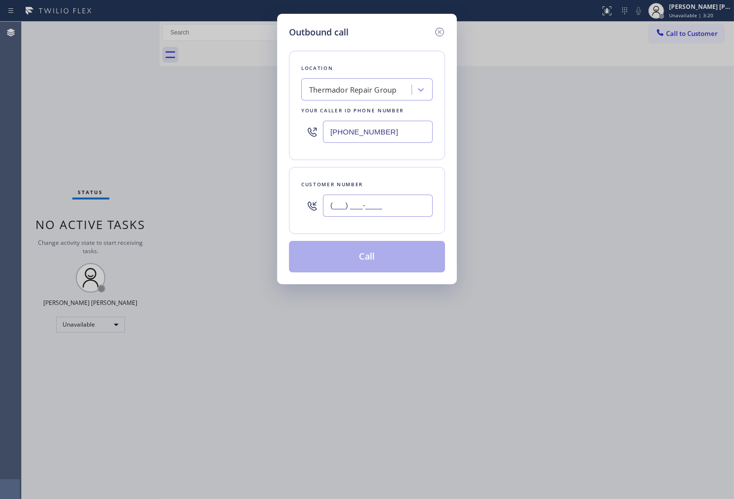
click at [399, 198] on input "(___) ___-____" at bounding box center [378, 205] width 110 height 22
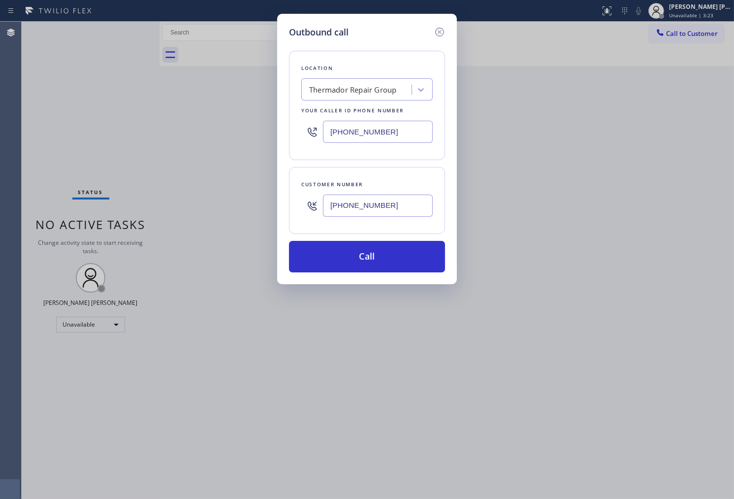
click at [386, 128] on input "[PHONE_NUMBER]" at bounding box center [378, 132] width 110 height 22
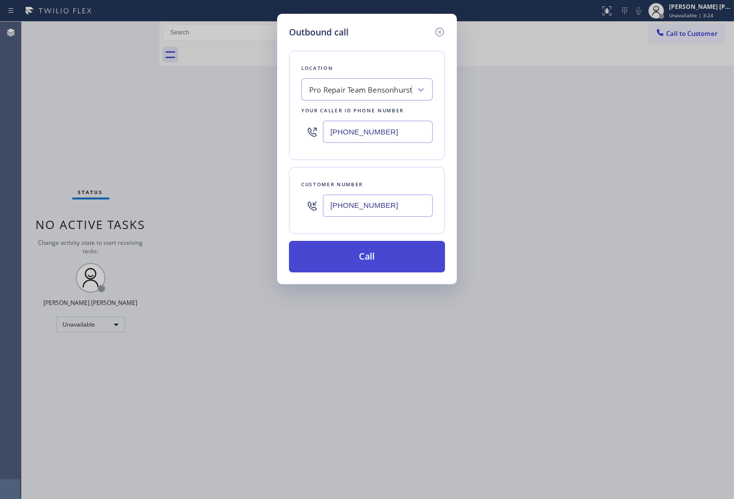
click at [384, 253] on button "Call" at bounding box center [367, 257] width 156 height 32
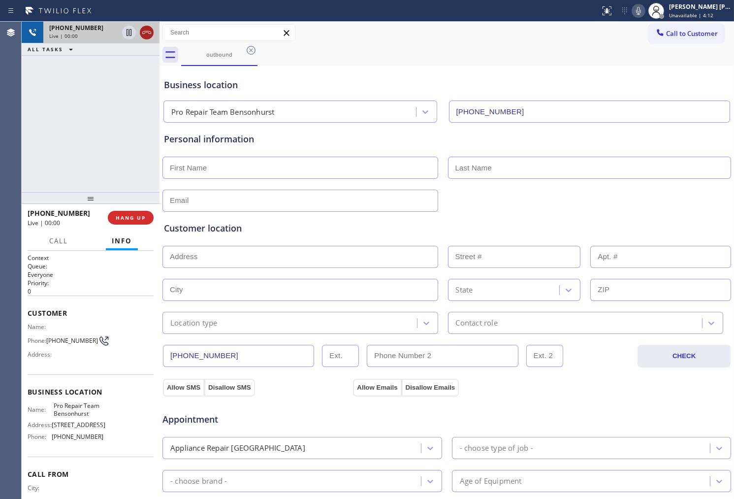
click at [147, 31] on icon at bounding box center [146, 32] width 9 height 3
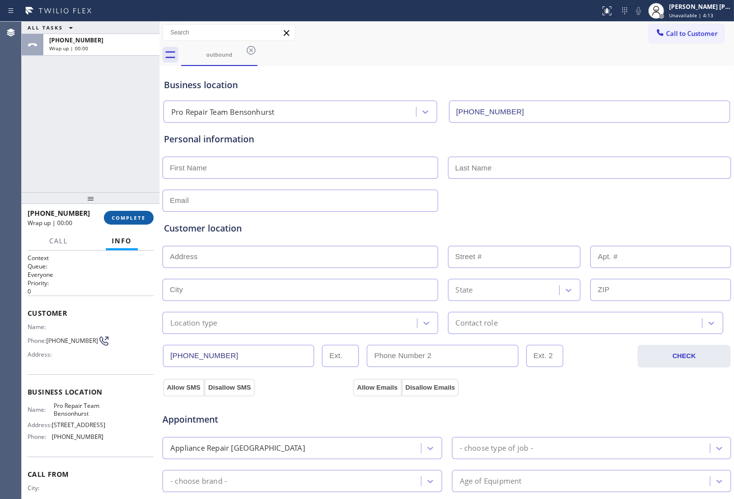
click at [130, 220] on span "COMPLETE" at bounding box center [129, 217] width 34 height 7
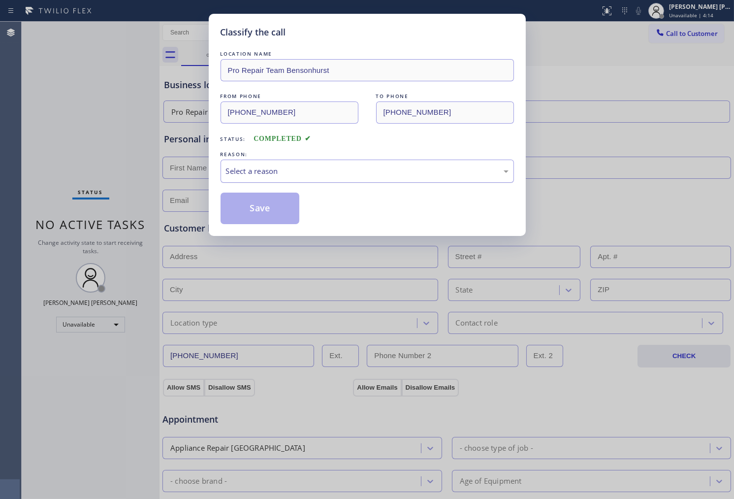
click at [292, 177] on div "Select a reason" at bounding box center [367, 171] width 293 height 23
click at [280, 183] on div "LOCATION NAME Pro Repair Team Bensonhurst FROM PHONE [PHONE_NUMBER] TO PHONE [P…" at bounding box center [367, 136] width 293 height 175
click at [279, 176] on div "Existing Customer - ETA/PI/REDO/complain/cancel" at bounding box center [367, 170] width 283 height 11
click at [254, 223] on div "Classify the call LOCATION NAME Pro Repair Team Bensonhurst FROM PHONE [PHONE_N…" at bounding box center [367, 125] width 317 height 222
click at [264, 213] on button "Save" at bounding box center [260, 209] width 79 height 32
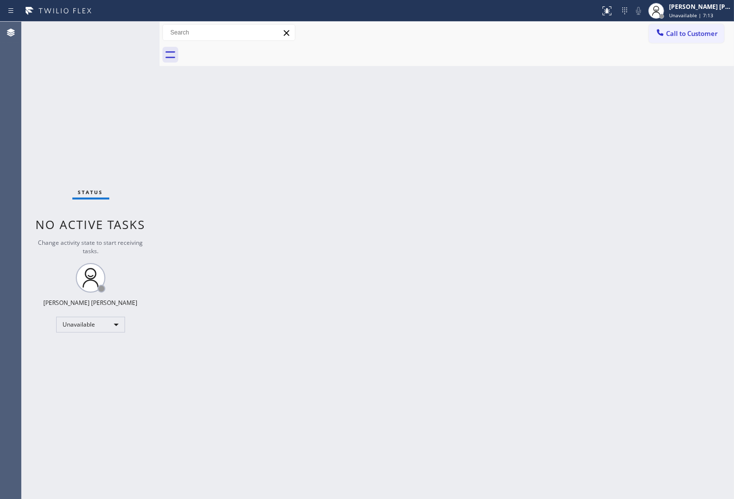
click at [695, 44] on div at bounding box center [457, 55] width 553 height 22
click at [695, 39] on button "Call to Customer" at bounding box center [686, 33] width 75 height 19
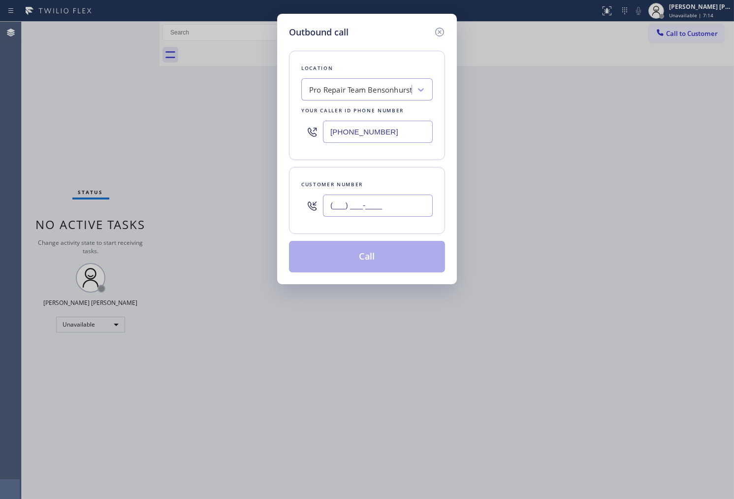
click at [409, 204] on input "(___) ___-____" at bounding box center [378, 205] width 110 height 22
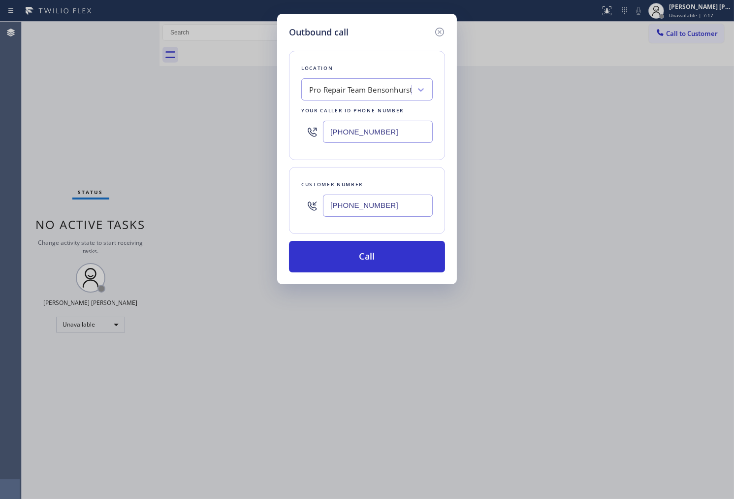
click at [394, 137] on input "[PHONE_NUMBER]" at bounding box center [378, 132] width 110 height 22
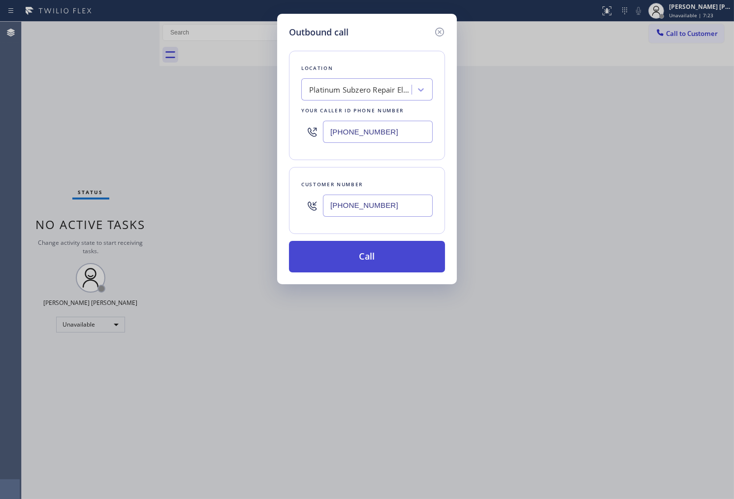
click at [392, 257] on button "Call" at bounding box center [367, 257] width 156 height 32
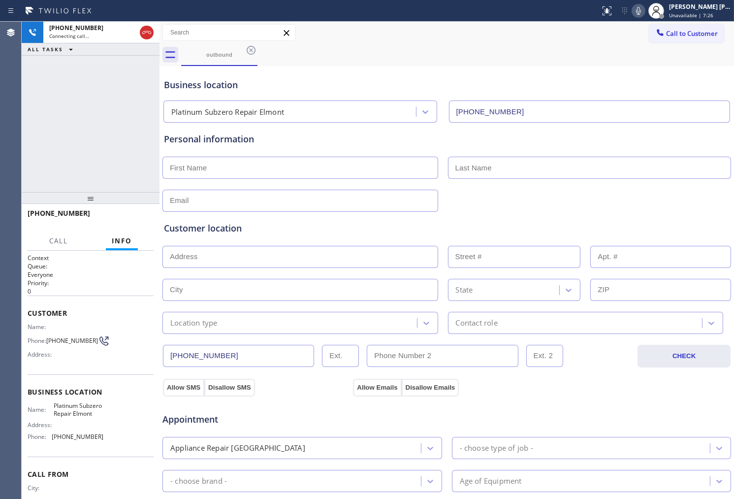
click at [644, 14] on icon at bounding box center [639, 11] width 12 height 12
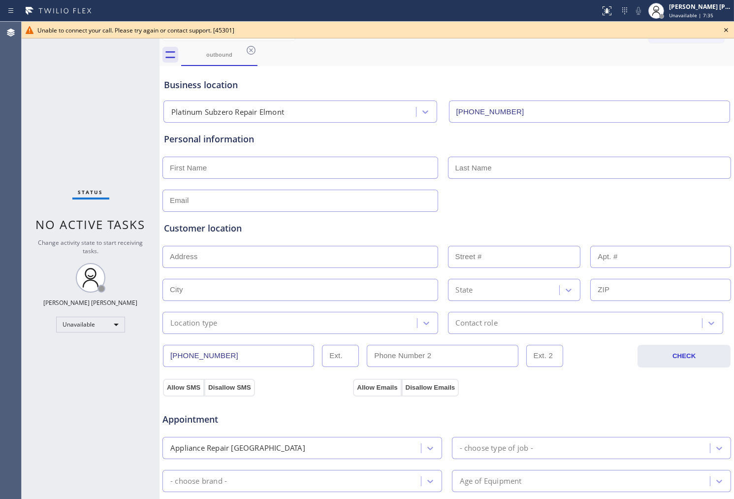
click at [727, 31] on icon at bounding box center [726, 30] width 4 height 4
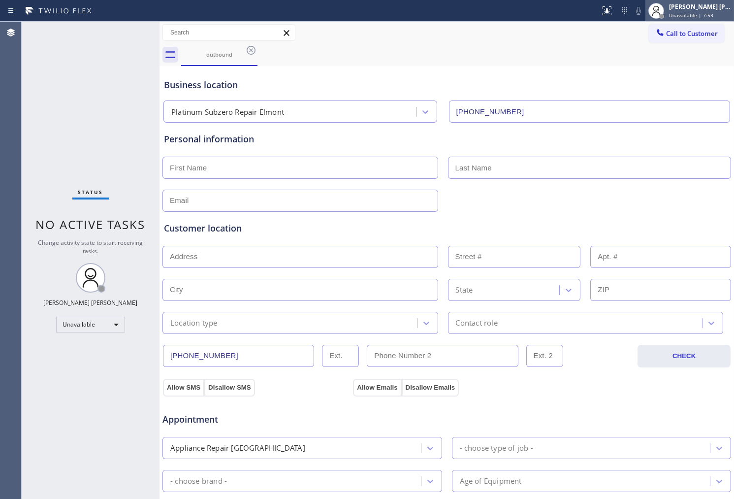
click at [664, 17] on div at bounding box center [656, 11] width 16 height 16
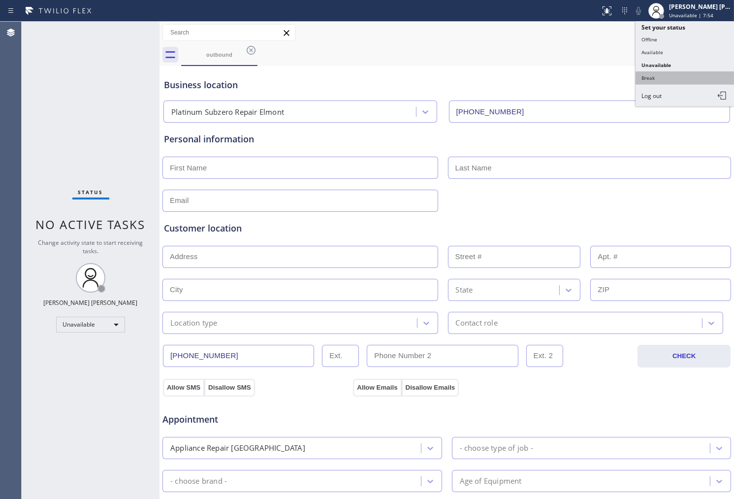
click at [660, 80] on button "Break" at bounding box center [685, 77] width 98 height 13
click at [660, 80] on div "Business location" at bounding box center [447, 84] width 566 height 13
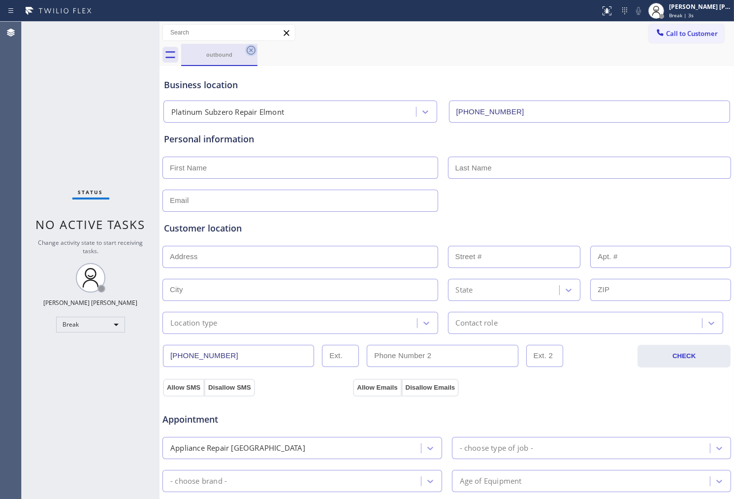
click at [254, 51] on icon at bounding box center [251, 50] width 12 height 12
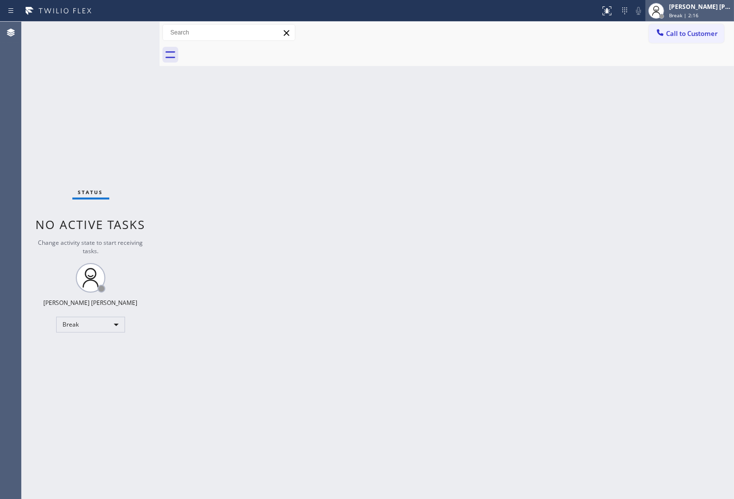
click at [716, 17] on div "Break | 2:16" at bounding box center [700, 15] width 62 height 7
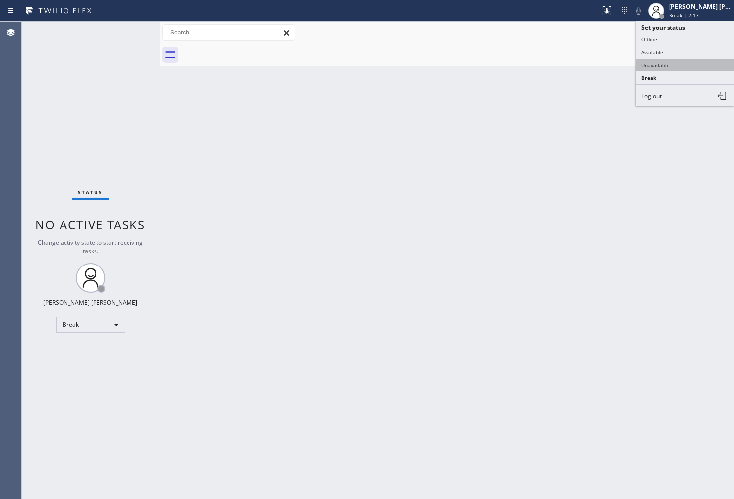
click at [678, 66] on button "Unavailable" at bounding box center [685, 65] width 98 height 13
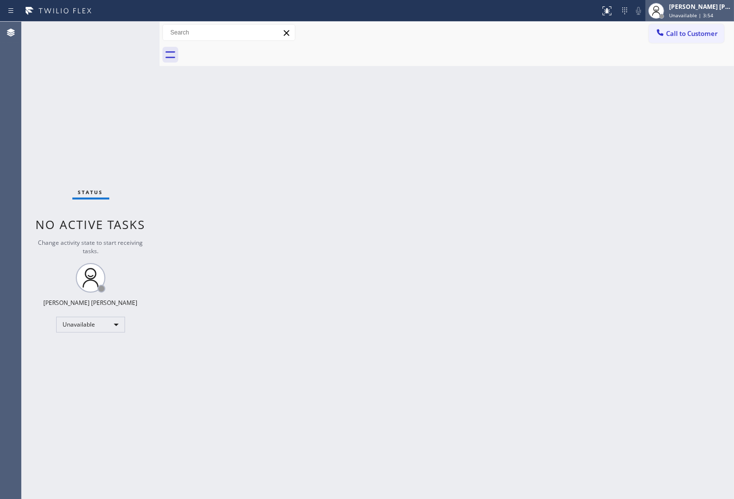
click at [706, 16] on span "Unavailable | 3:54" at bounding box center [691, 15] width 44 height 7
drag, startPoint x: 706, startPoint y: 16, endPoint x: 701, endPoint y: 25, distance: 10.8
click at [706, 15] on span "Unavailable | 3:54" at bounding box center [691, 15] width 44 height 7
click at [680, 4] on div "[PERSON_NAME] [PERSON_NAME]" at bounding box center [700, 6] width 62 height 8
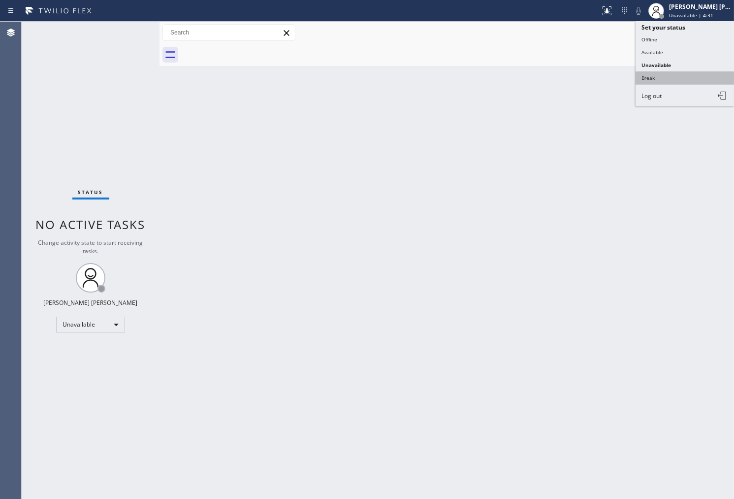
click at [664, 75] on button "Break" at bounding box center [685, 77] width 98 height 13
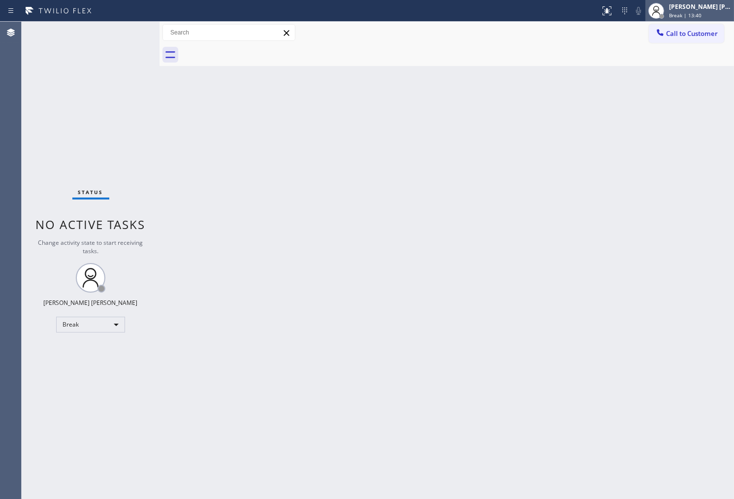
click at [693, 4] on div "[PERSON_NAME] [PERSON_NAME]" at bounding box center [700, 6] width 62 height 8
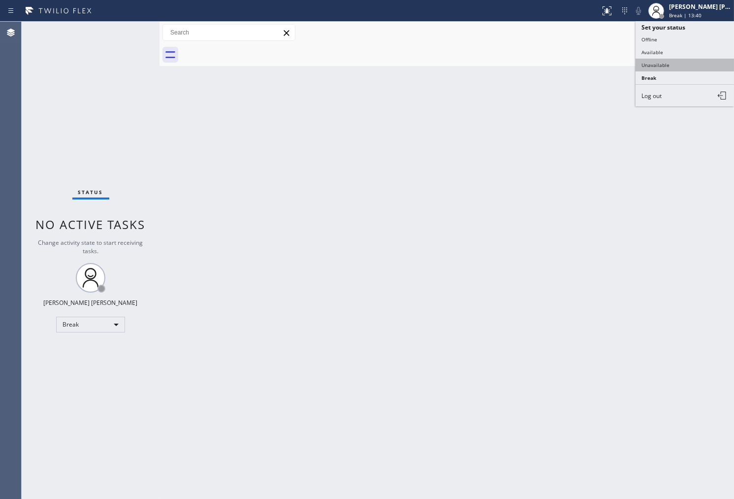
click at [680, 70] on button "Unavailable" at bounding box center [685, 65] width 98 height 13
click at [695, 37] on span "Call to Customer" at bounding box center [692, 33] width 52 height 9
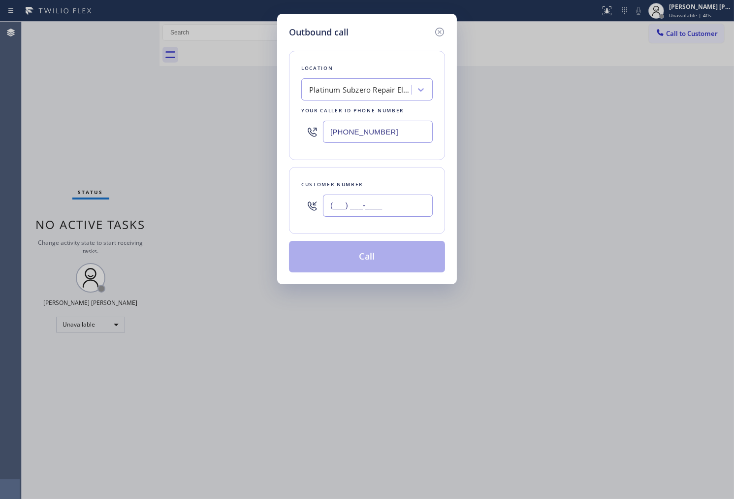
click at [390, 203] on input "(___) ___-____" at bounding box center [378, 205] width 110 height 22
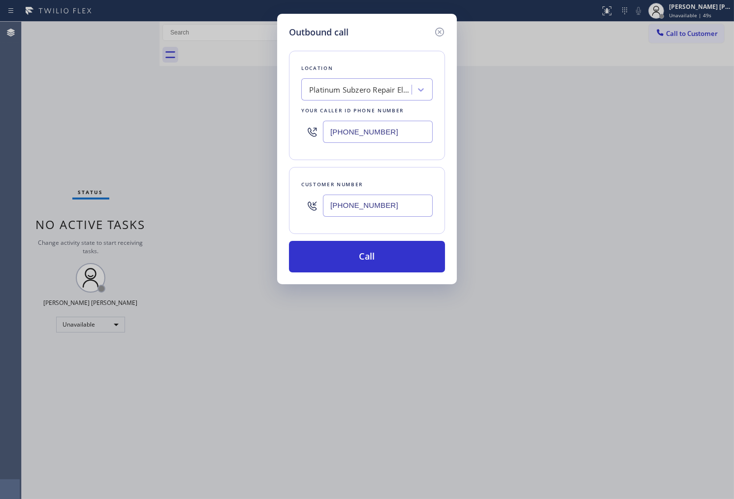
click at [356, 138] on input "[PHONE_NUMBER]" at bounding box center [378, 132] width 110 height 22
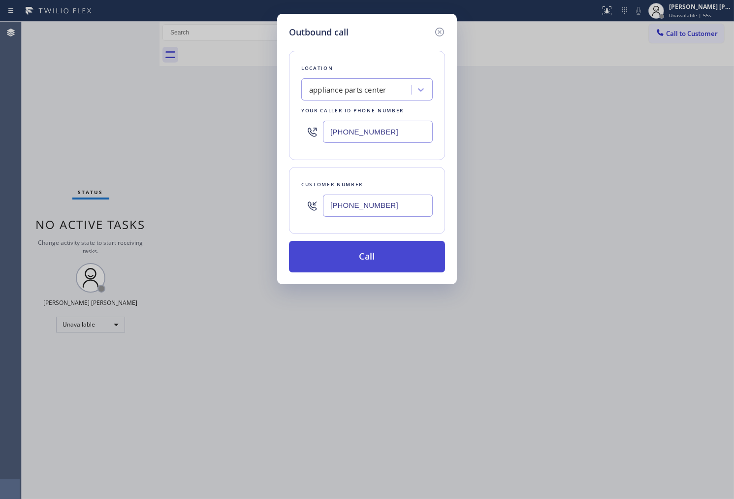
click at [385, 264] on button "Call" at bounding box center [367, 257] width 156 height 32
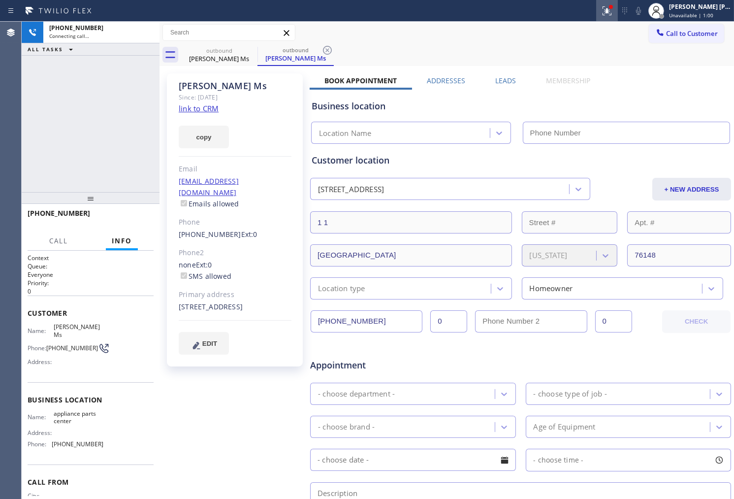
click at [613, 13] on icon at bounding box center [607, 11] width 12 height 12
click at [613, 11] on icon at bounding box center [607, 11] width 12 height 12
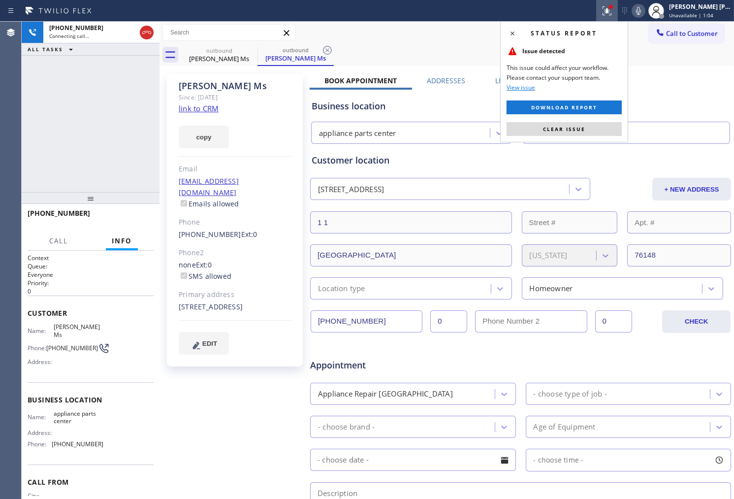
click at [550, 129] on span "Clear issue" at bounding box center [564, 129] width 42 height 7
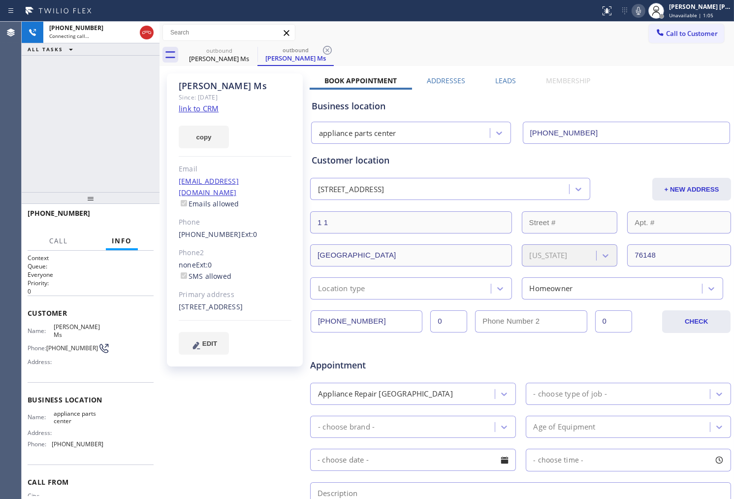
click at [644, 13] on icon at bounding box center [639, 11] width 12 height 12
click at [209, 79] on div "[PERSON_NAME] Ms Since: [DATE] link to CRM copy Email [EMAIL_ADDRESS][DOMAIN_NA…" at bounding box center [235, 219] width 136 height 293
click at [260, 146] on div "copy" at bounding box center [235, 131] width 113 height 34
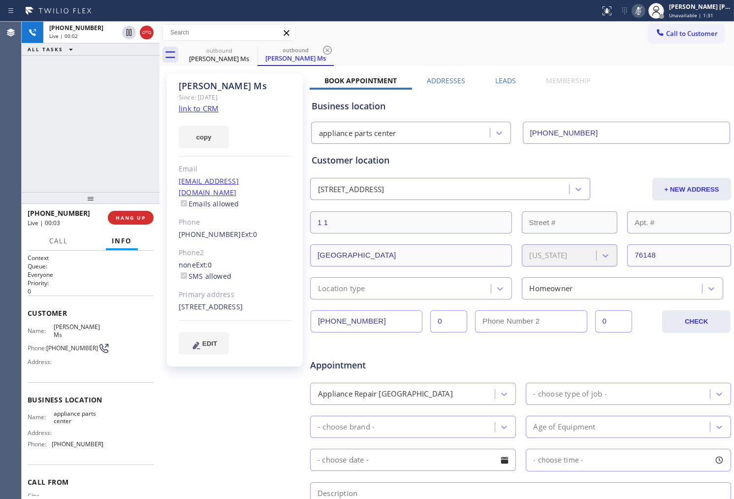
click at [644, 8] on icon at bounding box center [639, 11] width 12 height 12
click at [644, 10] on icon at bounding box center [639, 11] width 12 height 12
click at [145, 30] on icon at bounding box center [147, 33] width 12 height 12
click at [65, 218] on div "[PHONE_NUMBER] Live | 00:11" at bounding box center [68, 218] width 80 height 26
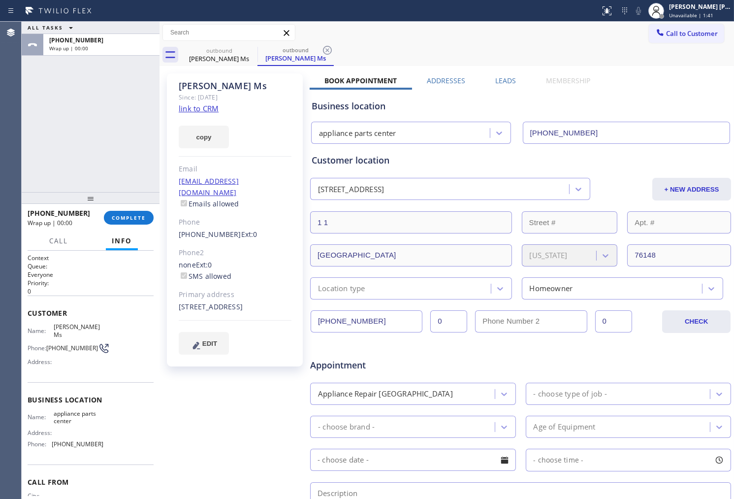
click at [65, 218] on div "[PHONE_NUMBER] Wrap up | 00:00" at bounding box center [66, 218] width 76 height 26
click at [63, 213] on span "[PHONE_NUMBER]" at bounding box center [59, 212] width 63 height 9
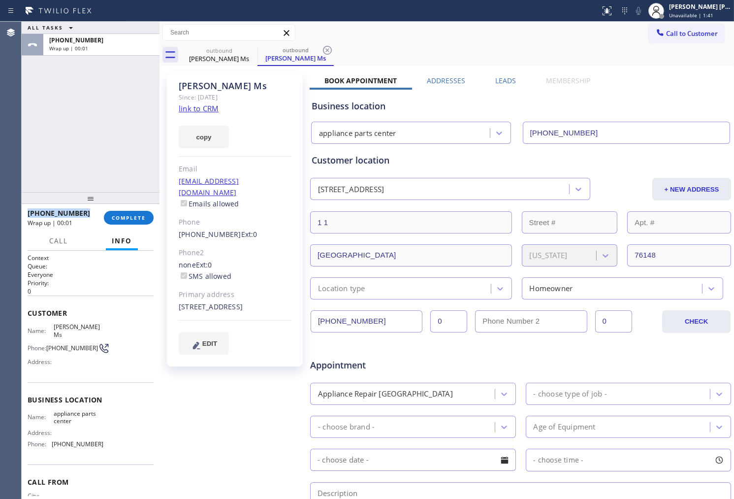
click at [63, 213] on span "[PHONE_NUMBER]" at bounding box center [59, 212] width 63 height 9
copy span "[PHONE_NUMBER]"
click at [120, 211] on button "COMPLETE" at bounding box center [129, 218] width 50 height 14
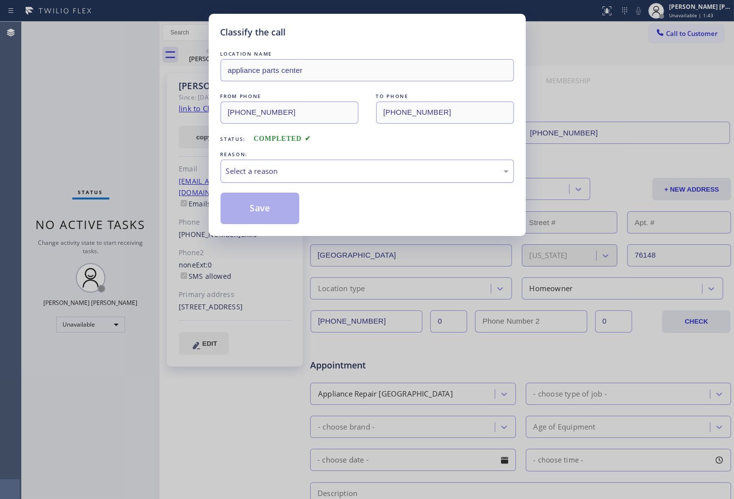
click at [278, 168] on div "Select a reason" at bounding box center [367, 170] width 283 height 11
click at [255, 212] on button "Save" at bounding box center [260, 209] width 79 height 32
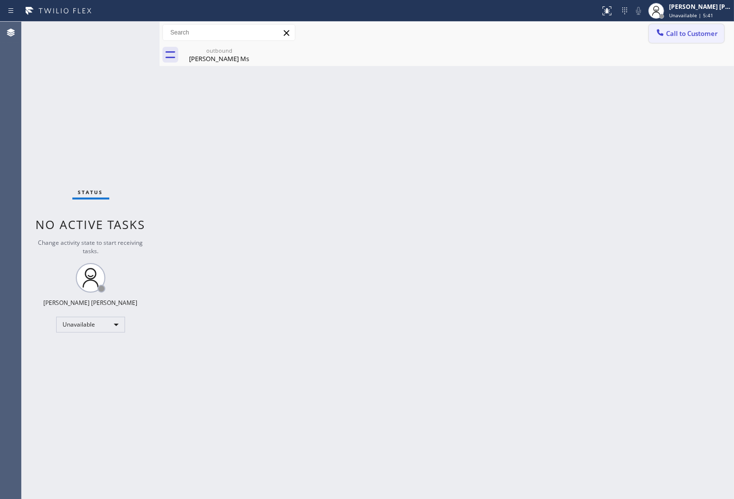
click at [689, 38] on button "Call to Customer" at bounding box center [686, 33] width 75 height 19
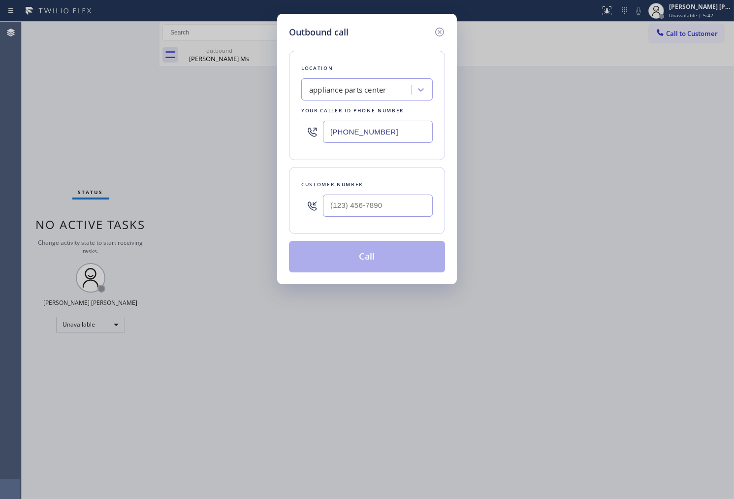
click at [372, 137] on input "[PHONE_NUMBER]" at bounding box center [378, 132] width 110 height 22
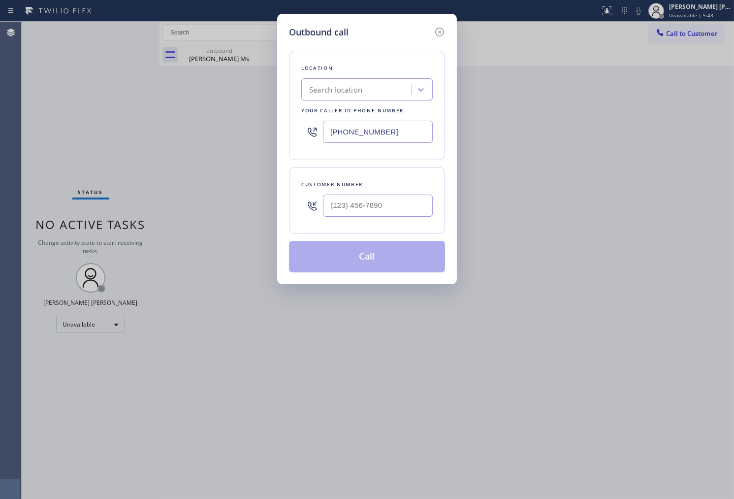
click at [372, 137] on input "[PHONE_NUMBER]" at bounding box center [378, 132] width 110 height 22
click at [392, 196] on input "(___) ___-____" at bounding box center [378, 205] width 110 height 22
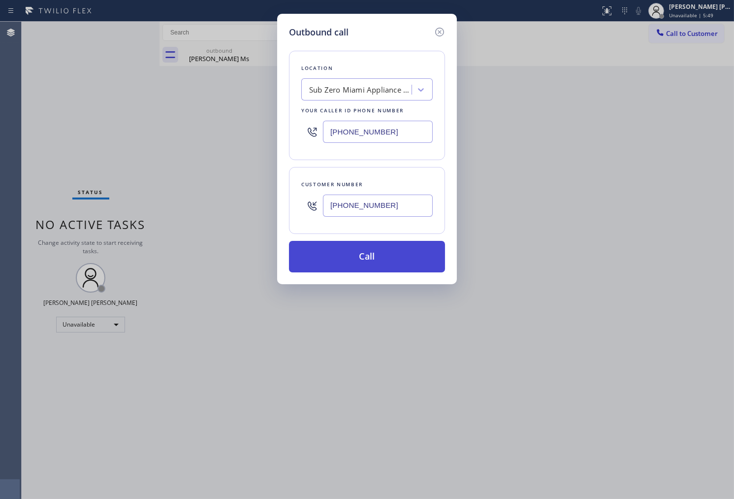
drag, startPoint x: 402, startPoint y: 253, endPoint x: 409, endPoint y: 250, distance: 7.0
click at [409, 250] on button "Call" at bounding box center [367, 257] width 156 height 32
click at [384, 263] on button "Call" at bounding box center [367, 257] width 156 height 32
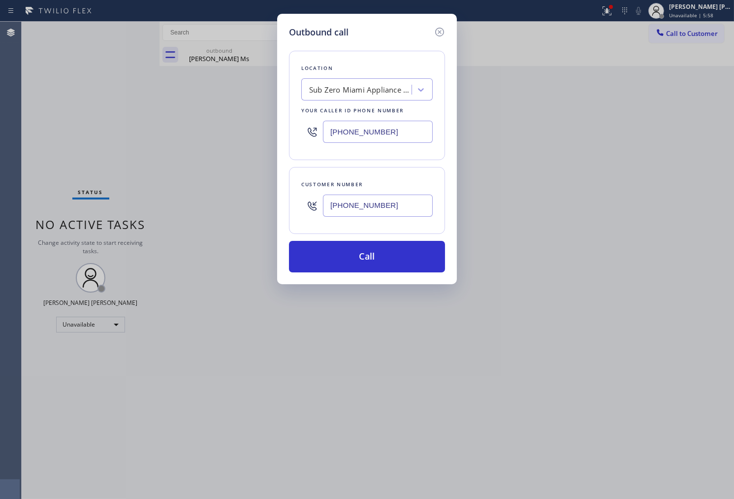
click at [461, 43] on div "Outbound call Location Sub Zero Miami Appliance Repair Your caller id phone num…" at bounding box center [367, 249] width 734 height 499
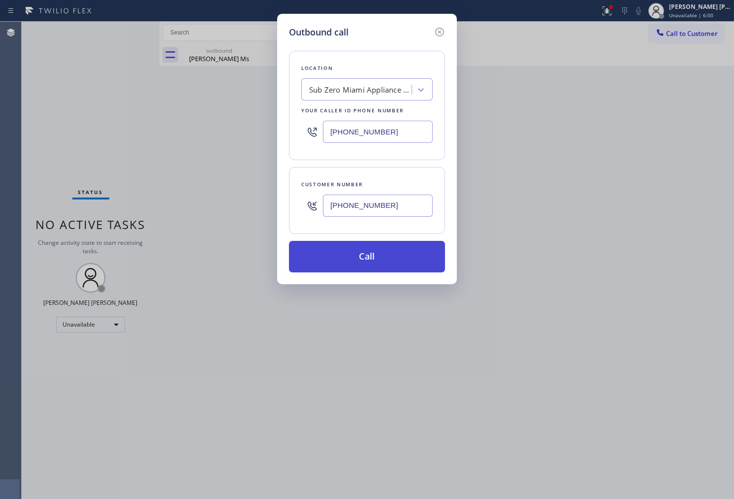
click at [372, 253] on button "Call" at bounding box center [367, 257] width 156 height 32
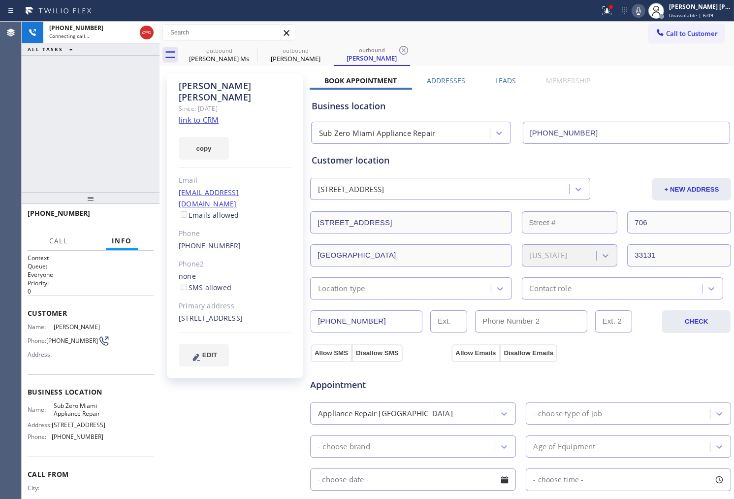
click at [644, 10] on icon at bounding box center [639, 11] width 12 height 12
click at [608, 12] on div at bounding box center [607, 11] width 22 height 12
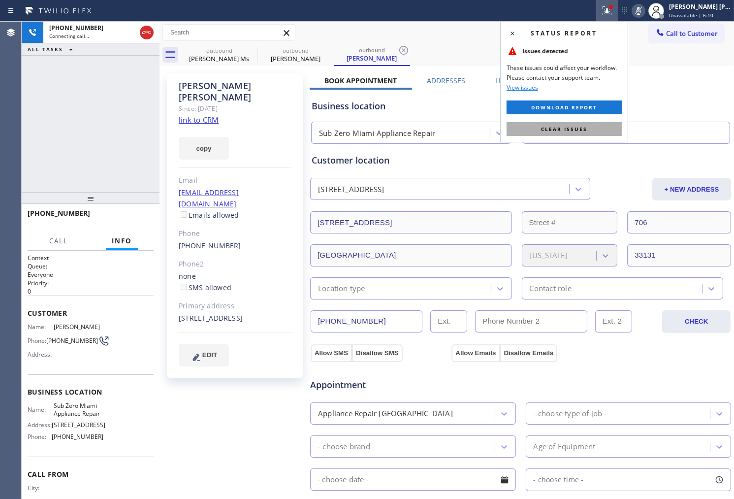
click at [581, 125] on button "Clear issues" at bounding box center [564, 129] width 115 height 14
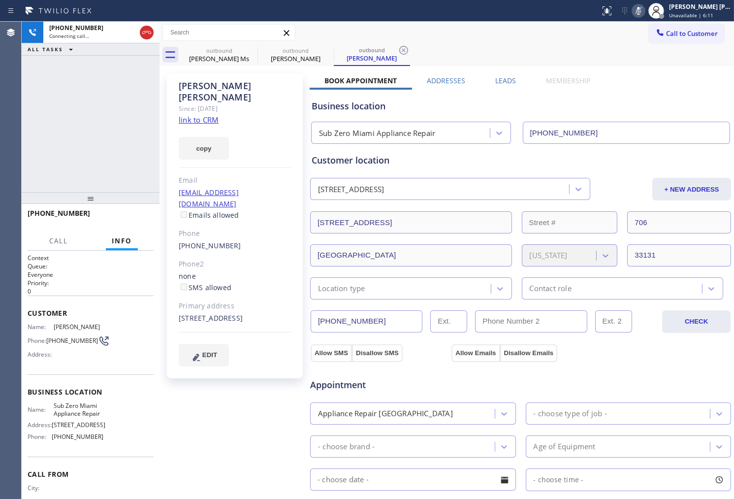
click at [199, 83] on div "[PERSON_NAME]" at bounding box center [235, 91] width 113 height 23
copy div "[PERSON_NAME]"
click at [51, 128] on div "[PHONE_NUMBER] Connecting call… ALL TASKS ALL TASKS ACTIVE TASKS TASKS IN WRAP …" at bounding box center [91, 107] width 138 height 170
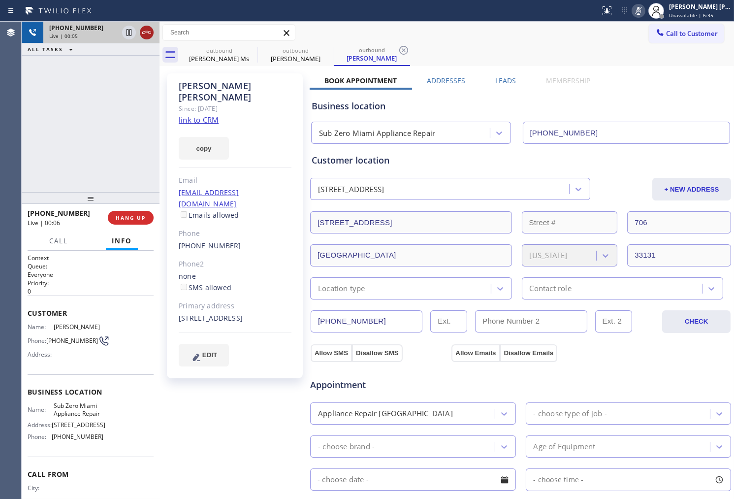
click at [140, 36] on div at bounding box center [147, 33] width 14 height 12
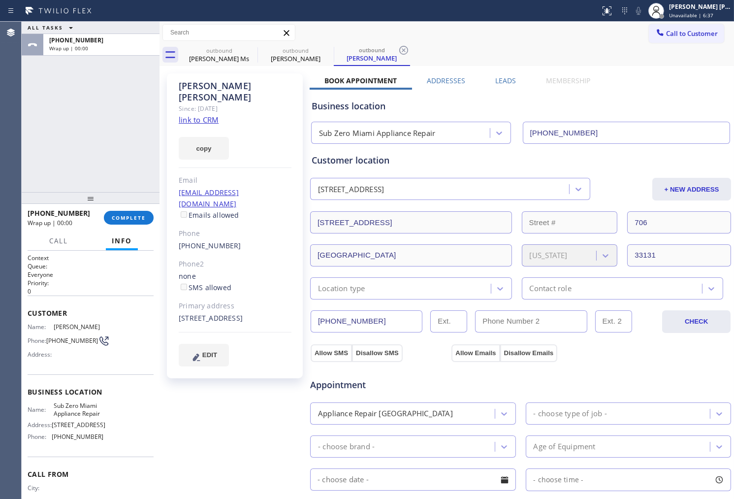
click at [496, 79] on label "Leads" at bounding box center [505, 80] width 21 height 9
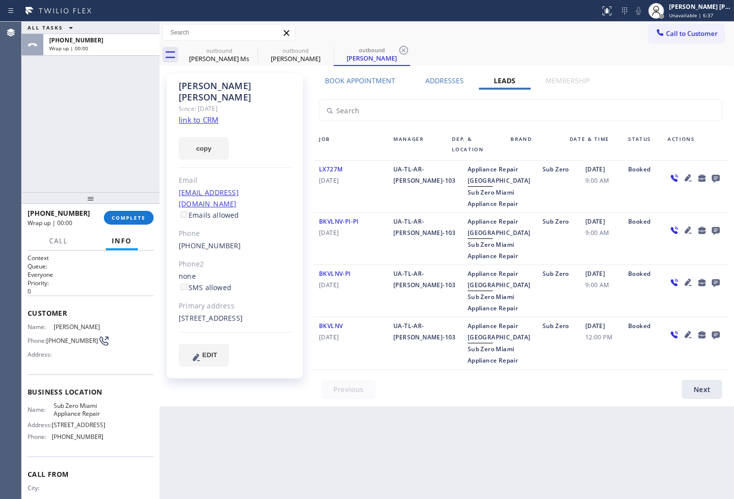
click at [712, 175] on icon at bounding box center [716, 179] width 8 height 8
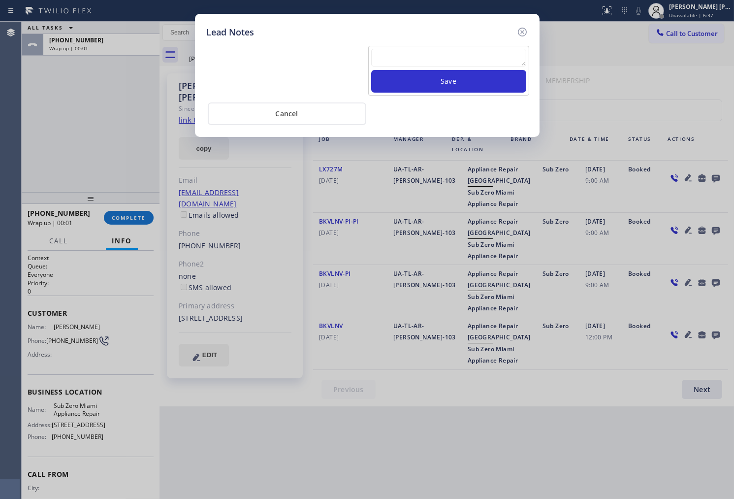
click at [429, 62] on textarea at bounding box center [448, 58] width 155 height 18
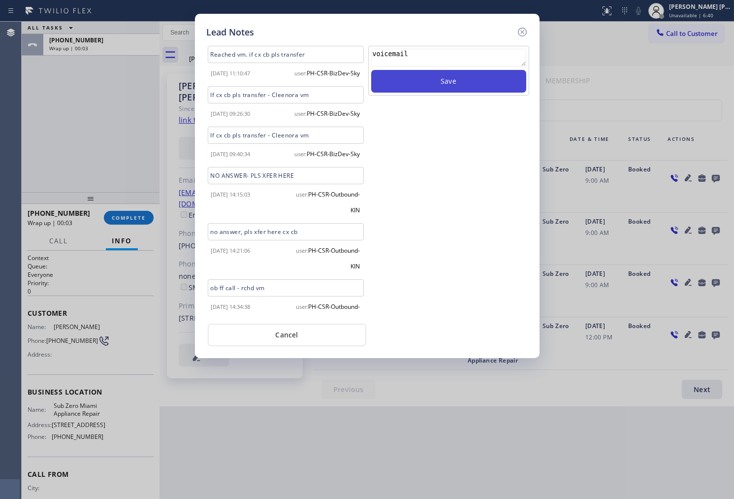
click at [463, 73] on button "Save" at bounding box center [448, 81] width 155 height 23
click at [518, 35] on icon at bounding box center [522, 32] width 12 height 12
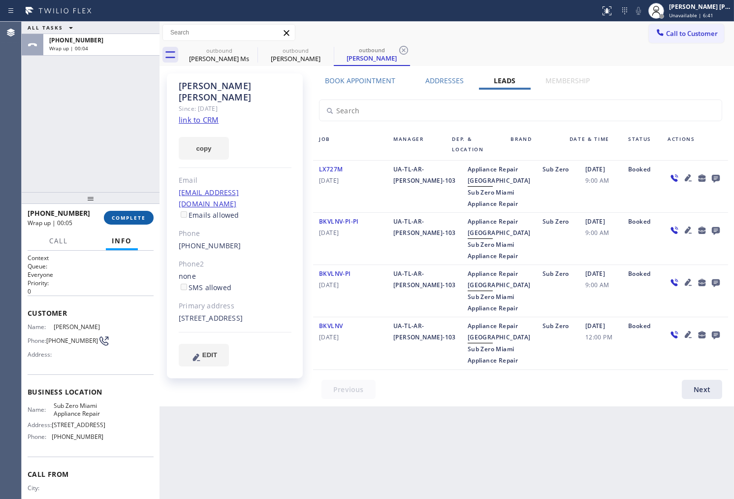
click at [152, 220] on button "COMPLETE" at bounding box center [129, 218] width 50 height 14
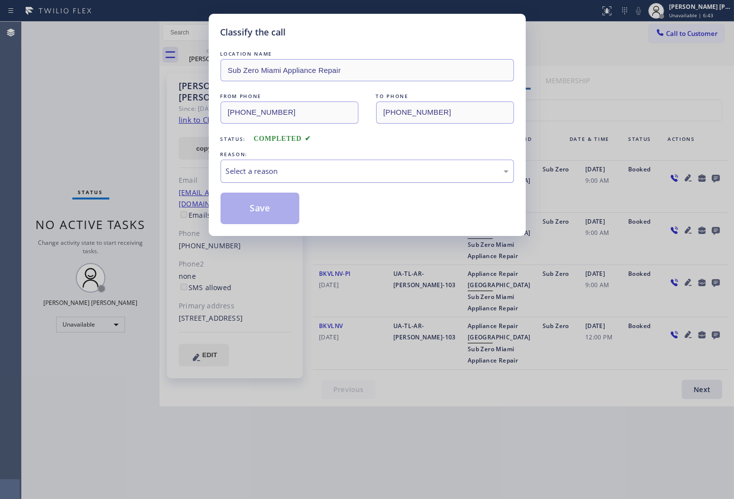
click at [318, 181] on div "Select a reason" at bounding box center [367, 171] width 293 height 23
